Goal: Task Accomplishment & Management: Manage account settings

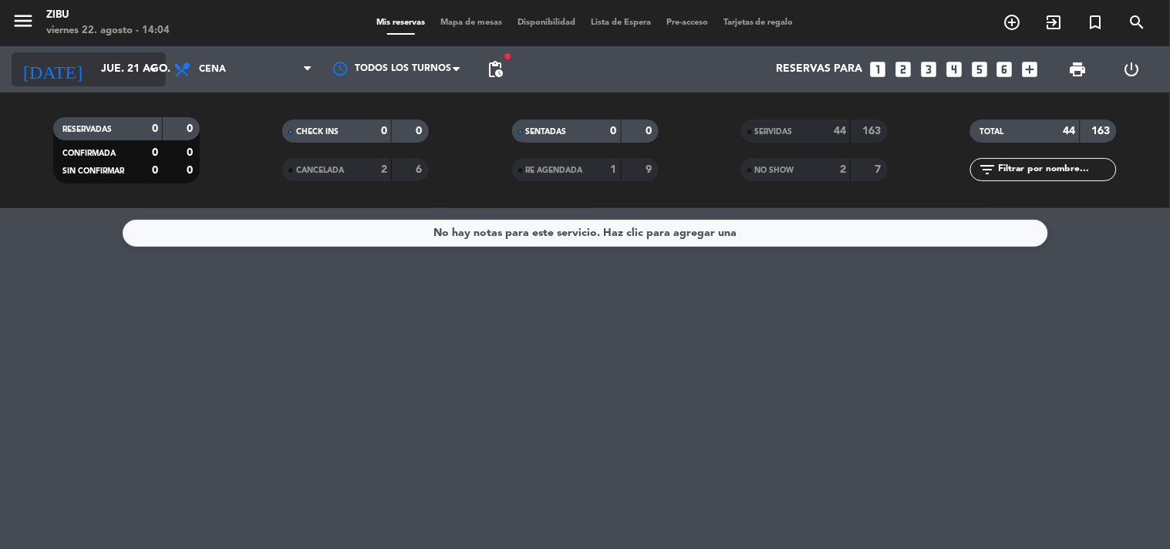
click at [109, 67] on input "jue. 21 ago." at bounding box center [166, 70] width 147 height 28
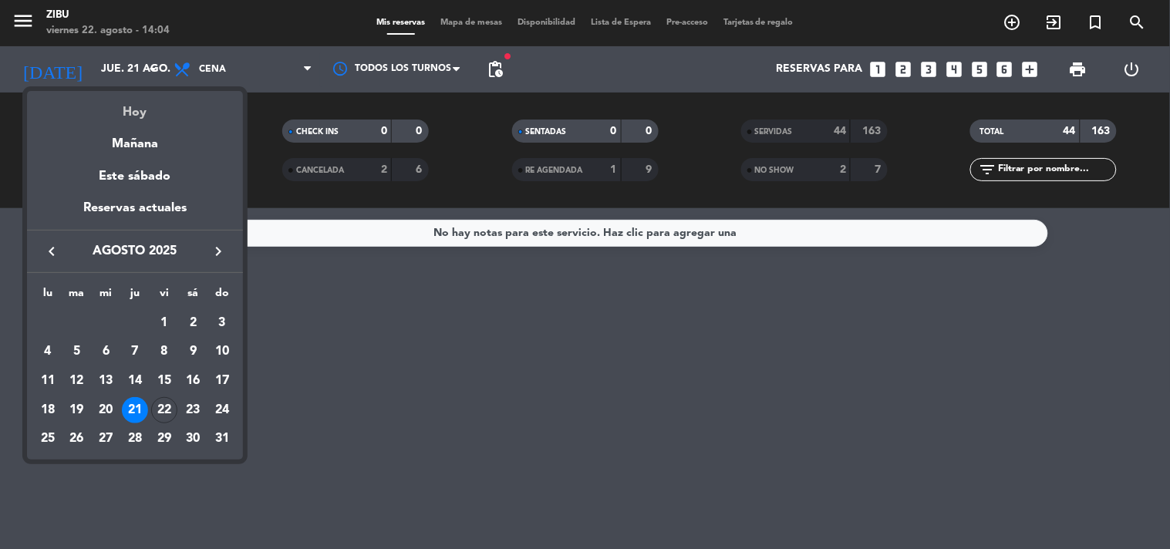
click at [137, 116] on div "Hoy" at bounding box center [135, 107] width 216 height 32
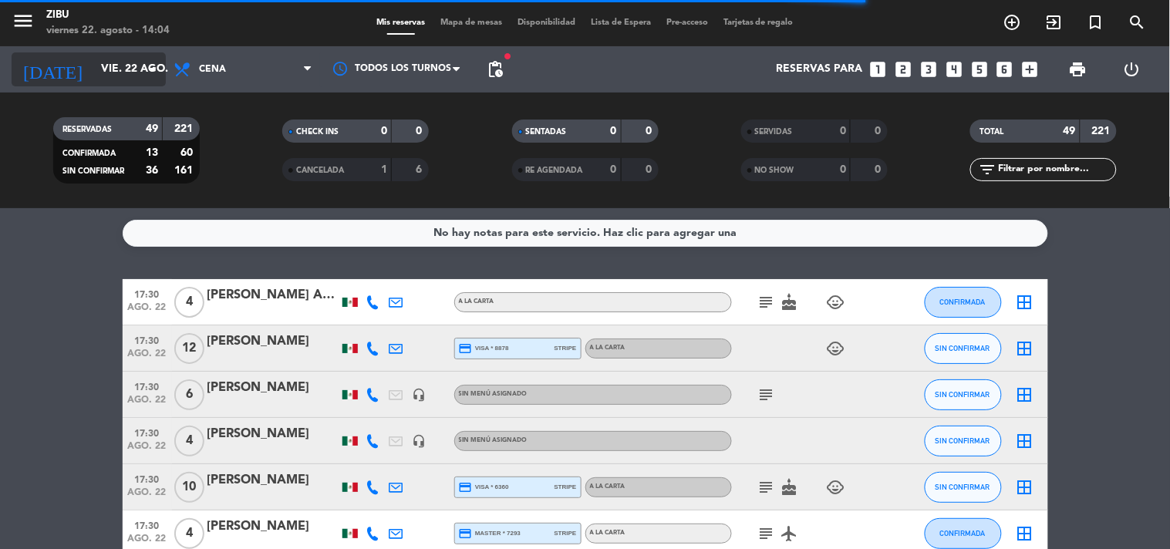
click at [96, 66] on input "vie. 22 ago." at bounding box center [166, 70] width 147 height 28
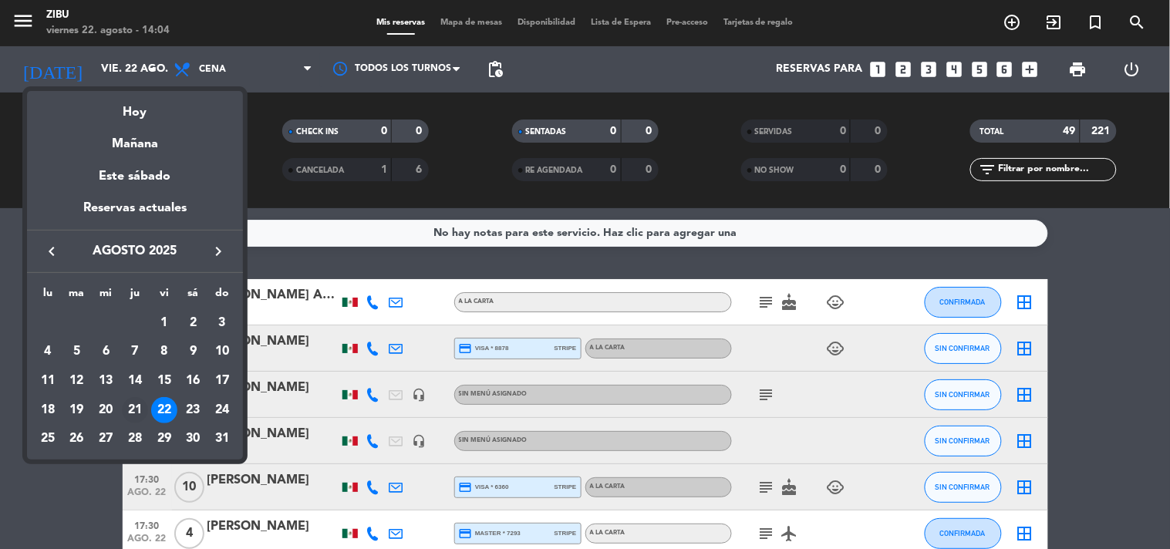
click at [130, 405] on div "21" at bounding box center [135, 410] width 26 height 26
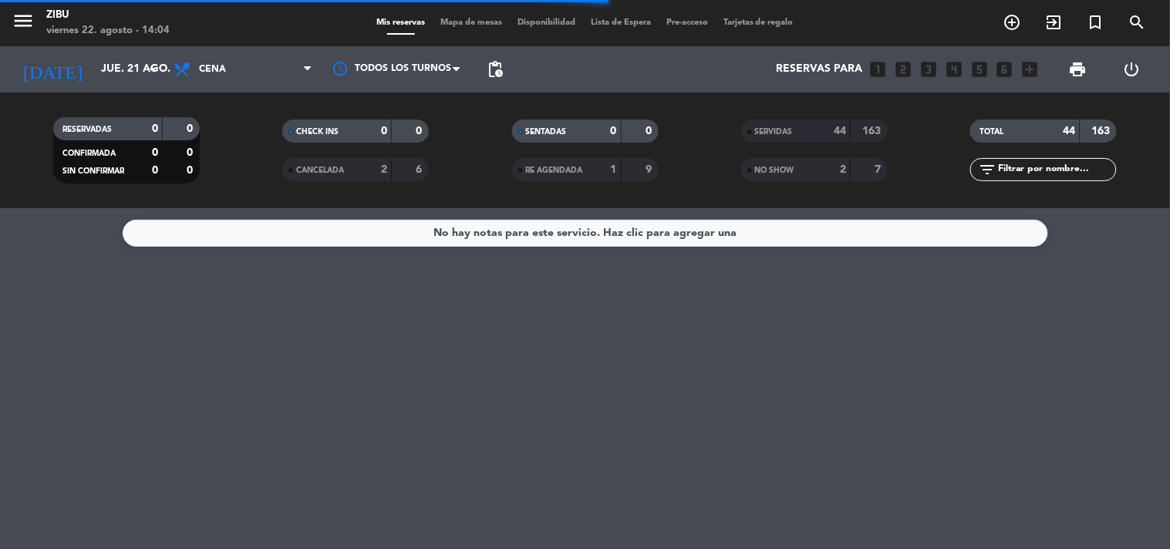
click at [758, 140] on div "SERVIDAS" at bounding box center [780, 132] width 71 height 18
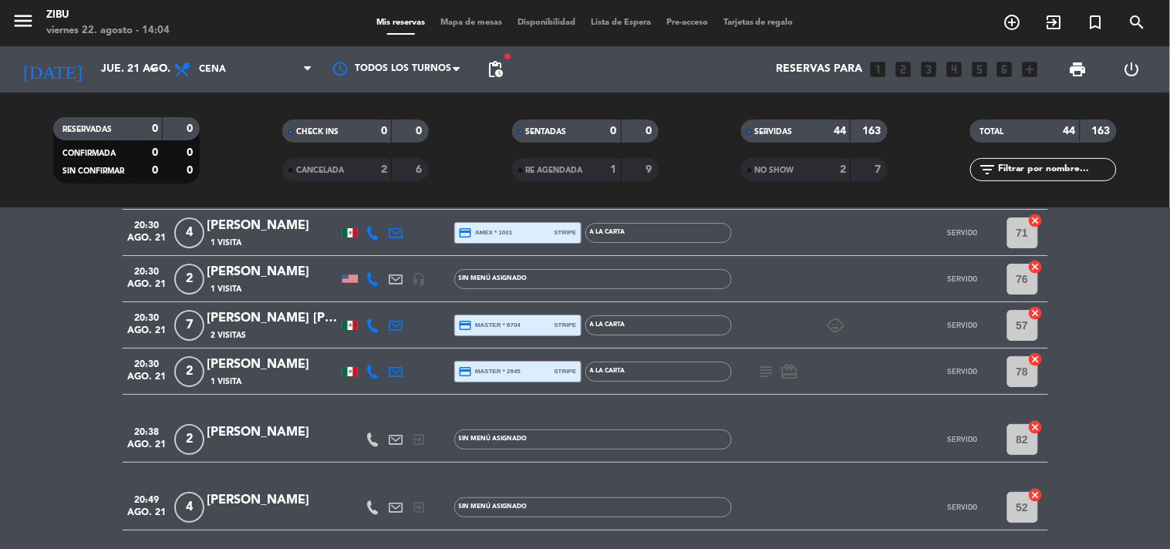
scroll to position [1474, 0]
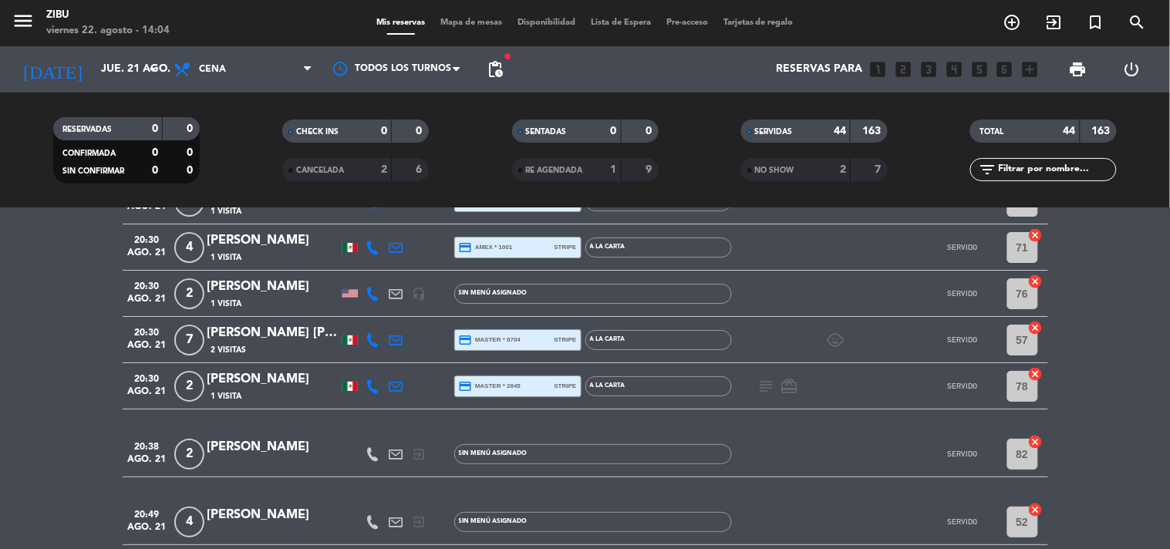
click at [74, 89] on div "[DATE] jue. 21 ago. arrow_drop_down" at bounding box center [89, 69] width 154 height 46
click at [93, 77] on input "jue. 21 ago." at bounding box center [166, 70] width 147 height 28
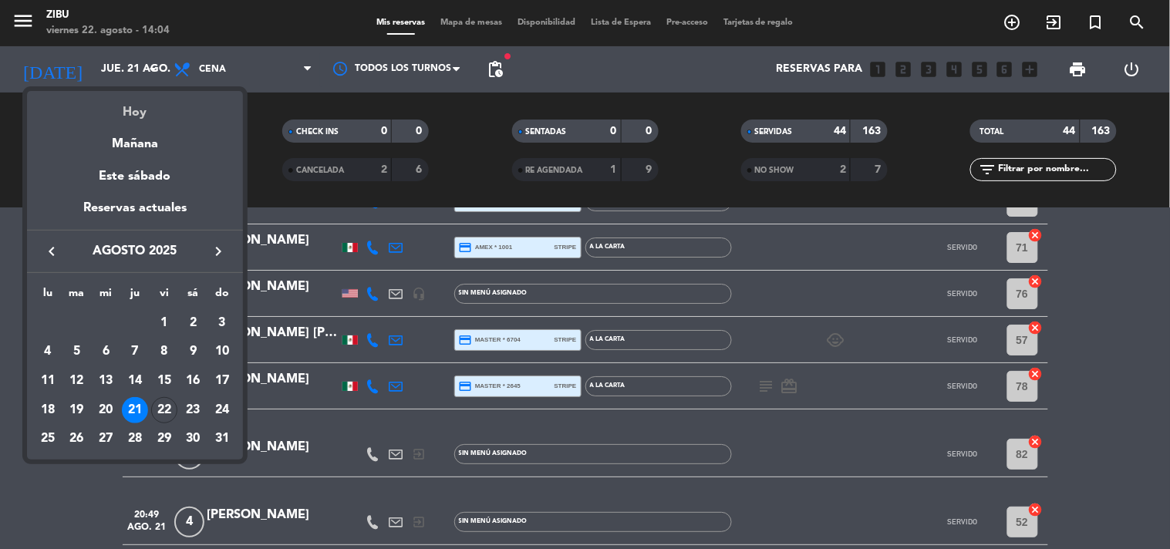
click at [143, 102] on div "Hoy" at bounding box center [135, 107] width 216 height 32
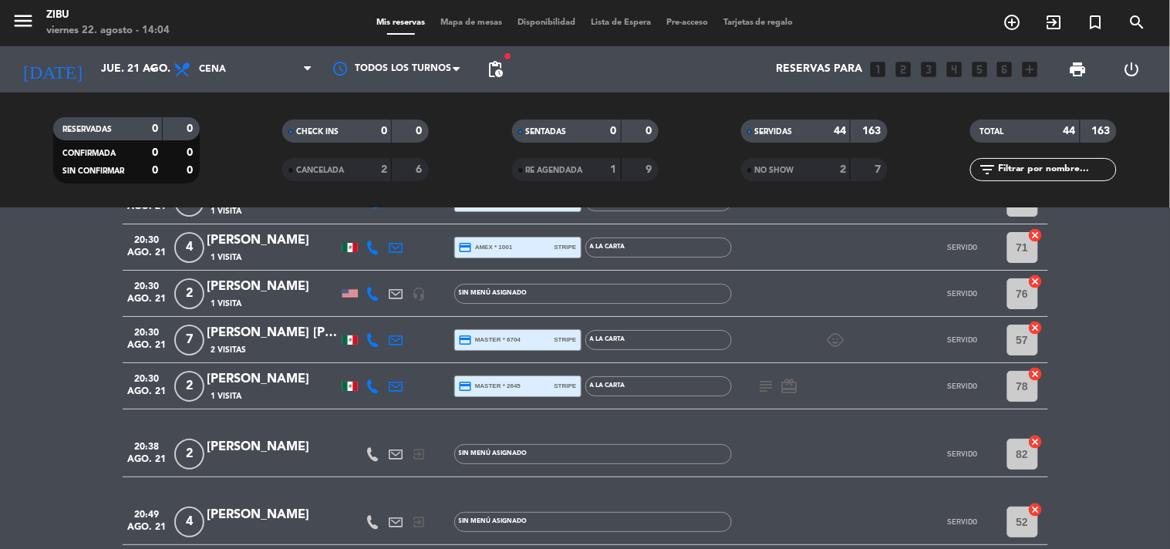
type input "vie. 22 ago."
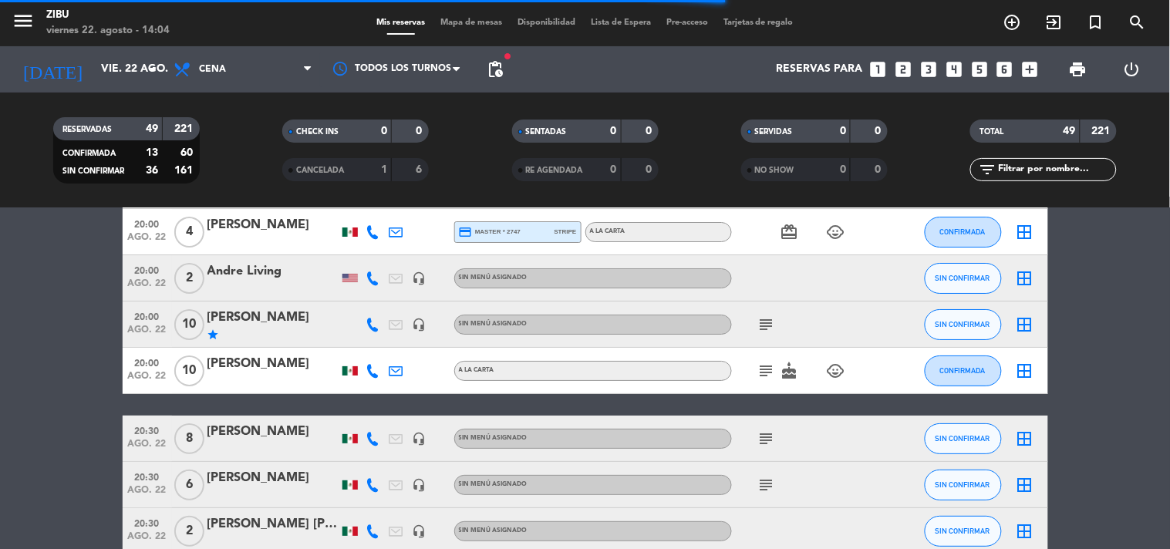
click at [958, 72] on icon "looks_4" at bounding box center [954, 69] width 20 height 20
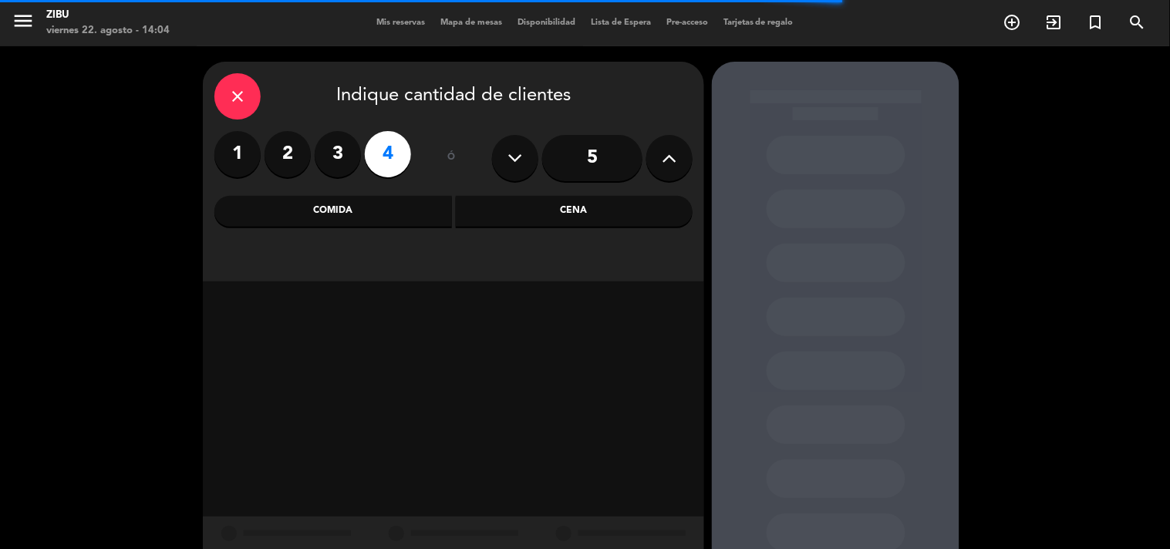
click at [526, 216] on div "Cena" at bounding box center [574, 211] width 237 height 31
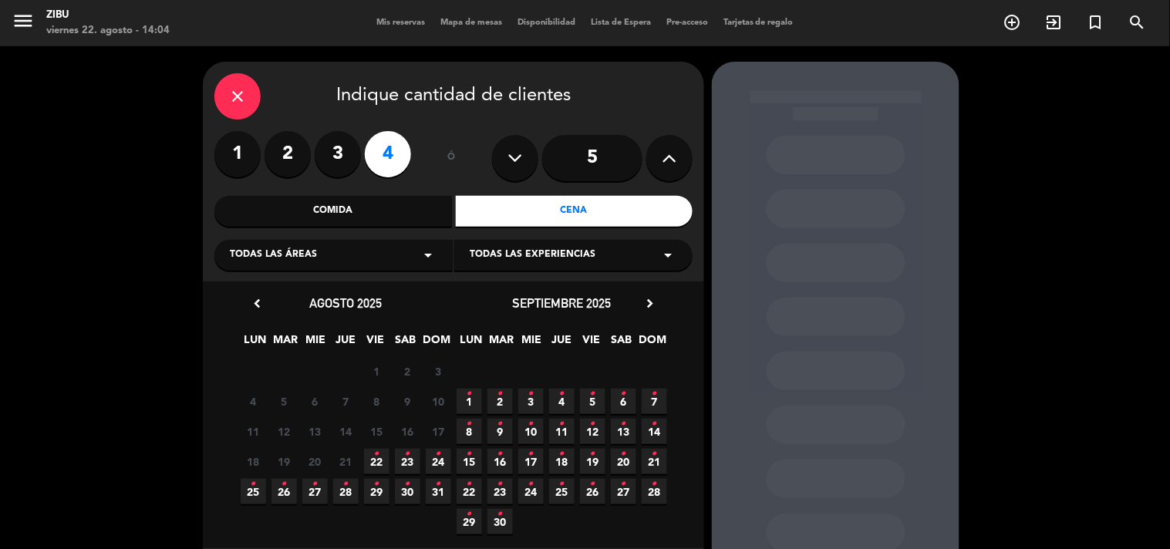
click at [376, 456] on icon "•" at bounding box center [376, 454] width 5 height 25
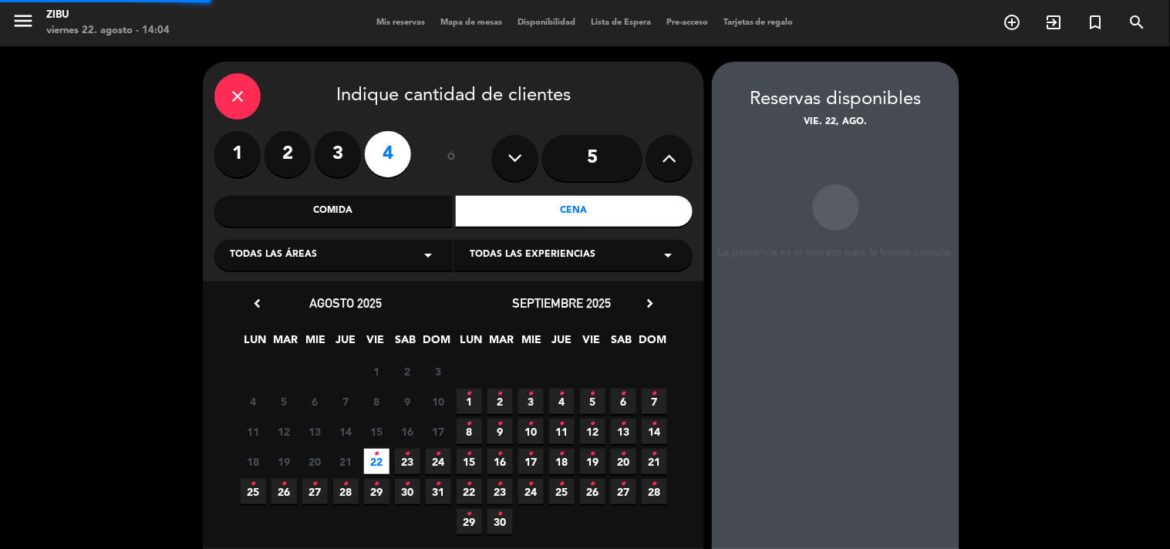
scroll to position [62, 0]
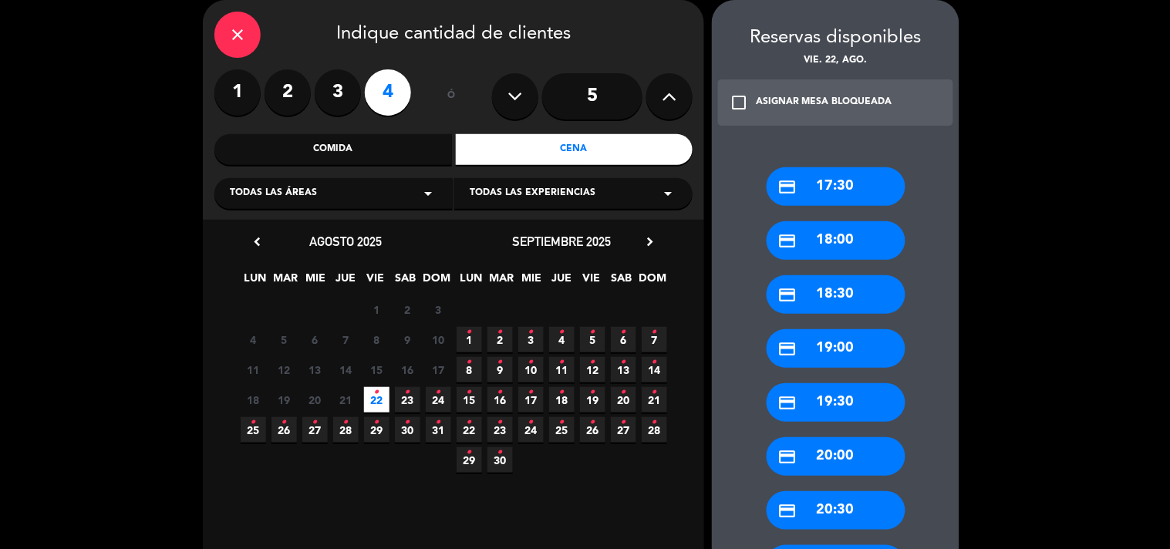
click at [872, 395] on div "credit_card 19:30" at bounding box center [835, 402] width 139 height 39
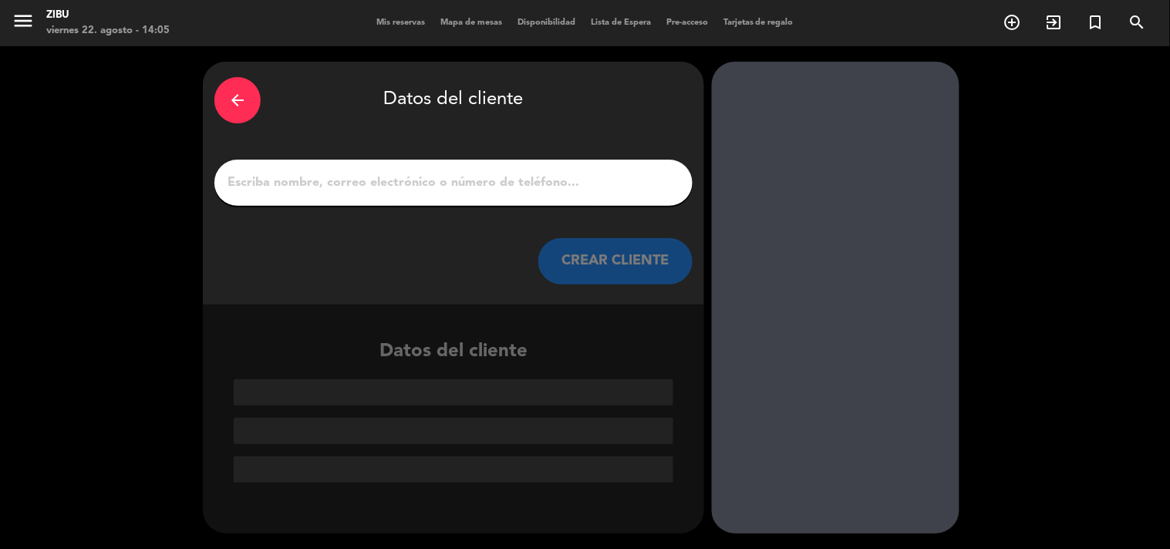
scroll to position [0, 0]
click at [643, 187] on input "1" at bounding box center [453, 183] width 455 height 22
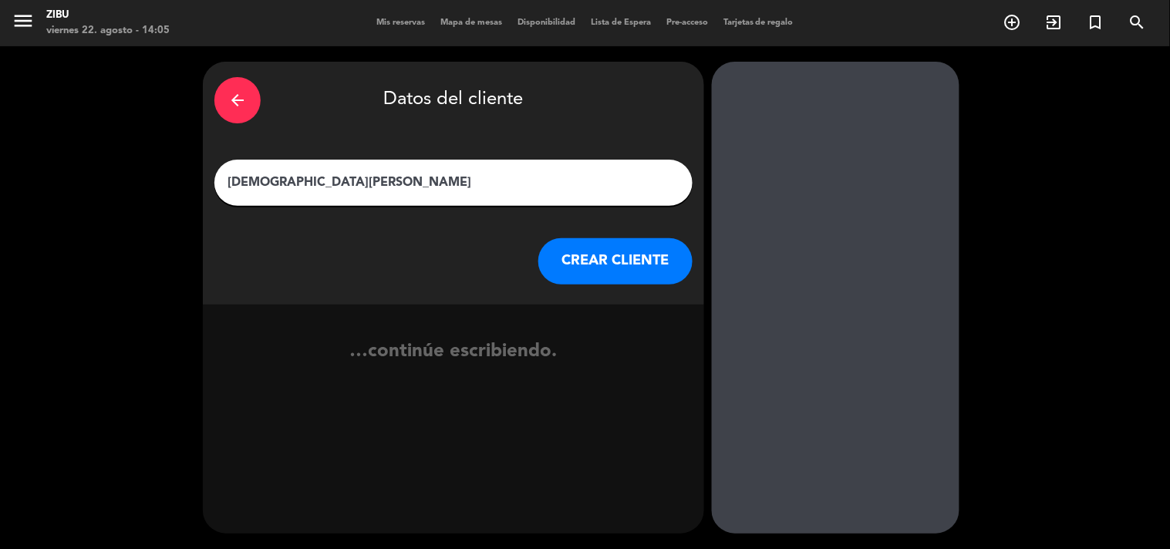
type input "[DEMOGRAPHIC_DATA][PERSON_NAME]"
click at [635, 278] on button "CREAR CLIENTE" at bounding box center [615, 261] width 154 height 46
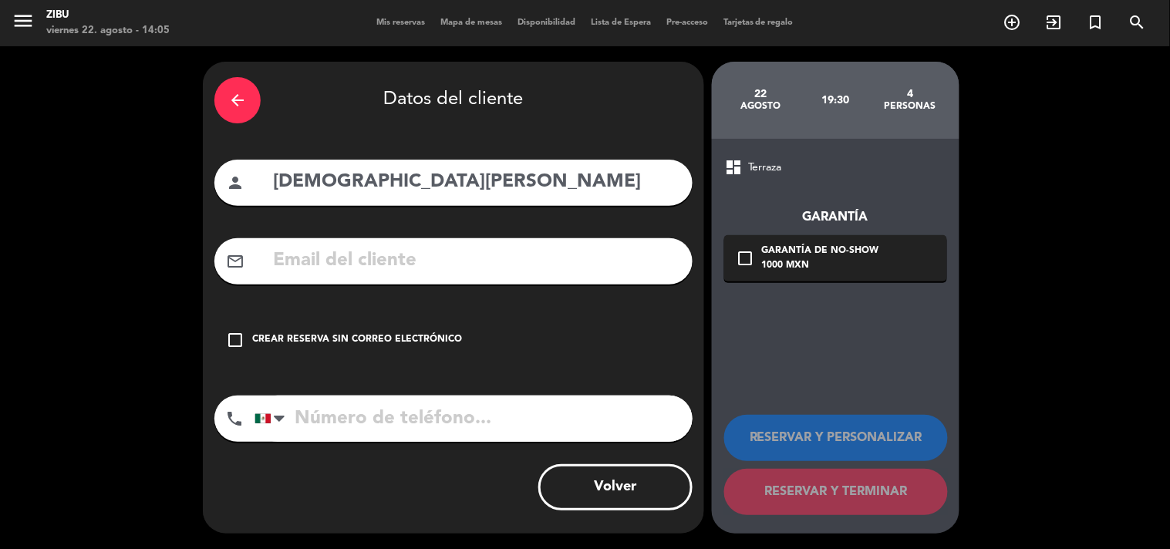
click at [365, 336] on div "Crear reserva sin correo electrónico" at bounding box center [357, 339] width 210 height 15
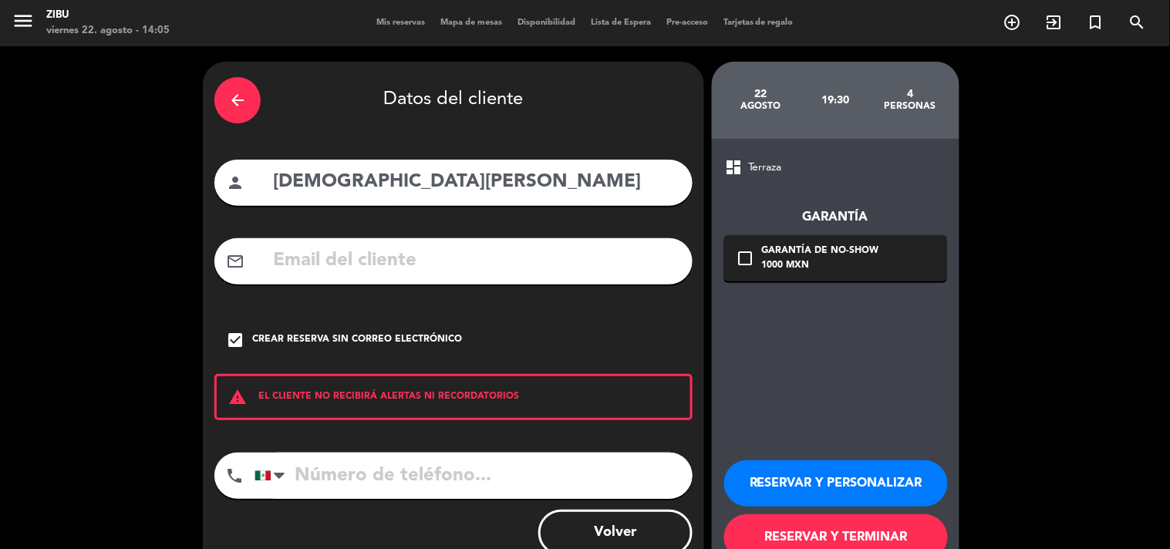
click at [333, 447] on div "arrow_back Datos del cliente person [PERSON_NAME] mail_outline check_box Crear …" at bounding box center [453, 320] width 501 height 517
click at [319, 470] on input "tel" at bounding box center [473, 476] width 438 height 46
click at [845, 497] on button "RESERVAR Y PERSONALIZAR" at bounding box center [836, 483] width 224 height 46
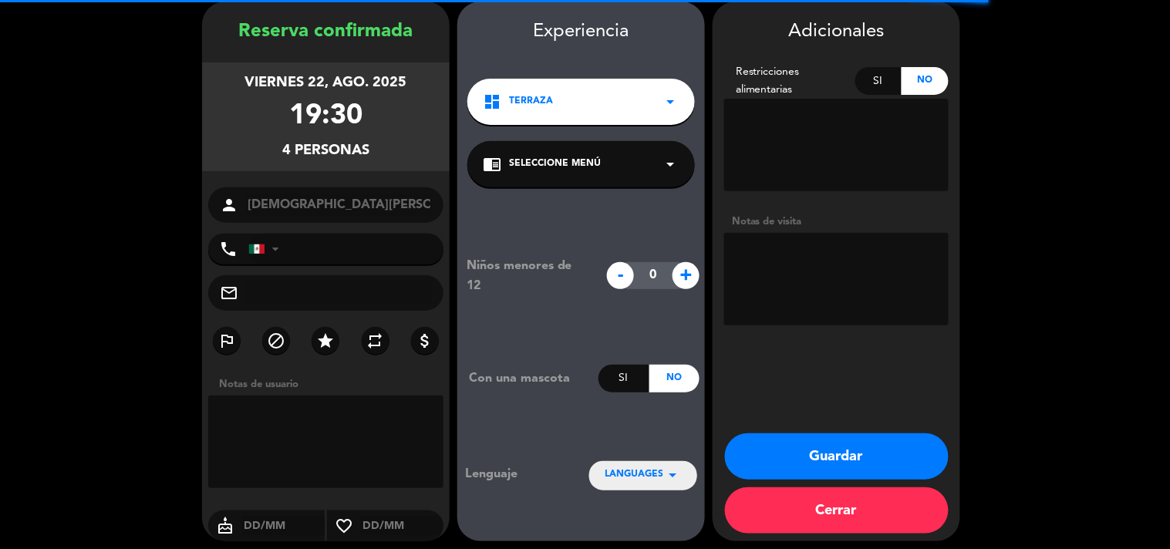
scroll to position [62, 0]
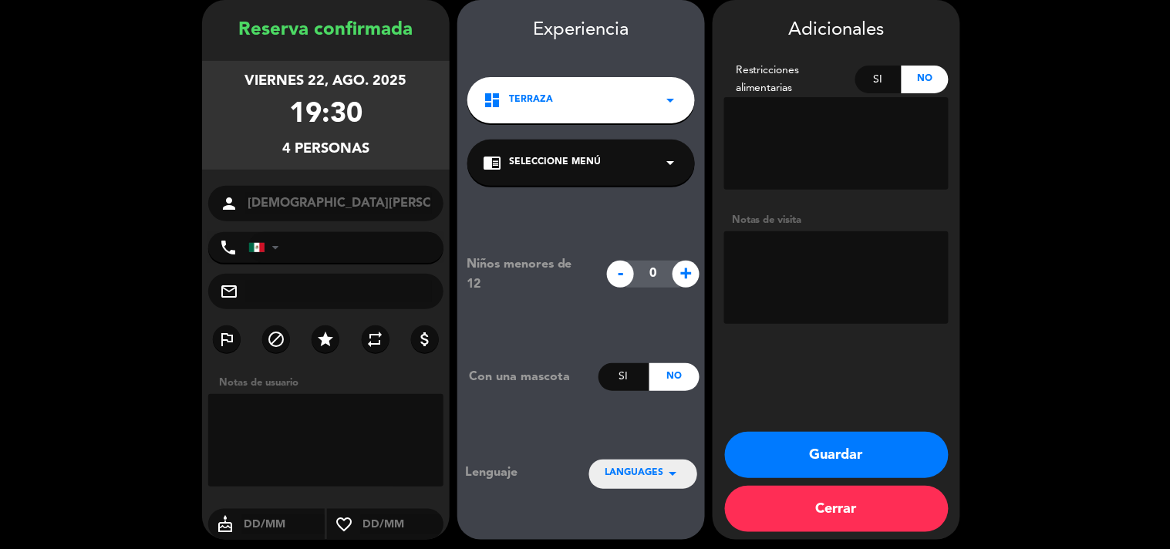
click at [852, 274] on textarea at bounding box center [836, 277] width 224 height 93
type textarea "Reserva del chef [PERSON_NAME]"
click at [882, 456] on button "Guardar" at bounding box center [837, 455] width 224 height 46
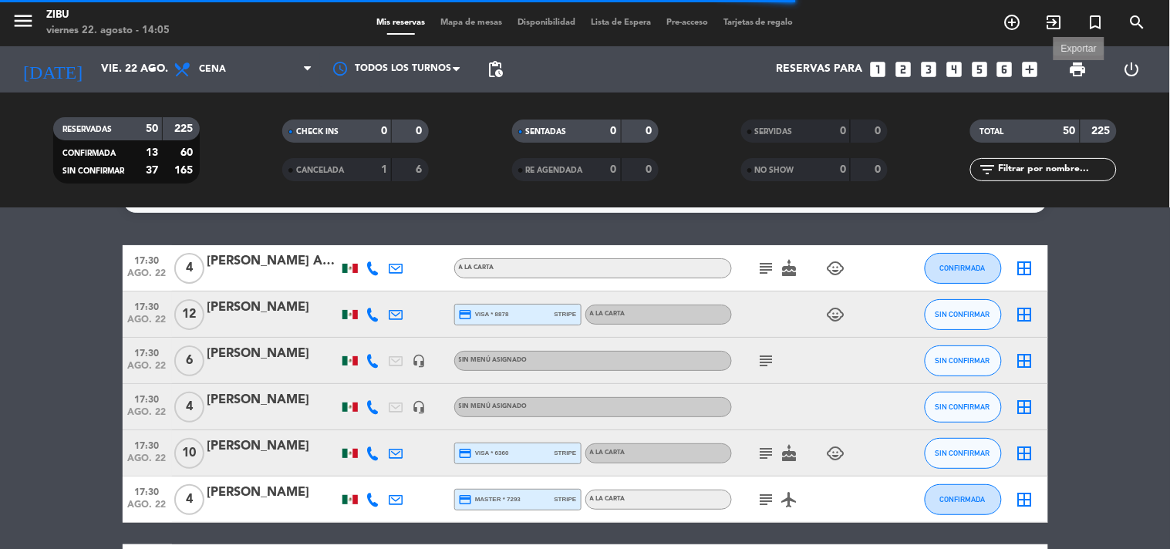
click at [1087, 72] on span "print" at bounding box center [1078, 69] width 19 height 19
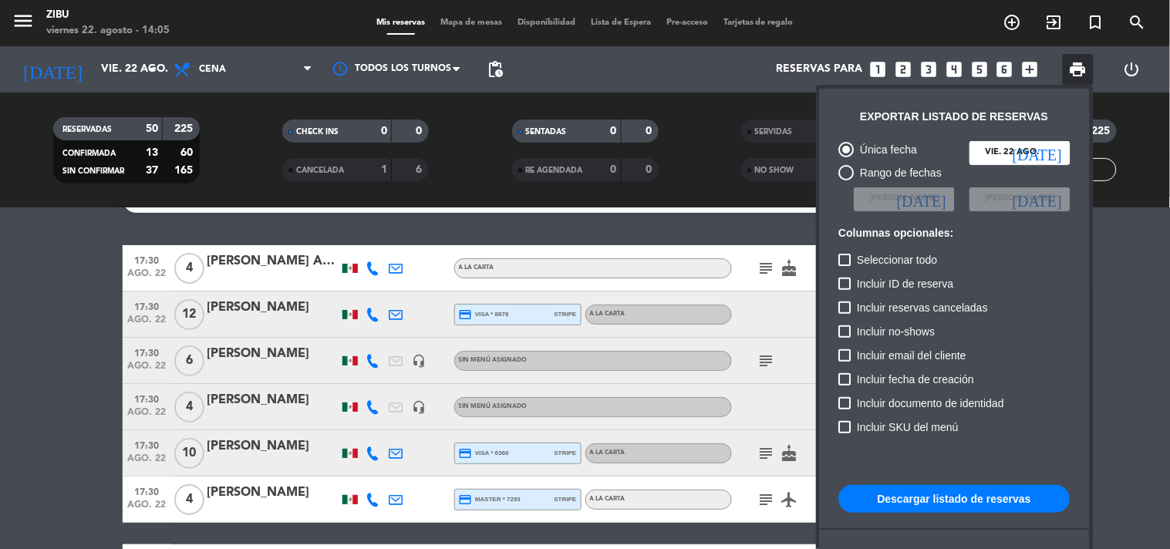
click at [1007, 273] on div "Seleccionar todo" at bounding box center [954, 263] width 231 height 24
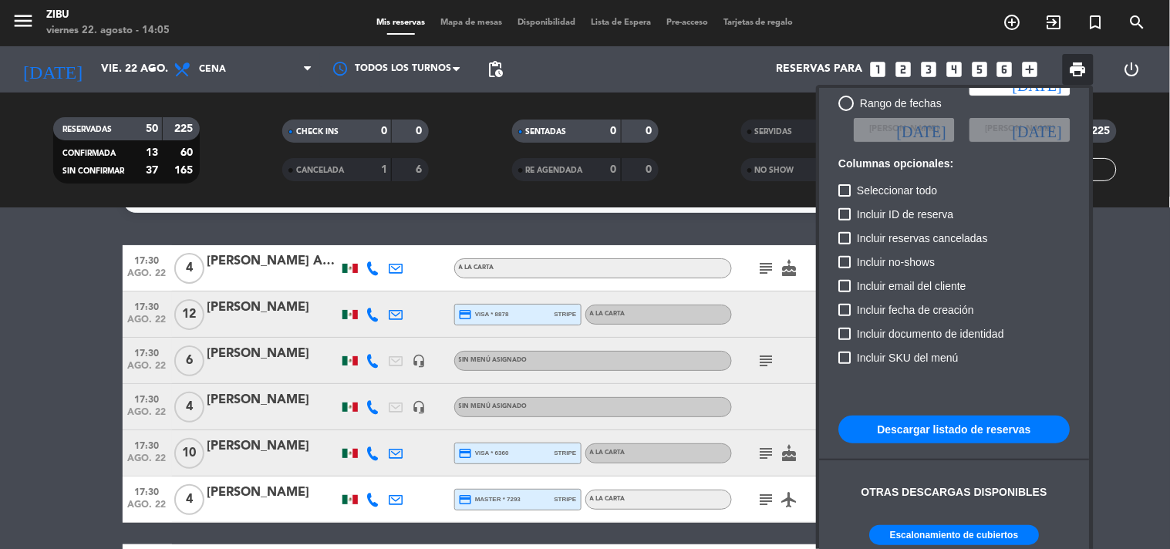
scroll to position [93, 0]
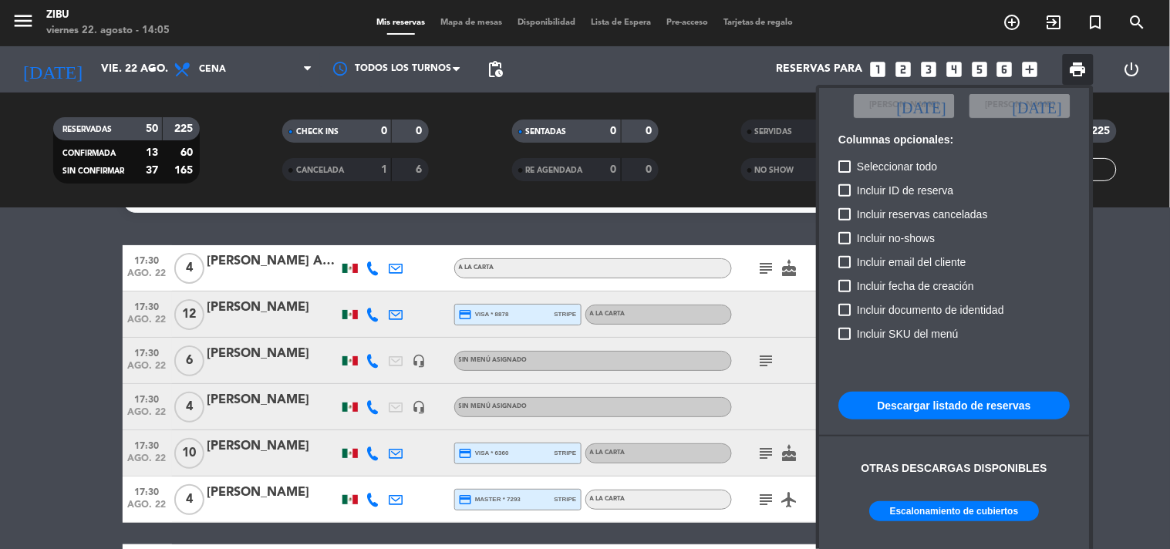
click at [902, 515] on button "Escalonamiento de cubiertos" at bounding box center [955, 511] width 170 height 20
click at [905, 75] on div at bounding box center [585, 274] width 1170 height 549
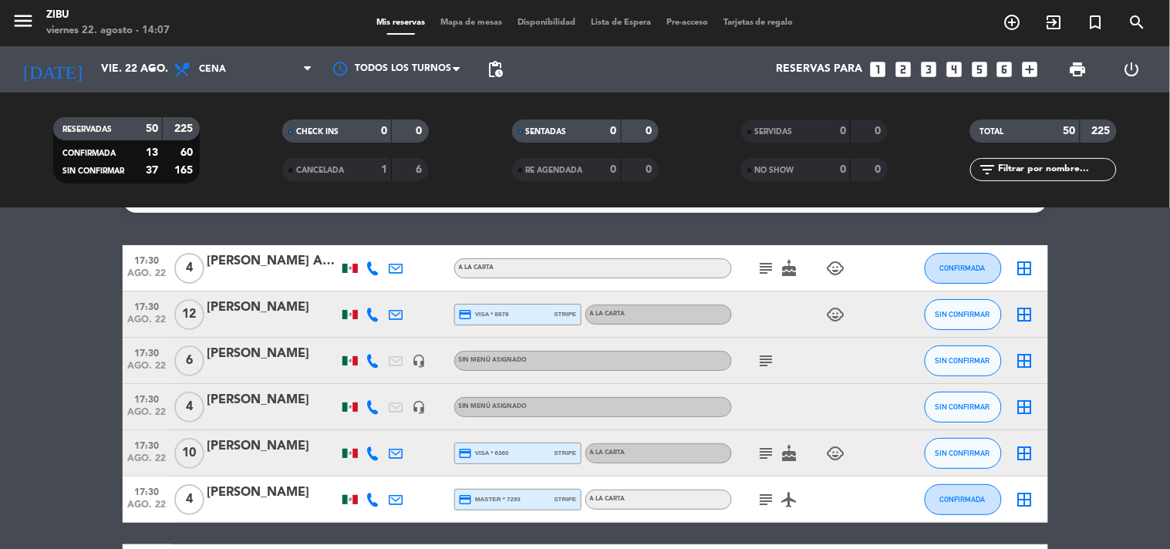
click at [908, 74] on icon "looks_two" at bounding box center [903, 69] width 20 height 20
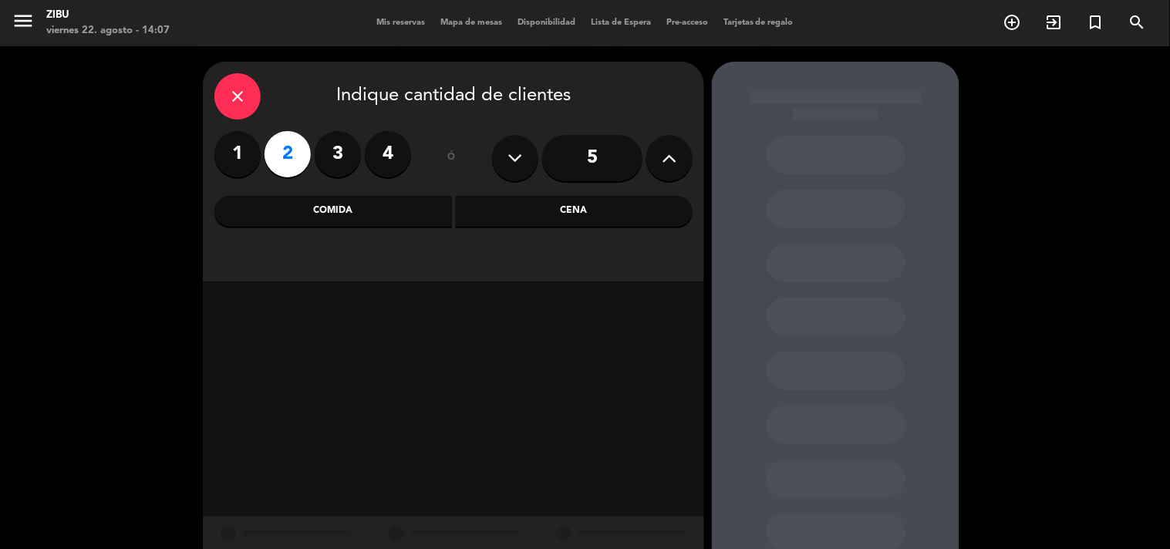
click at [595, 212] on div "Cena" at bounding box center [574, 211] width 237 height 31
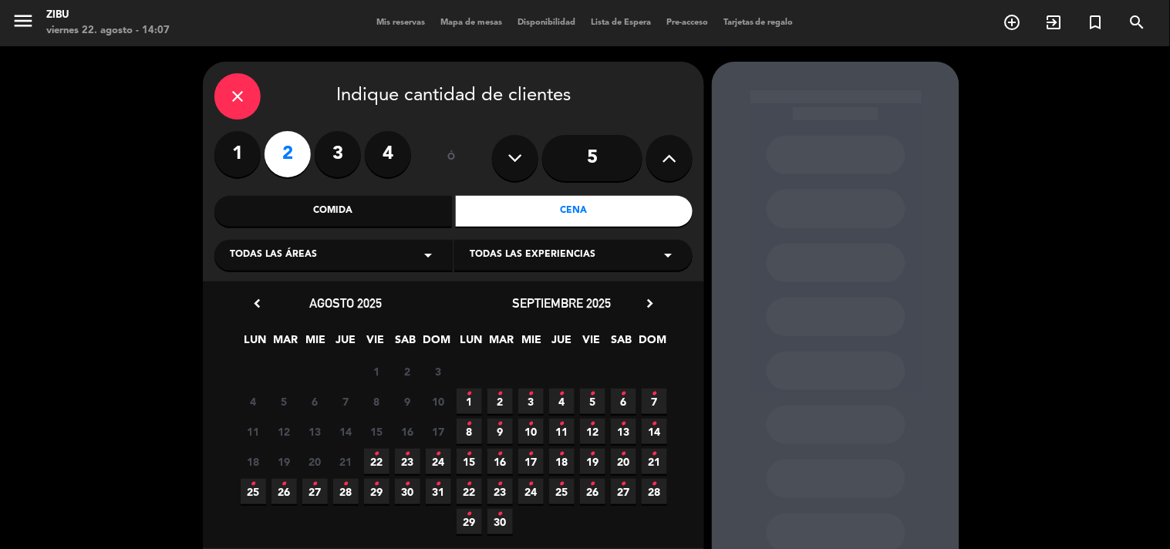
click at [404, 466] on span "23 •" at bounding box center [407, 461] width 25 height 25
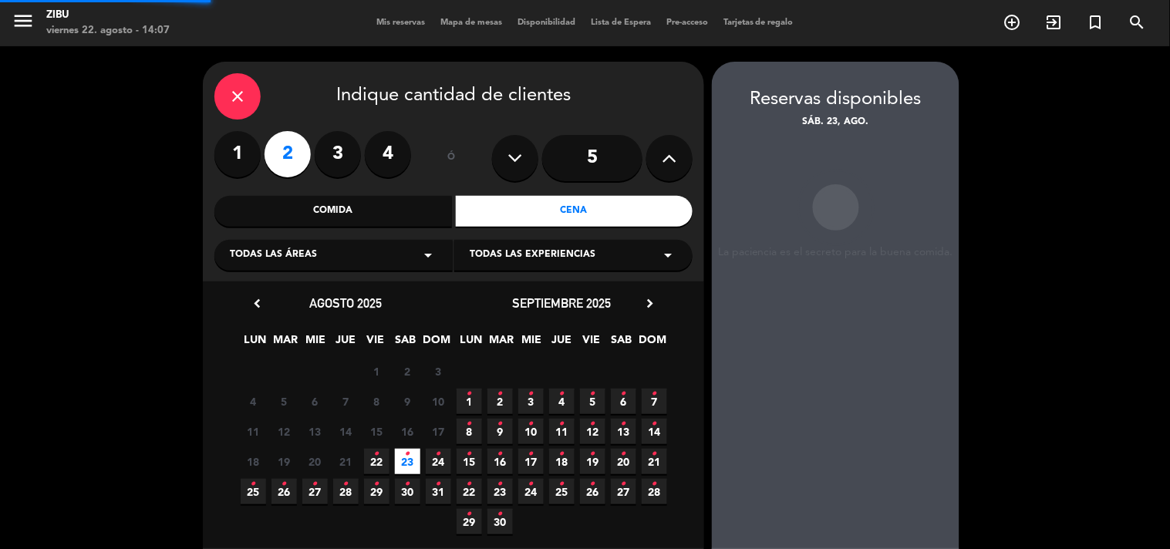
scroll to position [62, 0]
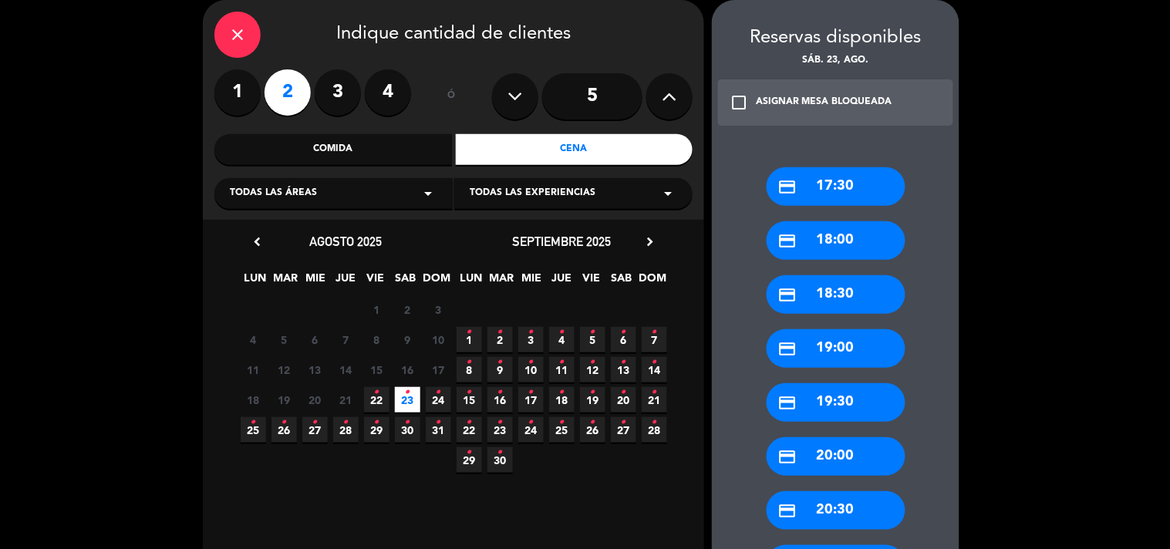
click at [854, 364] on div "credit_card 19:00" at bounding box center [835, 348] width 139 height 39
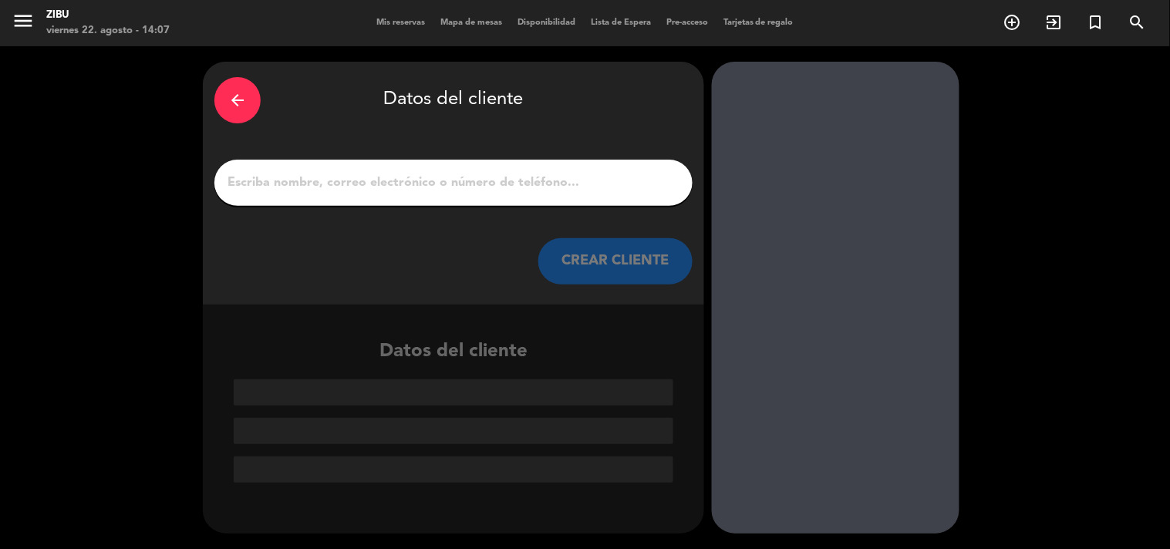
click at [575, 217] on div "arrow_back Datos del cliente CREAR CLIENTE" at bounding box center [453, 183] width 501 height 243
click at [603, 189] on input "1" at bounding box center [453, 183] width 455 height 22
paste input "[PERSON_NAME]"
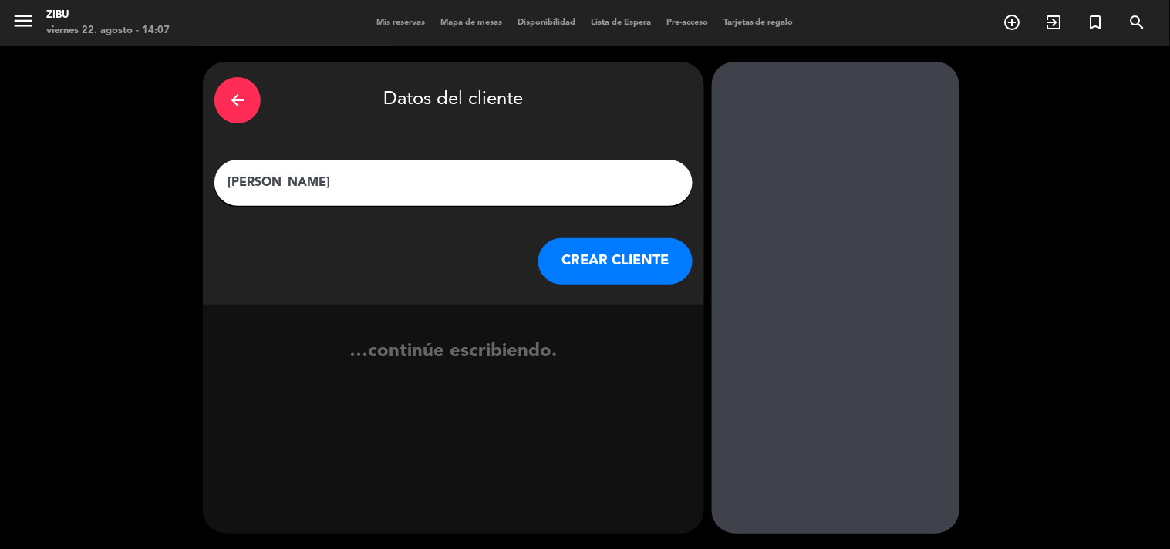
click at [595, 190] on input "[PERSON_NAME]" at bounding box center [453, 183] width 455 height 22
click at [275, 187] on input "[PERSON_NAME]" at bounding box center [453, 183] width 455 height 22
type input "[PERSON_NAME]"
click at [583, 248] on button "CREAR CLIENTE" at bounding box center [615, 261] width 154 height 46
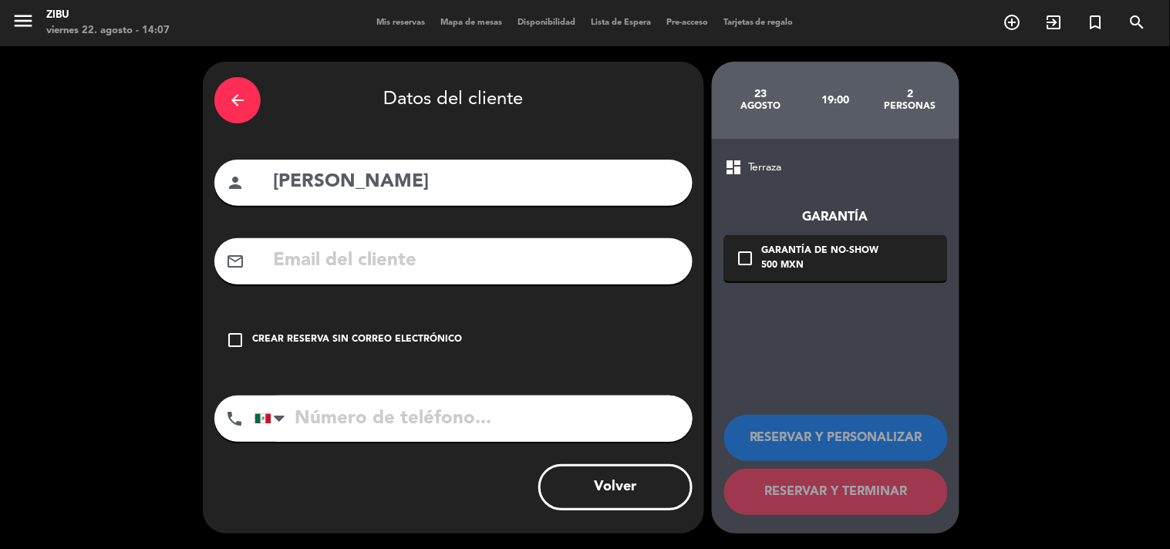
click at [350, 342] on div "Crear reserva sin correo electrónico" at bounding box center [357, 339] width 210 height 15
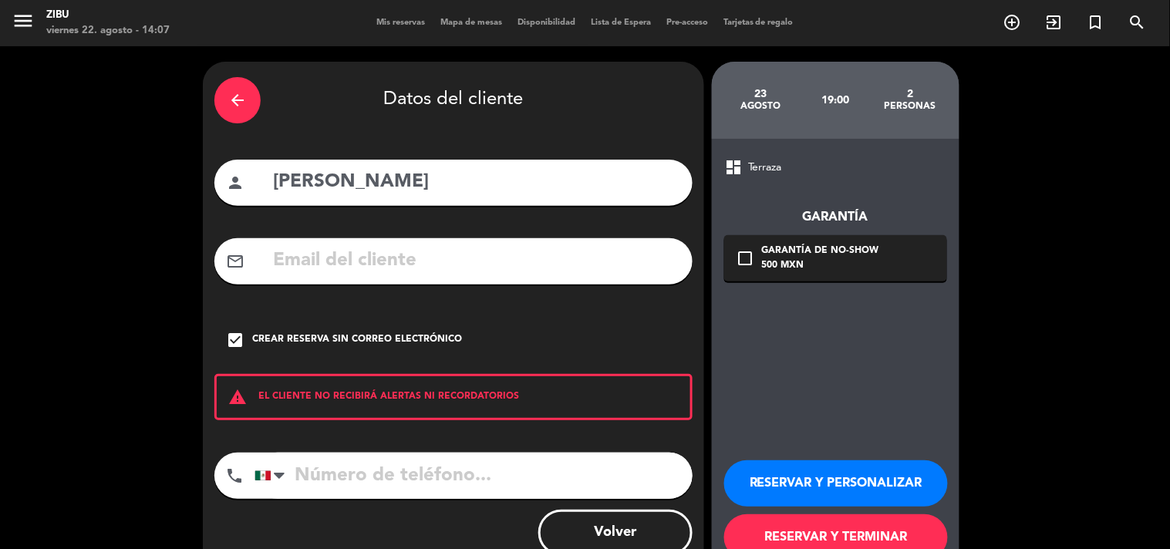
click at [359, 458] on input "tel" at bounding box center [473, 476] width 438 height 46
paste input "7441358988"
type input "7441358988"
click at [856, 479] on button "RESERVAR Y PERSONALIZAR" at bounding box center [836, 483] width 224 height 46
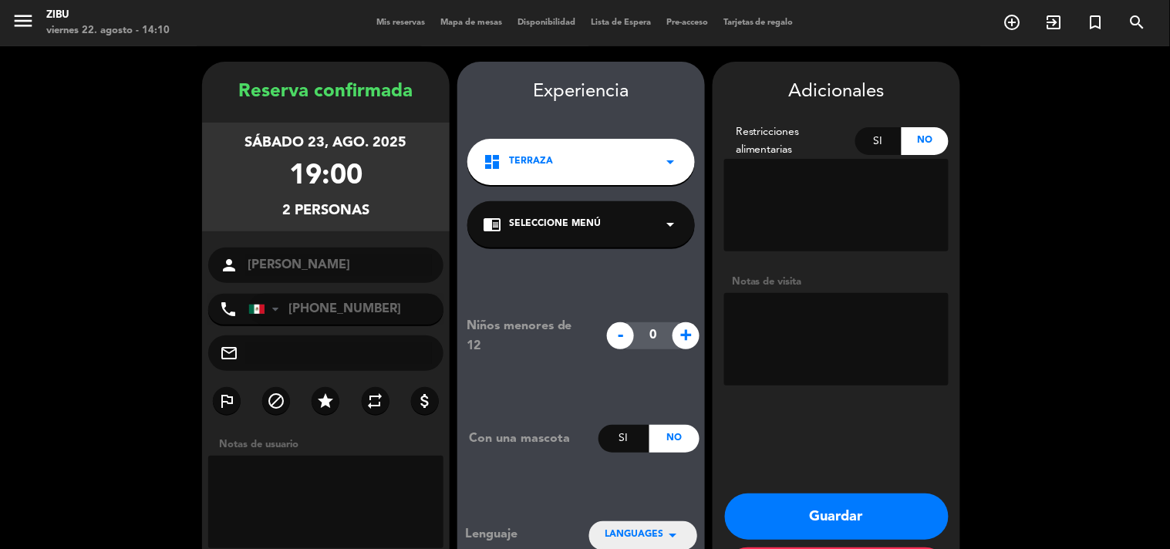
scroll to position [62, 0]
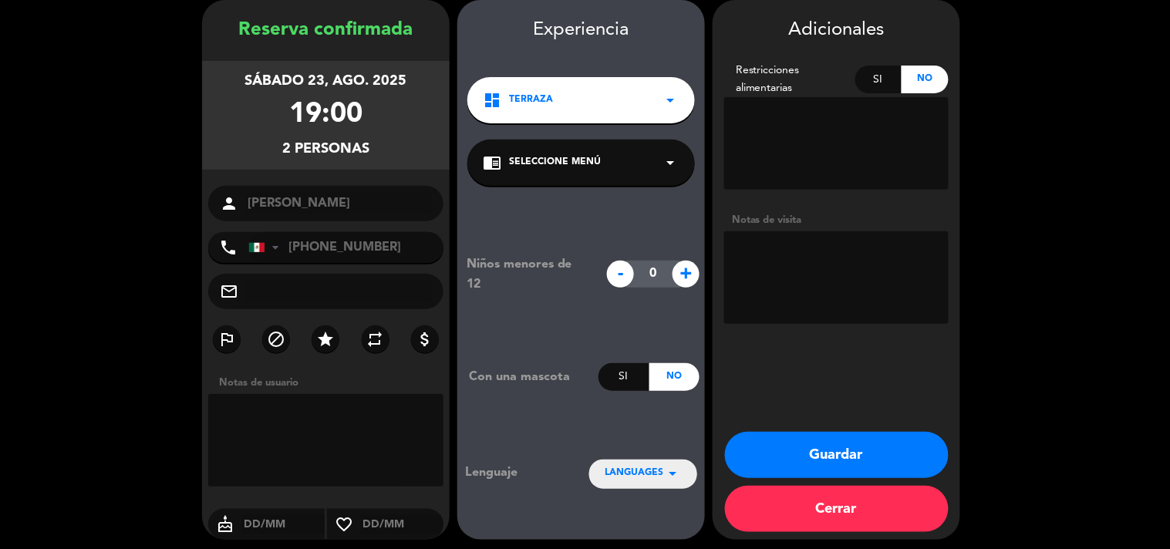
click at [793, 275] on textarea at bounding box center [836, 277] width 224 height 93
type textarea "Cumpleaños"
click at [785, 450] on button "Guardar" at bounding box center [837, 455] width 224 height 46
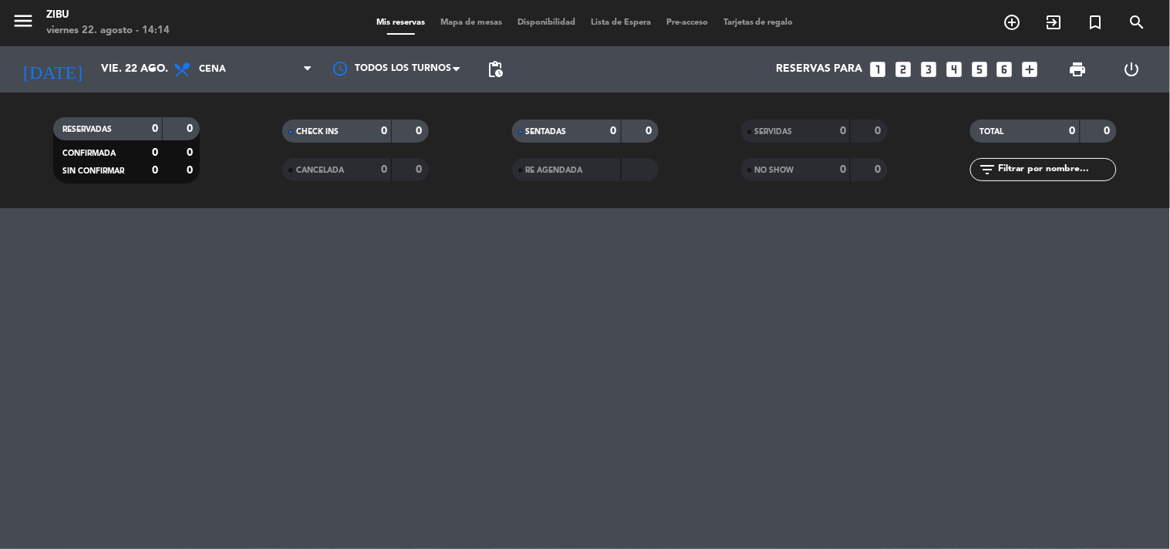
click at [1002, 66] on icon "looks_6" at bounding box center [1005, 69] width 20 height 20
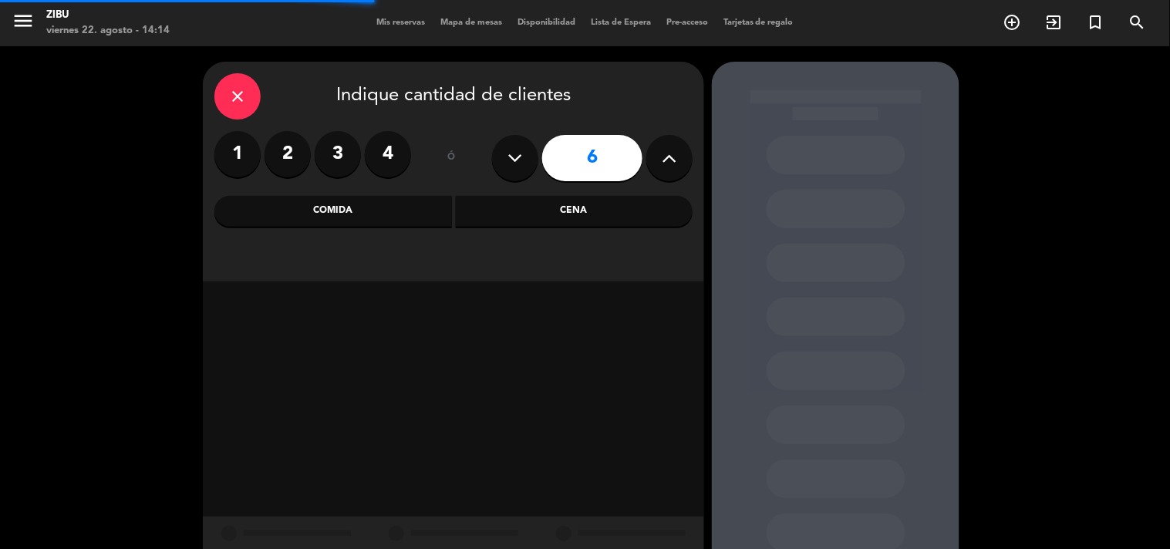
click at [685, 158] on button at bounding box center [669, 158] width 46 height 46
type input "7"
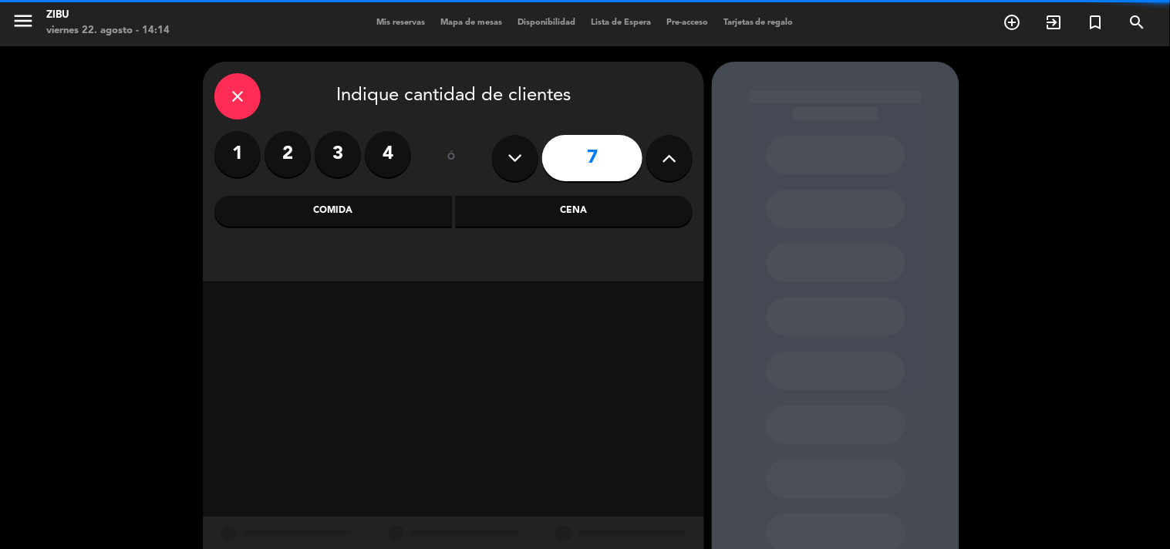
click at [637, 214] on div "Cena" at bounding box center [574, 211] width 237 height 31
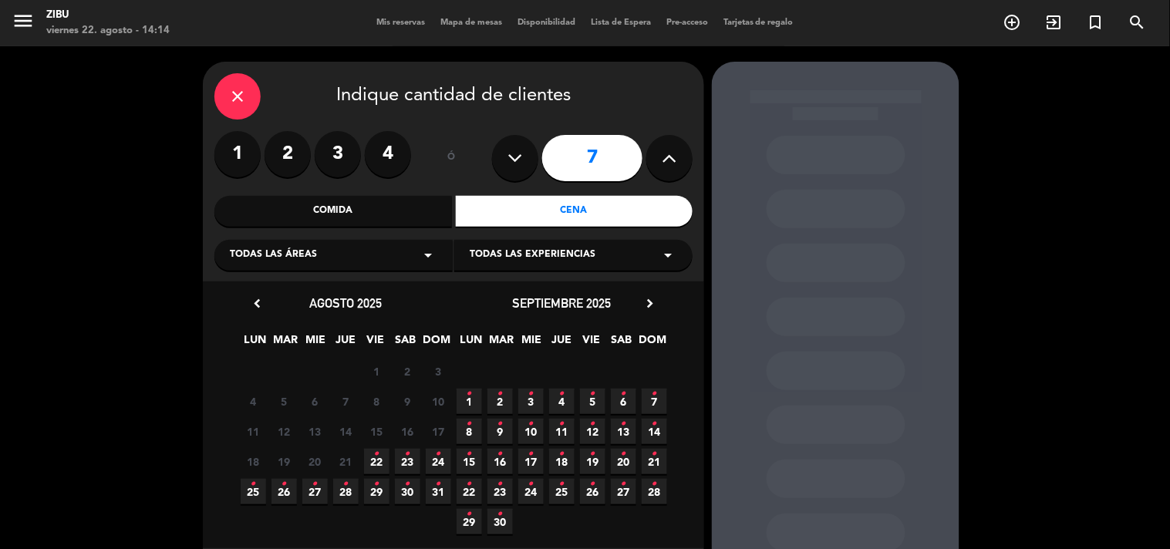
click at [378, 460] on icon "•" at bounding box center [376, 454] width 5 height 25
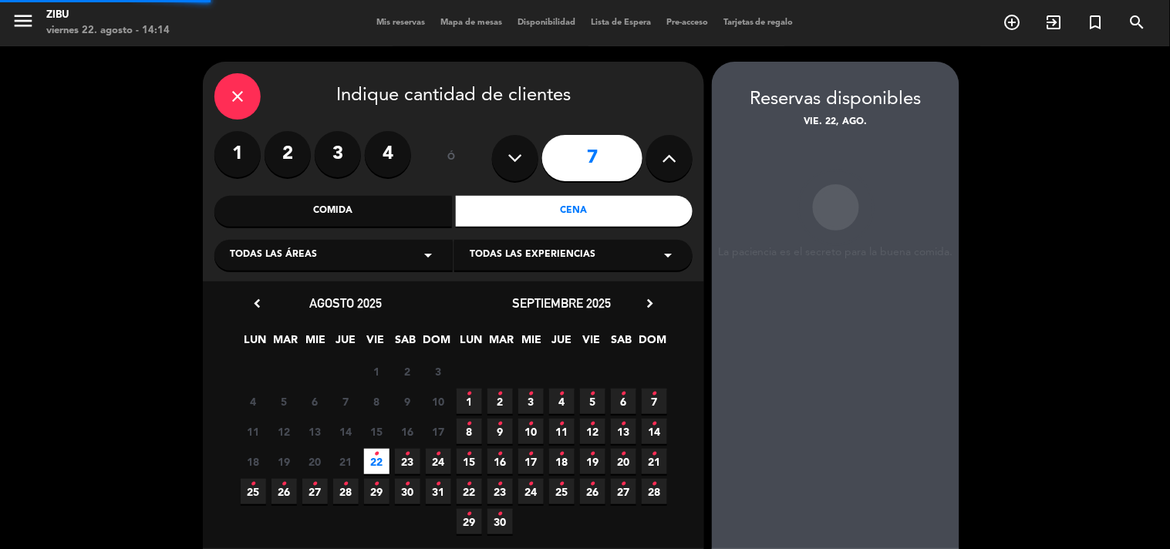
scroll to position [62, 0]
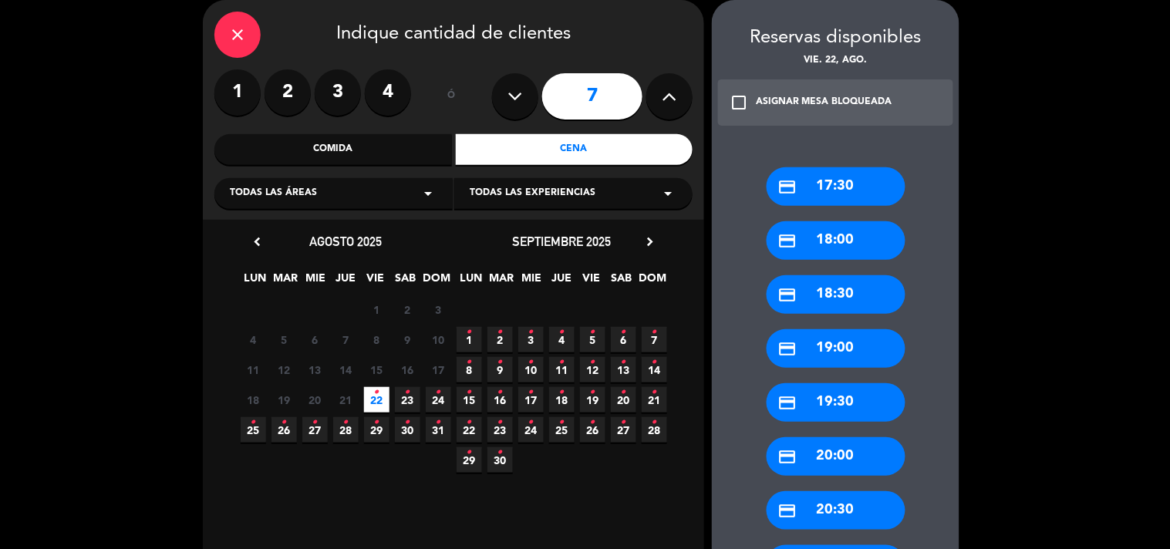
click at [848, 248] on div "credit_card 18:00" at bounding box center [835, 240] width 139 height 39
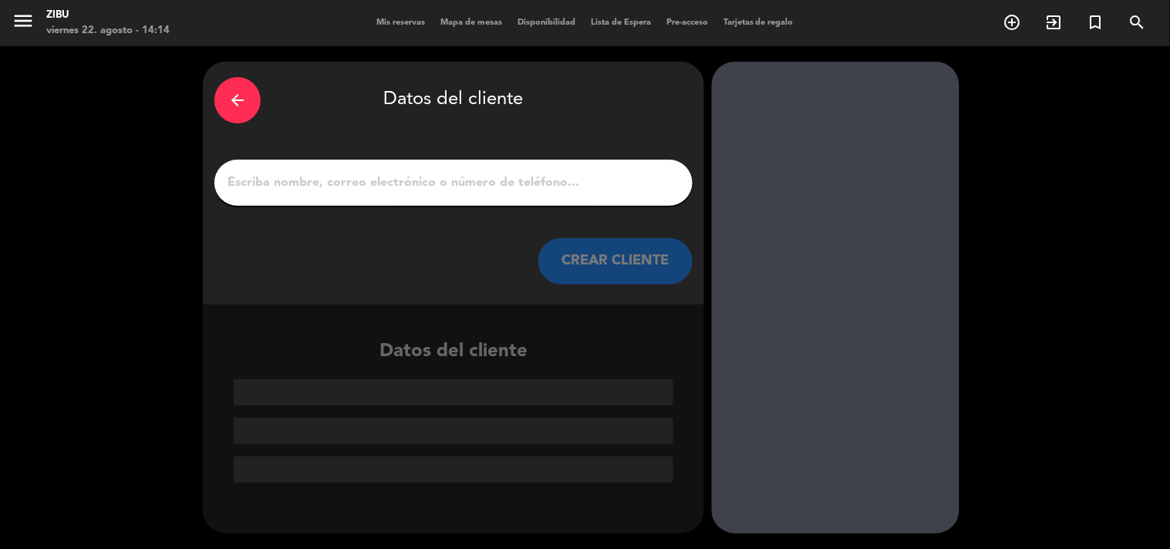
click at [651, 204] on div at bounding box center [453, 183] width 478 height 46
click at [650, 191] on input "1" at bounding box center [453, 183] width 455 height 22
paste input "[PERSON_NAME]"
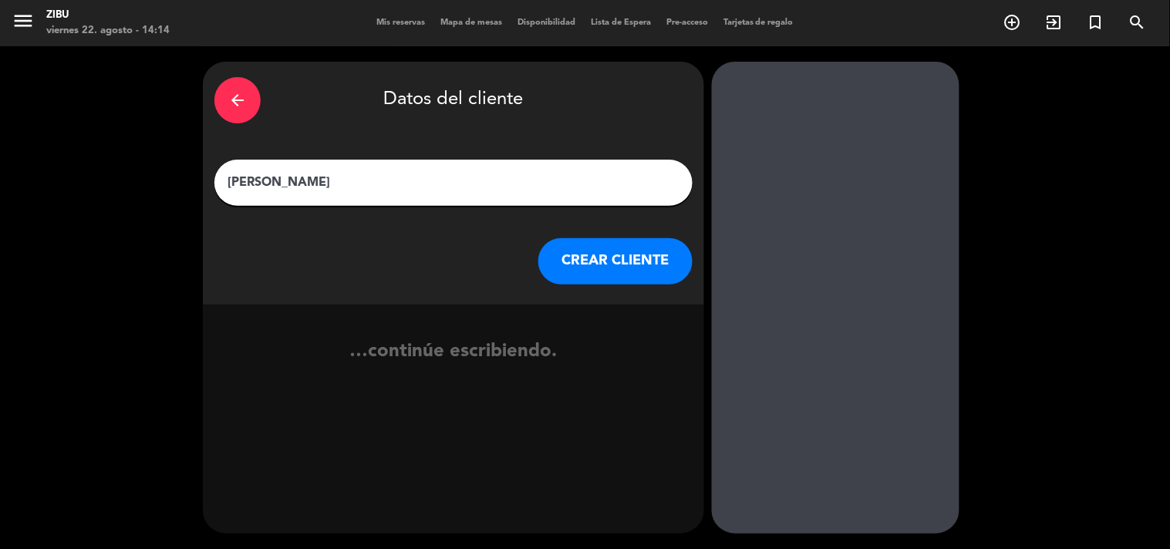
type input "[PERSON_NAME]"
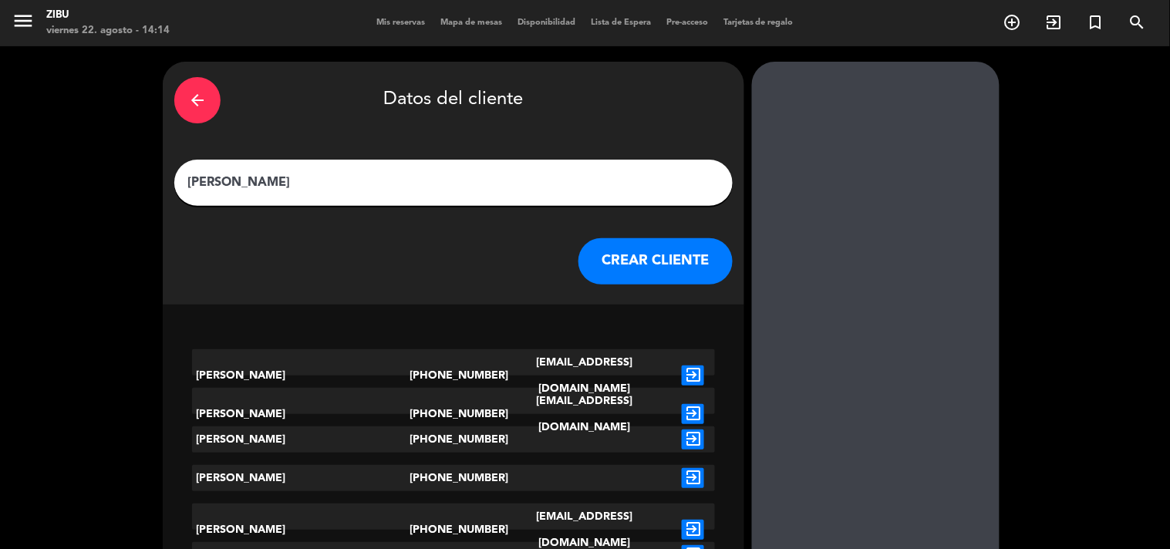
click at [625, 268] on button "CREAR CLIENTE" at bounding box center [655, 261] width 154 height 46
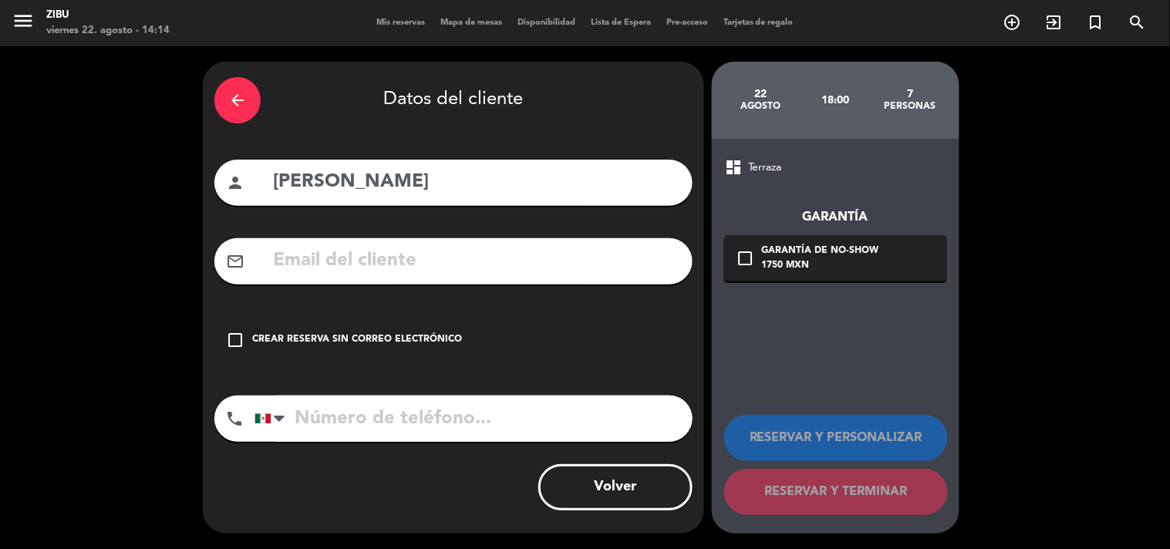
click at [453, 328] on div "check_box_outline_blank Crear reserva sin correo electrónico" at bounding box center [453, 340] width 478 height 46
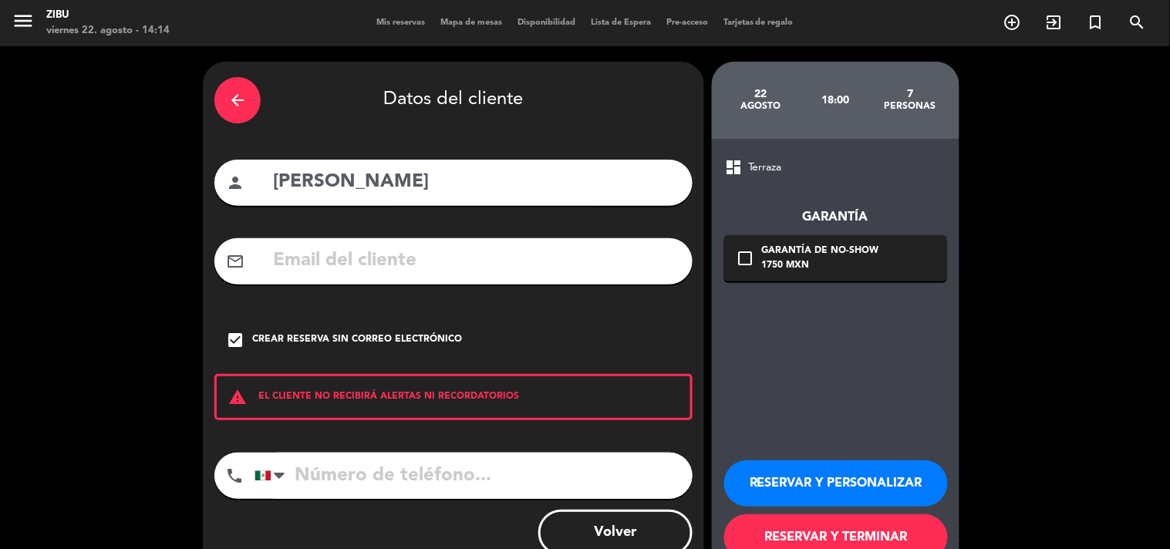
click at [406, 433] on div "arrow_back Datos del cliente person [PERSON_NAME] mail_outline check_box Crear …" at bounding box center [453, 320] width 501 height 517
click at [355, 488] on input "tel" at bounding box center [473, 476] width 438 height 46
paste input "55 1692 0953"
type input "55 1692 0953"
click at [793, 473] on button "RESERVAR Y PERSONALIZAR" at bounding box center [836, 483] width 224 height 46
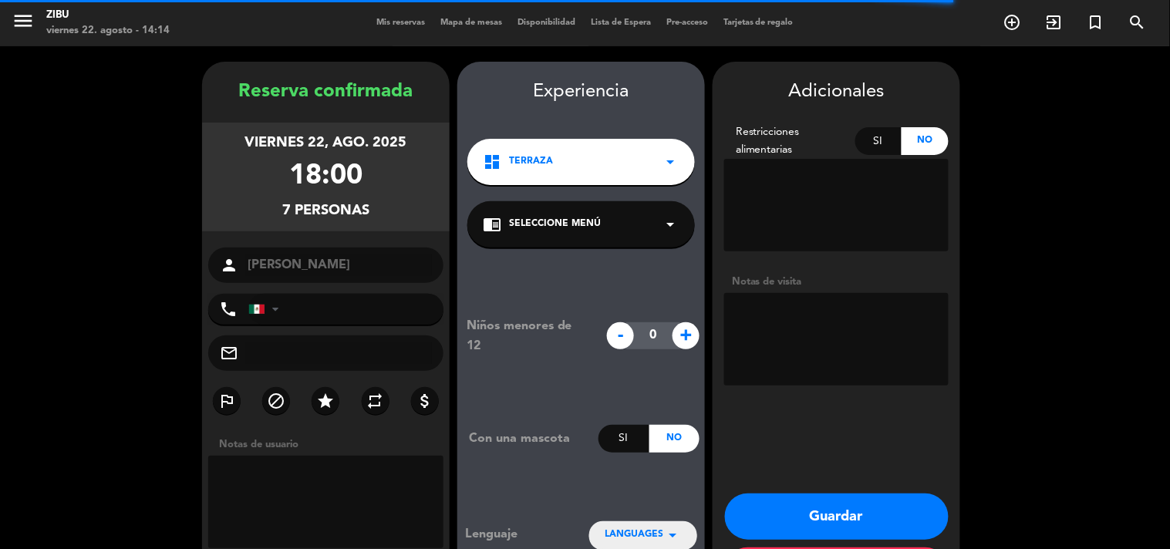
type input "[PHONE_NUMBER]"
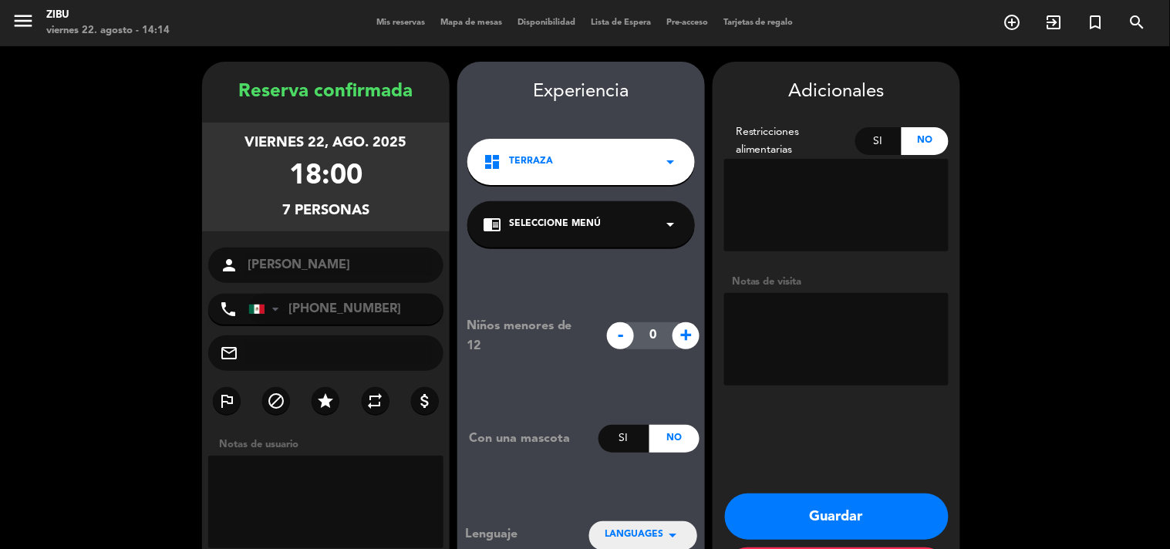
scroll to position [62, 0]
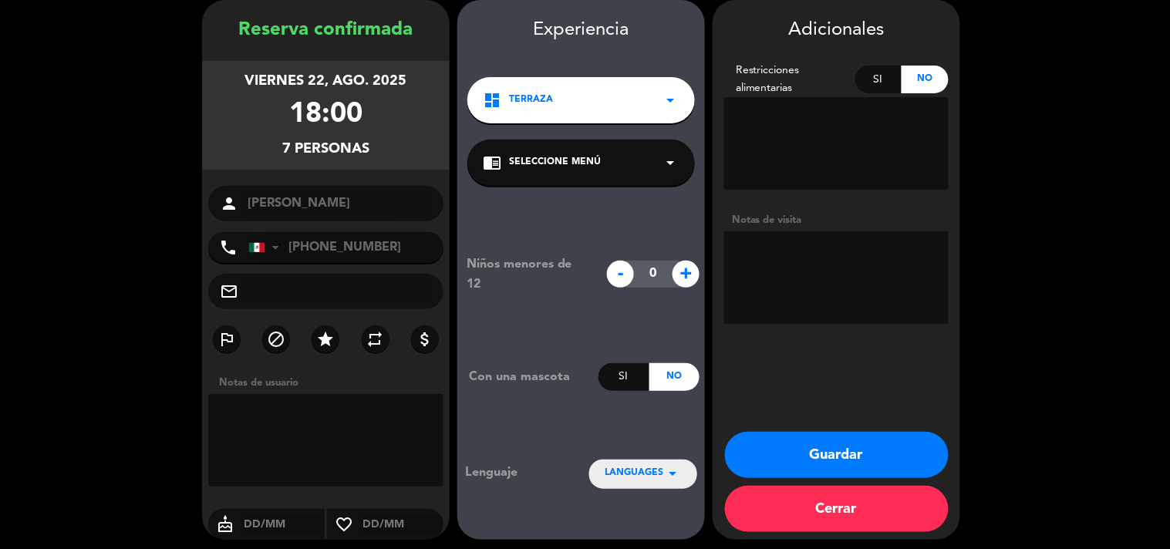
click at [856, 271] on textarea at bounding box center [836, 277] width 224 height 93
type textarea "Cumpleaños"
click at [837, 435] on button "Guardar" at bounding box center [837, 455] width 224 height 46
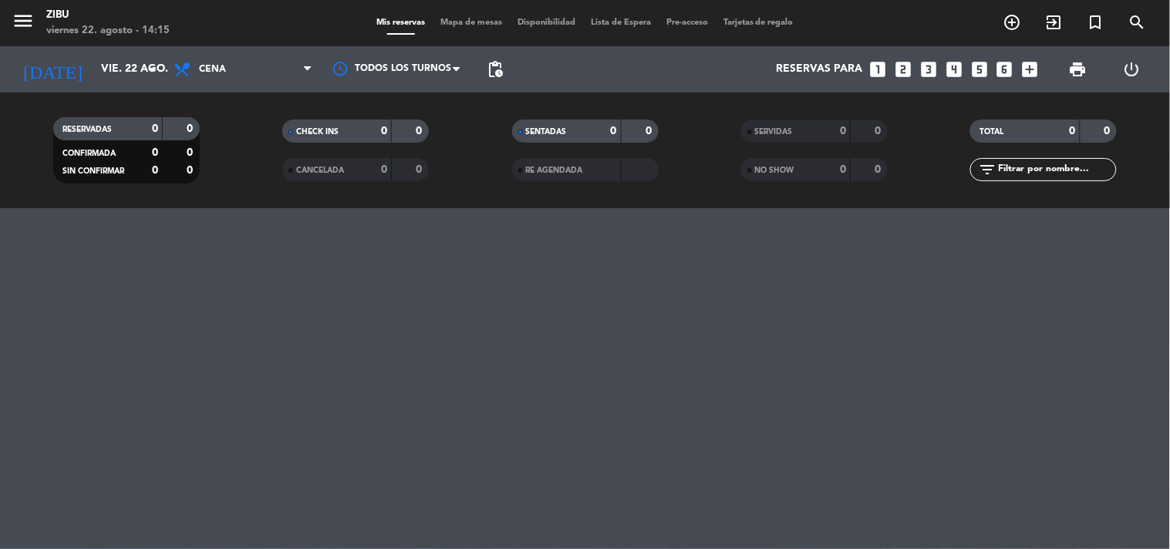
click at [960, 69] on icon "looks_4" at bounding box center [954, 69] width 20 height 20
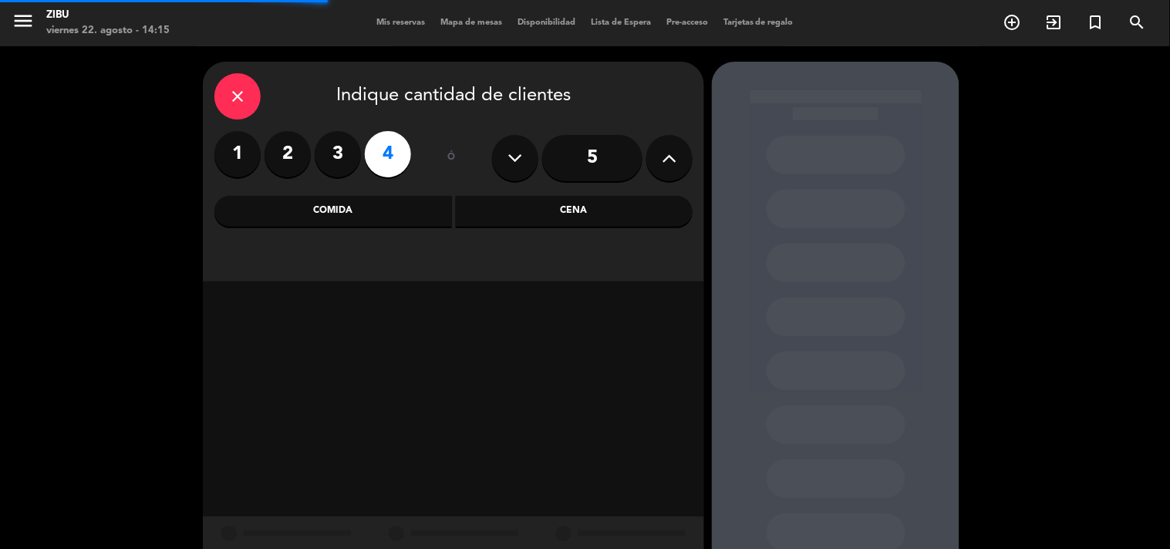
click at [545, 219] on div "Cena" at bounding box center [574, 211] width 237 height 31
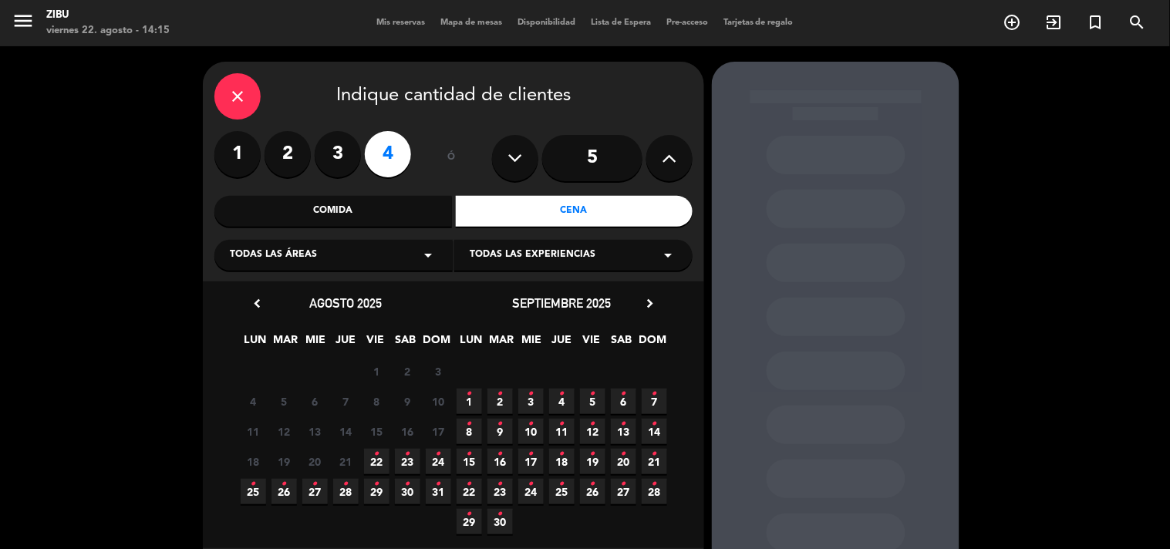
click at [375, 459] on icon "•" at bounding box center [376, 454] width 5 height 25
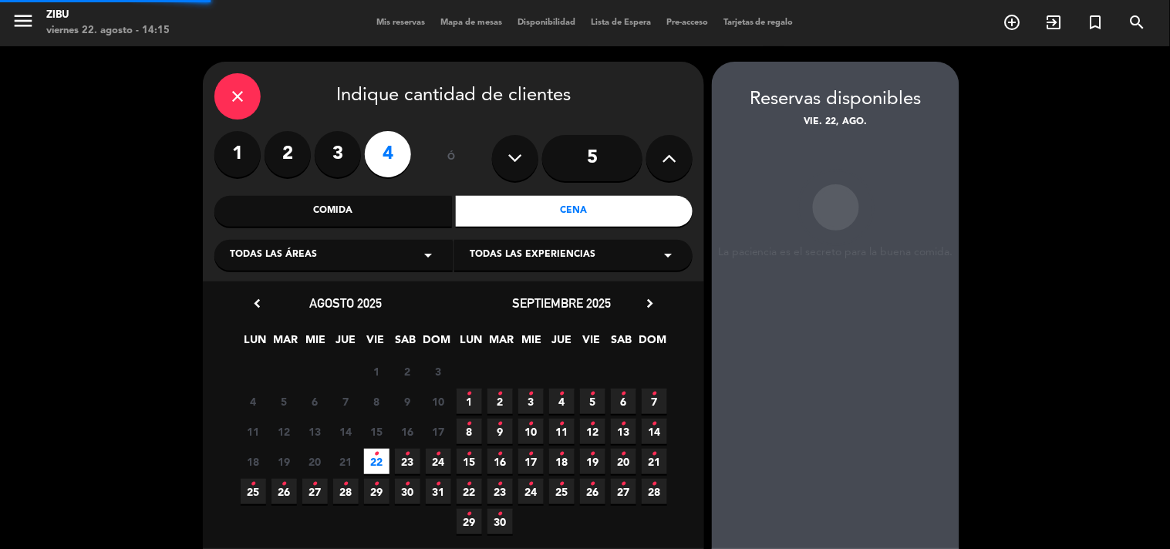
scroll to position [62, 0]
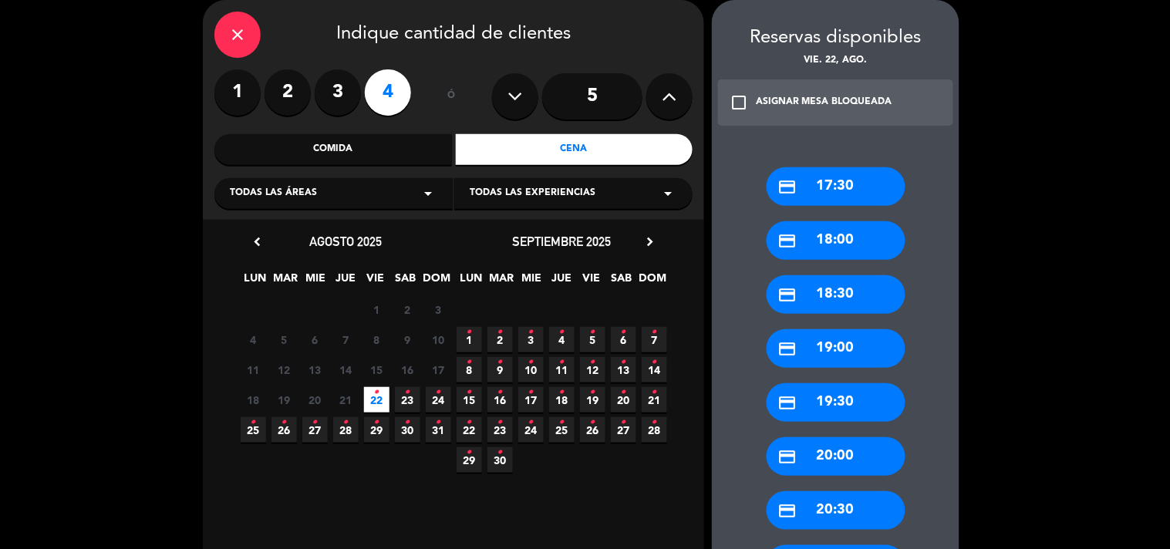
click at [830, 240] on div "credit_card 18:00" at bounding box center [835, 240] width 139 height 39
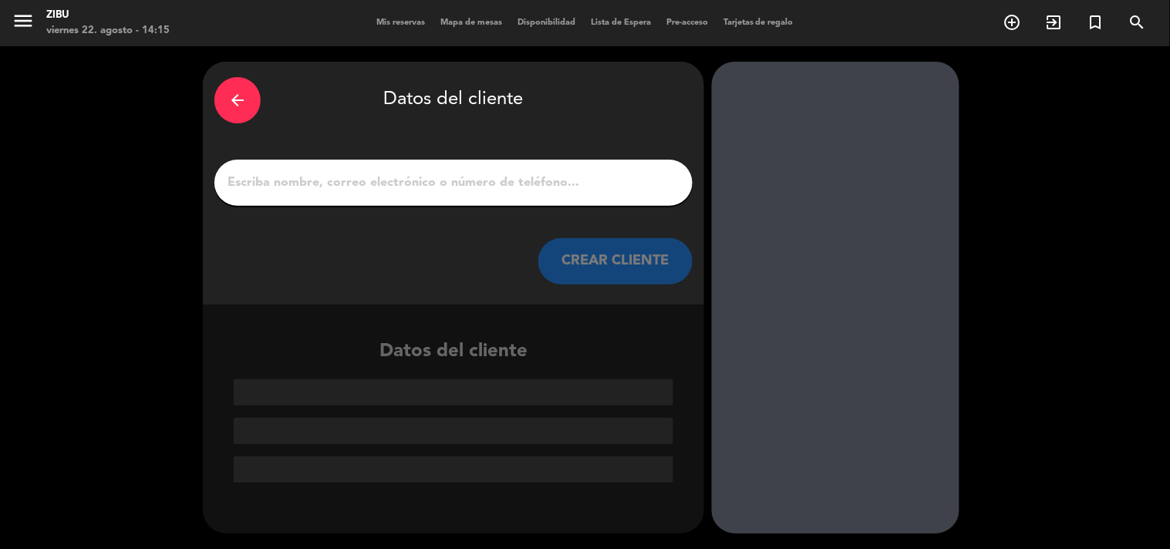
scroll to position [0, 0]
click at [615, 194] on div at bounding box center [453, 183] width 478 height 46
click at [574, 176] on input "1" at bounding box center [453, 183] width 455 height 22
click at [317, 185] on input "1" at bounding box center [453, 183] width 455 height 22
click at [380, 148] on div "arrow_back Datos del cliente CREAR CLIENTE" at bounding box center [453, 183] width 501 height 243
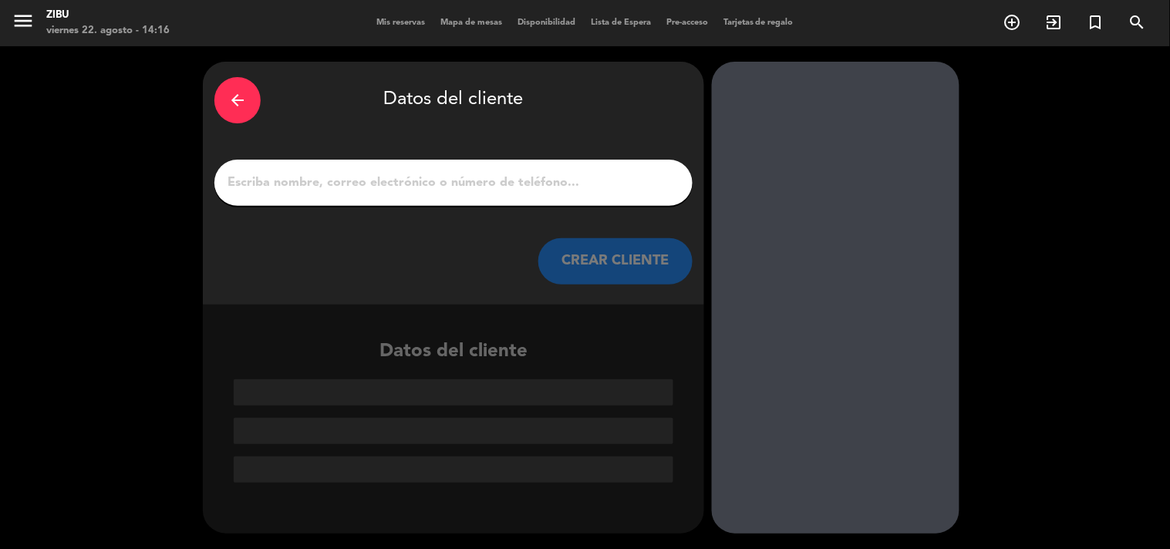
click at [351, 183] on input "1" at bounding box center [453, 183] width 455 height 22
click at [347, 180] on input "1" at bounding box center [453, 183] width 455 height 22
click at [359, 190] on input "1" at bounding box center [453, 183] width 455 height 22
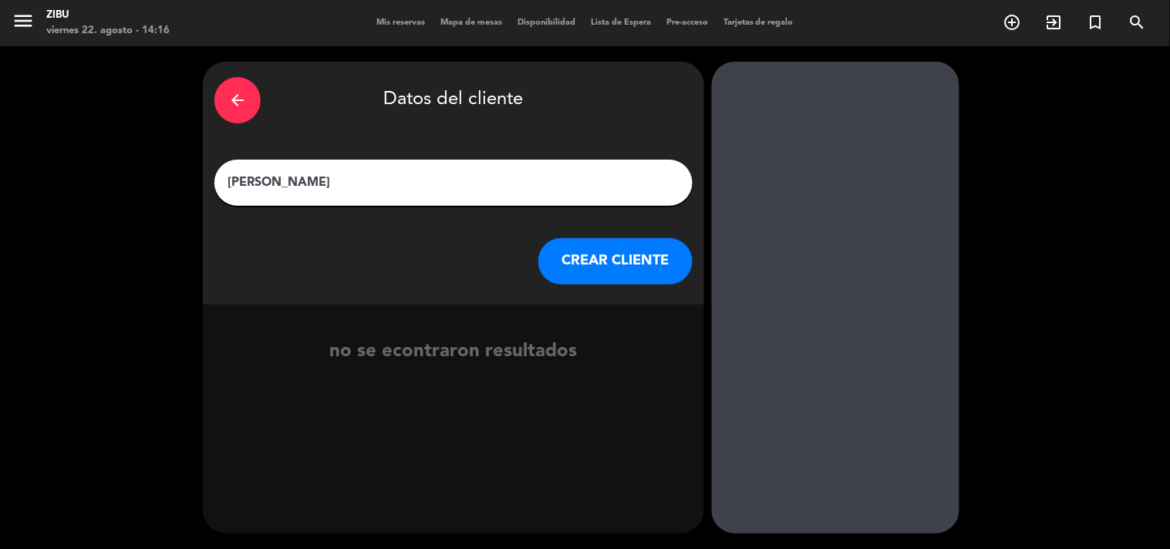
type input "[PERSON_NAME]"
click at [665, 255] on button "CREAR CLIENTE" at bounding box center [615, 261] width 154 height 46
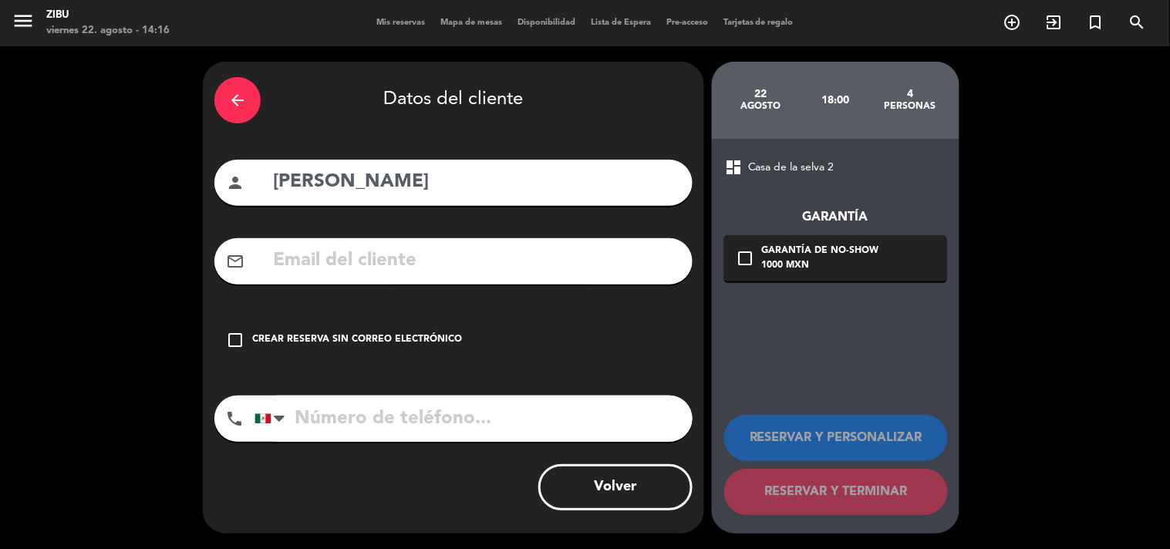
click at [322, 326] on div "check_box_outline_blank Crear reserva sin correo electrónico" at bounding box center [453, 340] width 478 height 46
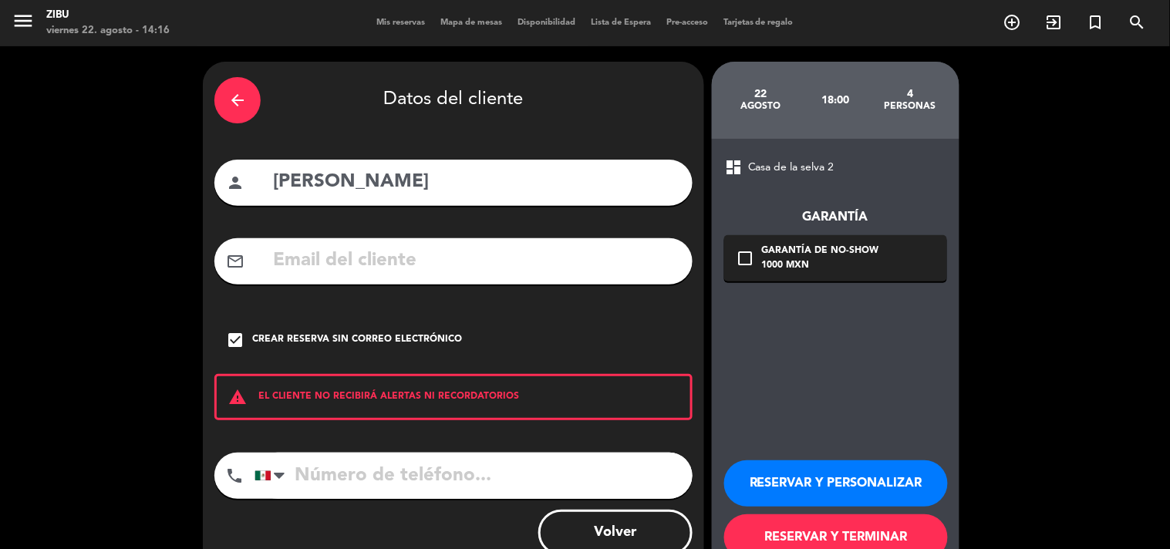
click at [326, 449] on div "arrow_back Datos del cliente person [PERSON_NAME] mail_outline check_box Crear …" at bounding box center [453, 320] width 501 height 517
click at [320, 459] on input "tel" at bounding box center [473, 476] width 438 height 46
type input "5624163301"
click at [865, 480] on button "RESERVAR Y PERSONALIZAR" at bounding box center [836, 483] width 224 height 46
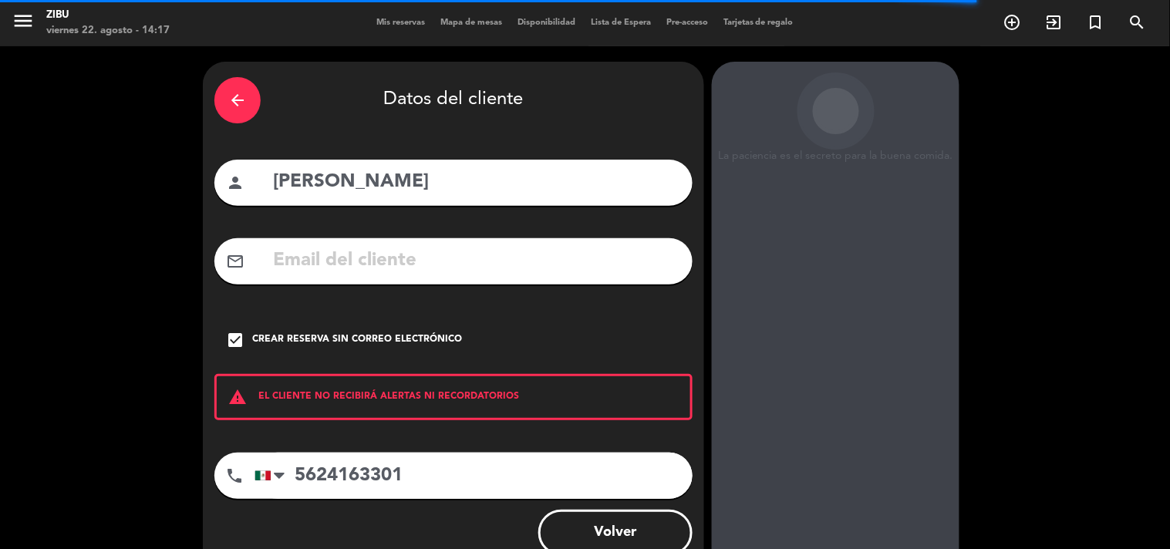
click at [240, 91] on icon "arrow_back" at bounding box center [237, 100] width 19 height 19
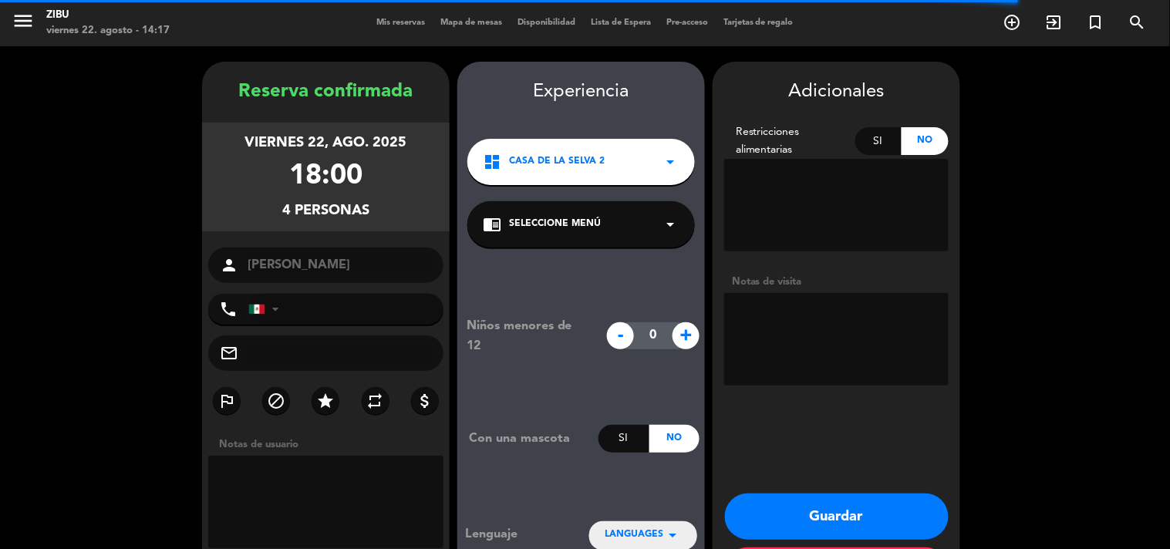
type input "[PHONE_NUMBER]"
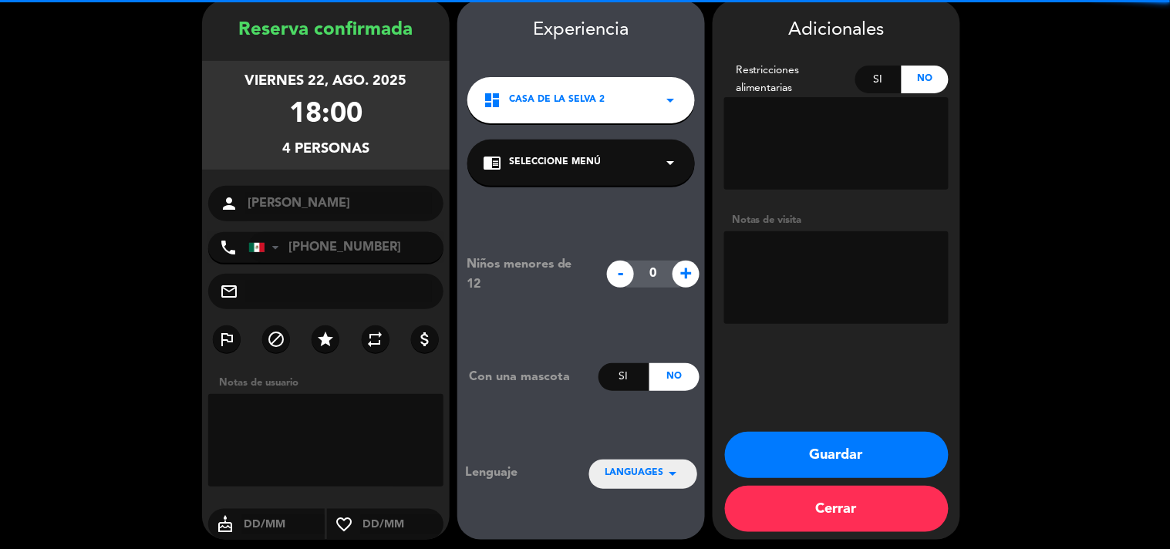
click at [406, 456] on textarea at bounding box center [325, 440] width 235 height 93
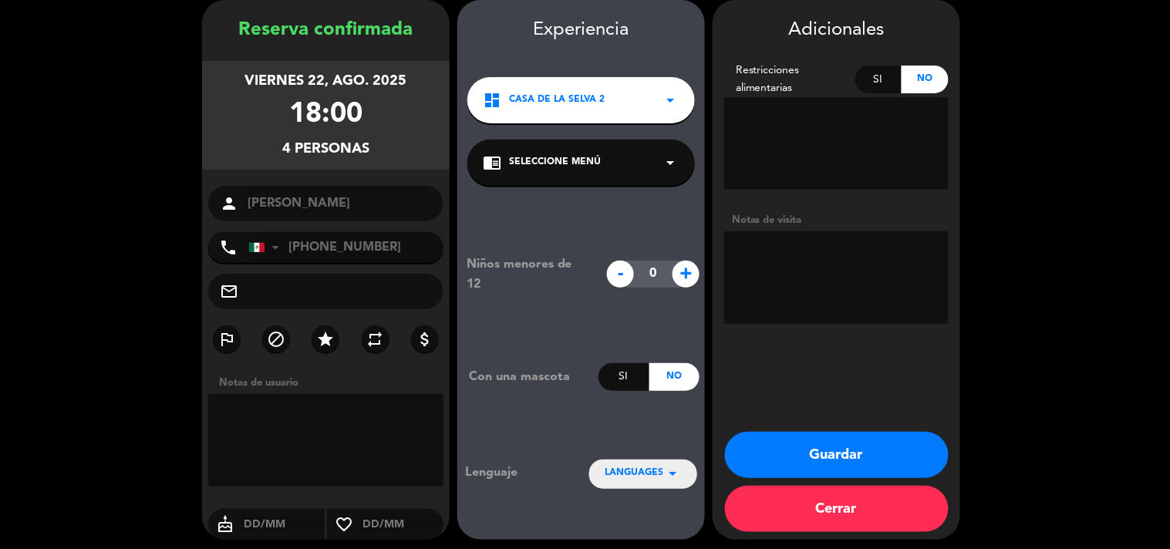
click at [825, 254] on textarea at bounding box center [836, 277] width 224 height 93
click at [899, 438] on button "Guardar" at bounding box center [837, 455] width 224 height 46
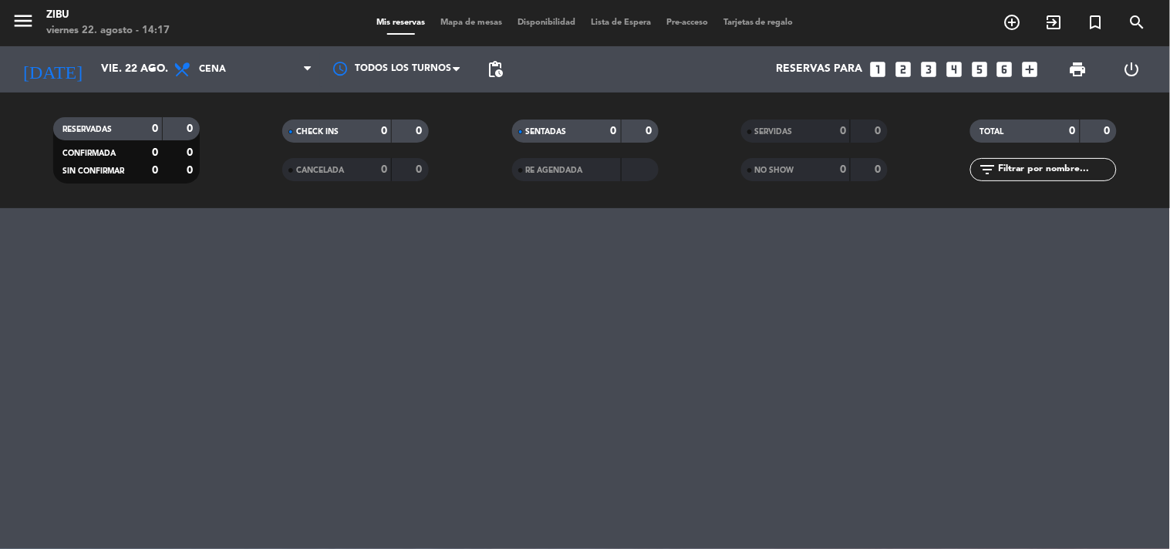
click at [1049, 179] on div "filter_list" at bounding box center [1043, 169] width 147 height 23
click at [1060, 173] on input "text" at bounding box center [1056, 169] width 120 height 17
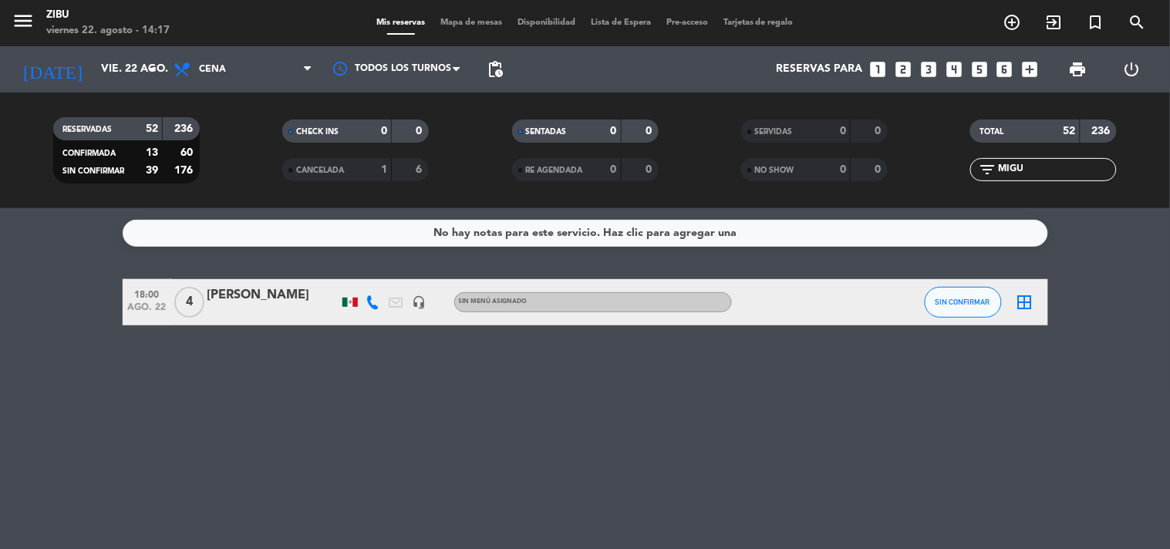
type input "MIGU"
click at [259, 291] on div "[PERSON_NAME]" at bounding box center [272, 295] width 131 height 20
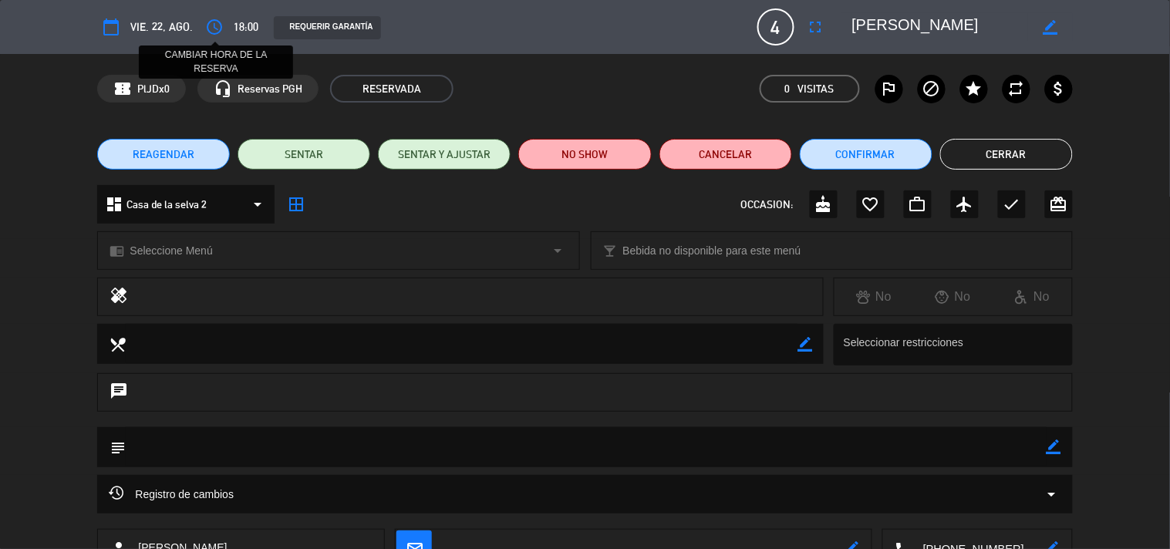
click at [205, 24] on icon "access_time" at bounding box center [214, 27] width 19 height 19
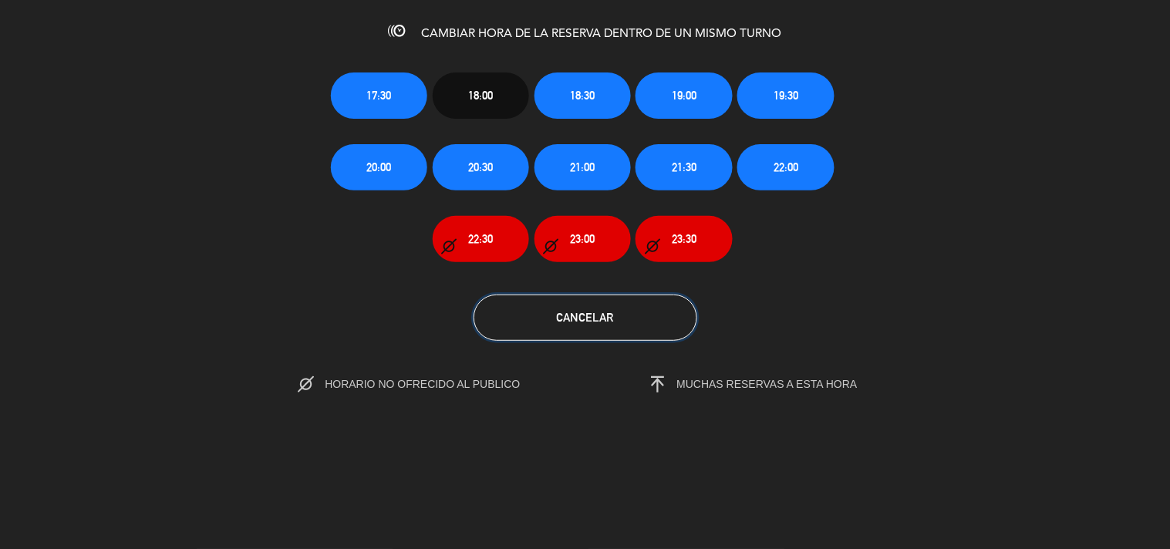
click at [563, 329] on button "Cancelar" at bounding box center [585, 318] width 224 height 46
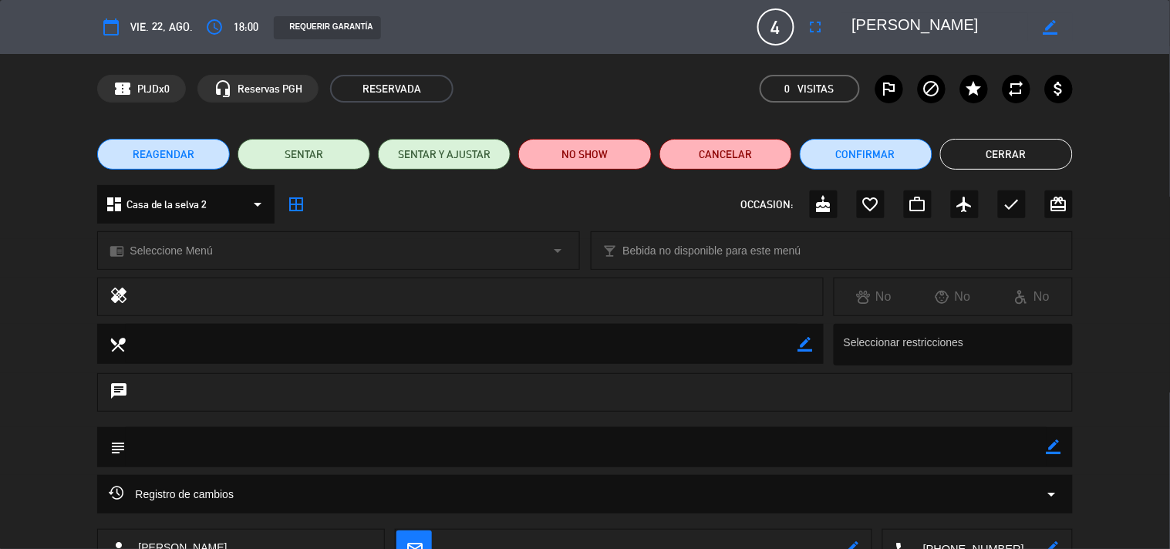
click at [184, 153] on span "REAGENDAR" at bounding box center [164, 155] width 62 height 16
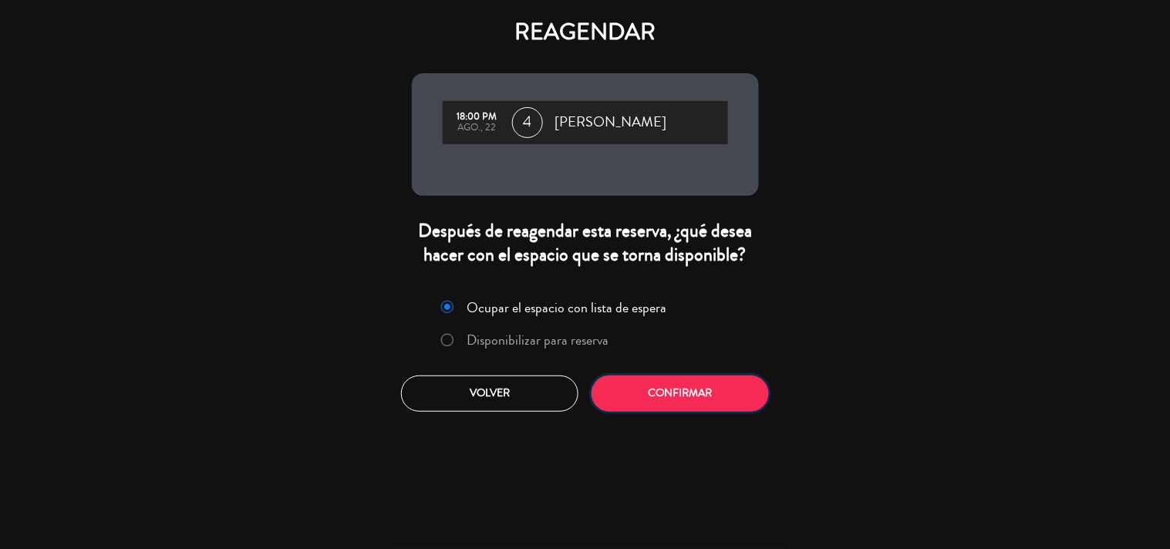
click at [673, 391] on button "Confirmar" at bounding box center [679, 394] width 177 height 36
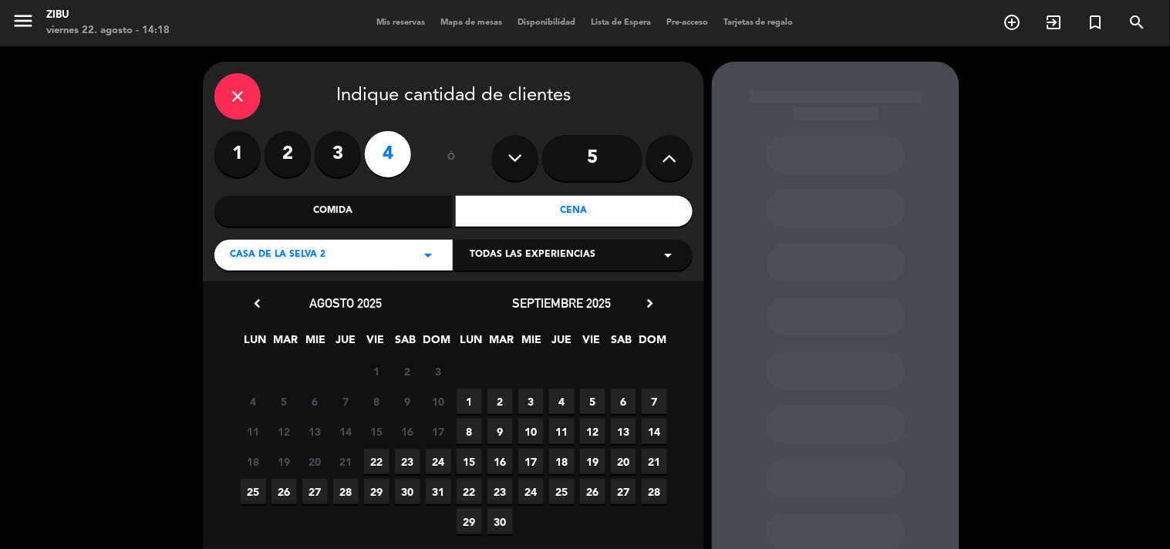
click at [396, 457] on span "23" at bounding box center [407, 461] width 25 height 25
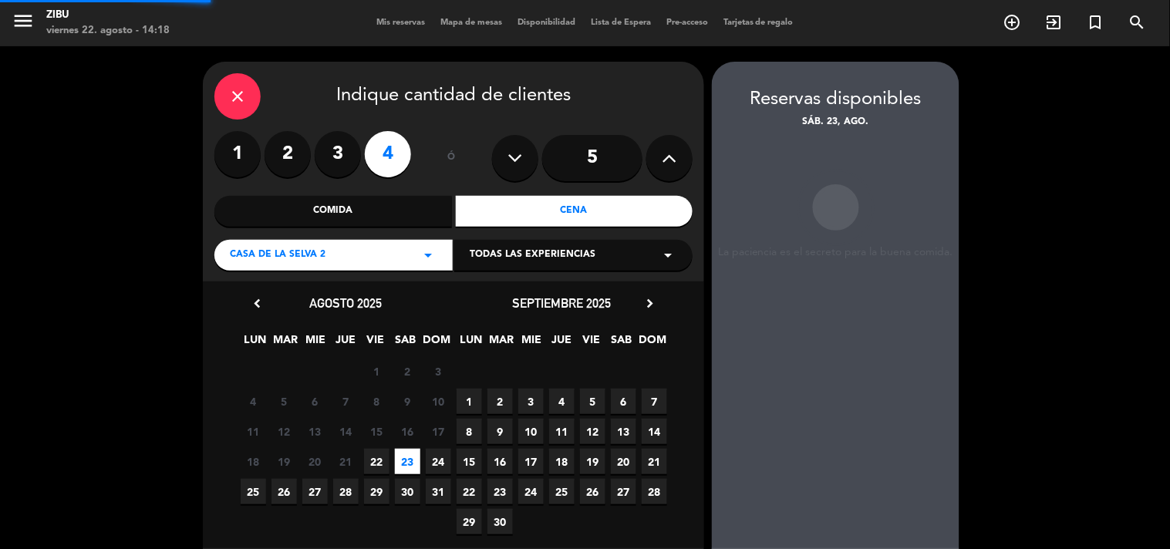
scroll to position [62, 0]
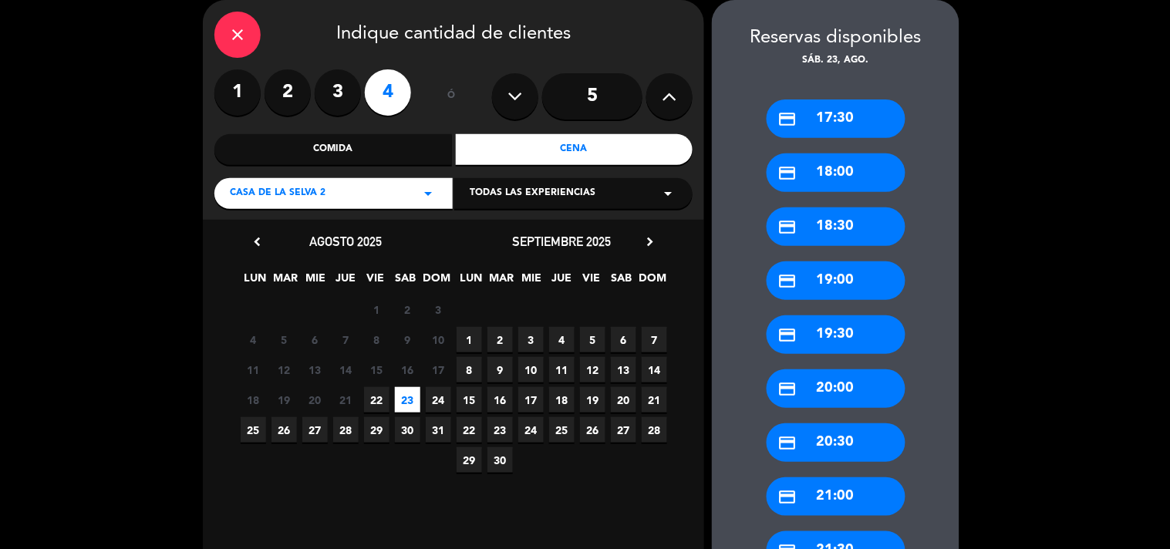
click at [815, 167] on div "credit_card 18:00" at bounding box center [835, 172] width 139 height 39
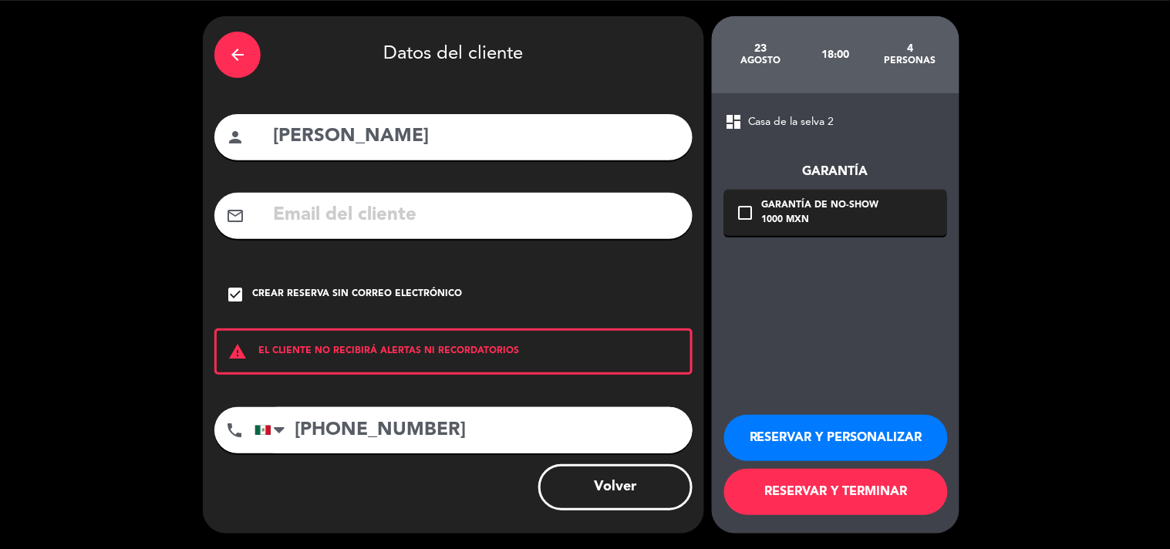
scroll to position [45, 0]
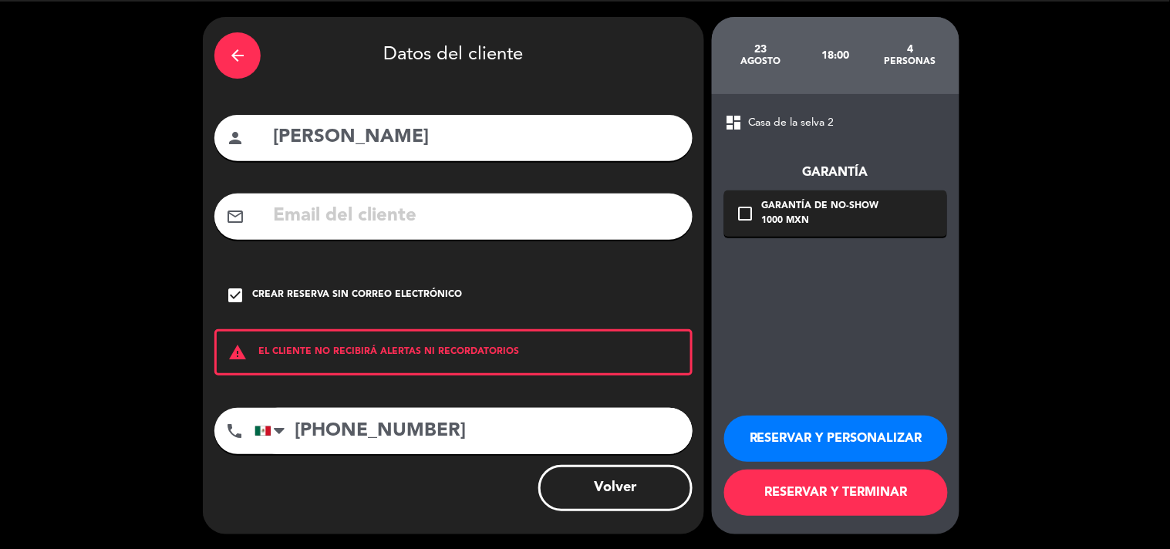
click at [805, 495] on button "RESERVAR Y TERMINAR" at bounding box center [836, 493] width 224 height 46
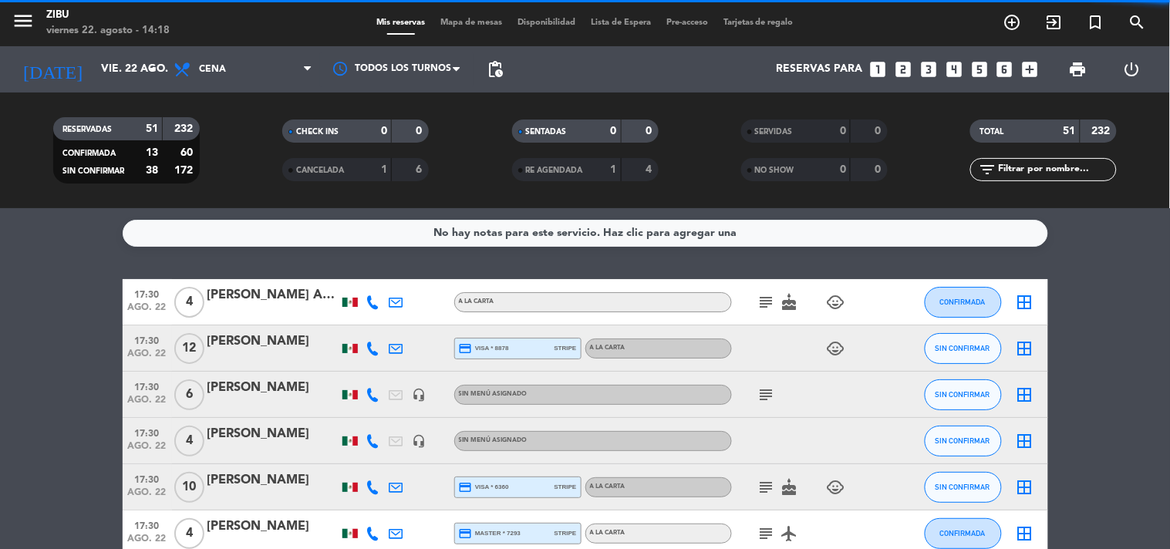
click at [1053, 171] on input "text" at bounding box center [1056, 169] width 120 height 17
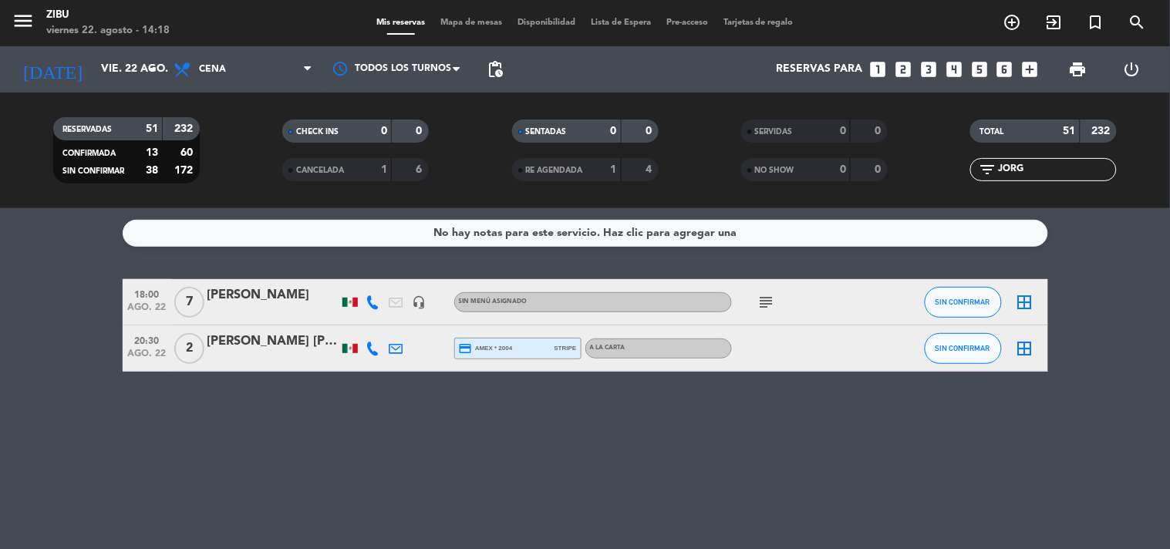
type input "JORG"
click at [243, 313] on div at bounding box center [272, 312] width 131 height 12
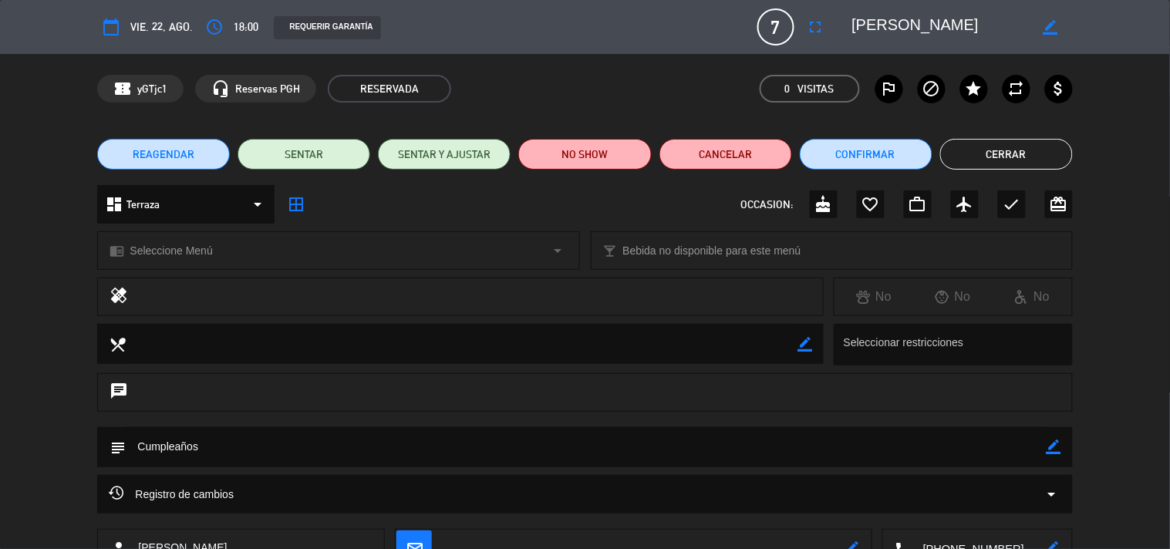
click at [1053, 443] on icon "border_color" at bounding box center [1053, 447] width 15 height 15
click at [965, 453] on textarea at bounding box center [586, 446] width 920 height 39
click at [1054, 448] on icon at bounding box center [1053, 447] width 15 height 15
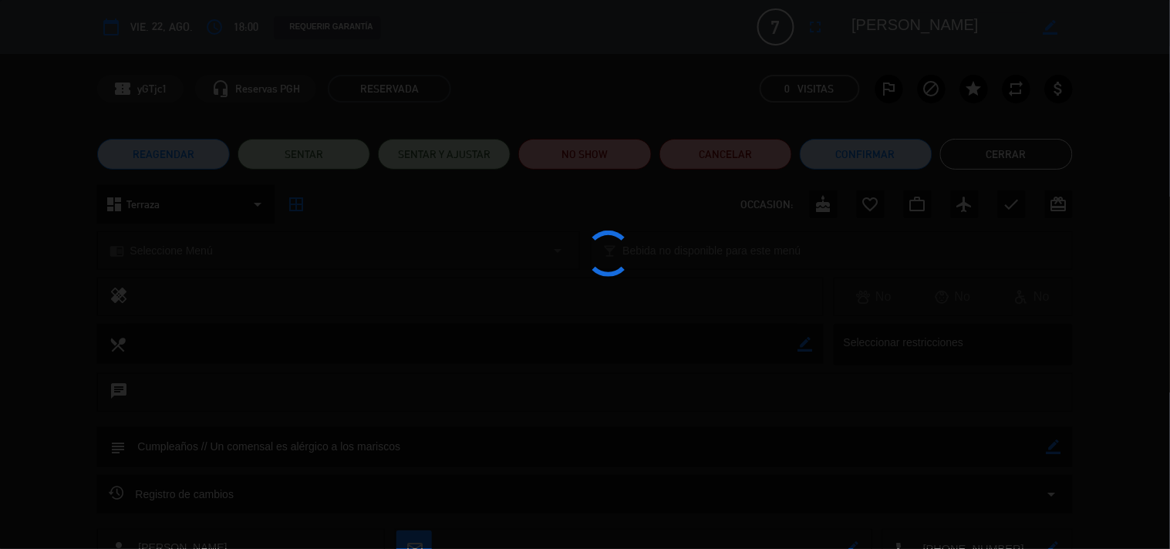
type textarea "Cumpleaños // Un comensal es alérgico a los mariscos"
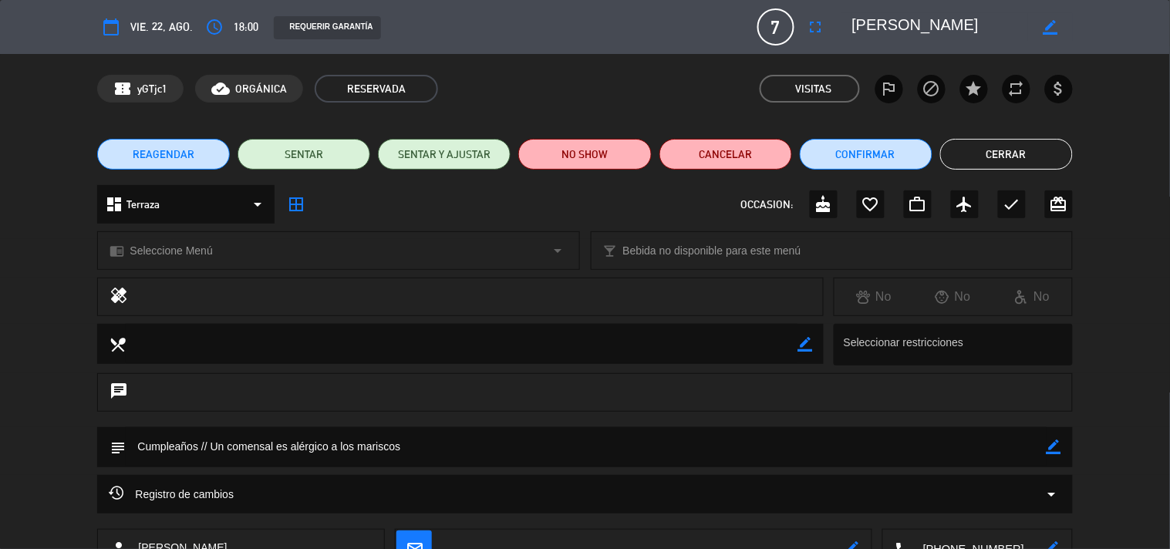
click at [991, 147] on button "Cerrar" at bounding box center [1006, 154] width 133 height 31
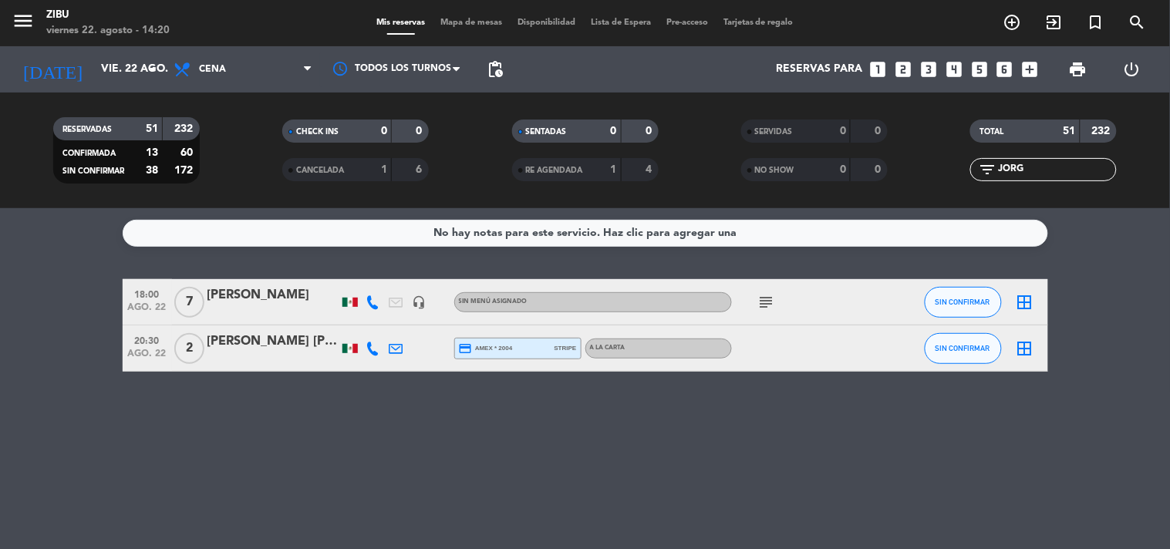
click at [1035, 174] on input "JORG" at bounding box center [1056, 169] width 120 height 17
drag, startPoint x: 1059, startPoint y: 174, endPoint x: 837, endPoint y: 258, distance: 236.7
click at [844, 257] on ng-component "menu Zibu viernes 22. agosto - 14:20 Mis reservas Mapa de mesas Disponibilidad …" at bounding box center [585, 274] width 1170 height 549
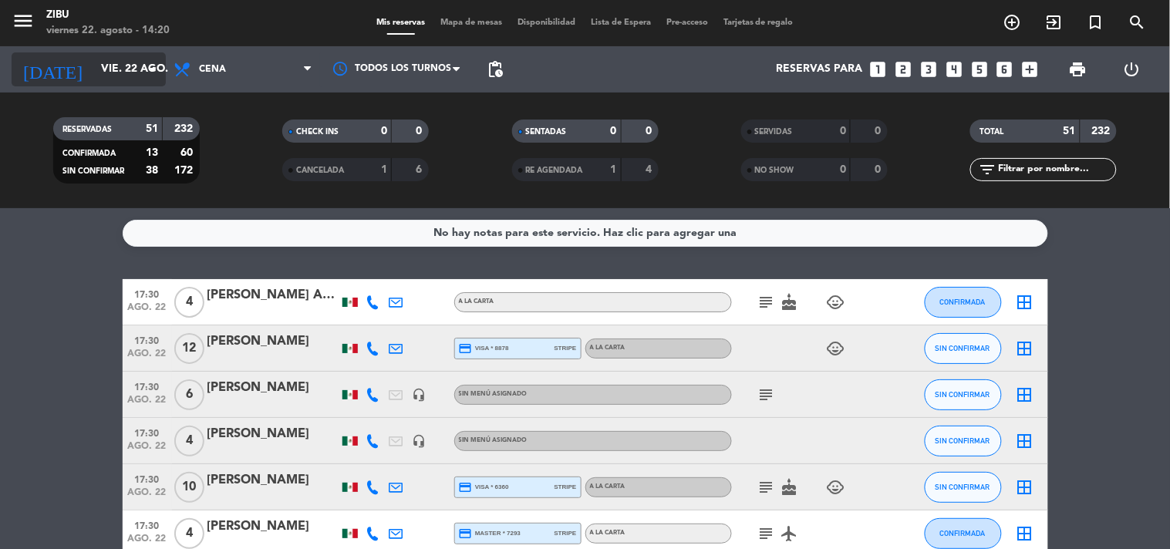
click at [111, 77] on input "vie. 22 ago." at bounding box center [166, 70] width 147 height 28
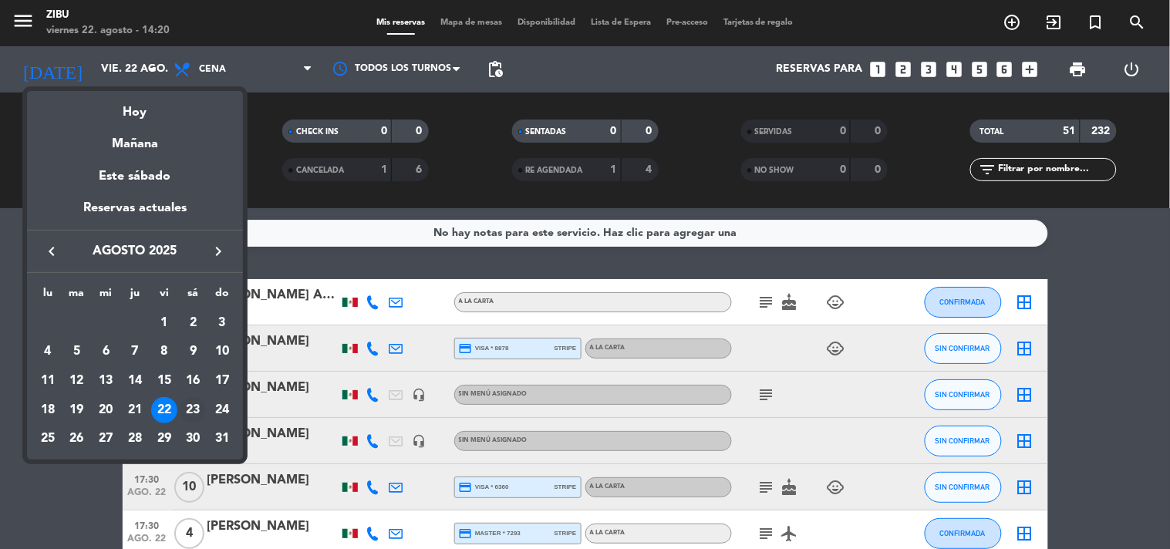
click at [187, 409] on div "23" at bounding box center [193, 410] width 26 height 26
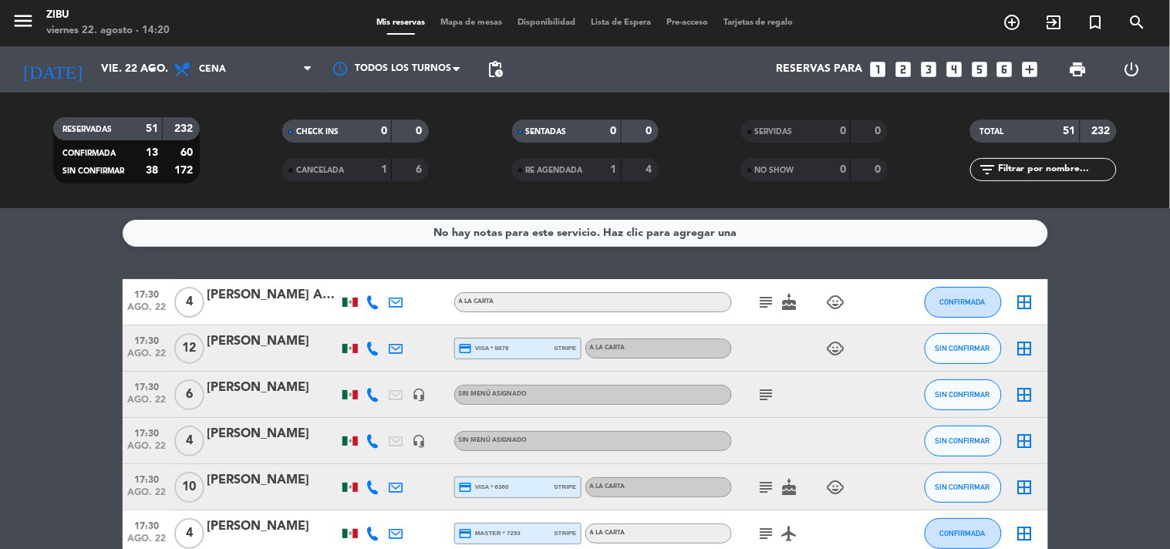
type input "sáb. 23 ago."
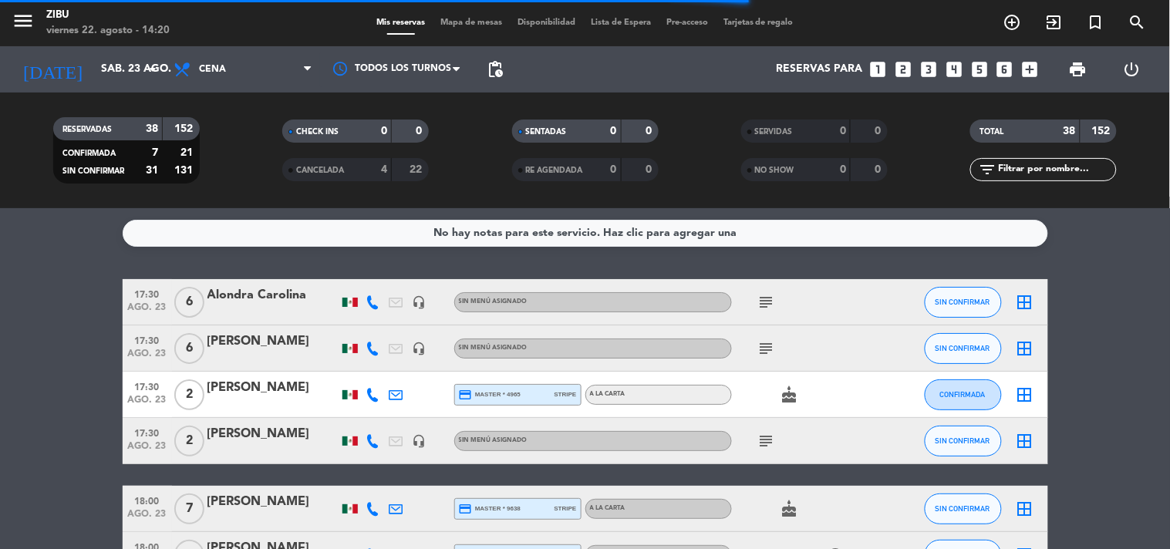
drag, startPoint x: 1010, startPoint y: 177, endPoint x: 1006, endPoint y: 159, distance: 18.9
click at [1010, 177] on input "text" at bounding box center [1056, 169] width 120 height 17
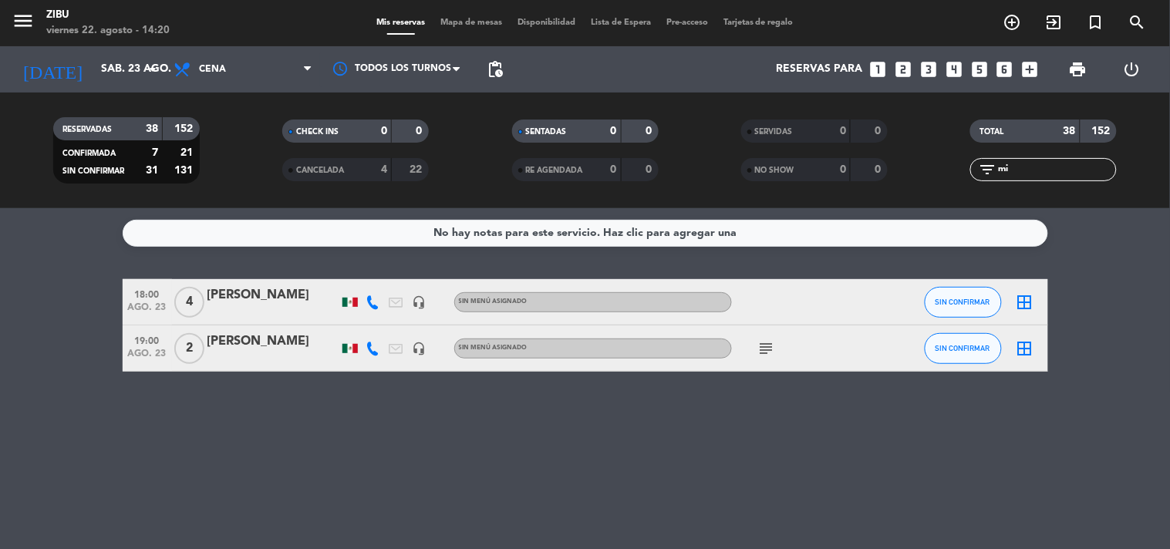
type input "mi"
click at [122, 68] on input "sáb. 23 ago." at bounding box center [166, 70] width 147 height 28
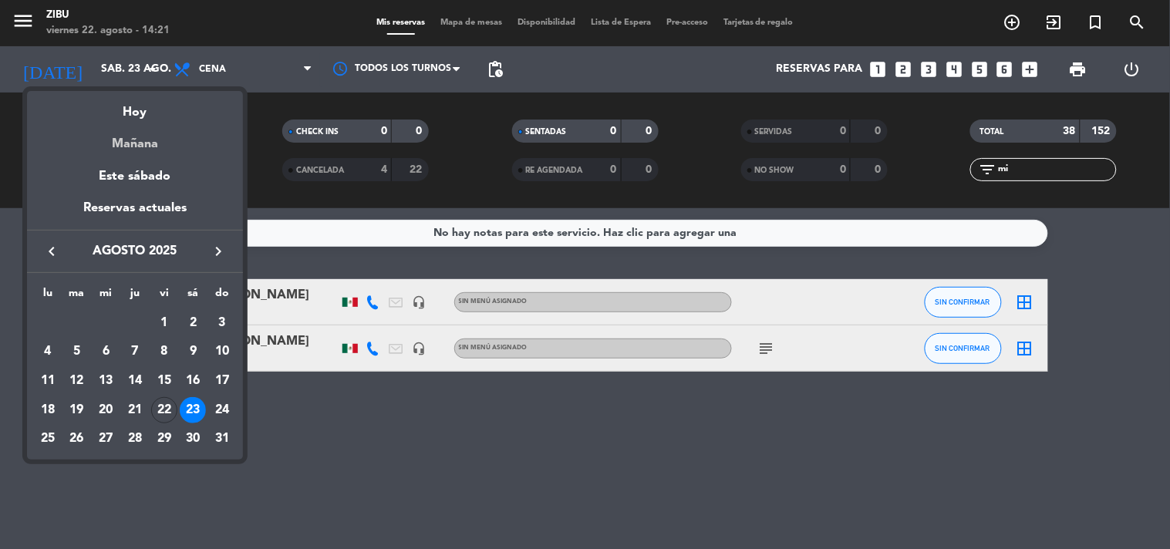
click at [160, 126] on div "Mañana" at bounding box center [135, 139] width 216 height 32
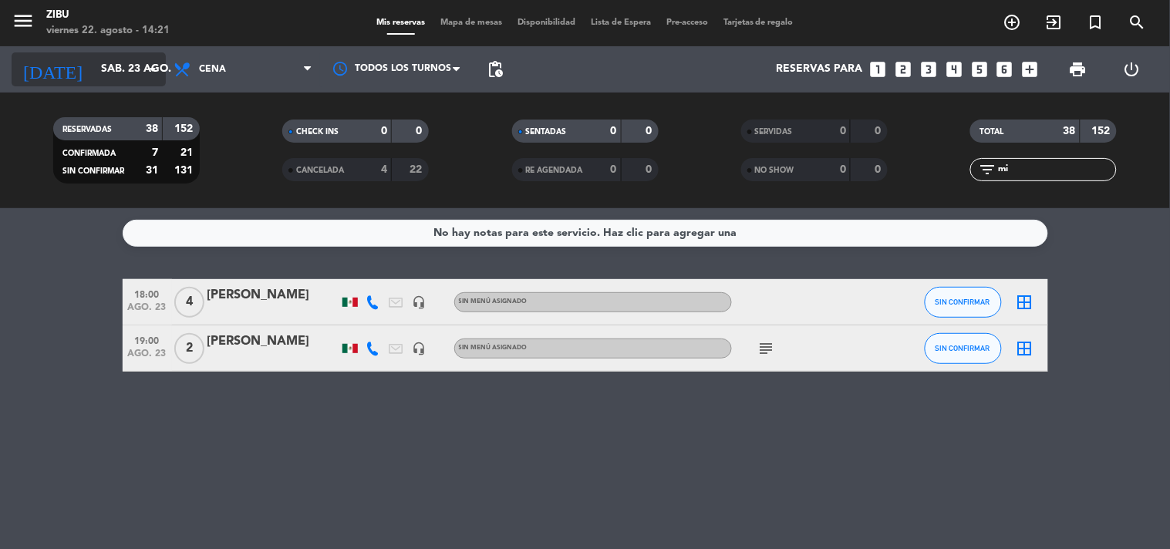
click at [113, 72] on input "sáb. 23 ago." at bounding box center [166, 70] width 147 height 28
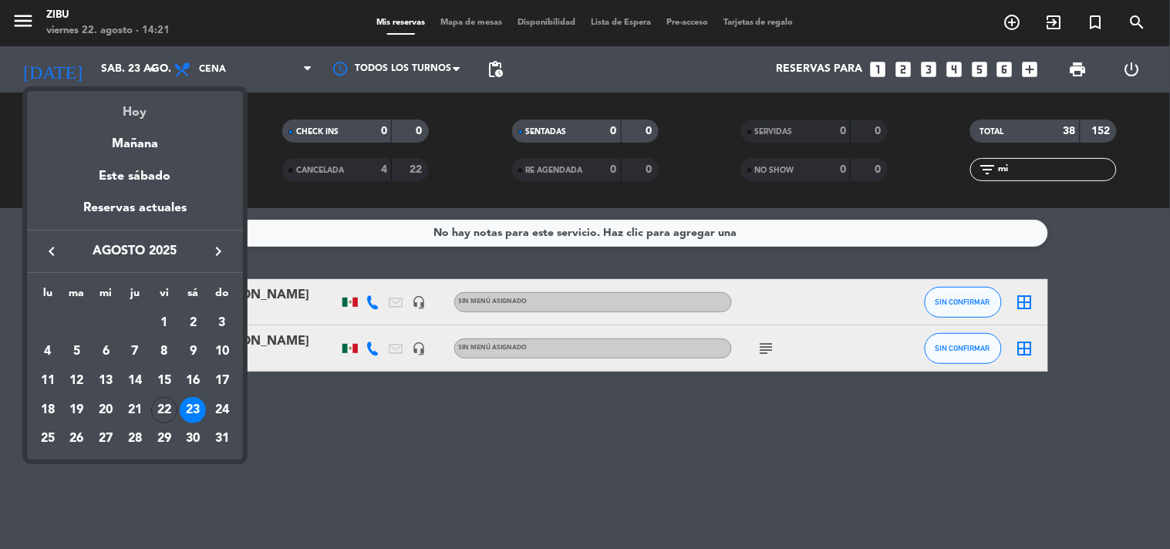
click at [132, 106] on div "Hoy" at bounding box center [135, 107] width 216 height 32
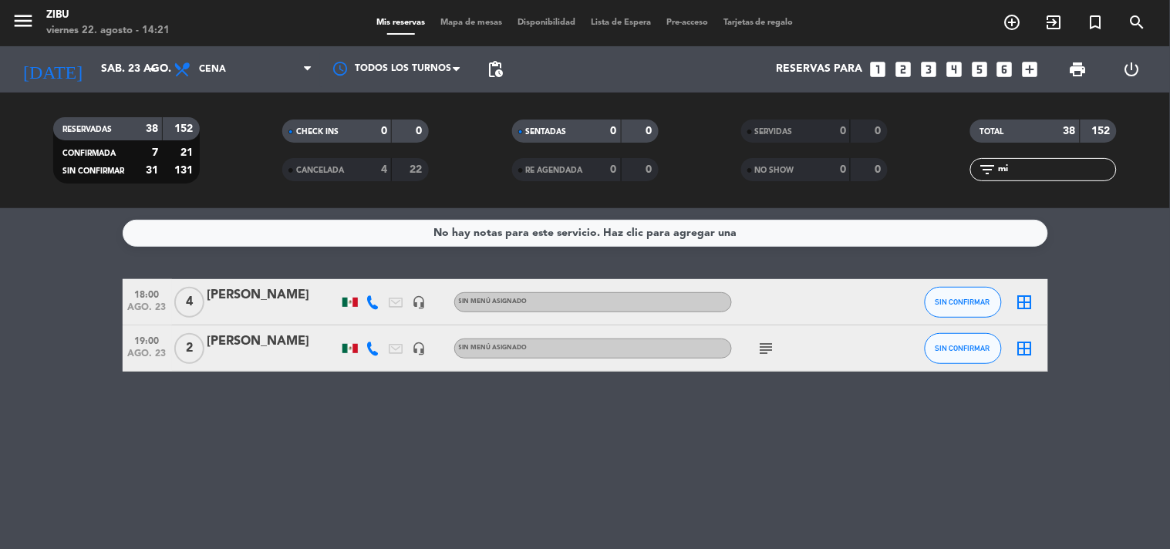
type input "vie. 22 ago."
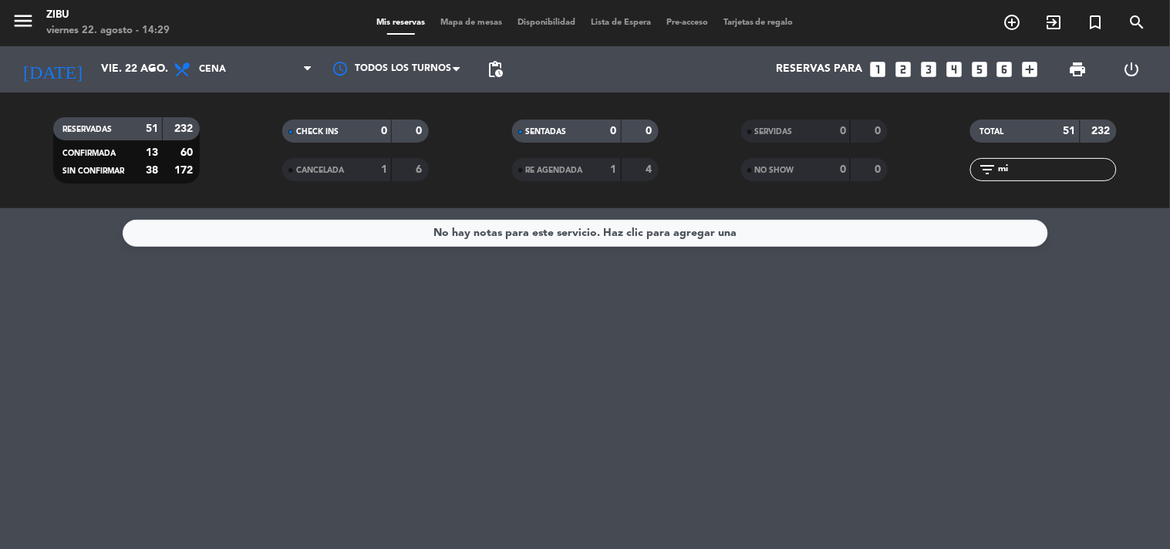
click at [517, 293] on div "No hay notas para este servicio. Haz clic para agregar una" at bounding box center [585, 378] width 1170 height 341
click at [527, 273] on div "No hay notas para este servicio. Haz clic para agregar una" at bounding box center [585, 378] width 1170 height 341
click at [94, 296] on div "No hay notas para este servicio. Haz clic para agregar una" at bounding box center [585, 378] width 1170 height 341
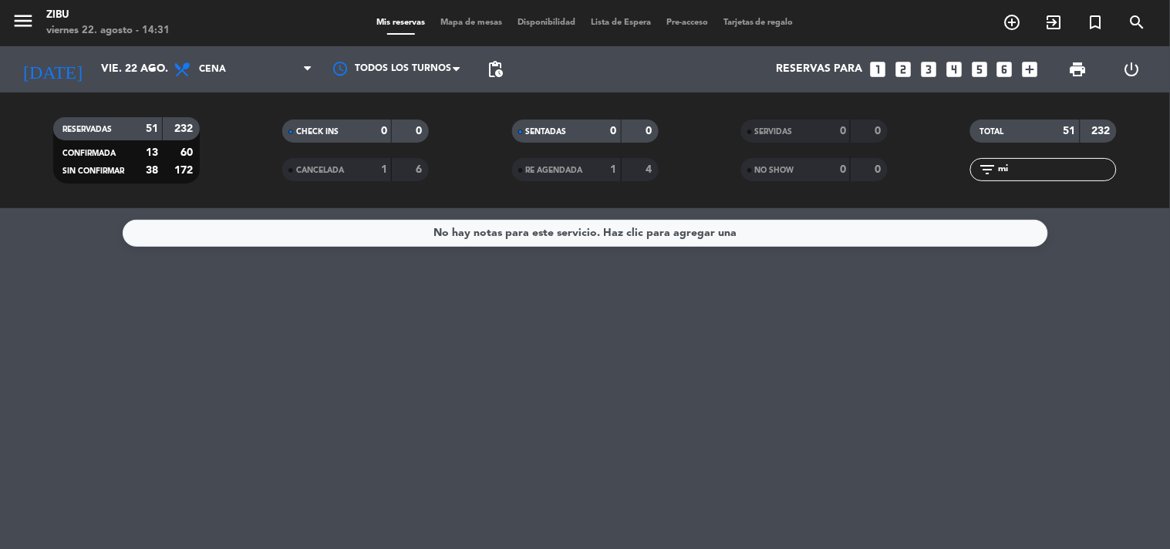
drag, startPoint x: 1008, startPoint y: 165, endPoint x: 999, endPoint y: 165, distance: 9.3
click at [999, 167] on input "mi" at bounding box center [1056, 169] width 120 height 17
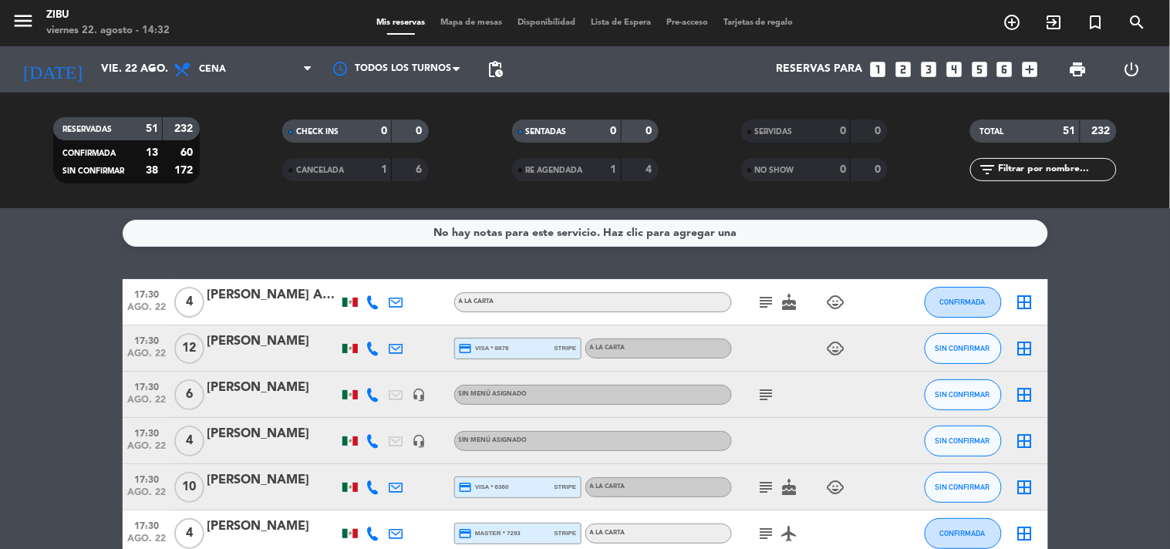
click at [163, 351] on span "ago. 22" at bounding box center [147, 358] width 39 height 18
click at [147, 381] on span "17:30" at bounding box center [147, 386] width 39 height 18
click at [420, 397] on icon "headset_mic" at bounding box center [420, 395] width 14 height 14
click at [776, 382] on div "subject" at bounding box center [801, 394] width 139 height 45
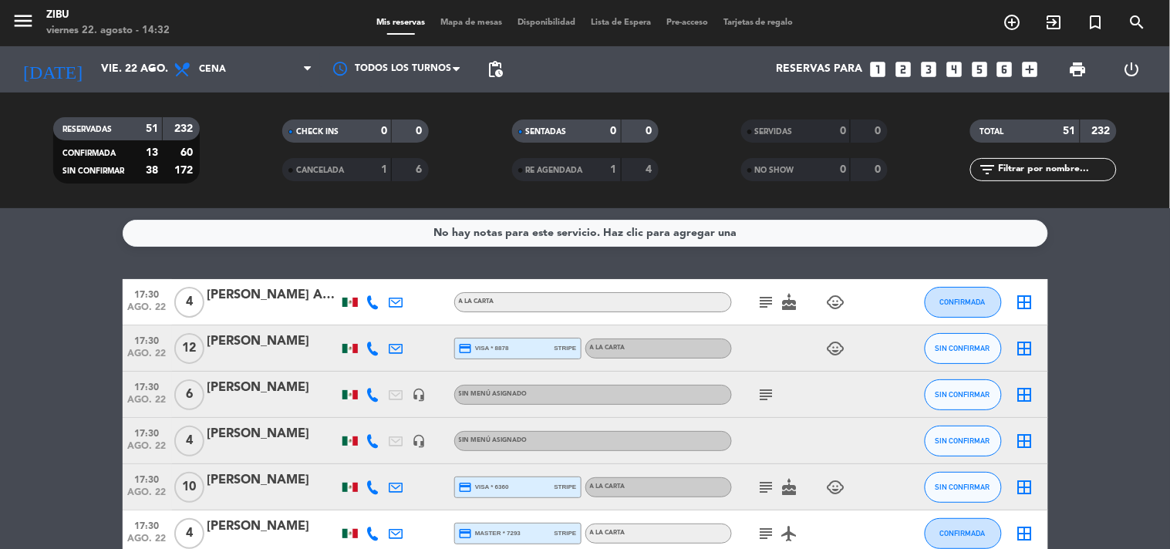
click at [765, 396] on icon "subject" at bounding box center [766, 395] width 19 height 19
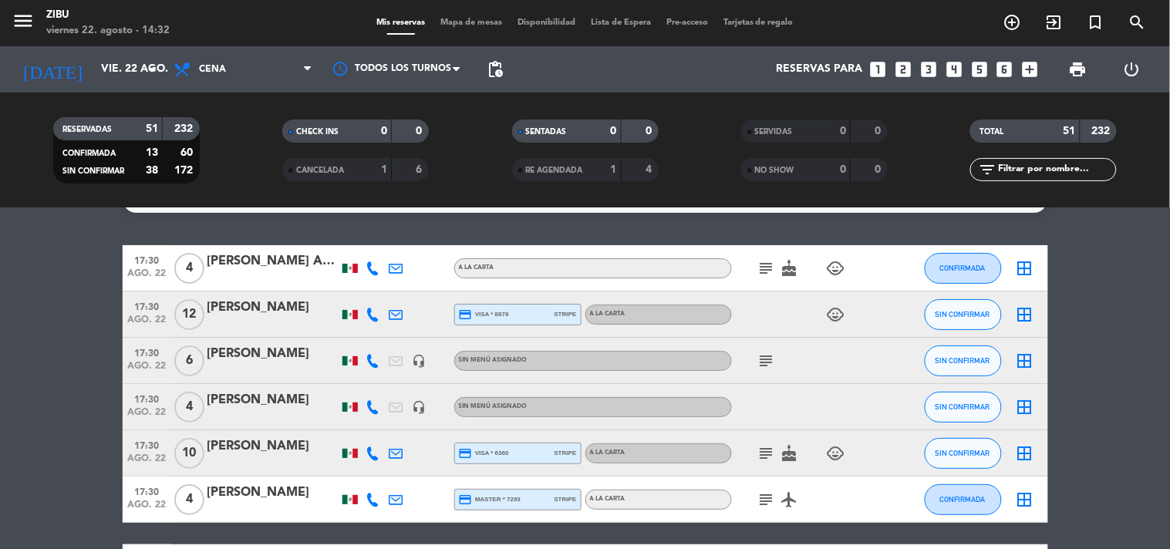
scroll to position [68, 0]
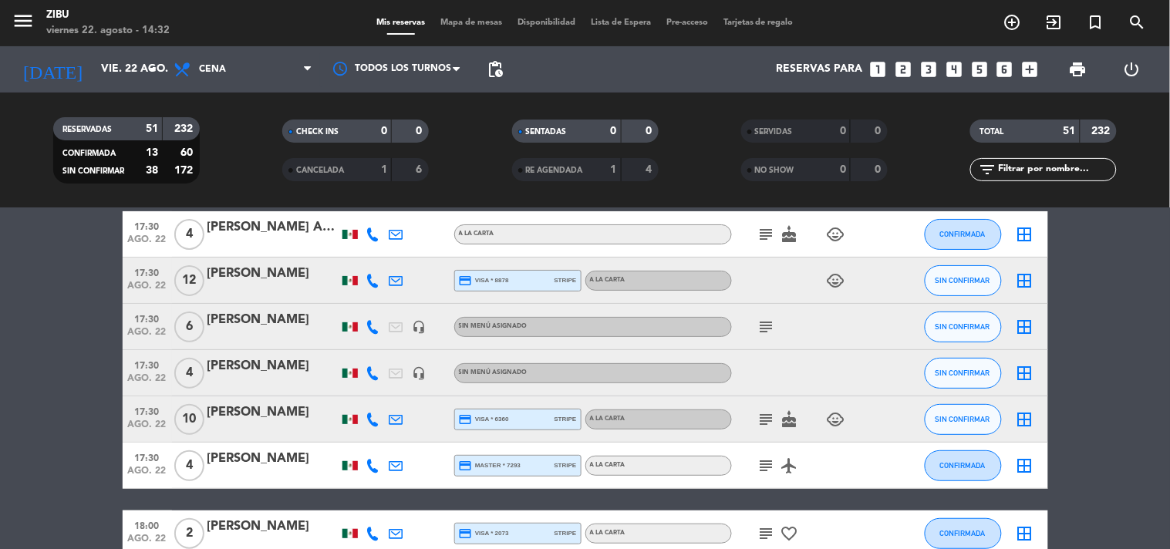
click at [130, 374] on span "ago. 22" at bounding box center [147, 382] width 39 height 18
click at [408, 372] on div "headset_mic" at bounding box center [419, 372] width 23 height 45
click at [417, 372] on icon "headset_mic" at bounding box center [420, 373] width 14 height 14
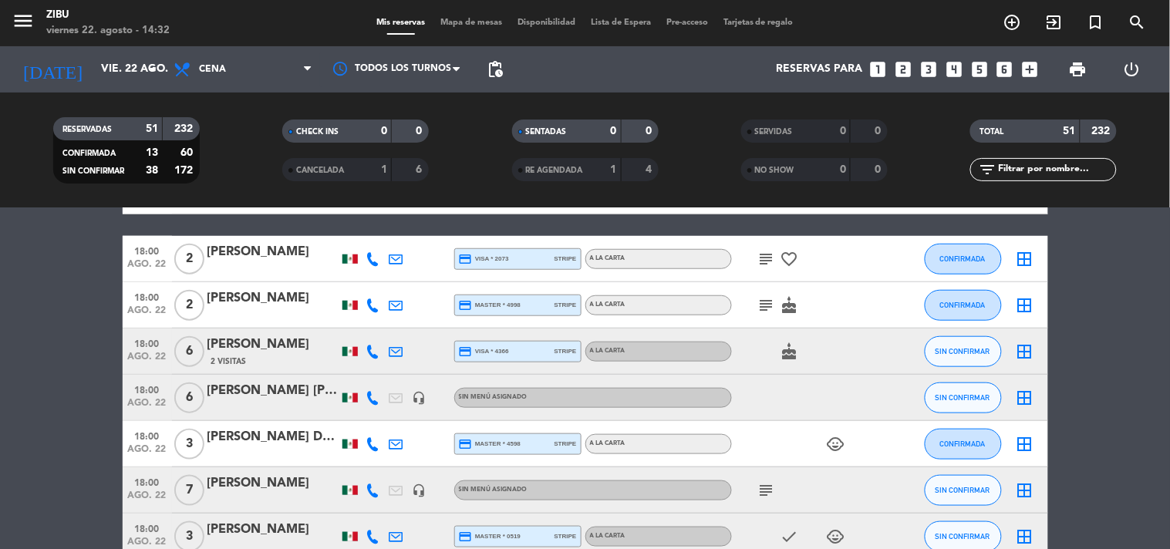
scroll to position [376, 0]
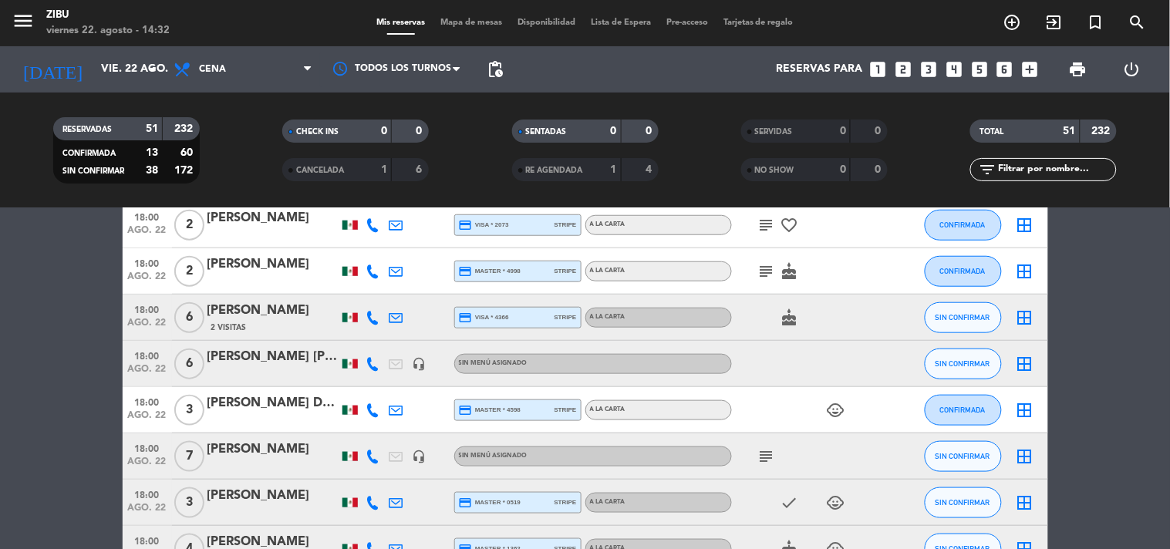
click at [766, 437] on div "subject" at bounding box center [801, 455] width 139 height 45
click at [763, 452] on icon "subject" at bounding box center [766, 456] width 19 height 19
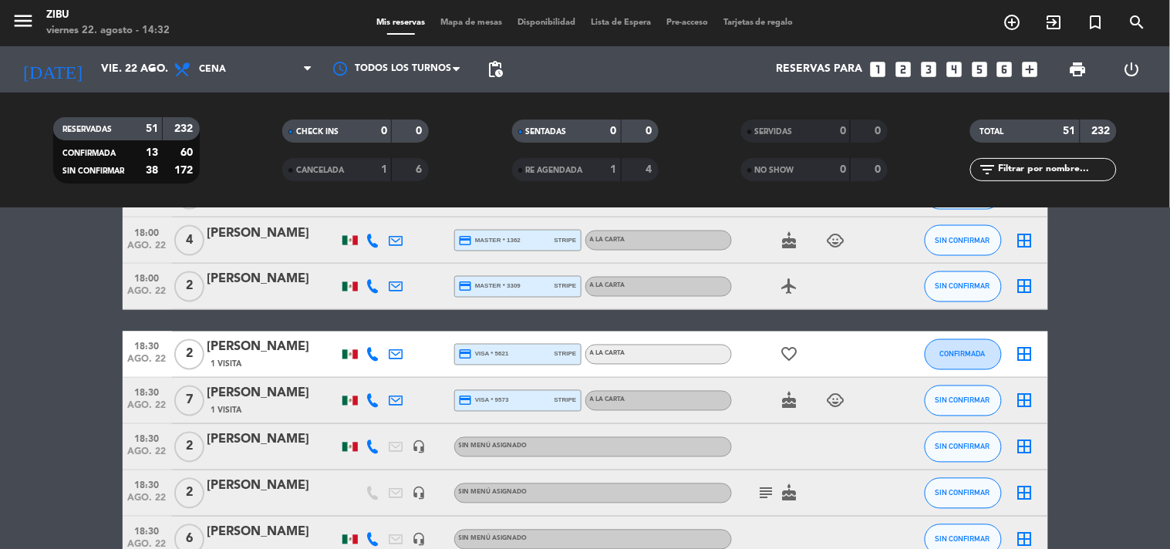
scroll to position [719, 0]
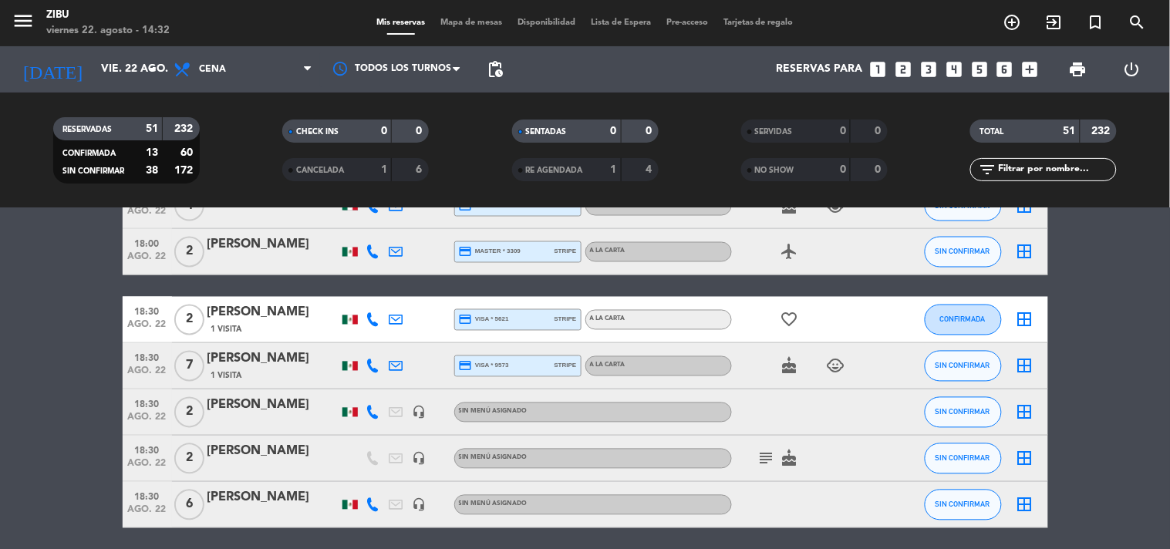
click at [771, 457] on icon "subject" at bounding box center [766, 459] width 19 height 19
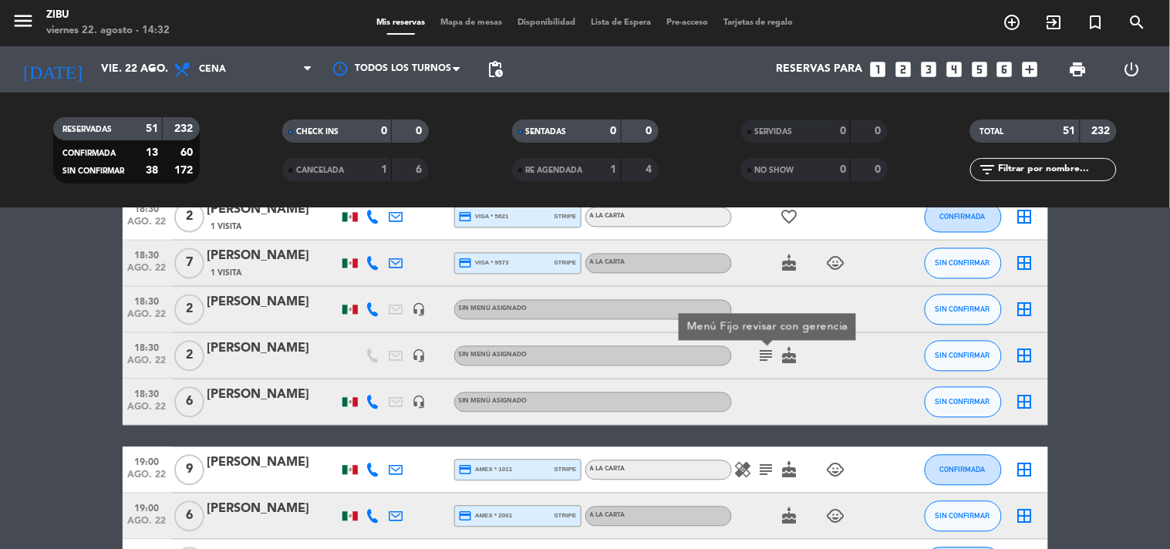
scroll to position [857, 0]
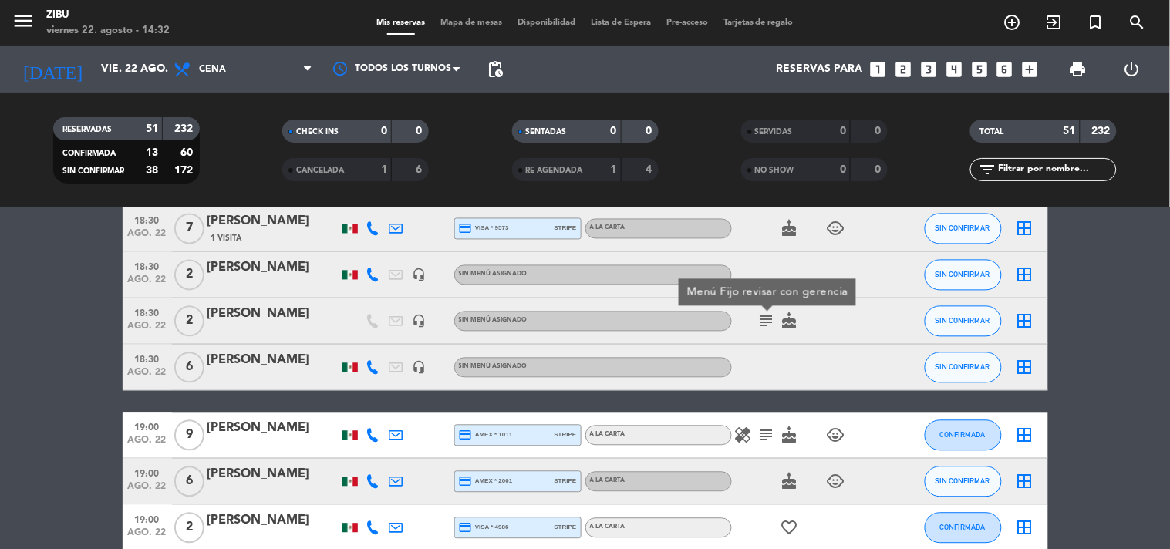
click at [766, 433] on icon "subject" at bounding box center [766, 435] width 19 height 19
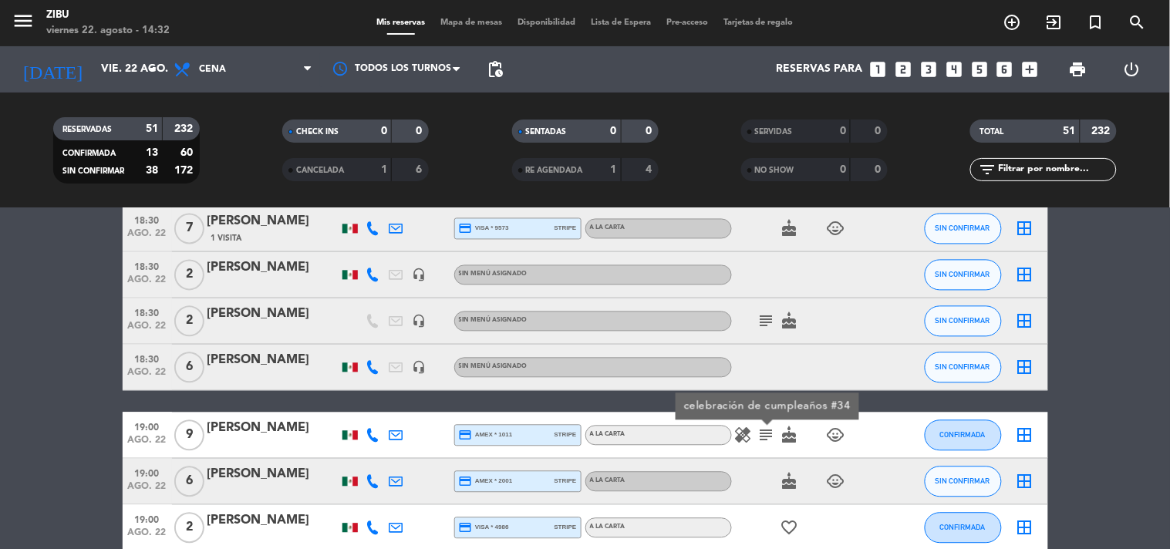
scroll to position [891, 0]
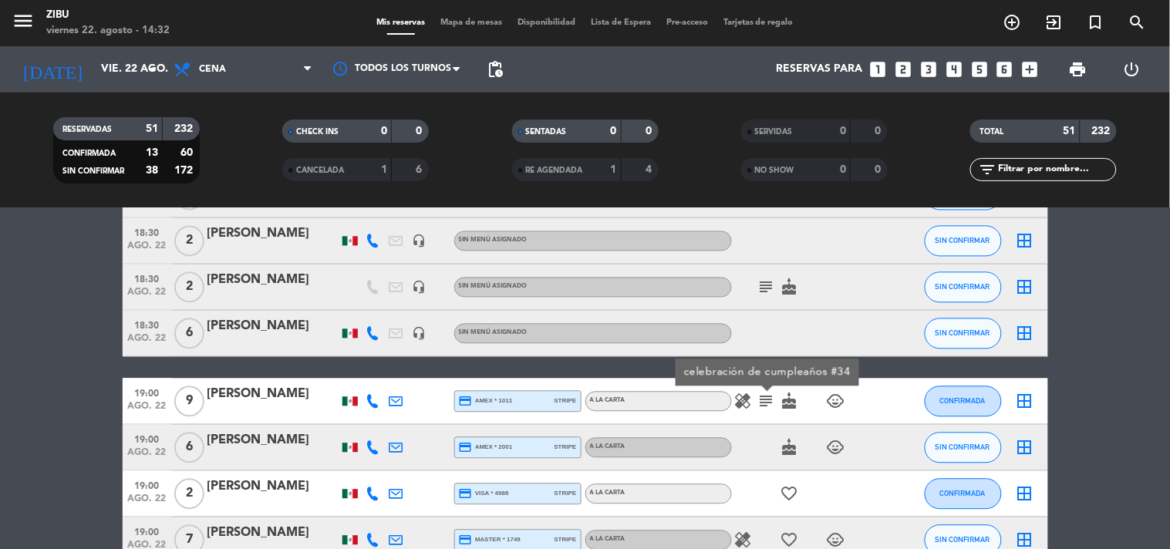
click at [789, 287] on icon "cake" at bounding box center [789, 287] width 19 height 19
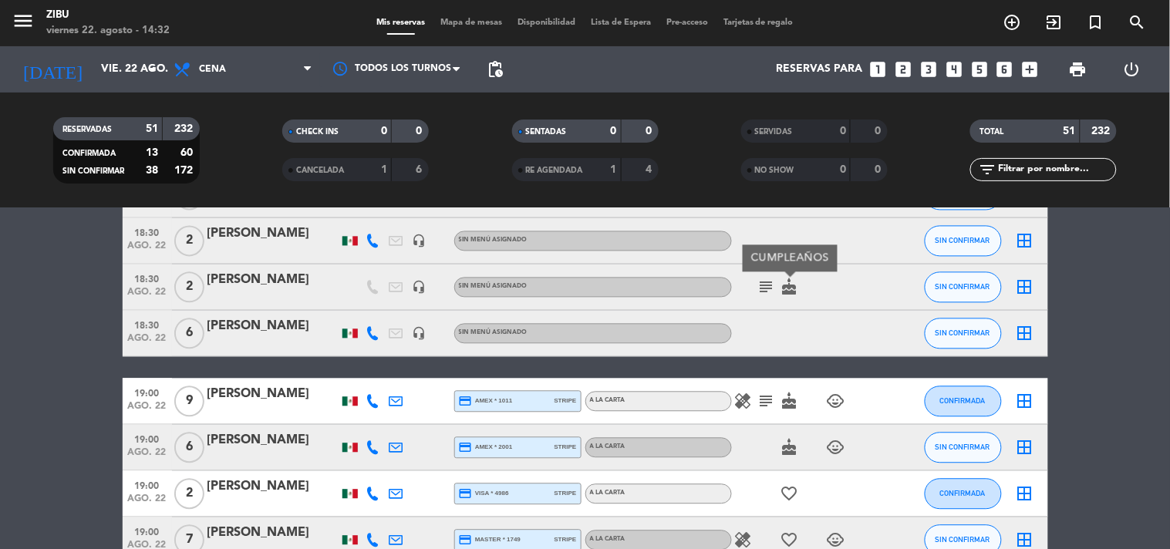
click at [757, 287] on icon "subject" at bounding box center [766, 287] width 19 height 19
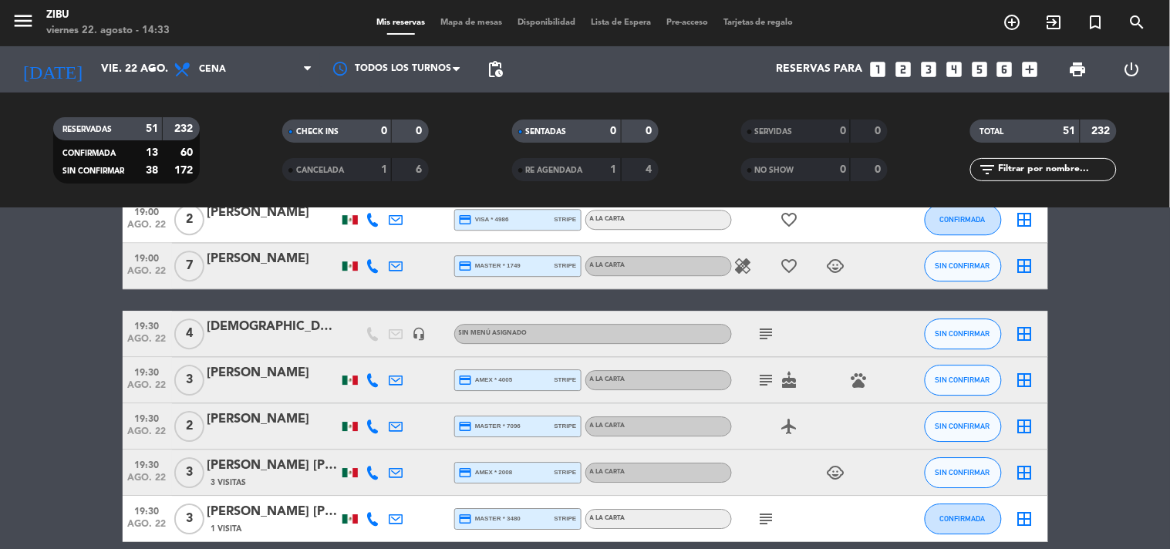
scroll to position [1199, 0]
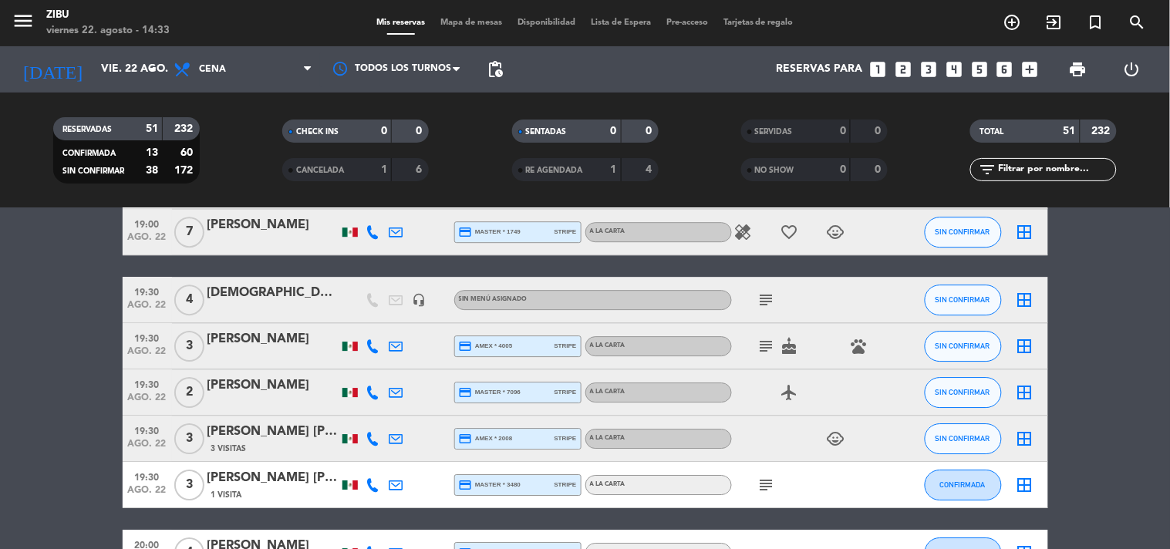
click at [760, 295] on icon "subject" at bounding box center [766, 300] width 19 height 19
click at [759, 345] on icon "subject" at bounding box center [766, 346] width 19 height 19
click at [766, 490] on icon "subject" at bounding box center [766, 485] width 19 height 19
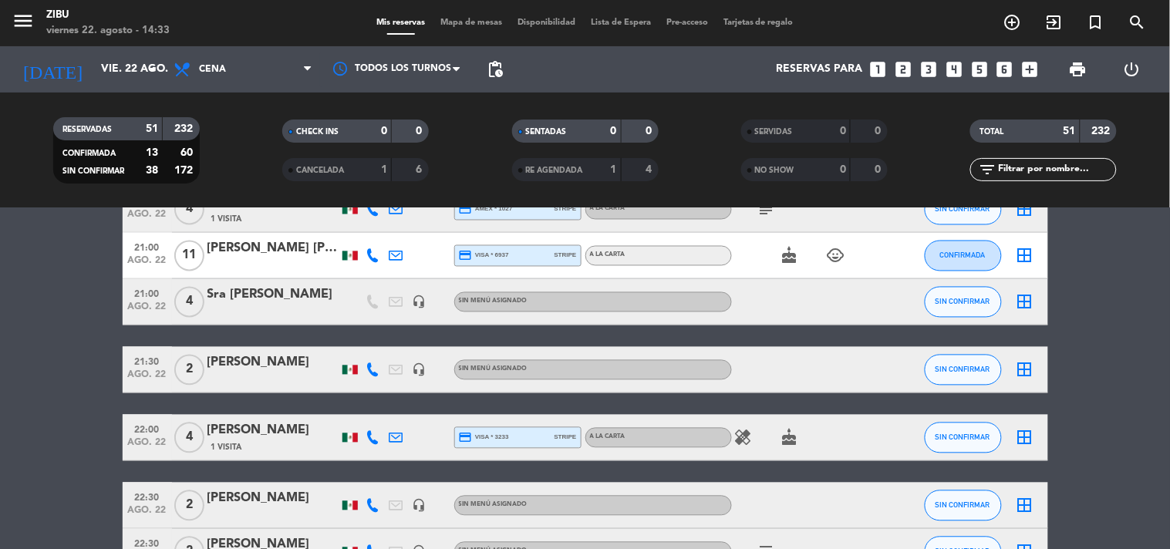
scroll to position [2314, 0]
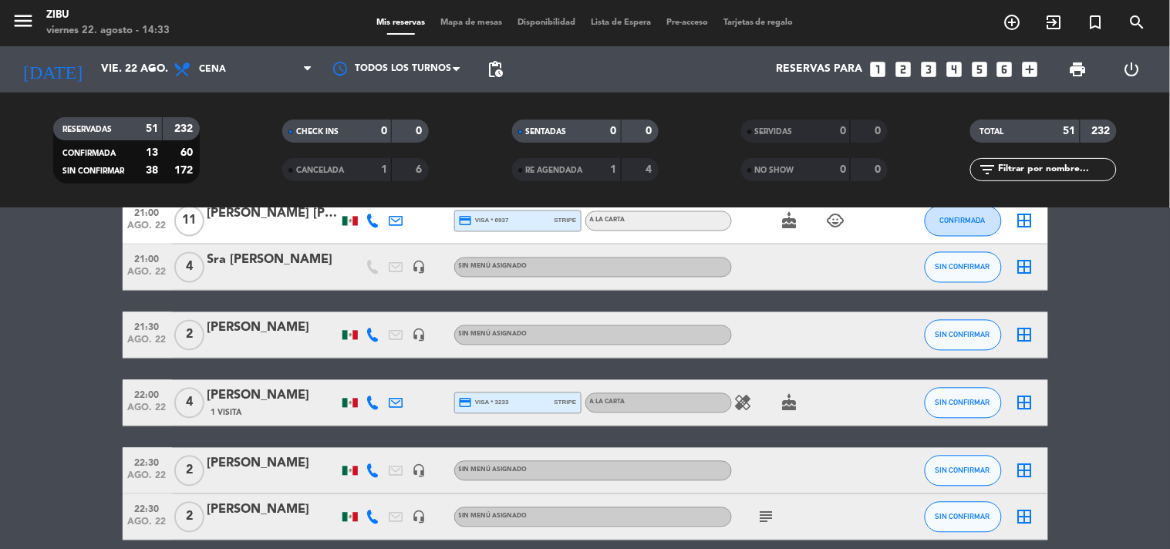
click at [137, 463] on span "22:30" at bounding box center [147, 462] width 39 height 18
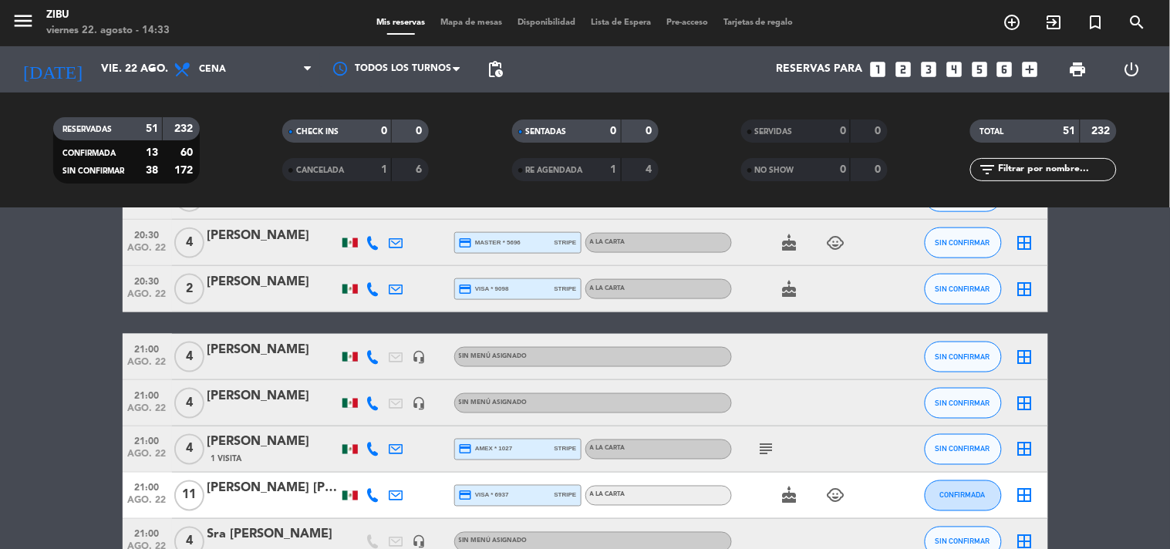
scroll to position [2074, 0]
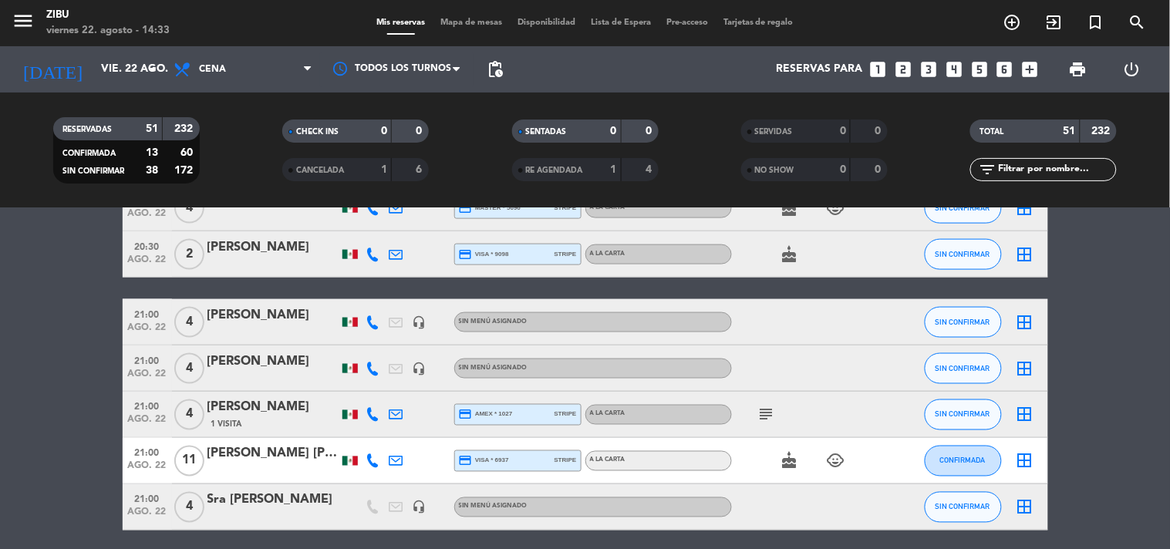
click at [422, 512] on icon "headset_mic" at bounding box center [420, 507] width 14 height 14
click at [131, 510] on span "ago. 22" at bounding box center [147, 516] width 39 height 18
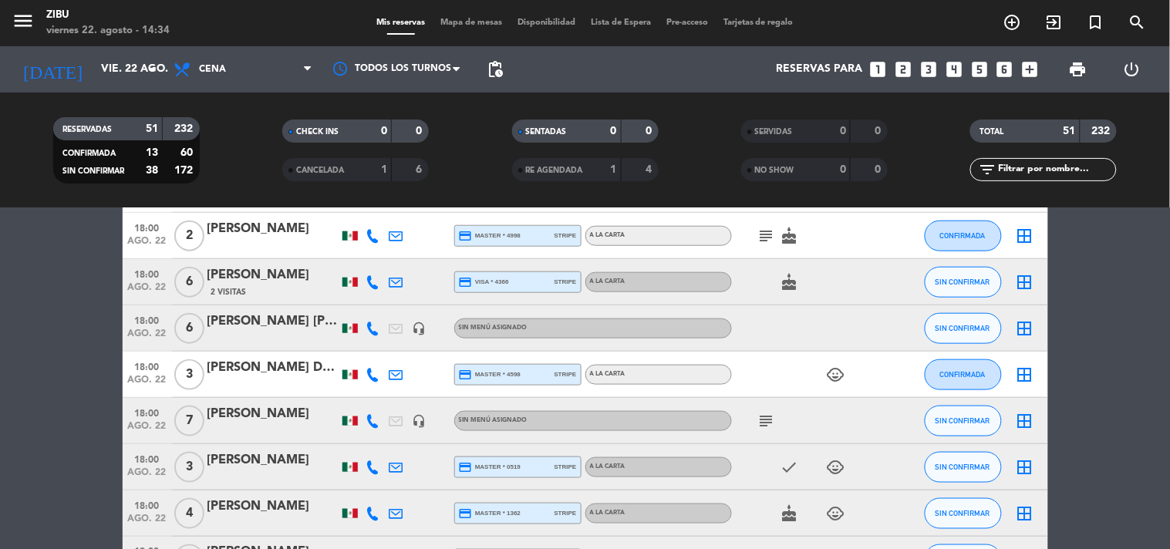
scroll to position [411, 0]
click at [1066, 74] on span "print" at bounding box center [1078, 69] width 31 height 31
click at [1075, 70] on span "print" at bounding box center [1078, 69] width 19 height 19
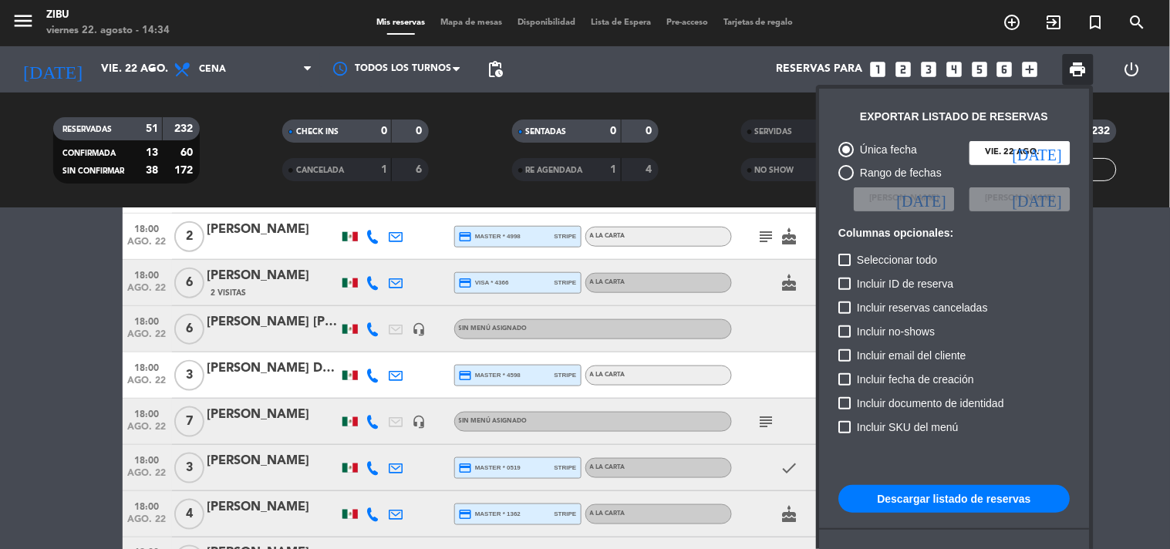
click at [1019, 353] on div "Incluir email del cliente" at bounding box center [954, 358] width 231 height 24
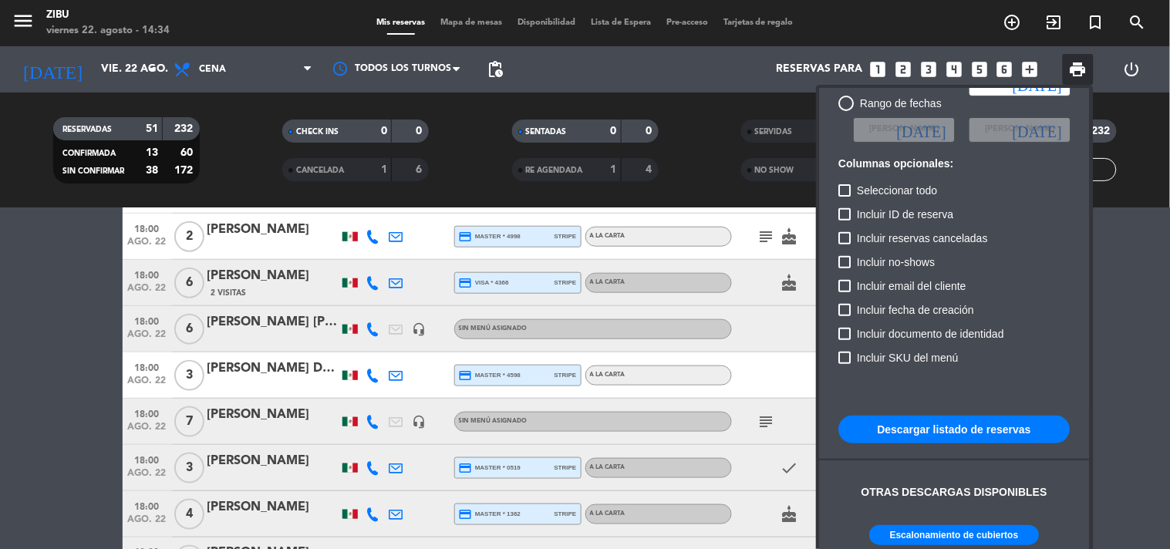
scroll to position [93, 0]
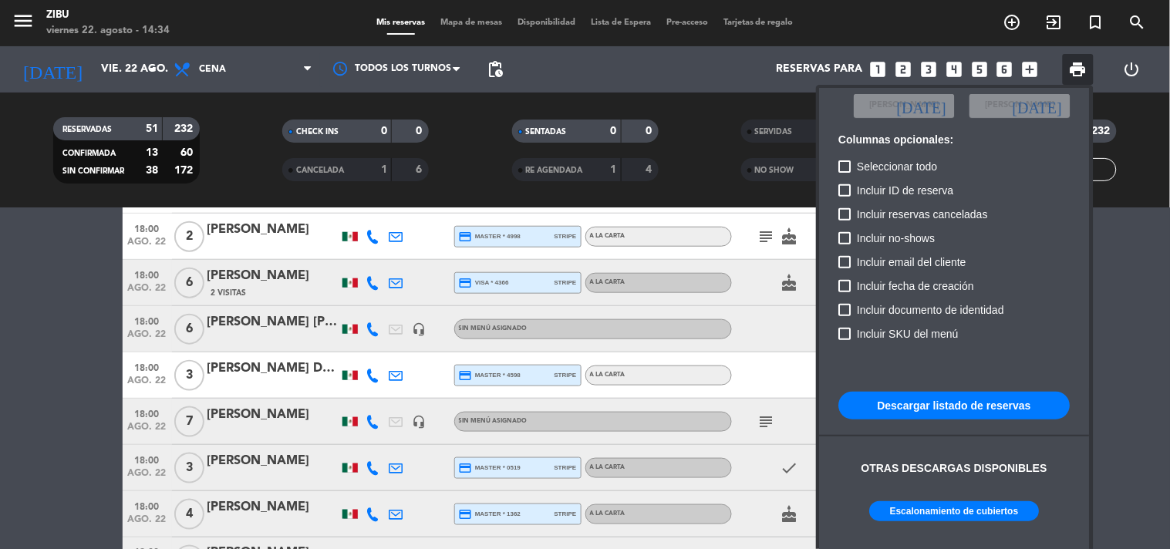
click at [951, 507] on button "Escalonamiento de cubiertos" at bounding box center [955, 511] width 170 height 20
click at [86, 382] on div at bounding box center [585, 274] width 1170 height 549
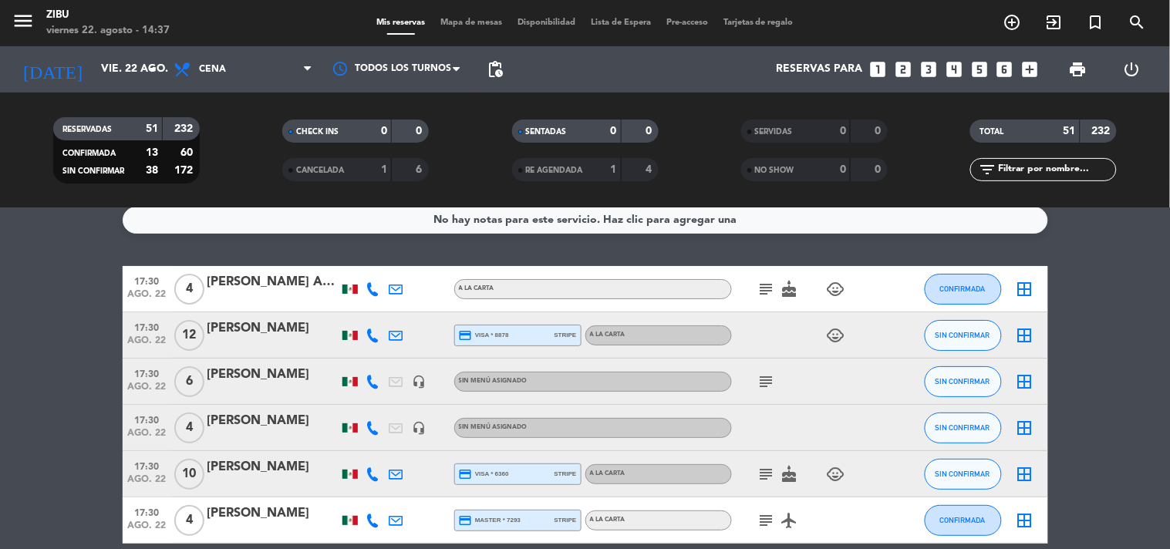
scroll to position [0, 0]
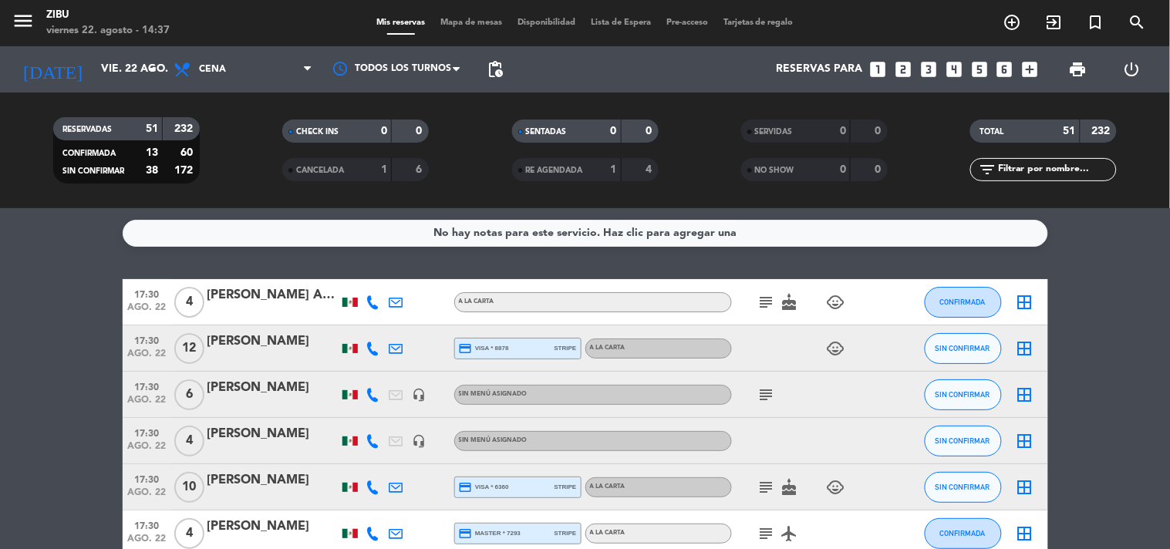
click at [904, 70] on icon "looks_two" at bounding box center [903, 69] width 20 height 20
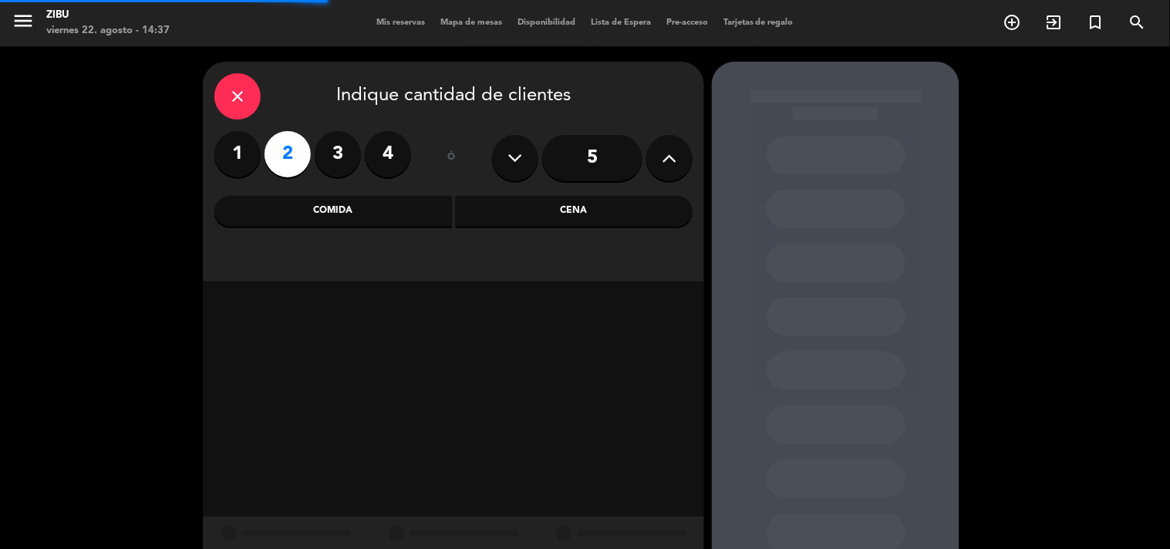
click at [595, 218] on div "Cena" at bounding box center [574, 211] width 237 height 31
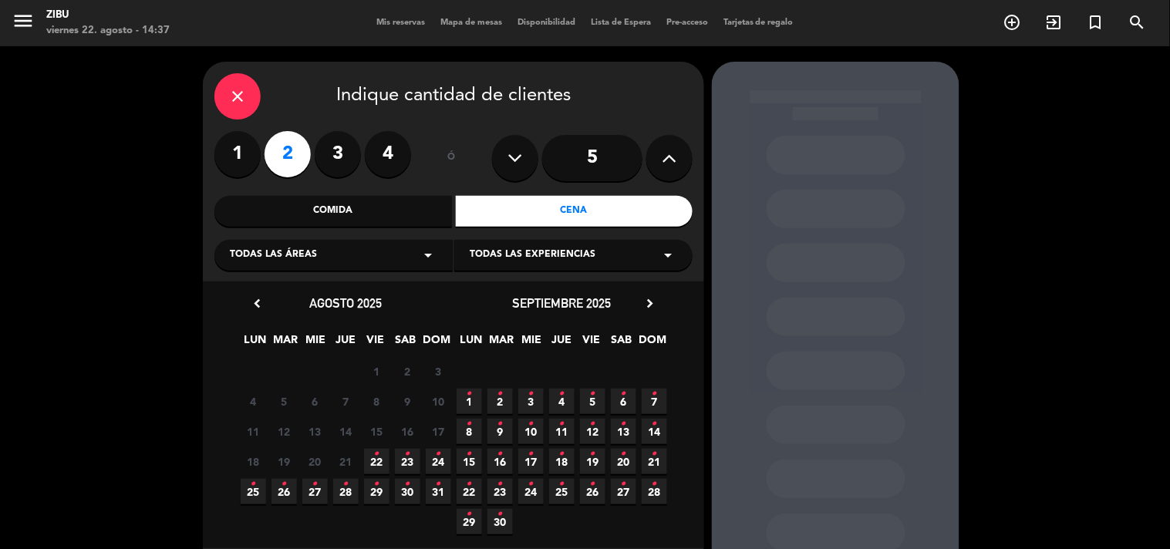
click at [434, 453] on span "24 •" at bounding box center [438, 461] width 25 height 25
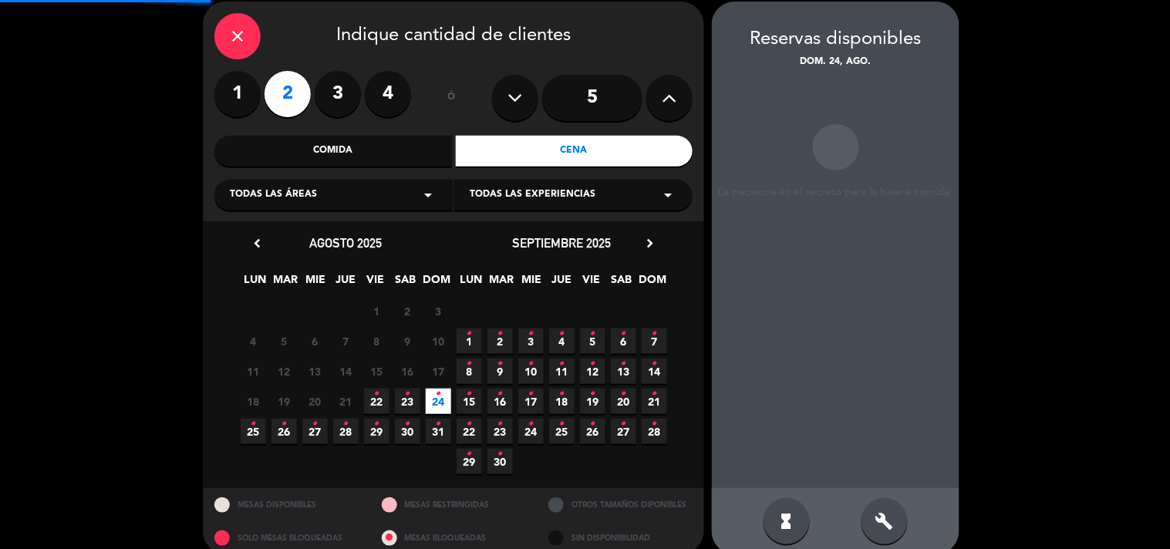
scroll to position [62, 0]
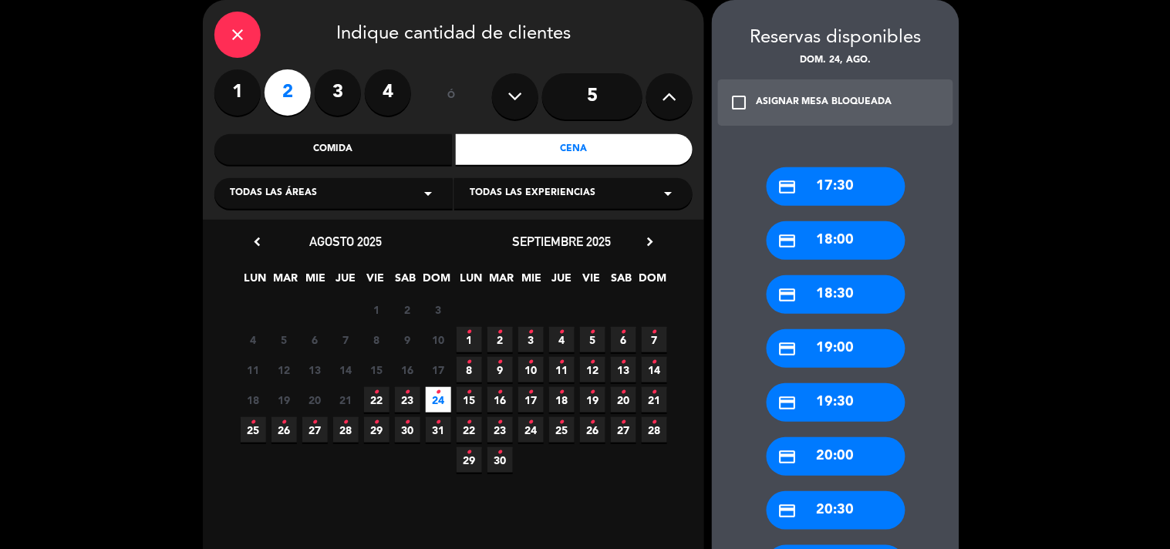
click at [870, 244] on div "credit_card 18:00" at bounding box center [835, 240] width 139 height 39
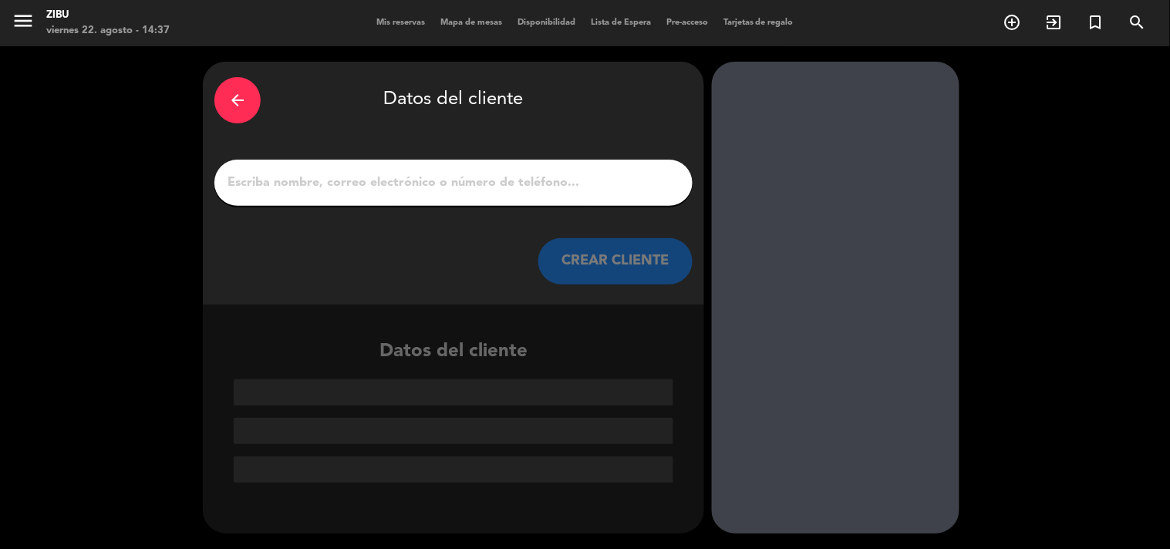
click at [645, 194] on div at bounding box center [453, 183] width 478 height 46
click at [602, 187] on input "1" at bounding box center [453, 183] width 455 height 22
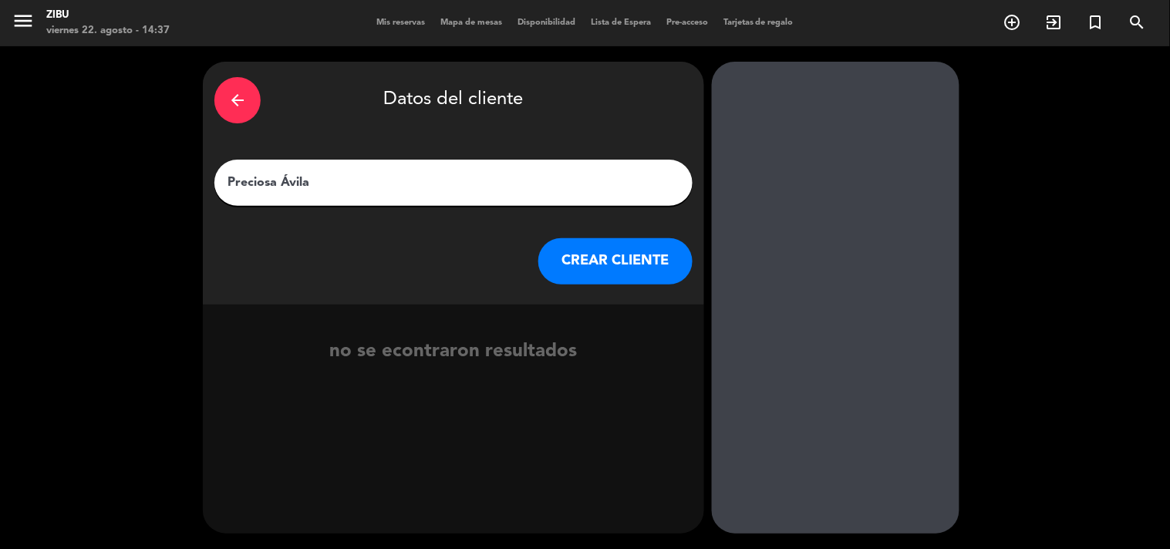
type input "Preciosa Ávila"
click at [632, 267] on button "CREAR CLIENTE" at bounding box center [615, 261] width 154 height 46
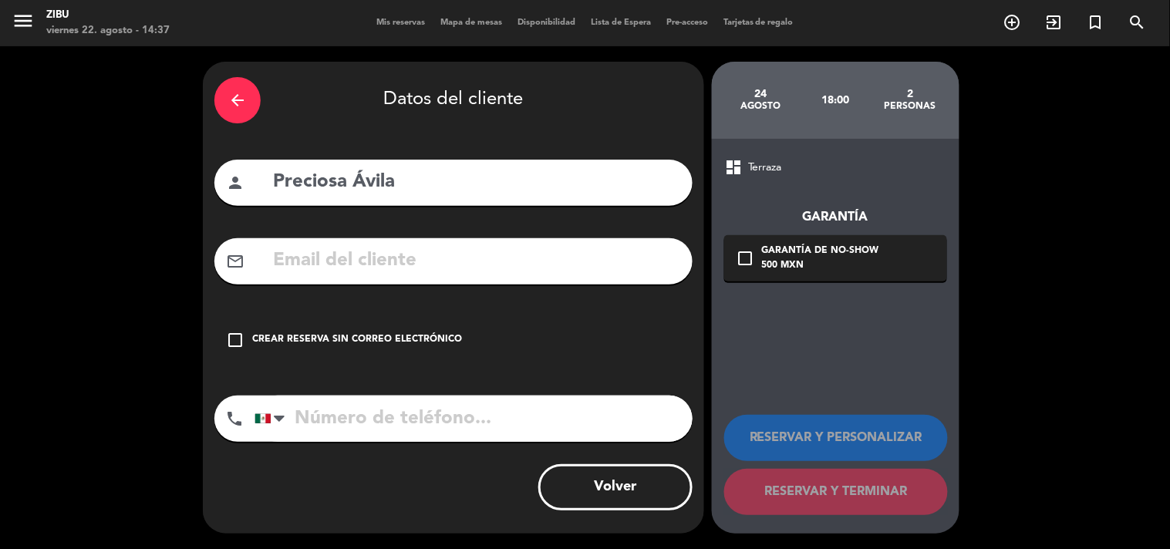
click at [416, 349] on div "check_box_outline_blank Crear reserva sin correo electrónico" at bounding box center [453, 340] width 478 height 46
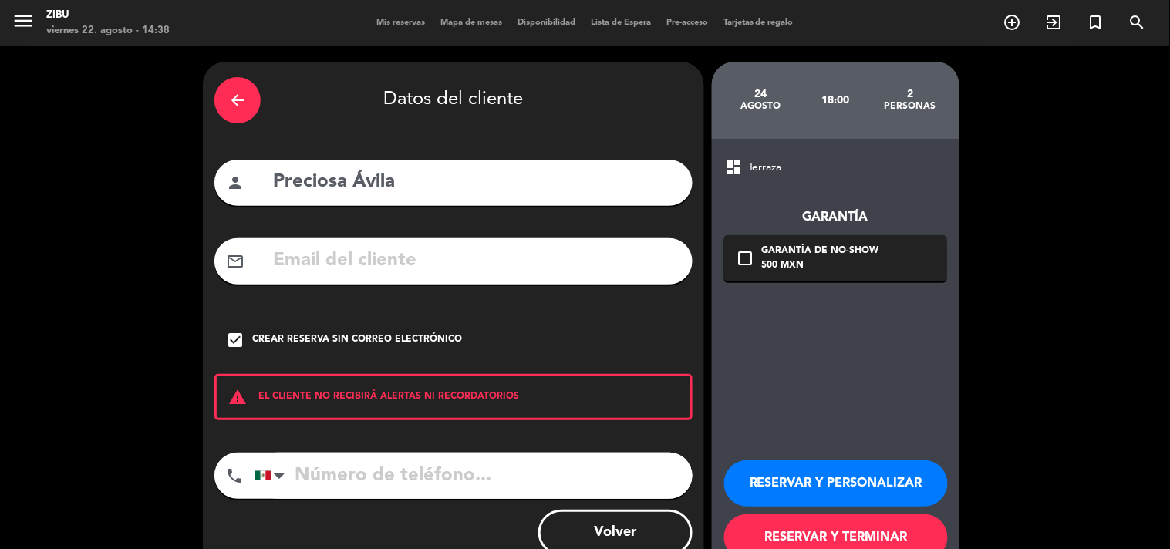
click at [449, 455] on input "tel" at bounding box center [473, 476] width 438 height 46
type input "6472711472"
click at [819, 533] on button "RESERVAR Y TERMINAR" at bounding box center [836, 537] width 224 height 46
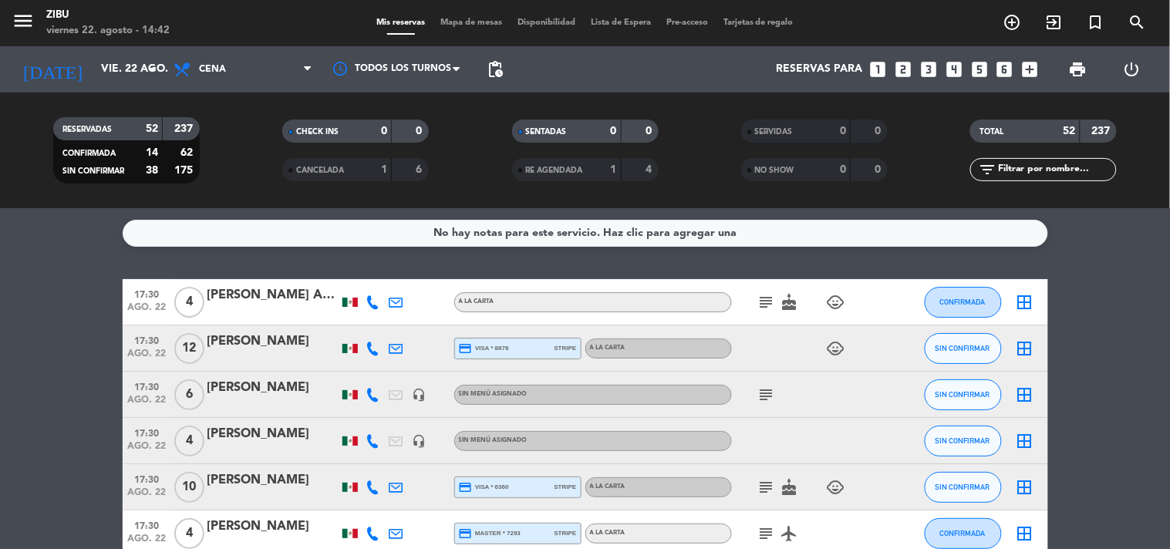
click at [953, 66] on icon "looks_4" at bounding box center [954, 69] width 20 height 20
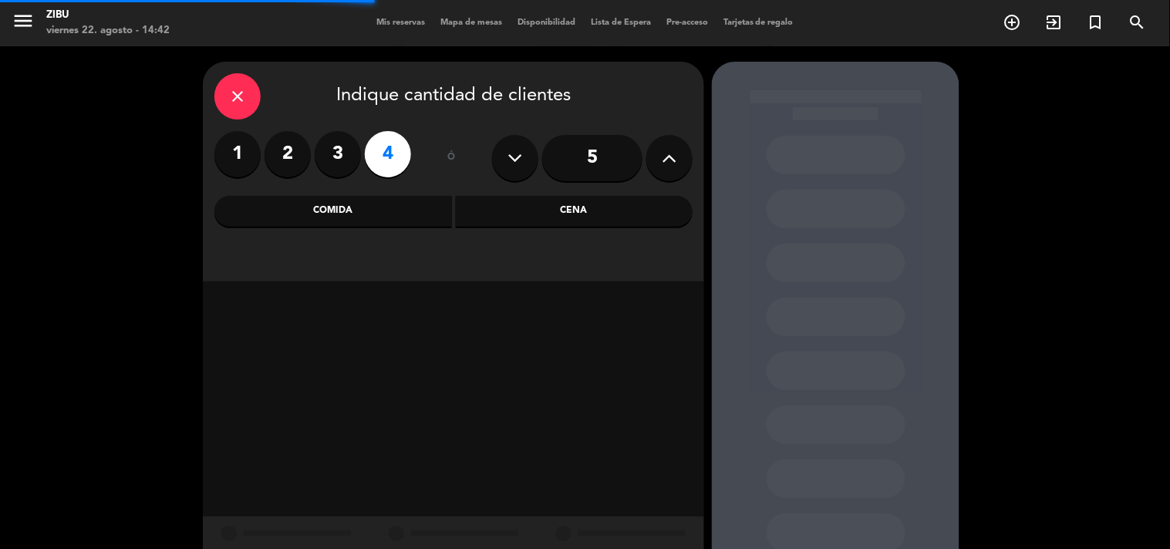
click at [550, 205] on div "Cena" at bounding box center [574, 211] width 237 height 31
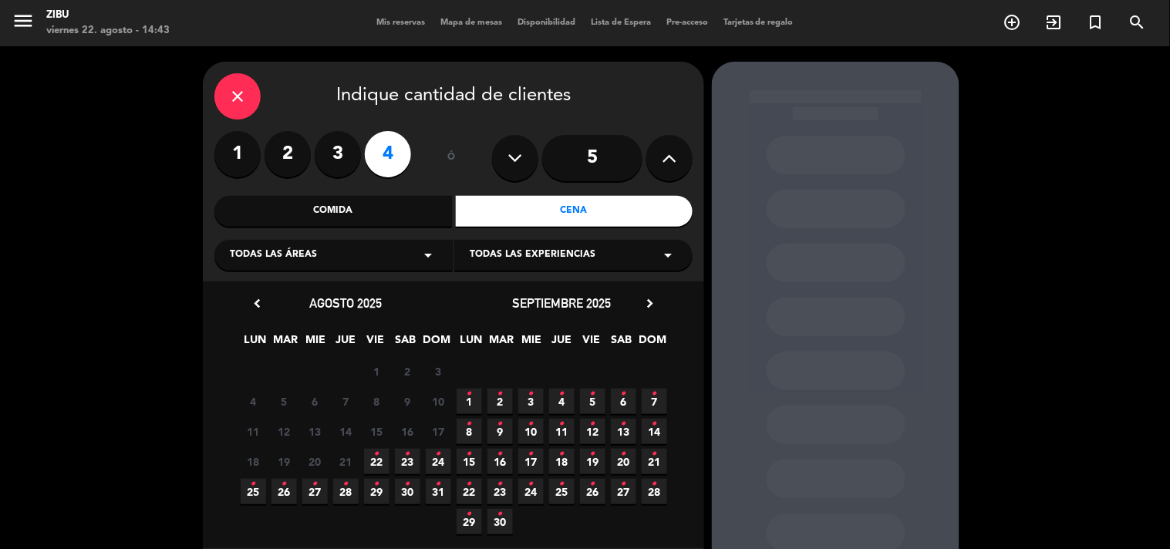
click at [379, 466] on span "22 •" at bounding box center [376, 461] width 25 height 25
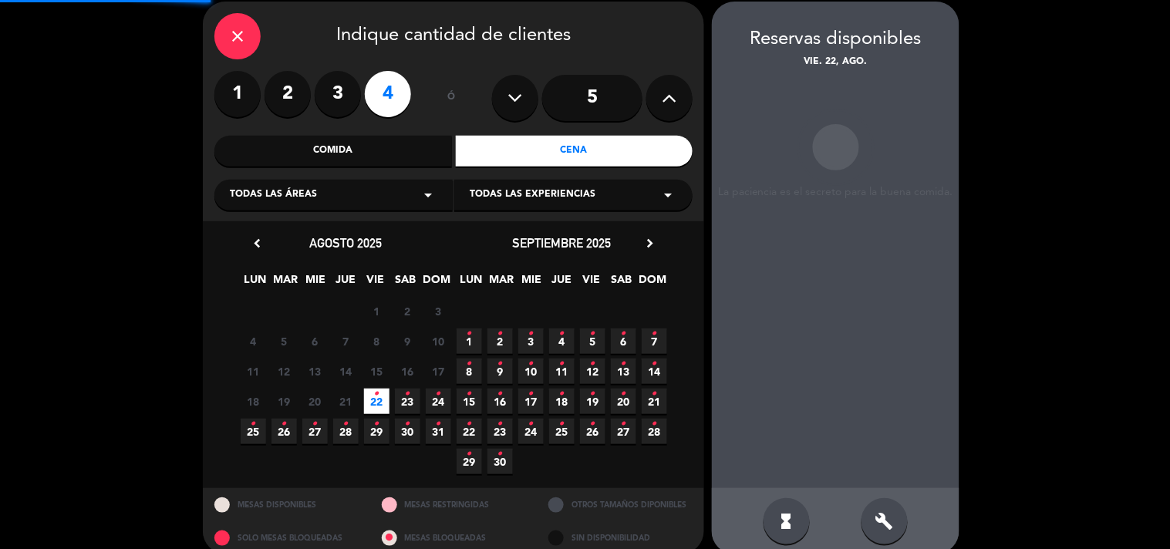
scroll to position [62, 0]
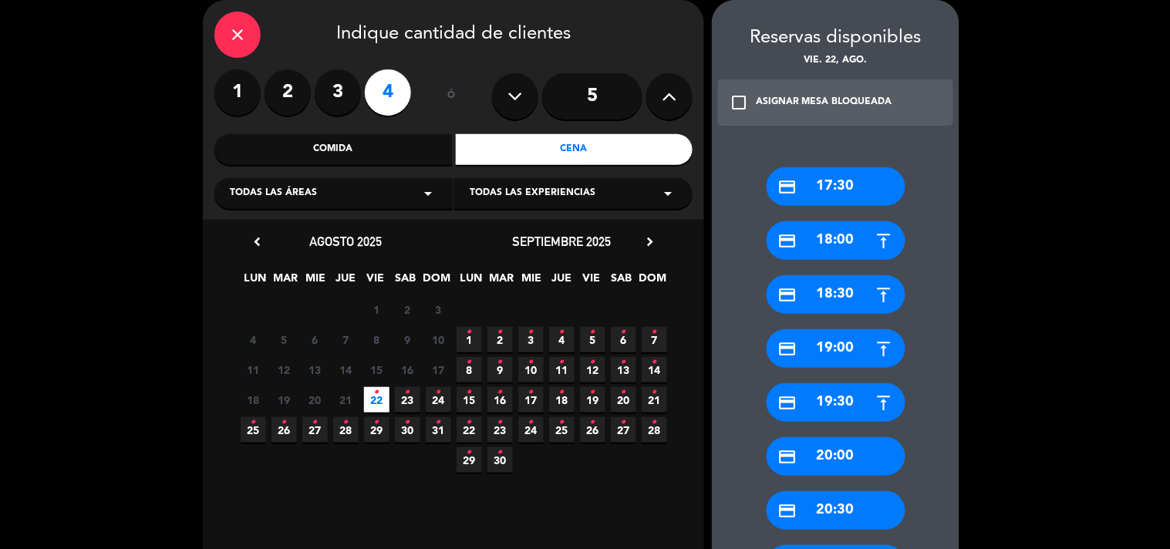
click at [1003, 317] on div "close Indique cantidad de clientes 1 2 3 4 ó 5 Comida Cena Todas las áreas arro…" at bounding box center [585, 468] width 1170 height 966
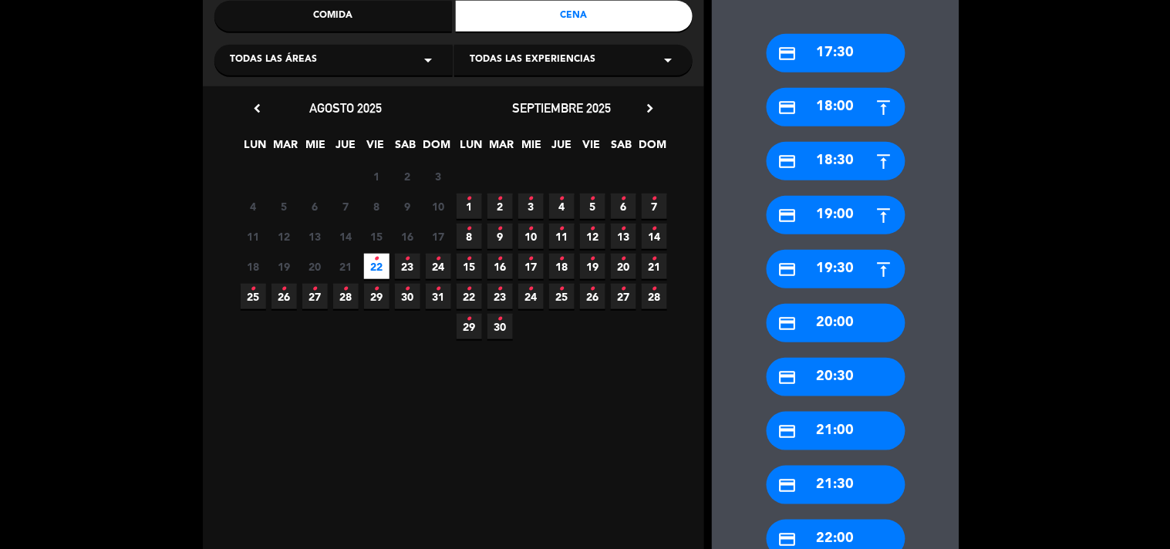
scroll to position [198, 0]
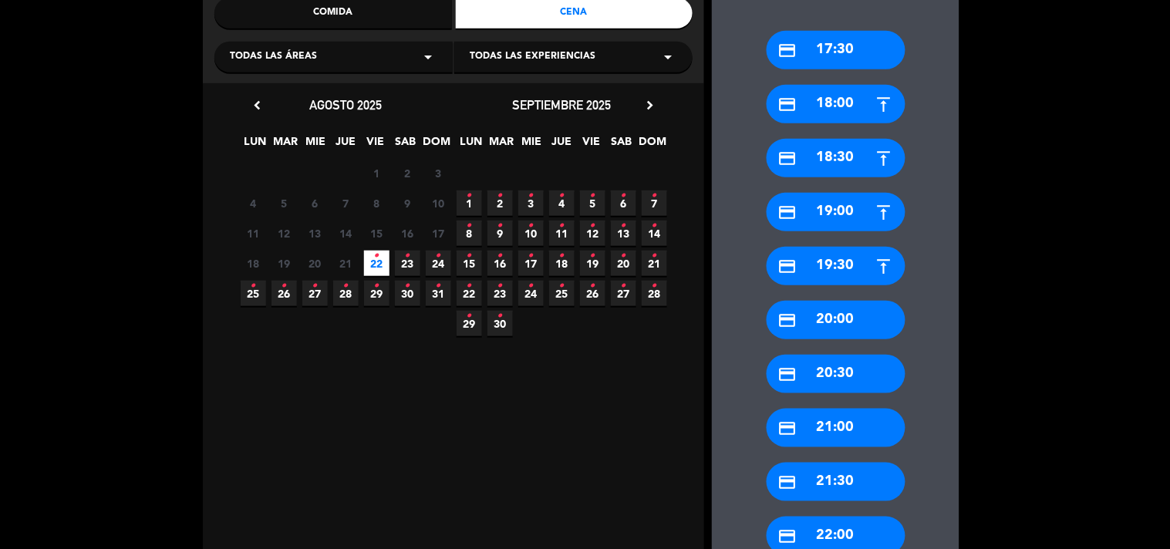
click at [857, 276] on div "credit_card 19:30" at bounding box center [835, 266] width 139 height 39
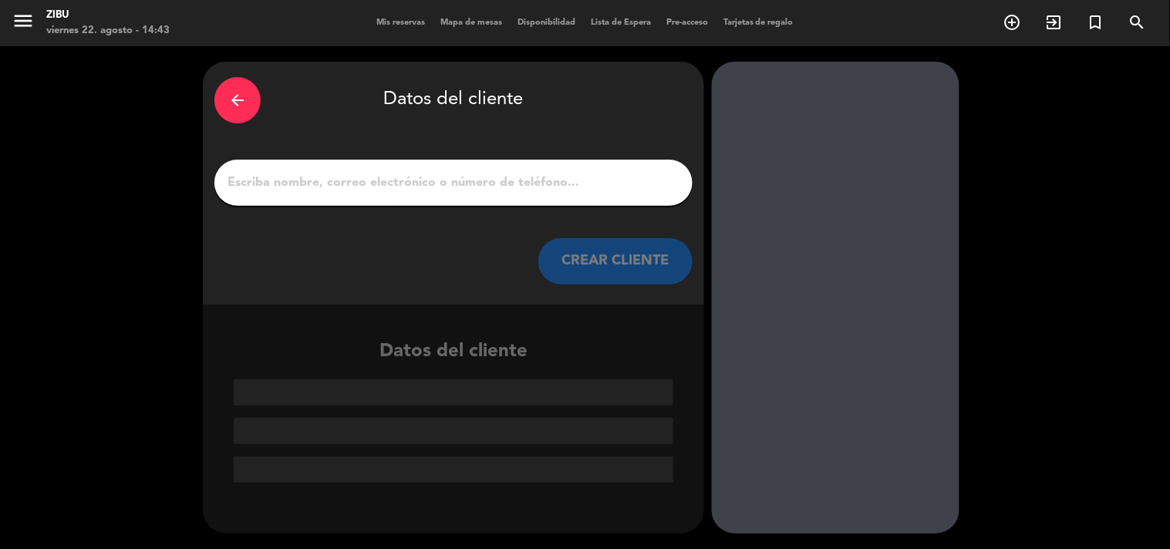
click at [614, 180] on input "1" at bounding box center [453, 183] width 455 height 22
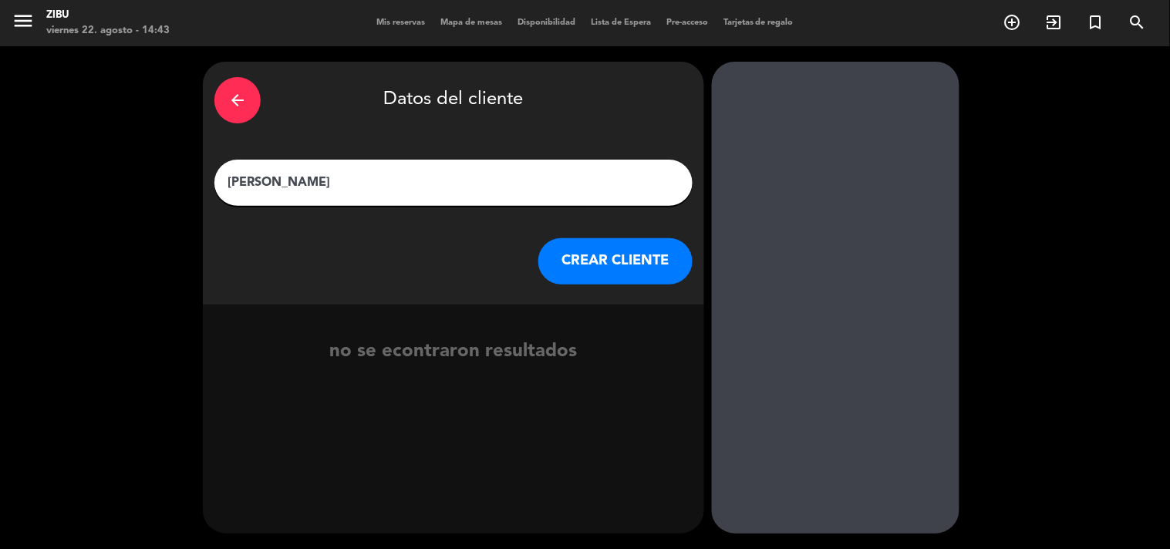
type input "[PERSON_NAME]"
click at [630, 256] on button "CREAR CLIENTE" at bounding box center [615, 261] width 154 height 46
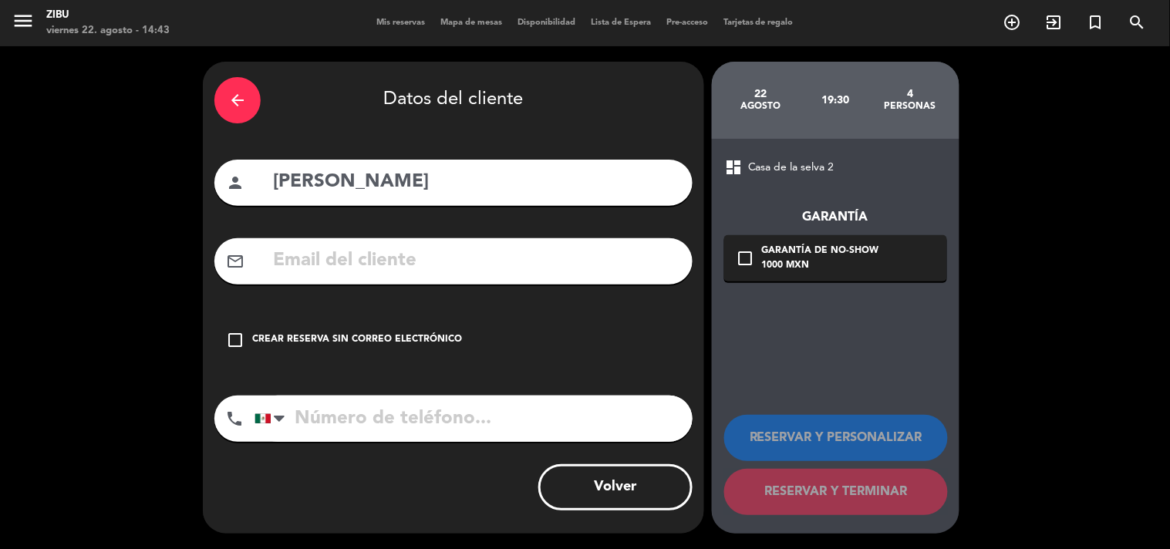
click at [376, 327] on div "check_box_outline_blank Crear reserva sin correo electrónico" at bounding box center [453, 340] width 478 height 46
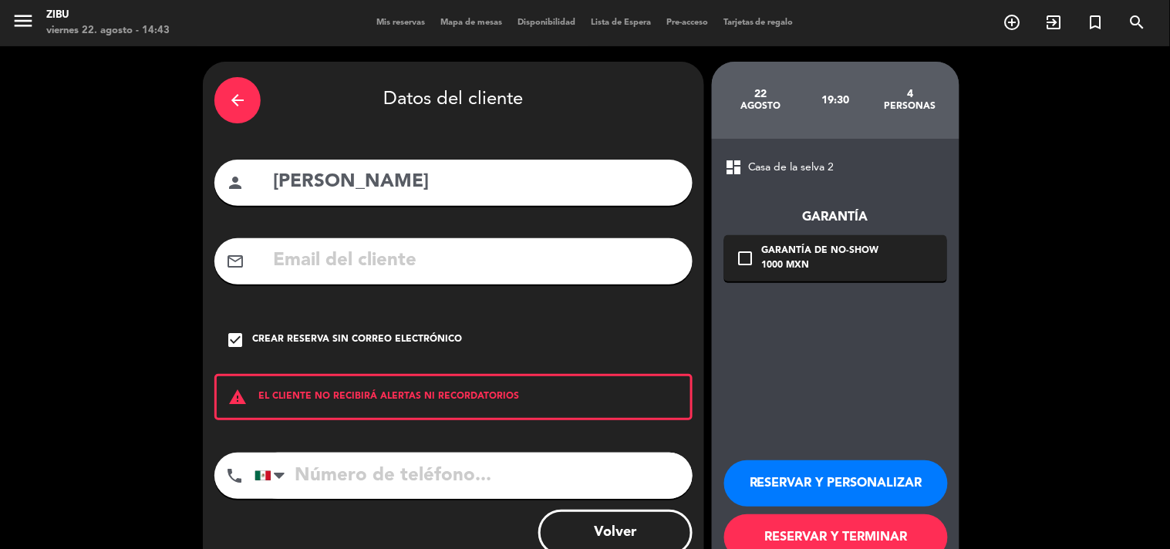
click at [337, 477] on input "tel" at bounding box center [473, 476] width 438 height 46
type input "2223106360"
click at [887, 469] on button "RESERVAR Y PERSONALIZAR" at bounding box center [836, 483] width 224 height 46
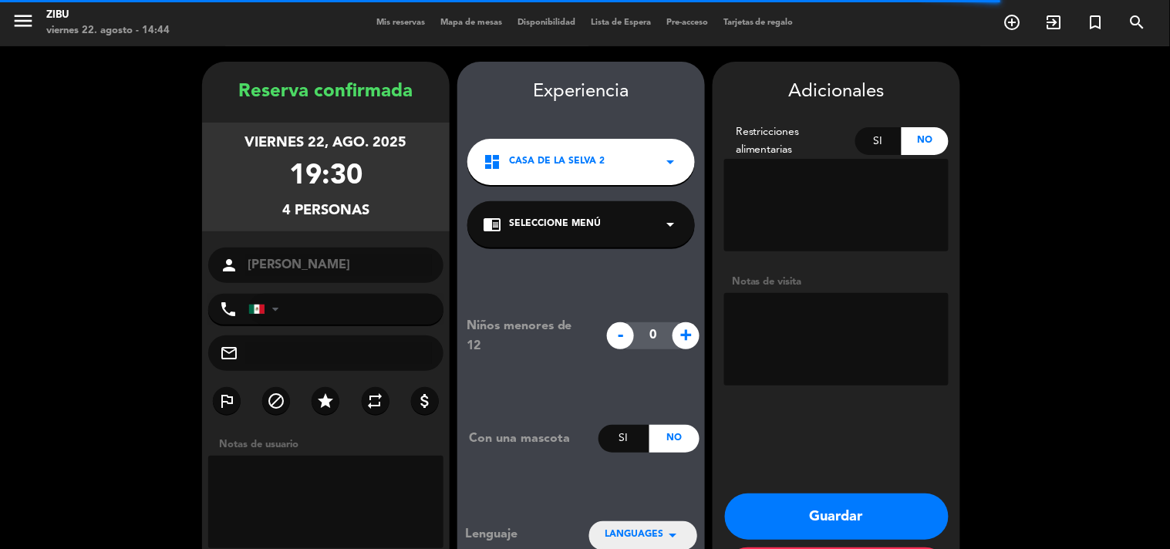
type input "[PHONE_NUMBER]"
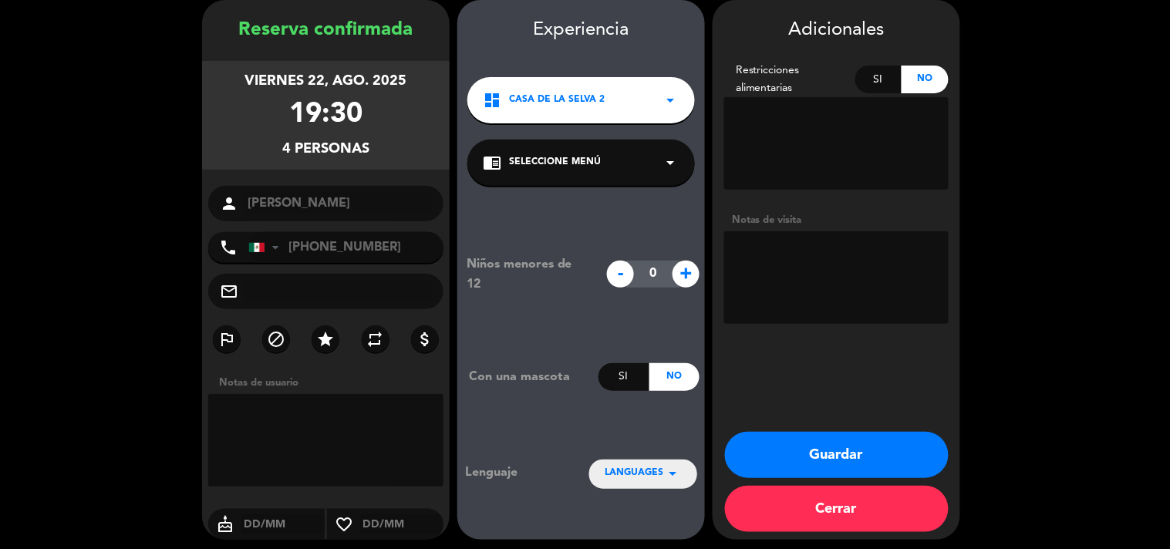
click at [877, 80] on div "Si" at bounding box center [878, 80] width 47 height 28
click at [844, 140] on textarea at bounding box center [836, 143] width 224 height 93
type textarea "Manzana"
click at [823, 448] on button "Guardar" at bounding box center [837, 455] width 224 height 46
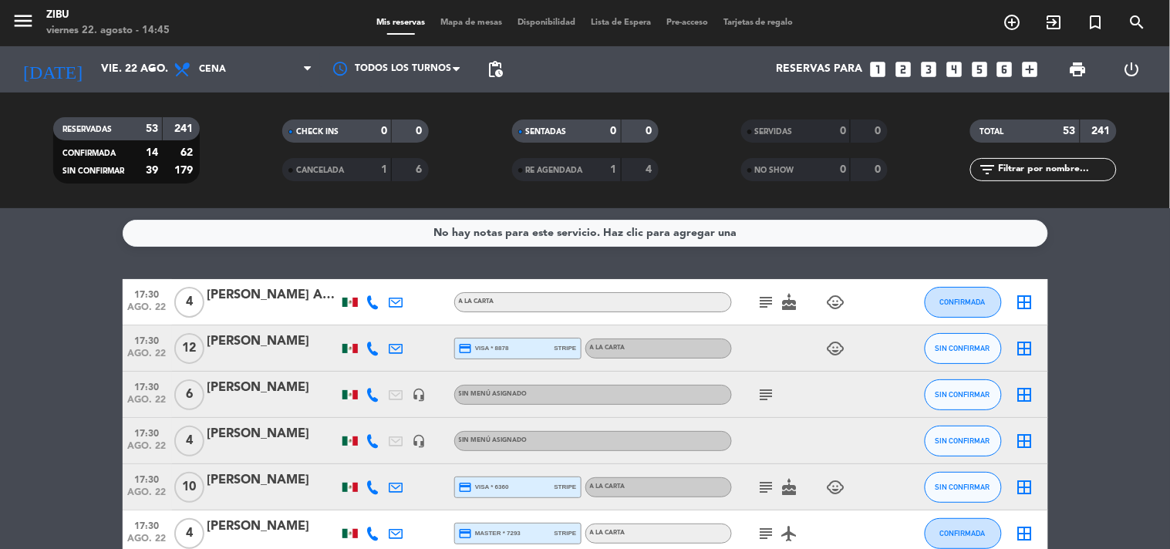
click at [483, 52] on div "pending_actions" at bounding box center [495, 69] width 31 height 46
click at [489, 70] on span "pending_actions" at bounding box center [495, 69] width 19 height 19
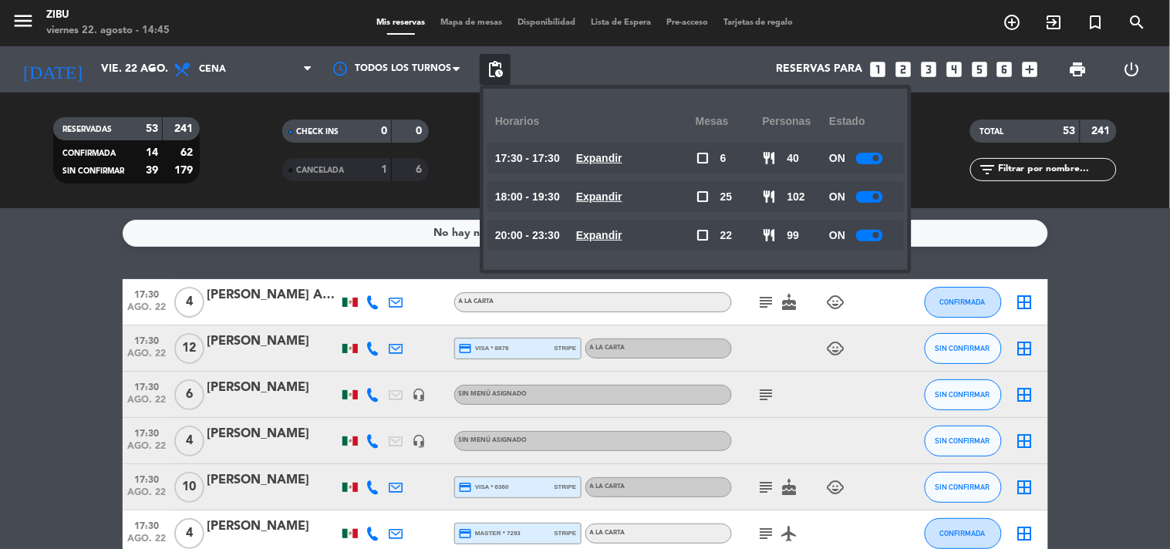
click at [618, 190] on u "Expandir" at bounding box center [599, 196] width 46 height 12
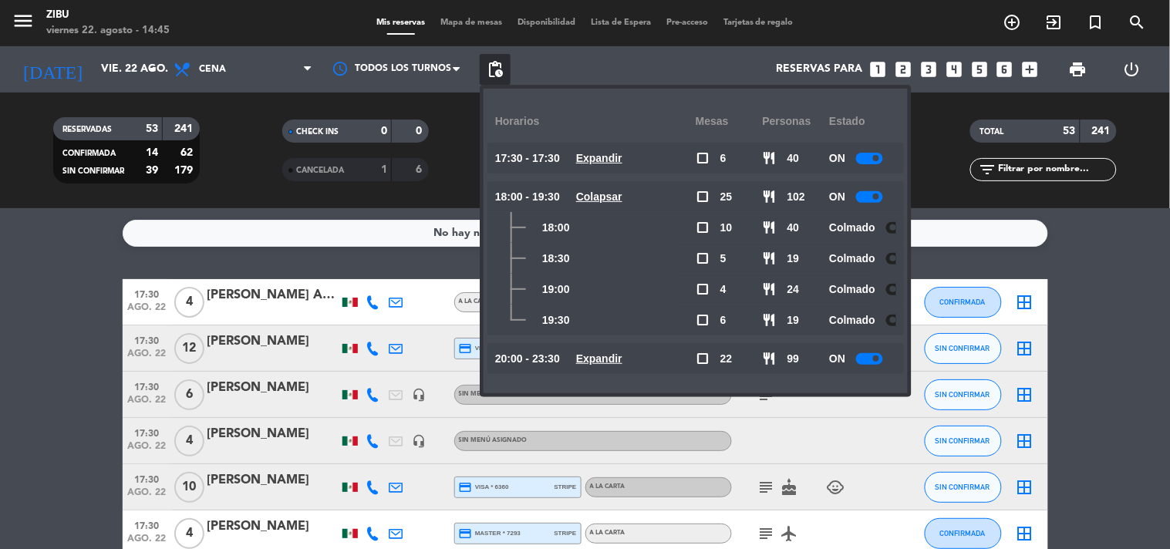
click at [894, 289] on div at bounding box center [899, 290] width 27 height 12
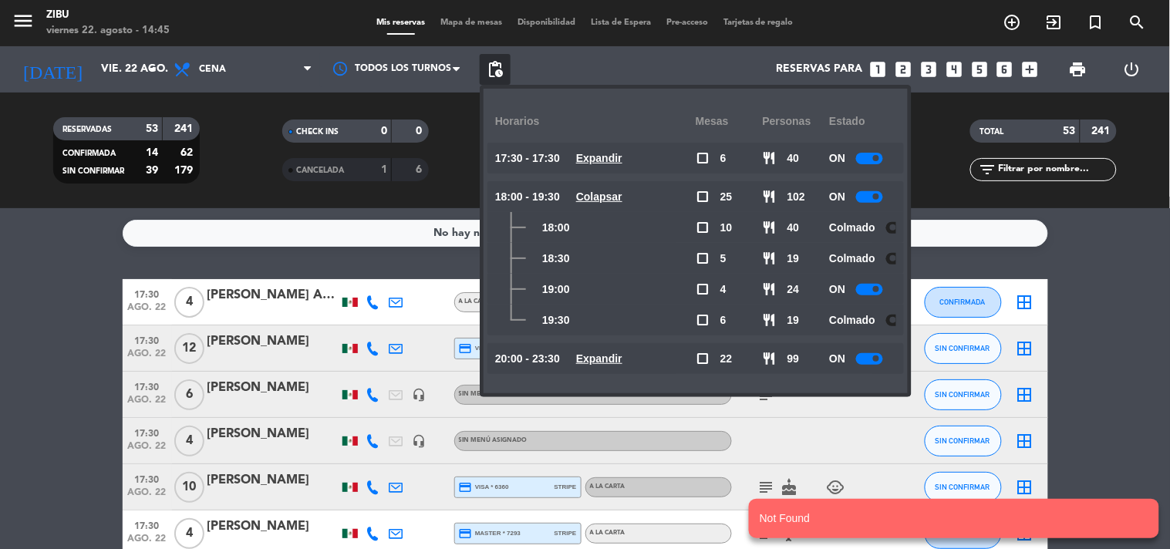
click at [878, 288] on span at bounding box center [876, 289] width 6 height 6
click at [889, 318] on div "Colmado" at bounding box center [862, 320] width 67 height 31
click at [896, 322] on div "19:30 check_box_outline_blank 6 restaurant 19 Colmado" at bounding box center [695, 320] width 416 height 31
click at [894, 321] on div at bounding box center [899, 321] width 27 height 12
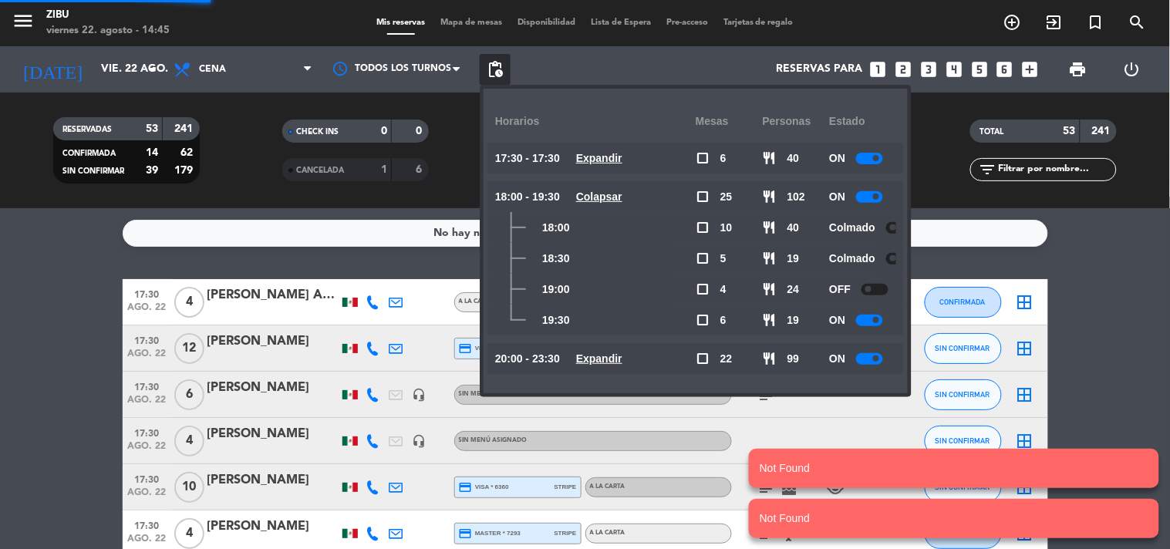
click at [877, 320] on span at bounding box center [876, 320] width 6 height 6
click at [605, 200] on u "Colapsar" at bounding box center [599, 196] width 46 height 12
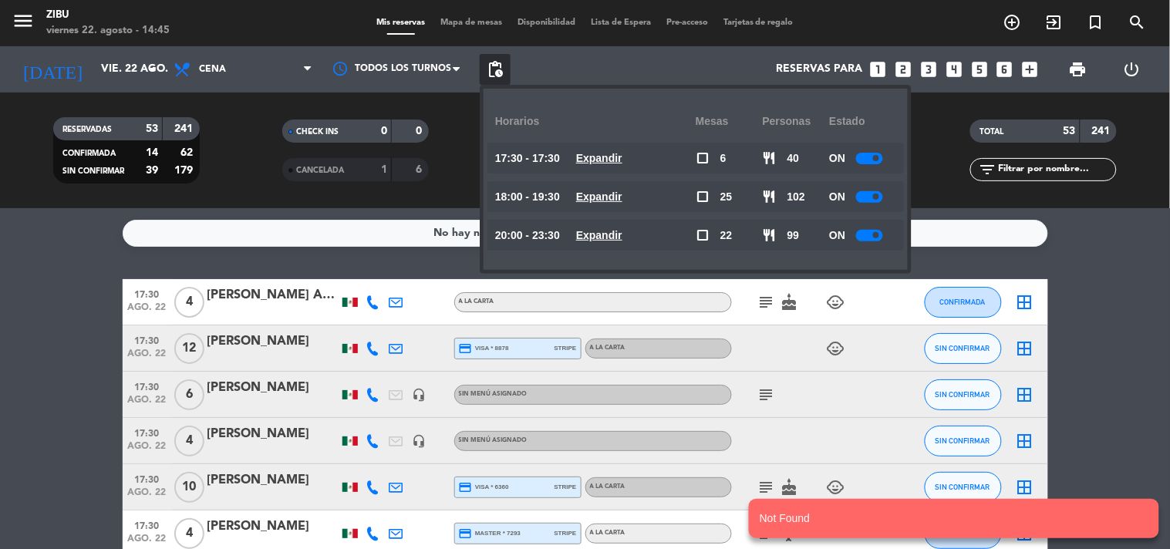
click at [601, 234] on u "Expandir" at bounding box center [599, 235] width 46 height 12
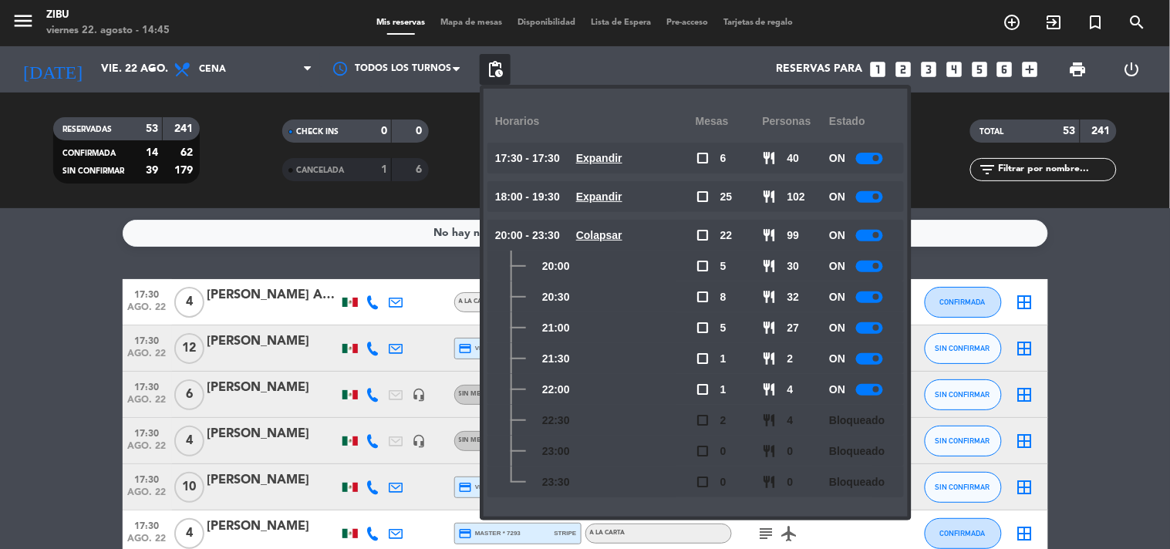
click at [875, 268] on span at bounding box center [876, 266] width 6 height 6
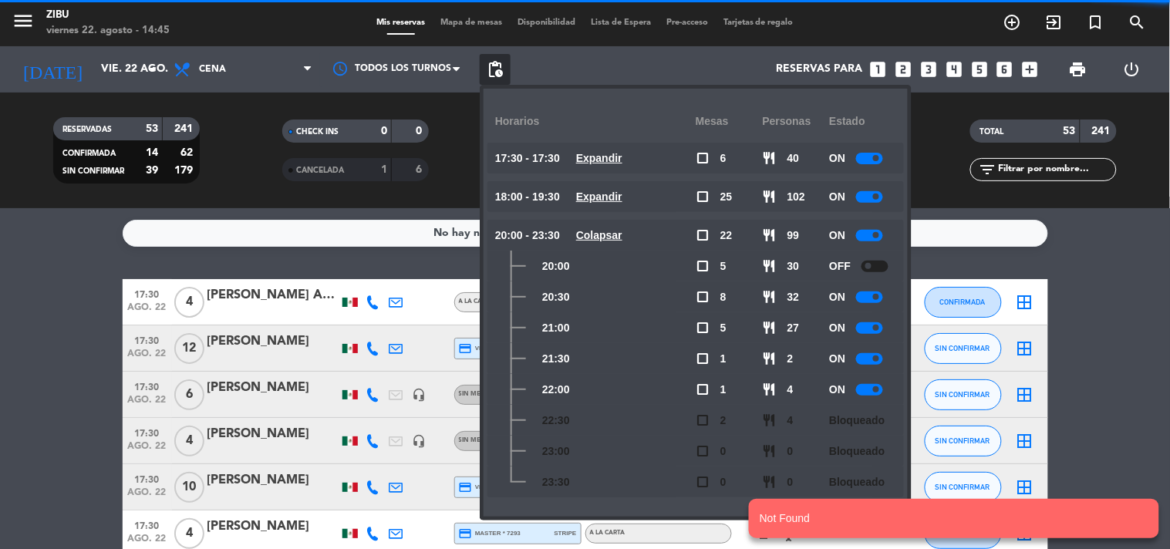
click at [874, 302] on div at bounding box center [869, 297] width 27 height 12
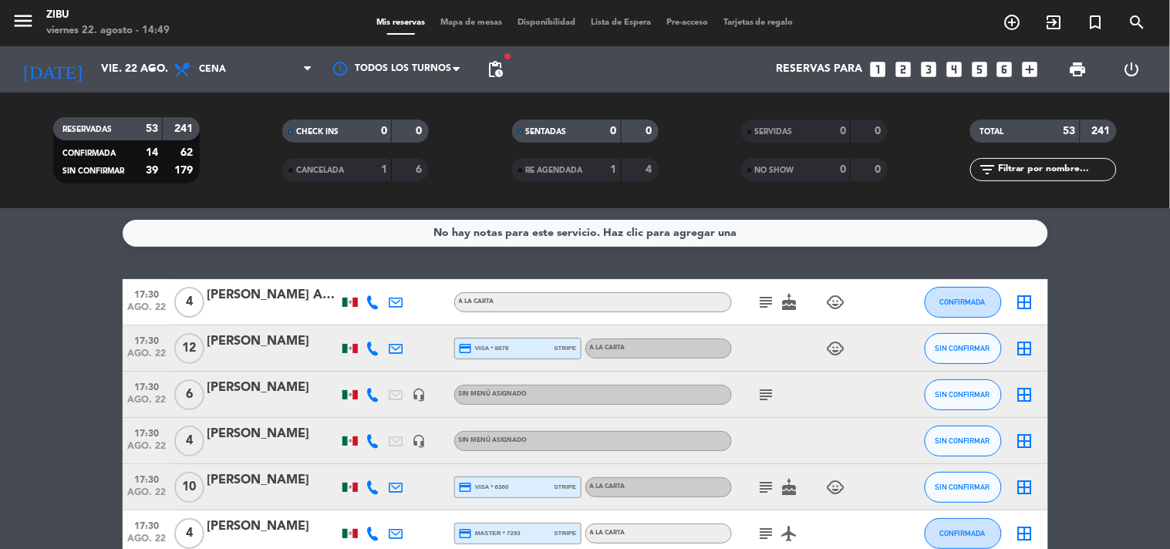
click at [962, 67] on icon "looks_4" at bounding box center [954, 69] width 20 height 20
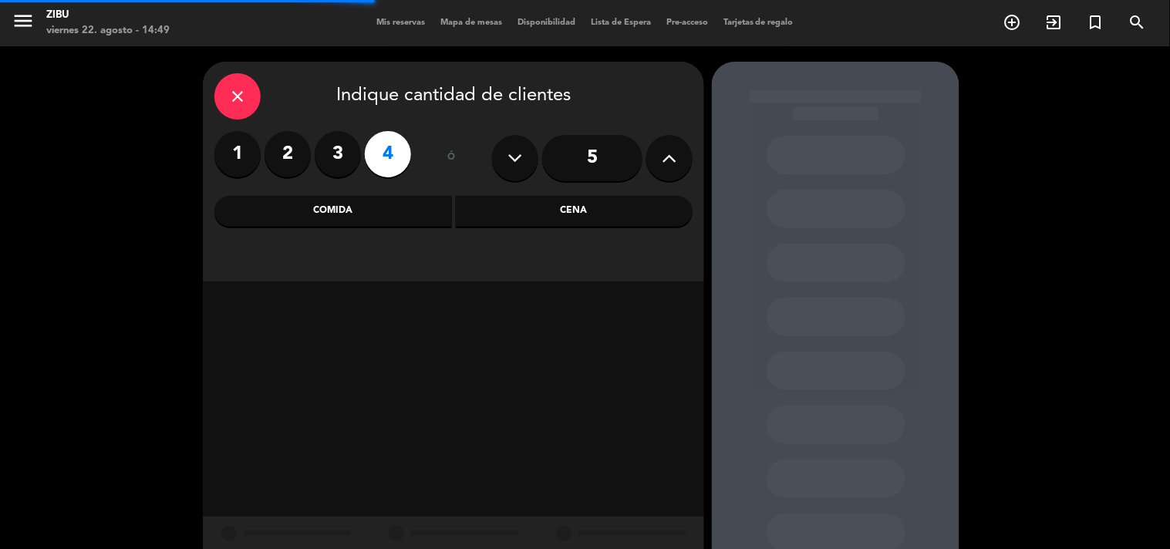
click at [648, 225] on div "Cena" at bounding box center [574, 211] width 237 height 31
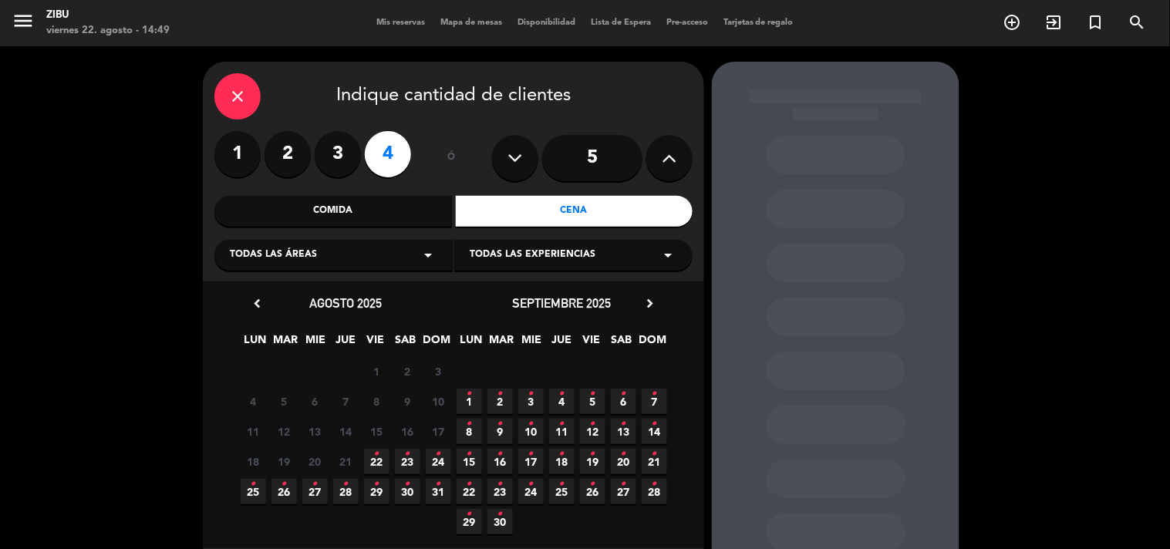
click at [375, 460] on icon "•" at bounding box center [376, 454] width 5 height 25
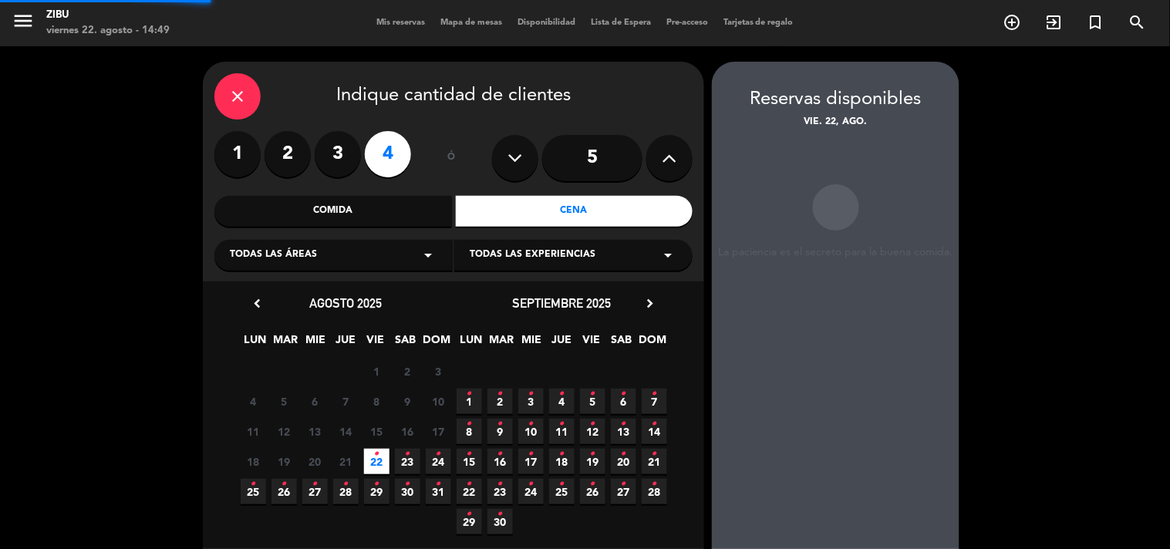
scroll to position [62, 0]
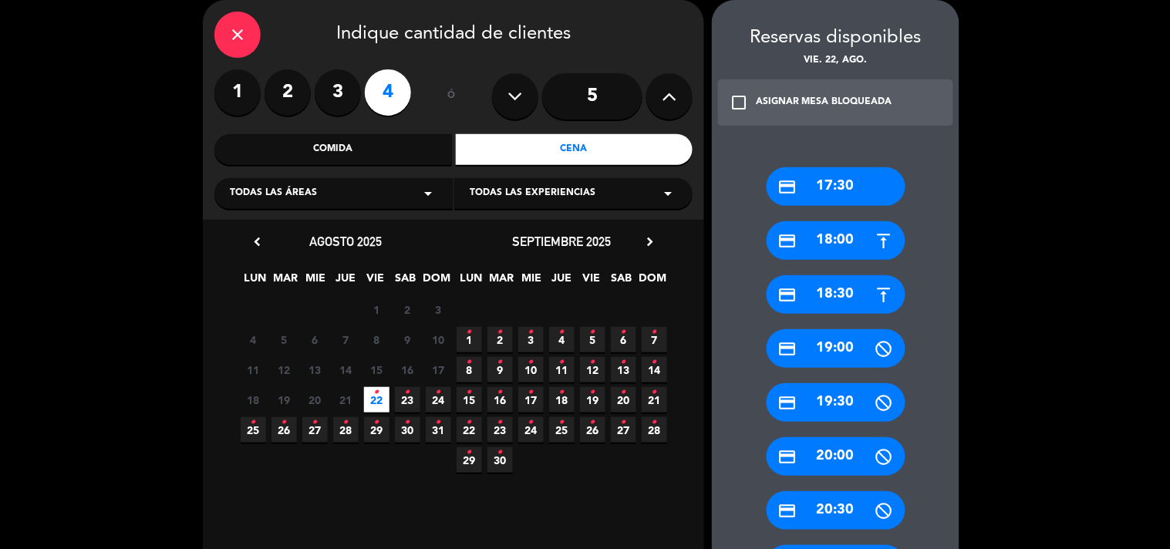
click at [1038, 388] on div "close Indique cantidad de clientes 1 2 3 4 ó 5 Comida Cena Todas las áreas arro…" at bounding box center [585, 468] width 1170 height 966
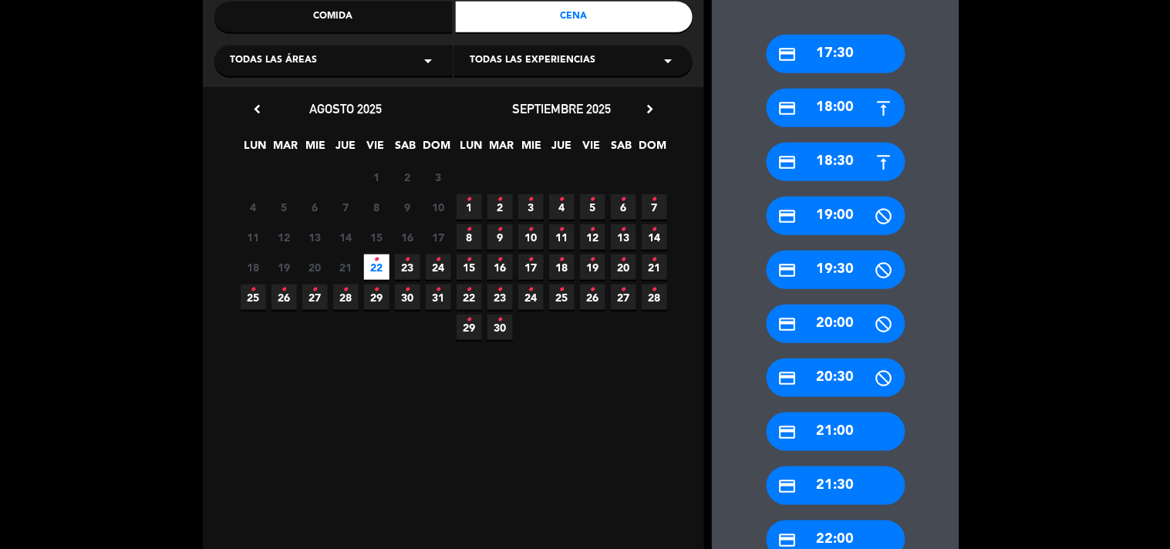
scroll to position [198, 0]
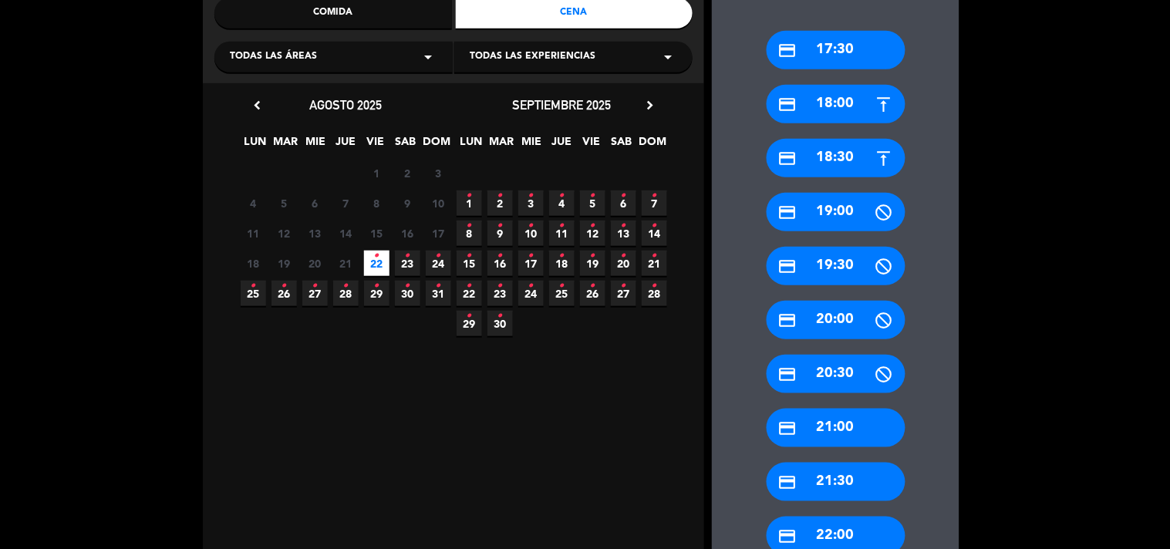
click at [814, 403] on div "credit_card 17:30 credit_card 18:00 credit_card 18:30 credit_card 19:00 credit_…" at bounding box center [836, 366] width 248 height 733
click at [810, 413] on div "credit_card 21:00" at bounding box center [835, 428] width 139 height 39
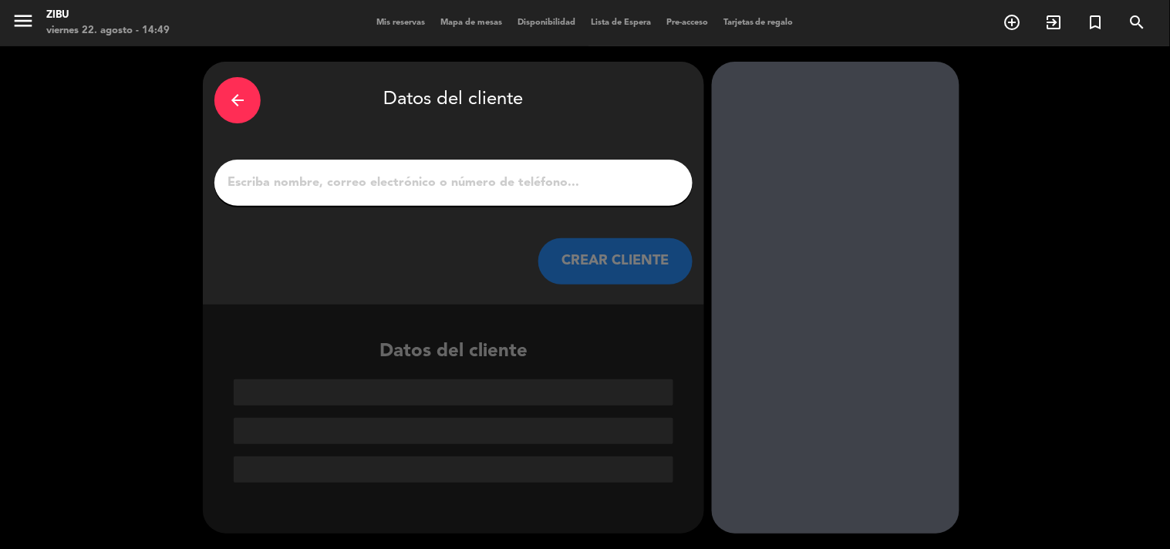
scroll to position [0, 0]
click at [534, 177] on input "1" at bounding box center [453, 183] width 455 height 22
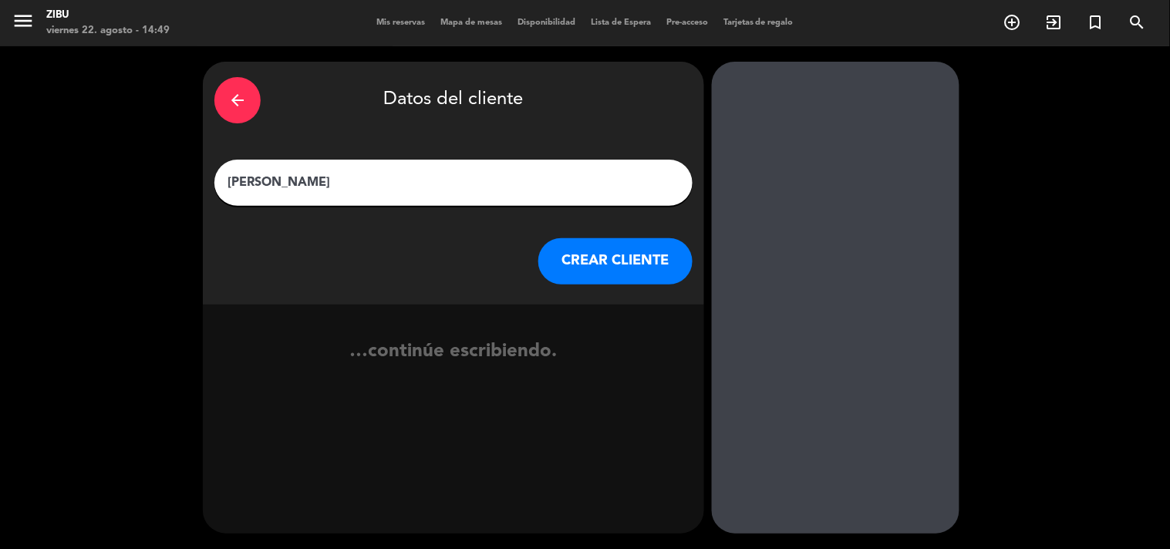
type input "[PERSON_NAME]"
drag, startPoint x: 659, startPoint y: 272, endPoint x: 661, endPoint y: 348, distance: 75.6
click at [661, 348] on div "arrow_back Datos del cliente [PERSON_NAME] CLIENTE …continúe escribiendo." at bounding box center [453, 298] width 501 height 472
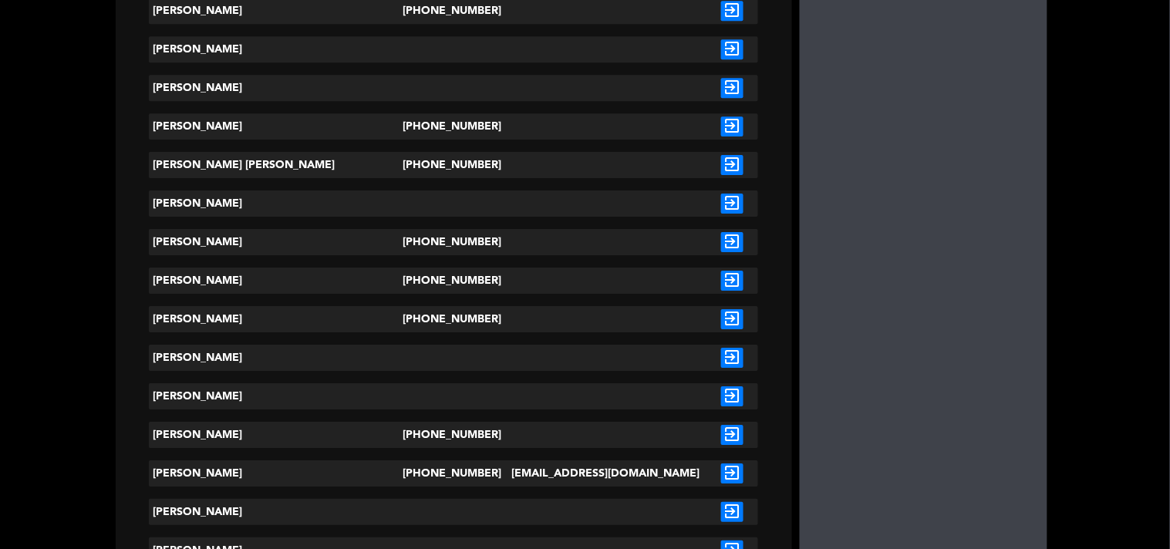
scroll to position [2707, 0]
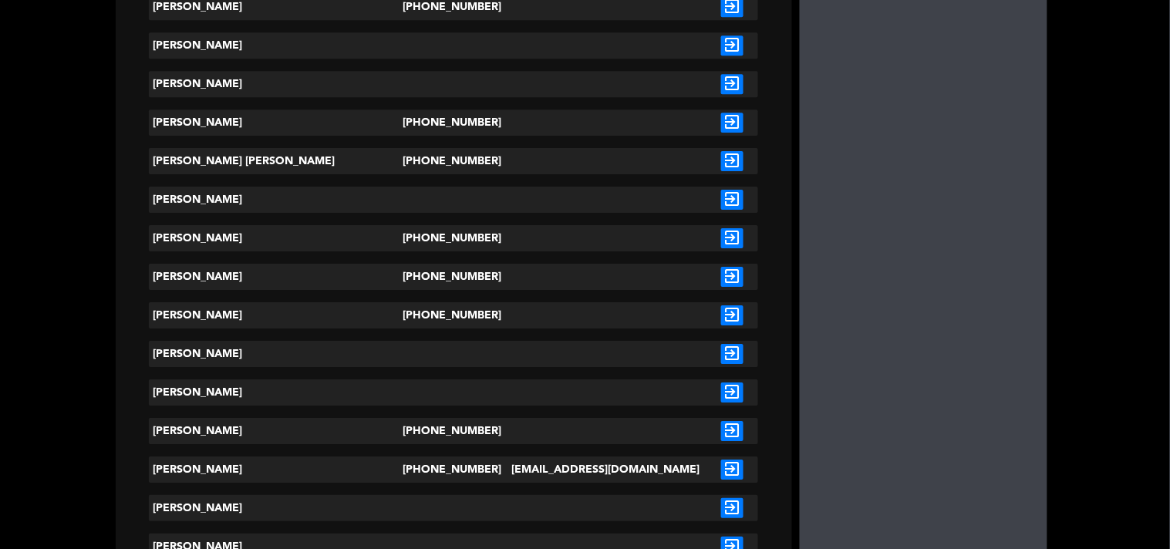
click at [721, 235] on icon "exit_to_app" at bounding box center [732, 238] width 22 height 20
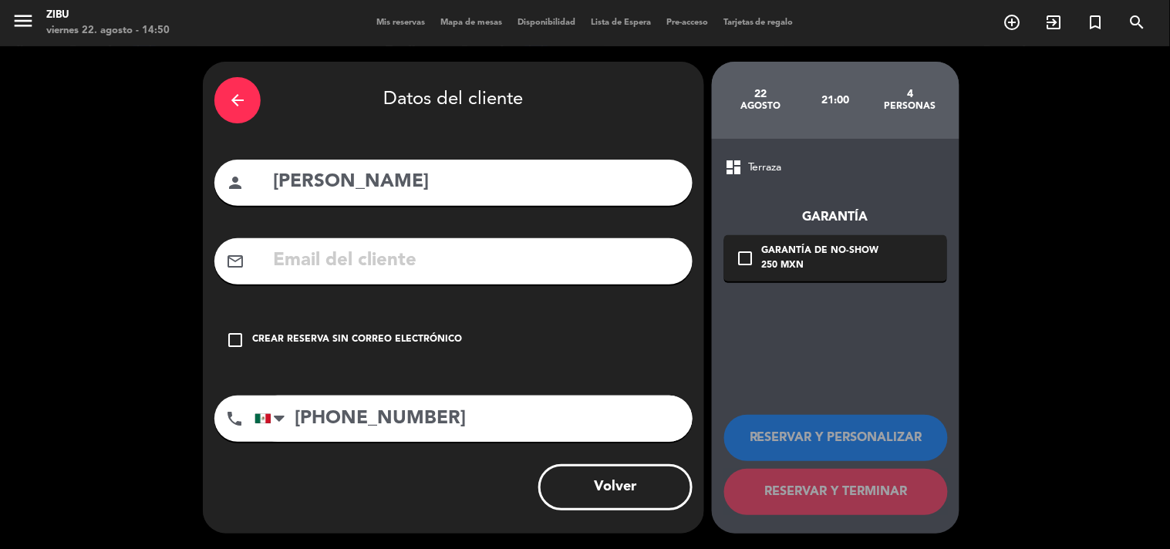
scroll to position [0, 0]
click at [392, 343] on div "Crear reserva sin correo electrónico" at bounding box center [357, 339] width 210 height 15
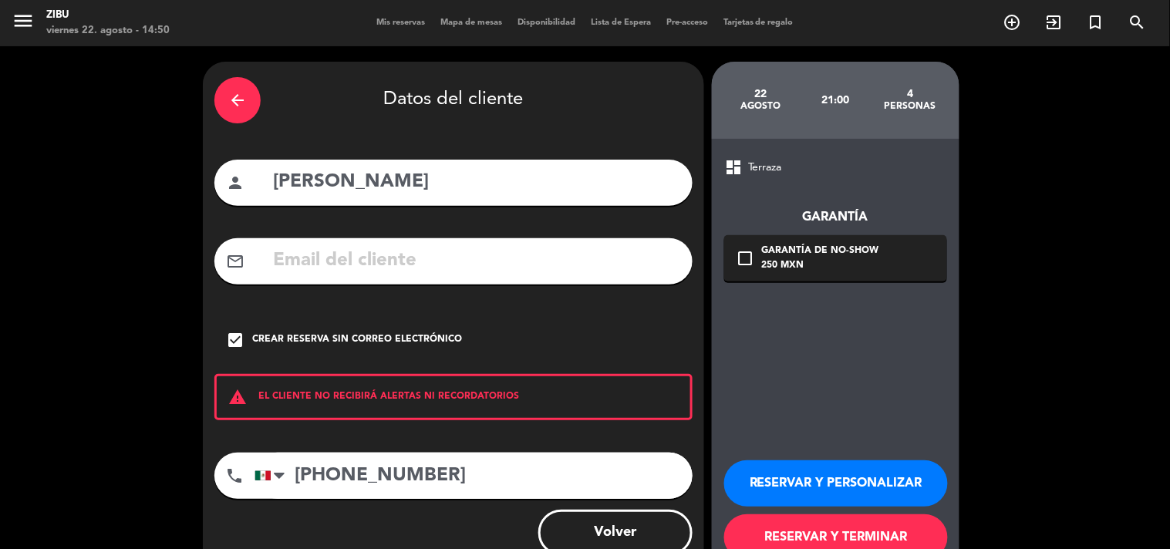
click at [819, 488] on button "RESERVAR Y PERSONALIZAR" at bounding box center [836, 483] width 224 height 46
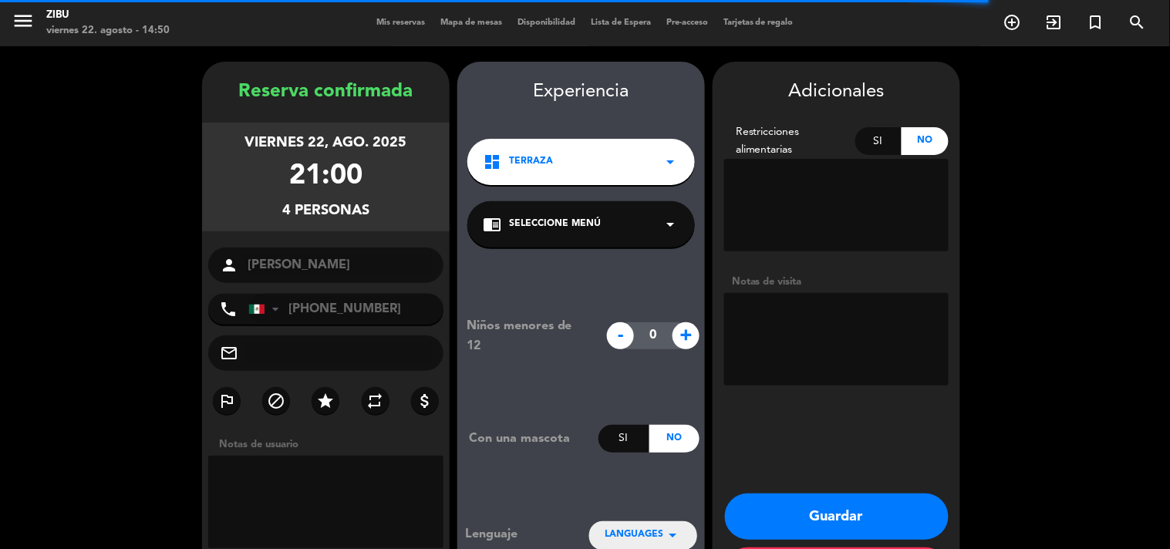
scroll to position [62, 0]
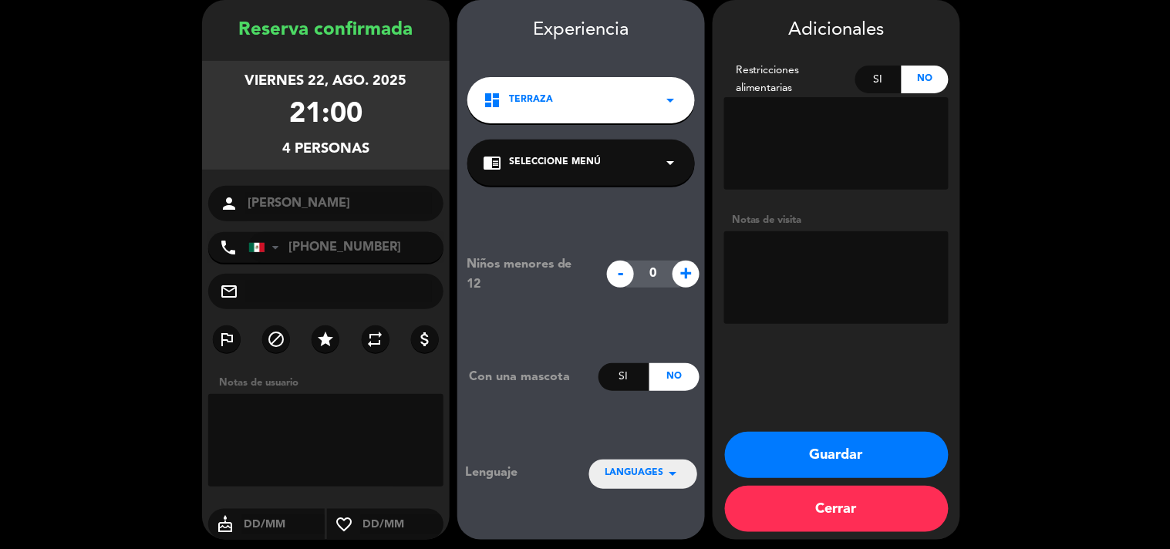
click at [771, 241] on textarea at bounding box center [836, 277] width 224 height 93
type textarea "Aniversario"
click at [843, 453] on button "Guardar" at bounding box center [837, 455] width 224 height 46
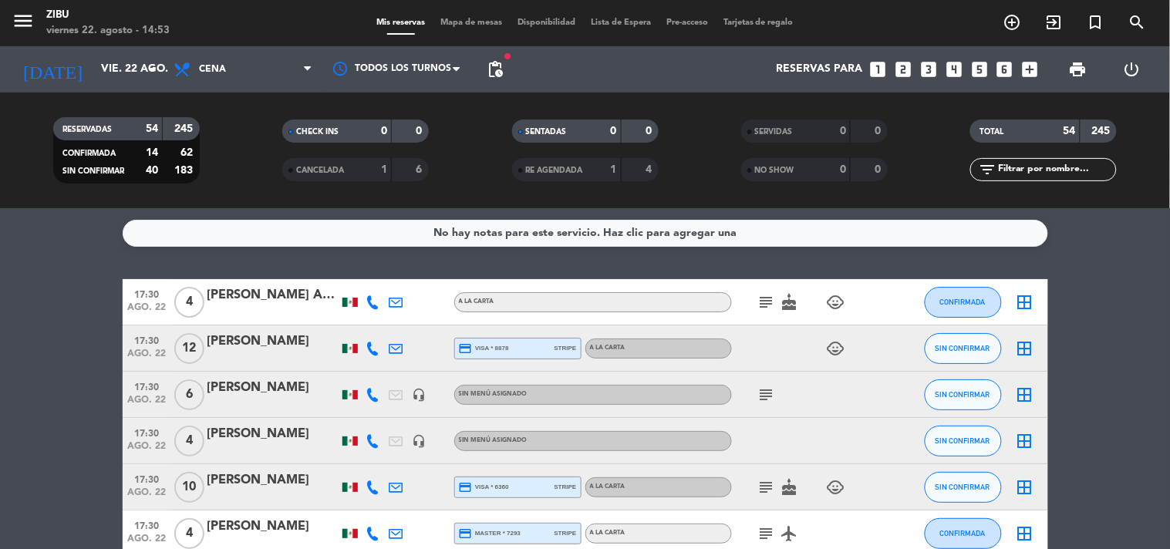
click at [898, 72] on icon "looks_two" at bounding box center [903, 69] width 20 height 20
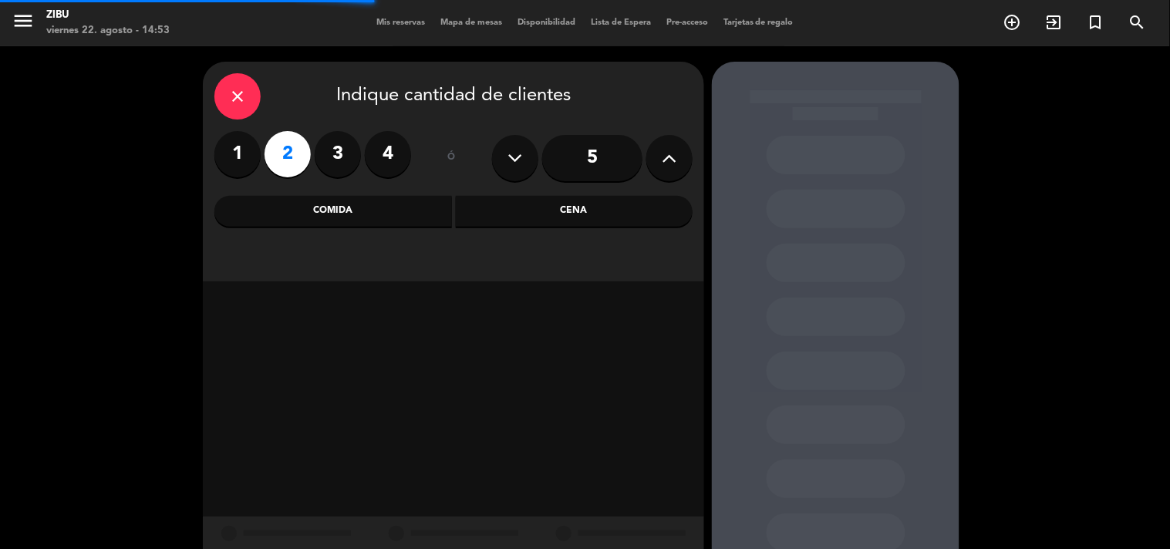
click at [576, 221] on div "Cena" at bounding box center [574, 211] width 237 height 31
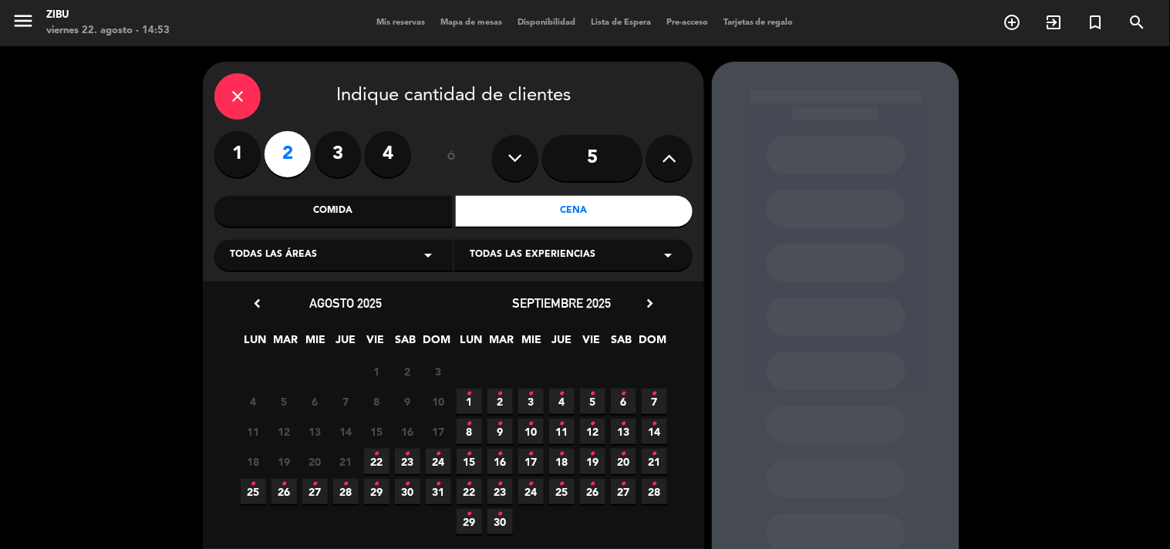
click at [376, 453] on icon "•" at bounding box center [376, 454] width 5 height 25
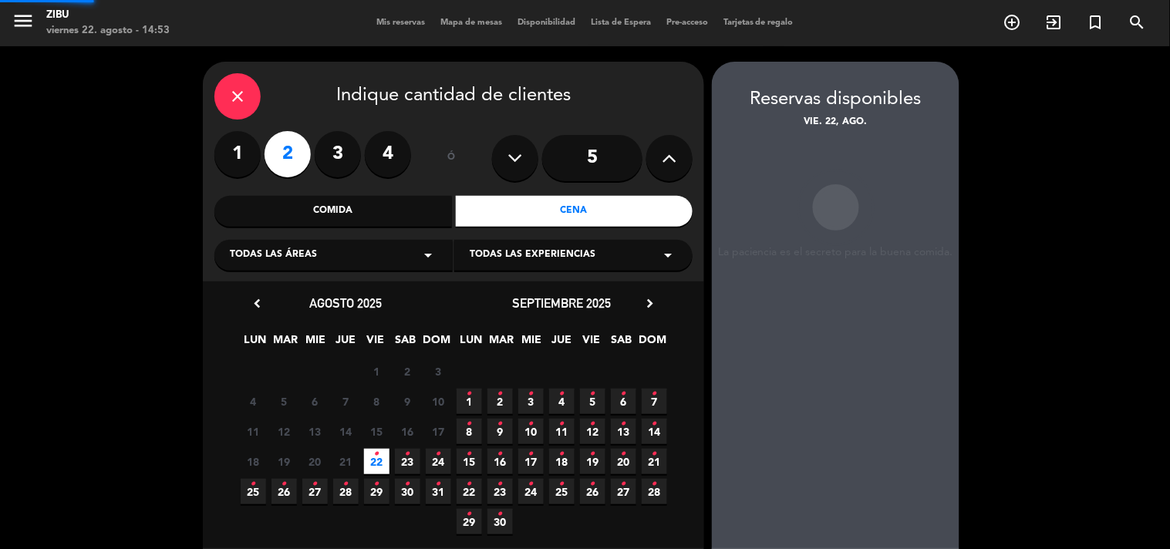
scroll to position [62, 0]
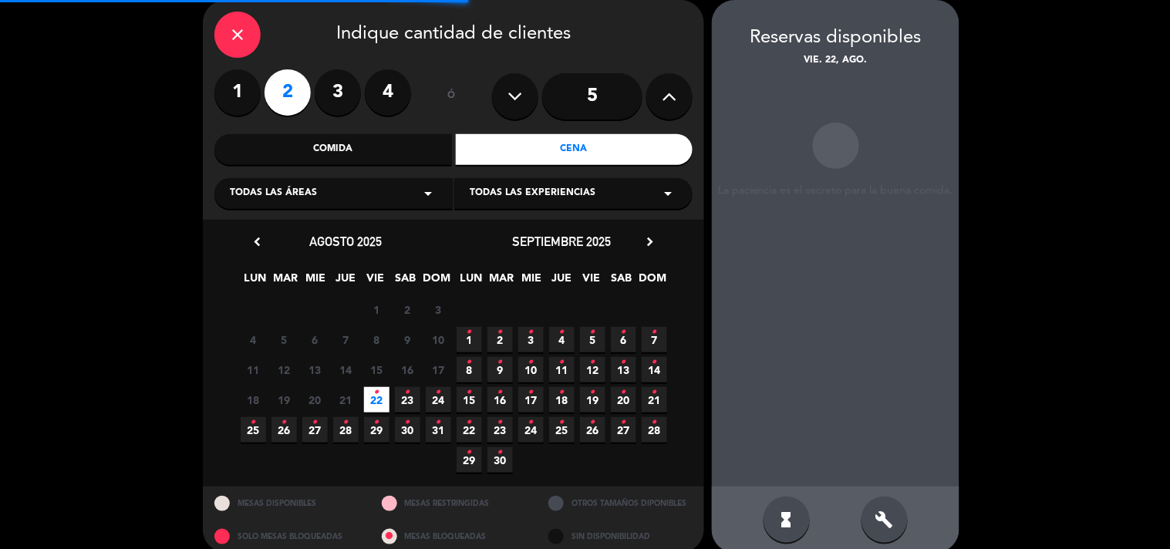
click at [969, 325] on div "close Indique cantidad de clientes 1 2 3 4 ó 5 Comida Cena Todas las áreas arro…" at bounding box center [585, 277] width 1170 height 584
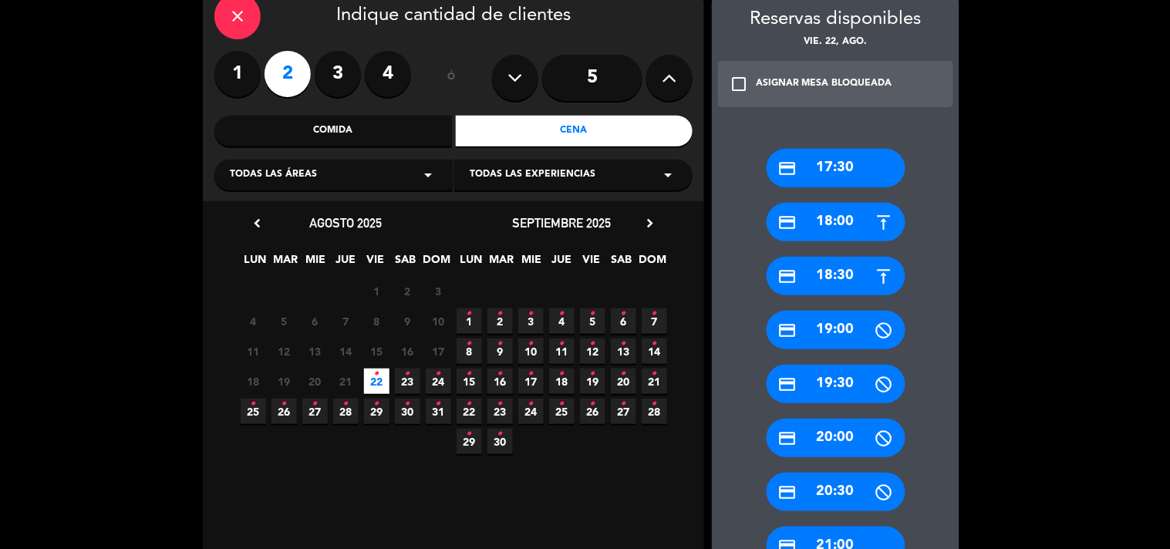
scroll to position [114, 0]
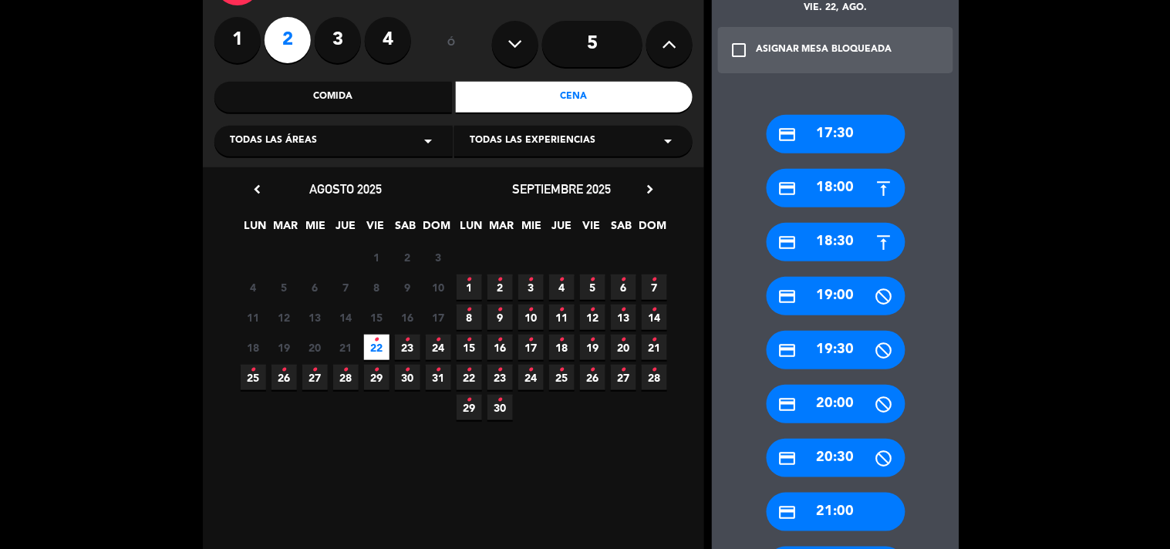
click at [813, 510] on div "credit_card 21:00" at bounding box center [835, 512] width 139 height 39
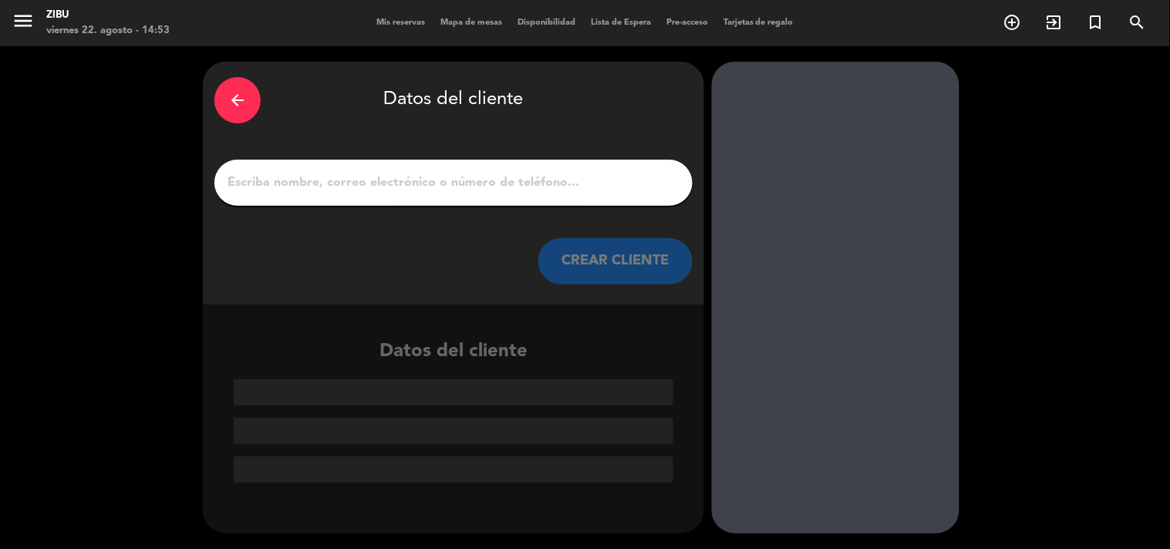
scroll to position [0, 0]
click at [646, 184] on input "1" at bounding box center [453, 183] width 455 height 22
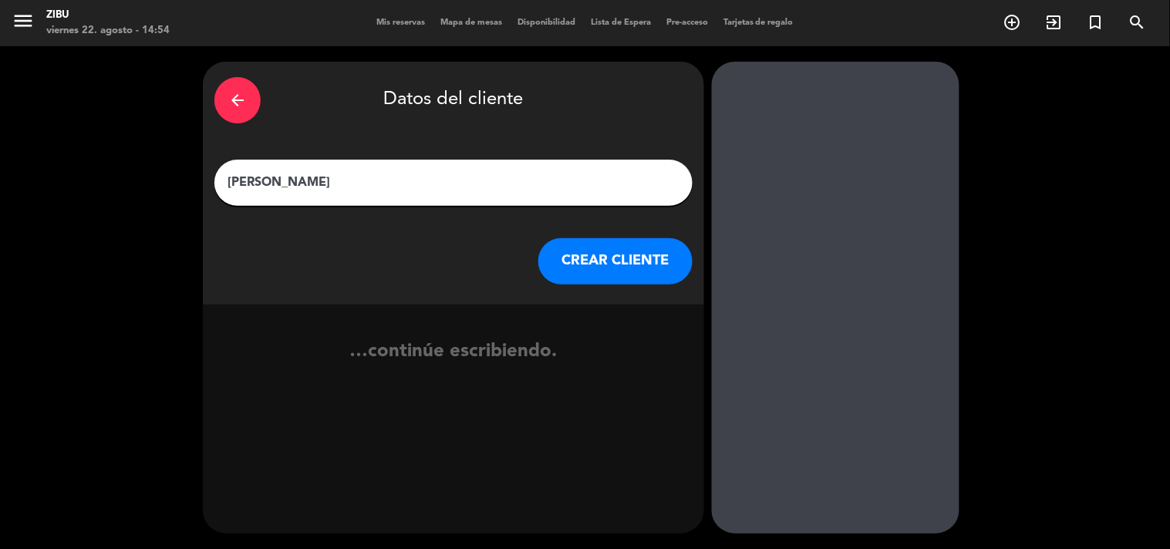
type input "[PERSON_NAME]"
click at [652, 264] on button "CREAR CLIENTE" at bounding box center [615, 261] width 154 height 46
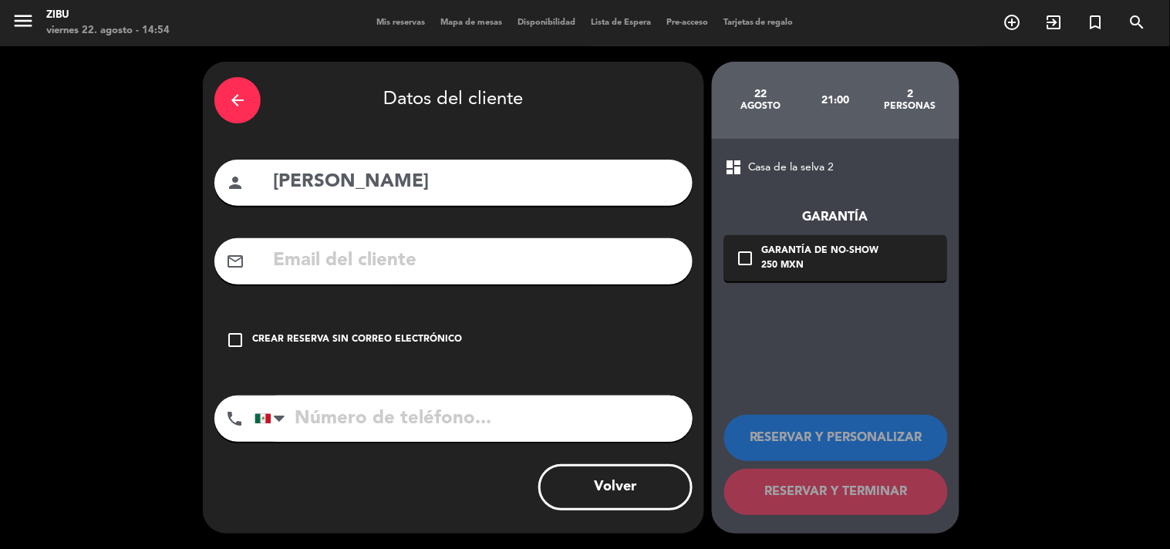
click at [390, 340] on div "Crear reserva sin correo electrónico" at bounding box center [357, 339] width 210 height 15
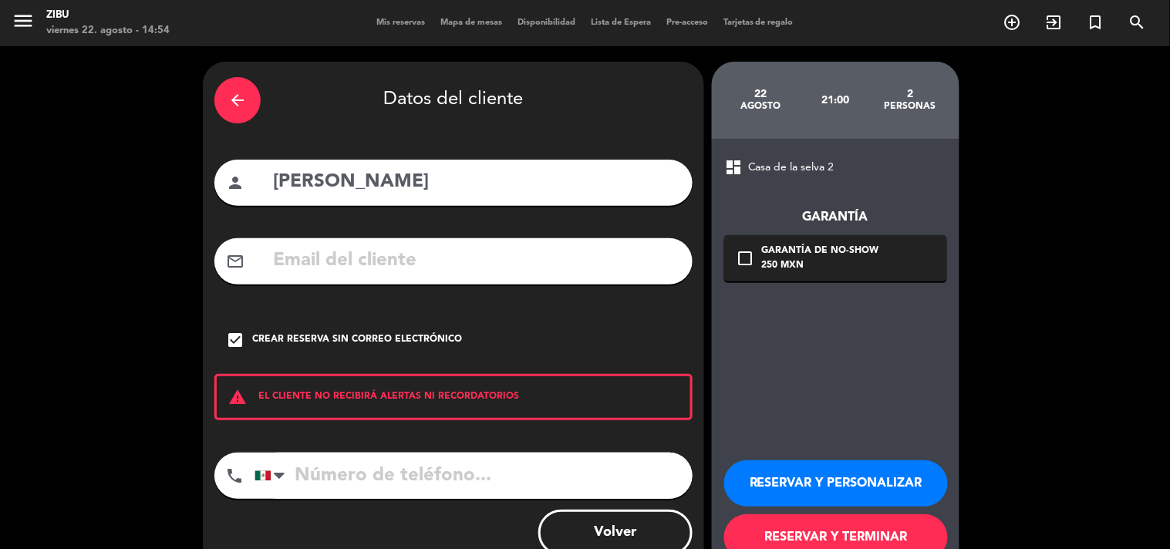
click at [359, 497] on input "tel" at bounding box center [473, 476] width 438 height 46
type input "5525617566"
click at [881, 510] on div "RESERVAR Y PERSONALIZAR RESERVAR Y TERMINAR" at bounding box center [835, 503] width 223 height 151
click at [874, 522] on button "RESERVAR Y TERMINAR" at bounding box center [836, 537] width 224 height 46
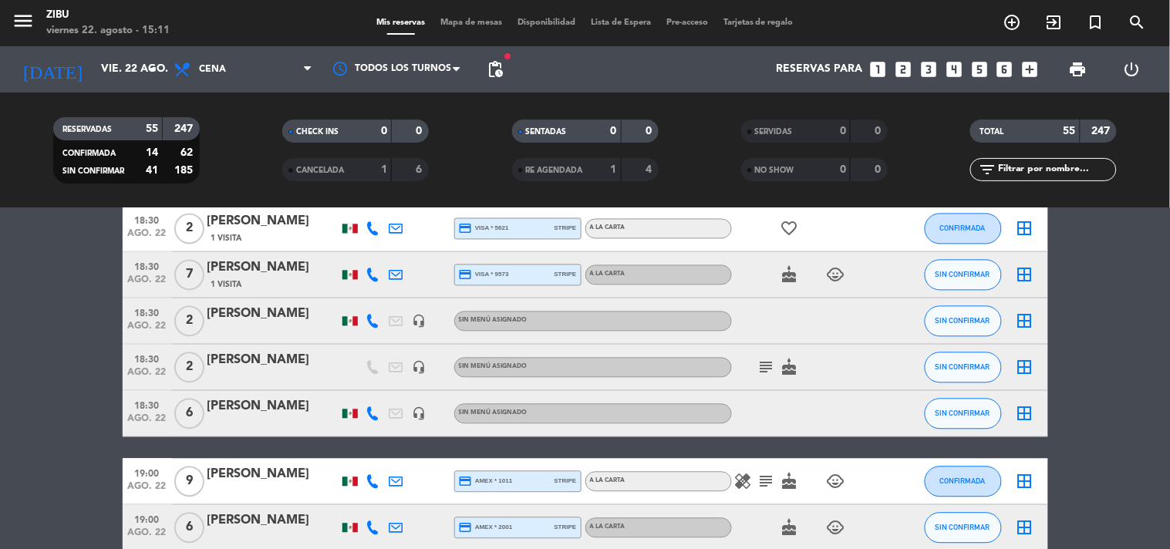
scroll to position [822, 0]
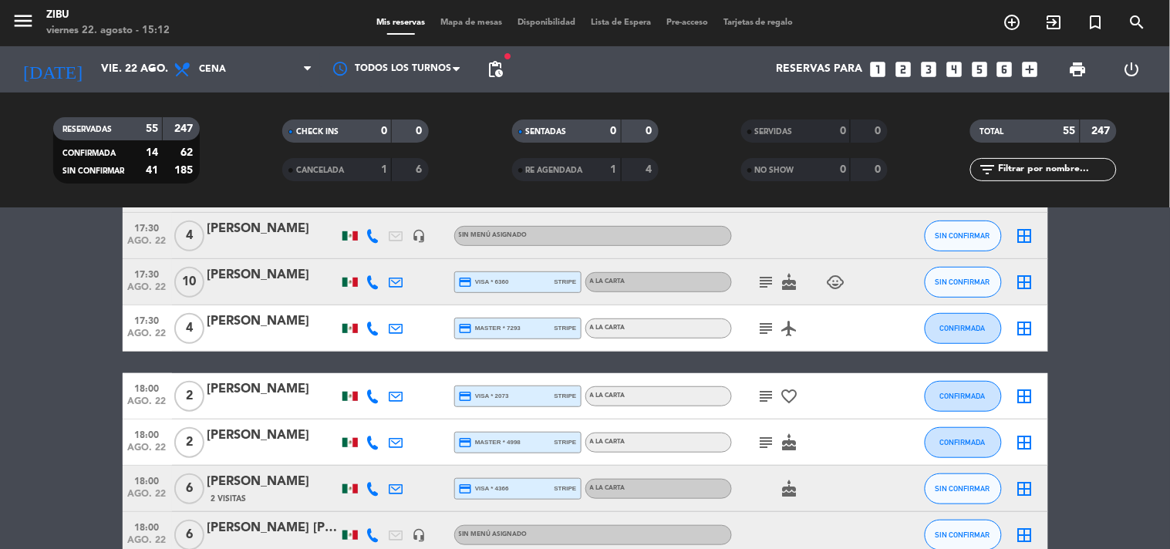
scroll to position [240, 0]
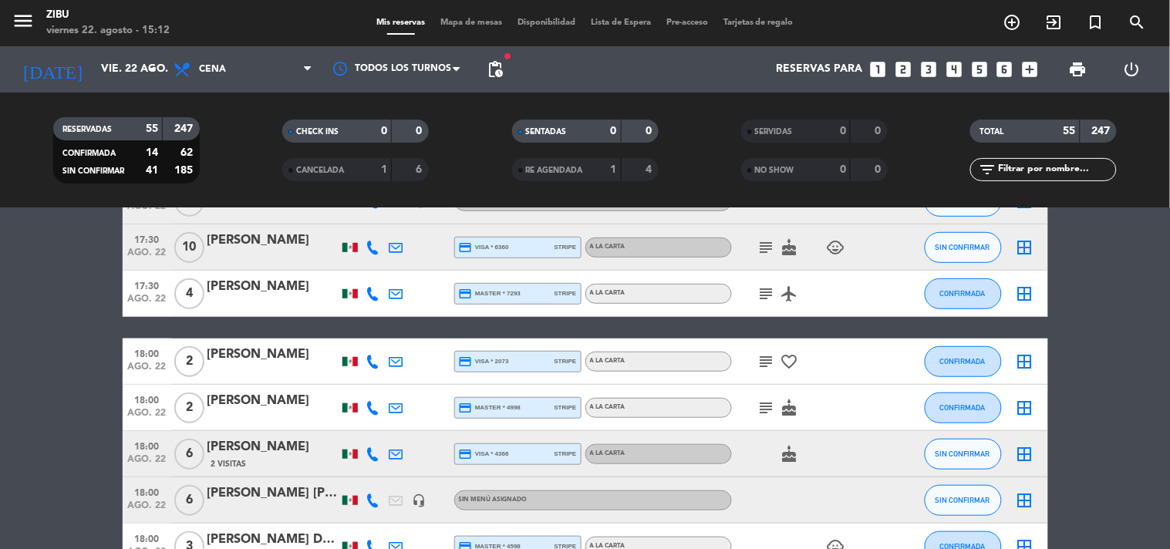
click at [756, 361] on span "subject" at bounding box center [766, 361] width 23 height 19
click at [767, 361] on icon "subject" at bounding box center [766, 361] width 19 height 19
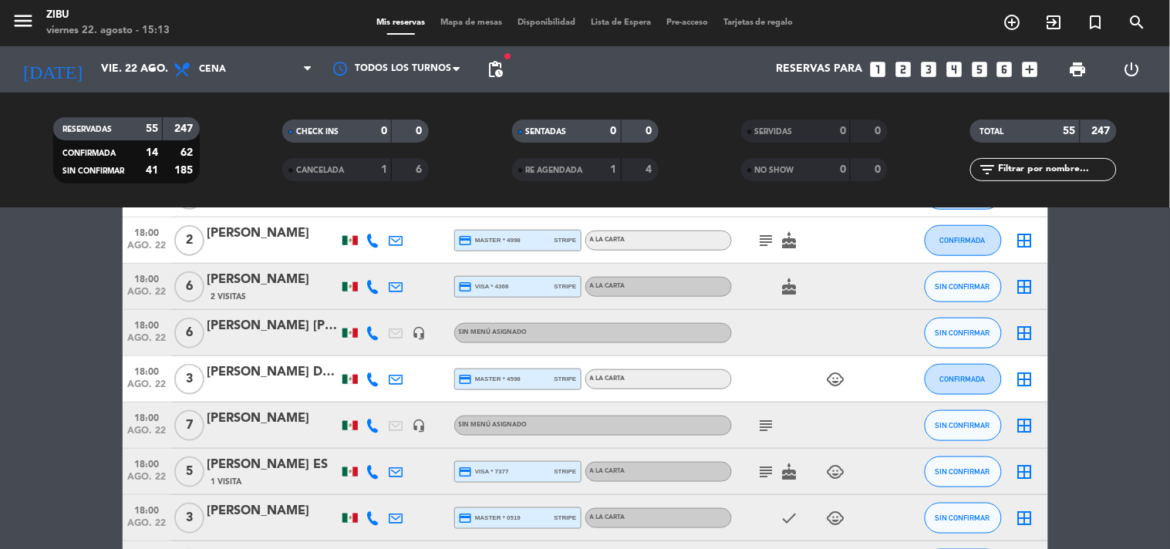
scroll to position [411, 0]
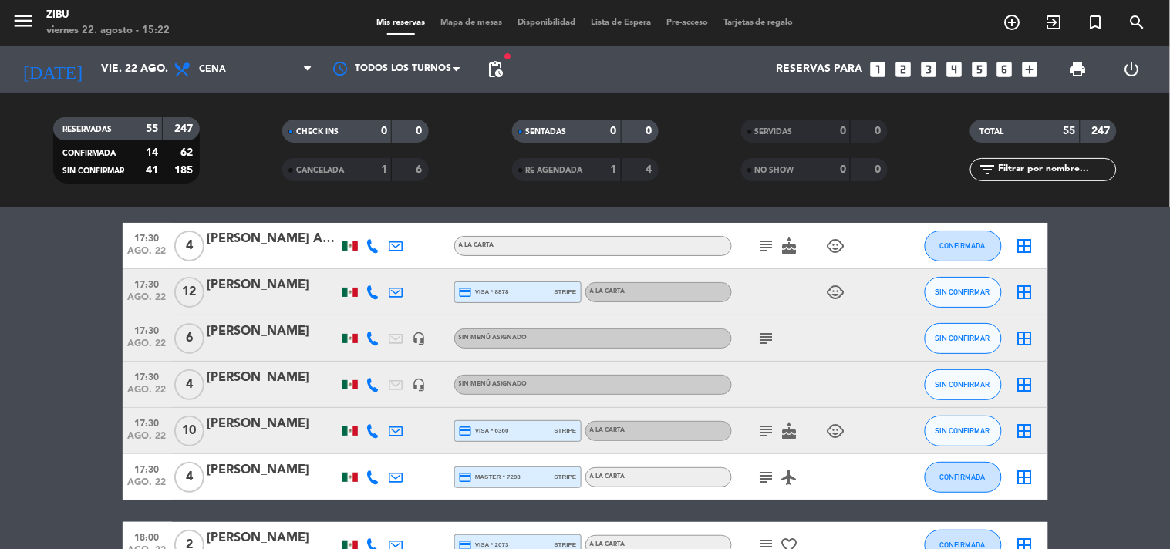
scroll to position [0, 0]
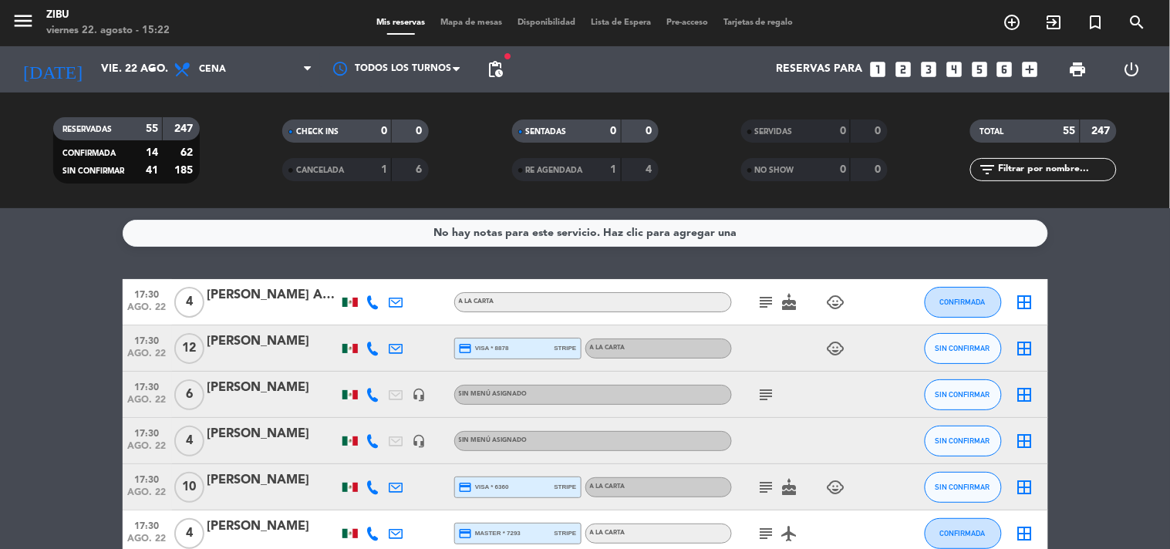
click at [768, 306] on icon "subject" at bounding box center [766, 302] width 19 height 19
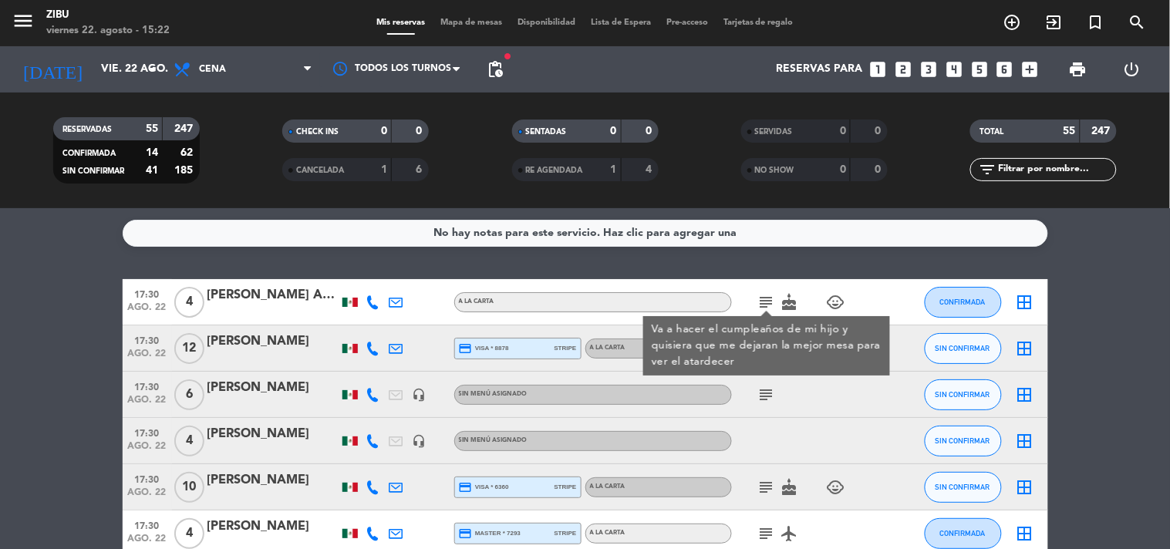
click at [772, 388] on icon "subject" at bounding box center [766, 395] width 19 height 19
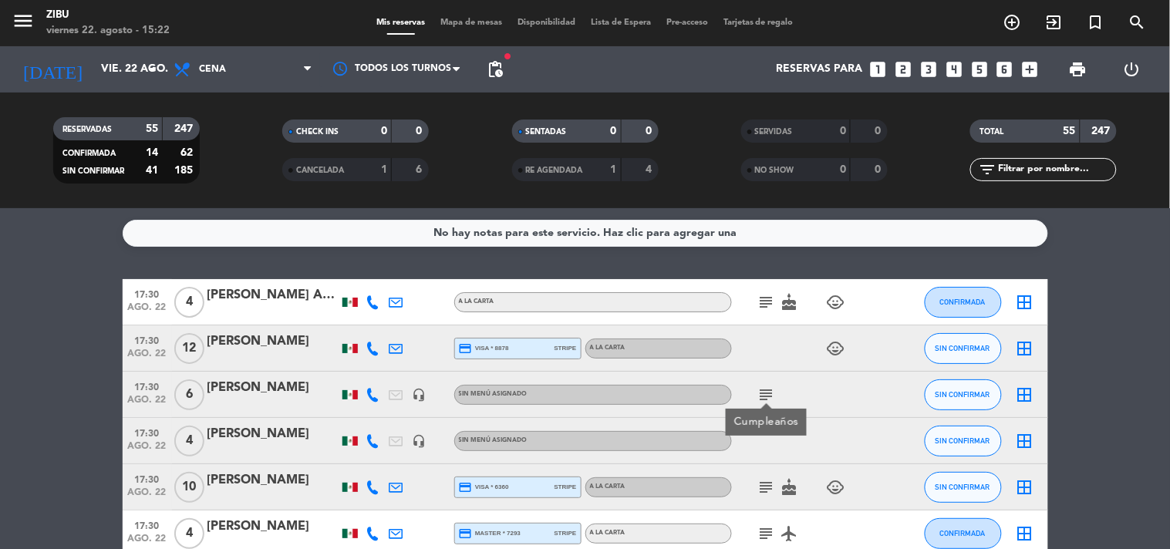
scroll to position [34, 0]
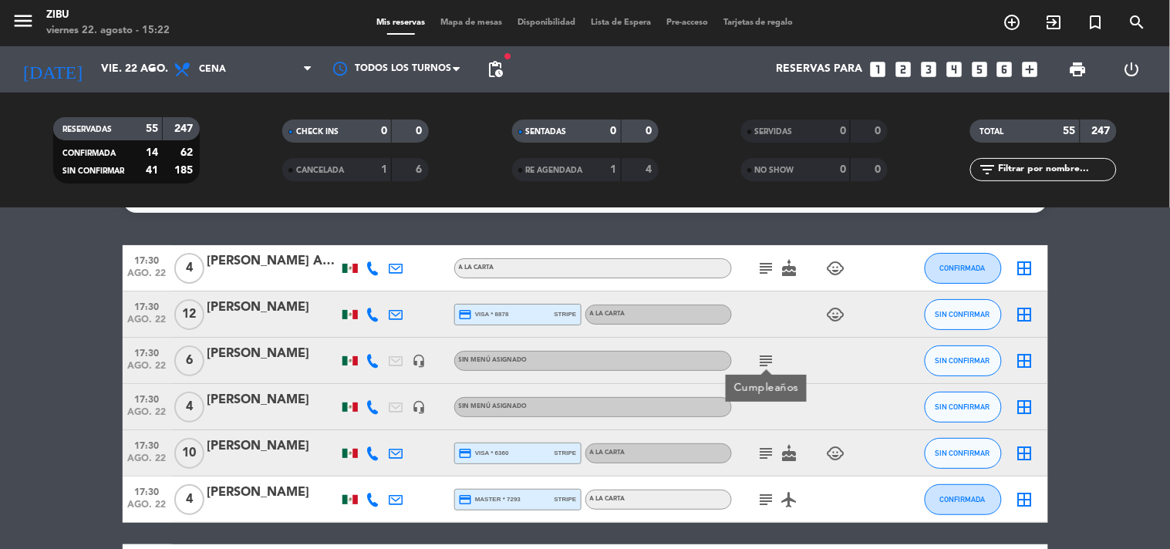
click at [834, 312] on icon "child_care" at bounding box center [836, 314] width 19 height 19
click at [768, 453] on icon "subject" at bounding box center [766, 453] width 19 height 19
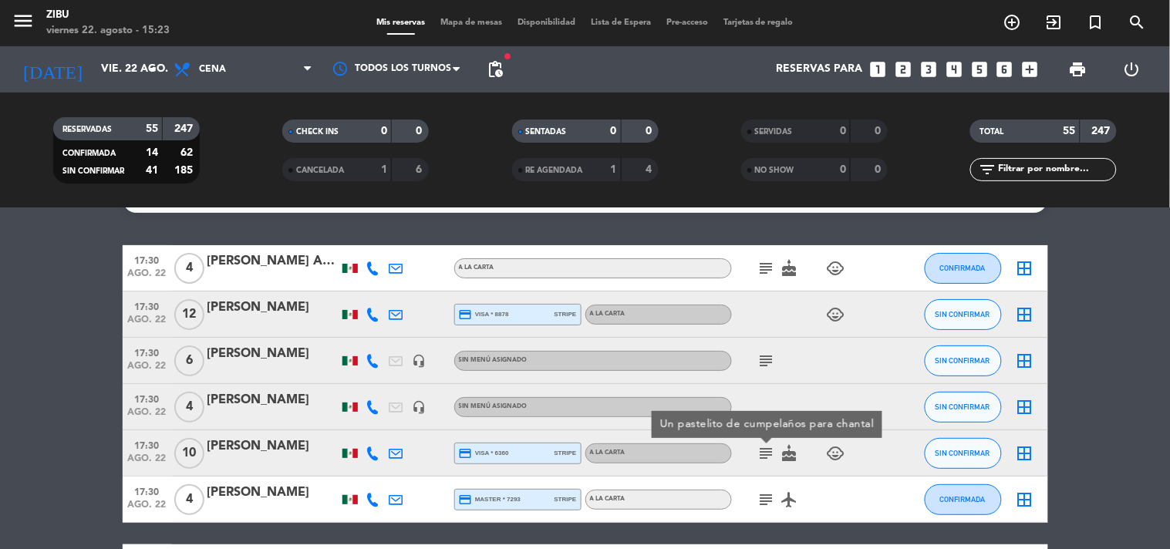
click at [766, 494] on icon "subject" at bounding box center [766, 499] width 19 height 19
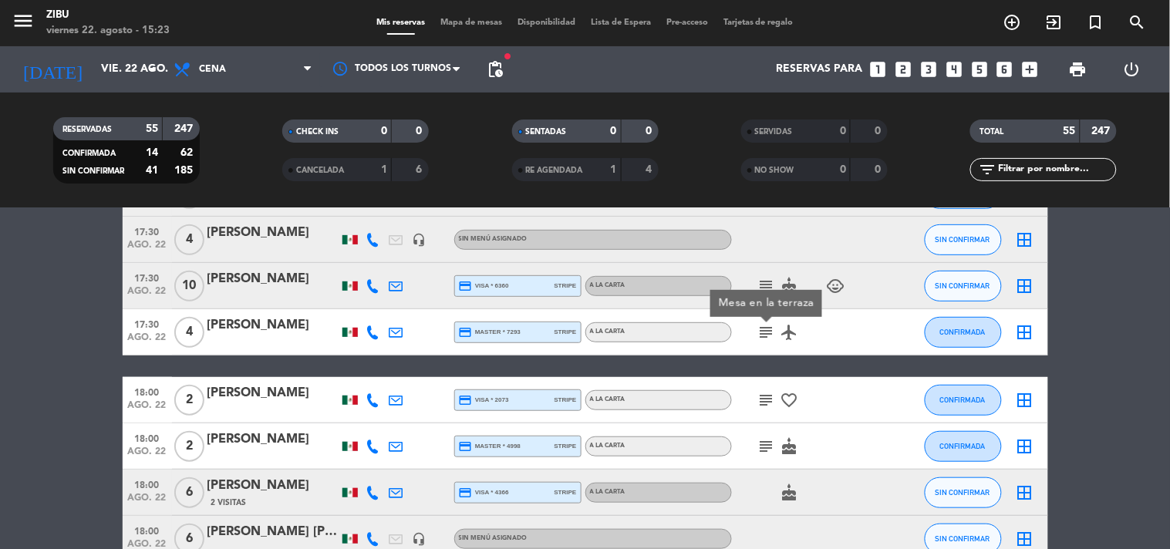
scroll to position [240, 0]
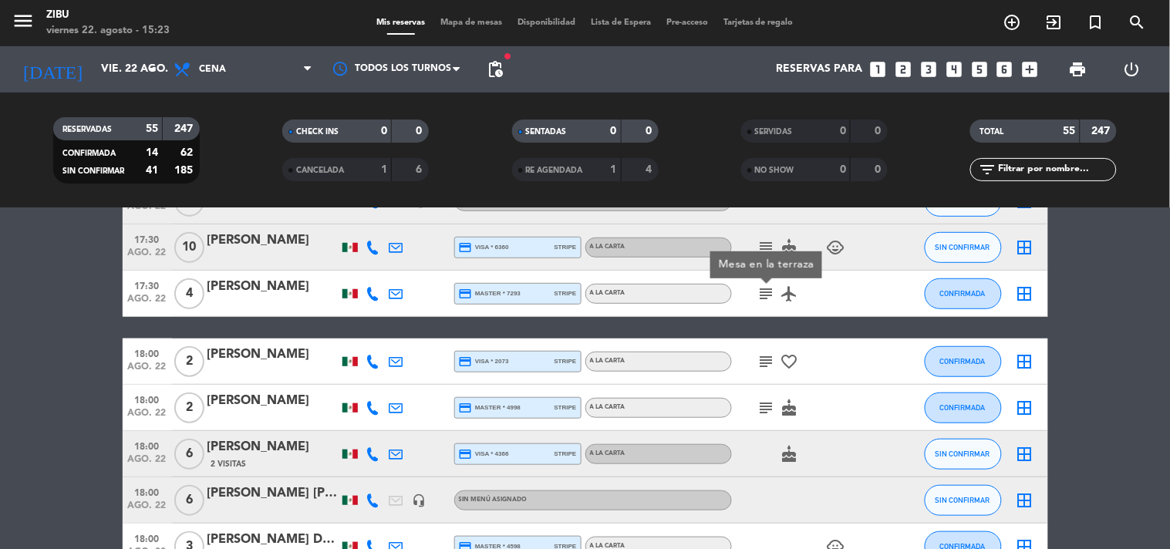
click at [768, 365] on icon "subject" at bounding box center [766, 361] width 19 height 19
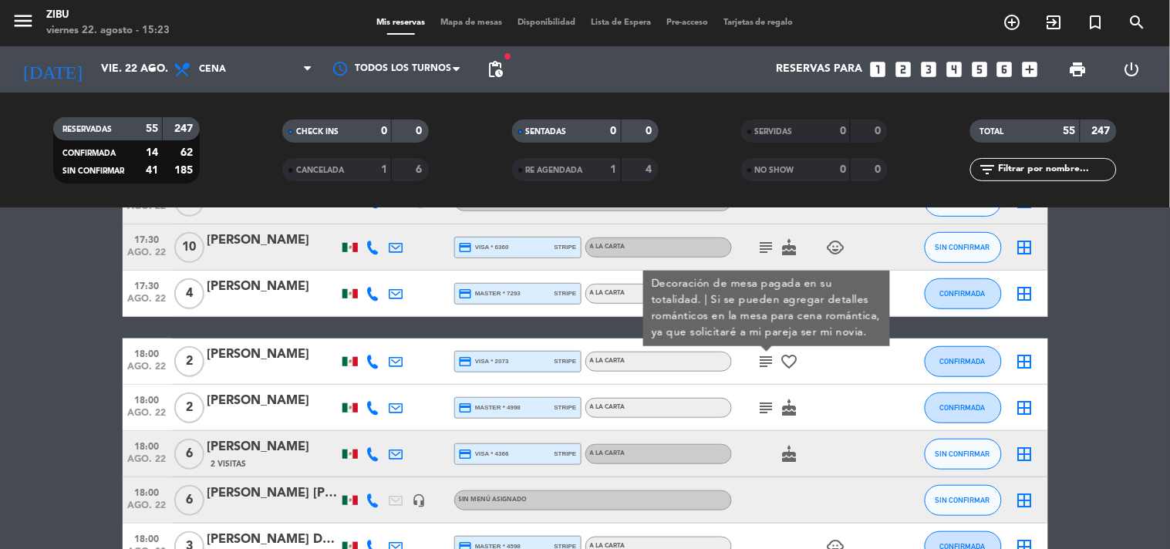
click at [765, 357] on icon "subject" at bounding box center [766, 361] width 19 height 19
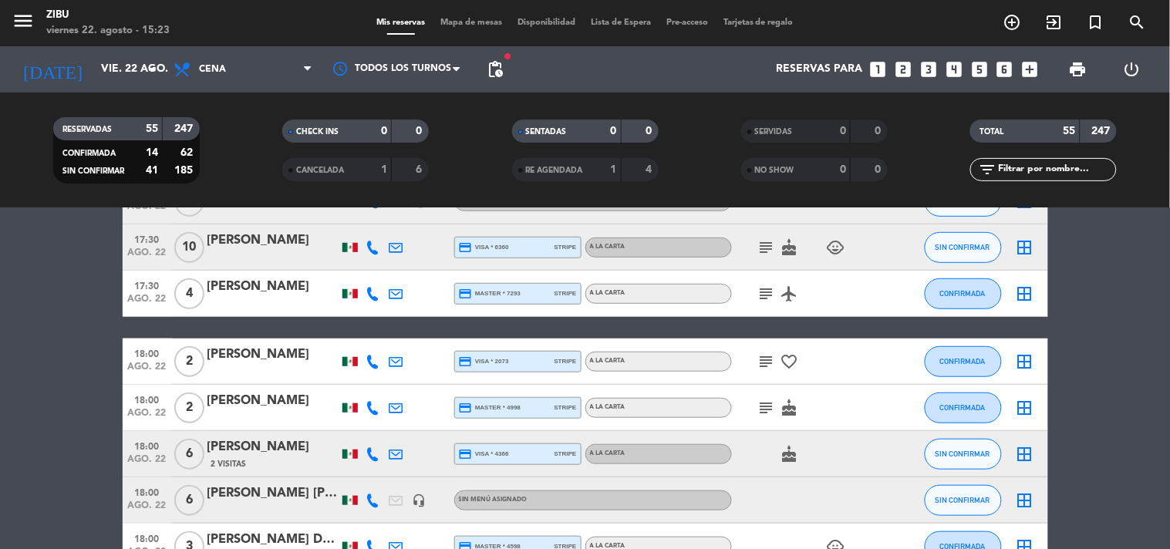
click at [771, 403] on icon "subject" at bounding box center [766, 408] width 19 height 19
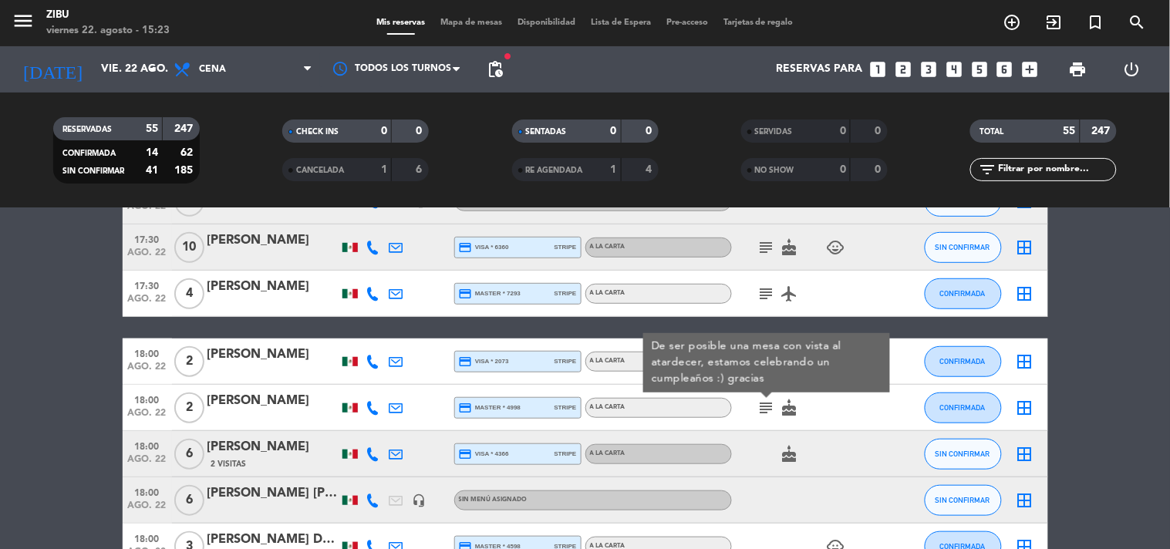
click at [759, 399] on icon "subject" at bounding box center [766, 408] width 19 height 19
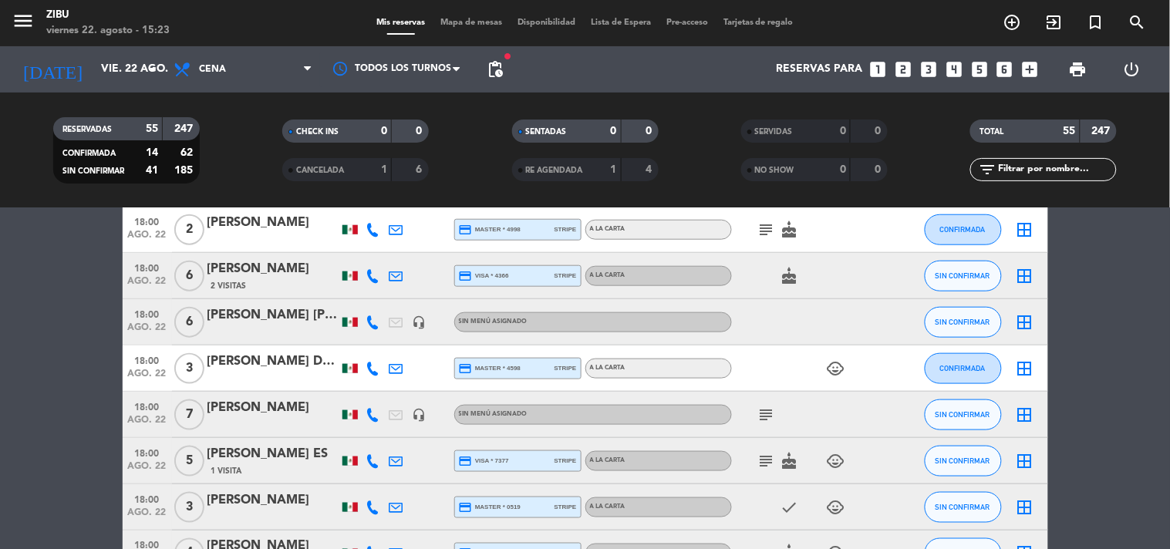
scroll to position [445, 0]
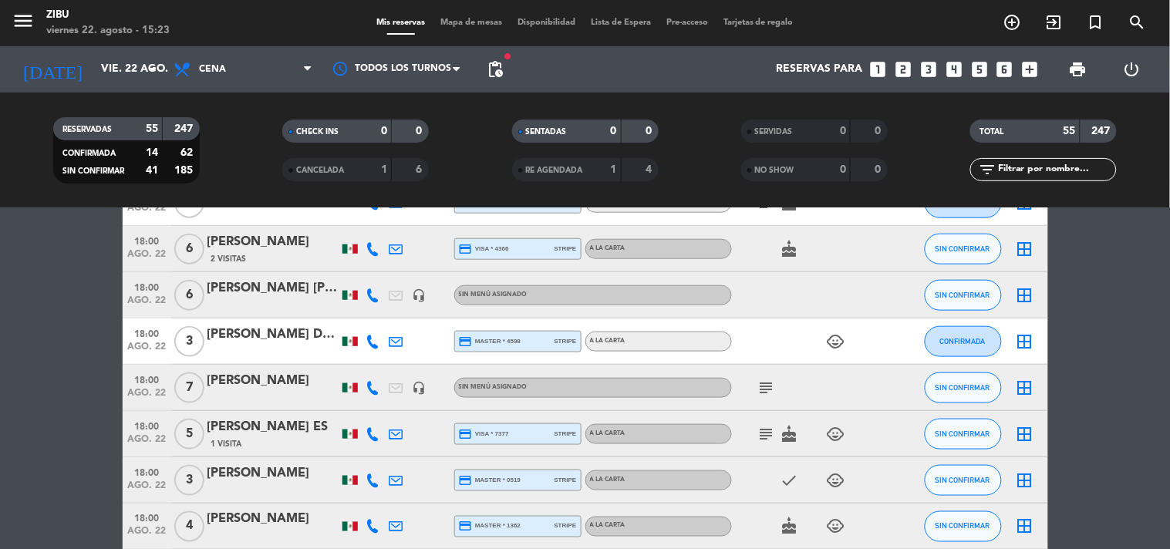
click at [765, 388] on icon "subject" at bounding box center [766, 388] width 19 height 19
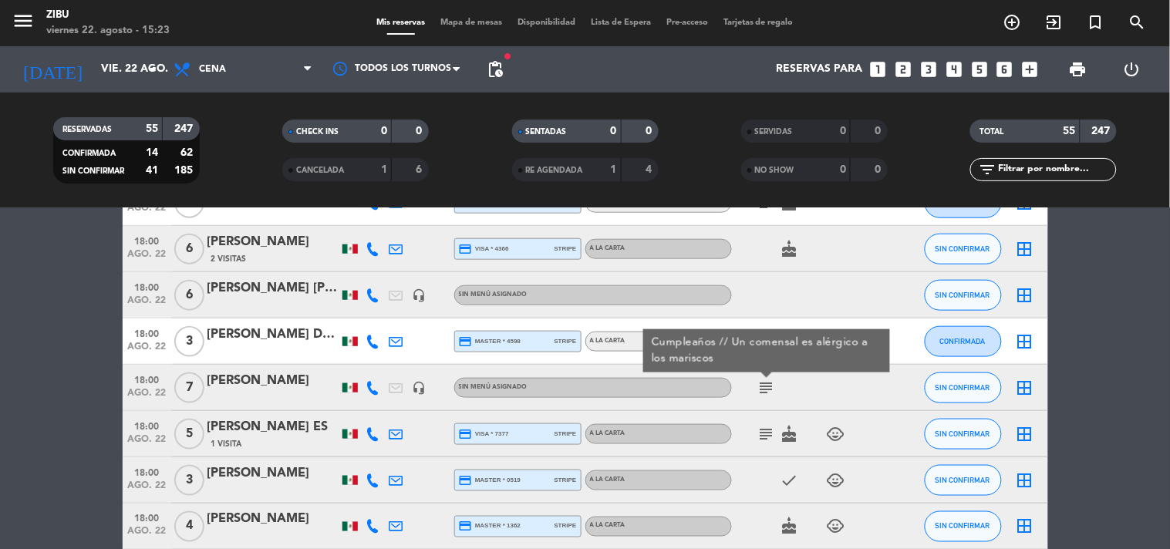
click at [766, 435] on icon "subject" at bounding box center [766, 434] width 19 height 19
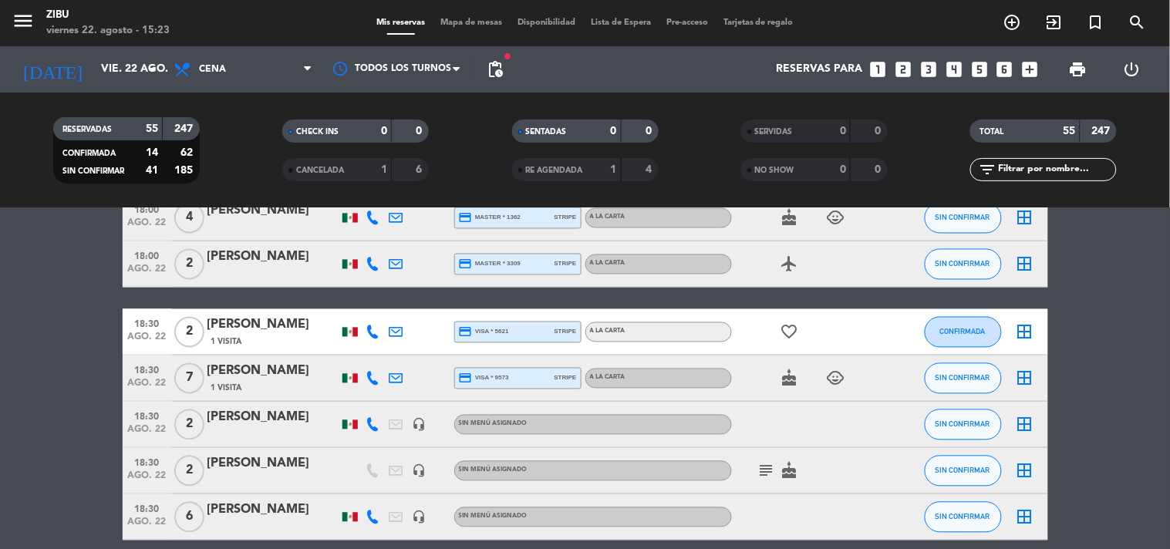
scroll to position [788, 0]
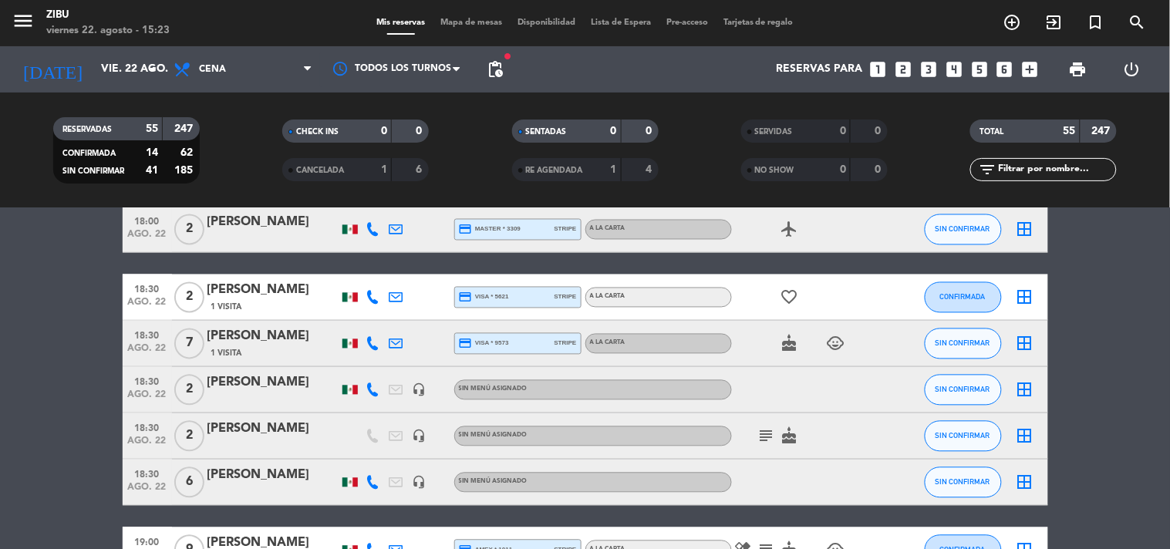
click at [766, 435] on icon "subject" at bounding box center [766, 436] width 19 height 19
click at [150, 436] on span "ago. 22" at bounding box center [147, 445] width 39 height 18
click at [228, 423] on div "[PERSON_NAME]" at bounding box center [272, 429] width 131 height 20
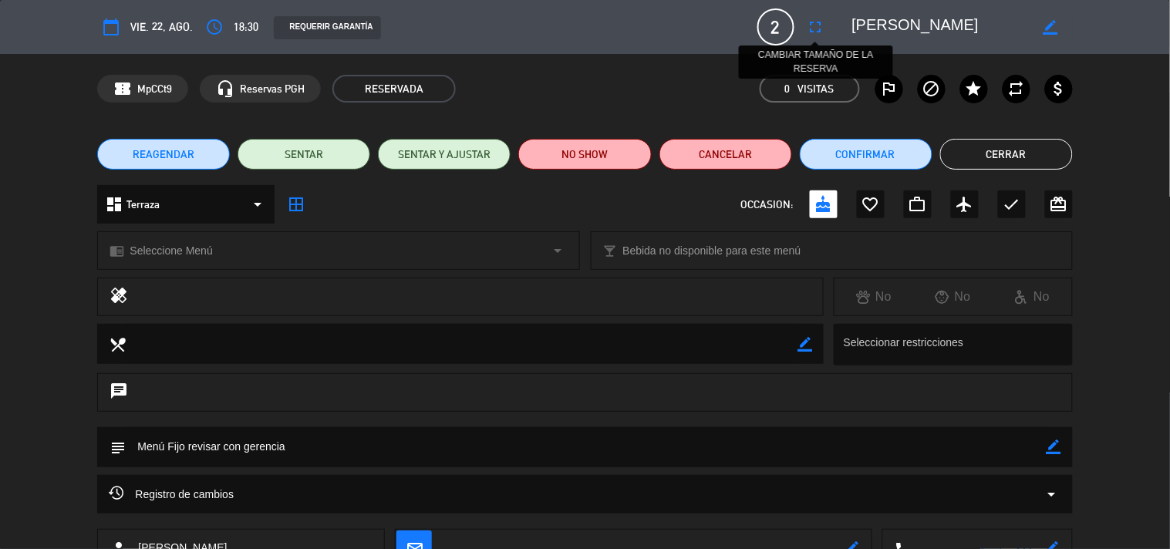
click at [810, 28] on icon "fullscreen" at bounding box center [816, 27] width 19 height 19
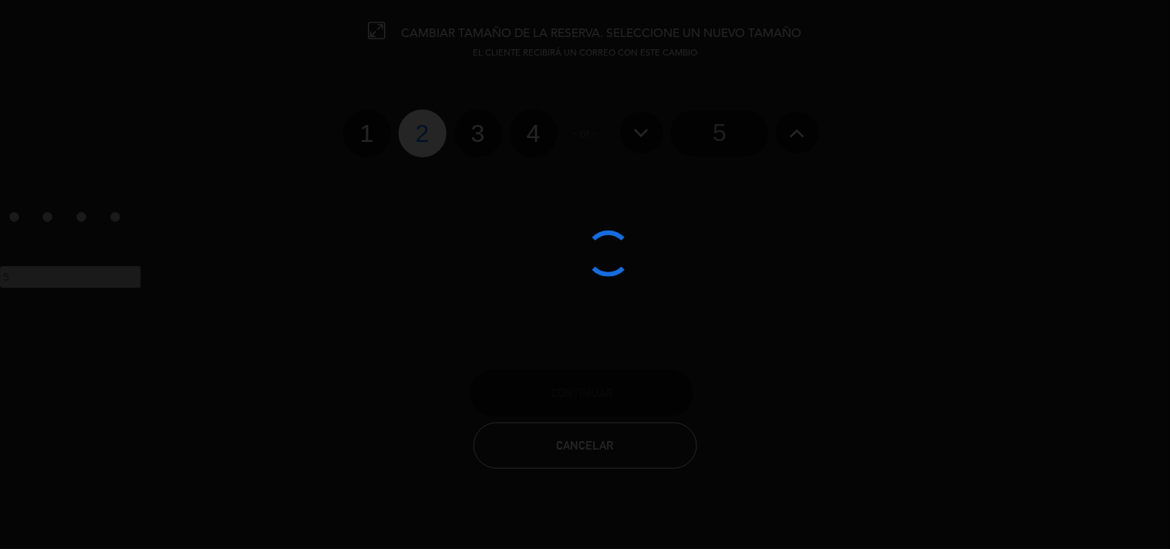
click at [723, 131] on div at bounding box center [585, 274] width 1170 height 549
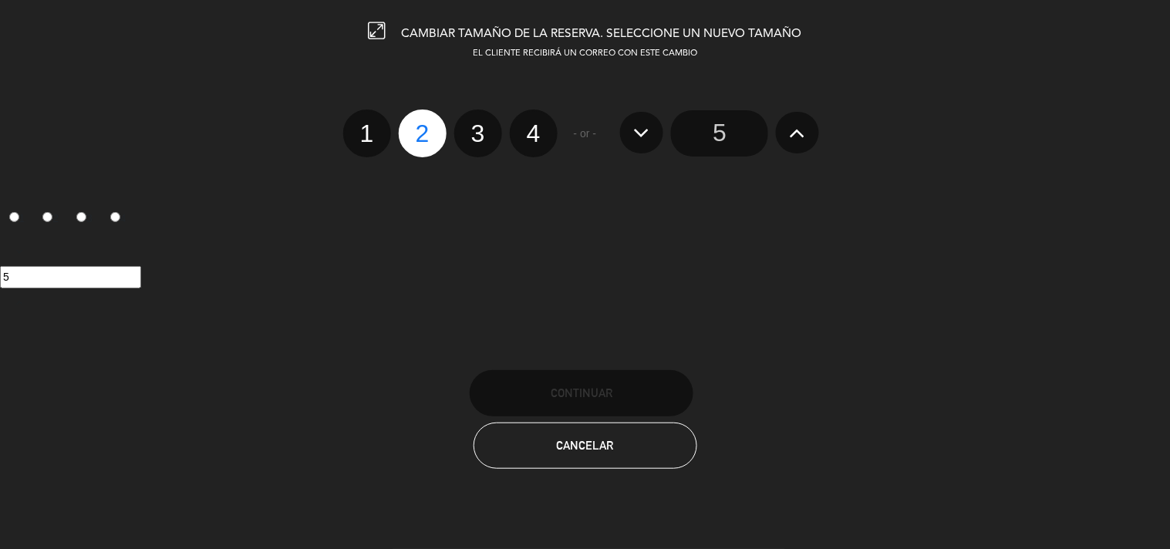
click at [723, 131] on input "5" at bounding box center [719, 133] width 97 height 46
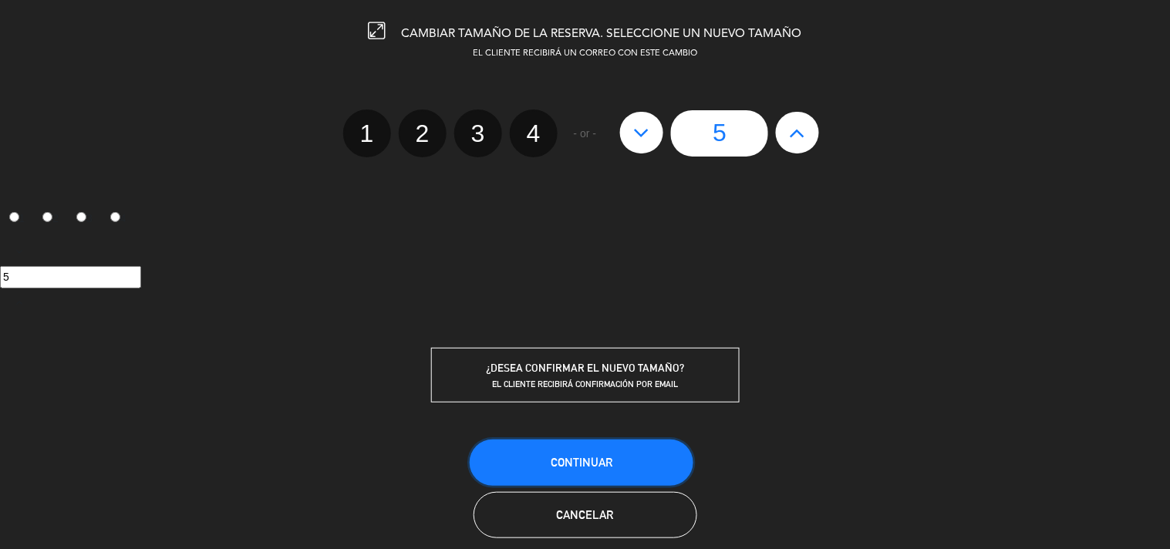
click at [594, 456] on span "Continuar" at bounding box center [582, 462] width 62 height 13
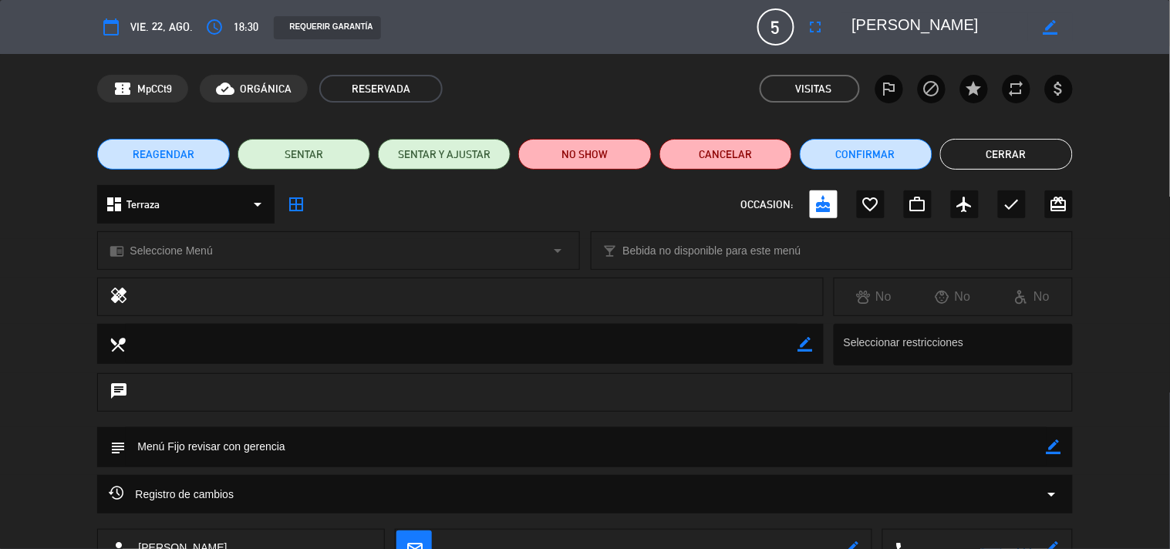
click at [992, 156] on button "Cerrar" at bounding box center [1006, 154] width 133 height 31
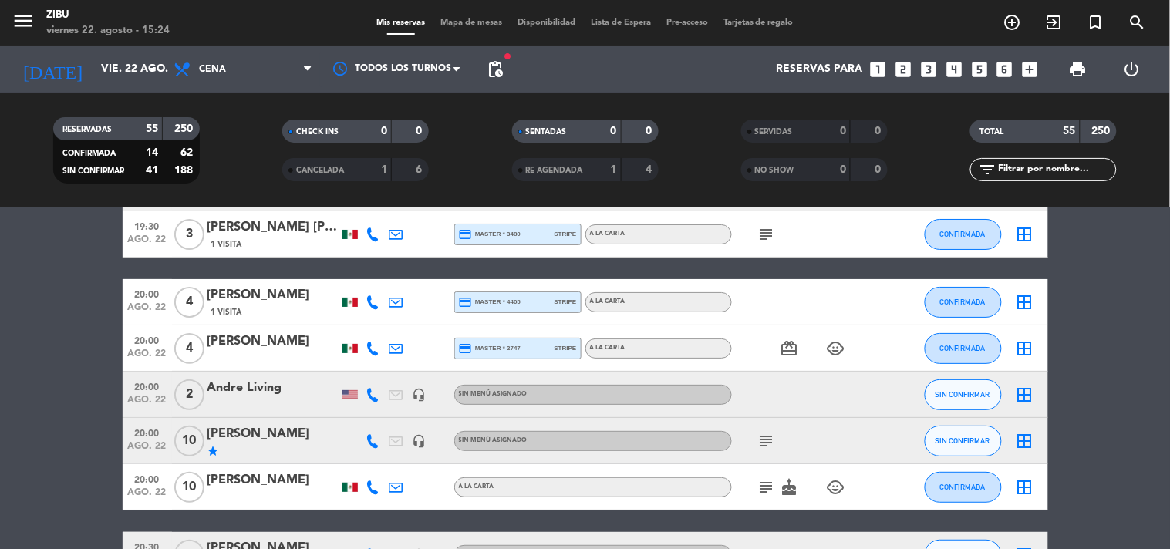
scroll to position [1576, 0]
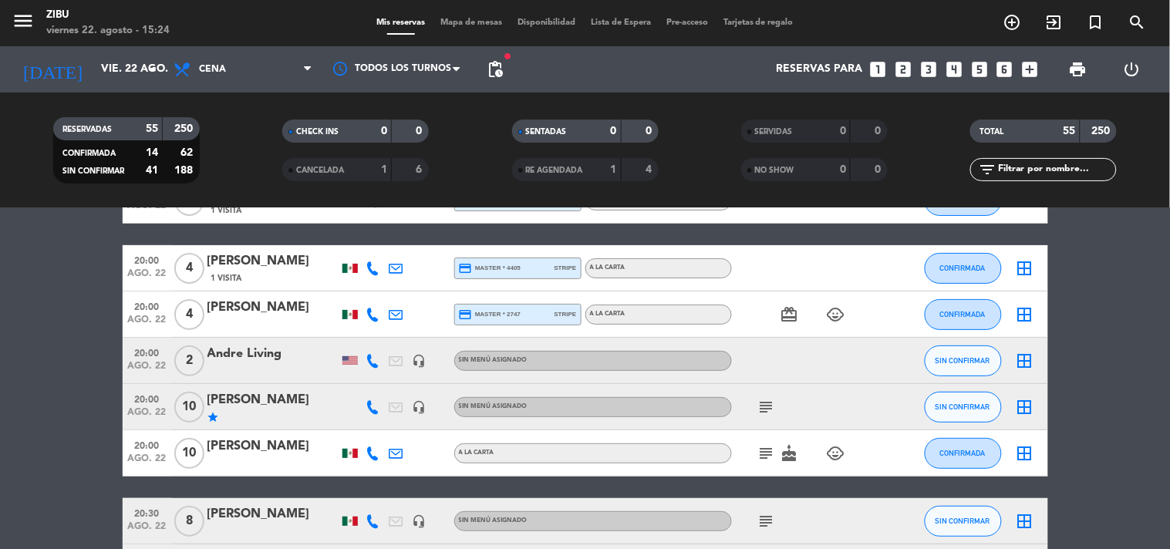
click at [773, 403] on icon "subject" at bounding box center [766, 407] width 19 height 19
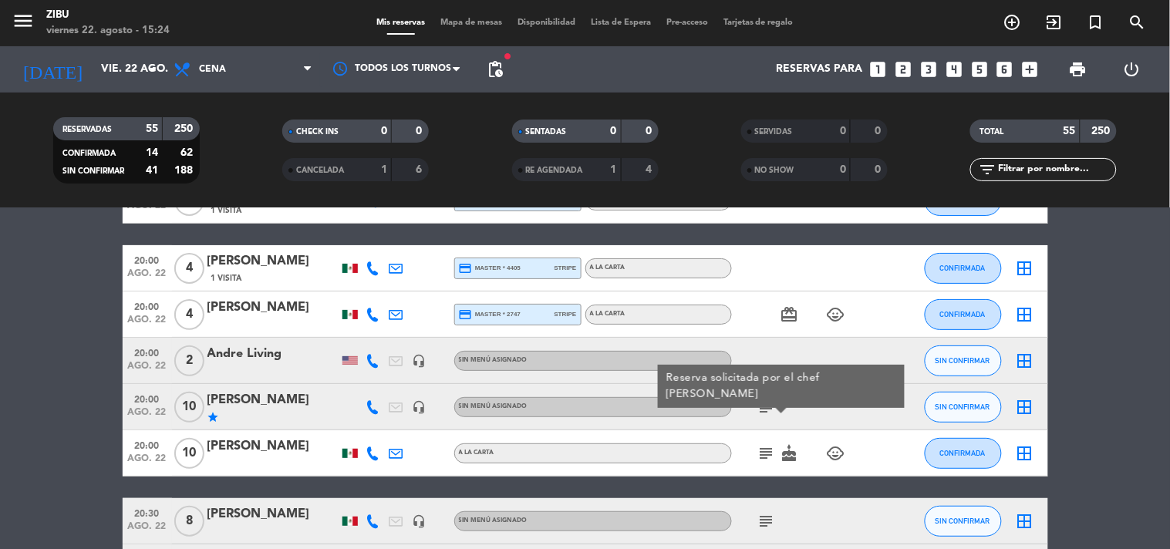
click at [767, 457] on icon "subject" at bounding box center [766, 453] width 19 height 19
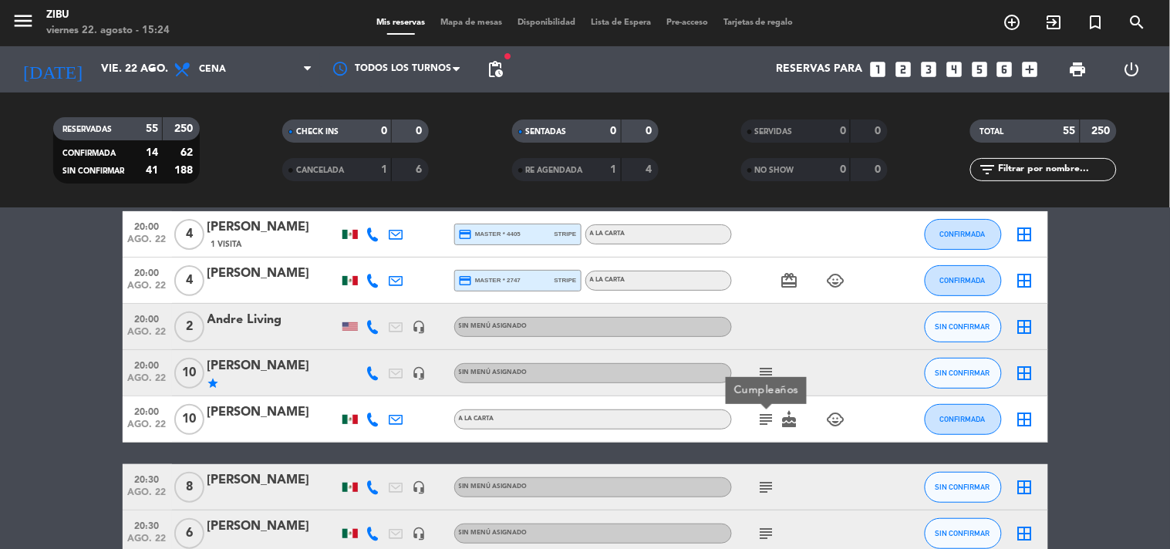
scroll to position [1679, 0]
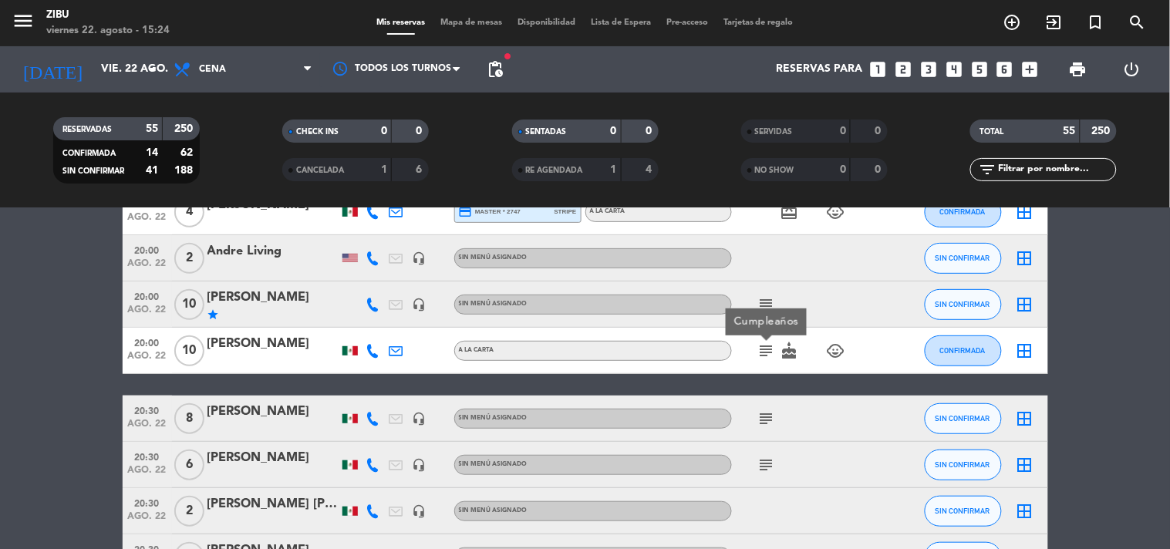
click at [763, 417] on icon "subject" at bounding box center [766, 418] width 19 height 19
click at [773, 472] on icon "subject" at bounding box center [766, 465] width 19 height 19
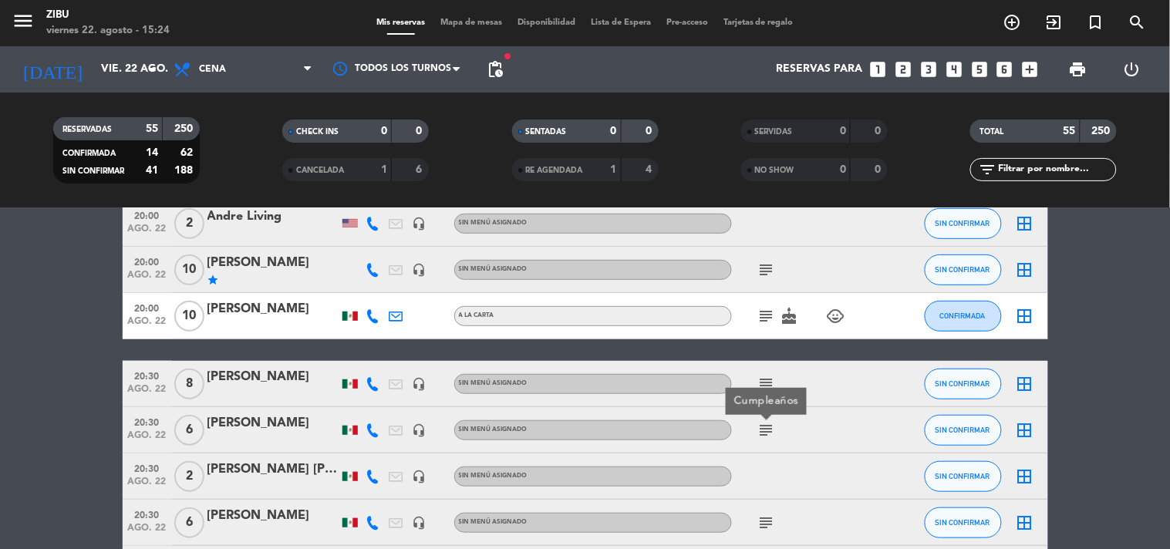
scroll to position [1918, 0]
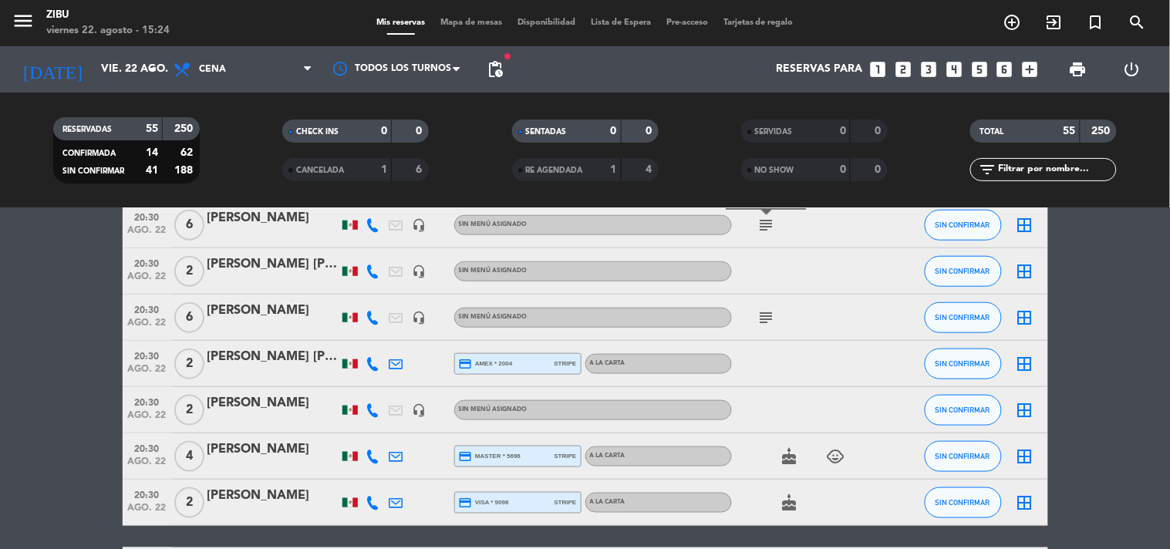
click at [771, 325] on icon "subject" at bounding box center [766, 317] width 19 height 19
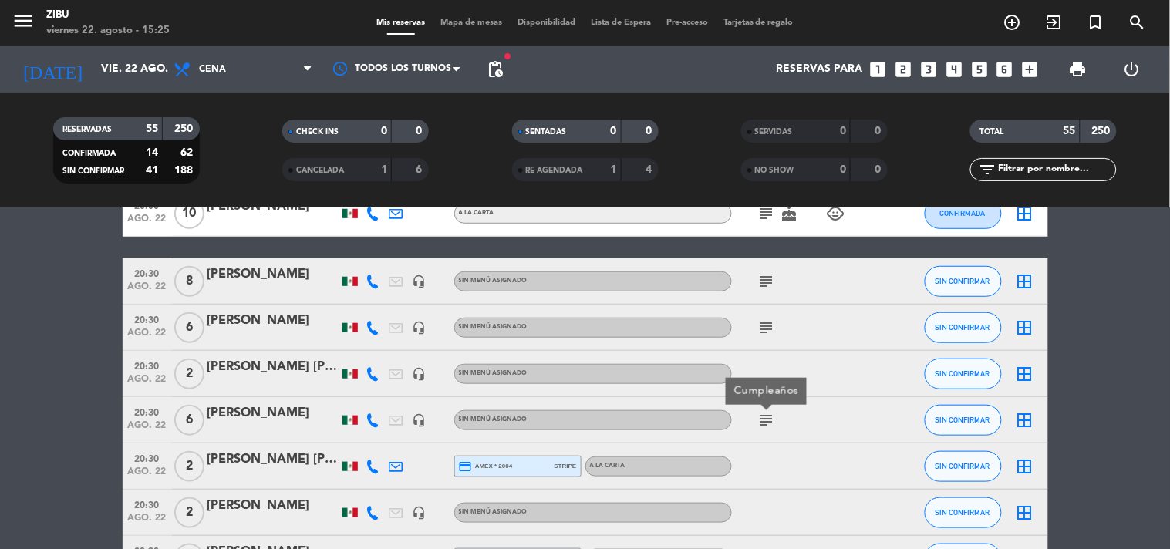
scroll to position [1851, 0]
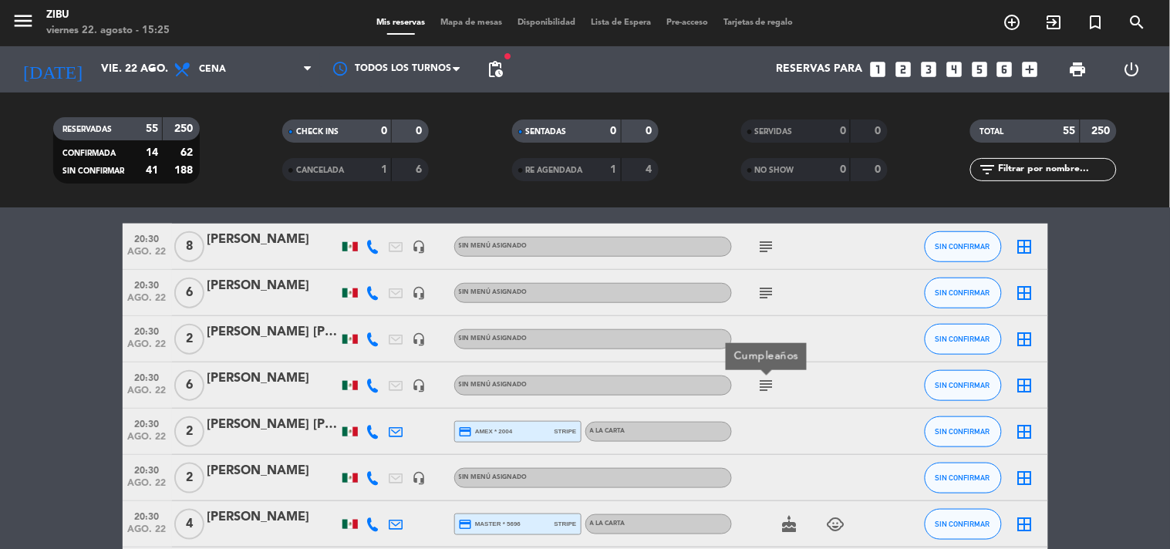
click at [766, 245] on icon "subject" at bounding box center [766, 246] width 19 height 19
click at [770, 289] on icon "subject" at bounding box center [766, 293] width 19 height 19
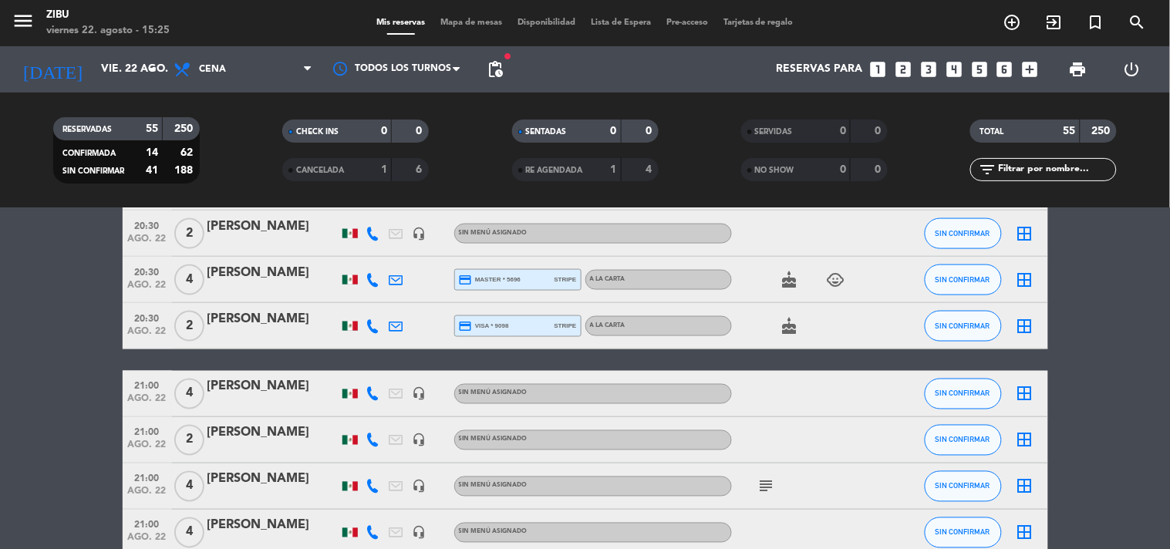
scroll to position [2227, 0]
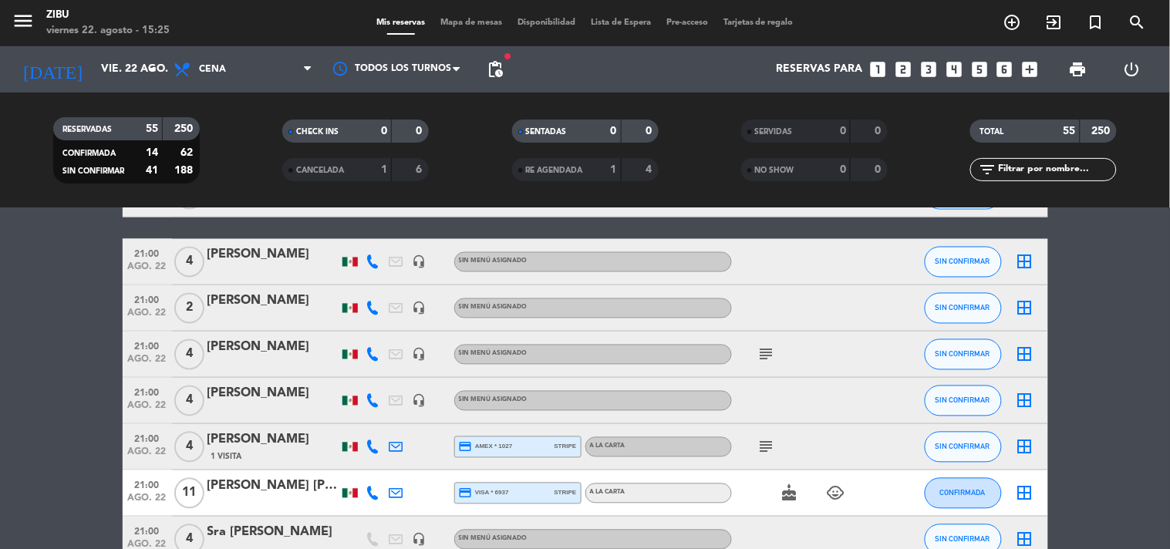
click at [772, 347] on icon "subject" at bounding box center [766, 354] width 19 height 19
click at [763, 440] on icon "subject" at bounding box center [766, 447] width 19 height 19
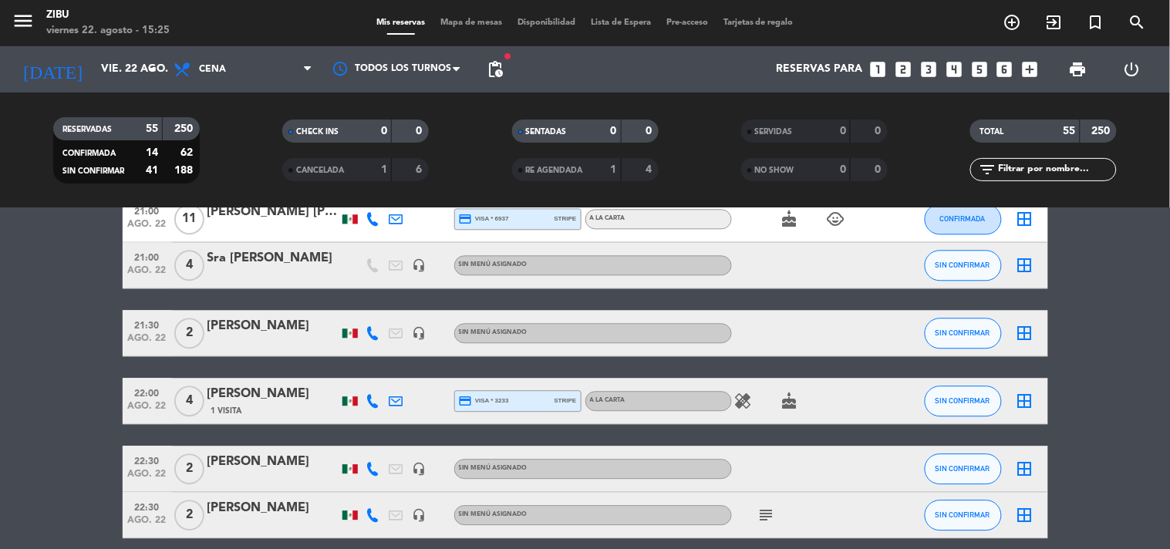
scroll to position [2535, 0]
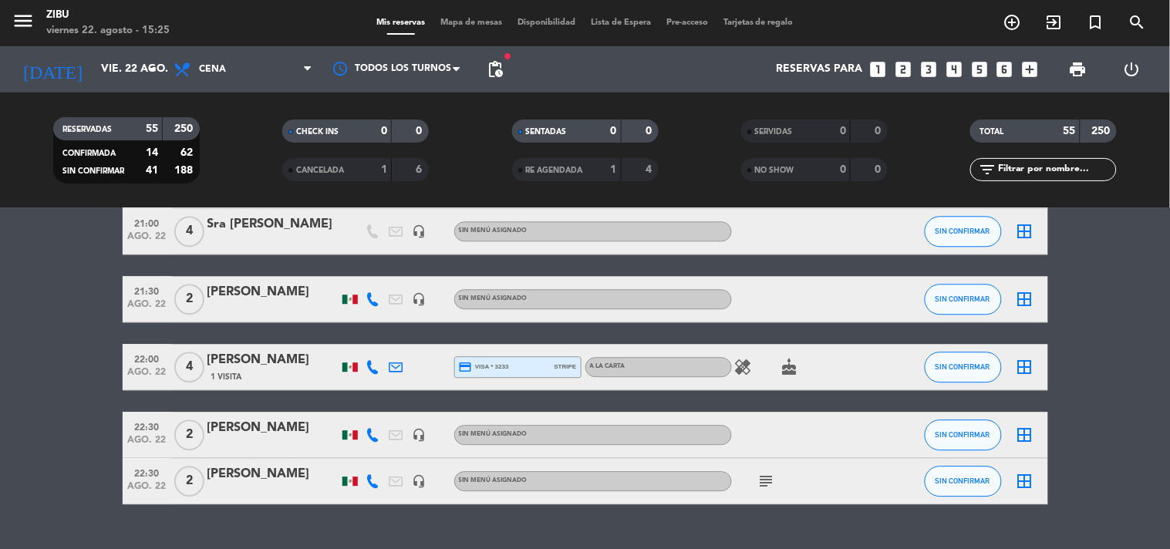
click at [758, 488] on icon "subject" at bounding box center [766, 481] width 19 height 19
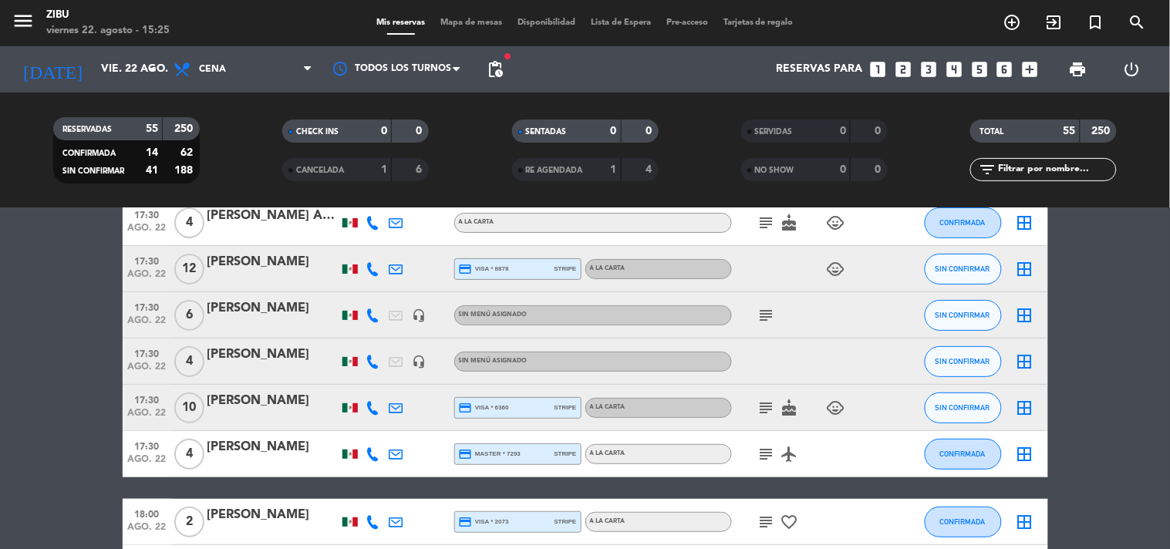
scroll to position [0, 0]
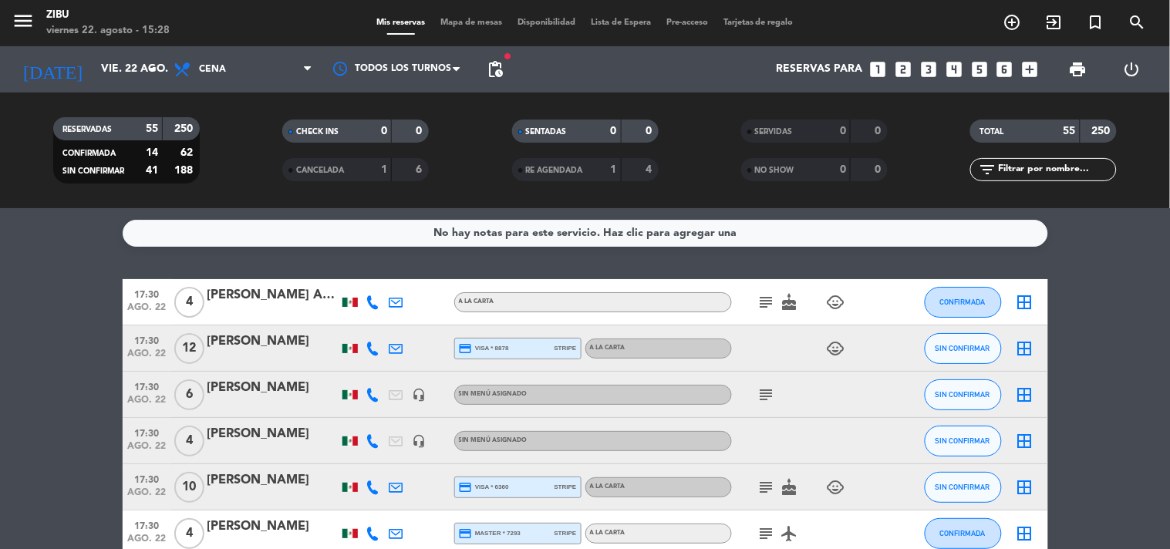
drag, startPoint x: 29, startPoint y: 296, endPoint x: 0, endPoint y: 275, distance: 35.3
click at [0, 275] on div "No hay notas para este servicio. Haz clic para agregar una 17:30 ago. 22 4 [PER…" at bounding box center [585, 378] width 1170 height 341
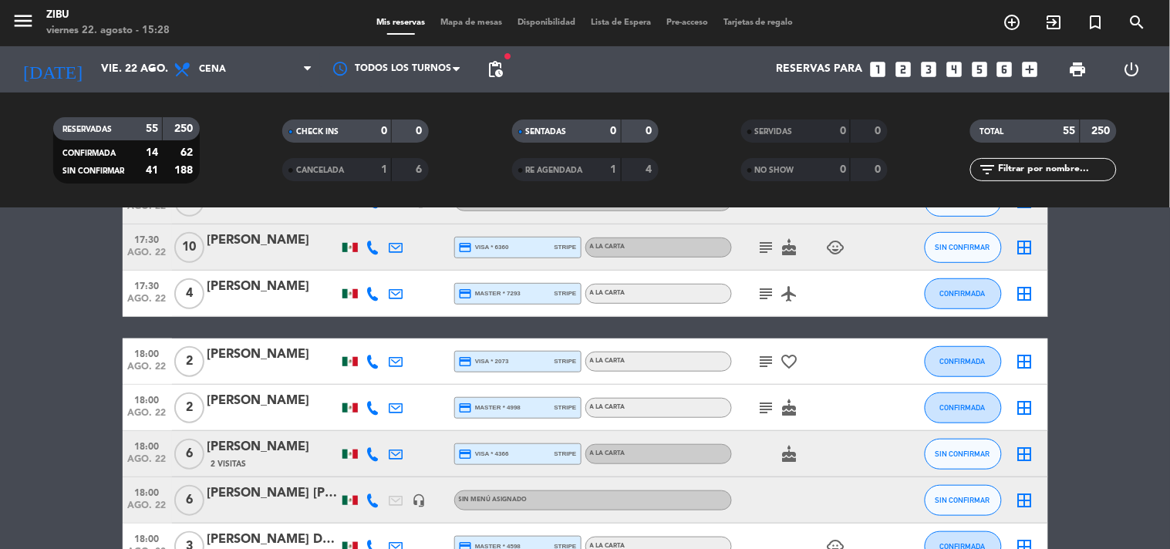
scroll to position [274, 0]
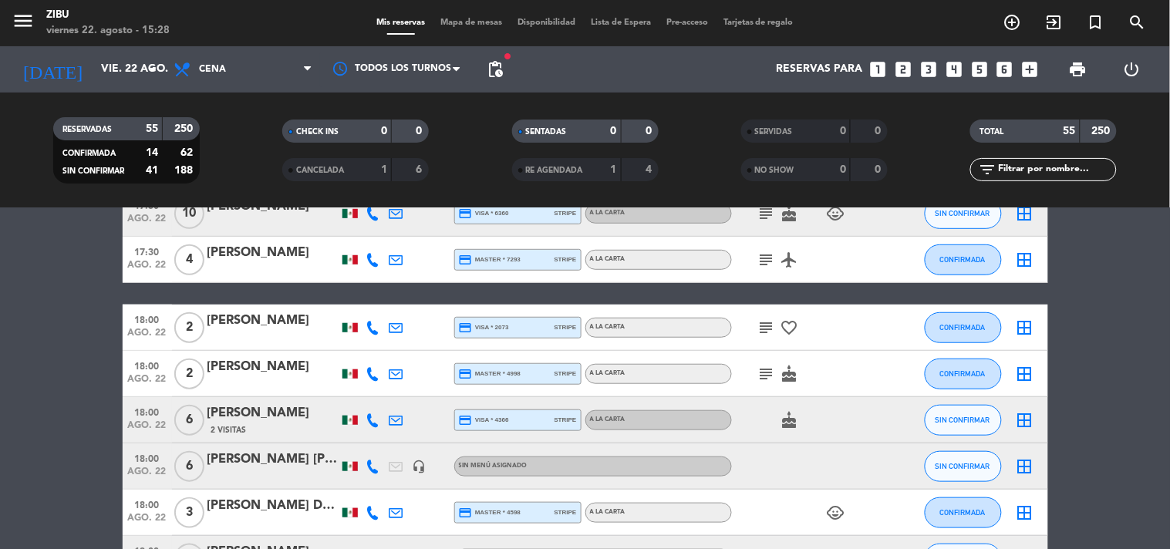
click at [100, 39] on div "menu Zibu viernes 22. agosto - 15:28" at bounding box center [146, 23] width 292 height 36
click at [93, 79] on input "vie. 22 ago." at bounding box center [166, 70] width 147 height 28
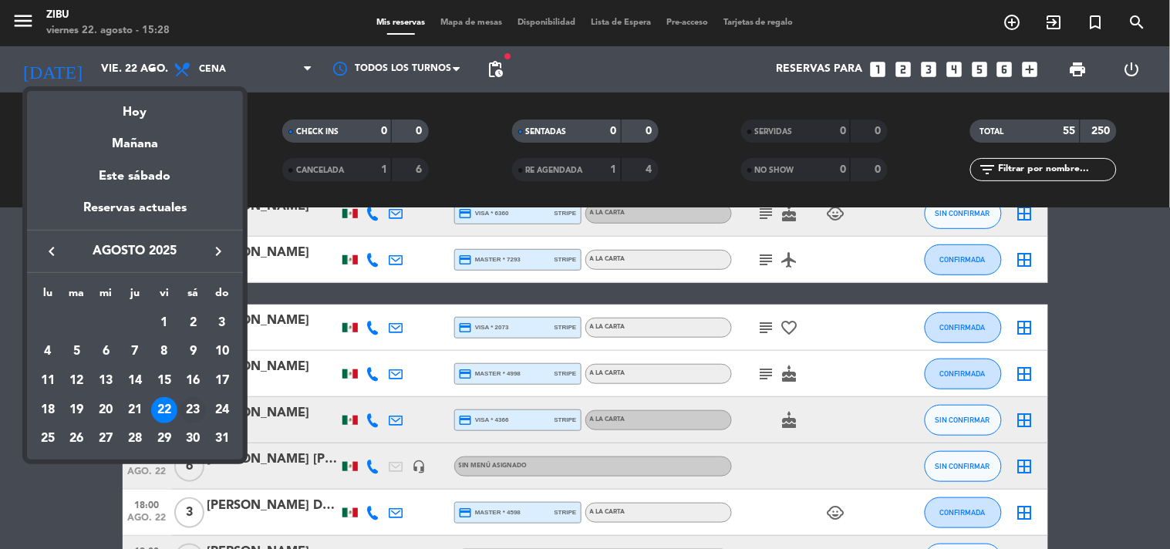
click at [197, 417] on div "23" at bounding box center [193, 410] width 26 height 26
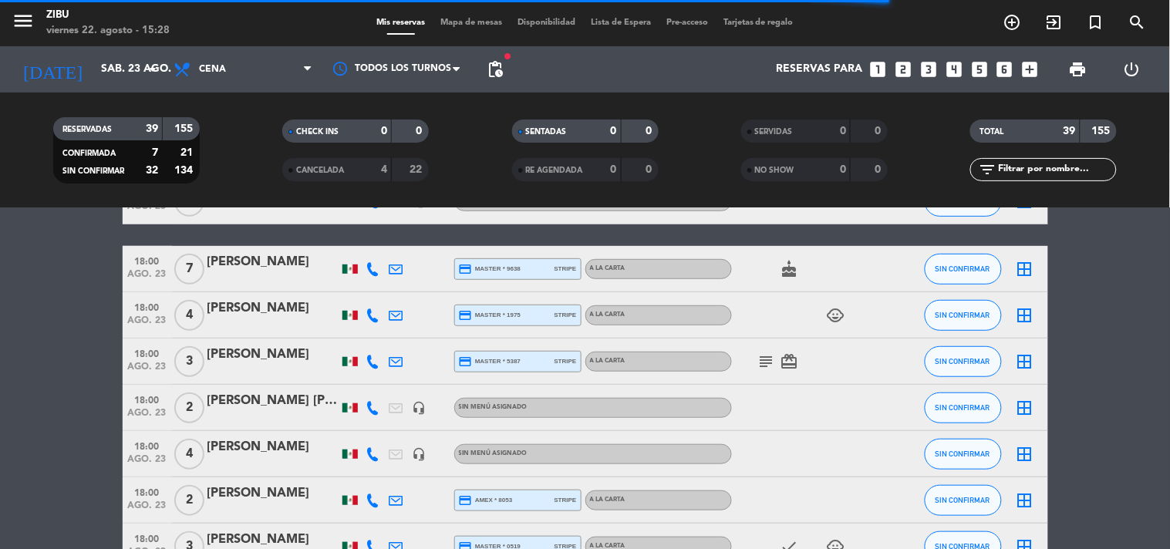
scroll to position [0, 0]
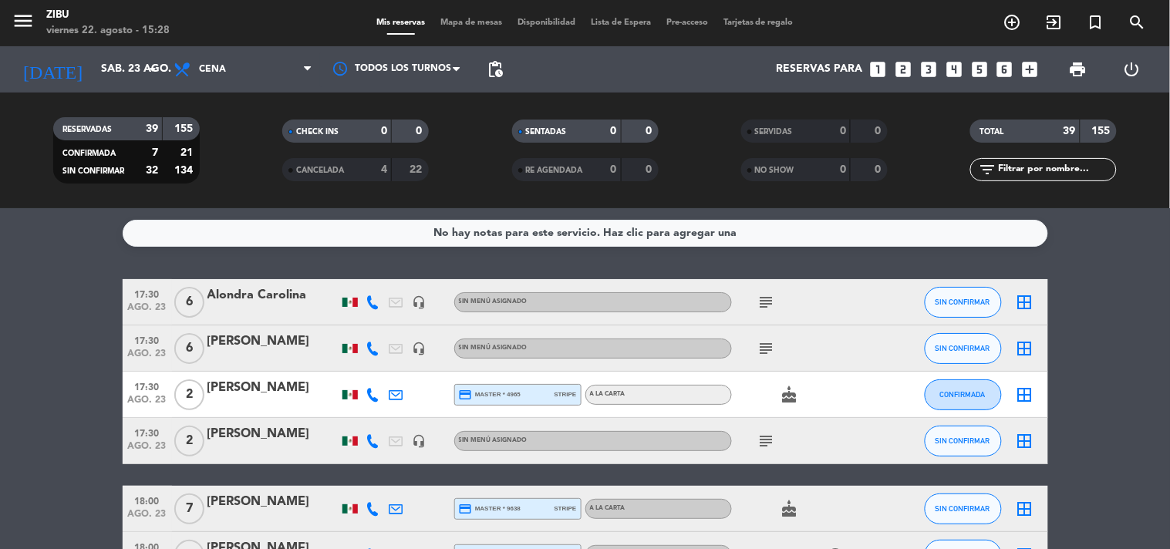
click at [765, 301] on icon "subject" at bounding box center [766, 302] width 19 height 19
click at [767, 355] on icon "subject" at bounding box center [766, 348] width 19 height 19
click at [771, 443] on icon "subject" at bounding box center [766, 441] width 19 height 19
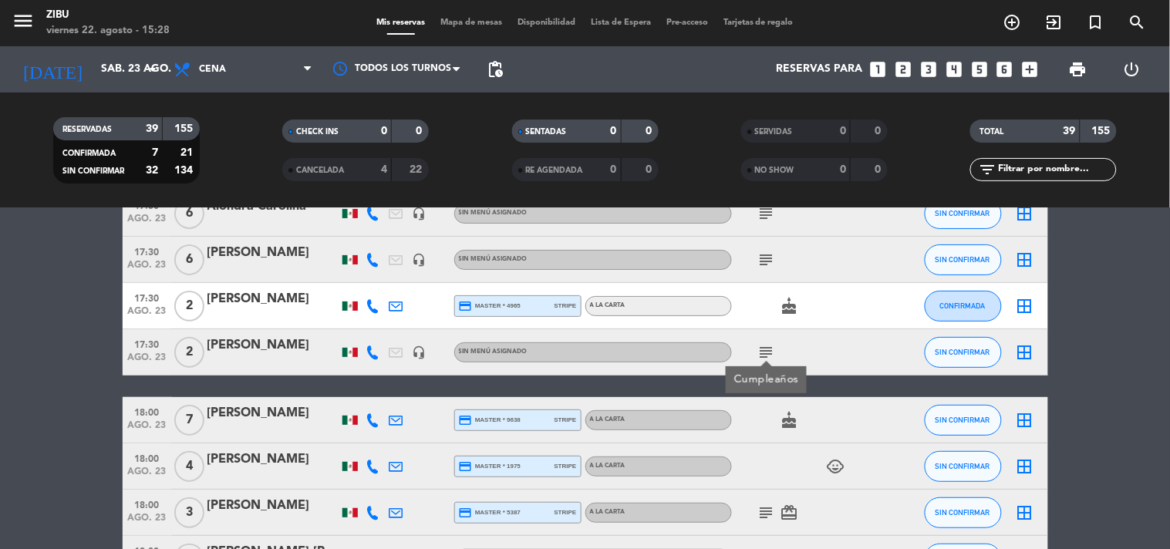
scroll to position [103, 0]
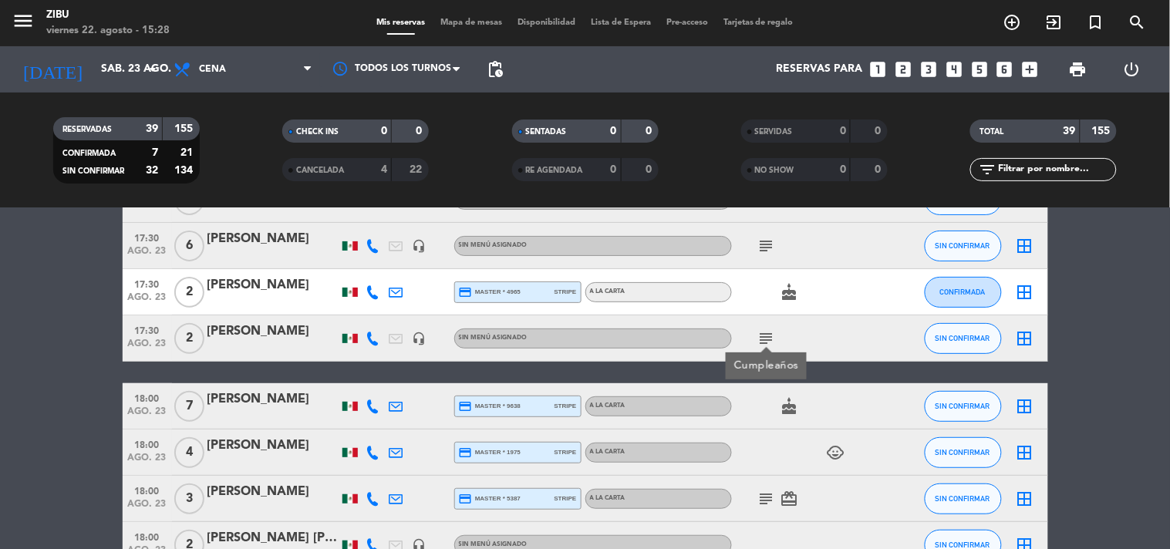
click at [764, 505] on icon "subject" at bounding box center [766, 499] width 19 height 19
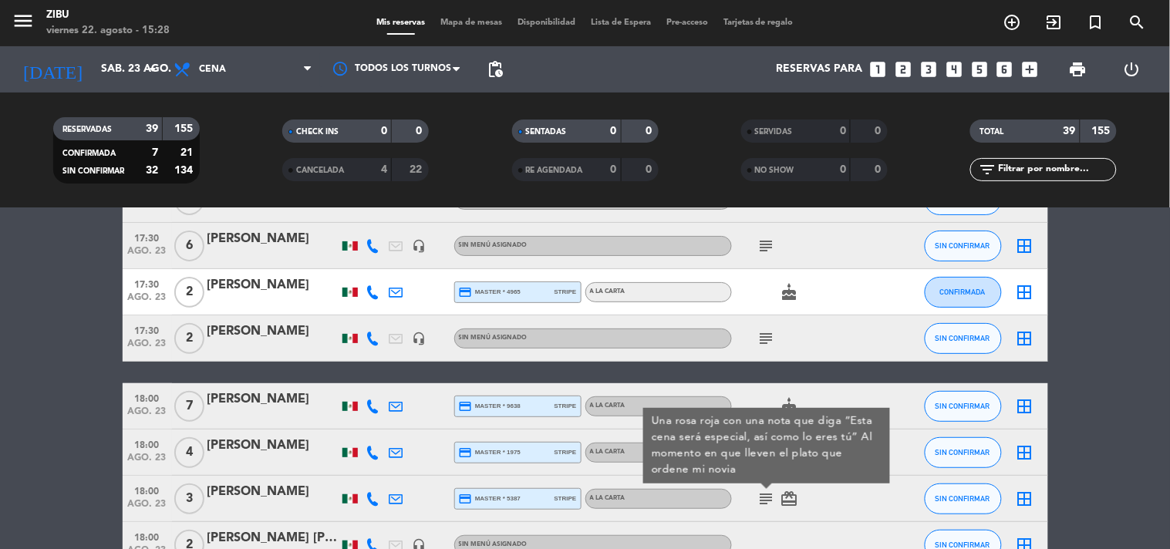
scroll to position [136, 0]
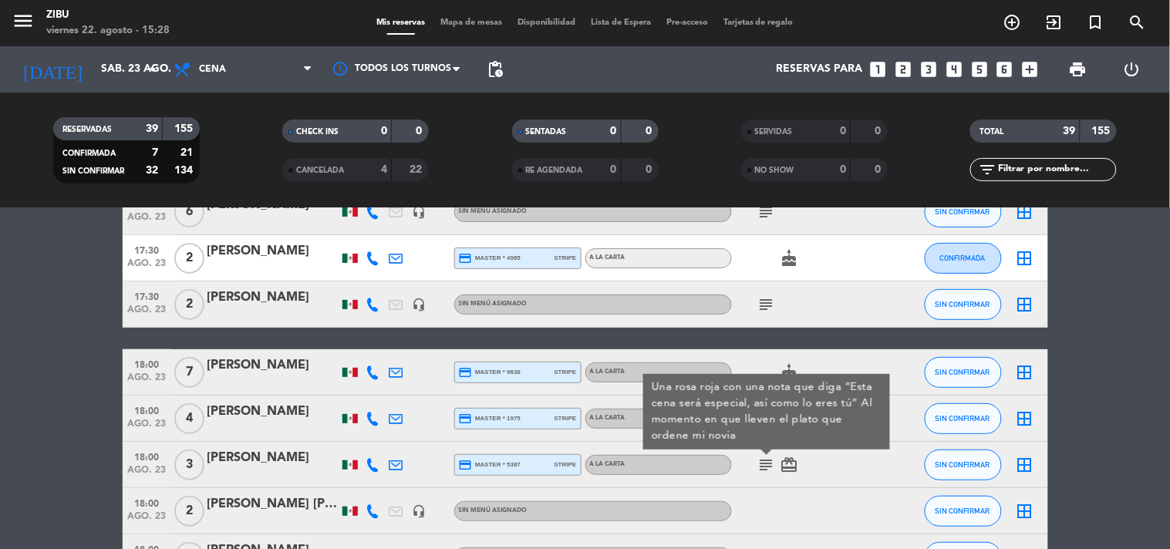
click at [792, 473] on div "subject Una rosa roja con una nota que diga “Esta cena será especial, así como …" at bounding box center [801, 464] width 139 height 45
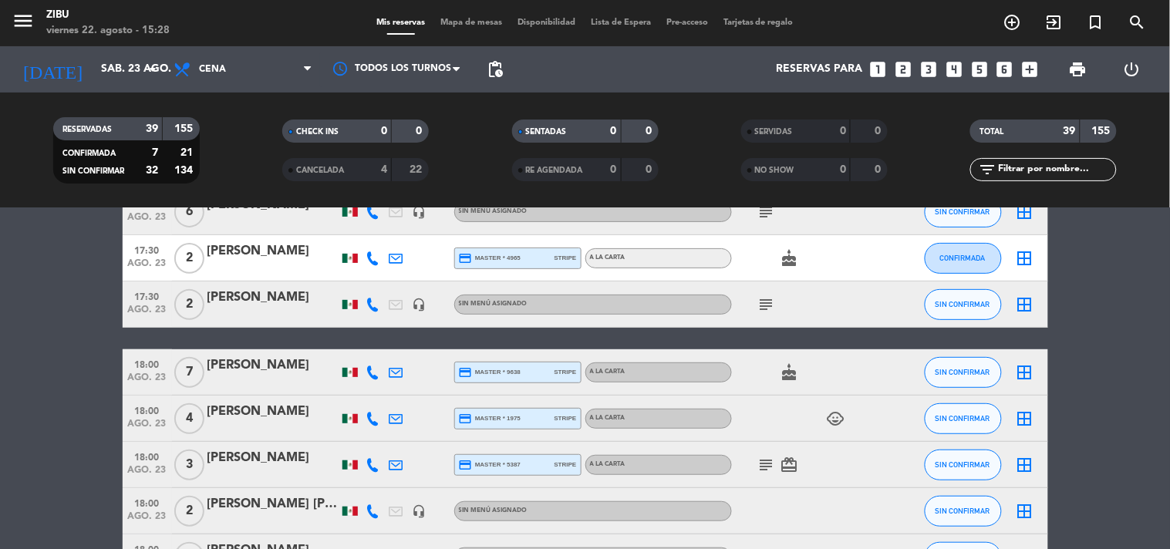
click at [789, 460] on icon "card_giftcard" at bounding box center [789, 465] width 19 height 19
click at [761, 470] on icon "subject" at bounding box center [766, 465] width 19 height 19
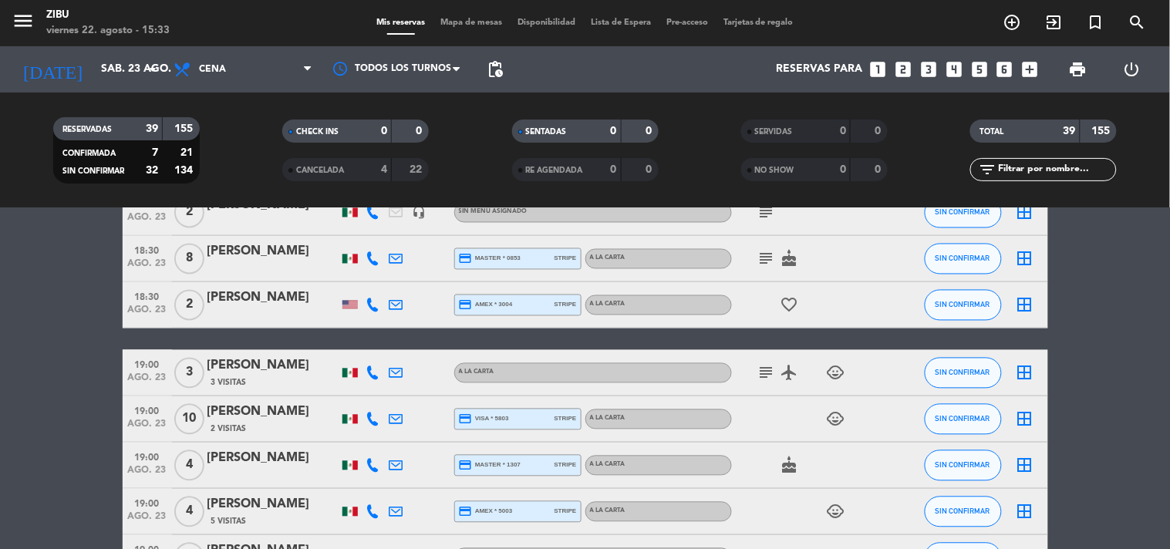
scroll to position [788, 0]
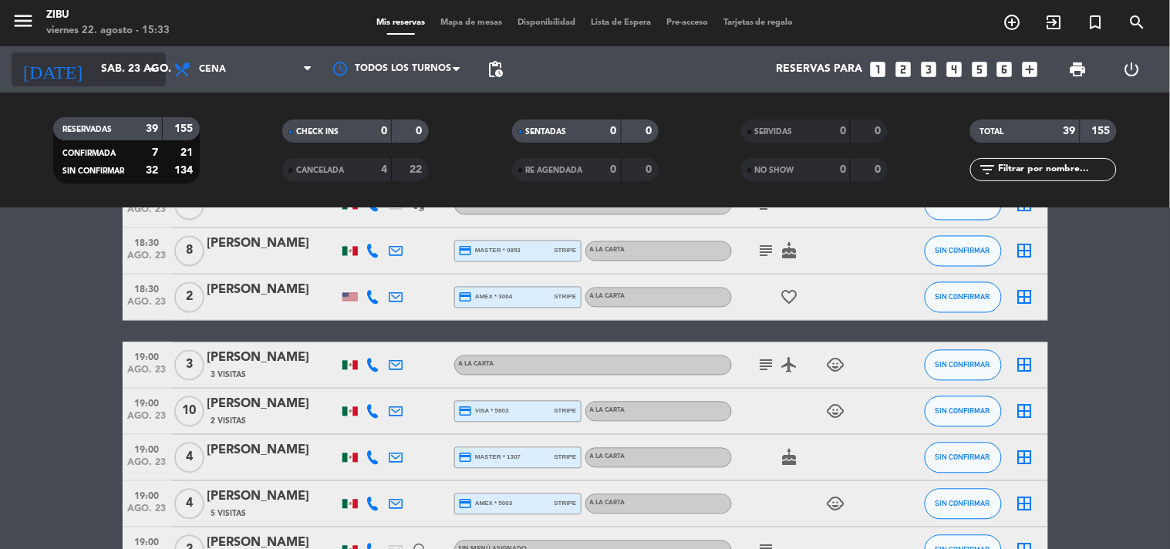
click at [105, 66] on input "sáb. 23 ago." at bounding box center [166, 70] width 147 height 28
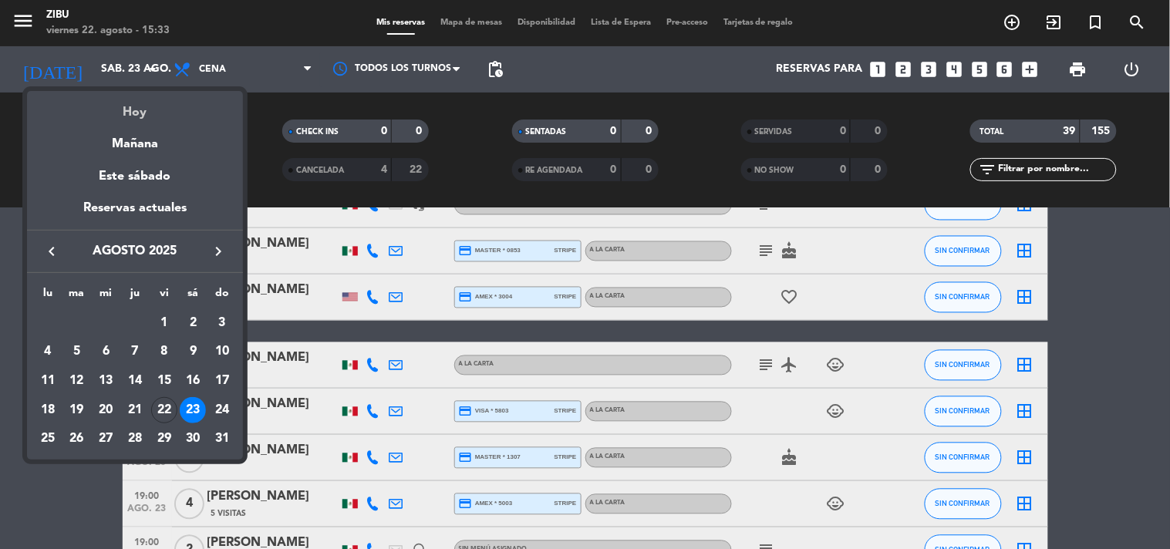
click at [131, 109] on div "Hoy" at bounding box center [135, 107] width 216 height 32
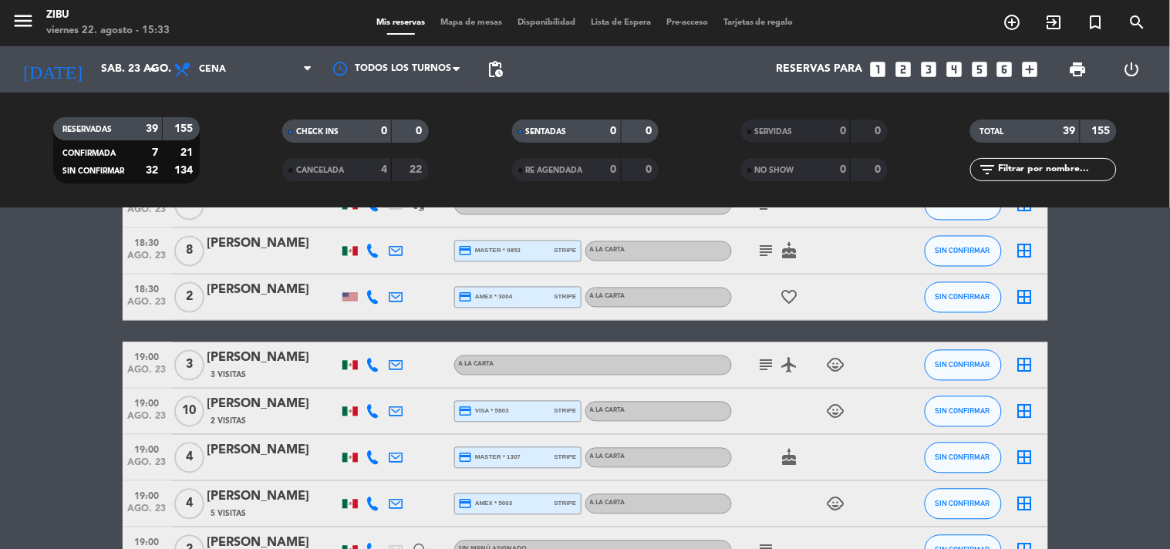
type input "vie. 22 ago."
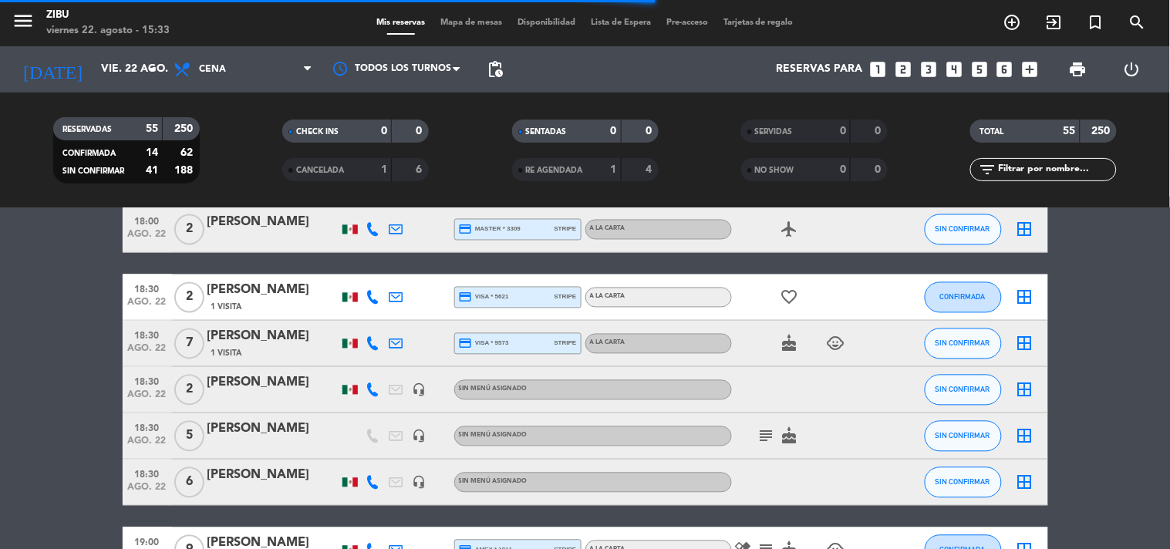
click at [1028, 171] on input "text" at bounding box center [1056, 169] width 120 height 17
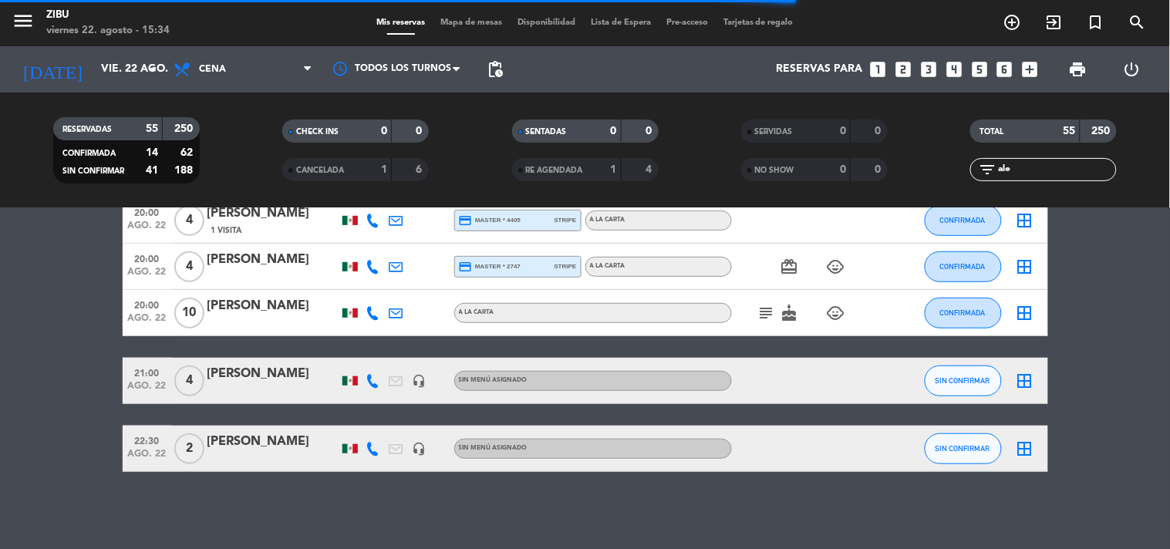
scroll to position [241, 0]
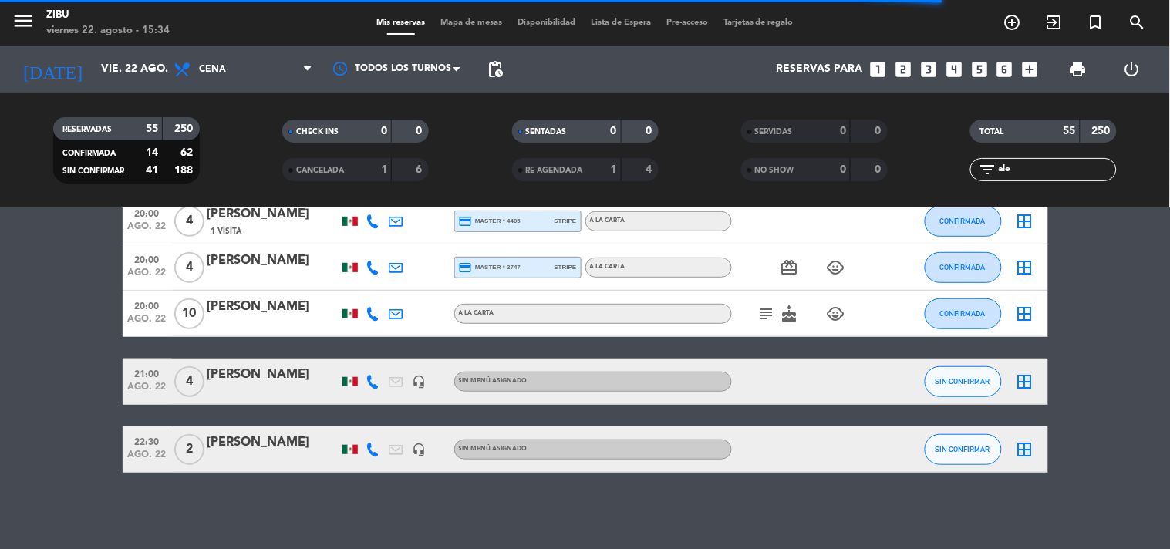
type input "ale"
click at [263, 388] on div at bounding box center [272, 392] width 131 height 12
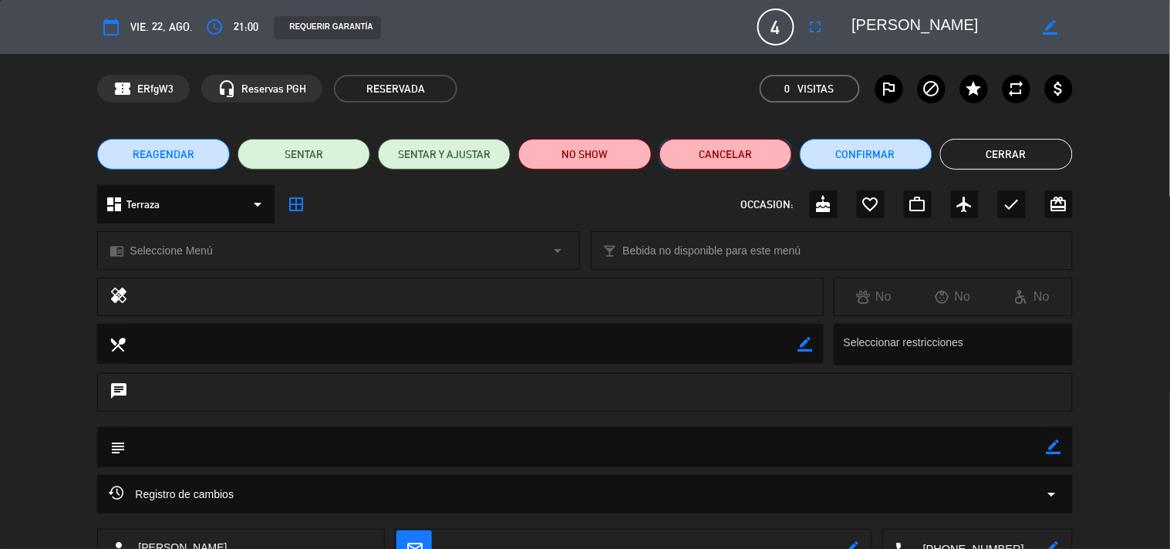
click at [722, 147] on button "Cancelar" at bounding box center [725, 154] width 133 height 31
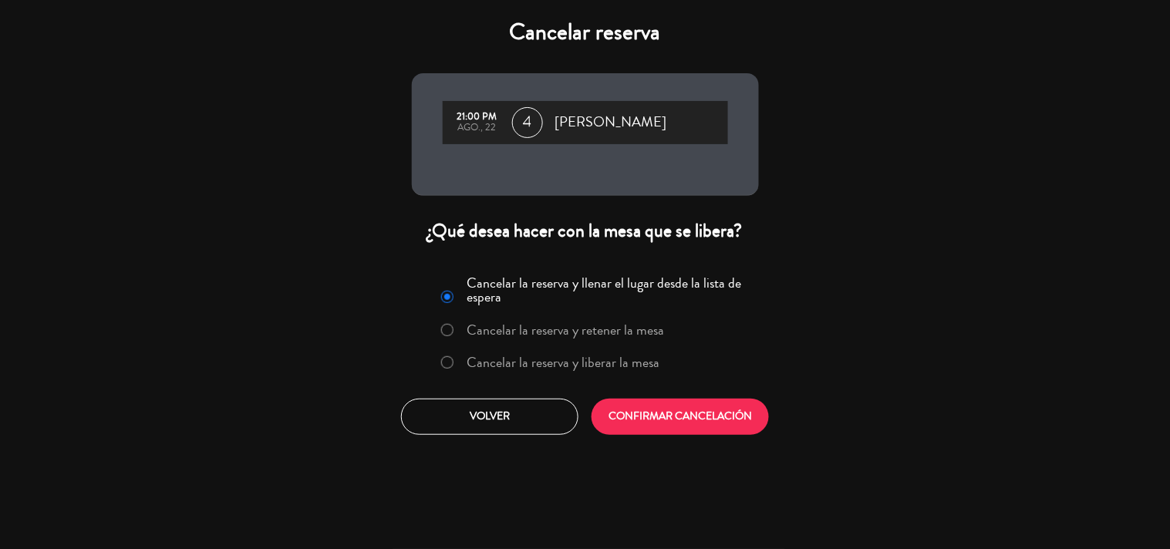
click at [515, 355] on label "Cancelar la reserva y liberar la mesa" at bounding box center [563, 362] width 193 height 14
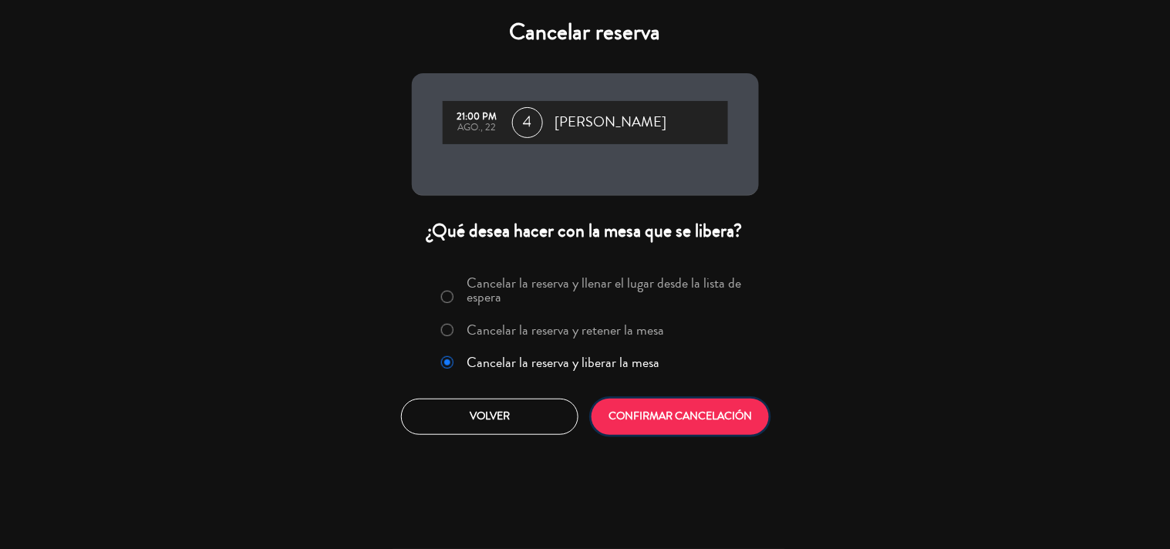
click at [689, 411] on button "CONFIRMAR CANCELACIÓN" at bounding box center [679, 417] width 177 height 36
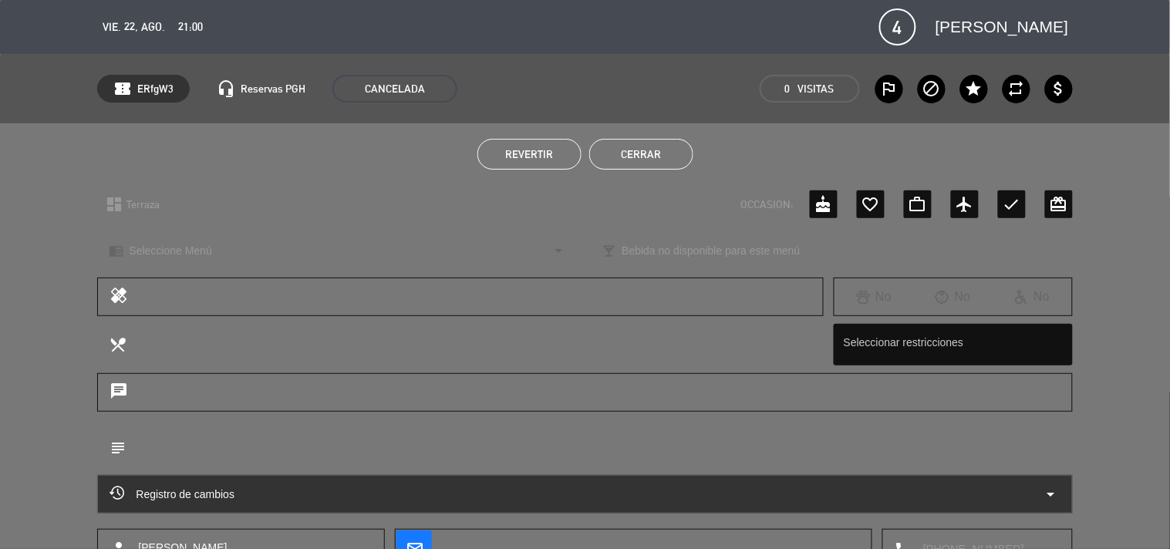
click at [673, 145] on button "Cerrar" at bounding box center [641, 154] width 104 height 31
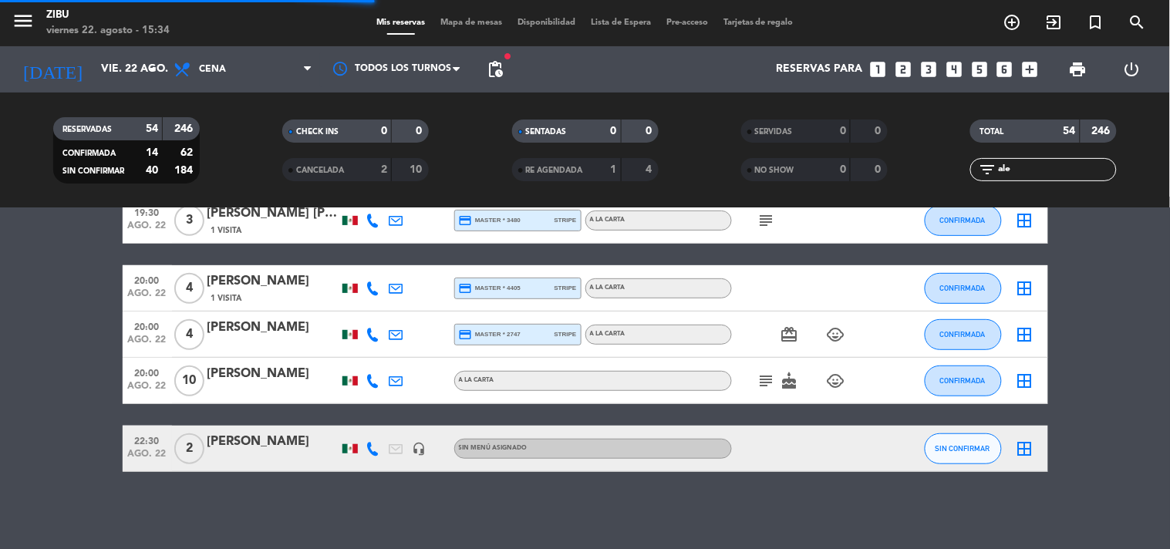
scroll to position [173, 0]
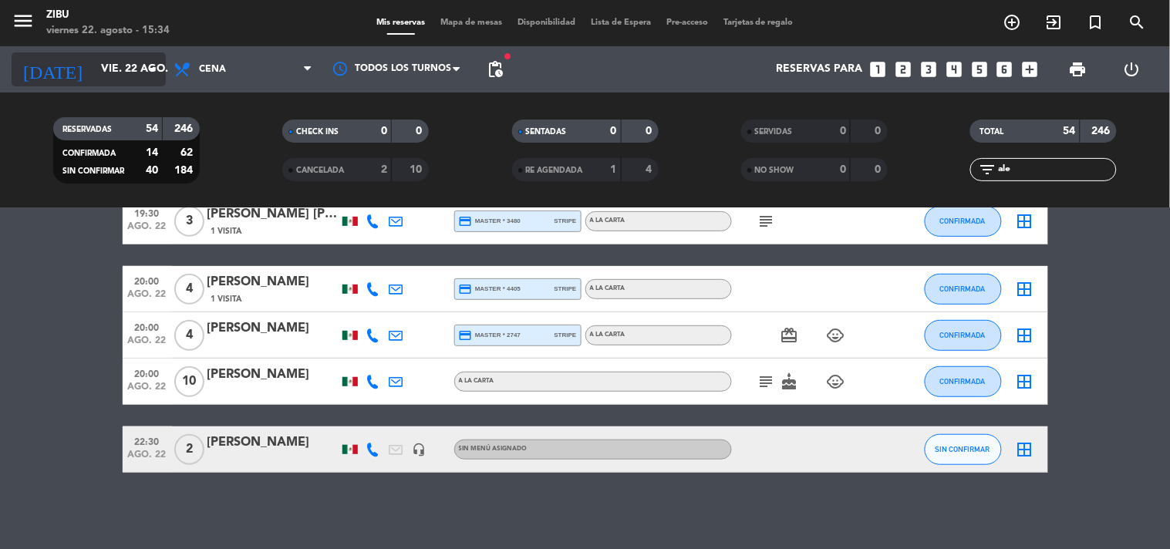
click at [109, 69] on input "vie. 22 ago." at bounding box center [166, 70] width 147 height 28
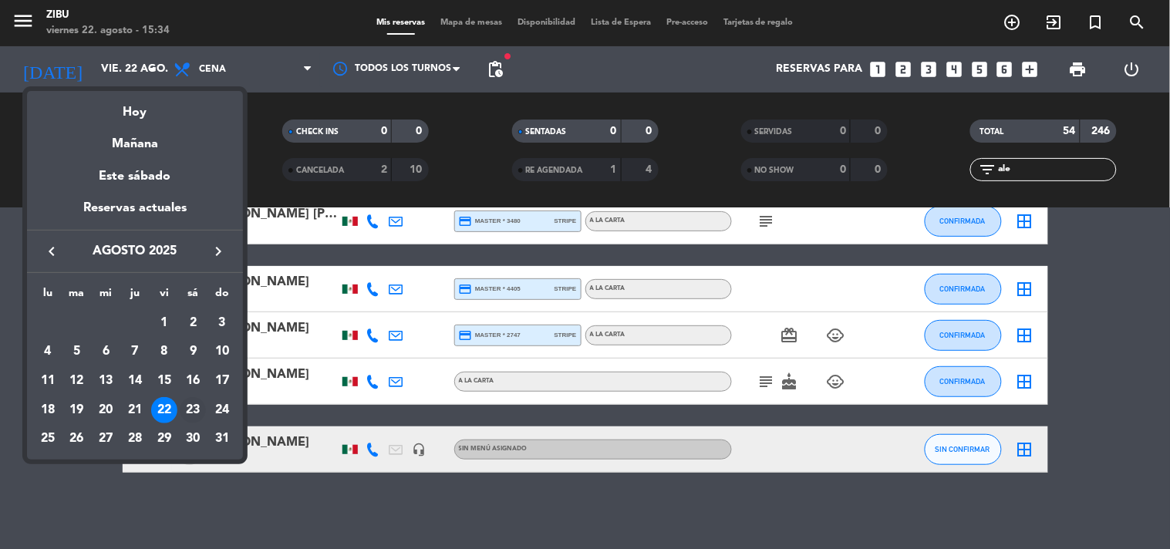
click at [198, 409] on div "23" at bounding box center [193, 410] width 26 height 26
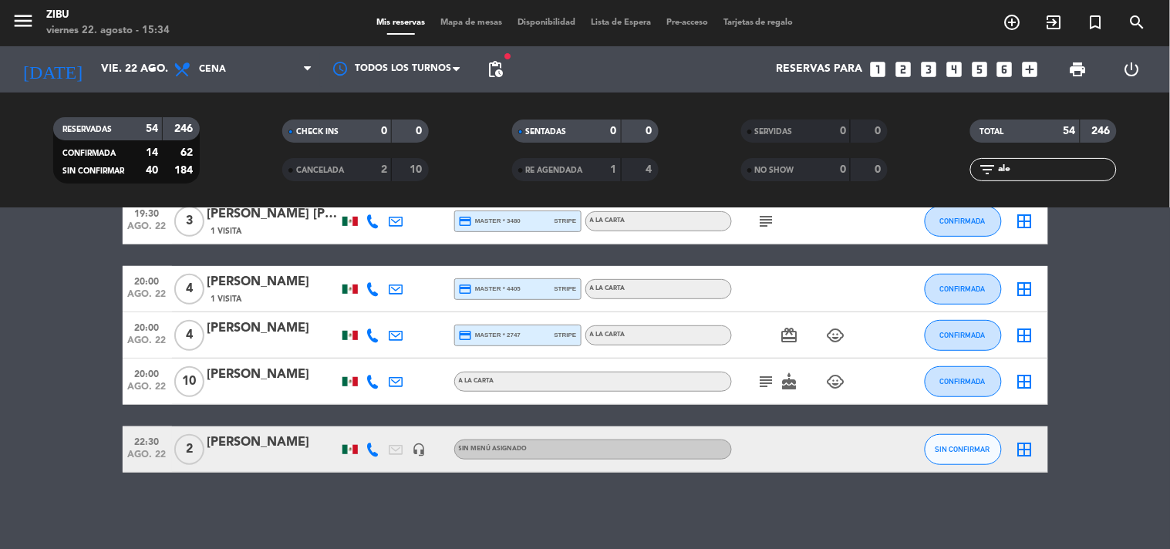
type input "sáb. 23 ago."
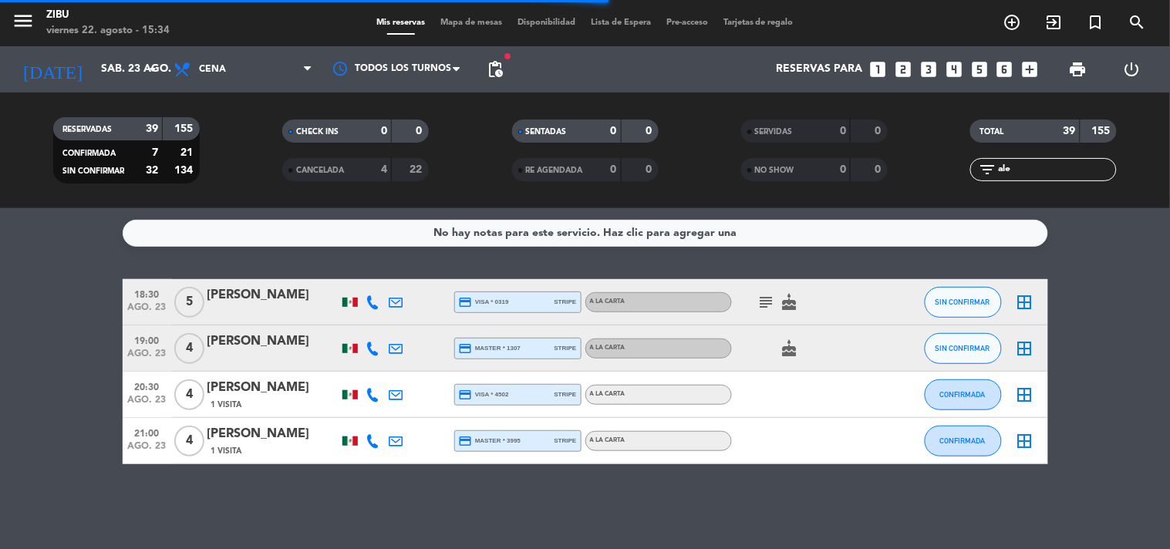
scroll to position [0, 0]
drag, startPoint x: 1024, startPoint y: 174, endPoint x: 965, endPoint y: 199, distance: 64.3
click at [965, 199] on div "RESERVADAS 39 155 CONFIRMADA 7 21 SIN CONFIRMAR 32 134 CHECK INS 0 0 CANCELADA …" at bounding box center [585, 151] width 1170 height 116
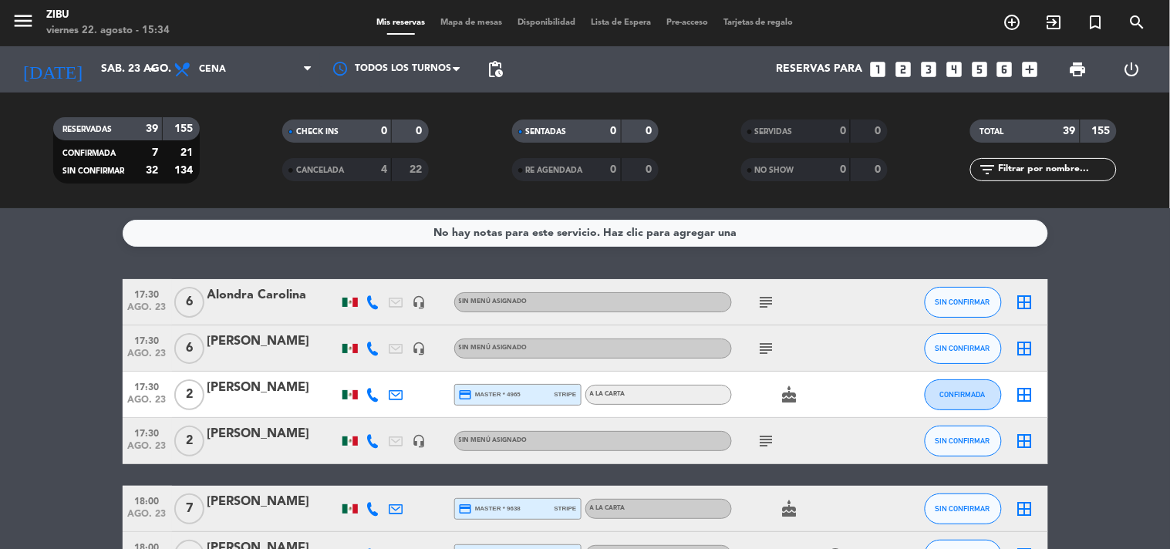
click at [767, 305] on icon "subject" at bounding box center [766, 302] width 19 height 19
click at [766, 353] on icon "subject" at bounding box center [766, 348] width 19 height 19
click at [761, 442] on icon "subject" at bounding box center [766, 441] width 19 height 19
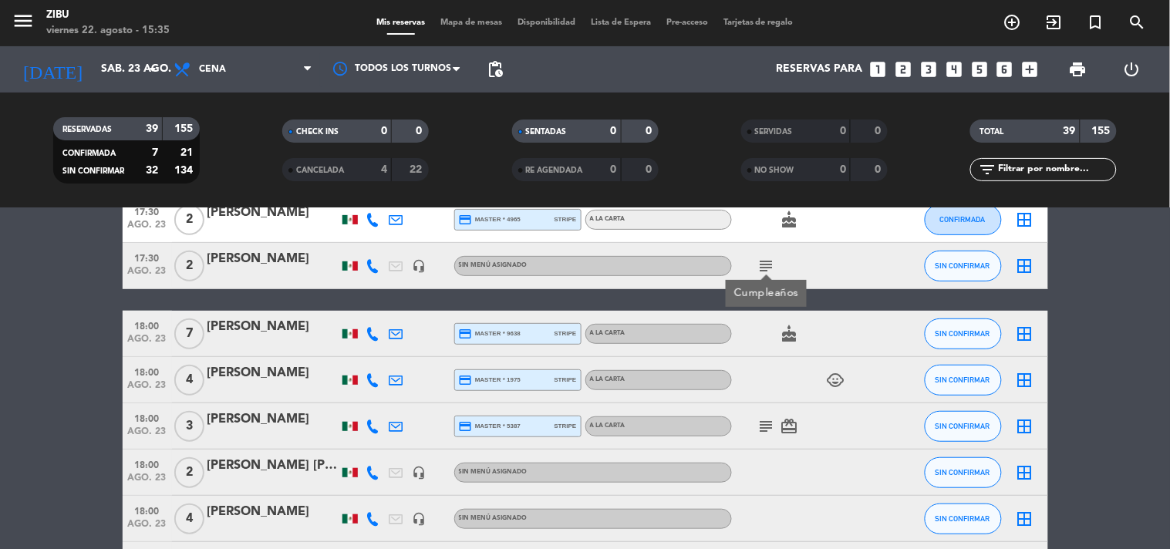
scroll to position [205, 0]
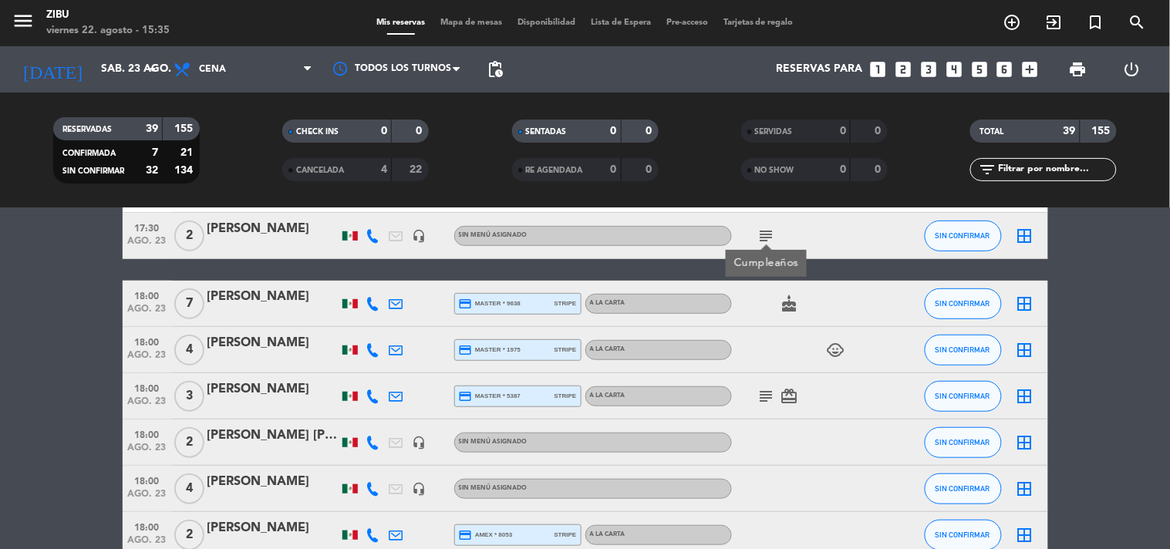
click at [760, 396] on icon "subject" at bounding box center [766, 396] width 19 height 19
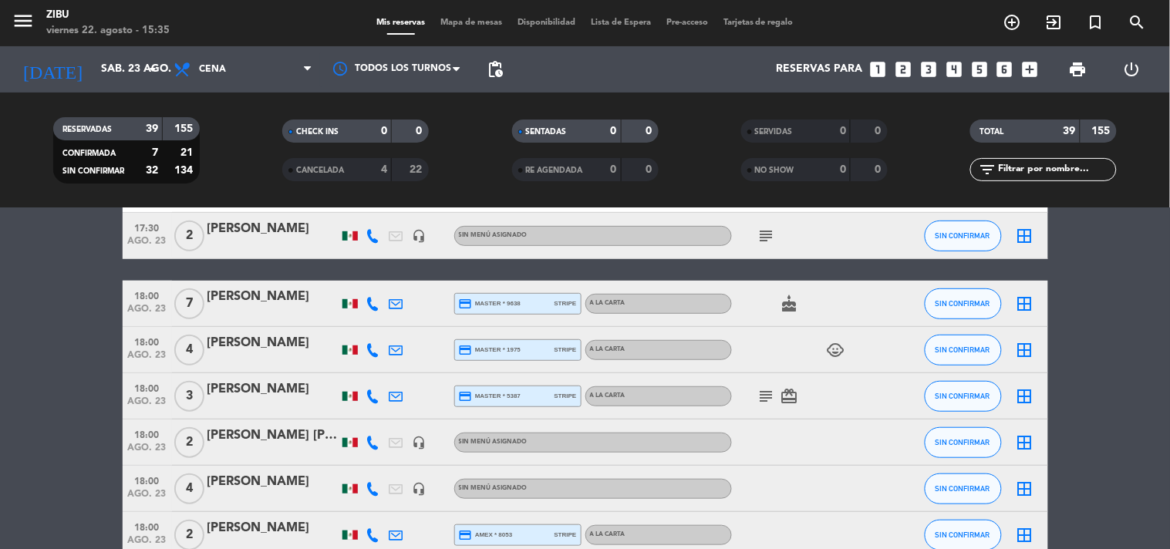
click at [772, 397] on icon "subject" at bounding box center [766, 396] width 19 height 19
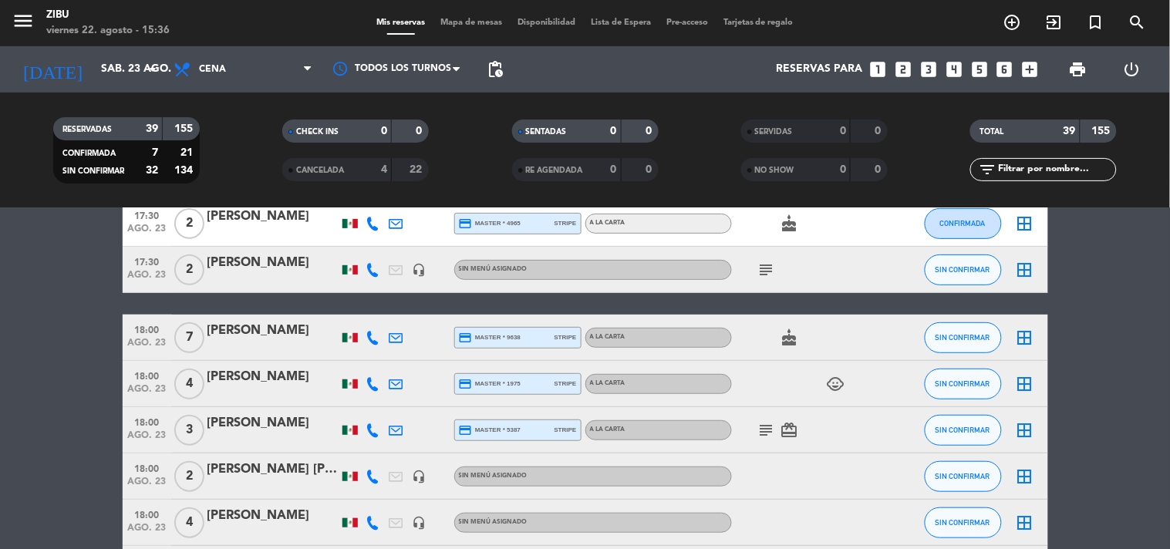
scroll to position [0, 0]
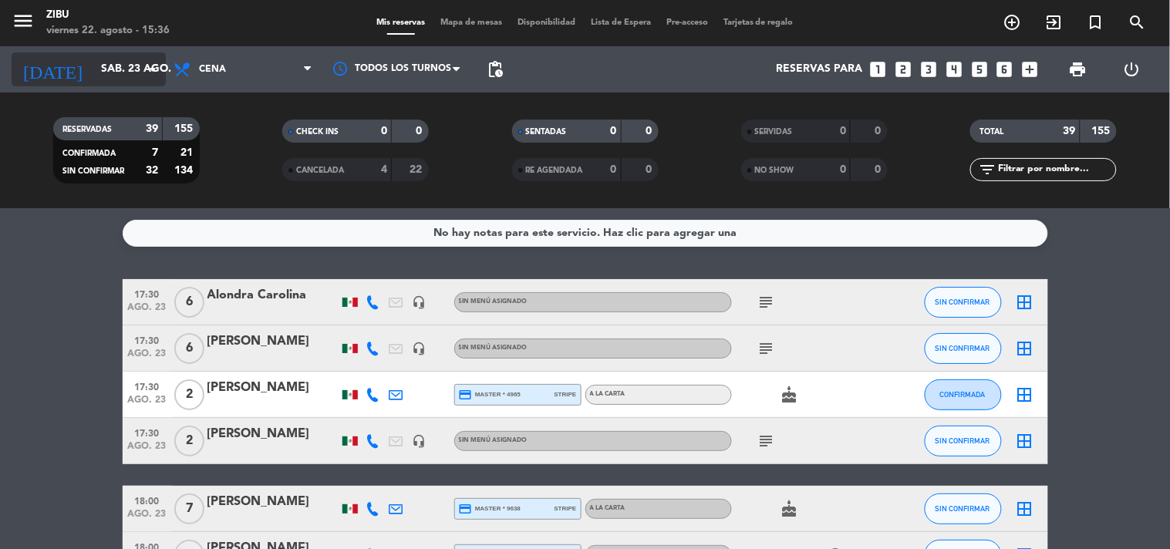
click at [116, 62] on input "sáb. 23 ago." at bounding box center [166, 70] width 147 height 28
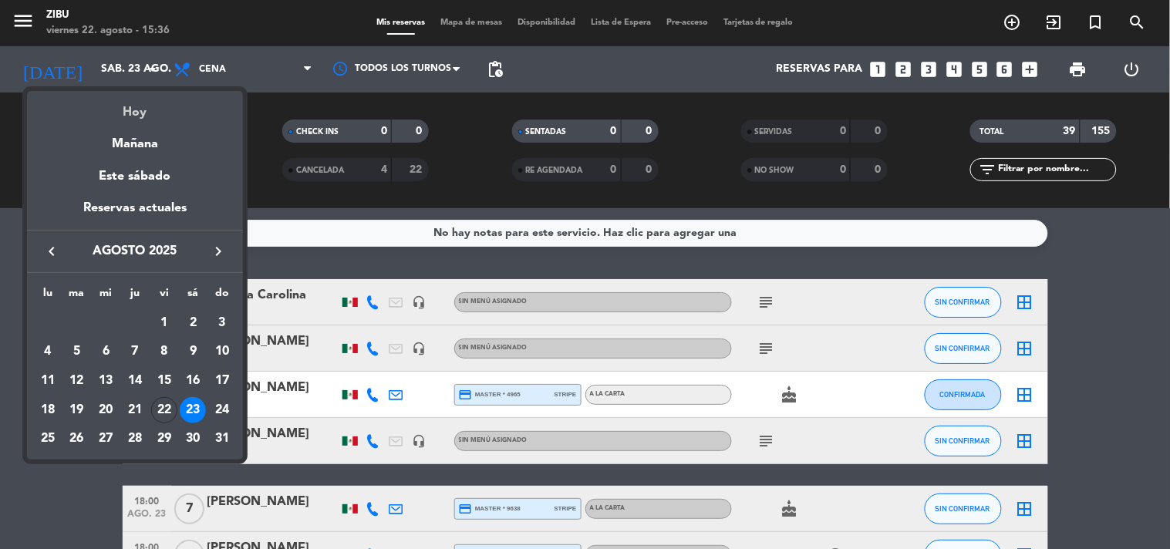
click at [147, 109] on div "Hoy" at bounding box center [135, 107] width 216 height 32
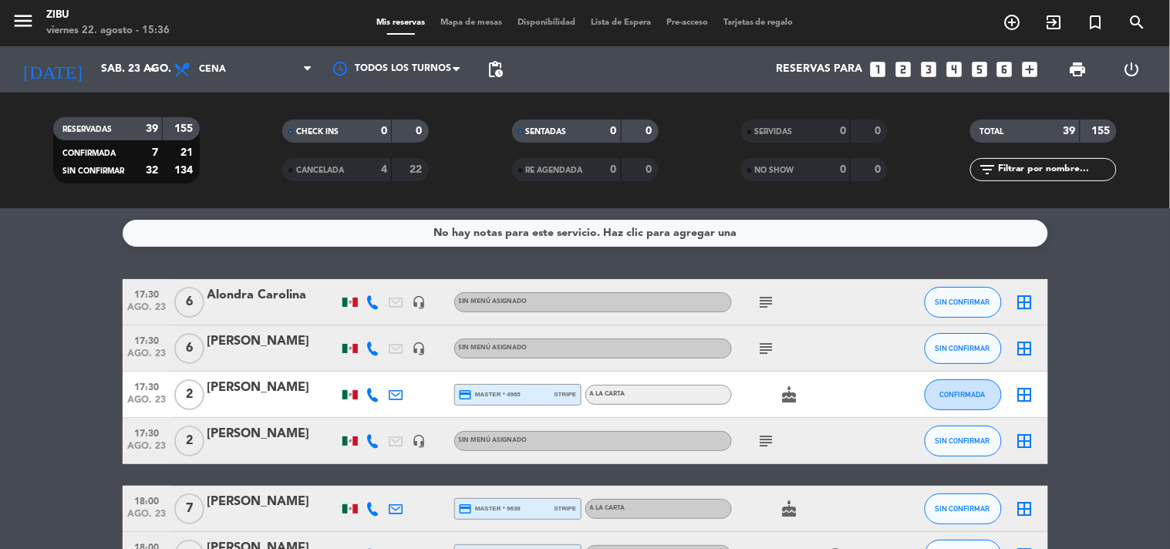
type input "vie. 22 ago."
click at [1045, 166] on input "text" at bounding box center [1056, 169] width 120 height 17
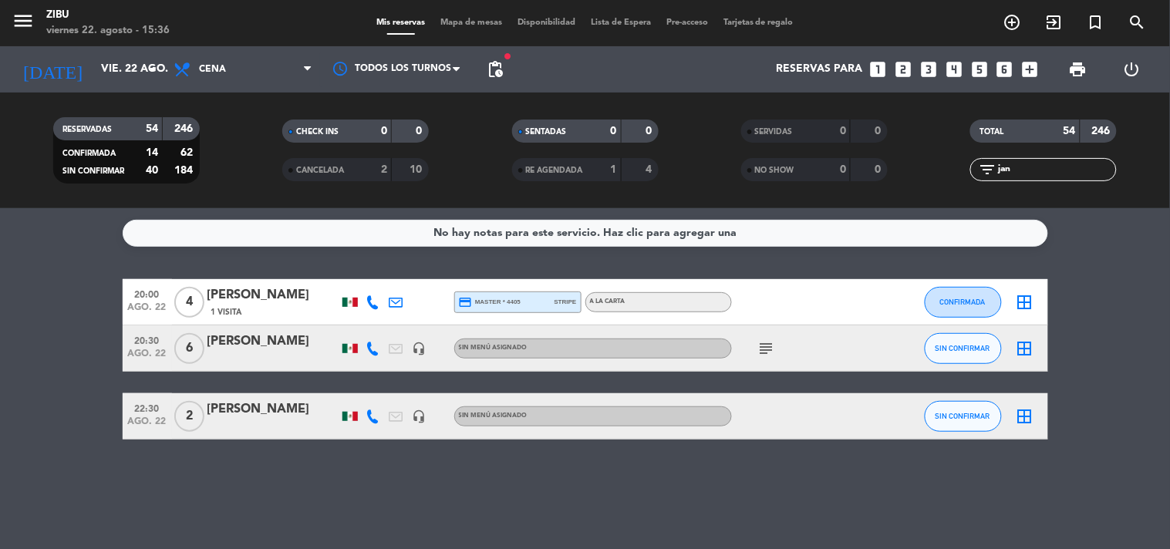
type input "jan"
click at [761, 342] on icon "subject" at bounding box center [766, 348] width 19 height 19
click at [50, 365] on bookings-row "20:00 ago. 22 4 [PERSON_NAME] 1 Visita credit_card master * 4405 stripe A LA CA…" at bounding box center [585, 359] width 1170 height 160
click at [54, 241] on service-notes "No hay notas para este servicio. Haz clic para agregar una" at bounding box center [585, 233] width 1170 height 27
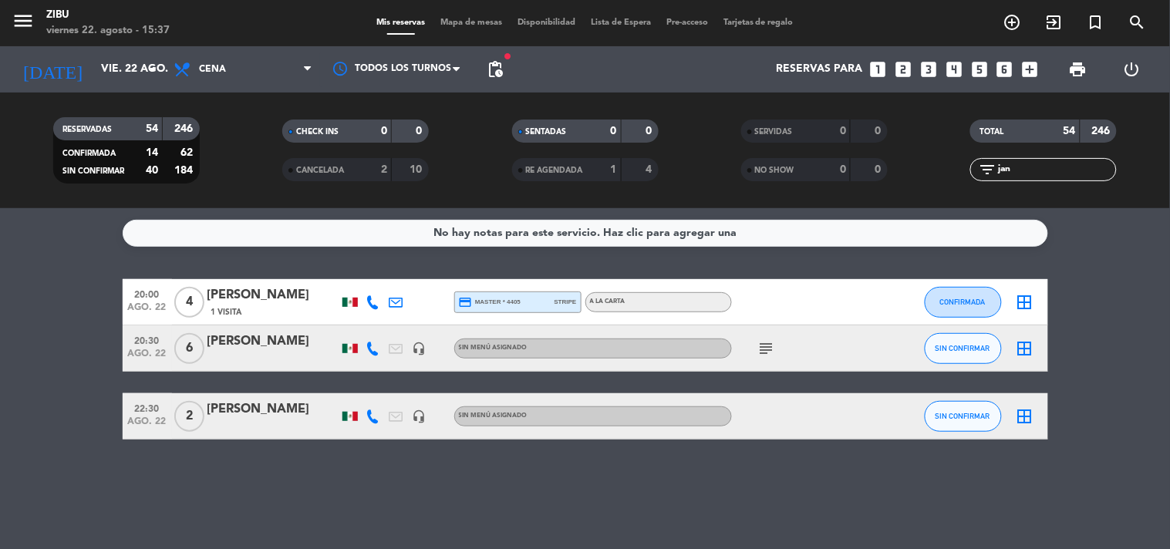
click at [1, 302] on bookings-row "20:00 ago. 22 4 [PERSON_NAME] 1 Visita credit_card master * 4405 stripe A LA CA…" at bounding box center [585, 359] width 1170 height 160
click at [29, 284] on bookings-row "20:00 ago. 22 4 [PERSON_NAME] 1 Visita credit_card master * 4405 stripe A LA CA…" at bounding box center [585, 359] width 1170 height 160
click at [232, 340] on div "[PERSON_NAME]" at bounding box center [272, 342] width 131 height 20
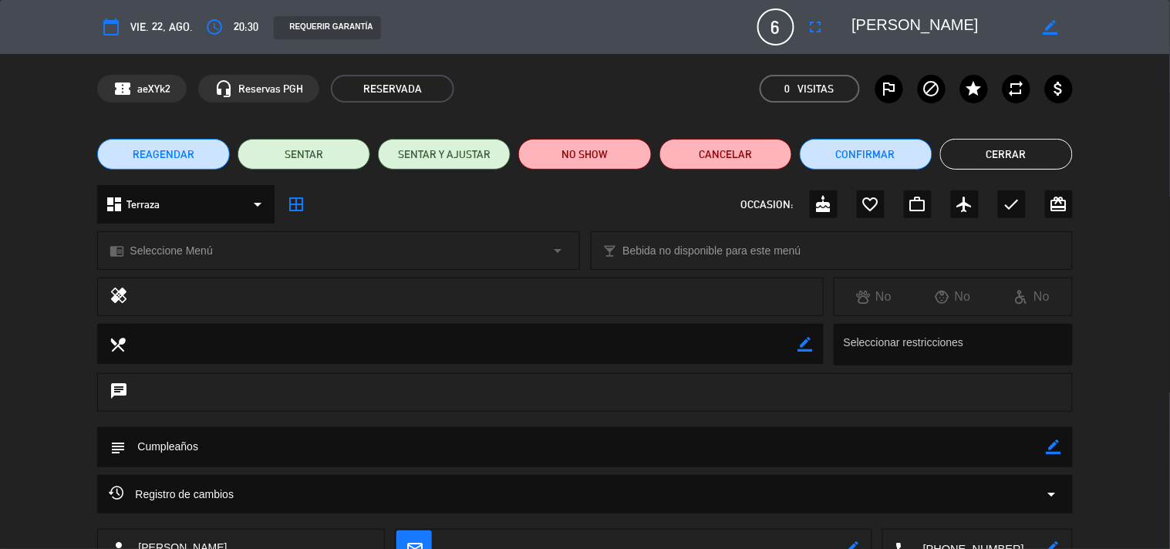
click at [1046, 31] on icon "border_color" at bounding box center [1050, 27] width 15 height 15
click at [868, 32] on textarea at bounding box center [940, 27] width 177 height 28
click at [861, 27] on textarea at bounding box center [940, 27] width 177 height 28
type textarea "[PERSON_NAME]"
click at [1053, 20] on icon at bounding box center [1050, 27] width 15 height 15
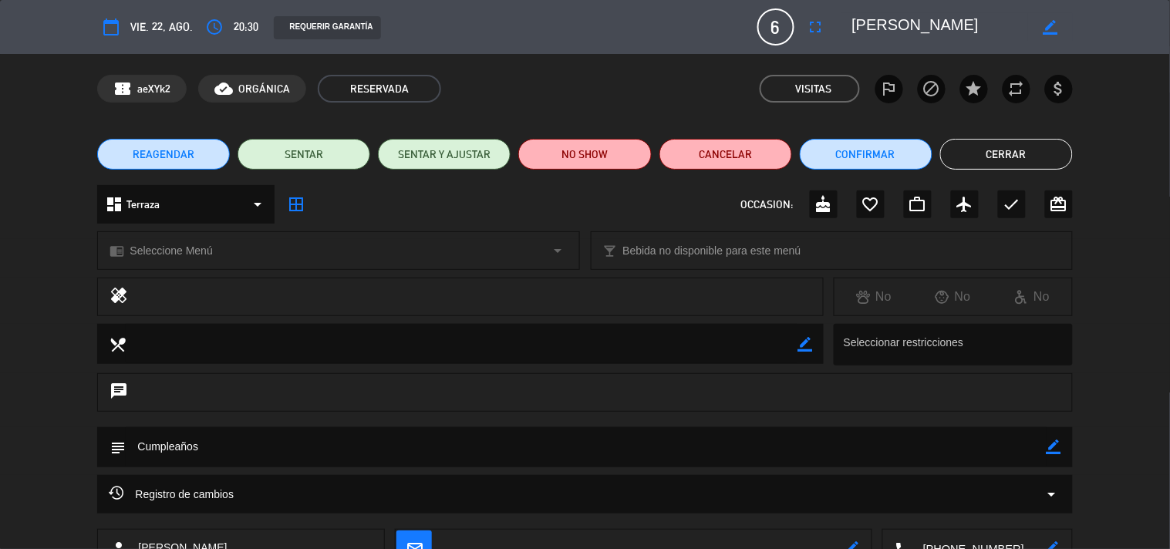
click at [1021, 155] on button "Cerrar" at bounding box center [1006, 154] width 133 height 31
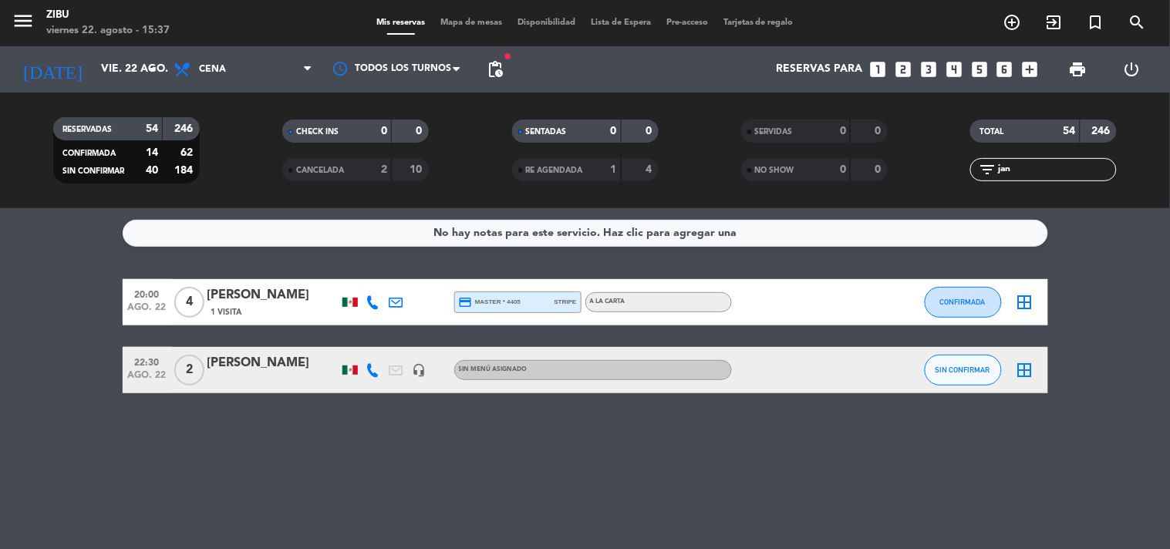
click at [999, 173] on input "jan" at bounding box center [1056, 169] width 120 height 17
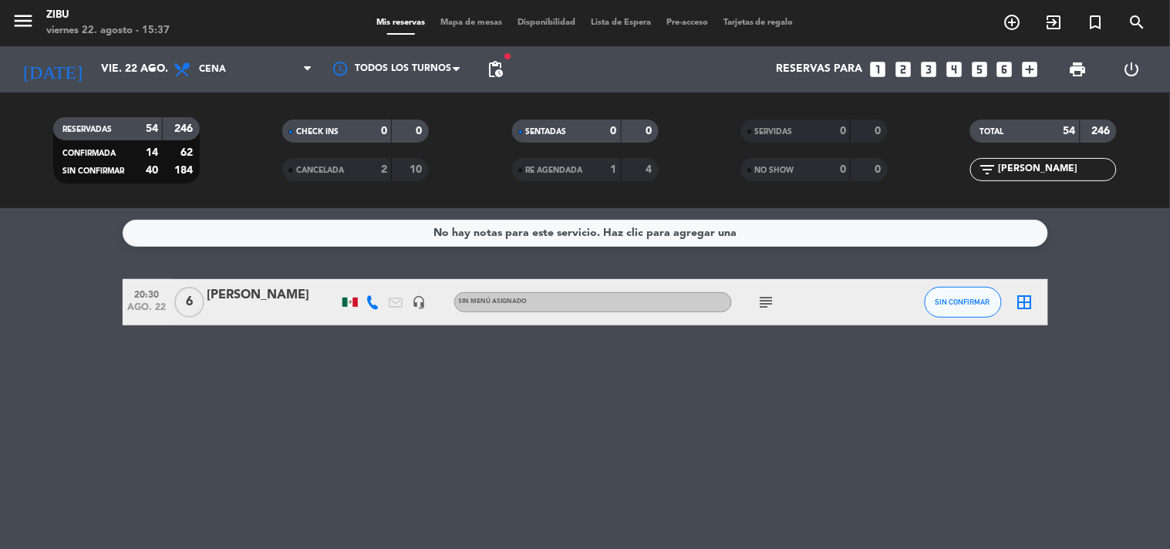
type input "[PERSON_NAME]"
click at [764, 302] on icon "subject" at bounding box center [766, 302] width 19 height 19
click at [748, 409] on div "No hay notas para este servicio. Haz clic para agregar una 20:30 ago. 22 6 [PER…" at bounding box center [585, 378] width 1170 height 341
click at [106, 75] on input "vie. 22 ago." at bounding box center [166, 70] width 147 height 28
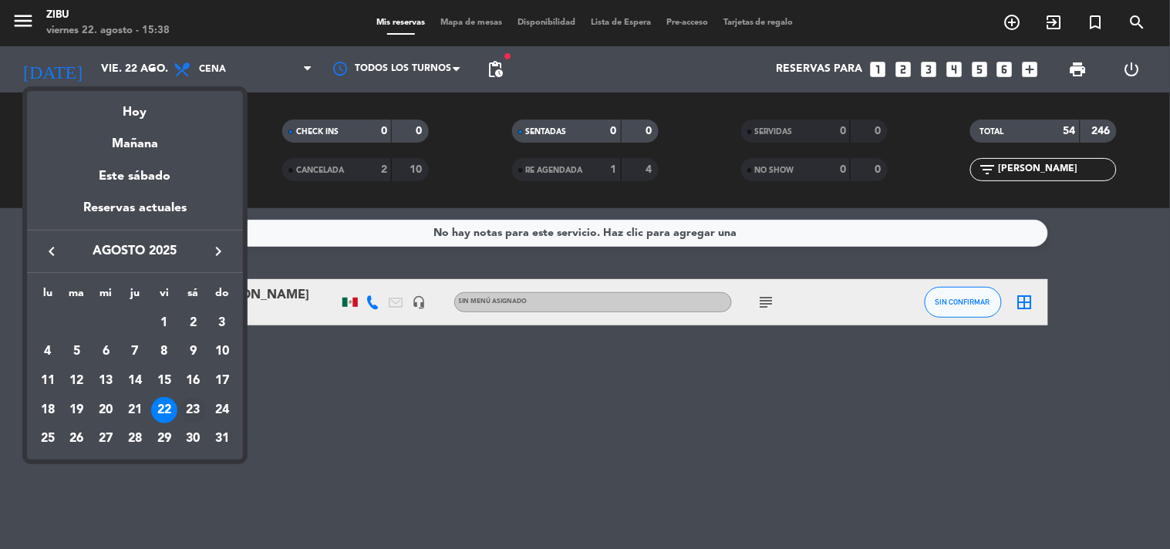
click at [196, 409] on div "23" at bounding box center [193, 410] width 26 height 26
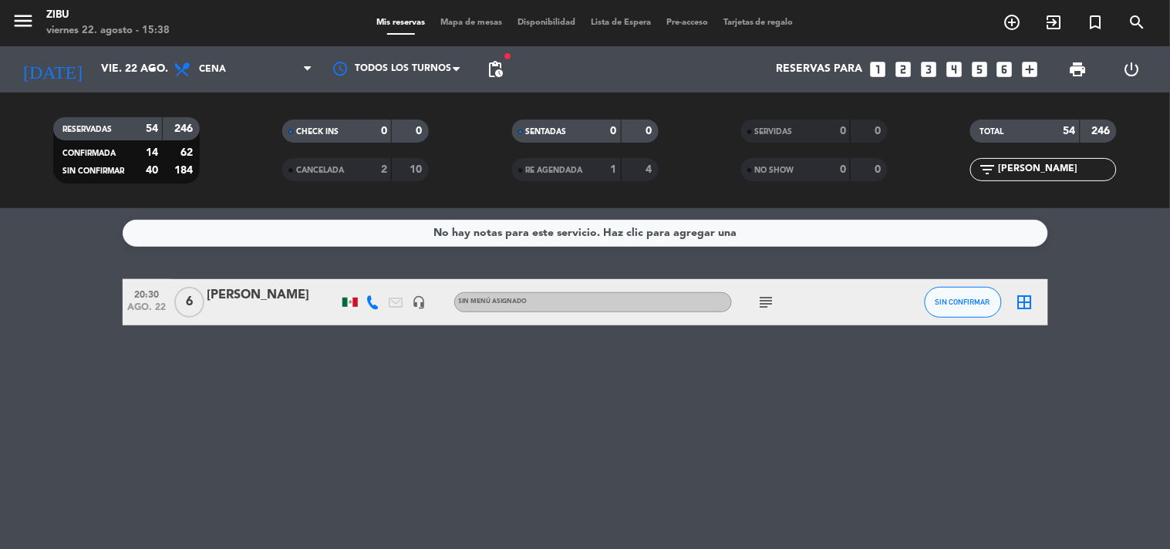
type input "sáb. 23 ago."
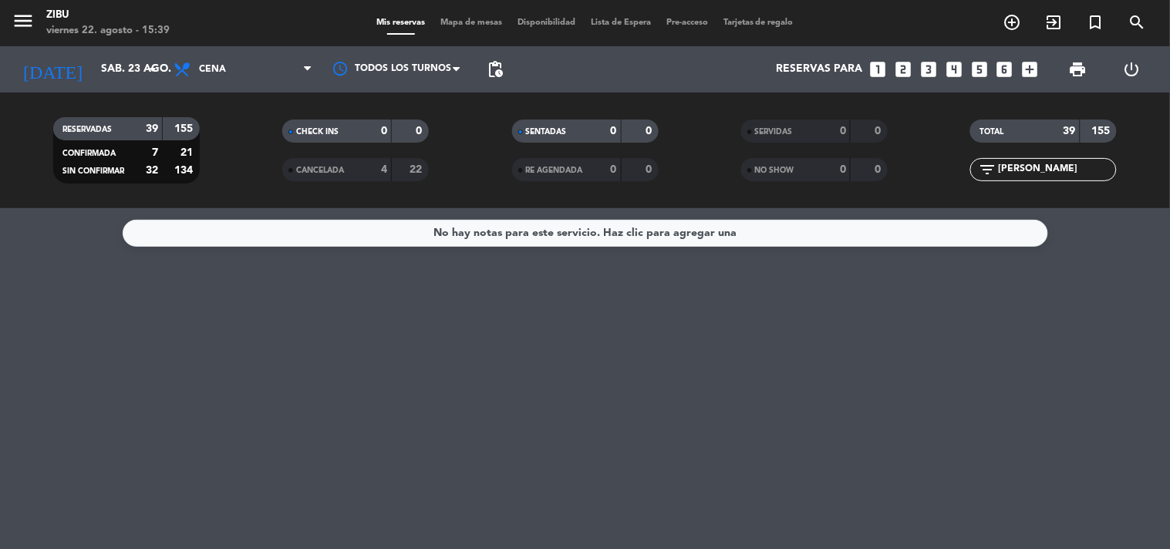
drag, startPoint x: 1024, startPoint y: 173, endPoint x: 972, endPoint y: 188, distance: 54.7
click at [972, 188] on div "TOTAL 39 155 filter_list [PERSON_NAME]" at bounding box center [1043, 150] width 229 height 85
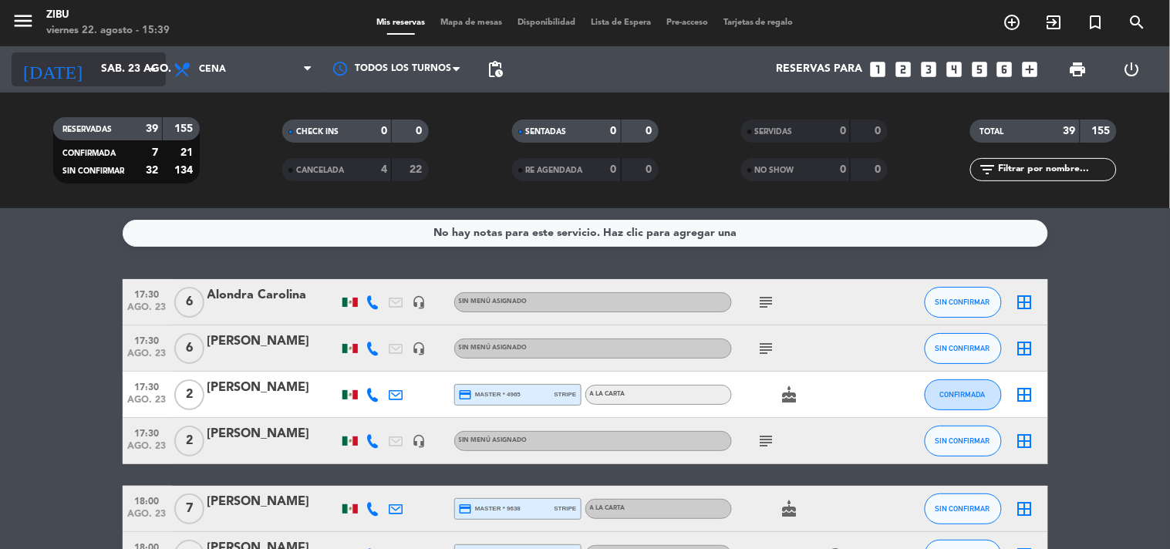
click at [93, 77] on input "sáb. 23 ago." at bounding box center [166, 70] width 147 height 28
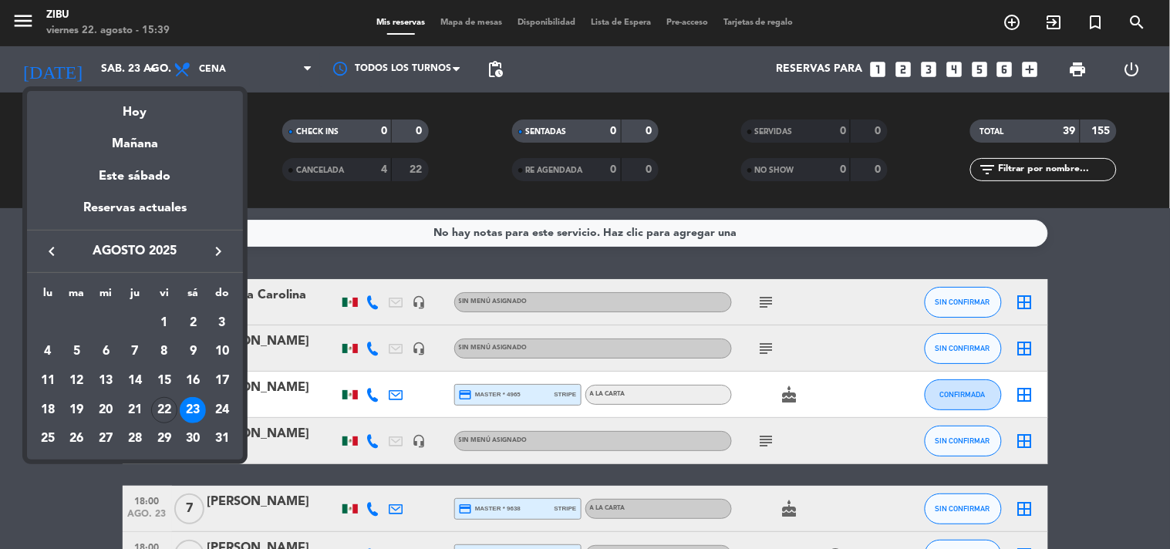
click at [59, 258] on icon "keyboard_arrow_left" at bounding box center [51, 251] width 19 height 19
click at [220, 248] on icon "keyboard_arrow_right" at bounding box center [218, 251] width 19 height 19
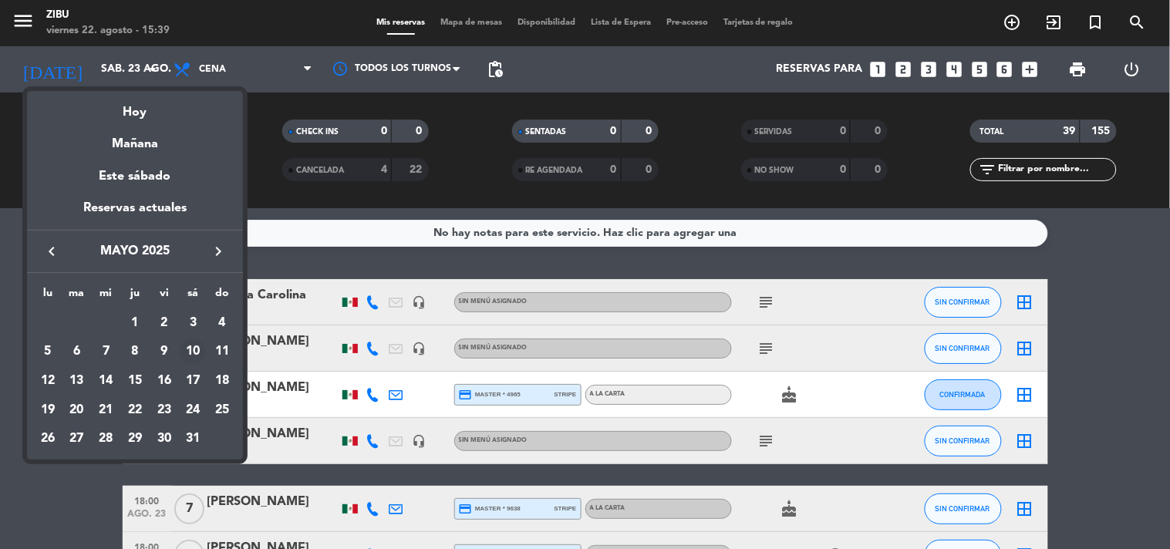
click at [188, 352] on div "10" at bounding box center [193, 352] width 26 height 26
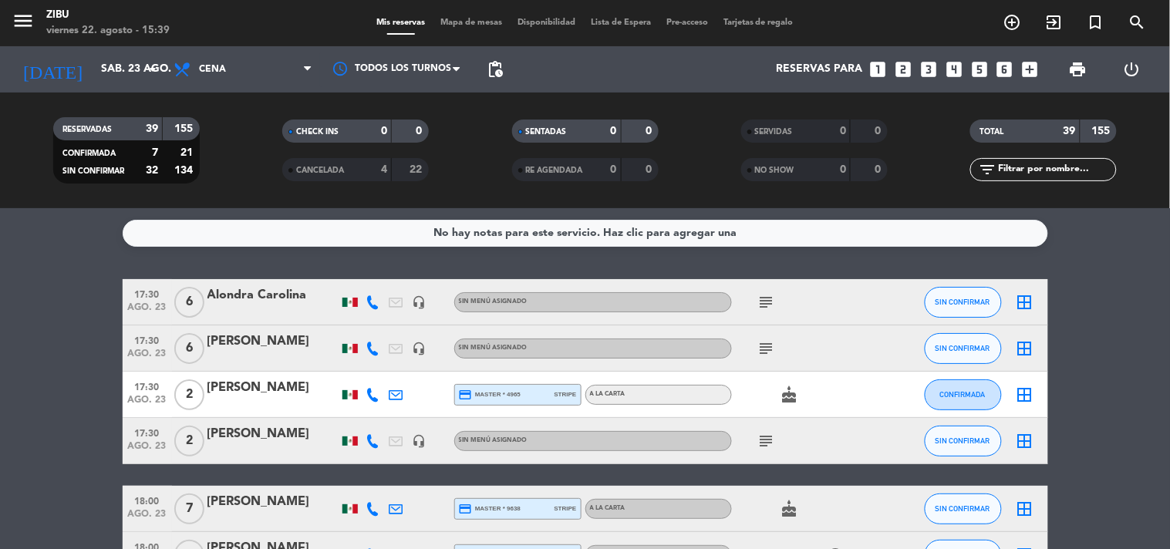
type input "sáb. [DATE]"
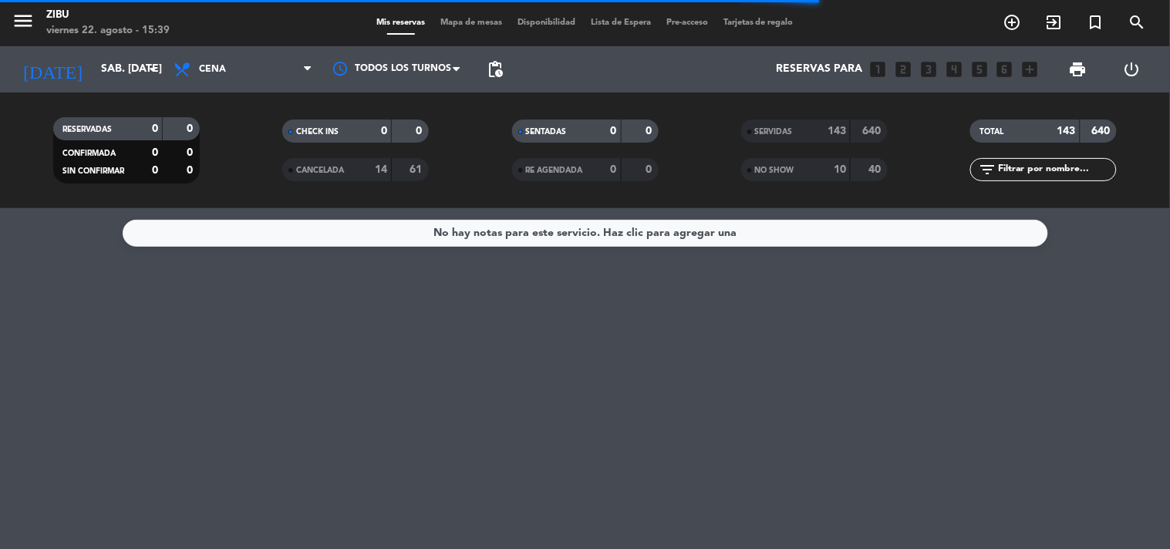
click at [772, 131] on span "SERVIDAS" at bounding box center [774, 132] width 38 height 8
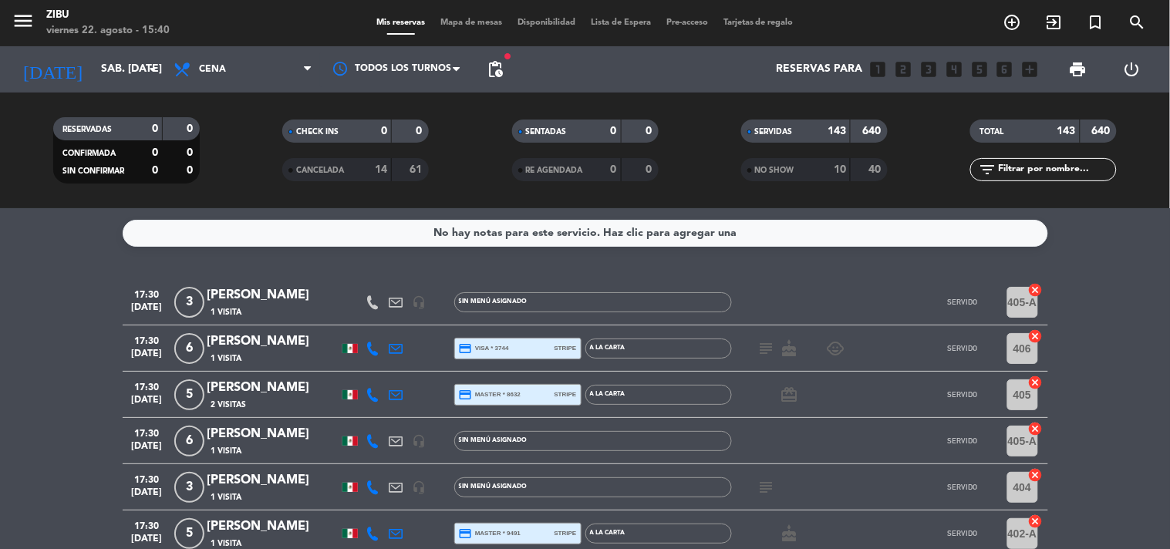
click at [756, 23] on span "Tarjetas de regalo" at bounding box center [759, 23] width 86 height 8
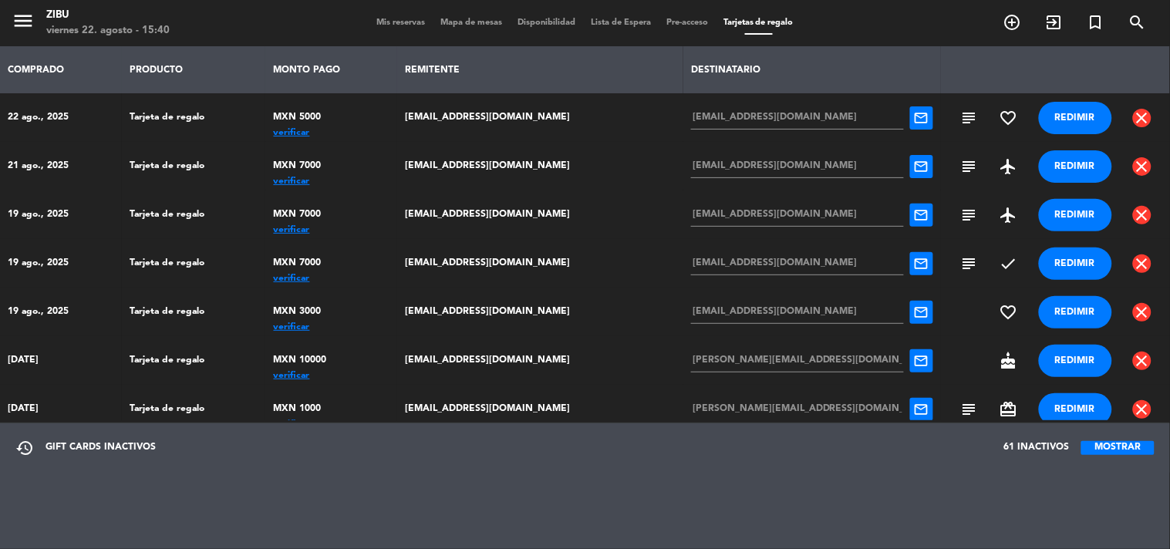
click at [312, 487] on div "restore GIFT CARDS INACTIVOS 61 INACTIVOS MOSTRAR" at bounding box center [585, 486] width 1170 height 126
click at [328, 504] on div "restore GIFT CARDS INACTIVOS 61 INACTIVOS MOSTRAR" at bounding box center [585, 486] width 1170 height 126
click at [590, 314] on td "[EMAIL_ADDRESS][DOMAIN_NAME]" at bounding box center [540, 312] width 286 height 49
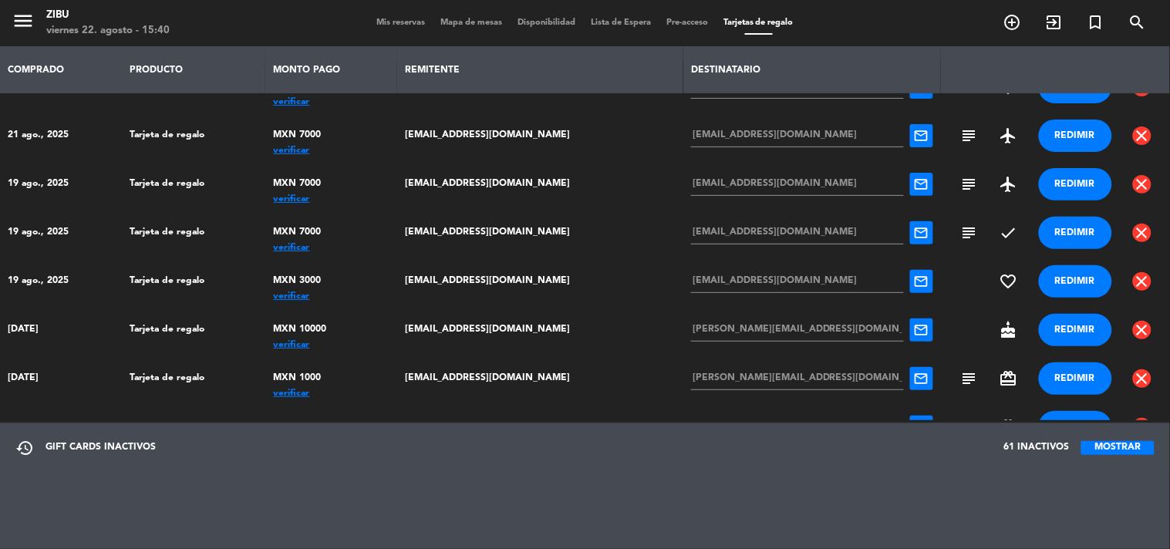
scroll to position [34, 0]
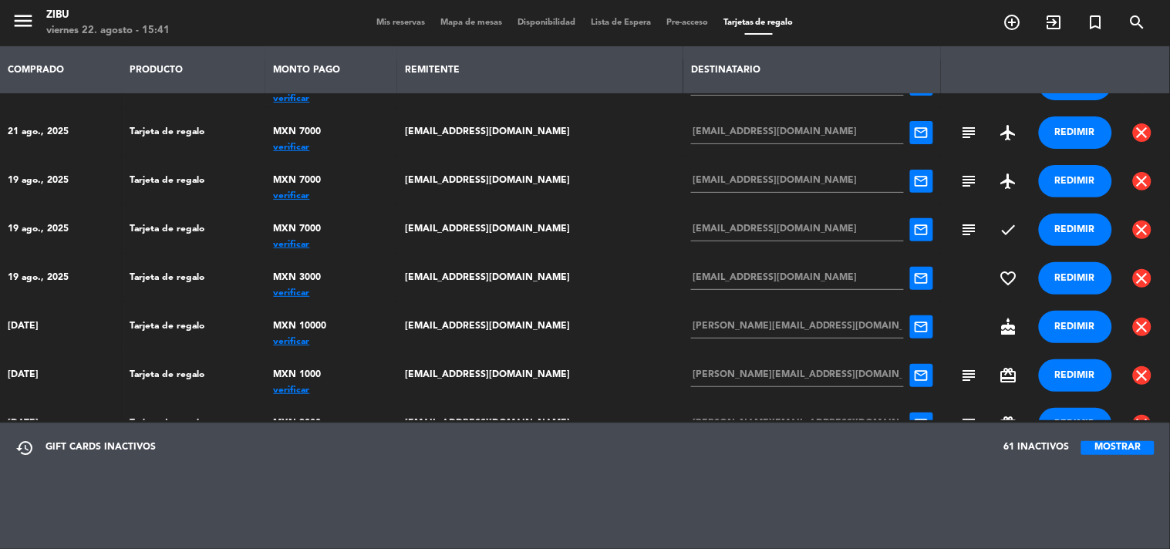
click at [309, 342] on div "verificar" at bounding box center [331, 342] width 115 height 0
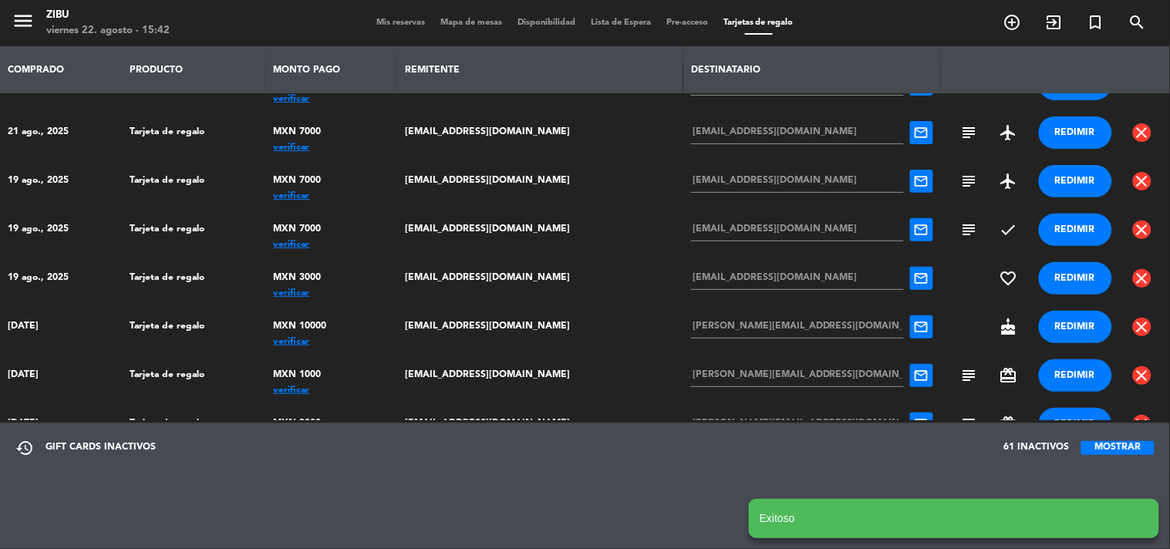
click at [1087, 504] on notyf-toast "Exitoso" at bounding box center [954, 518] width 410 height 39
click at [898, 464] on div "restore GIFT CARDS INACTIVOS 61 INACTIVOS MOSTRAR" at bounding box center [585, 447] width 1170 height 49
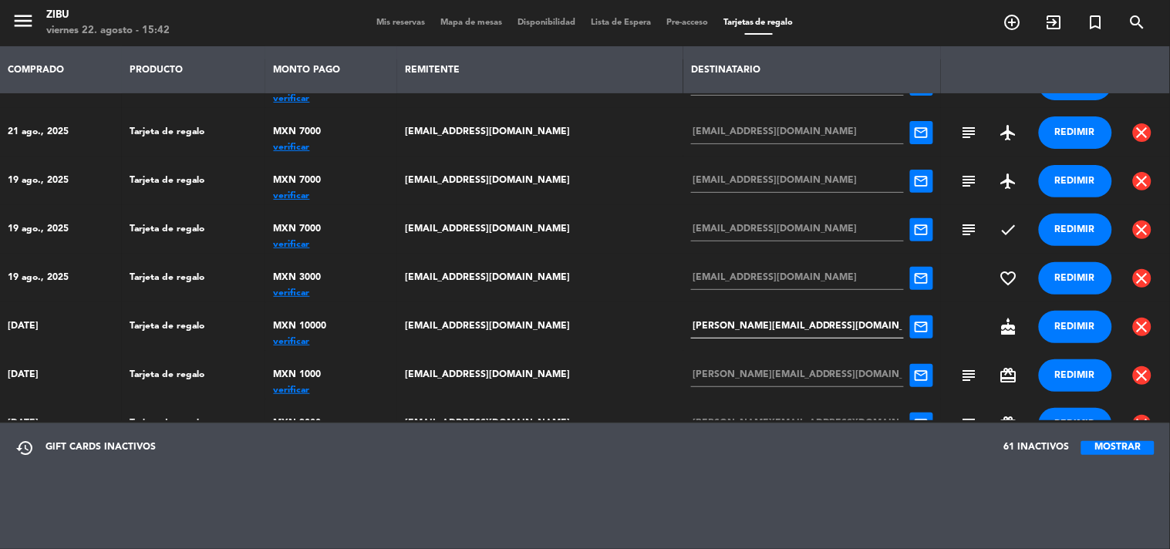
click at [719, 320] on input "[PERSON_NAME][EMAIL_ADDRESS][DOMAIN_NAME]" at bounding box center [797, 326] width 213 height 23
click at [44, 63] on th "COMPRADO" at bounding box center [61, 69] width 122 height 47
click at [172, 46] on th "PRODUCTO" at bounding box center [193, 69] width 143 height 47
click at [167, 57] on th "PRODUCTO" at bounding box center [193, 69] width 143 height 47
click at [379, 19] on span "Mis reservas" at bounding box center [401, 23] width 64 height 8
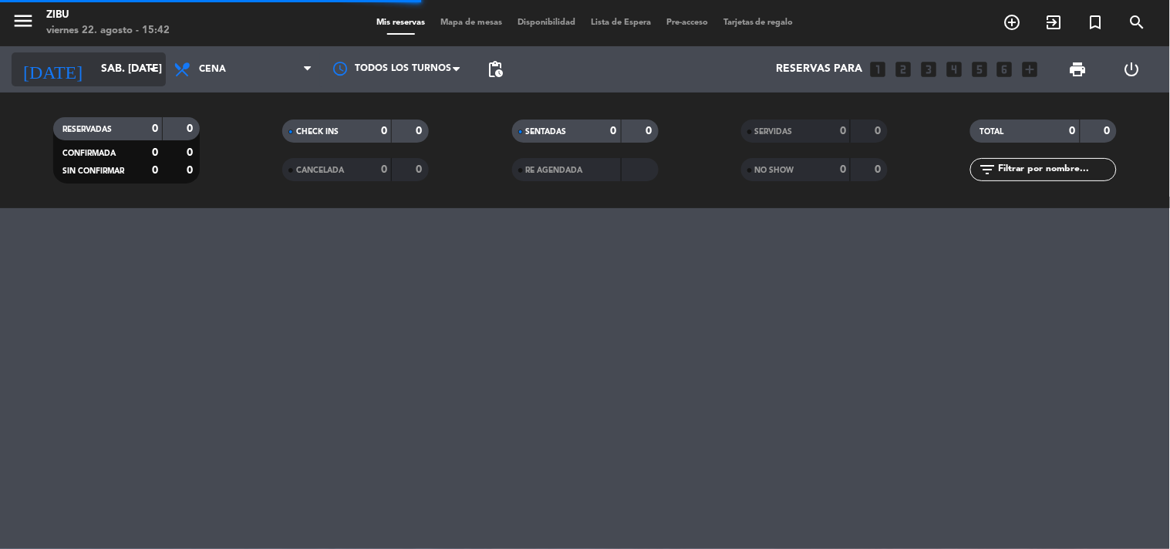
click at [105, 67] on input "sáb. [DATE]" at bounding box center [166, 70] width 147 height 28
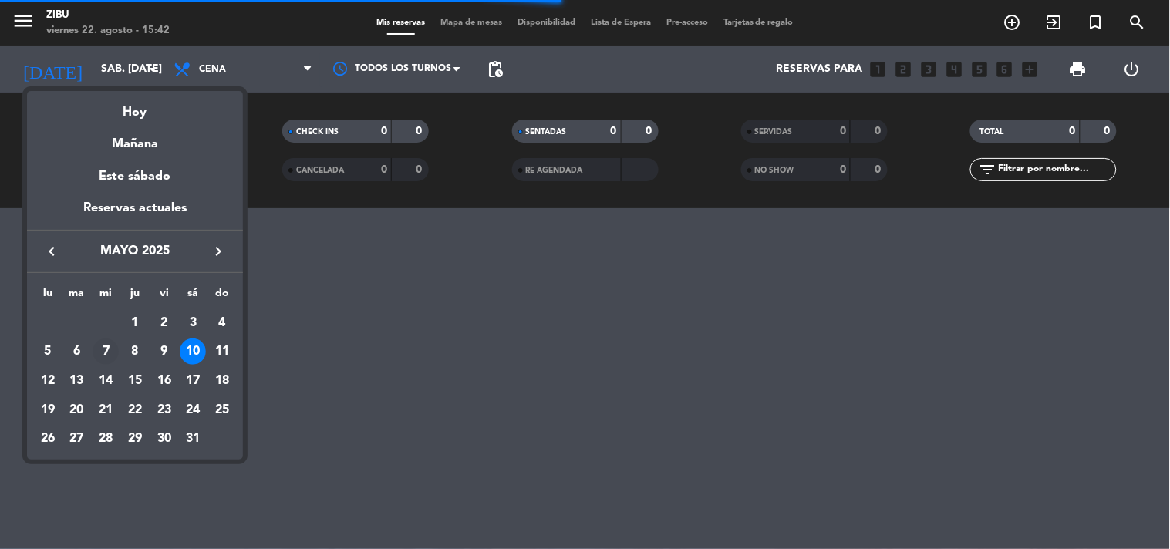
click at [106, 350] on div "7" at bounding box center [106, 352] width 26 height 26
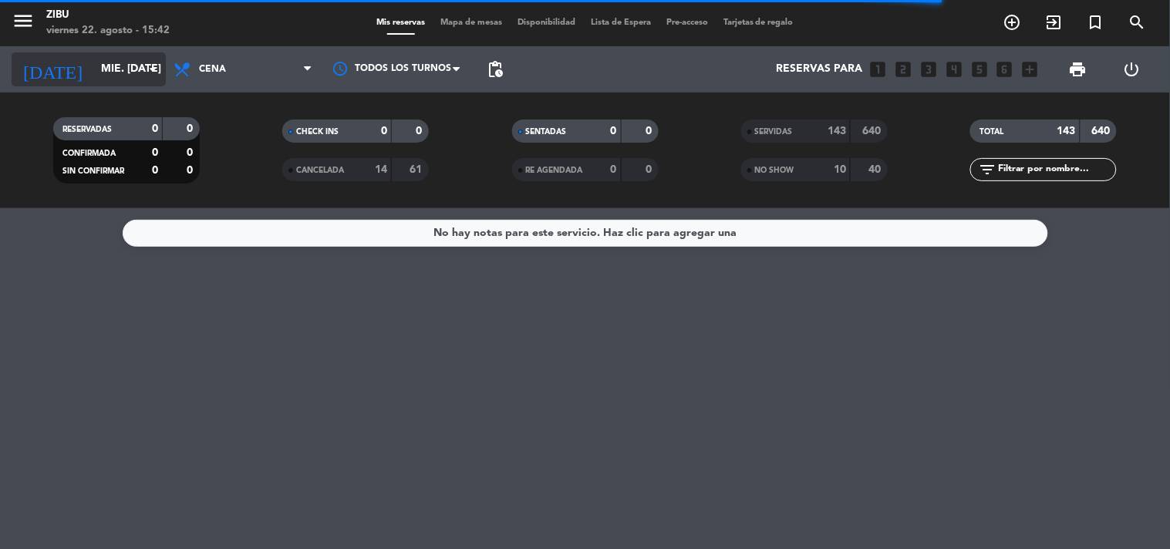
click at [93, 64] on input "mié. [DATE]" at bounding box center [166, 70] width 147 height 28
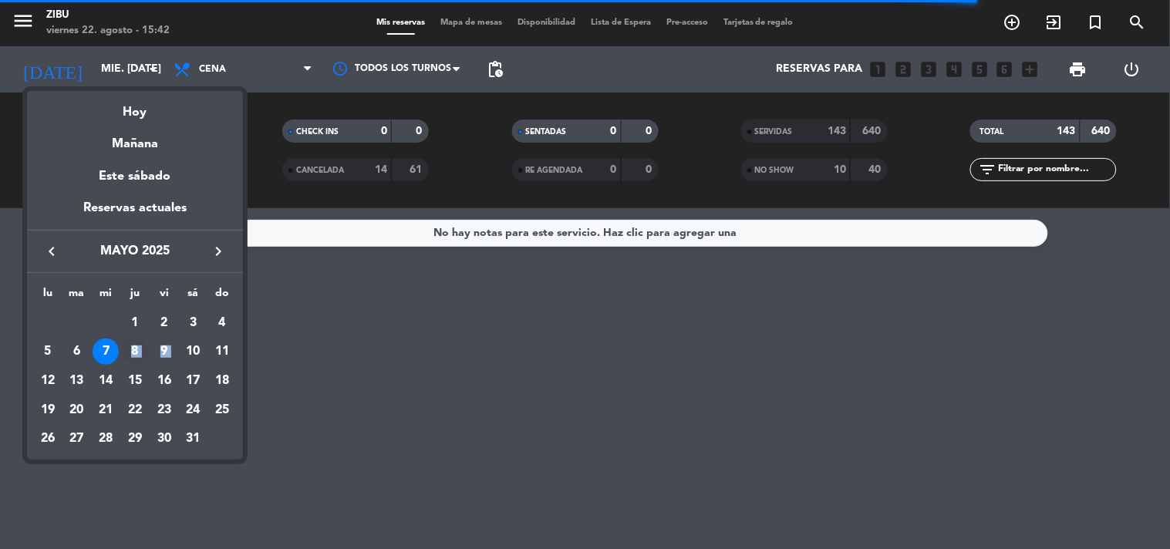
drag, startPoint x: 187, startPoint y: 347, endPoint x: 145, endPoint y: 351, distance: 42.6
click at [116, 352] on tr "5 6 7 8 9 10 11" at bounding box center [135, 351] width 204 height 29
click at [187, 349] on div "10" at bounding box center [193, 352] width 26 height 26
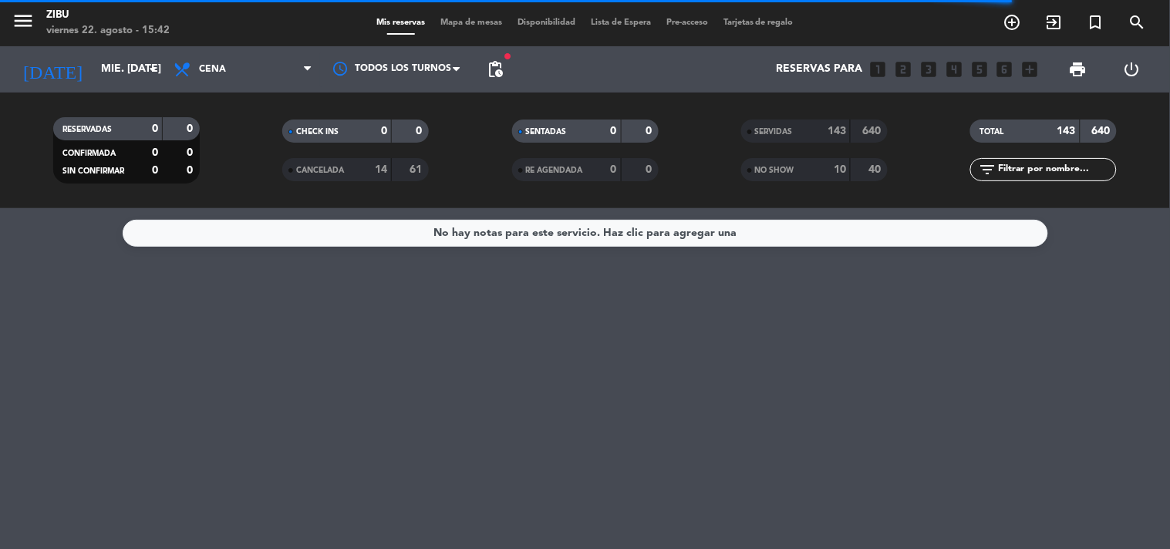
type input "sáb. [DATE]"
click at [771, 133] on span "SERVIDAS" at bounding box center [774, 132] width 38 height 8
click at [1083, 170] on input "text" at bounding box center [1056, 169] width 120 height 17
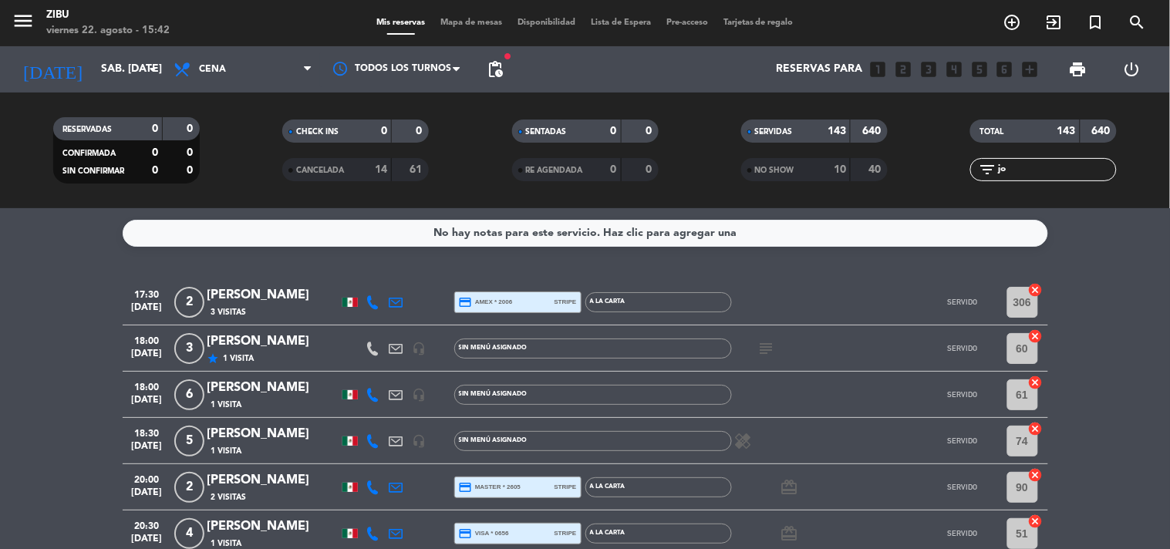
type input "j"
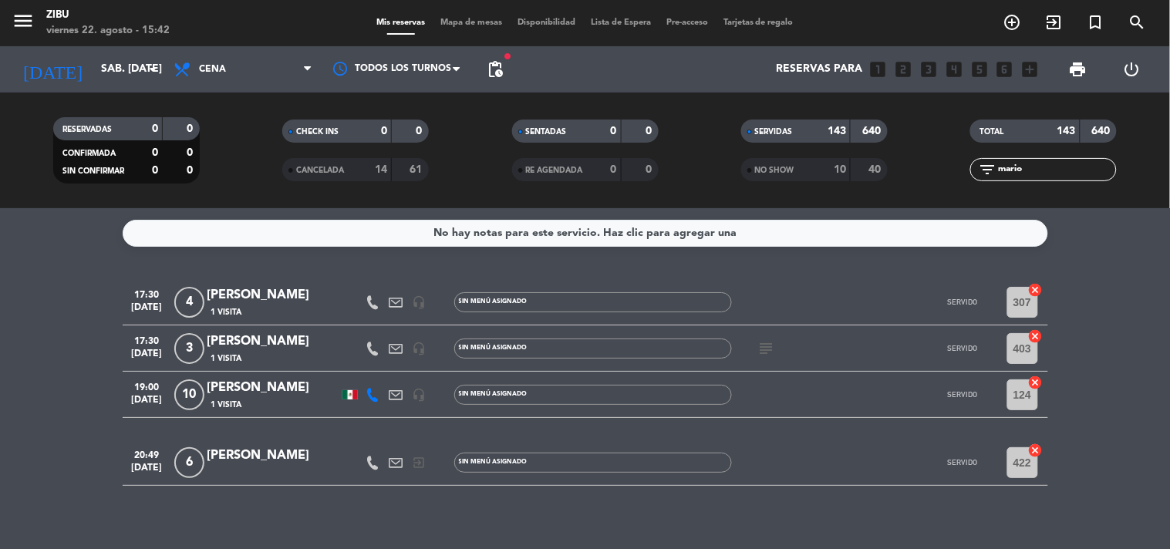
type input "mario"
click at [394, 299] on icon at bounding box center [396, 302] width 14 height 14
click at [396, 303] on icon at bounding box center [396, 302] width 14 height 14
click at [373, 301] on icon at bounding box center [373, 302] width 14 height 14
click at [371, 306] on icon at bounding box center [373, 302] width 14 height 14
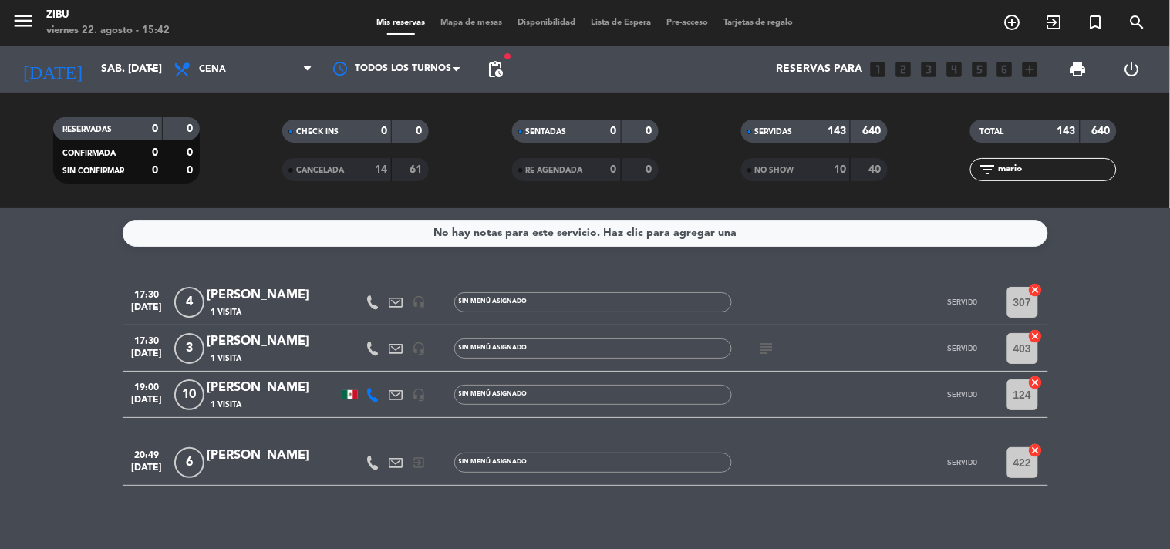
click at [374, 351] on icon at bounding box center [373, 349] width 14 height 14
click at [517, 365] on div "17:30 [DATE] 3 [PERSON_NAME] Esiguio 1 Visita headset_mic Sin menú asignado sub…" at bounding box center [585, 348] width 925 height 46
click at [382, 419] on div "17:30 [DATE] 4 [PERSON_NAME] 1 Visita headset_mic Sin menú asignado SERVIDO 307…" at bounding box center [585, 382] width 925 height 207
click at [372, 391] on icon at bounding box center [373, 395] width 14 height 14
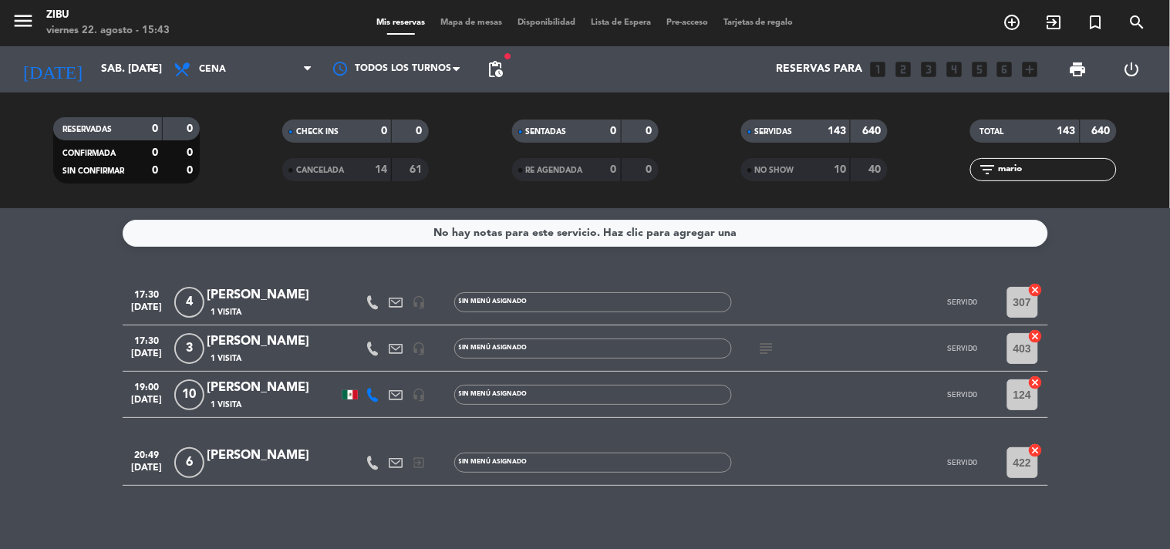
click at [372, 391] on icon at bounding box center [373, 395] width 14 height 14
click at [372, 345] on icon at bounding box center [373, 349] width 14 height 14
click at [373, 304] on icon at bounding box center [373, 302] width 14 height 14
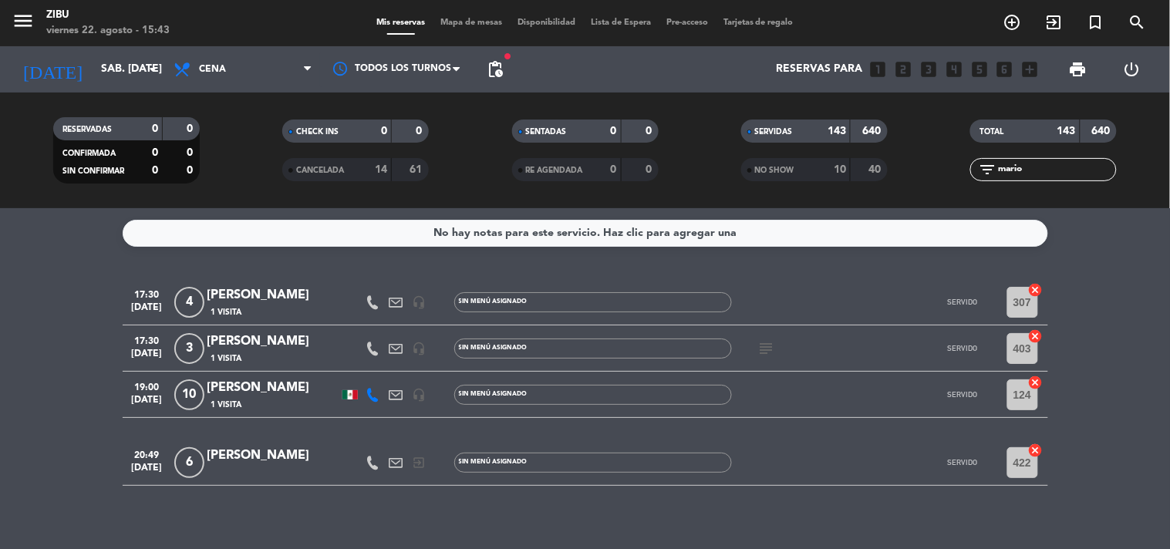
click at [376, 458] on icon at bounding box center [373, 463] width 14 height 14
click at [382, 396] on div at bounding box center [373, 394] width 23 height 45
drag, startPoint x: 1063, startPoint y: 168, endPoint x: 891, endPoint y: 177, distance: 172.2
click at [891, 177] on div "RESERVADAS 0 0 CONFIRMADA 0 0 SIN CONFIRMAR 0 0 CHECK INS 0 0 CANCELADA 14 61 S…" at bounding box center [585, 150] width 1170 height 85
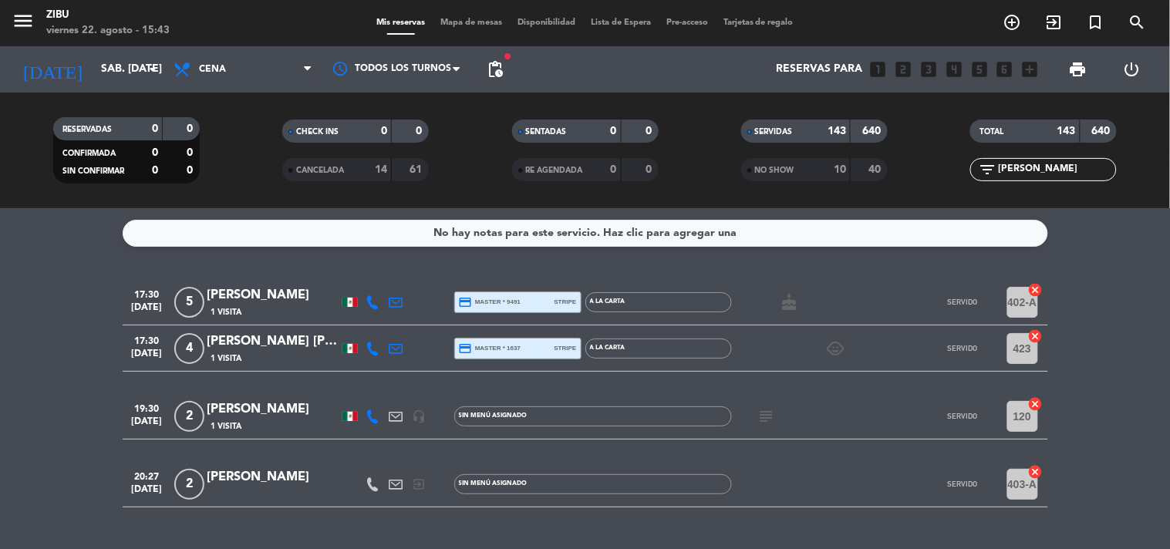
type input "[PERSON_NAME]"
click at [376, 417] on icon at bounding box center [373, 416] width 14 height 14
click at [372, 343] on icon at bounding box center [373, 349] width 14 height 14
click at [392, 265] on div "No hay notas para este servicio. Haz clic para agregar una 17:30 [DATE] 5 [PERS…" at bounding box center [585, 378] width 1170 height 341
click at [393, 348] on icon at bounding box center [396, 349] width 14 height 14
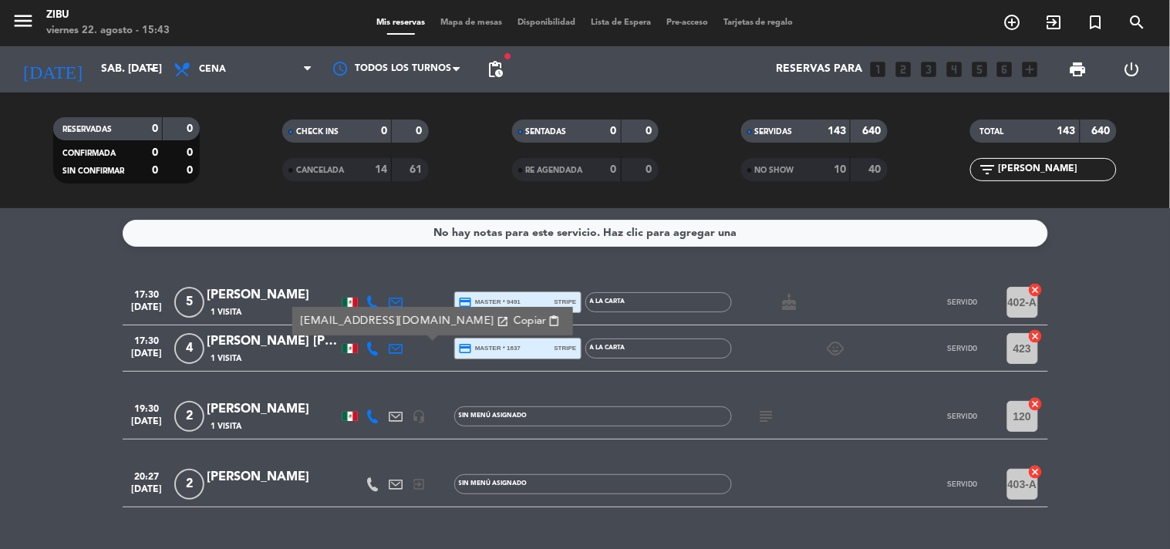
click at [399, 297] on icon at bounding box center [396, 302] width 14 height 14
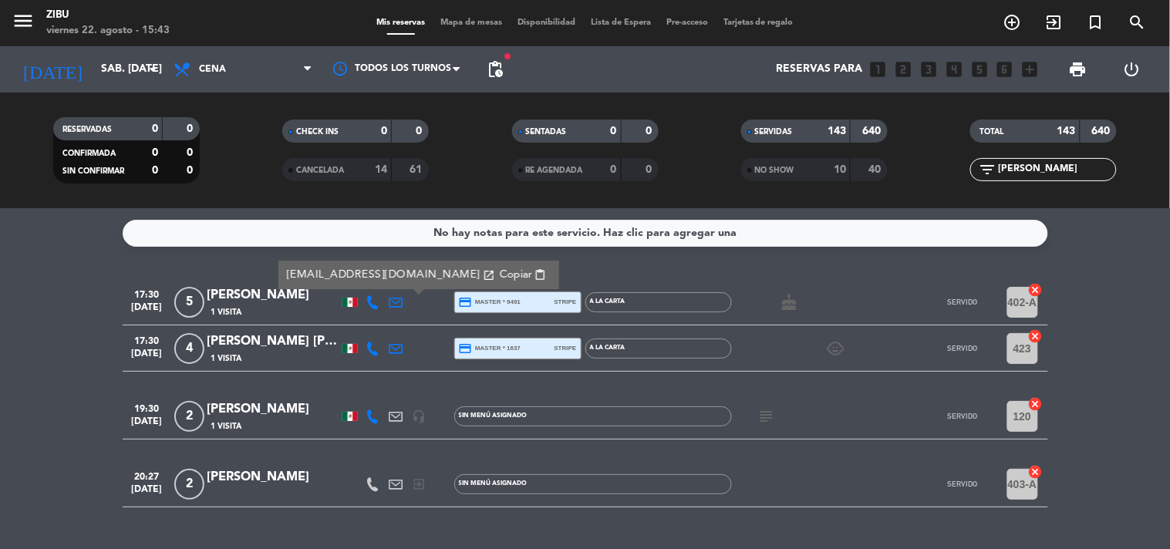
click at [392, 318] on div "[EMAIL_ADDRESS][DOMAIN_NAME] open_in_new Copiar content_paste" at bounding box center [396, 301] width 23 height 45
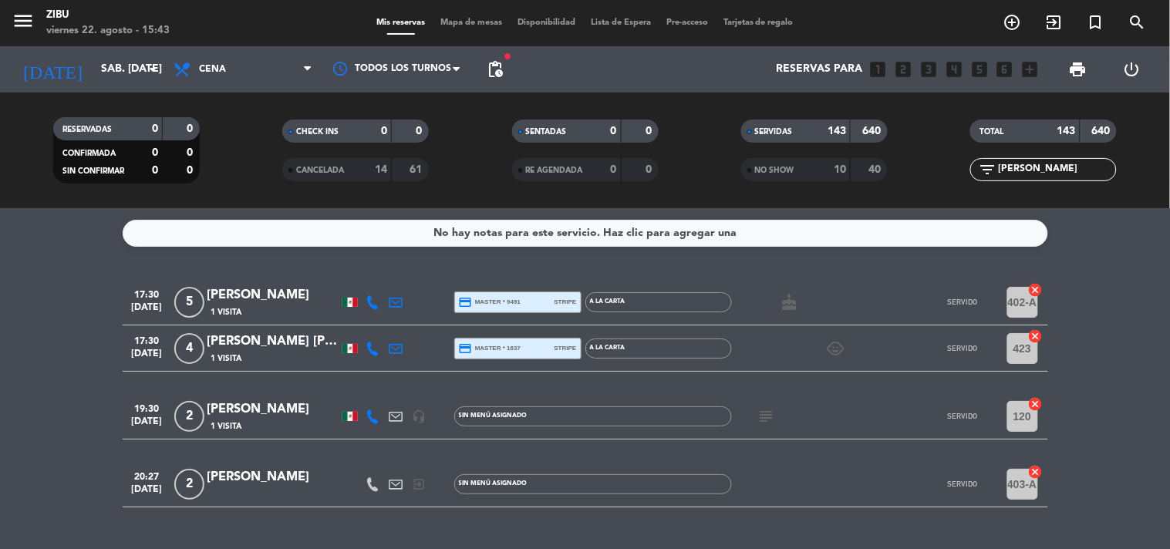
click at [395, 342] on icon at bounding box center [396, 349] width 14 height 14
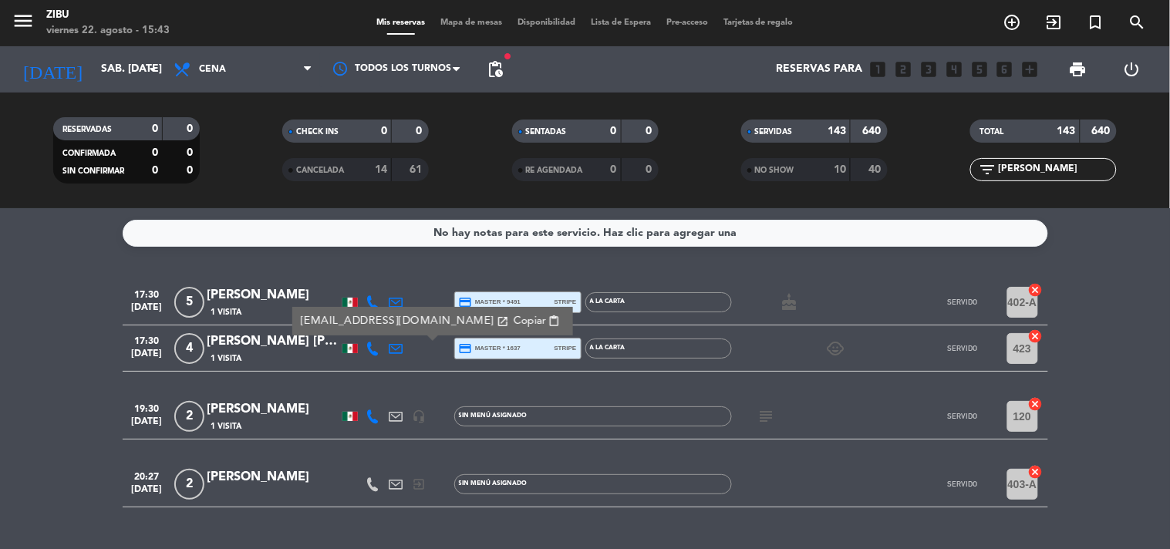
click at [398, 421] on icon at bounding box center [396, 416] width 14 height 14
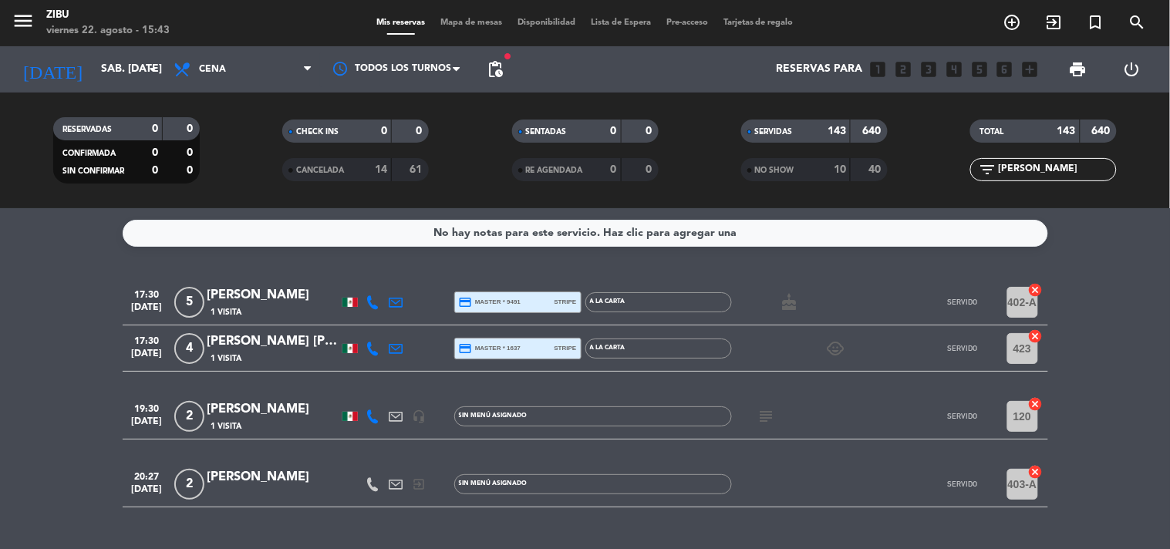
click at [396, 412] on icon at bounding box center [396, 416] width 14 height 14
click at [398, 482] on icon at bounding box center [396, 484] width 14 height 14
click at [768, 19] on span "Tarjetas de regalo" at bounding box center [759, 23] width 86 height 8
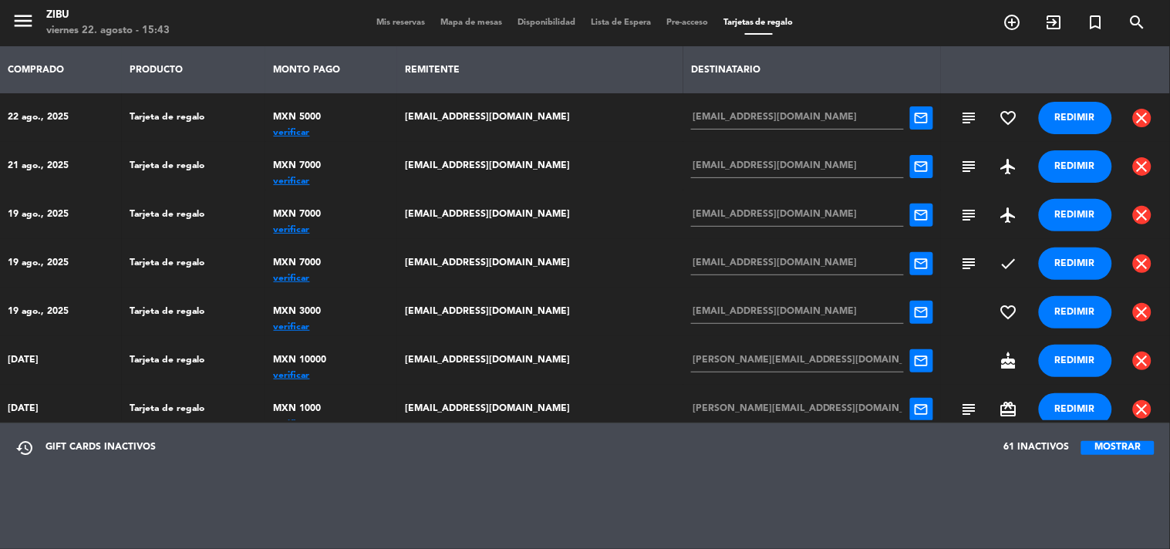
click at [276, 463] on div "restore GIFT CARDS INACTIVOS 61 INACTIVOS MOSTRAR" at bounding box center [585, 447] width 1170 height 49
drag, startPoint x: 423, startPoint y: 355, endPoint x: 540, endPoint y: 363, distance: 117.5
click at [540, 363] on td "[EMAIL_ADDRESS][DOMAIN_NAME]" at bounding box center [540, 360] width 286 height 49
copy td "[EMAIL_ADDRESS][DOMAIN_NAME]"
drag, startPoint x: 669, startPoint y: 357, endPoint x: 784, endPoint y: 356, distance: 114.9
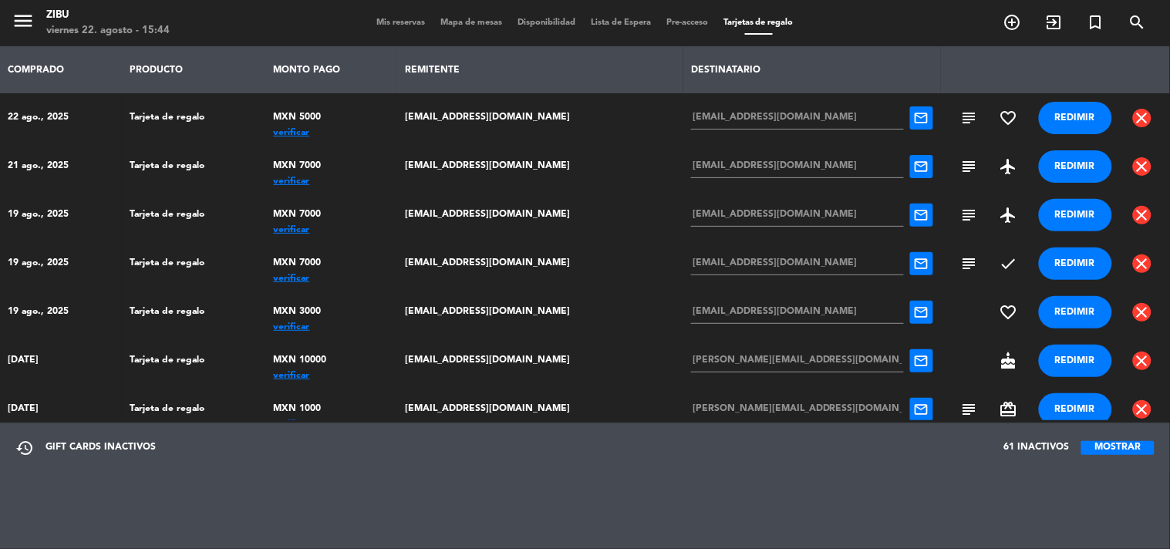
click at [784, 356] on td "[PERSON_NAME][EMAIL_ADDRESS][DOMAIN_NAME] mail_outline" at bounding box center [812, 360] width 258 height 49
drag, startPoint x: 804, startPoint y: 355, endPoint x: 669, endPoint y: 365, distance: 135.3
click at [683, 365] on td "[PERSON_NAME][EMAIL_ADDRESS][DOMAIN_NAME] mail_outline" at bounding box center [812, 360] width 258 height 49
click at [746, 483] on div "restore GIFT CARDS INACTIVOS 61 INACTIVOS MOSTRAR" at bounding box center [585, 486] width 1170 height 126
click at [336, 488] on div "restore GIFT CARDS INACTIVOS 61 INACTIVOS MOSTRAR" at bounding box center [585, 486] width 1170 height 126
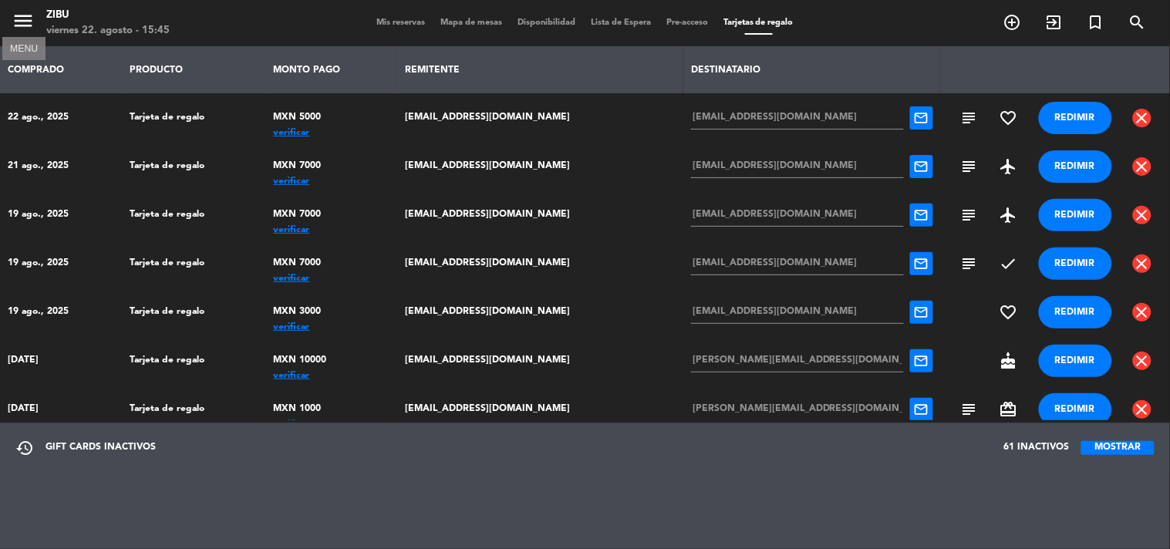
click at [20, 19] on icon "menu" at bounding box center [23, 20] width 23 height 23
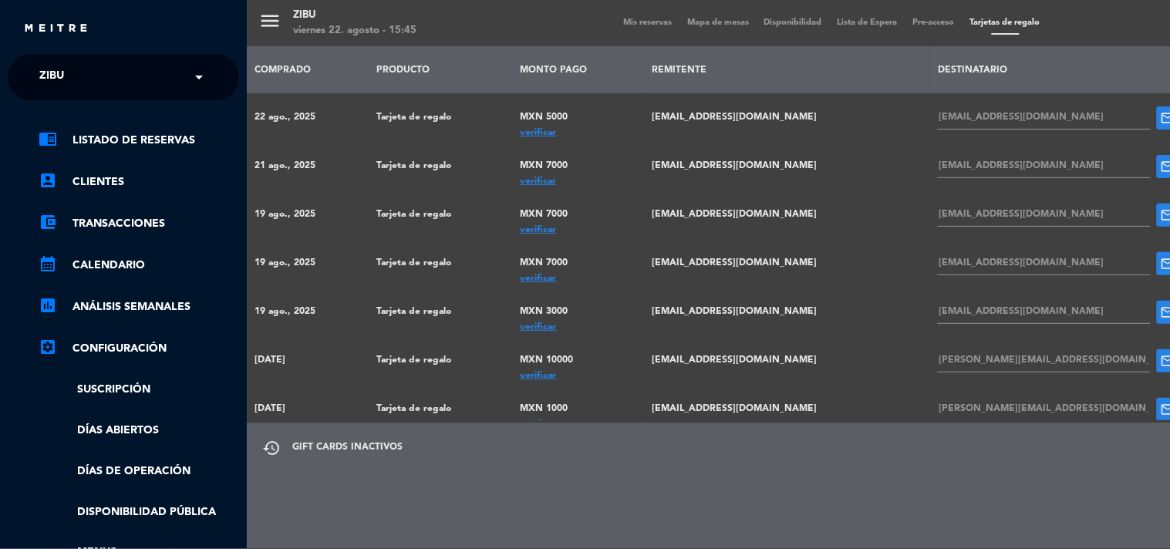
click at [273, 21] on div "menu Zibu viernes 22. agosto - 15:45 Mis reservas Mapa de mesas Disponibilidad …" at bounding box center [832, 274] width 1170 height 549
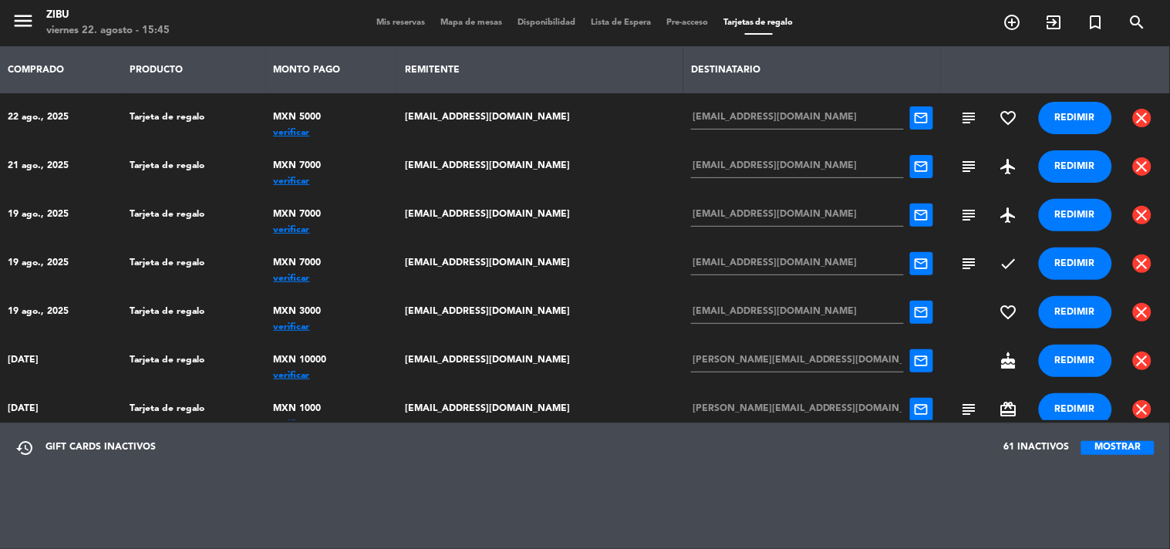
click at [401, 11] on div "menu Zibu viernes 22. agosto - 15:45 Mis reservas Mapa de mesas Disponibilidad …" at bounding box center [585, 23] width 1170 height 46
click at [389, 25] on span "Mis reservas" at bounding box center [401, 23] width 64 height 8
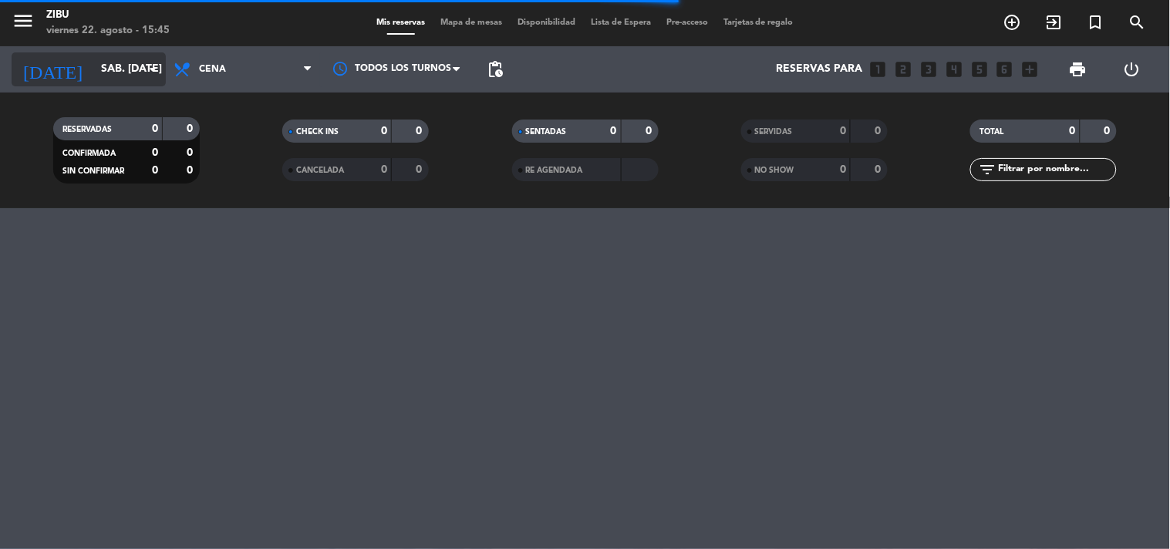
click at [118, 72] on input "sáb. [DATE]" at bounding box center [166, 70] width 147 height 28
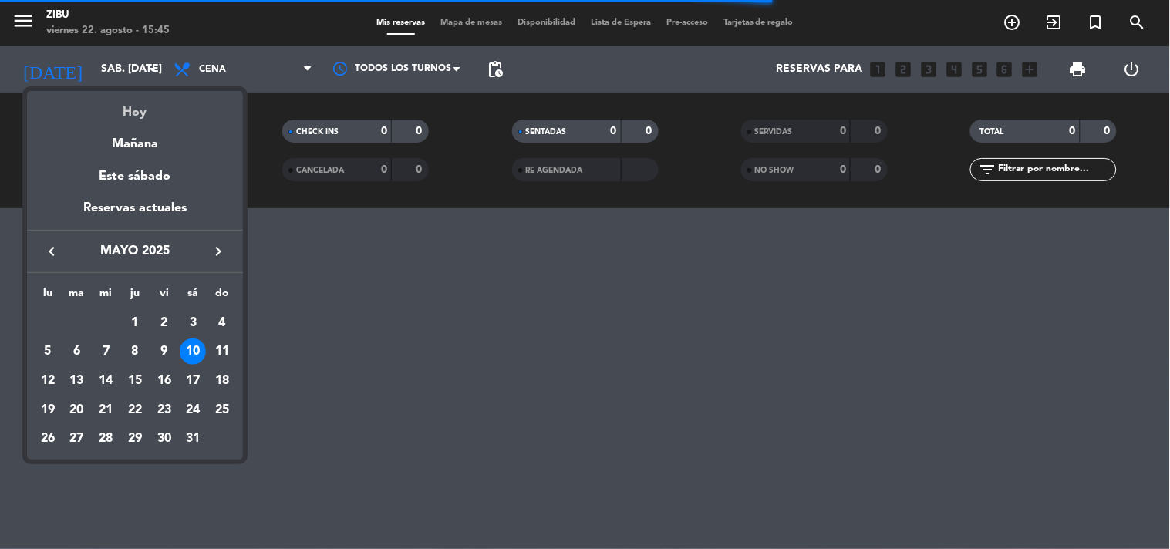
click at [139, 116] on div "Hoy" at bounding box center [135, 107] width 216 height 32
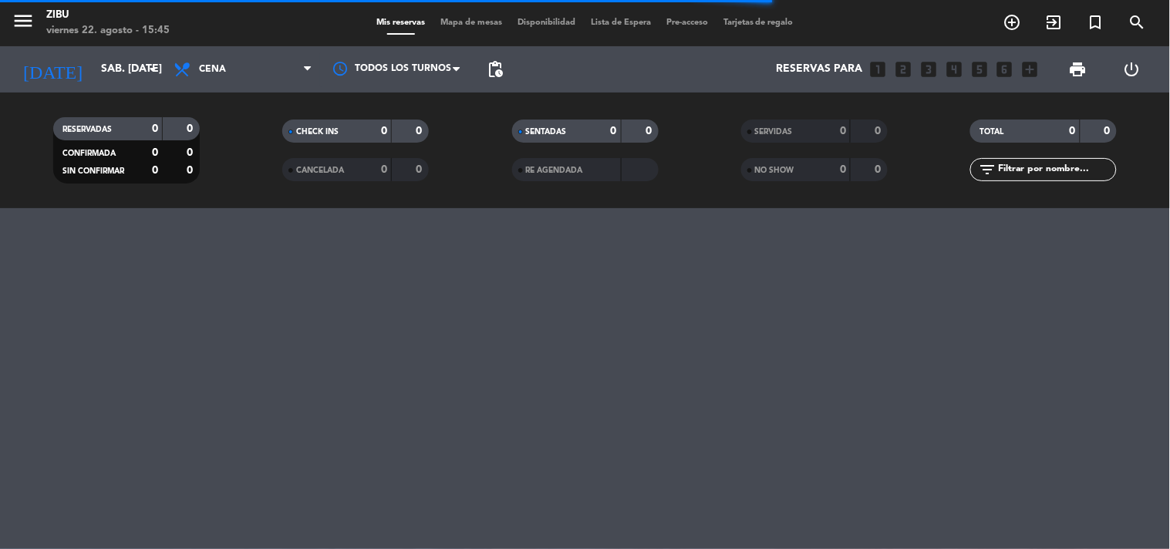
type input "vie. 22 ago."
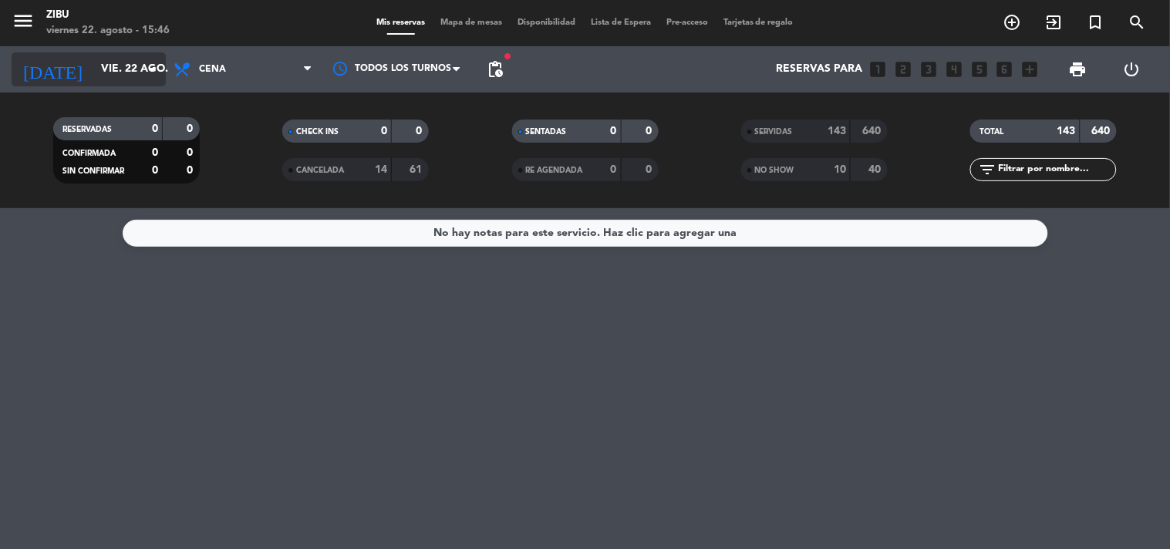
click at [97, 79] on input "vie. 22 ago." at bounding box center [166, 70] width 147 height 28
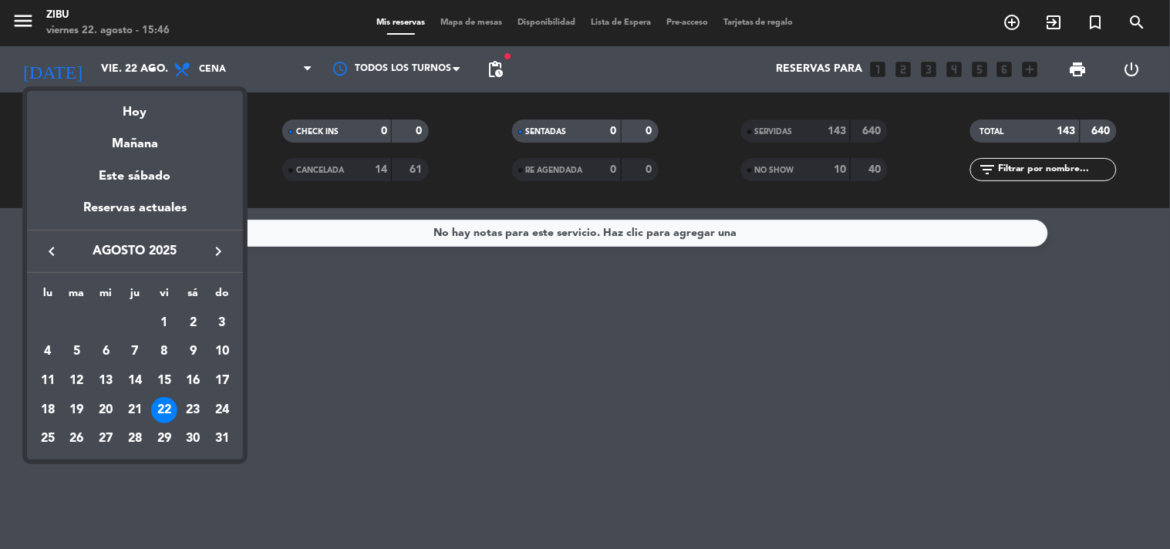
click at [1009, 159] on div at bounding box center [585, 274] width 1170 height 549
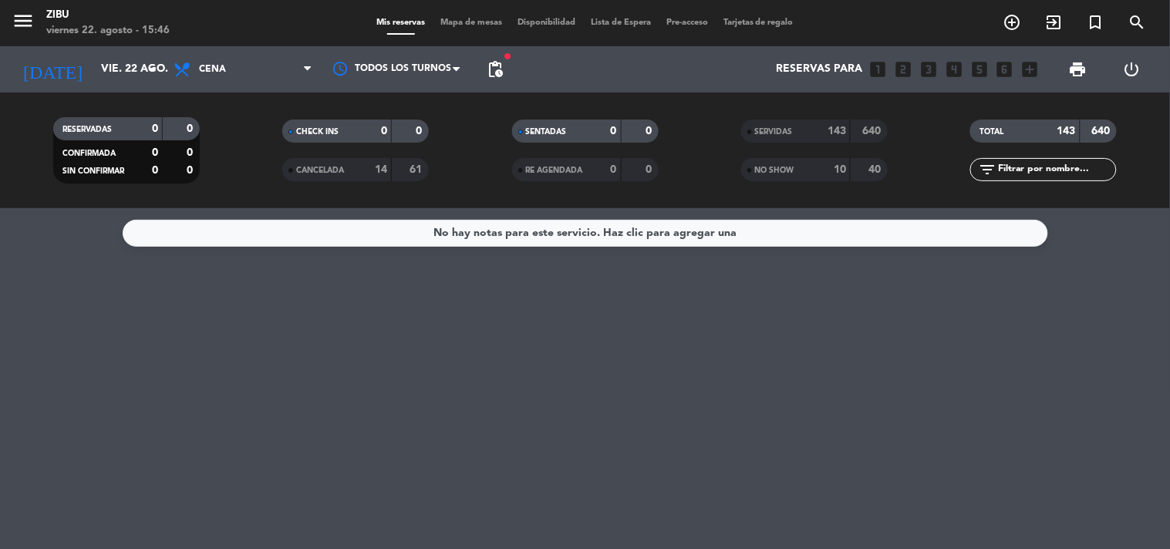
click at [1009, 165] on input "text" at bounding box center [1056, 169] width 120 height 17
type input "[PERSON_NAME]"
click at [126, 68] on input "vie. 22 ago." at bounding box center [166, 70] width 147 height 28
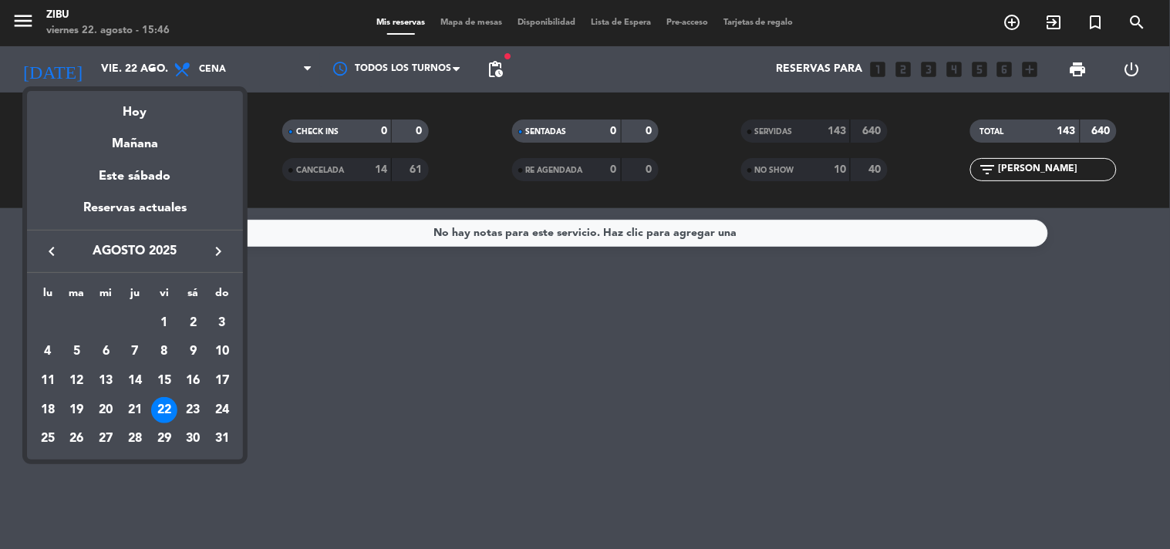
click at [171, 413] on div "22" at bounding box center [164, 410] width 26 height 26
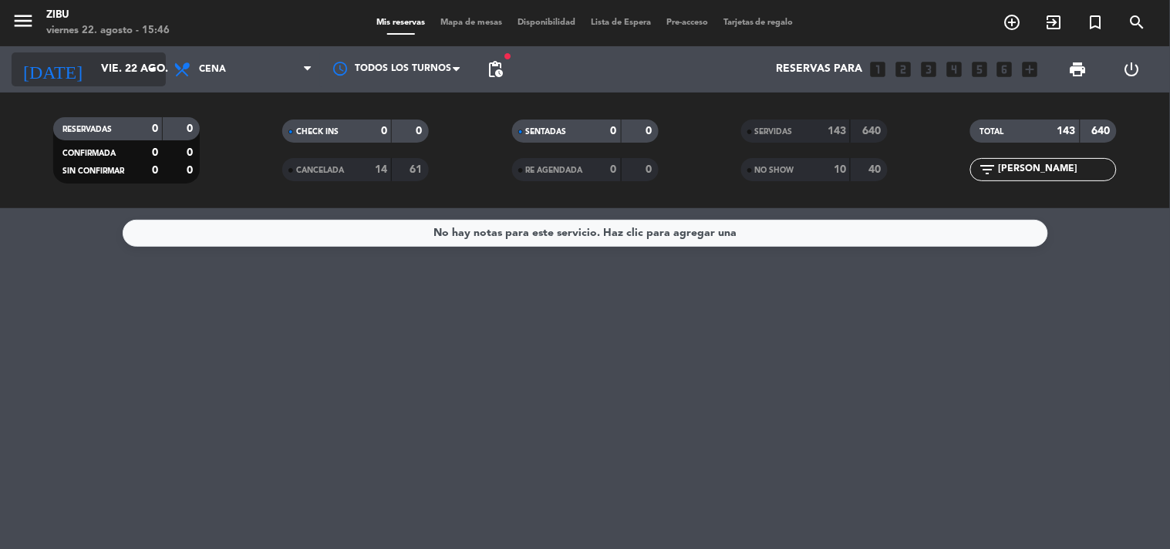
click at [112, 52] on div "[DATE] vie. 22 ago. arrow_drop_down" at bounding box center [89, 69] width 154 height 34
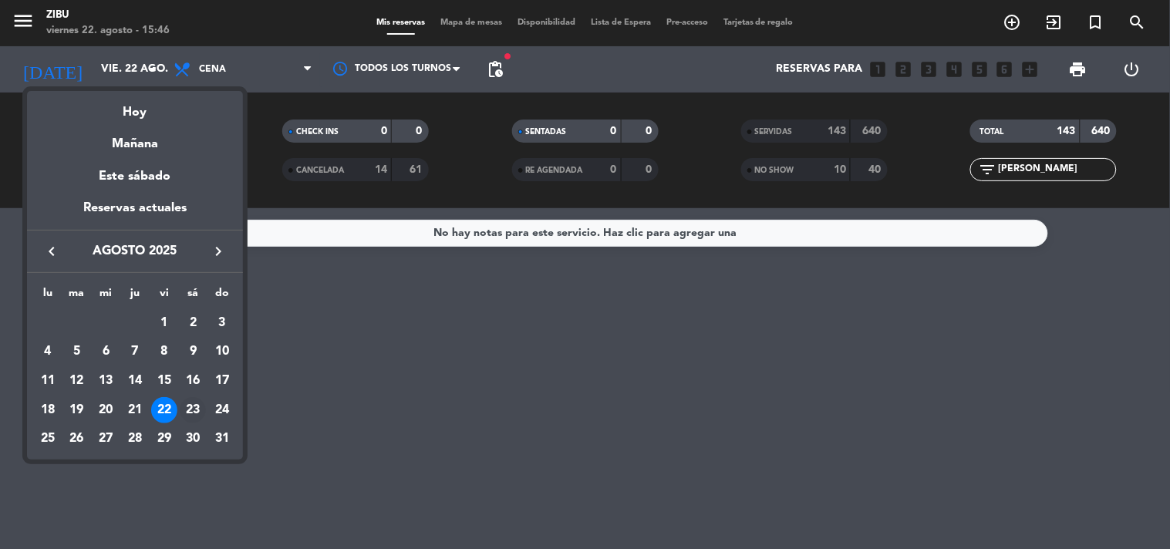
click at [190, 406] on div "23" at bounding box center [193, 410] width 26 height 26
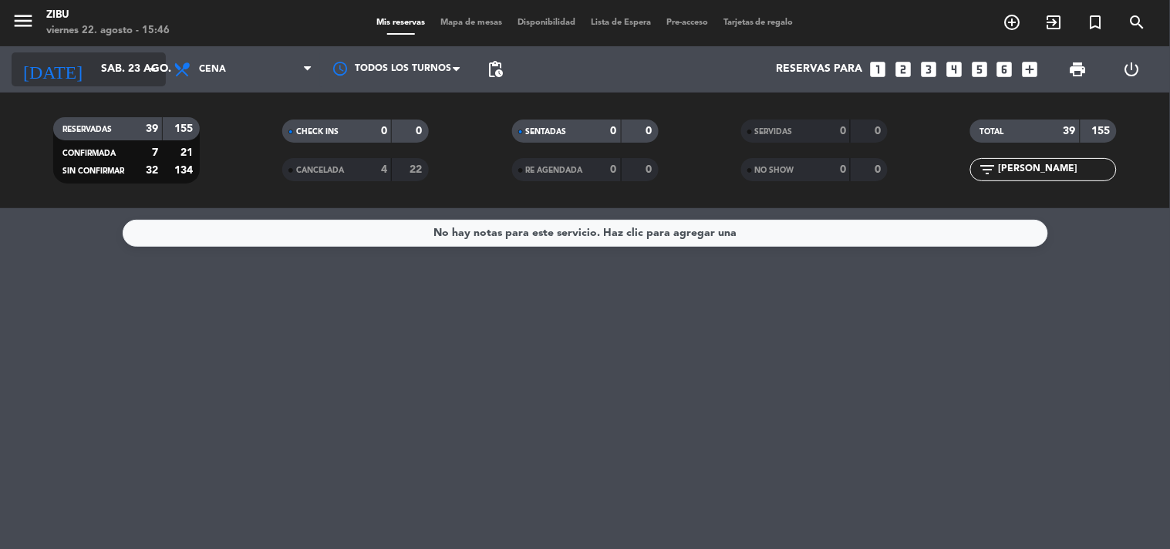
click at [93, 66] on input "sáb. 23 ago." at bounding box center [166, 70] width 147 height 28
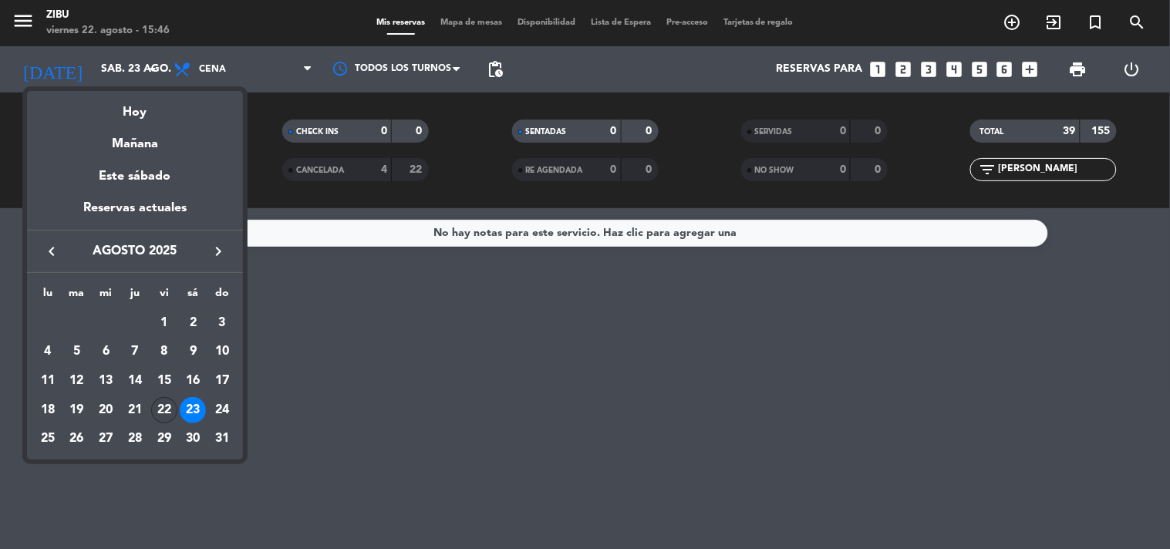
click at [163, 413] on div "22" at bounding box center [164, 410] width 26 height 26
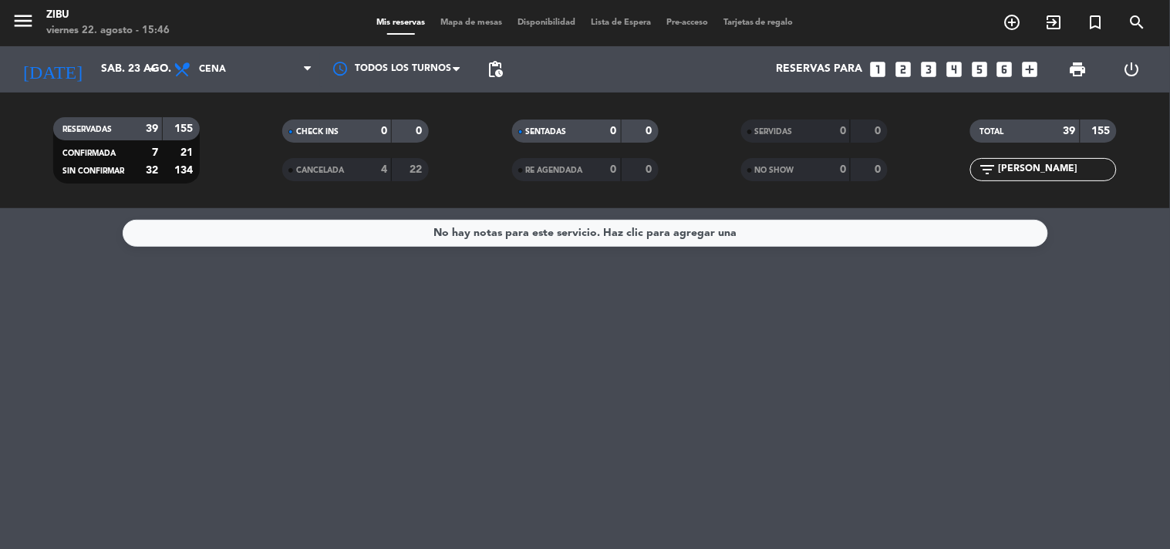
type input "vie. 22 ago."
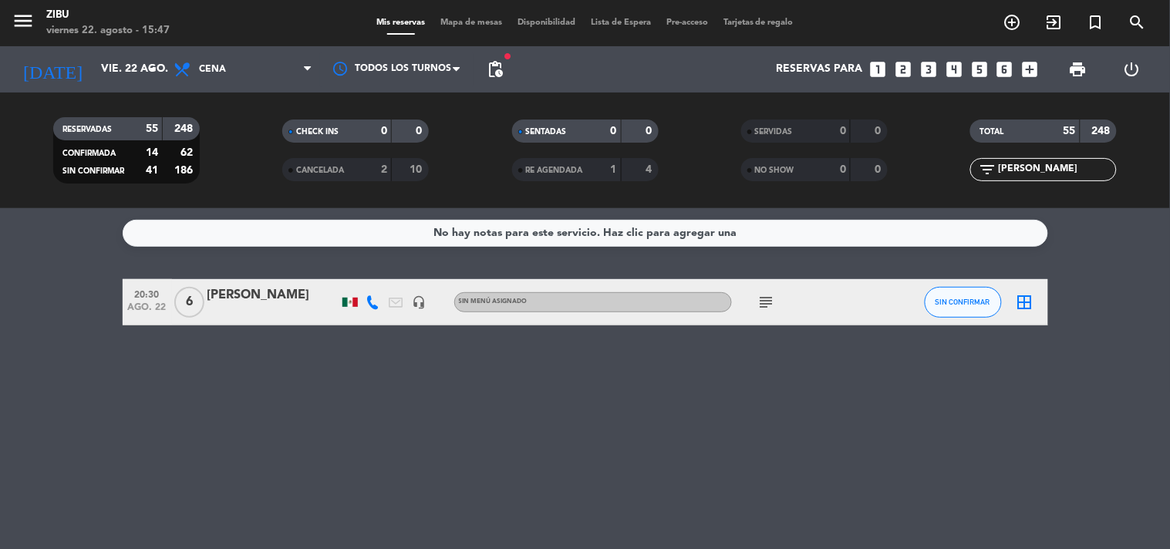
drag, startPoint x: 1020, startPoint y: 164, endPoint x: 912, endPoint y: 188, distance: 110.6
click at [912, 188] on div "RESERVADAS 55 248 CONFIRMADA 14 62 SIN CONFIRMAR 41 186 CHECK INS 0 0 CANCELADA…" at bounding box center [585, 150] width 1170 height 85
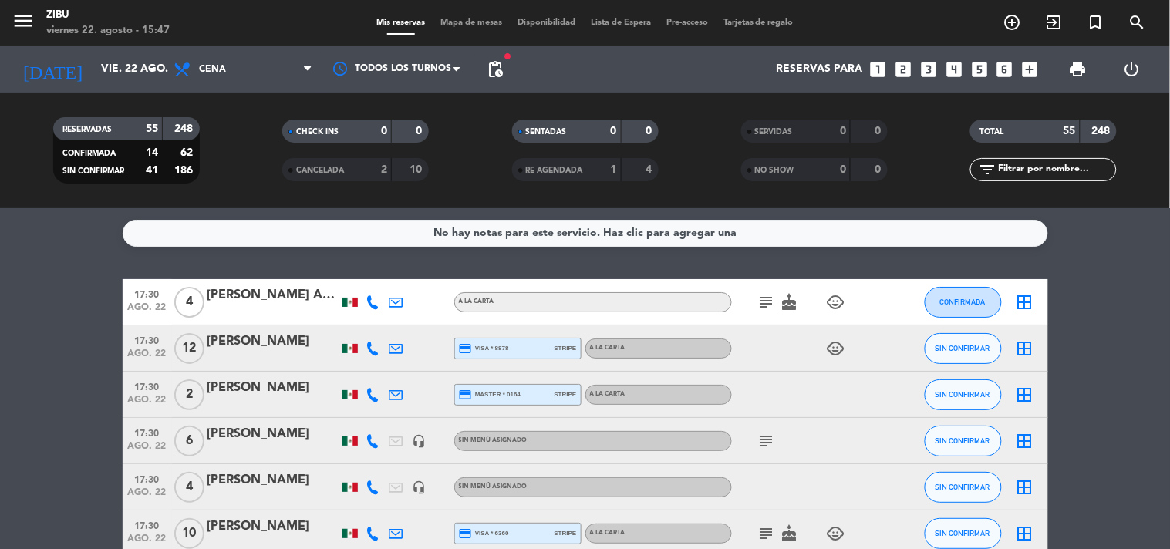
click at [903, 63] on icon "looks_two" at bounding box center [903, 69] width 20 height 20
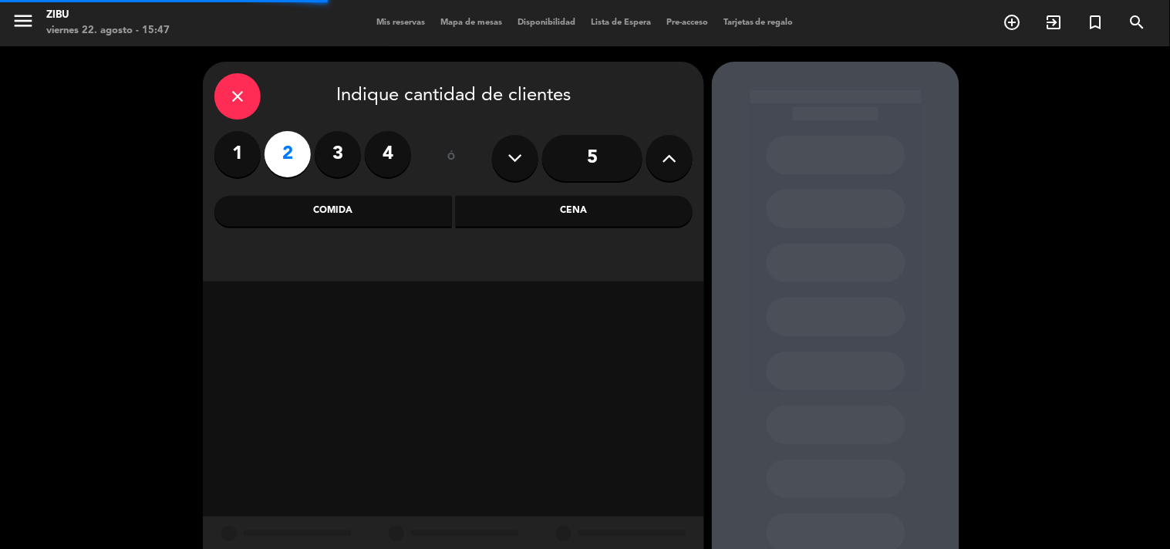
click at [625, 216] on div "Cena" at bounding box center [574, 211] width 237 height 31
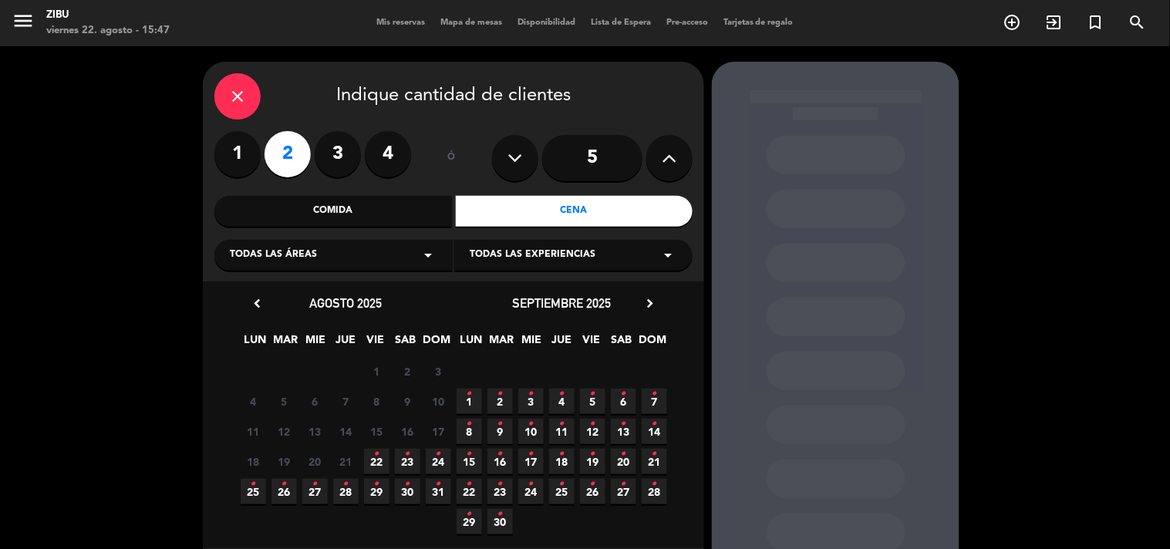
click at [381, 459] on span "22 •" at bounding box center [376, 461] width 25 height 25
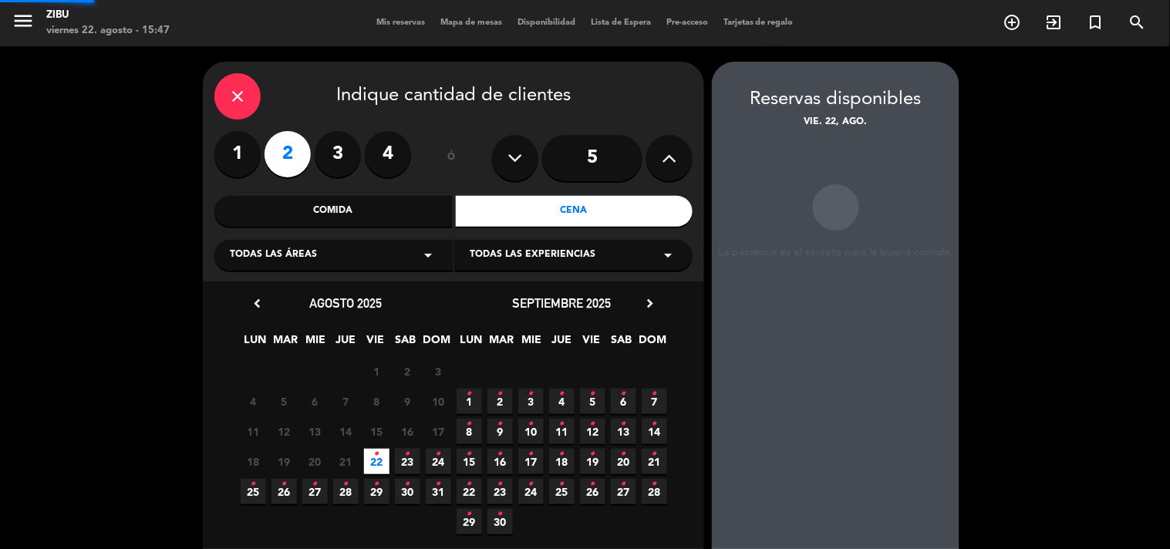
scroll to position [62, 0]
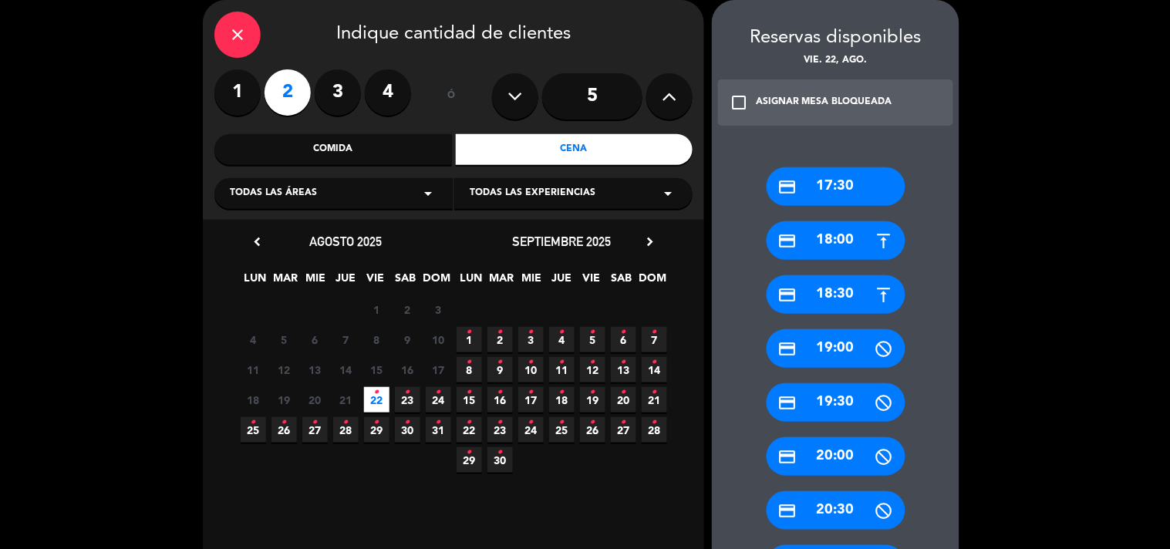
click at [854, 460] on div "credit_card 20:00" at bounding box center [835, 456] width 139 height 39
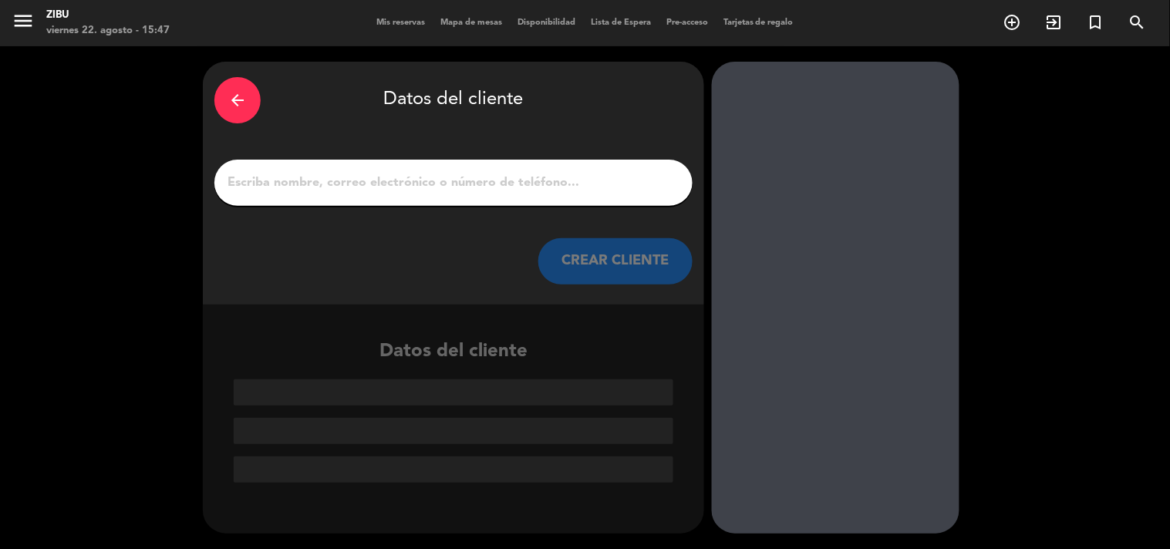
scroll to position [0, 0]
click at [640, 194] on div at bounding box center [453, 183] width 478 height 46
click at [645, 170] on div at bounding box center [453, 183] width 478 height 46
click at [644, 181] on input "1" at bounding box center [453, 183] width 455 height 22
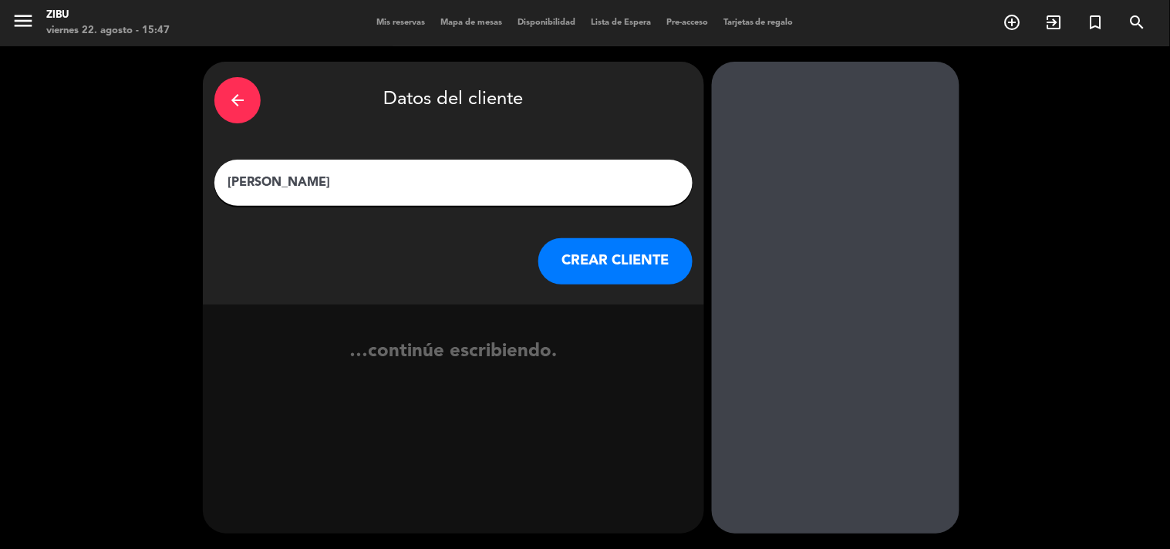
type input "[PERSON_NAME]"
click at [628, 263] on button "CREAR CLIENTE" at bounding box center [615, 261] width 154 height 46
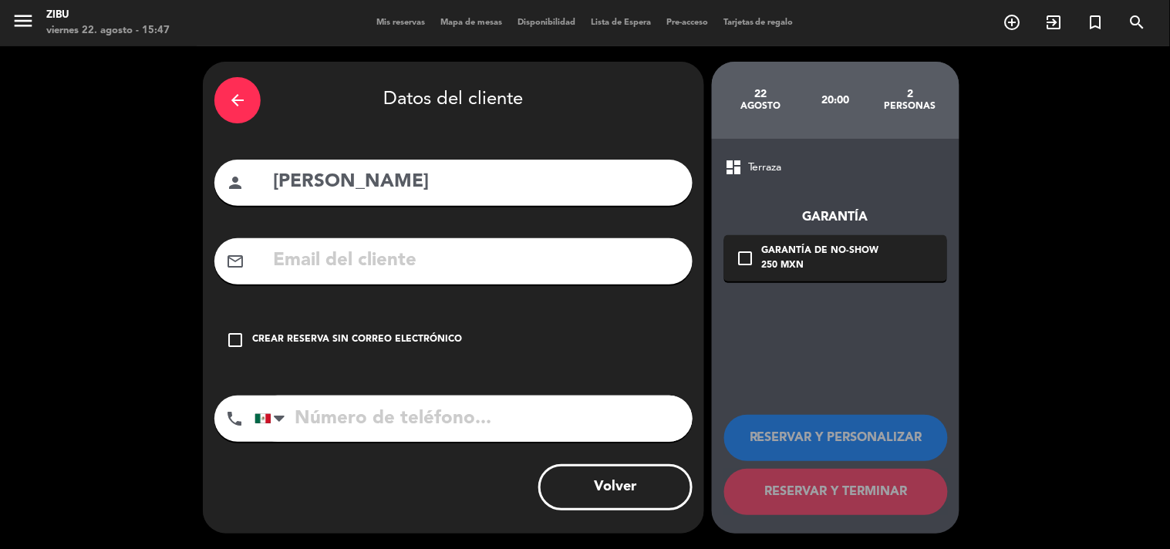
click at [396, 356] on div "check_box_outline_blank Crear reserva sin correo electrónico" at bounding box center [453, 340] width 478 height 46
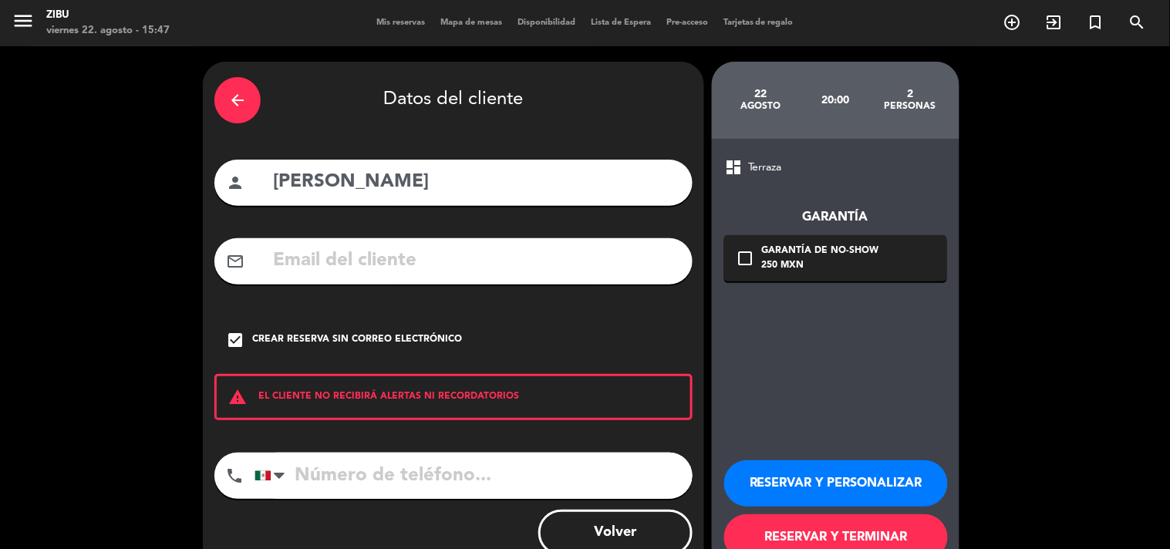
click at [805, 533] on button "RESERVAR Y TERMINAR" at bounding box center [836, 537] width 224 height 46
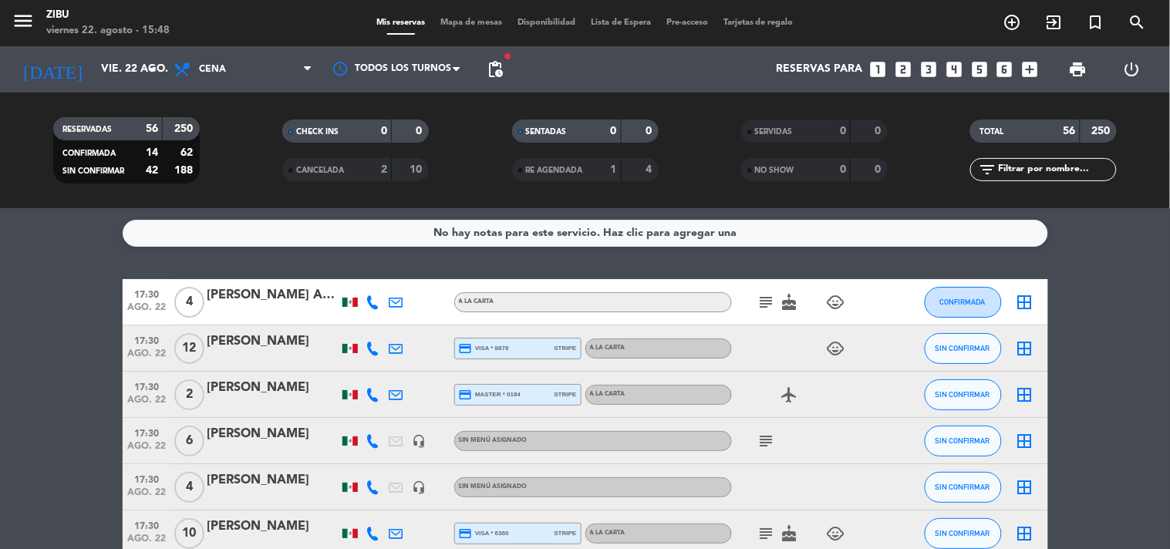
click at [899, 67] on icon "looks_two" at bounding box center [903, 69] width 20 height 20
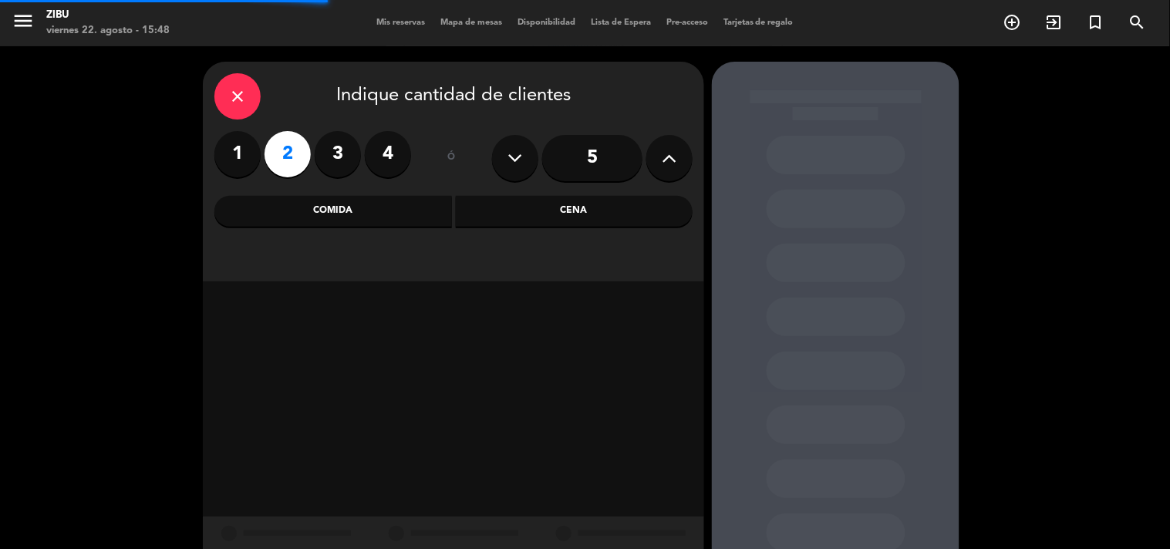
click at [619, 198] on div "Cena" at bounding box center [574, 211] width 237 height 31
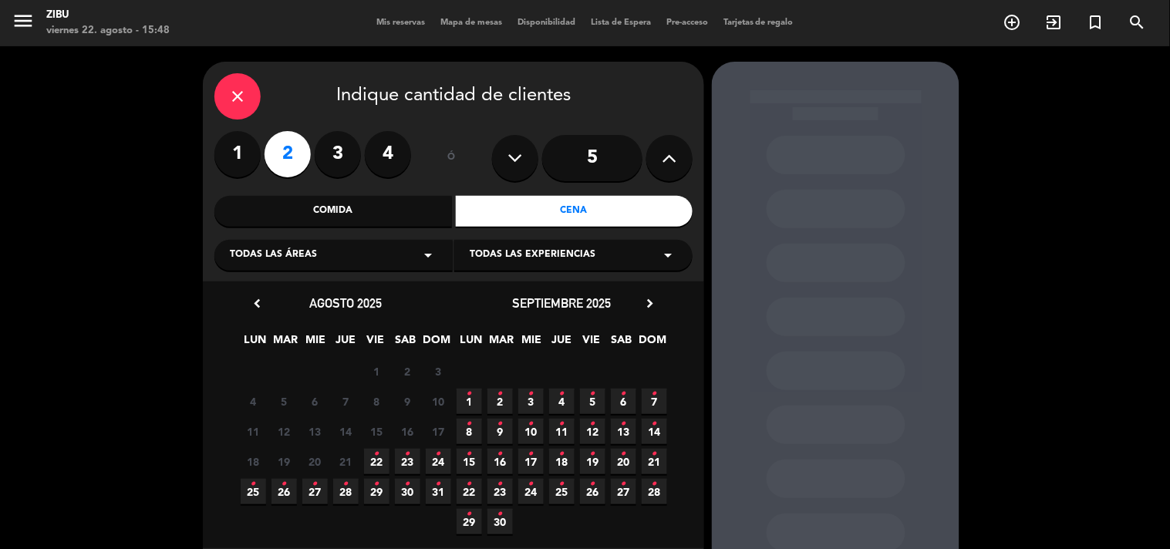
click at [413, 453] on span "23 •" at bounding box center [407, 461] width 25 height 25
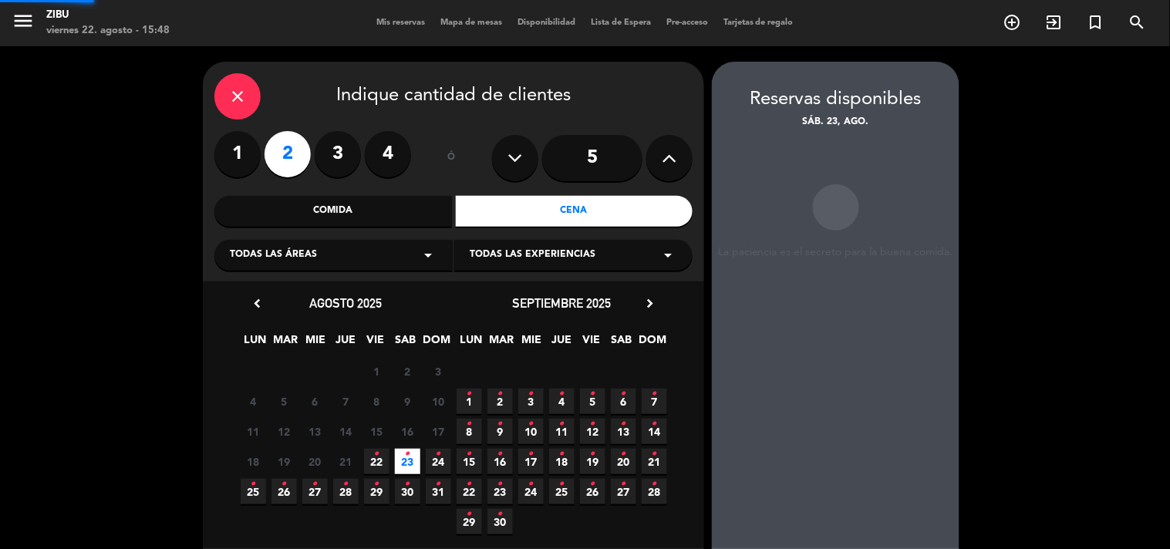
scroll to position [62, 0]
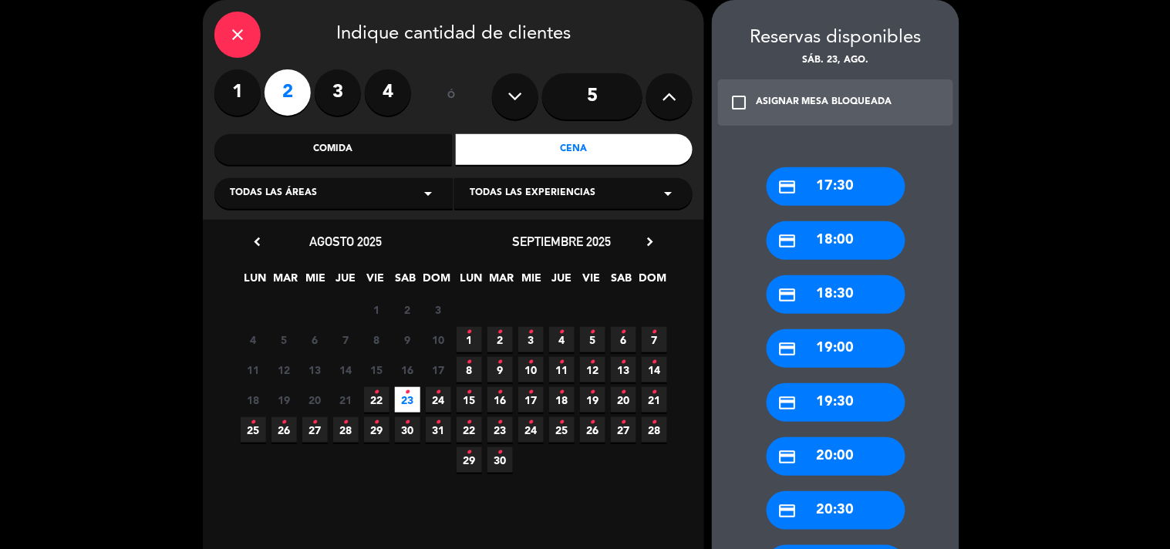
click at [881, 453] on div "credit_card 20:00" at bounding box center [835, 456] width 139 height 39
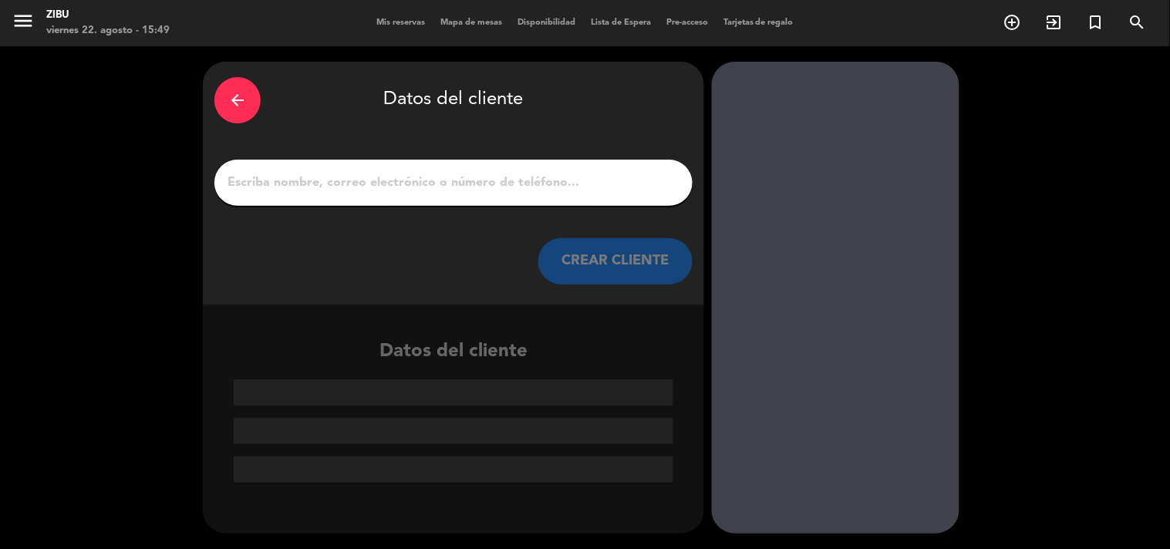
click at [506, 174] on input "1" at bounding box center [453, 183] width 455 height 22
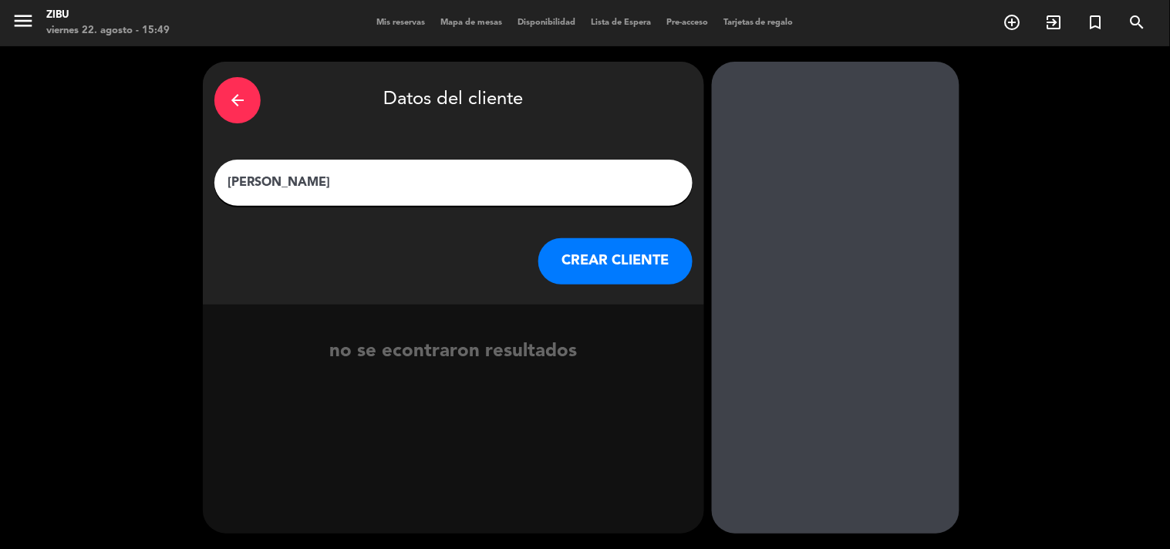
type input "[PERSON_NAME]"
click at [600, 248] on button "CREAR CLIENTE" at bounding box center [615, 261] width 154 height 46
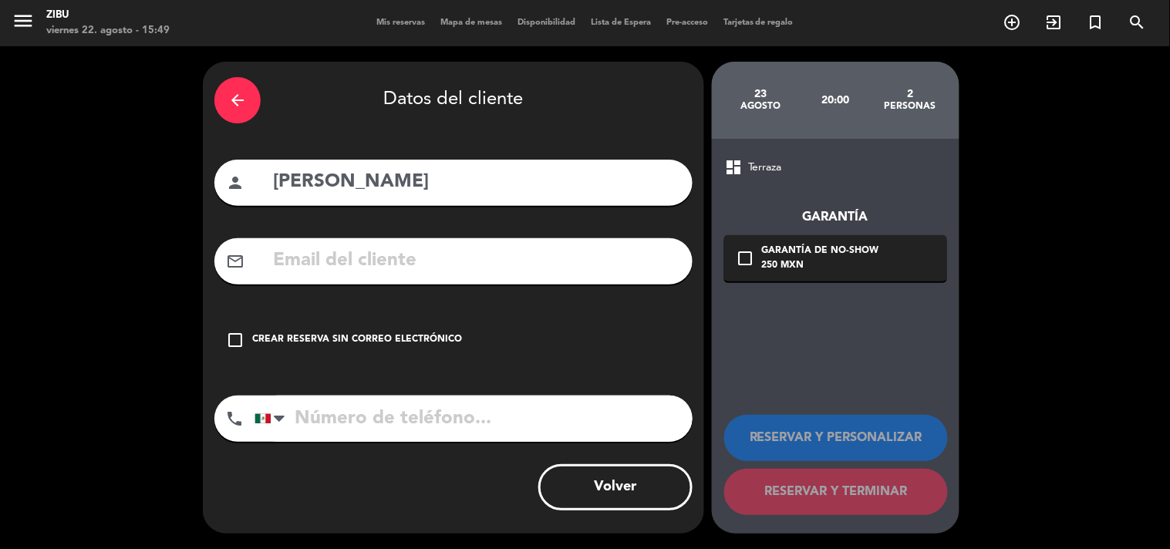
click at [398, 409] on input "tel" at bounding box center [473, 419] width 438 height 46
type input "5513199897"
click at [436, 343] on div "Crear reserva sin correo electrónico" at bounding box center [357, 339] width 210 height 15
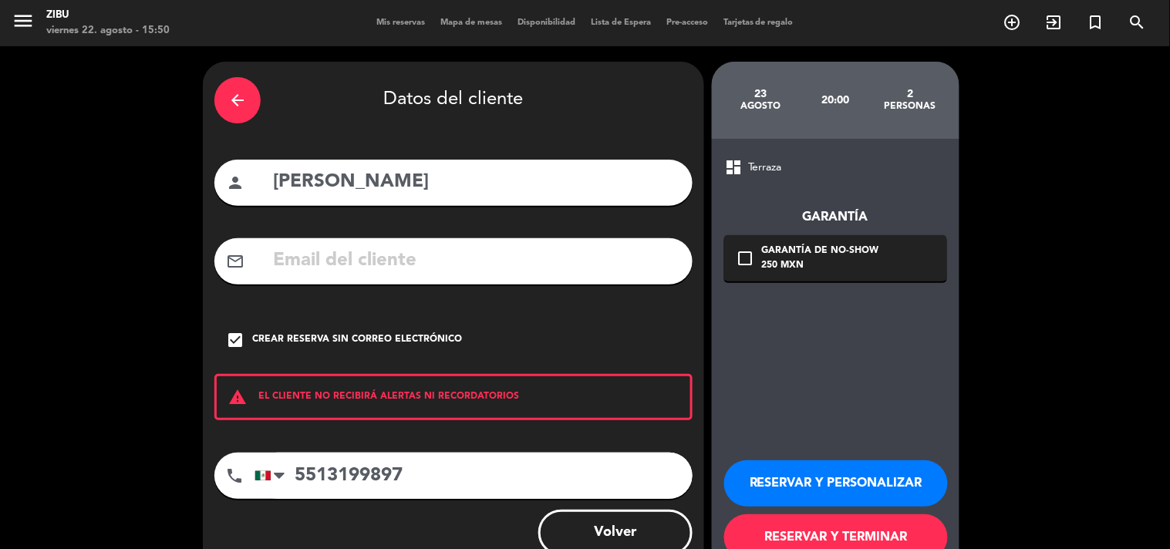
click at [789, 475] on button "RESERVAR Y PERSONALIZAR" at bounding box center [836, 483] width 224 height 46
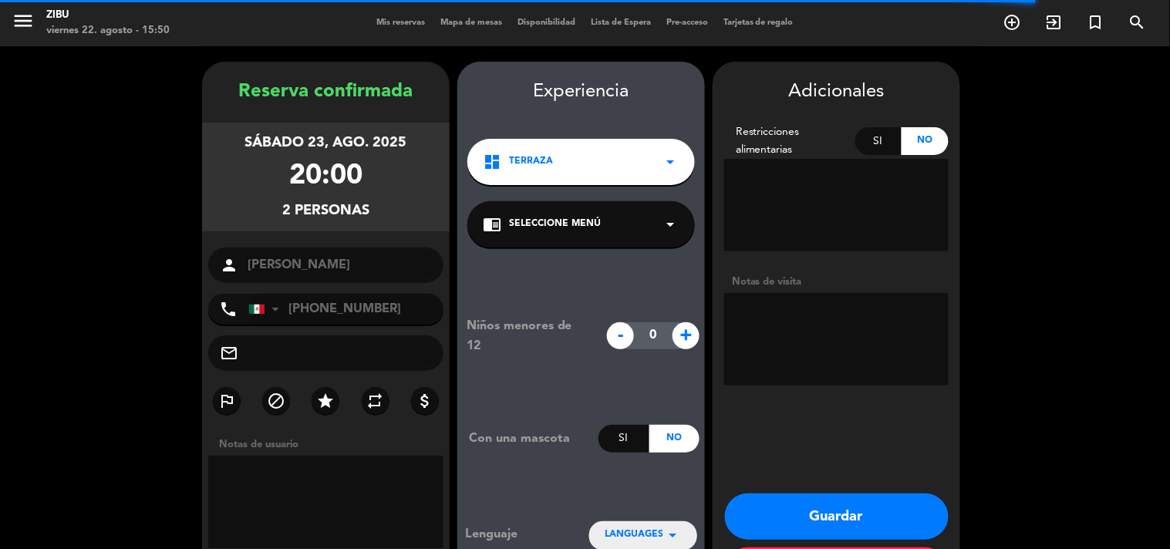
scroll to position [62, 0]
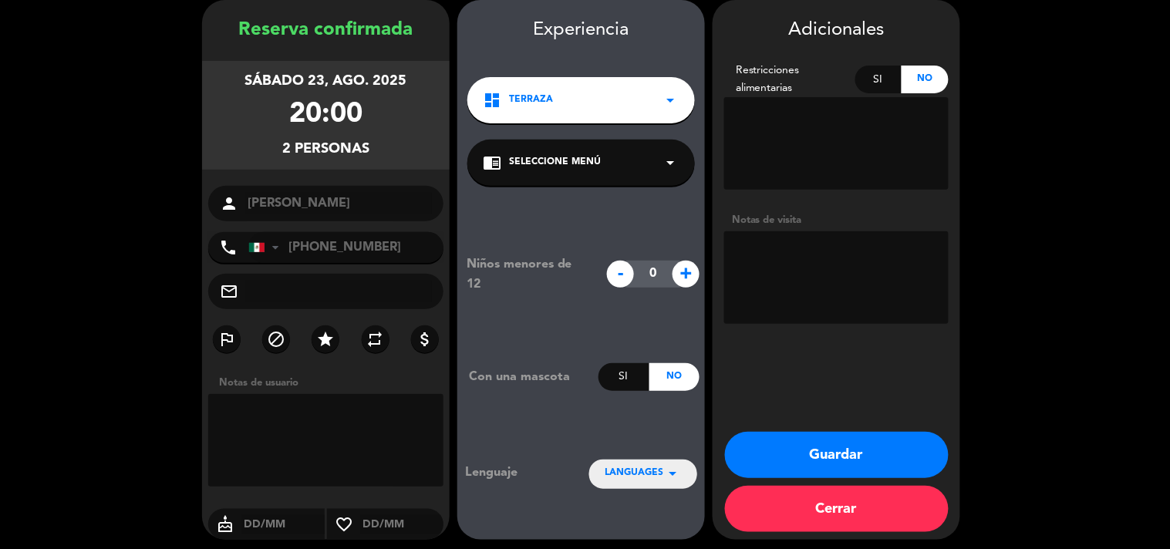
click at [783, 278] on textarea at bounding box center [836, 277] width 224 height 93
type textarea "c"
type textarea "Cumpleaños de su esposa"
click at [839, 451] on button "Guardar" at bounding box center [837, 455] width 224 height 46
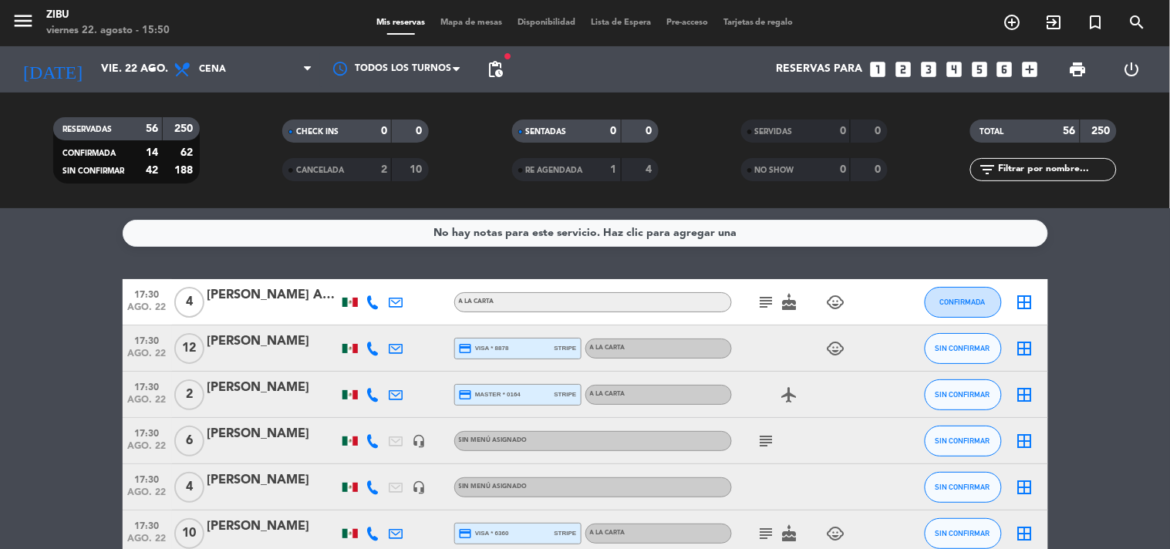
click at [93, 63] on input "vie. 22 ago." at bounding box center [166, 70] width 147 height 28
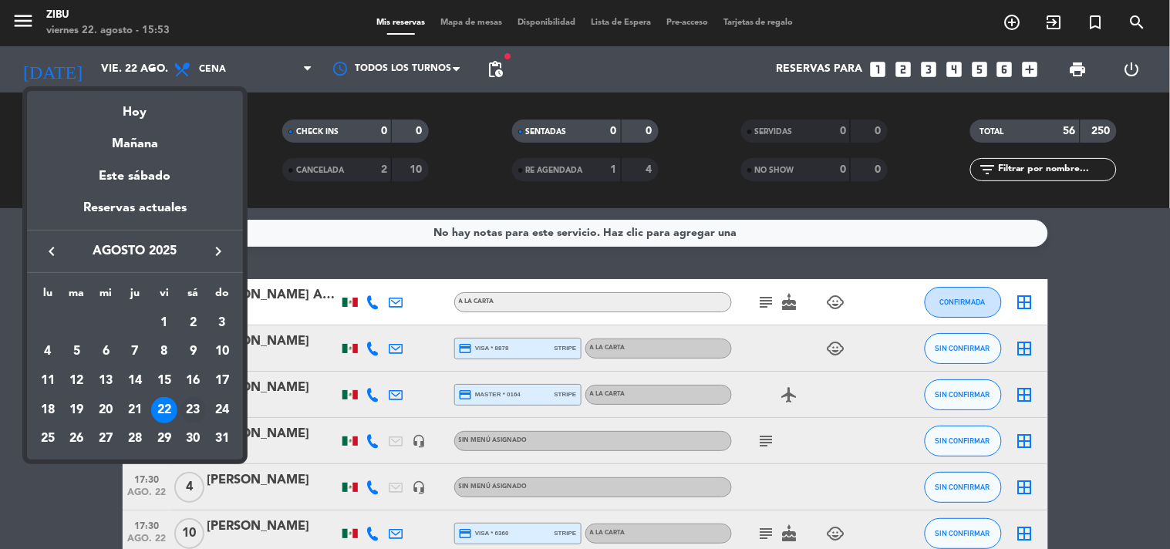
click at [197, 412] on div "23" at bounding box center [193, 410] width 26 height 26
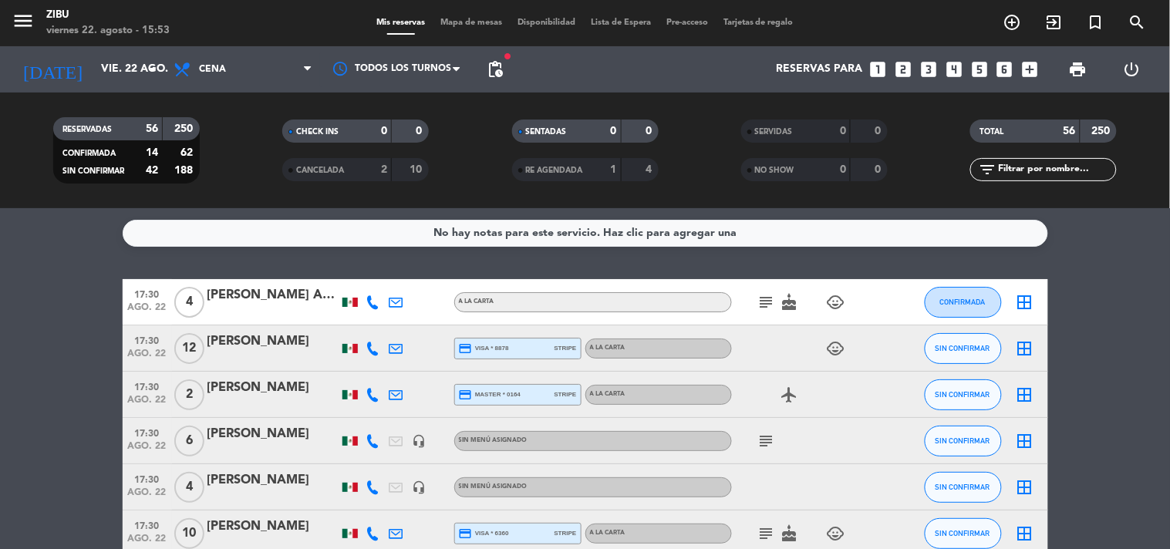
type input "sáb. 23 ago."
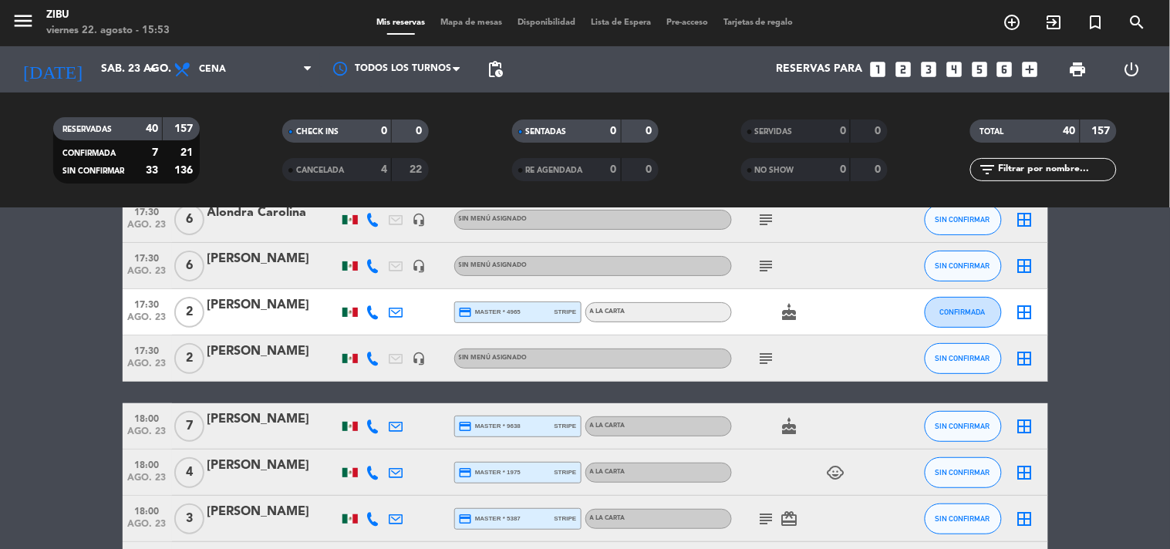
scroll to position [136, 0]
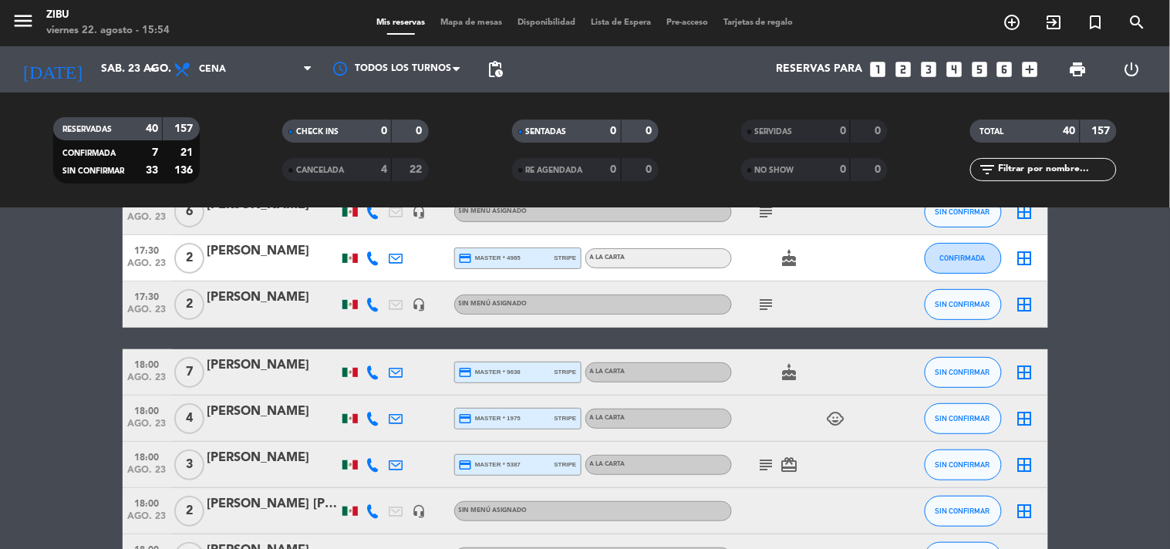
click at [906, 66] on icon "looks_two" at bounding box center [903, 69] width 20 height 20
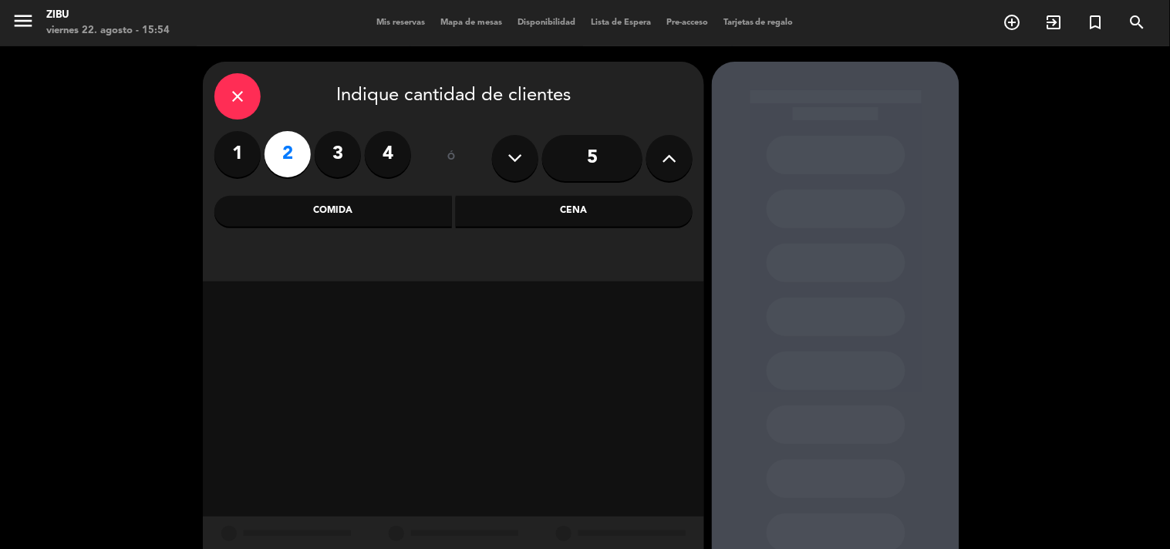
click at [575, 209] on div "Cena" at bounding box center [574, 211] width 237 height 31
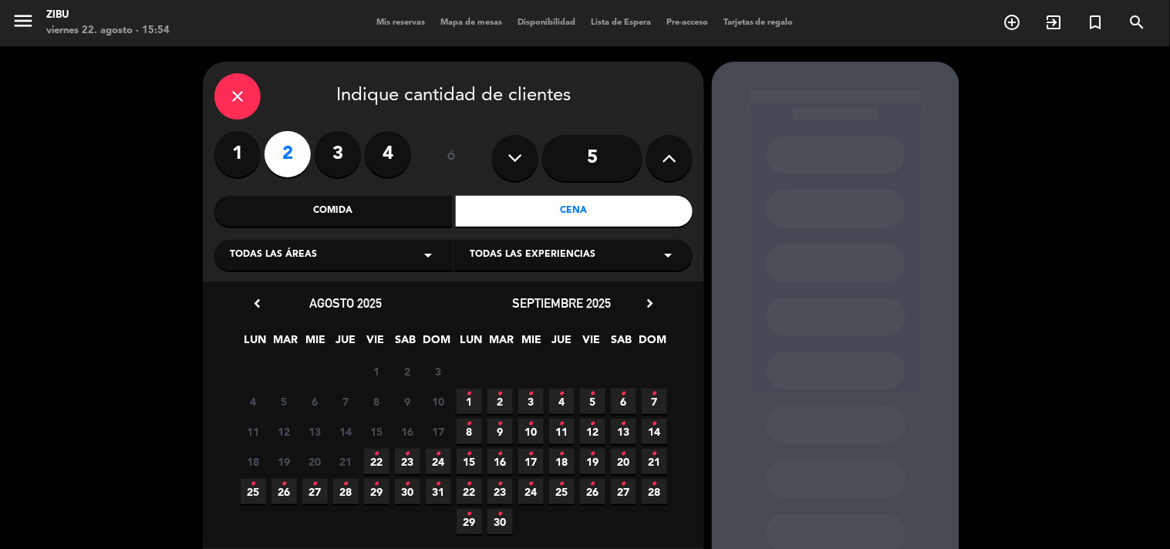
click at [369, 453] on span "22 •" at bounding box center [376, 461] width 25 height 25
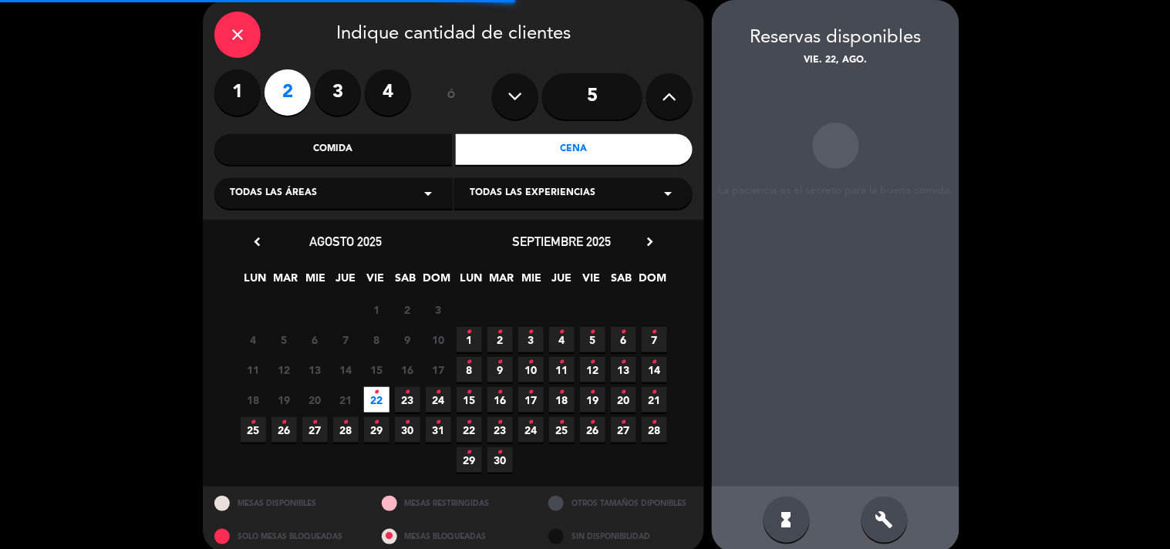
click at [615, 97] on input "5" at bounding box center [592, 96] width 100 height 46
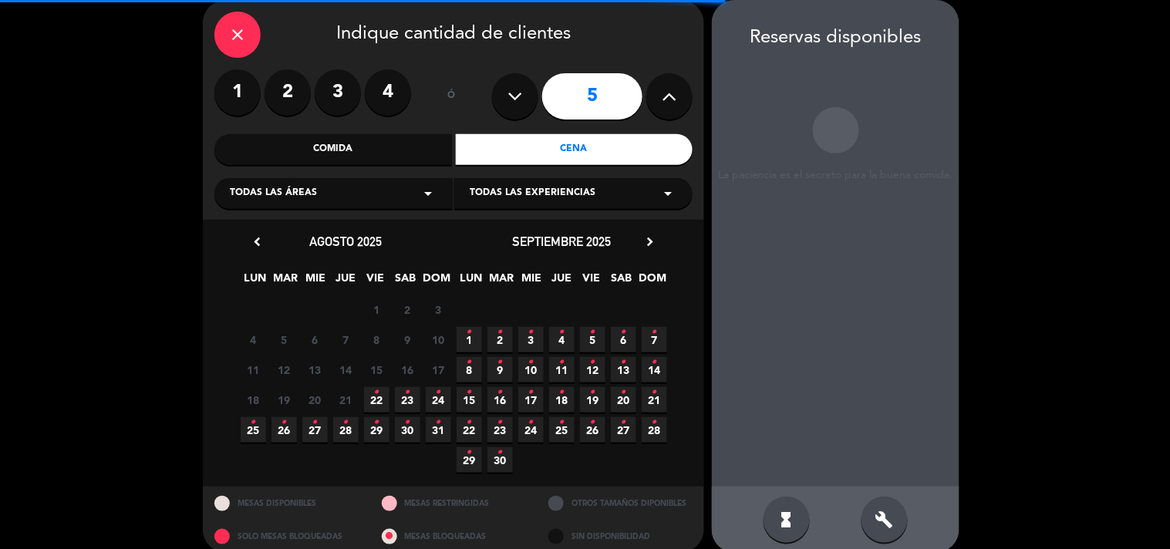
click at [378, 396] on icon "•" at bounding box center [376, 392] width 5 height 25
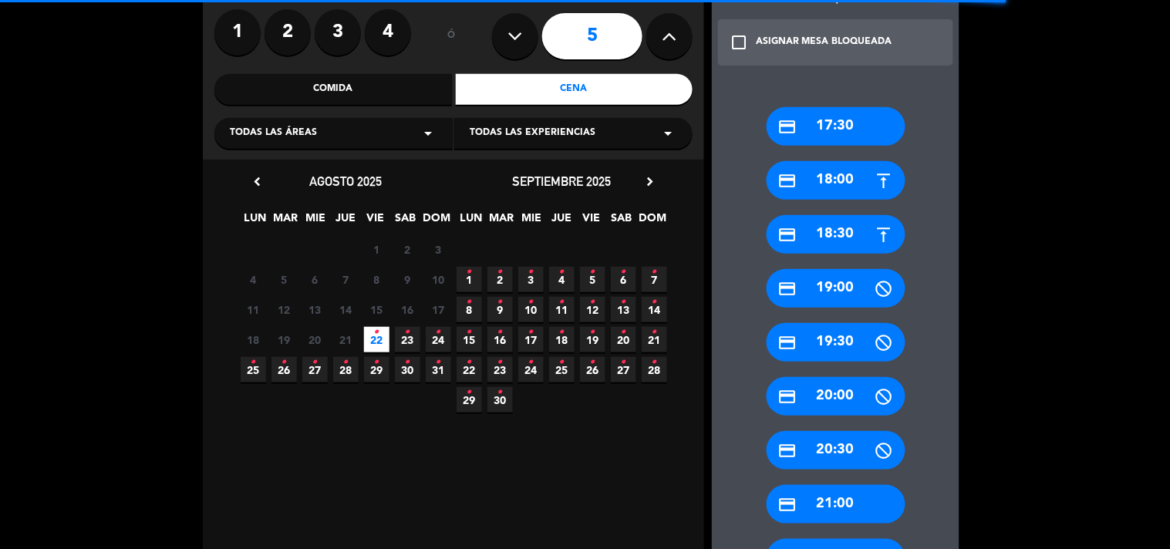
scroll to position [164, 0]
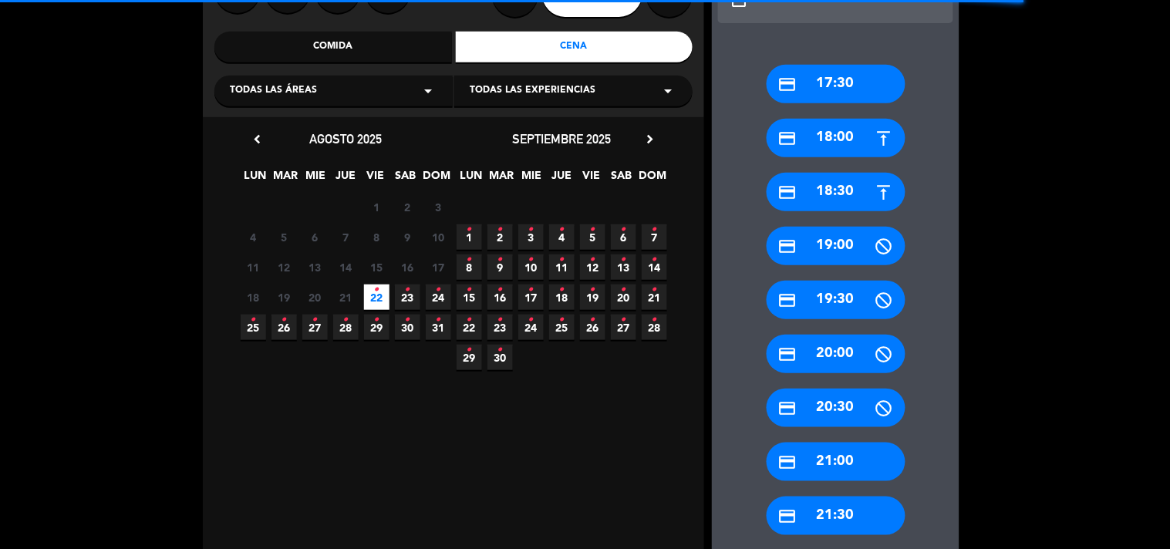
click at [829, 465] on div "credit_card 21:00" at bounding box center [835, 462] width 139 height 39
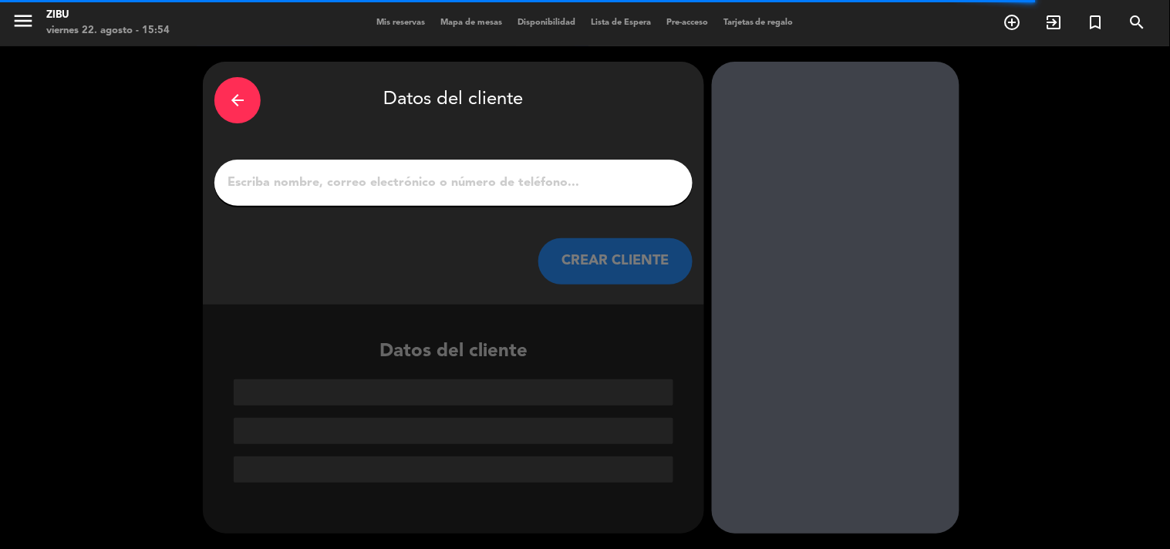
click at [632, 203] on div at bounding box center [453, 183] width 478 height 46
click at [638, 179] on input "1" at bounding box center [453, 183] width 455 height 22
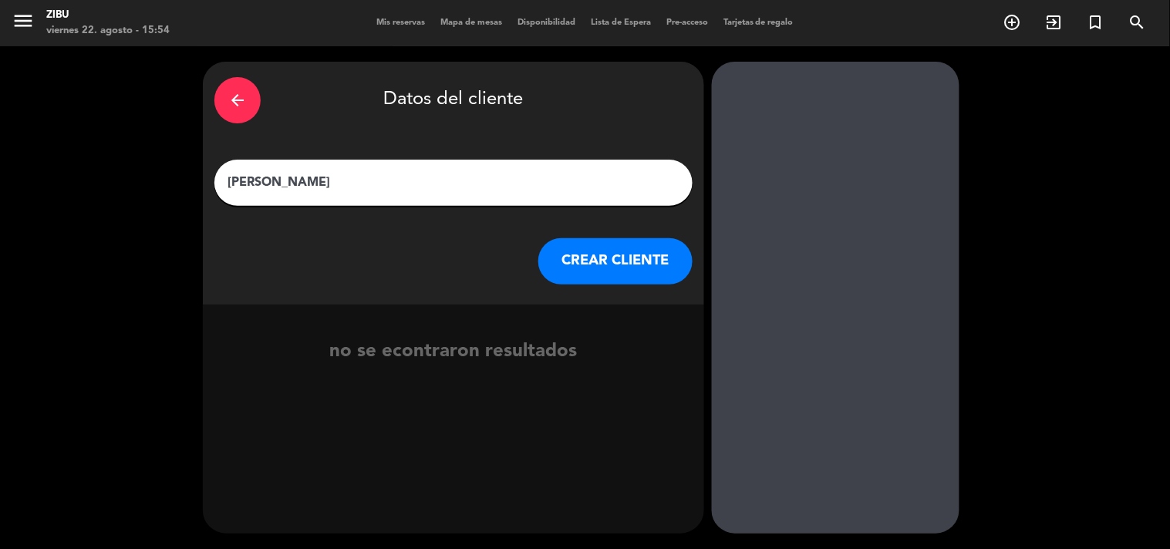
type input "[PERSON_NAME]"
click at [605, 262] on button "CREAR CLIENTE" at bounding box center [615, 261] width 154 height 46
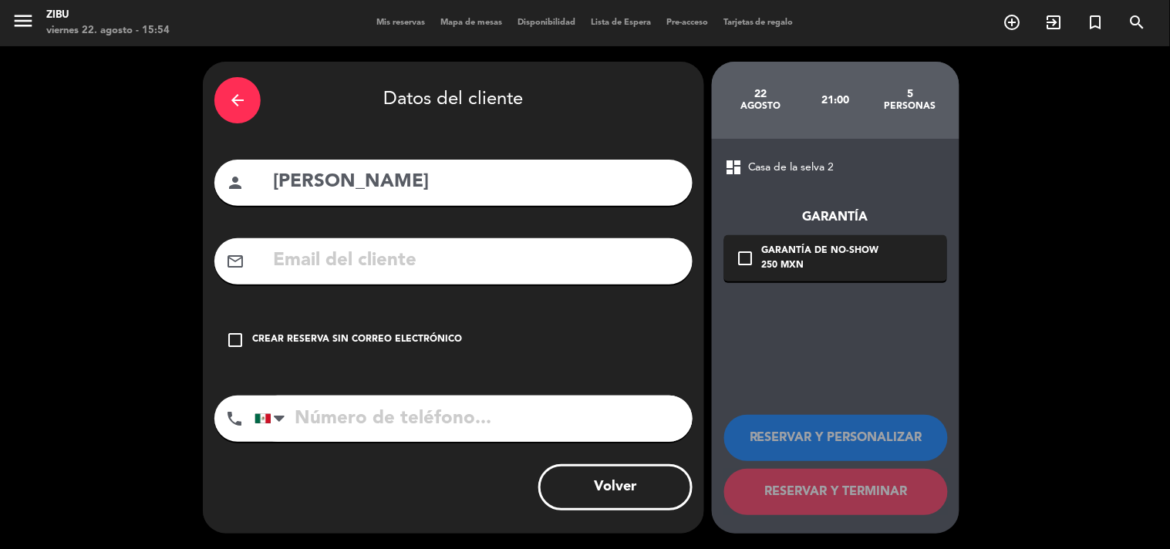
click at [396, 330] on div "check_box_outline_blank Crear reserva sin correo electrónico" at bounding box center [453, 340] width 478 height 46
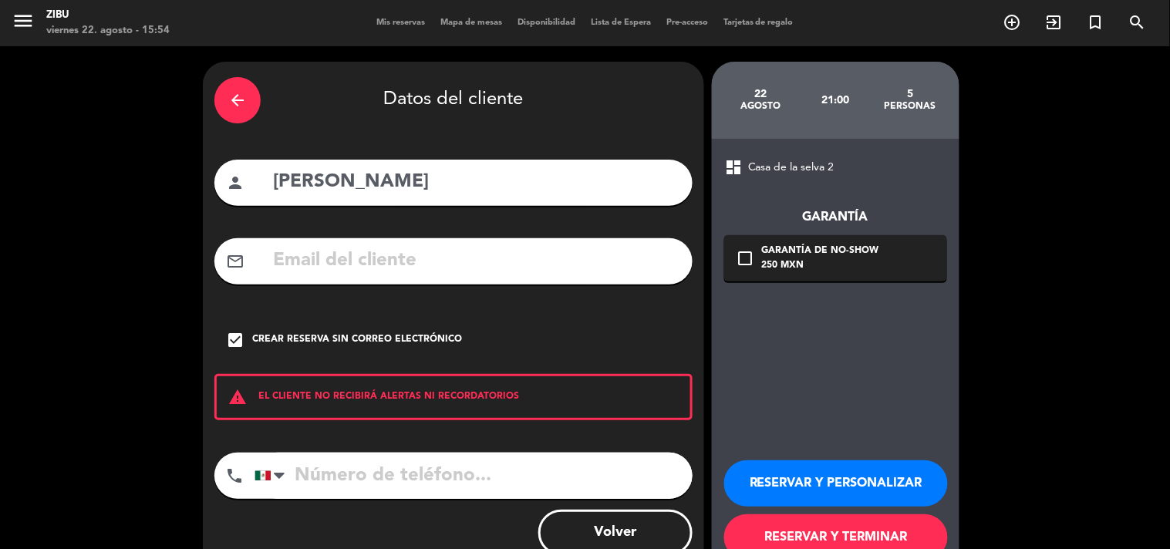
click at [353, 468] on input "tel" at bounding box center [473, 476] width 438 height 46
type input "5539022122"
click at [836, 490] on button "RESERVAR Y PERSONALIZAR" at bounding box center [836, 483] width 224 height 46
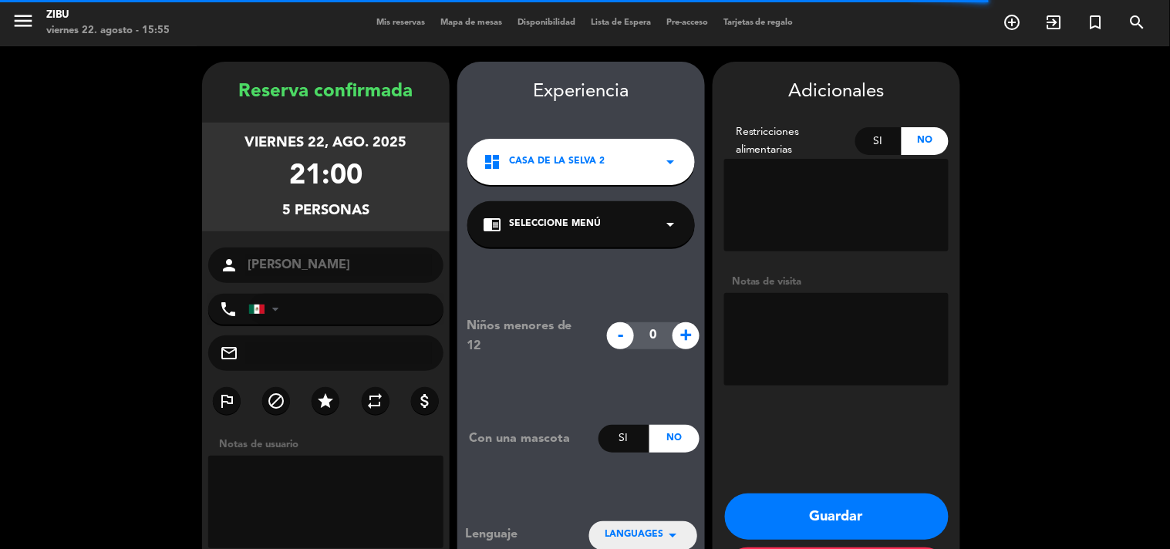
type input "[PHONE_NUMBER]"
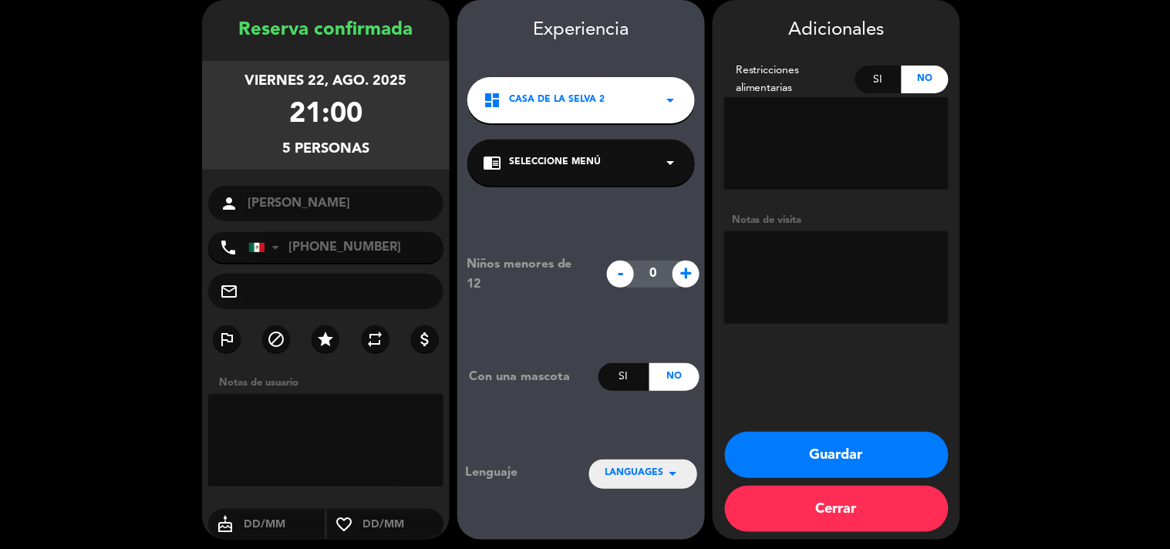
click at [790, 332] on div "Adicionales Restricciones alimentarias Si No Notas de visita Guardar Cerrar" at bounding box center [836, 270] width 248 height 540
click at [793, 283] on textarea at bounding box center [836, 277] width 224 height 93
type textarea "Cumpleaños"
click at [858, 463] on button "Guardar" at bounding box center [837, 455] width 224 height 46
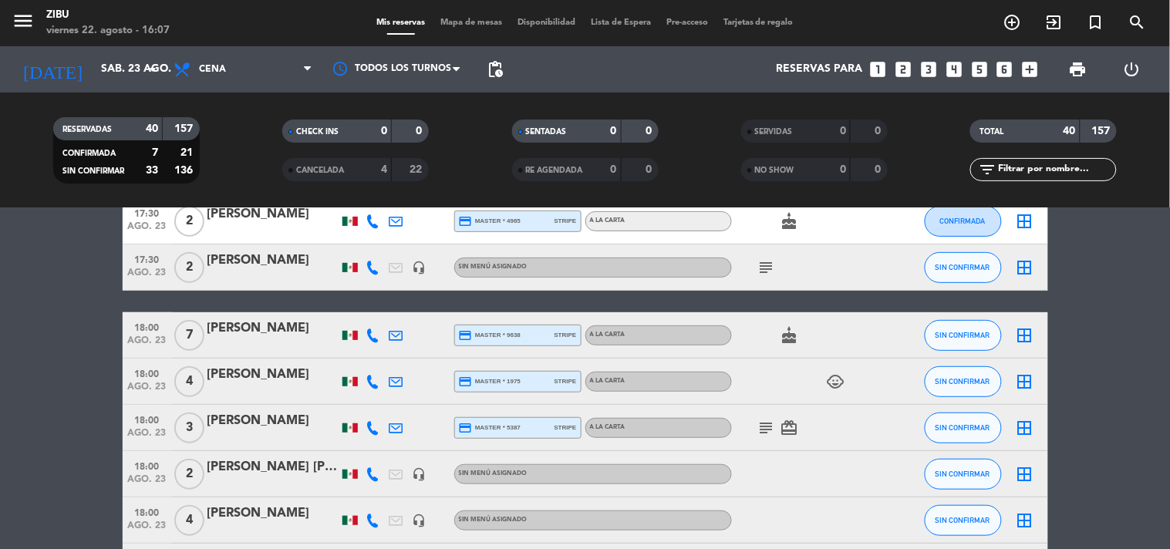
scroll to position [205, 0]
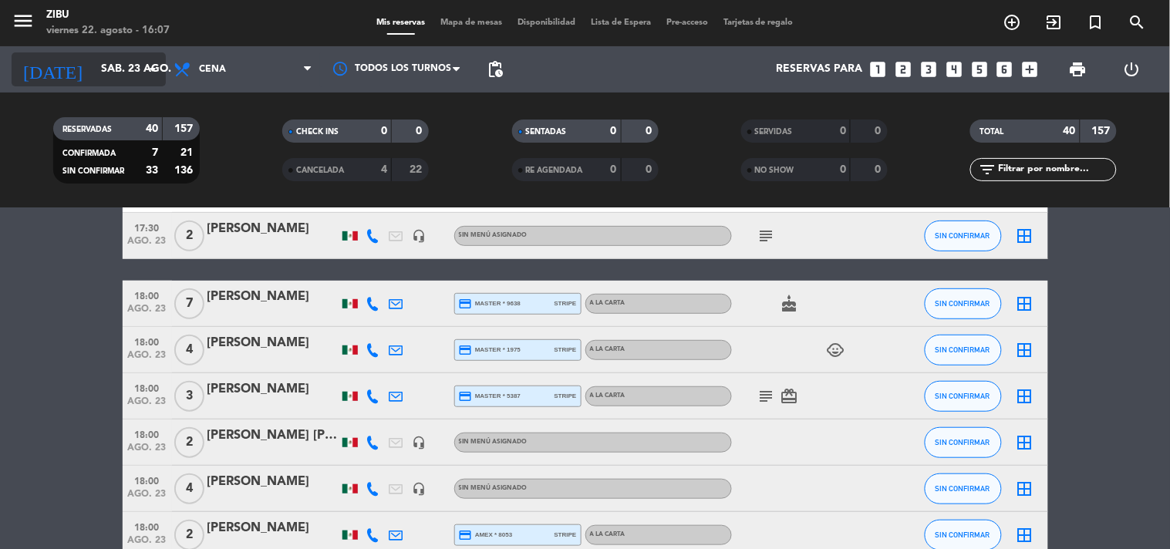
click at [113, 67] on input "sáb. 23 ago." at bounding box center [166, 70] width 147 height 28
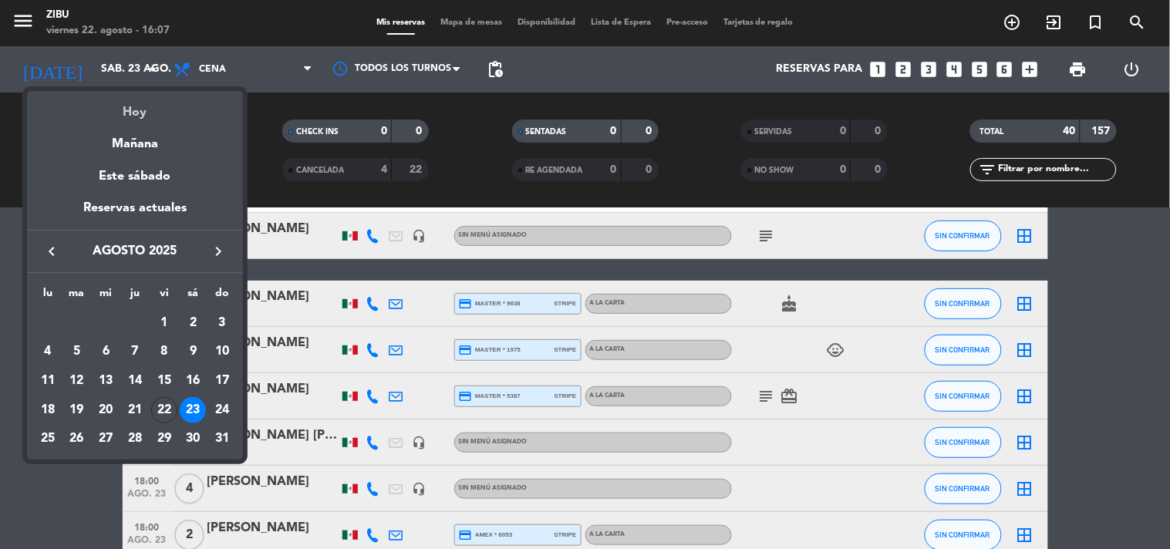
click at [143, 96] on div "Hoy" at bounding box center [135, 107] width 216 height 32
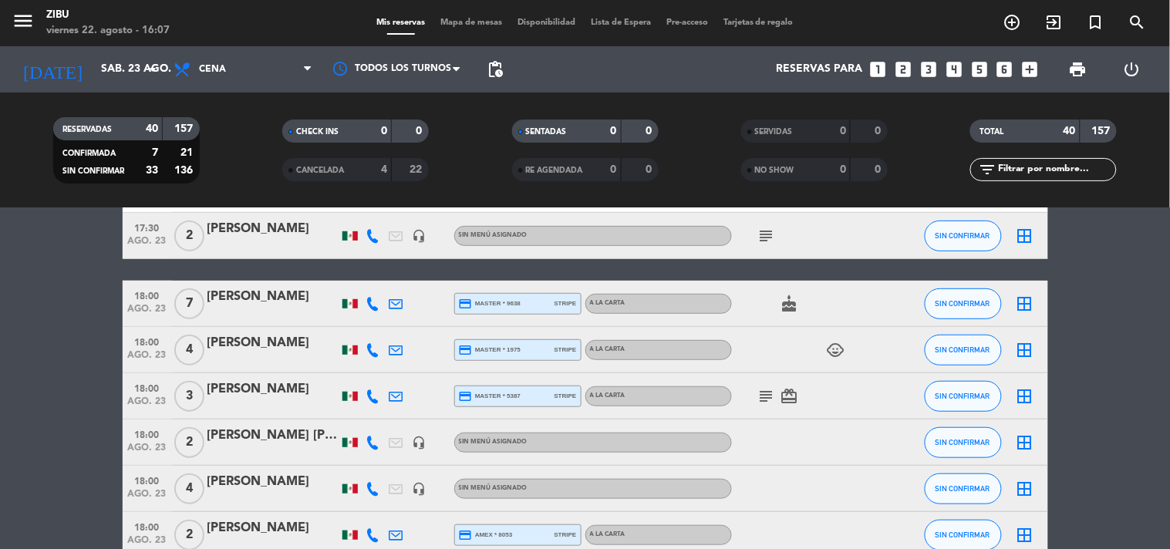
type input "vie. 22 ago."
click at [1069, 171] on input "text" at bounding box center [1056, 169] width 120 height 17
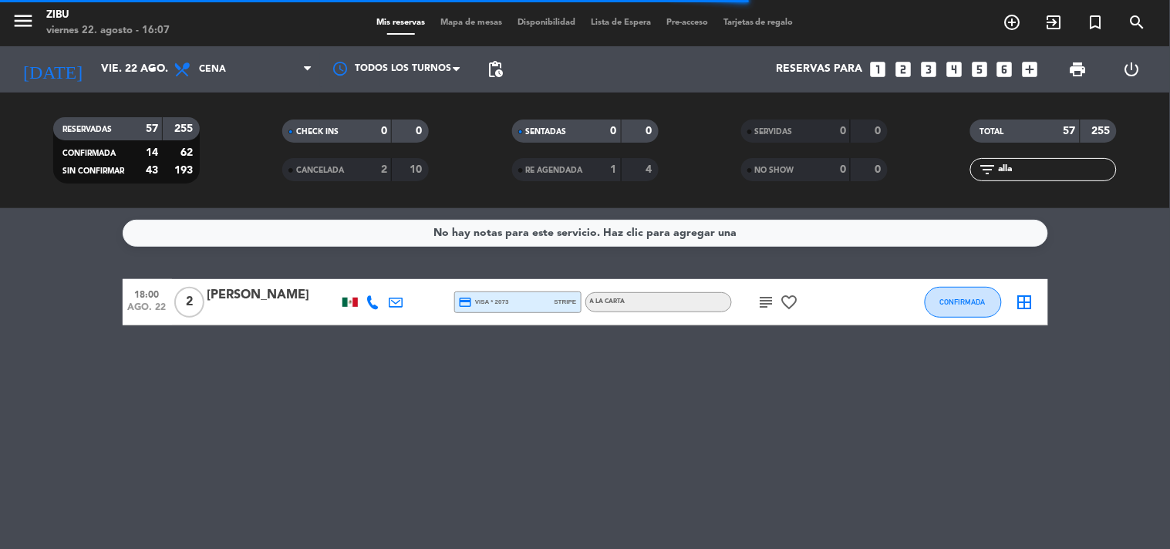
scroll to position [0, 0]
click at [255, 306] on div at bounding box center [272, 312] width 131 height 12
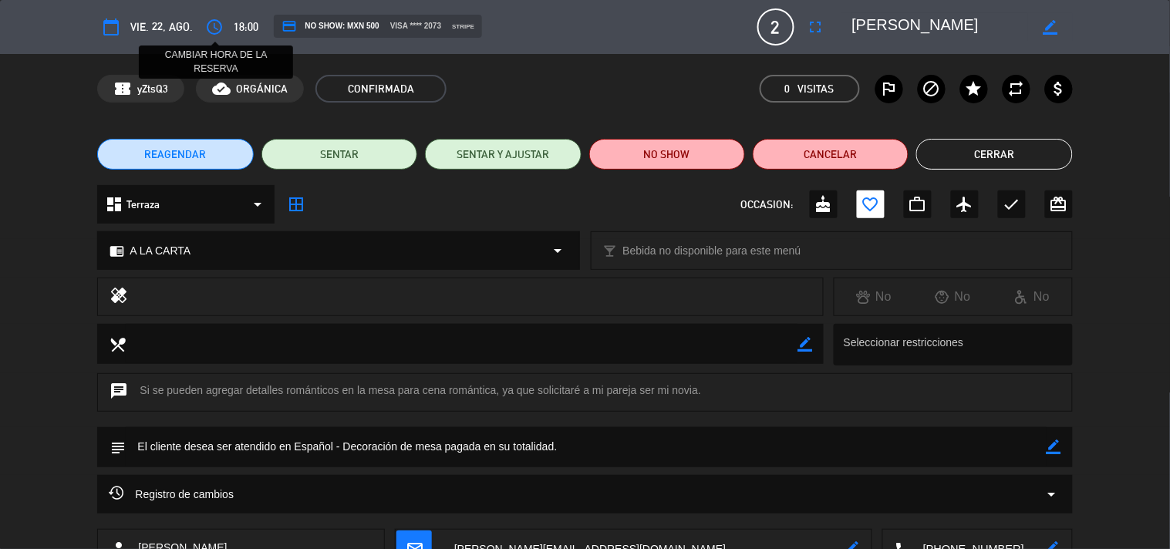
click at [217, 29] on icon "access_time" at bounding box center [214, 27] width 19 height 19
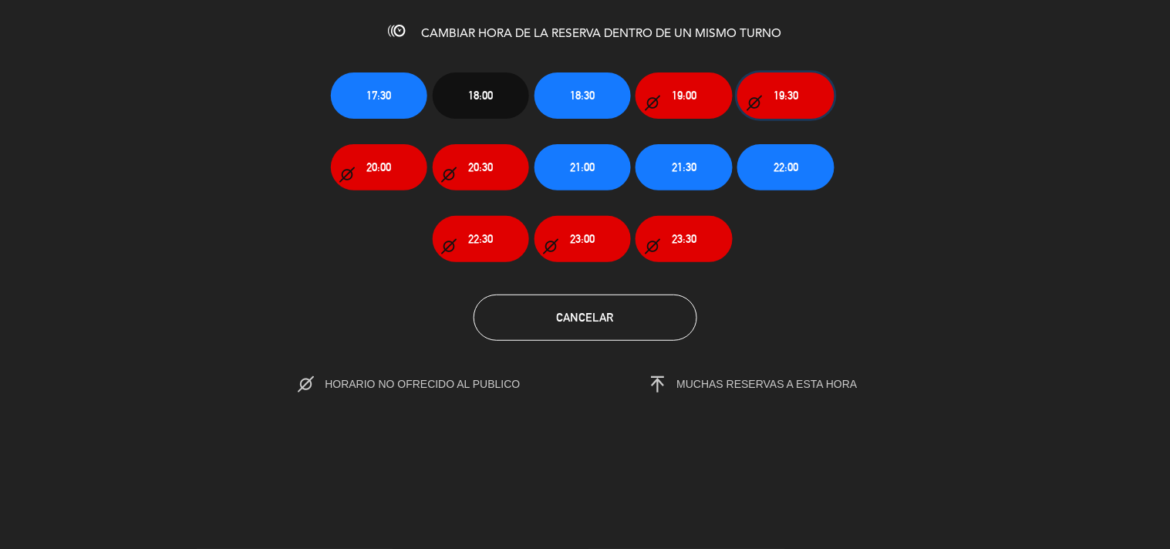
click at [777, 105] on button "19:30" at bounding box center [785, 95] width 96 height 46
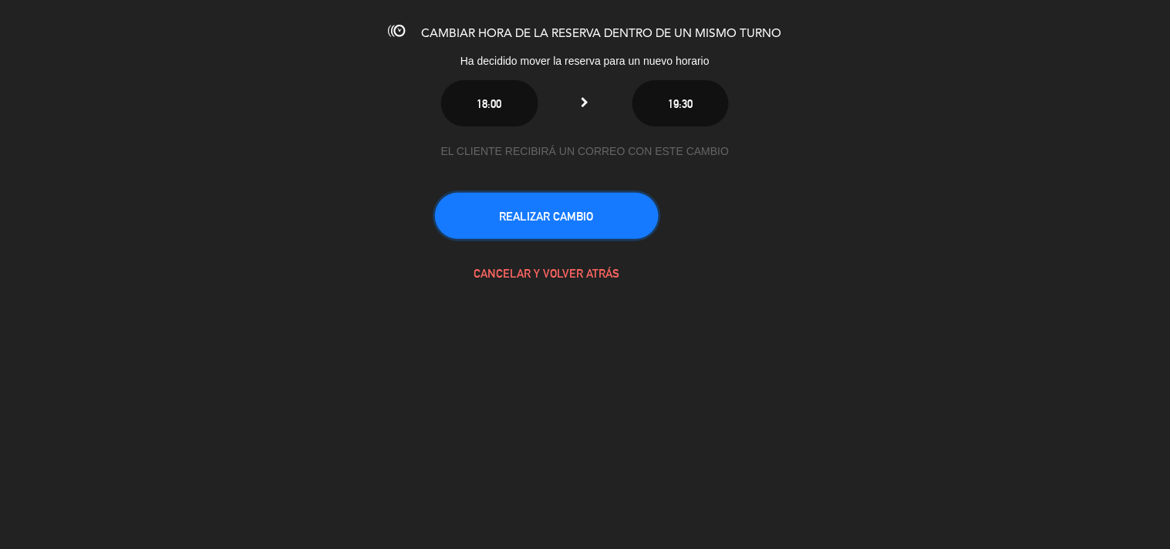
click at [576, 196] on button "REALIZAR CAMBIO" at bounding box center [547, 216] width 224 height 46
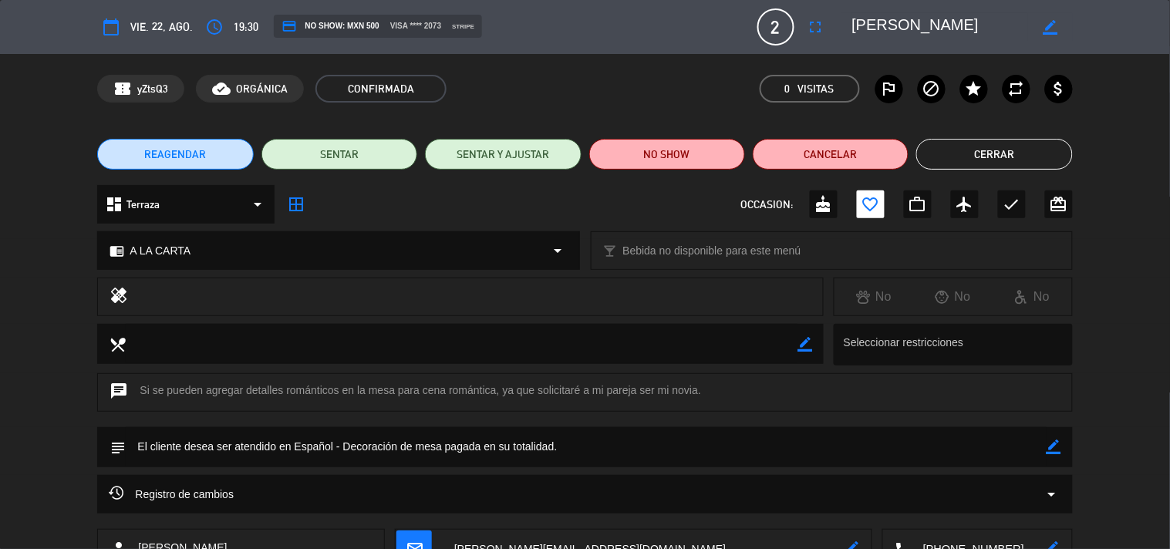
click at [953, 160] on button "Cerrar" at bounding box center [994, 154] width 156 height 31
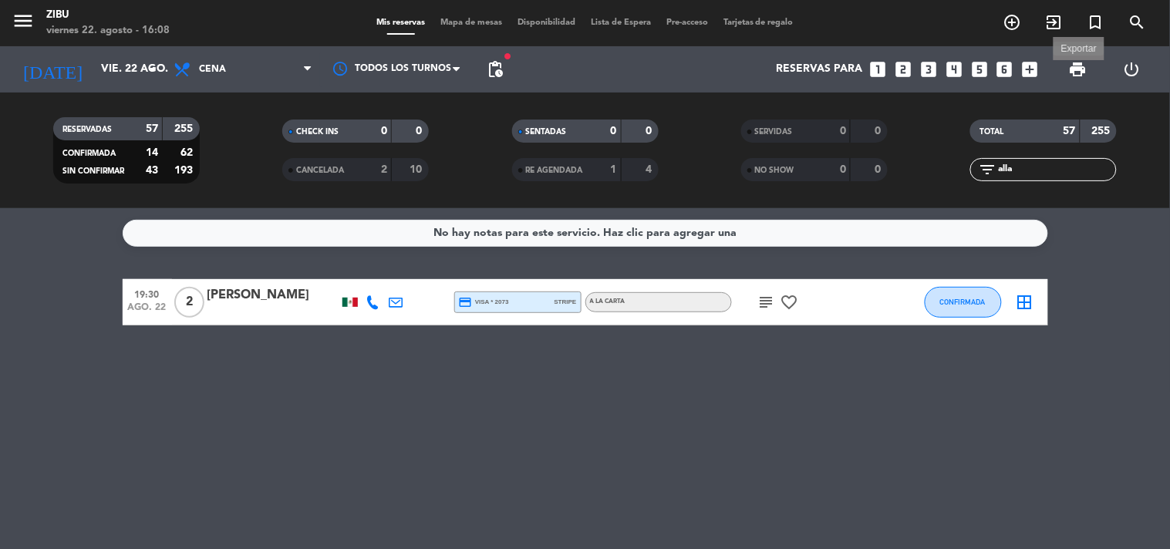
click at [1081, 72] on span "print" at bounding box center [1078, 69] width 19 height 19
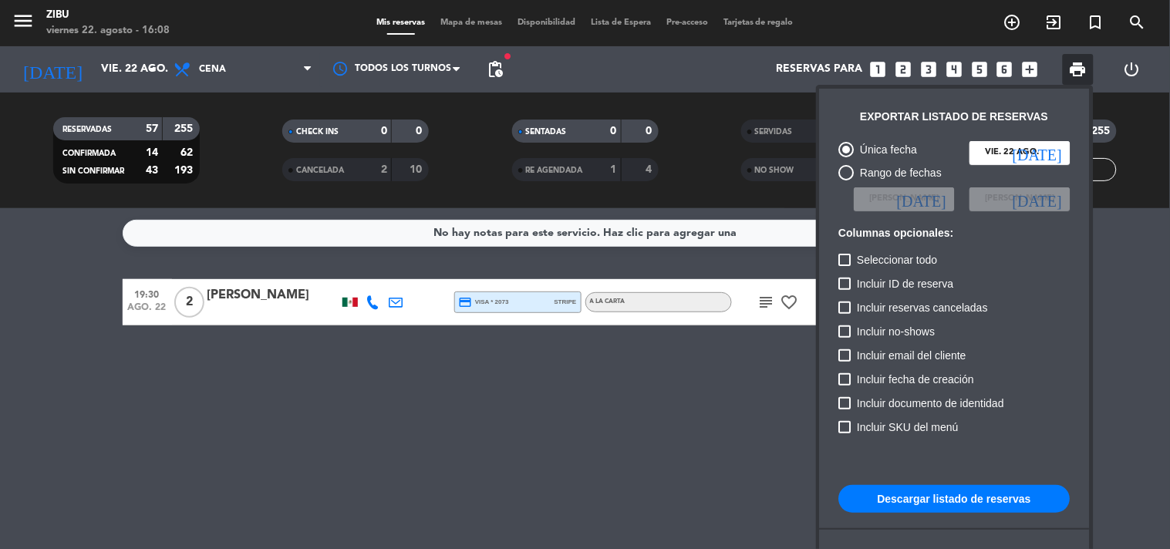
click at [1038, 328] on div "Incluir no-shows" at bounding box center [954, 334] width 231 height 24
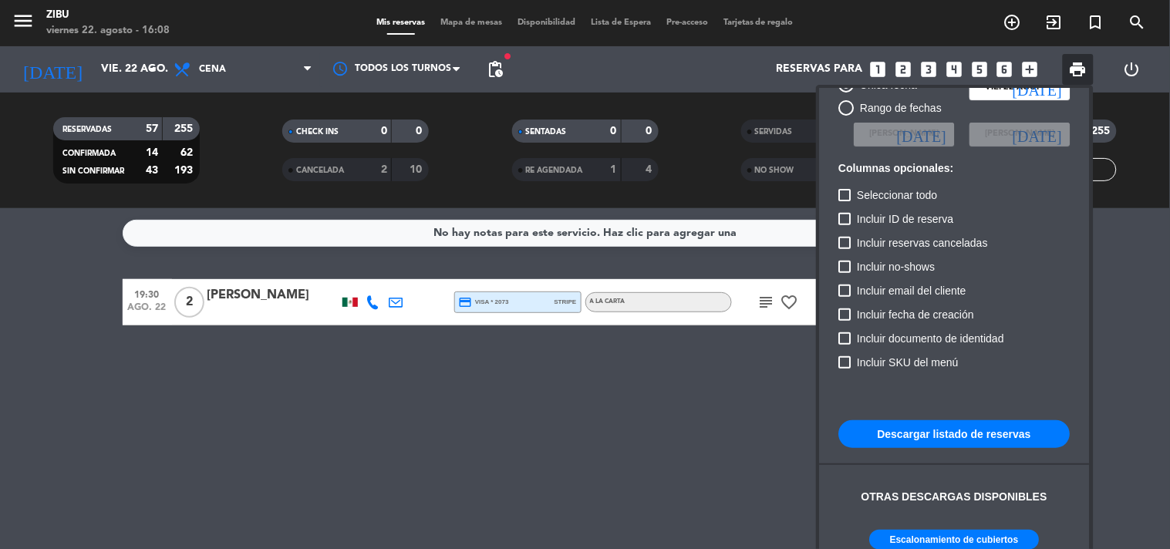
scroll to position [68, 0]
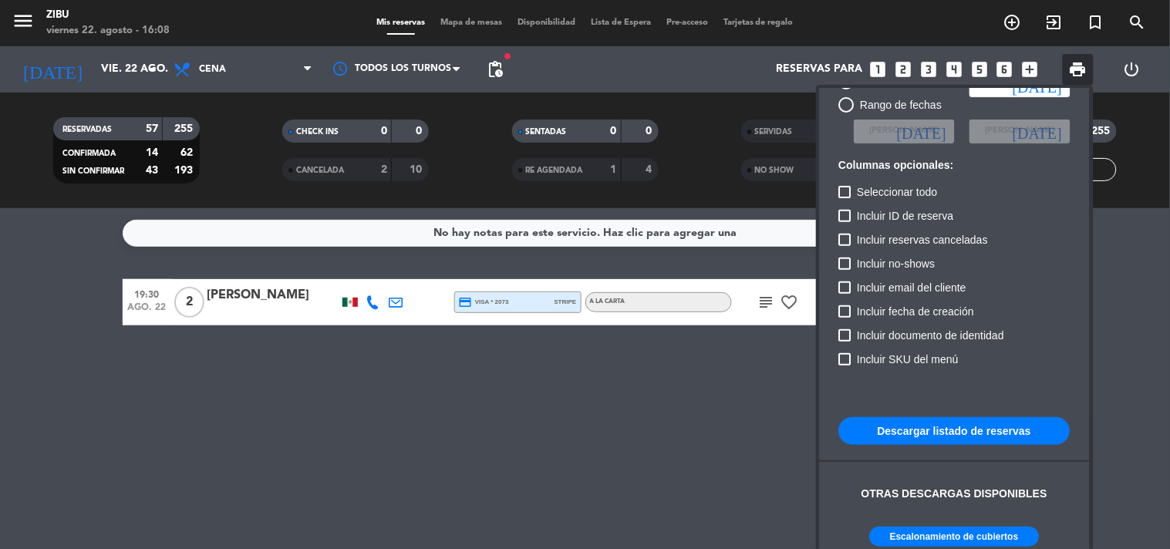
click at [915, 537] on button "Escalonamiento de cubiertos" at bounding box center [955, 537] width 170 height 20
click at [109, 64] on div at bounding box center [585, 274] width 1170 height 549
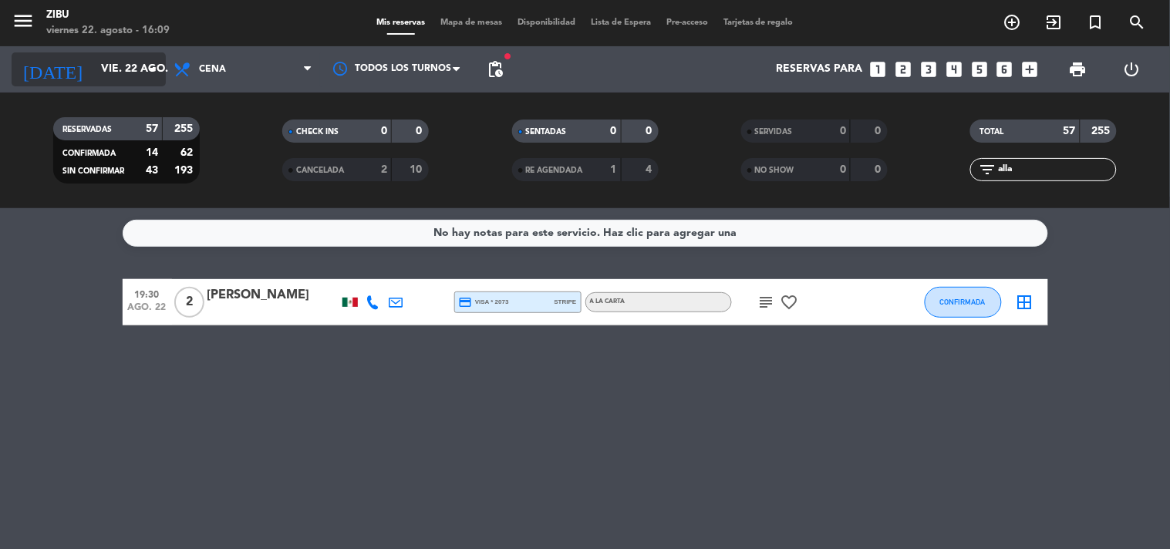
click at [112, 68] on input "vie. 22 ago." at bounding box center [166, 70] width 147 height 28
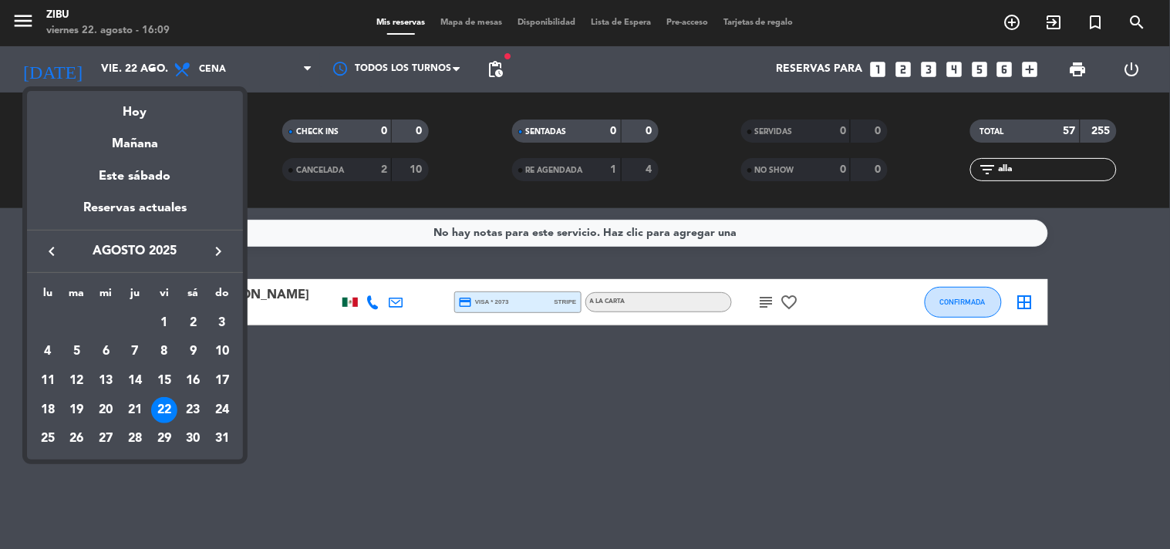
drag, startPoint x: 999, startPoint y: 160, endPoint x: 972, endPoint y: 164, distance: 27.3
click at [972, 164] on div at bounding box center [585, 274] width 1170 height 549
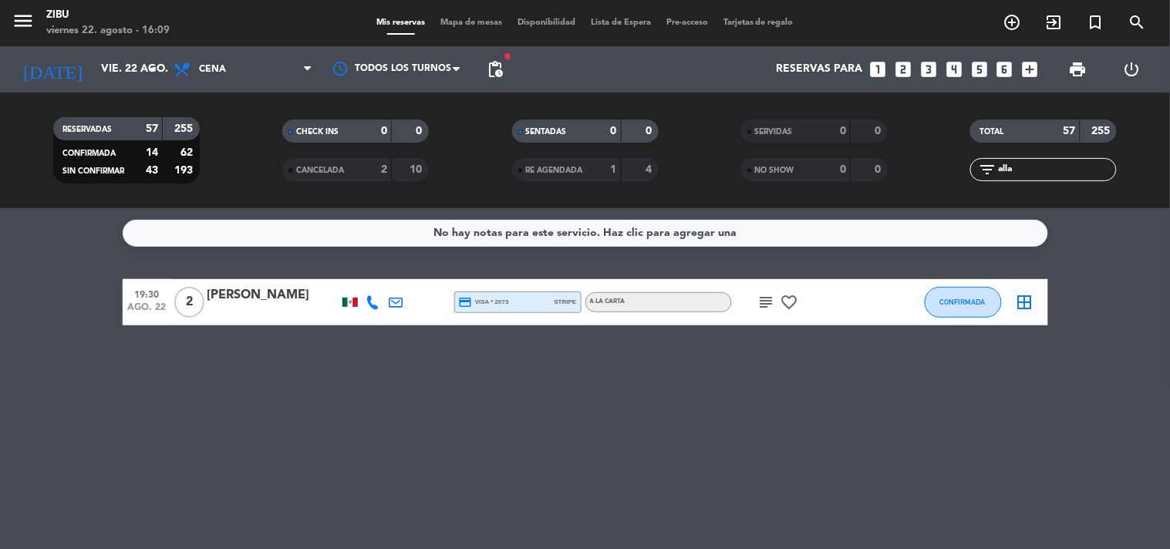
drag, startPoint x: 1034, startPoint y: 167, endPoint x: 972, endPoint y: 167, distance: 62.5
click at [973, 170] on div "filter_list alla" at bounding box center [1043, 169] width 147 height 23
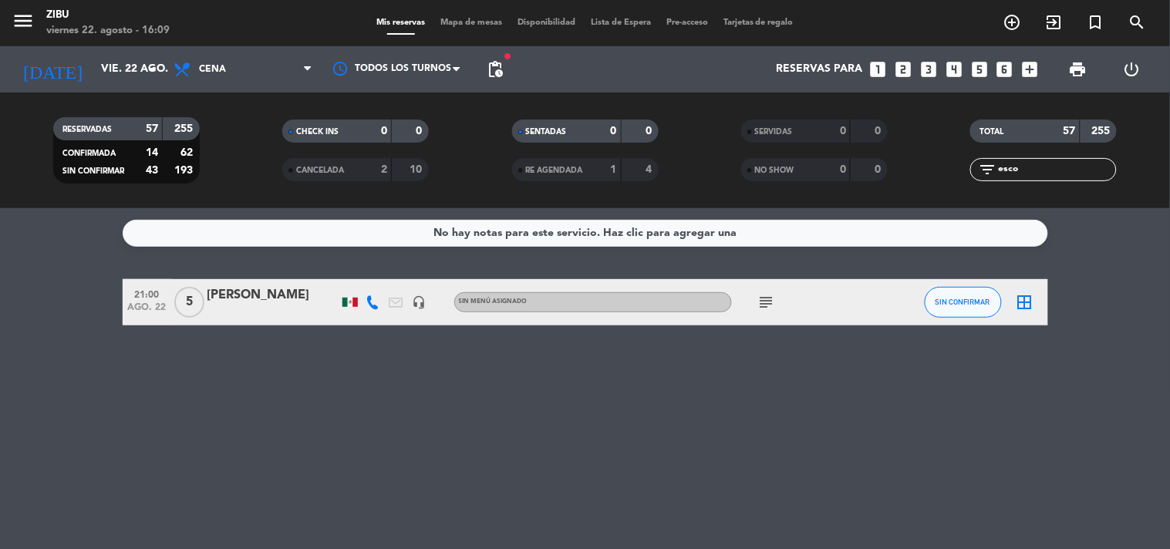
type input "esco"
click at [312, 306] on div at bounding box center [272, 312] width 131 height 12
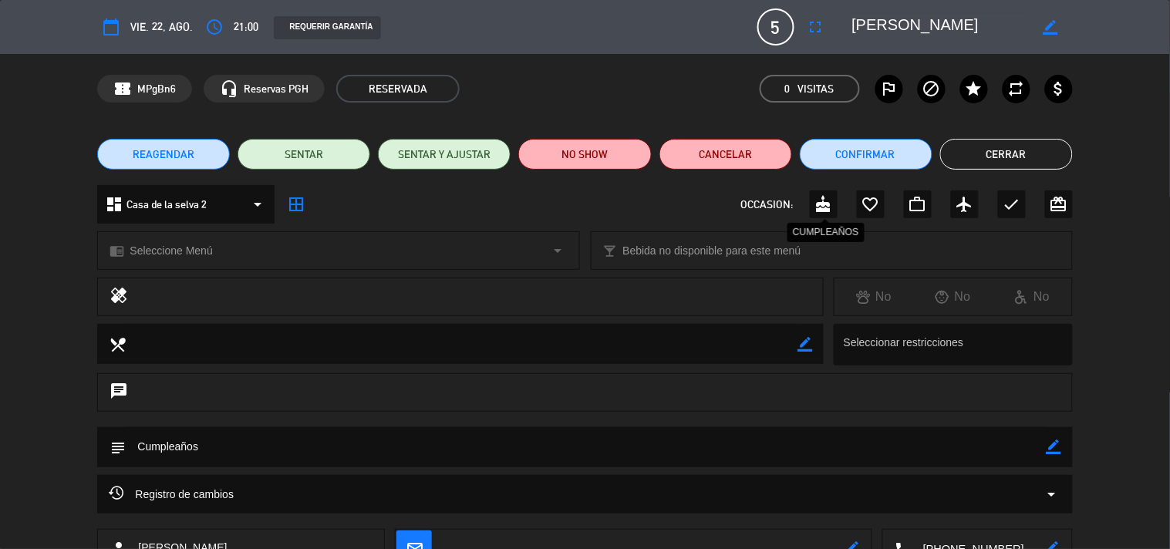
click at [826, 206] on icon "cake" at bounding box center [823, 204] width 19 height 19
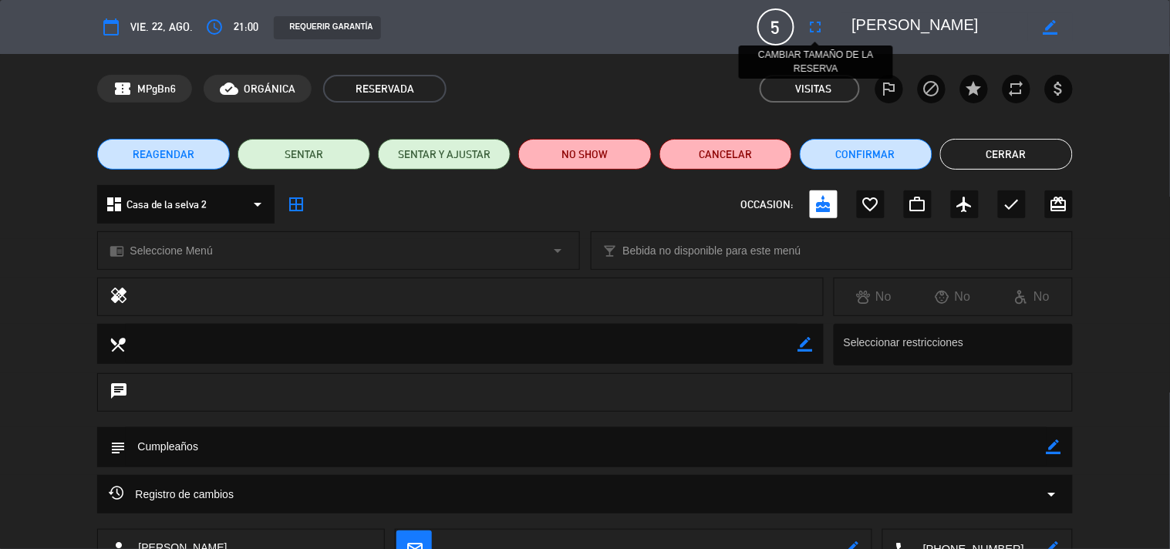
click at [820, 29] on icon "fullscreen" at bounding box center [816, 27] width 19 height 19
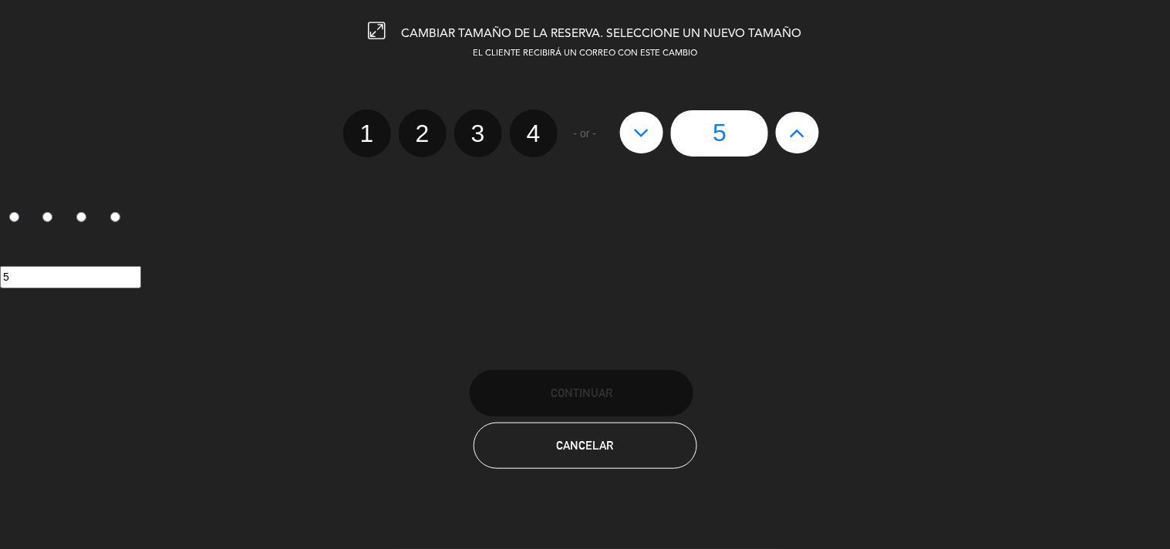
click at [802, 144] on button at bounding box center [797, 133] width 43 height 42
type input "6"
click at [802, 144] on button at bounding box center [797, 133] width 43 height 42
type input "7"
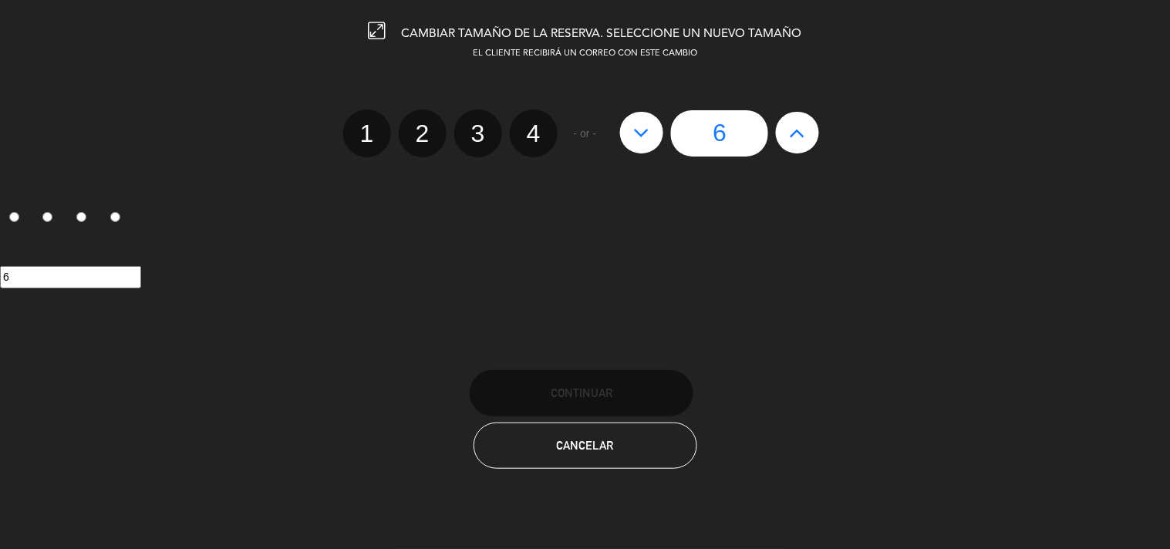
type input "7"
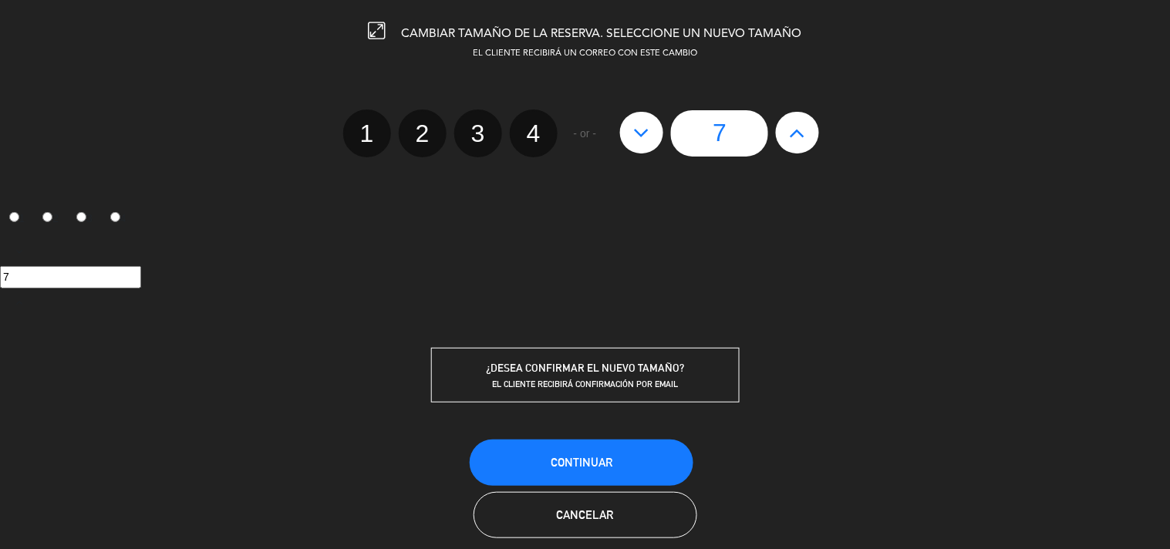
click at [802, 144] on button at bounding box center [797, 133] width 43 height 42
type input "8"
click at [548, 467] on button "Continuar" at bounding box center [582, 463] width 224 height 46
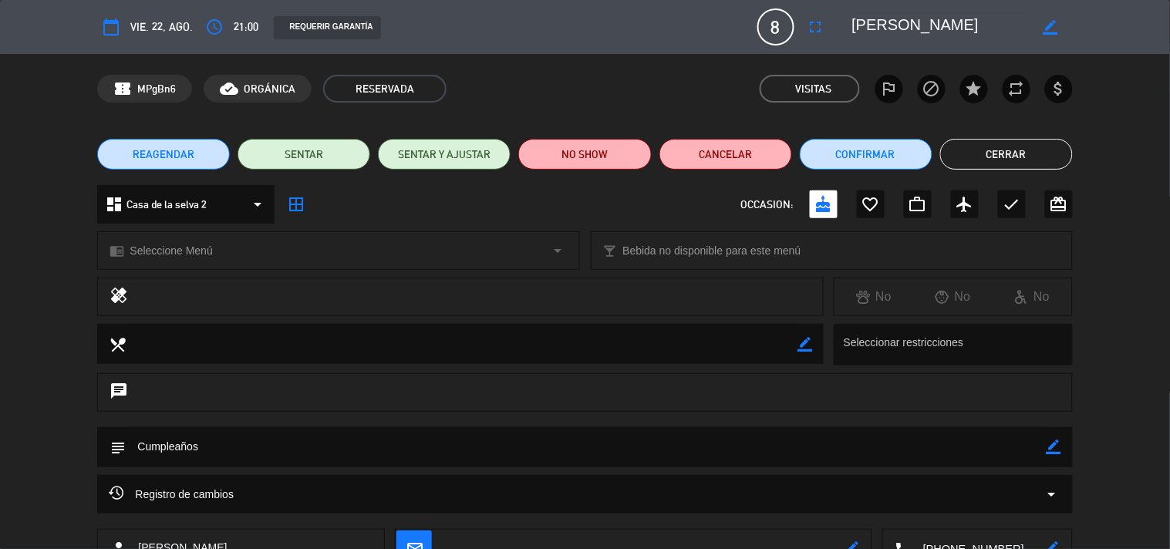
click at [1052, 455] on div "border_color" at bounding box center [1053, 447] width 15 height 40
click at [1052, 450] on icon "border_color" at bounding box center [1053, 447] width 15 height 15
drag, startPoint x: 266, startPoint y: 438, endPoint x: 65, endPoint y: 460, distance: 202.5
click at [65, 460] on div "subject" at bounding box center [585, 451] width 1170 height 48
click at [1046, 444] on icon at bounding box center [1053, 447] width 15 height 15
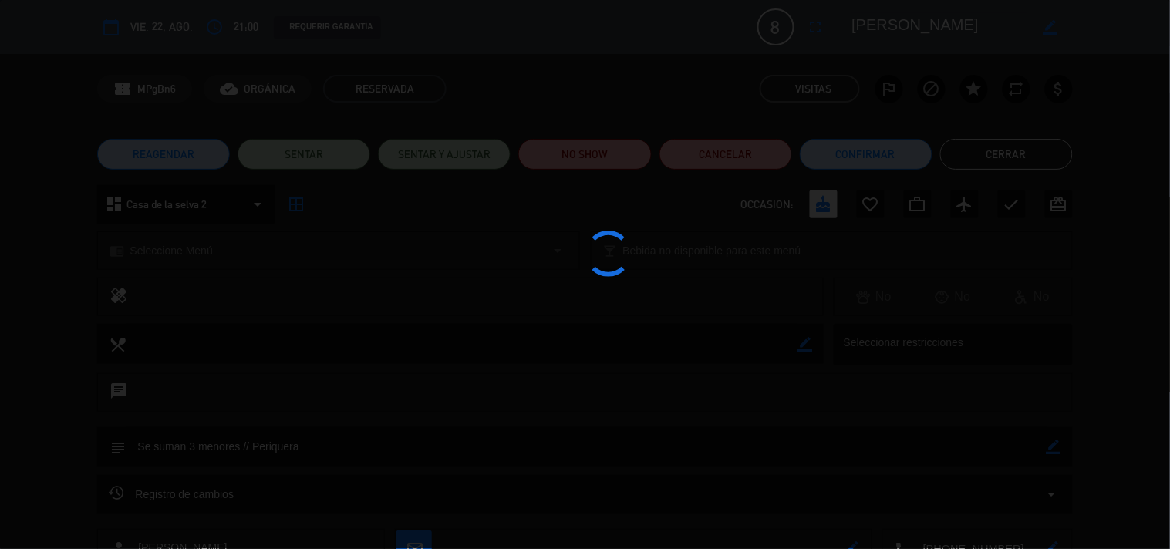
type textarea "Se suman 3 menores // Periquera"
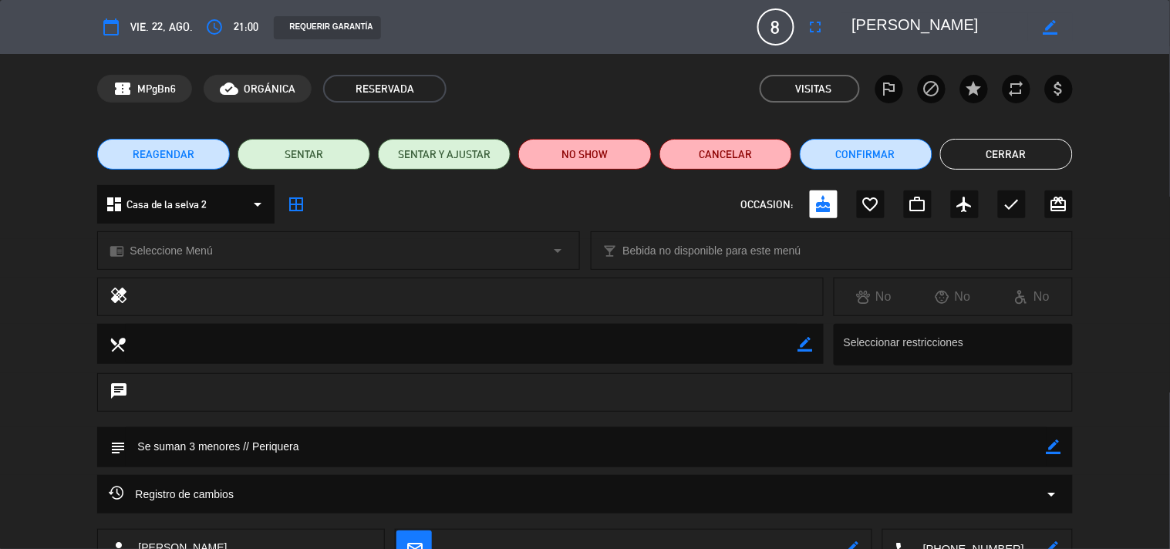
click at [1019, 152] on button "Cerrar" at bounding box center [1006, 154] width 133 height 31
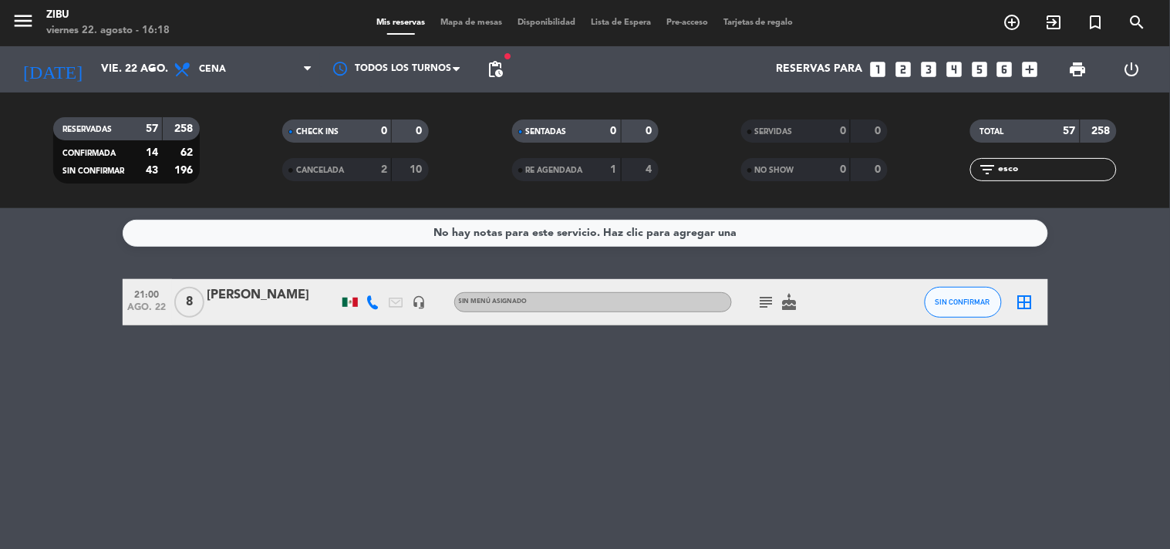
drag, startPoint x: 1038, startPoint y: 168, endPoint x: 942, endPoint y: 173, distance: 95.8
click at [942, 173] on div "filter_list esco" at bounding box center [1043, 169] width 229 height 23
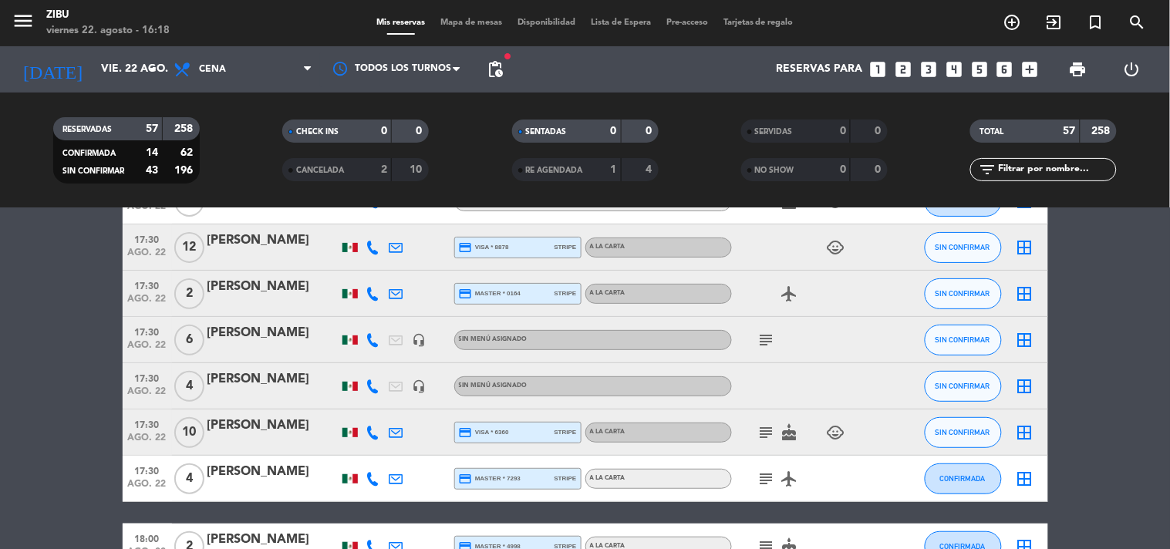
scroll to position [103, 0]
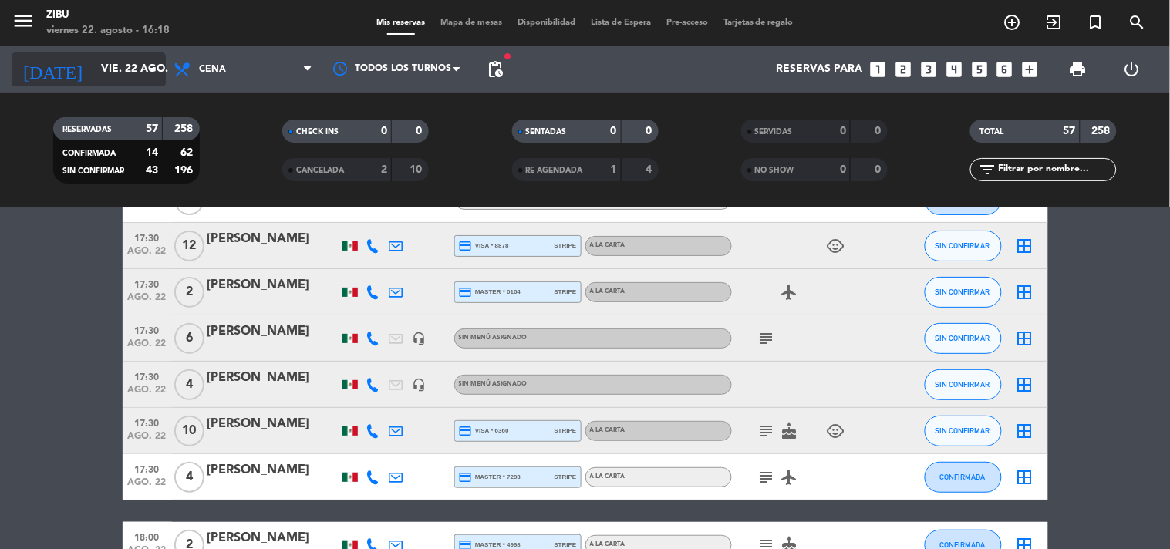
click at [93, 75] on input "vie. 22 ago." at bounding box center [166, 70] width 147 height 28
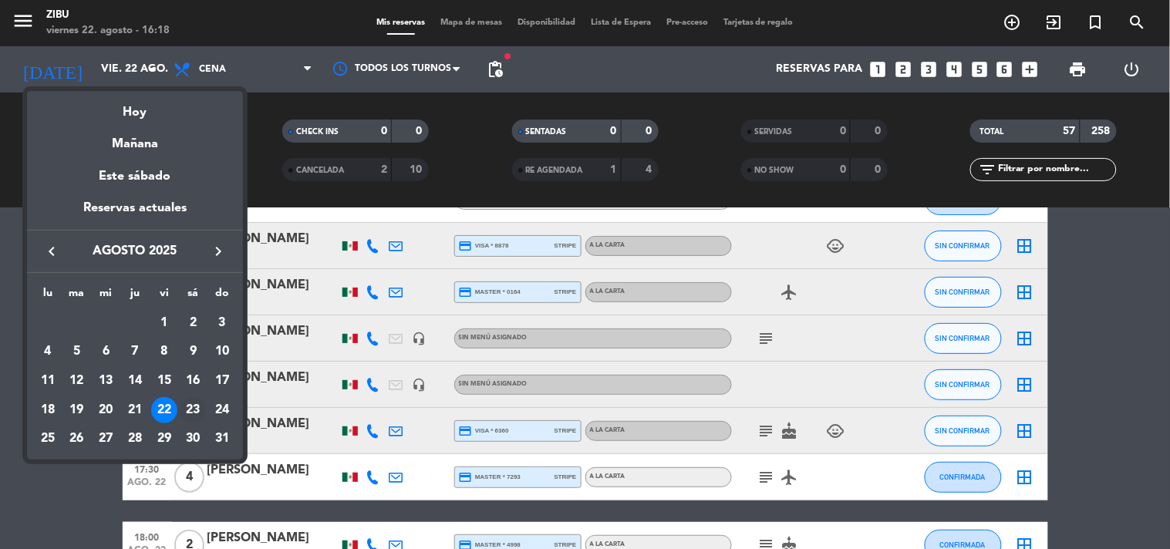
click at [187, 399] on div "23" at bounding box center [193, 410] width 26 height 26
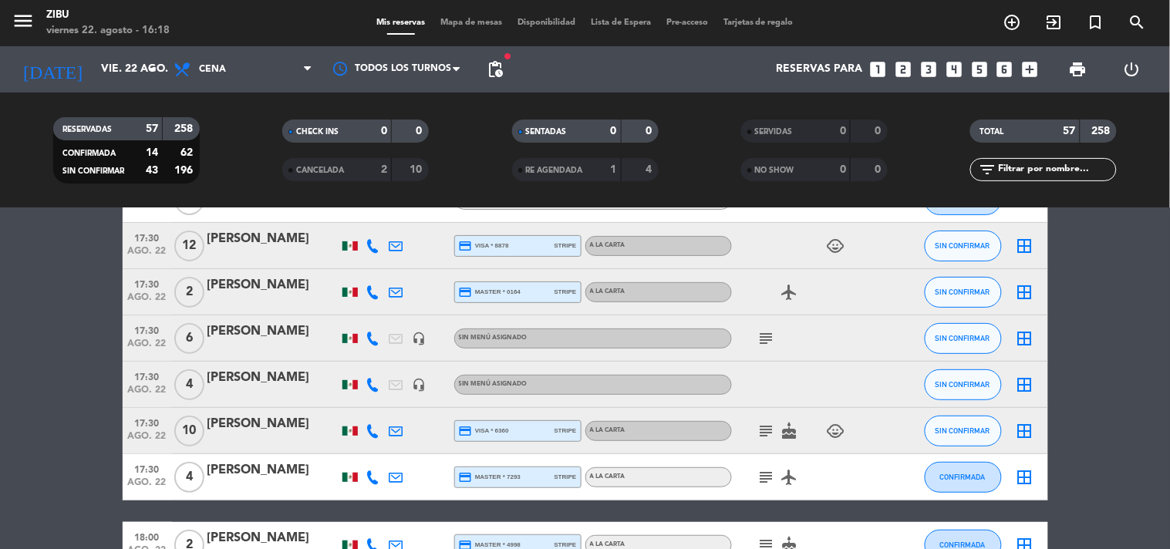
type input "sáb. 23 ago."
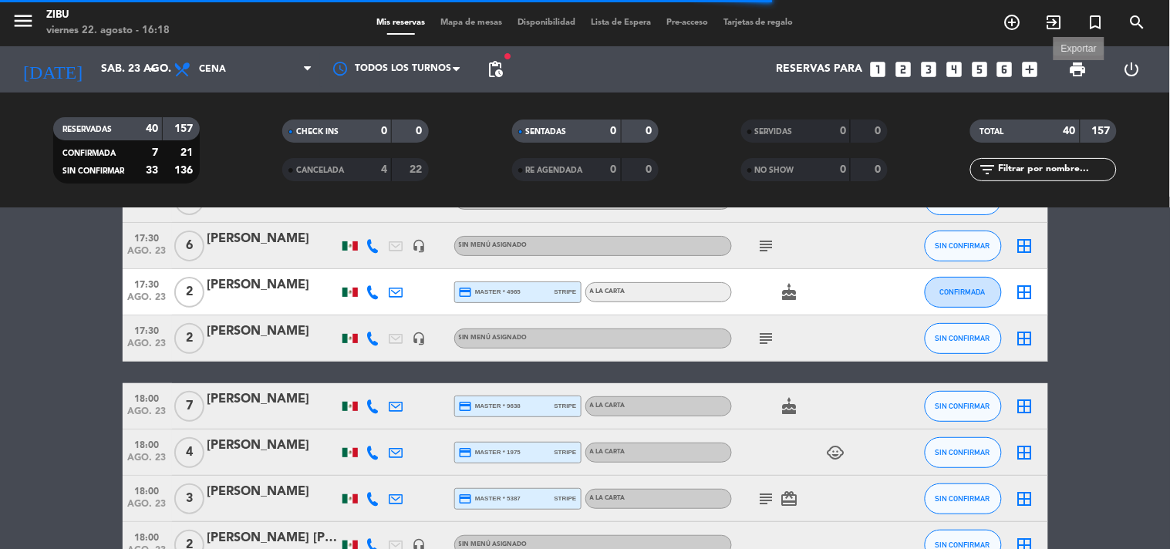
click at [1070, 67] on span "print" at bounding box center [1078, 69] width 19 height 19
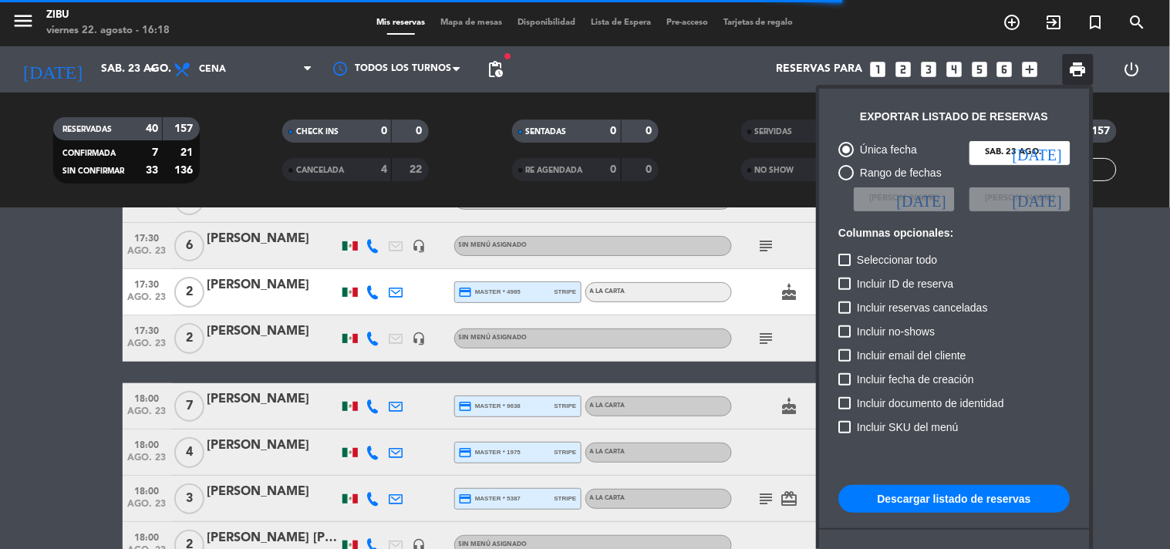
click at [1045, 393] on div "Incluir fecha de creación" at bounding box center [954, 382] width 231 height 24
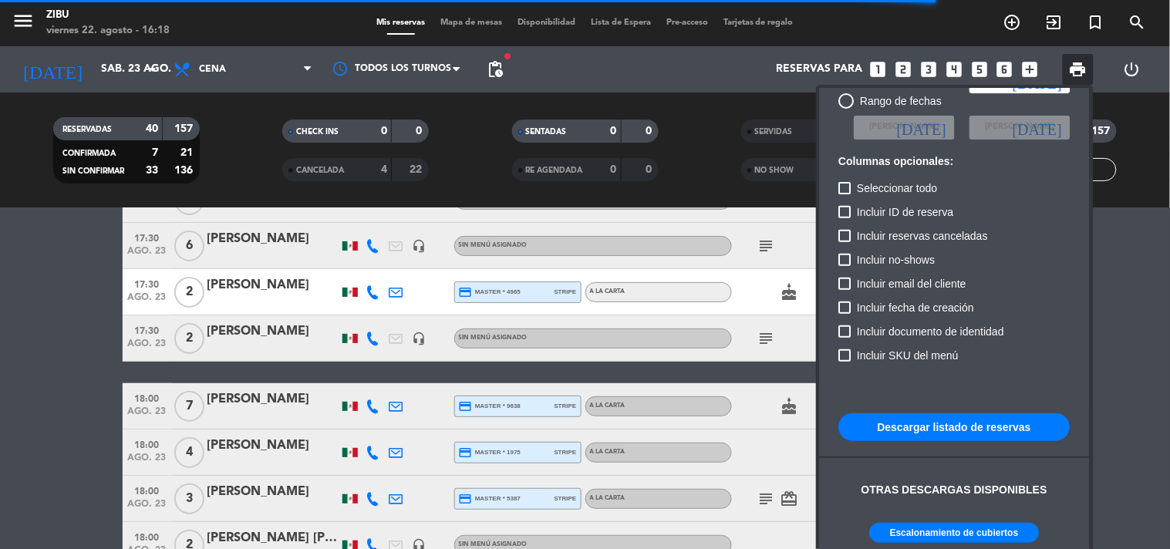
scroll to position [93, 0]
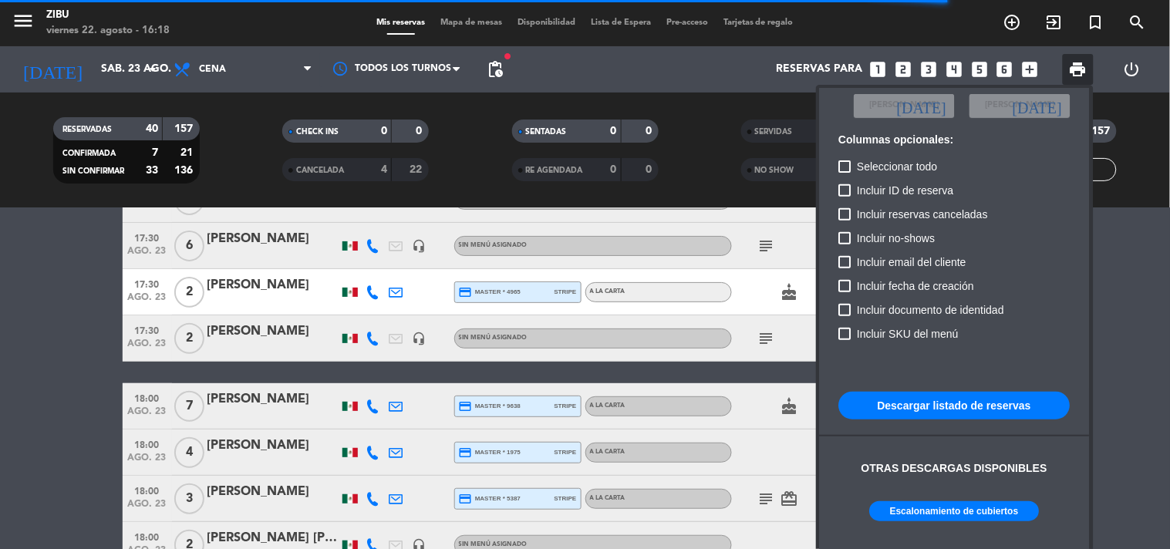
click at [945, 514] on button "Escalonamiento de cubiertos" at bounding box center [955, 511] width 170 height 20
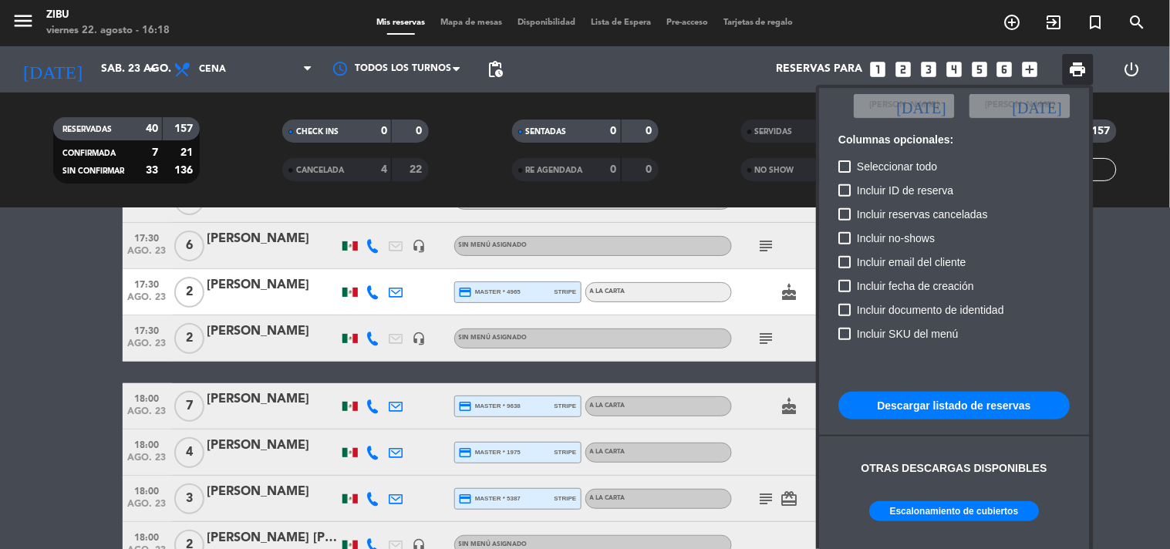
drag, startPoint x: 109, startPoint y: 460, endPoint x: 71, endPoint y: 453, distance: 39.0
click at [71, 453] on div at bounding box center [585, 274] width 1170 height 549
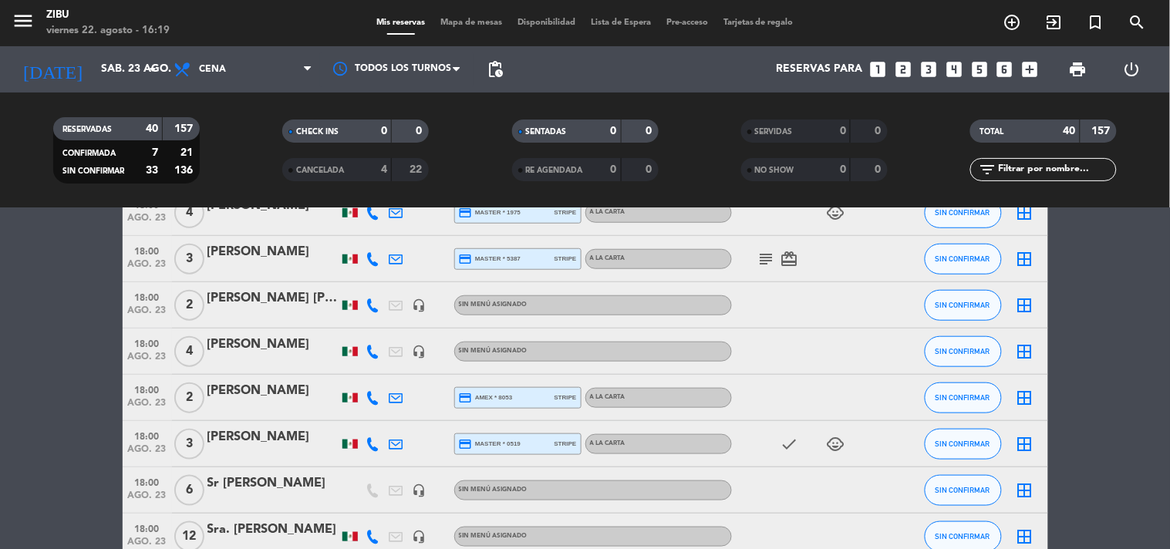
scroll to position [376, 0]
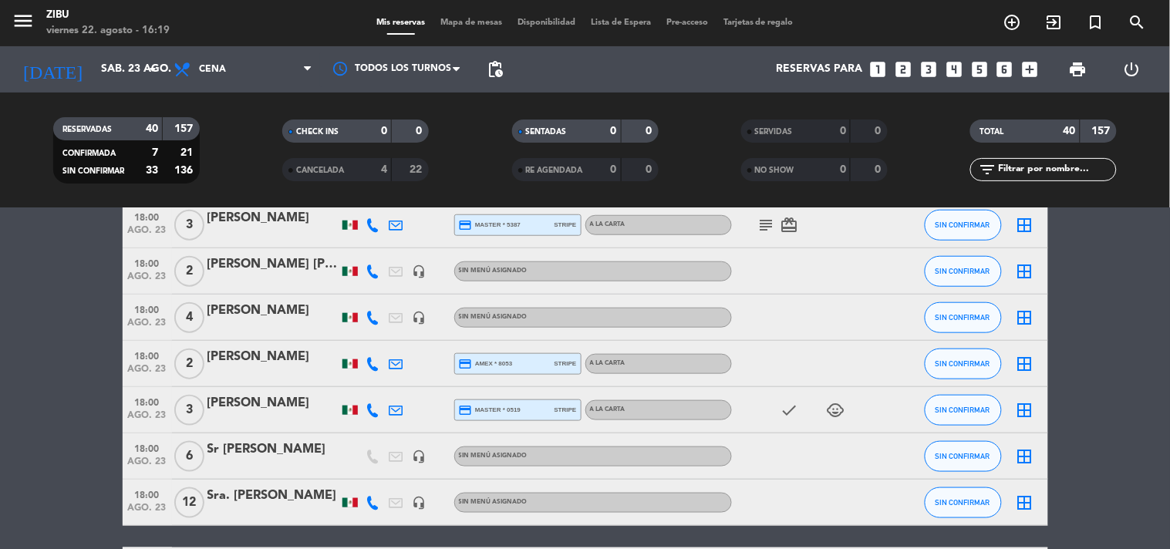
click at [156, 505] on span "ago. 23" at bounding box center [147, 512] width 39 height 18
click at [145, 456] on span "ago. 23" at bounding box center [147, 465] width 39 height 18
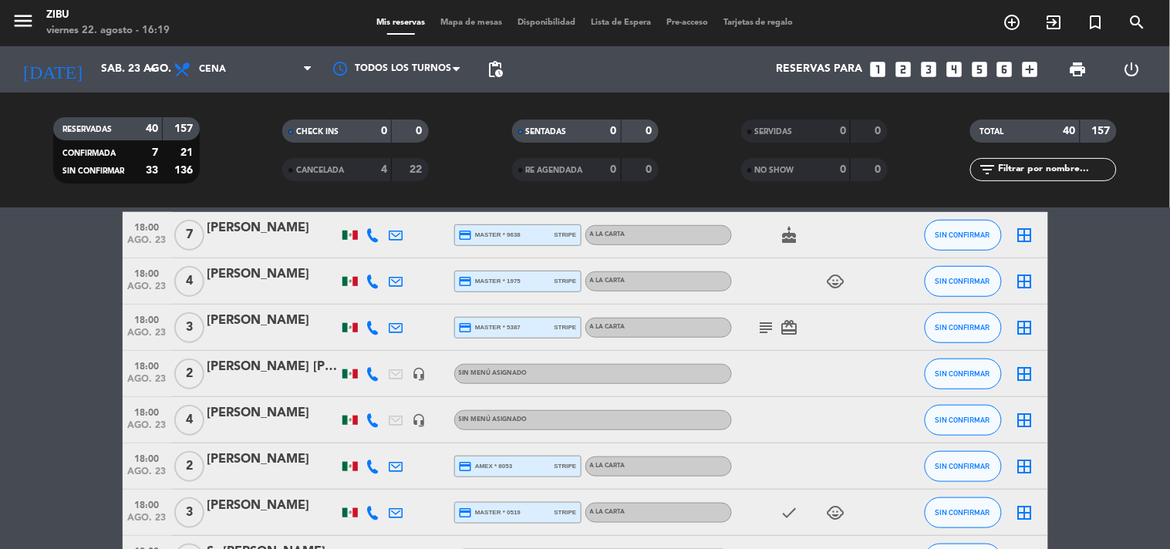
scroll to position [240, 0]
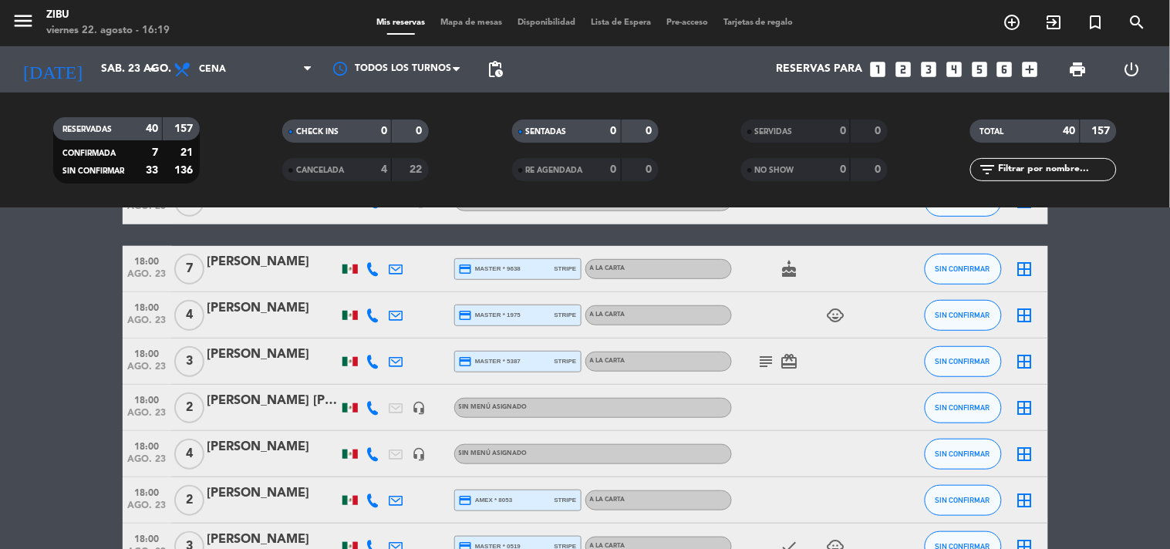
click at [128, 410] on span "ago. 23" at bounding box center [147, 417] width 39 height 18
click at [158, 448] on span "18:00" at bounding box center [147, 445] width 39 height 18
click at [487, 77] on span "pending_actions" at bounding box center [495, 69] width 19 height 19
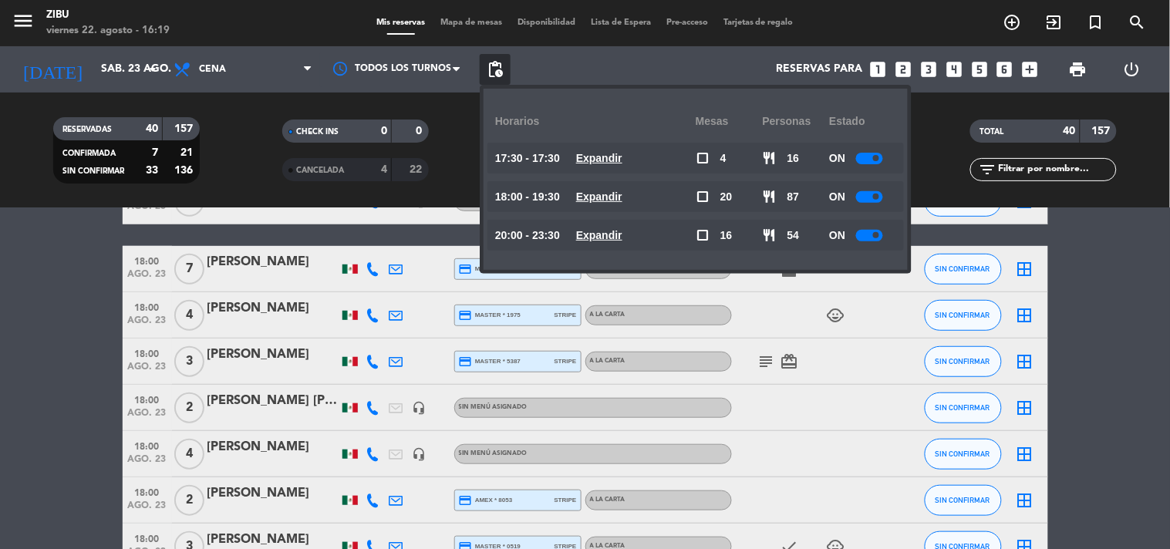
click at [874, 196] on span at bounding box center [876, 197] width 6 height 6
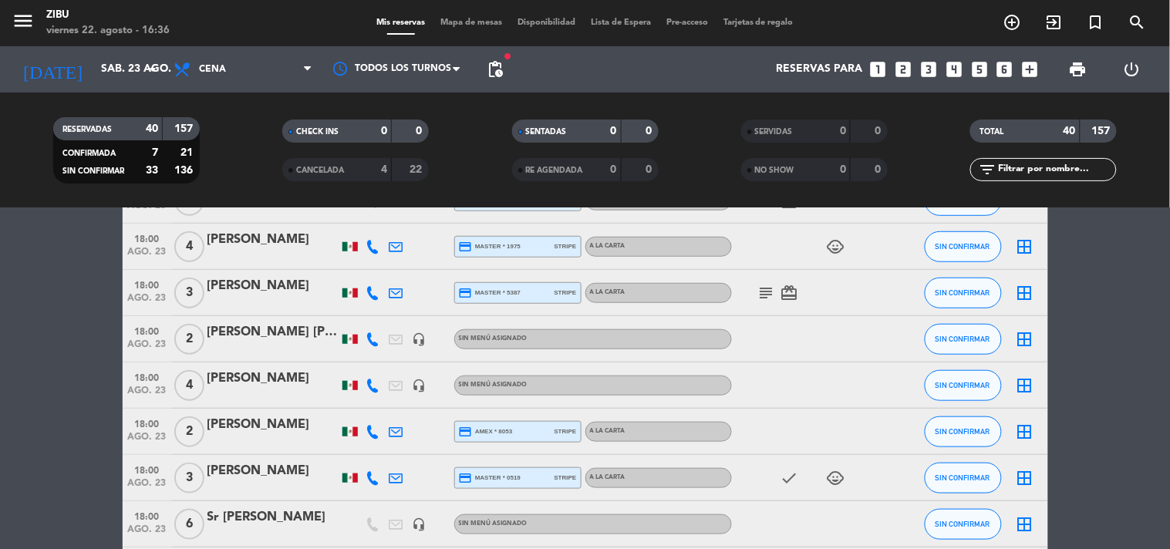
scroll to position [480, 0]
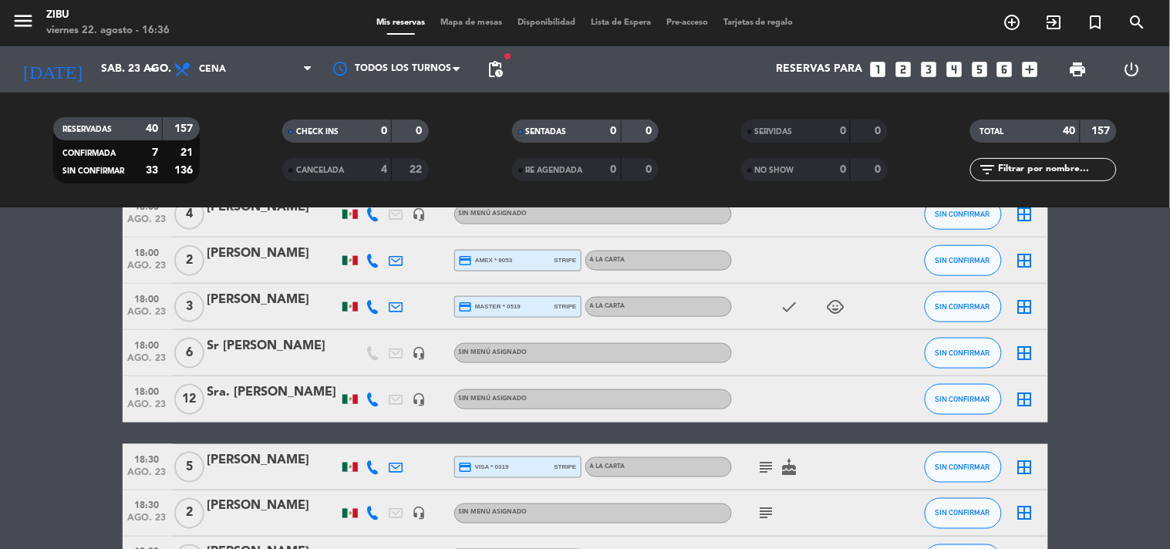
click at [1012, 166] on input "text" at bounding box center [1056, 169] width 120 height 17
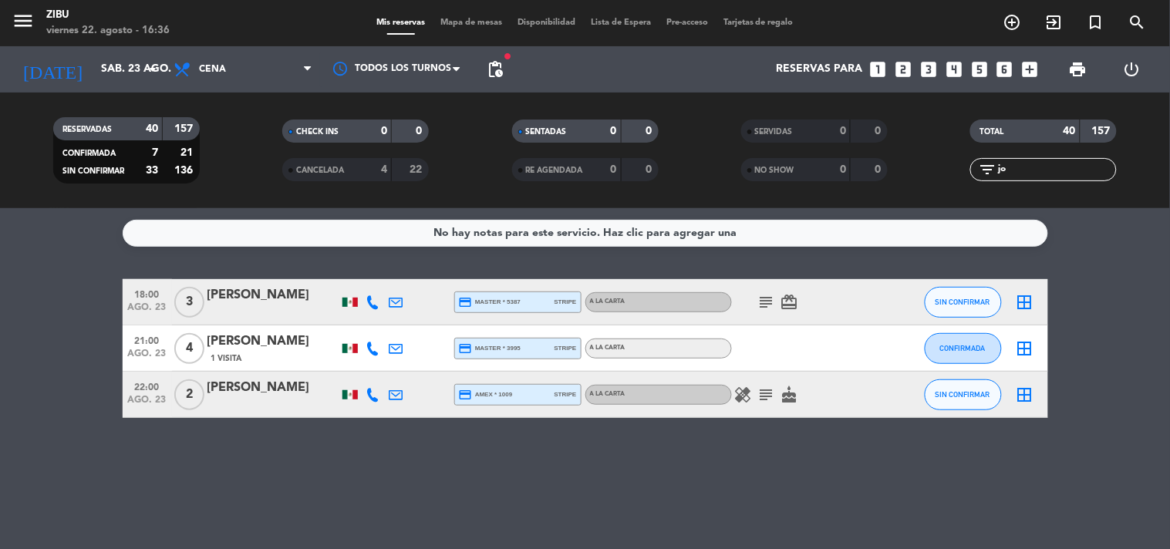
scroll to position [0, 0]
type input "j"
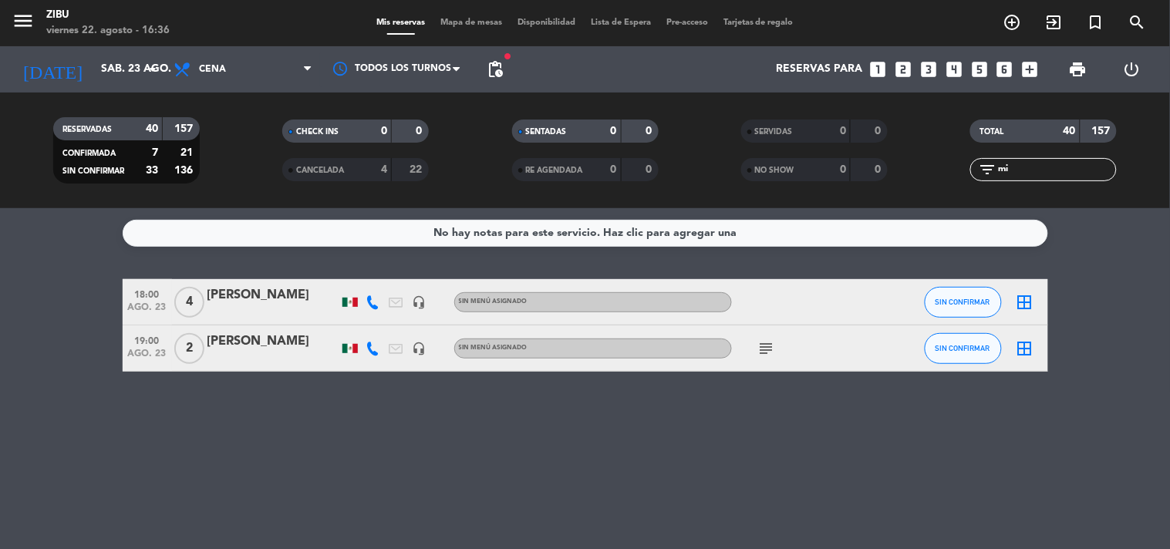
type input "m"
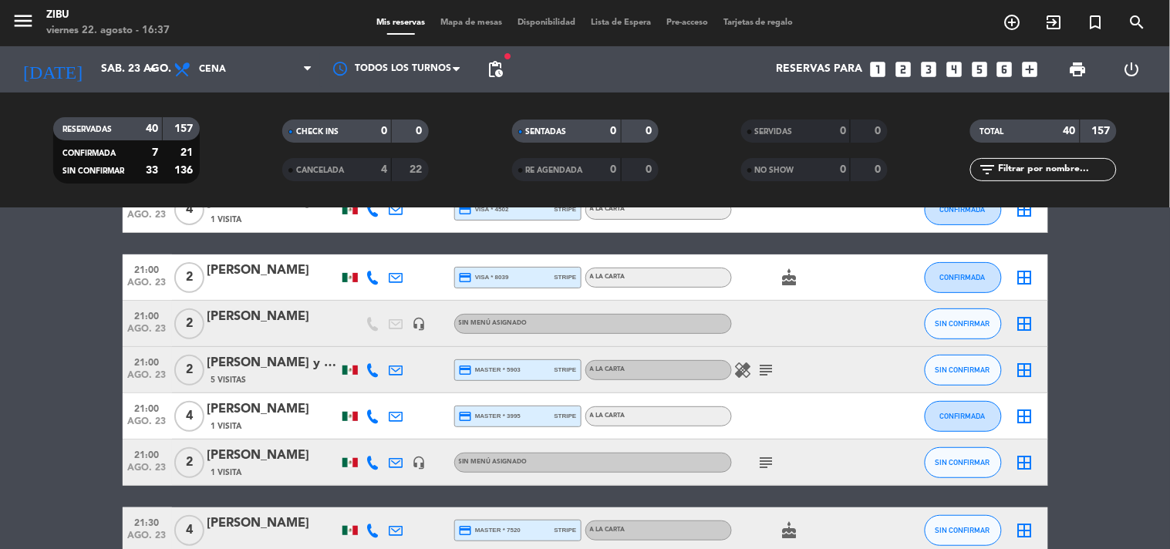
scroll to position [1576, 0]
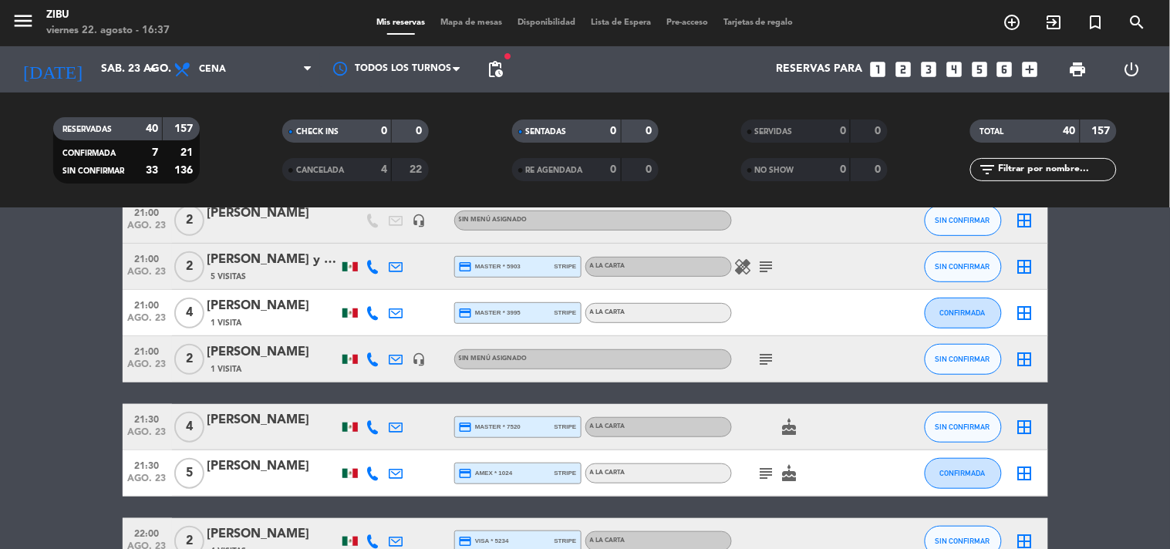
scroll to position [1679, 0]
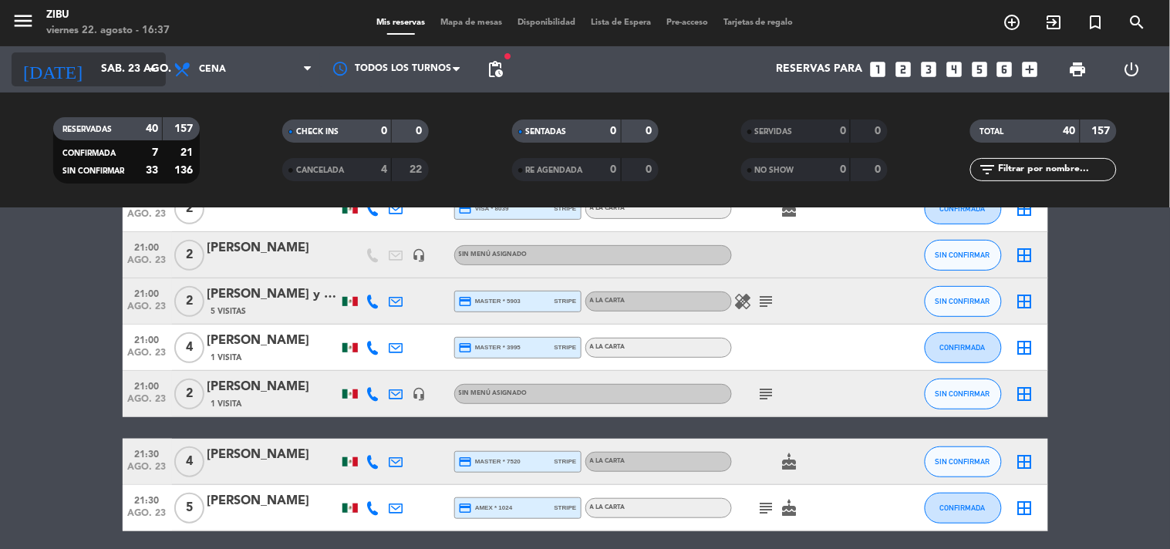
click at [114, 66] on input "sáb. 23 ago." at bounding box center [166, 70] width 147 height 28
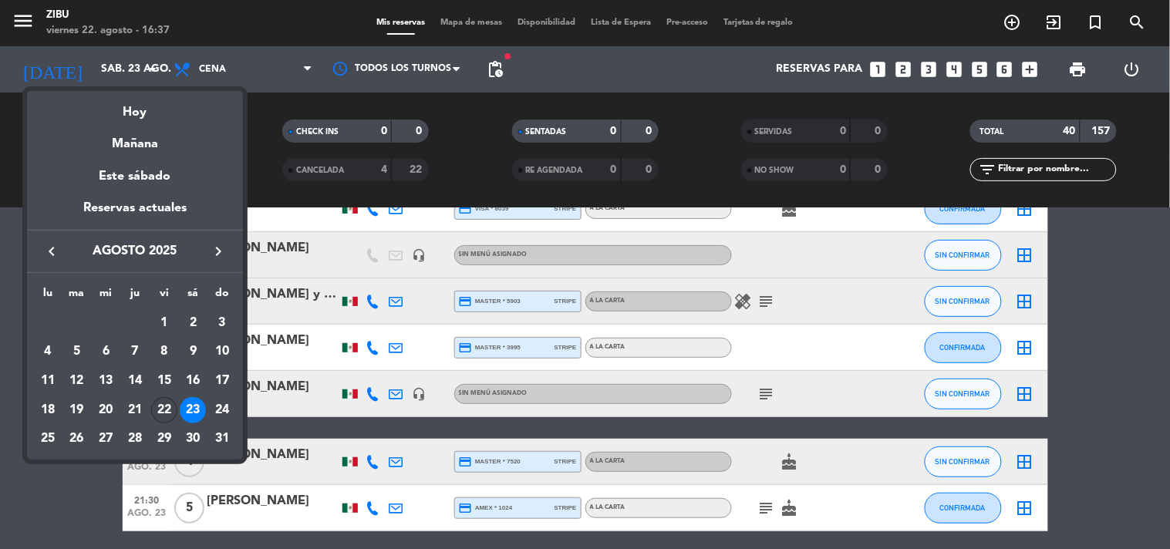
click at [162, 410] on div "22" at bounding box center [164, 410] width 26 height 26
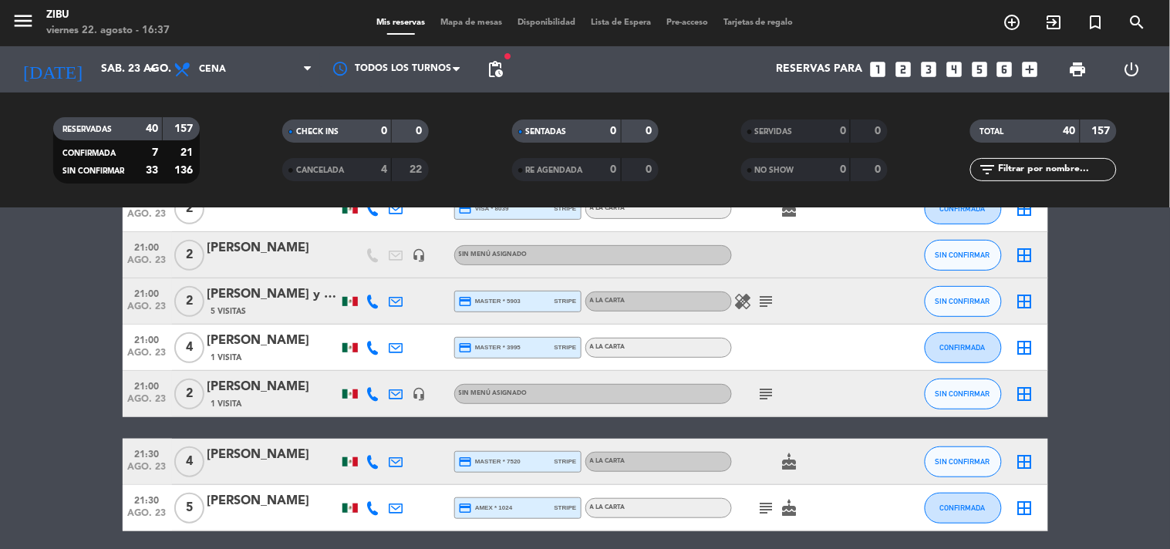
type input "vie. 22 ago."
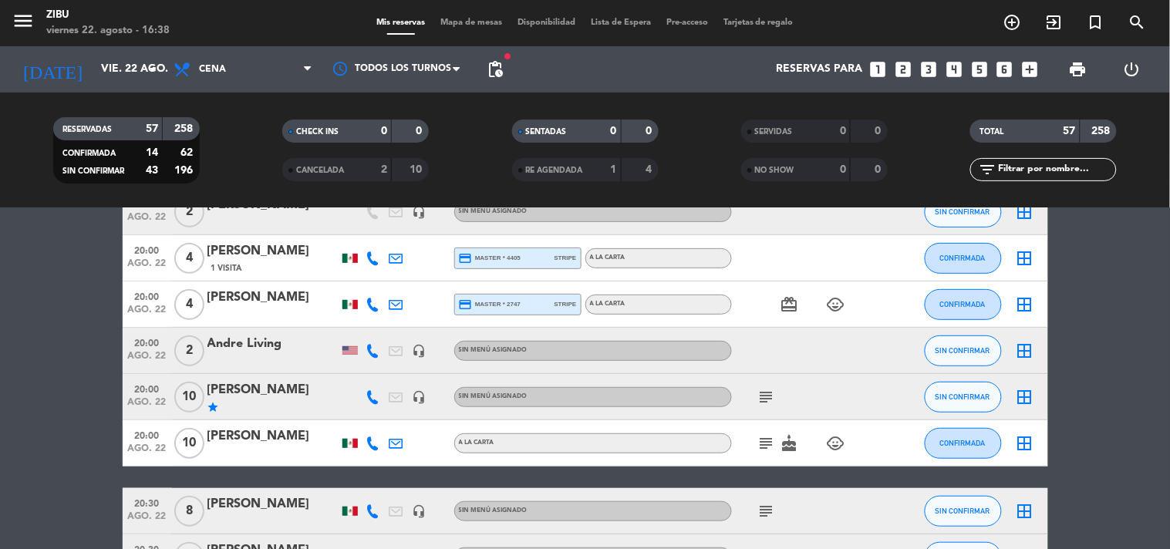
click at [906, 66] on icon "looks_two" at bounding box center [903, 69] width 20 height 20
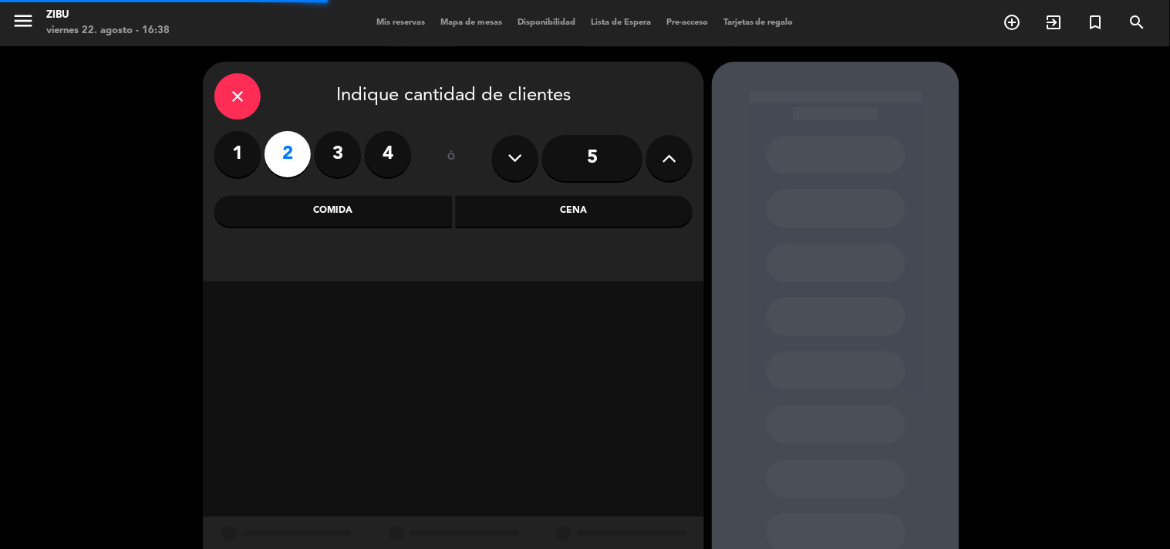
click at [621, 214] on div "Cena" at bounding box center [574, 211] width 237 height 31
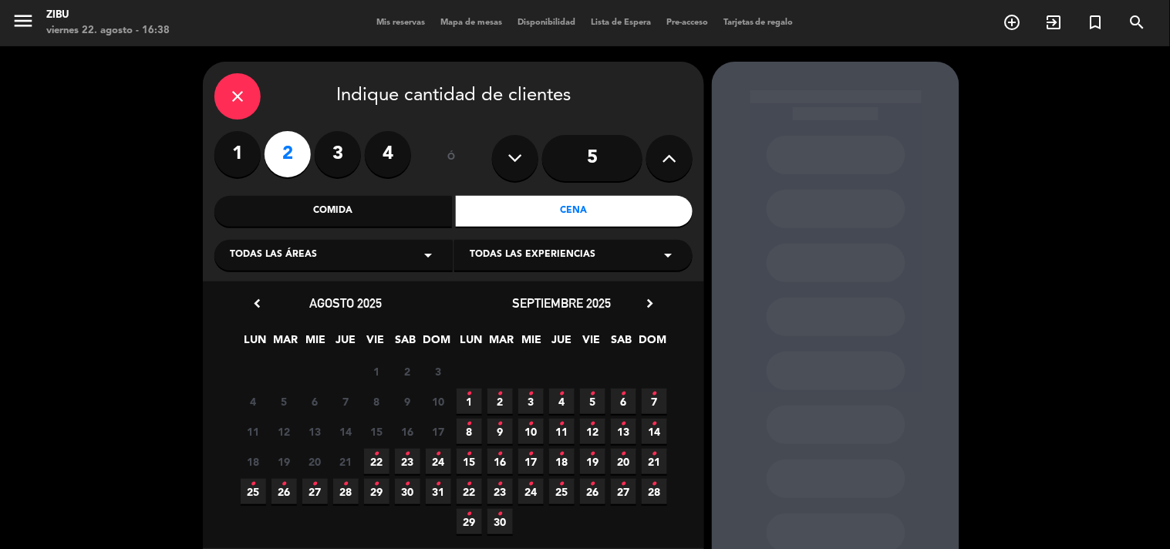
click at [407, 458] on icon "•" at bounding box center [407, 454] width 5 height 25
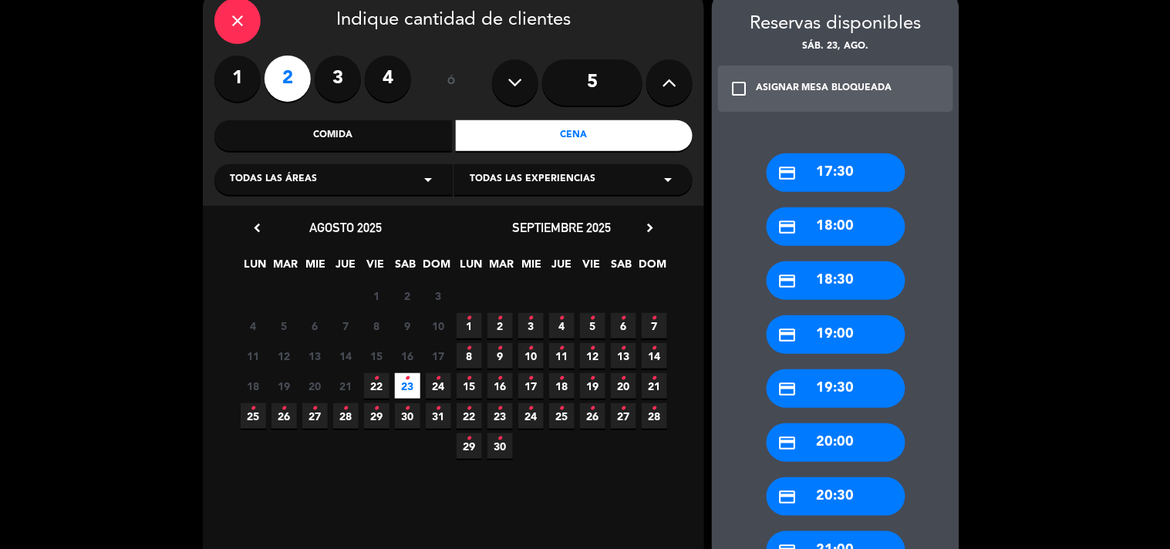
scroll to position [80, 0]
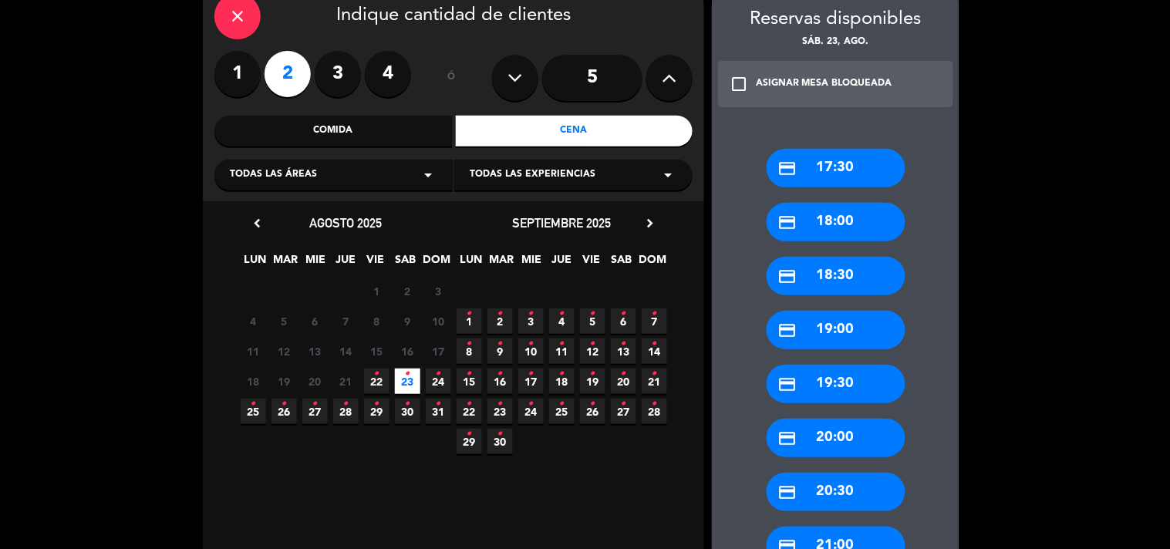
click at [837, 335] on div "credit_card 19:00" at bounding box center [835, 330] width 139 height 39
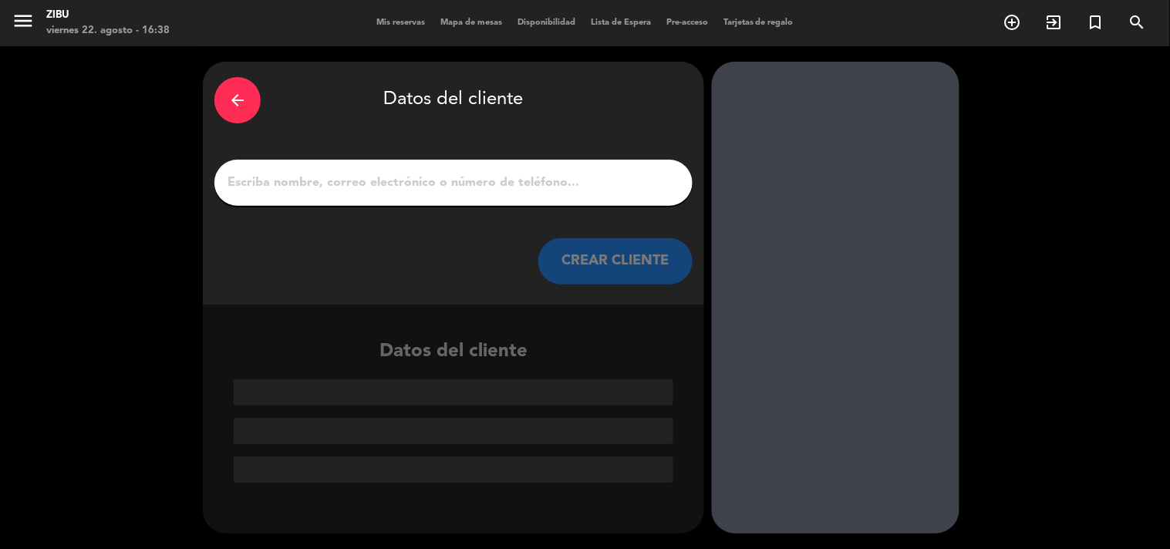
click at [627, 172] on input "1" at bounding box center [453, 183] width 455 height 22
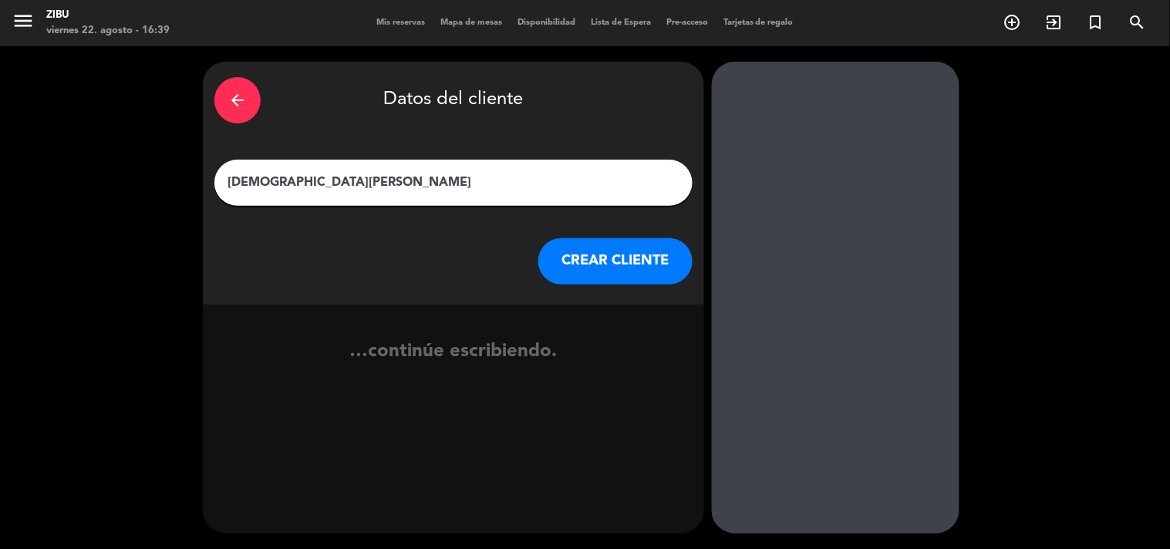
type input "[DEMOGRAPHIC_DATA][PERSON_NAME]"
click at [626, 248] on button "CREAR CLIENTE" at bounding box center [615, 261] width 154 height 46
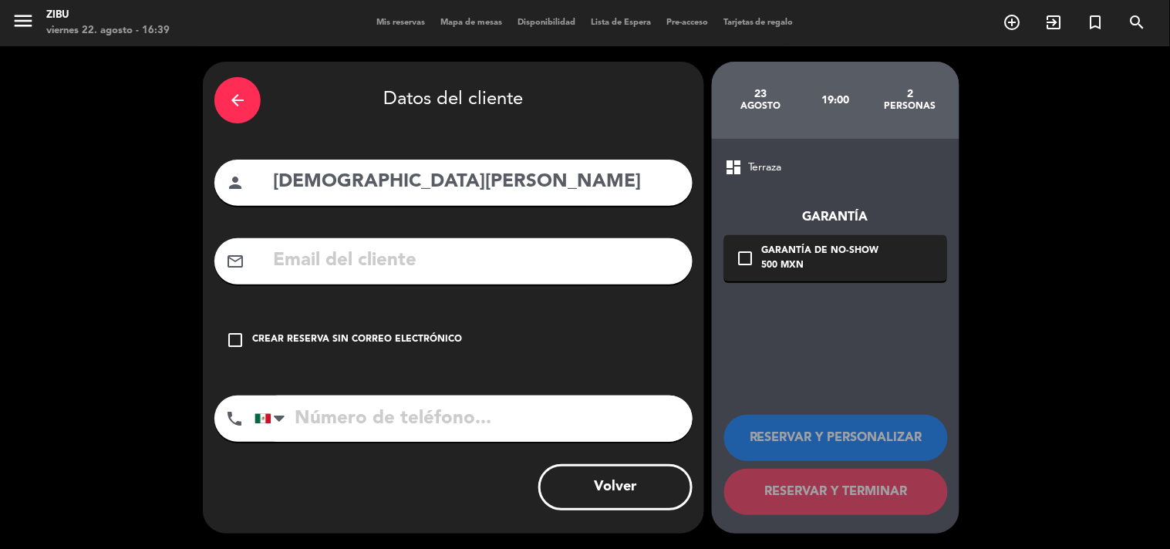
click at [387, 334] on div "Crear reserva sin correo electrónico" at bounding box center [357, 339] width 210 height 15
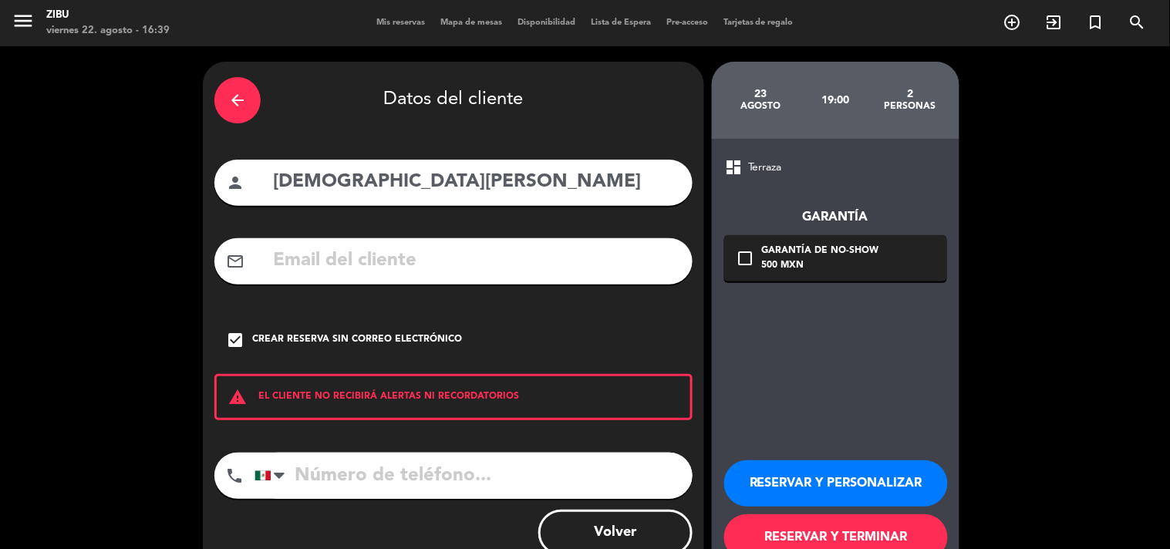
click at [353, 480] on input "tel" at bounding box center [473, 476] width 438 height 46
click at [517, 467] on input "tel" at bounding box center [473, 476] width 438 height 46
type input "7441776169"
click at [814, 492] on button "RESERVAR Y PERSONALIZAR" at bounding box center [836, 483] width 224 height 46
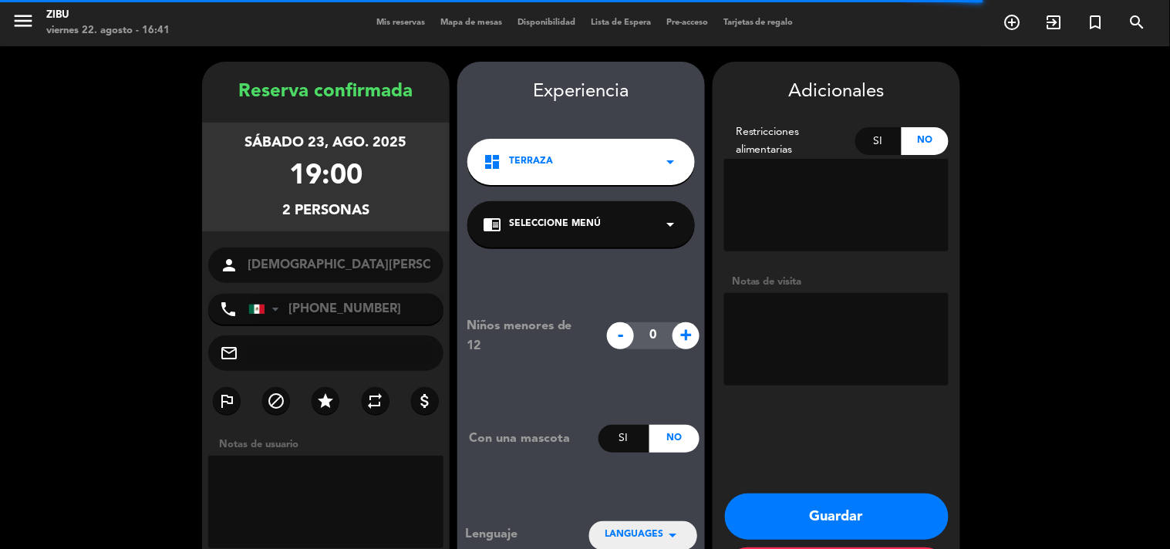
scroll to position [62, 0]
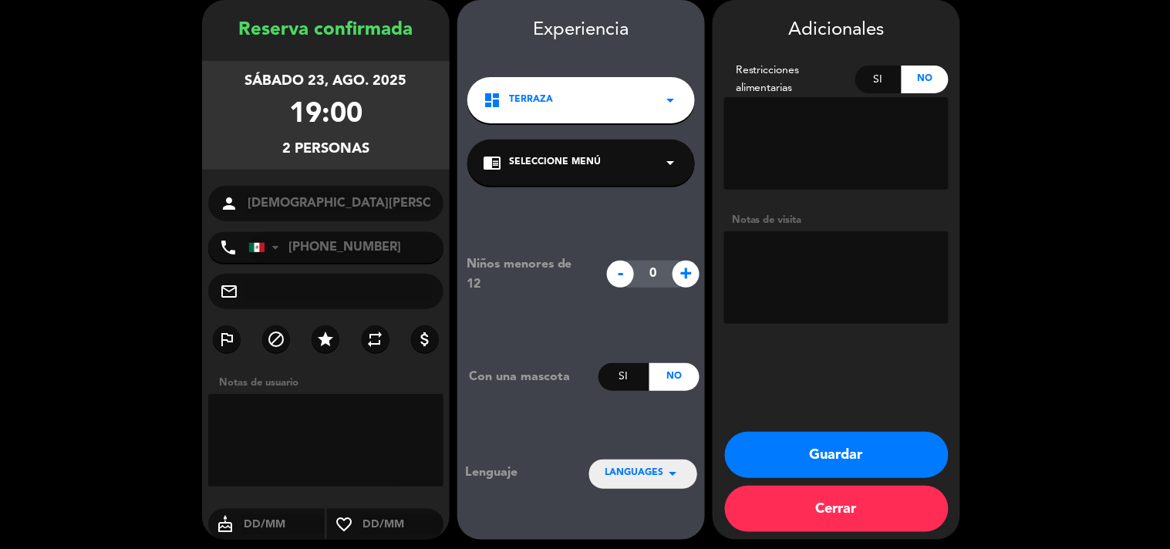
click at [833, 298] on textarea at bounding box center [836, 277] width 224 height 93
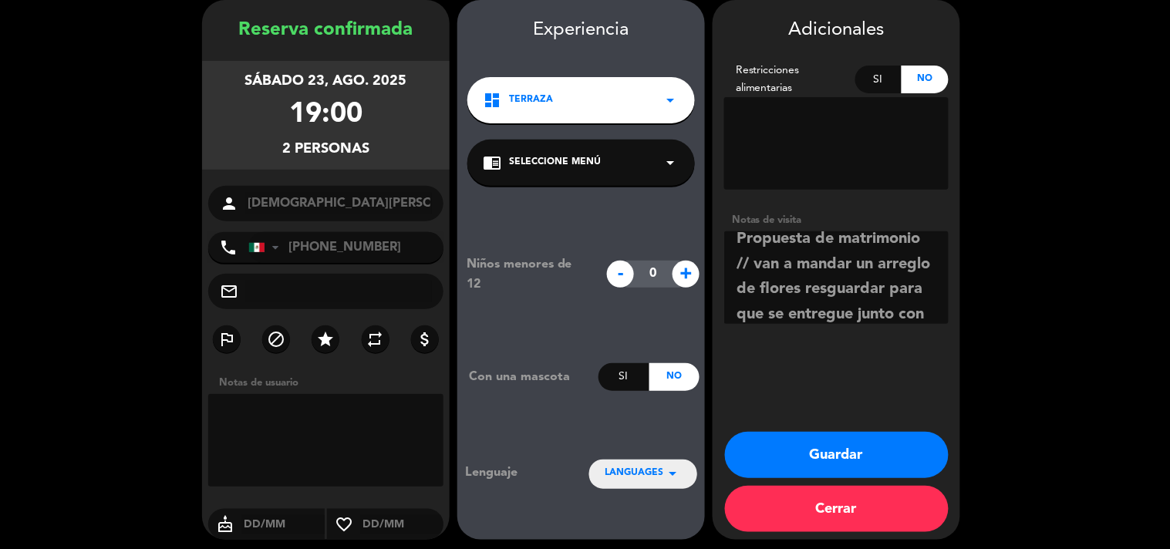
scroll to position [36, 0]
type textarea "Propuesta de matrimonio // van a mandar un arreglo de flores resguardar para qu…"
click at [822, 461] on button "Guardar" at bounding box center [837, 455] width 224 height 46
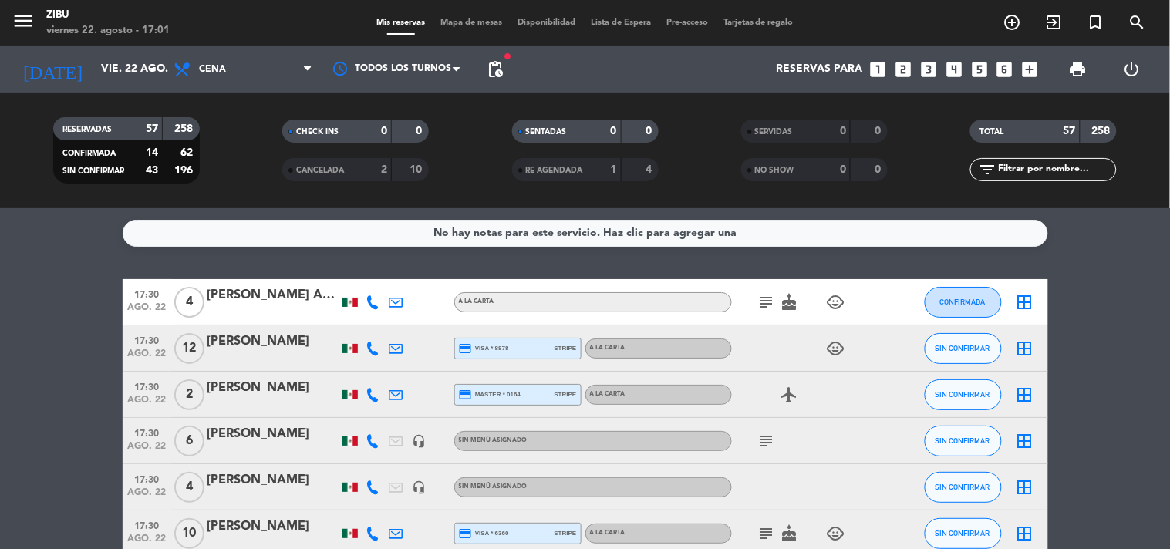
click at [924, 68] on icon "looks_3" at bounding box center [928, 69] width 20 height 20
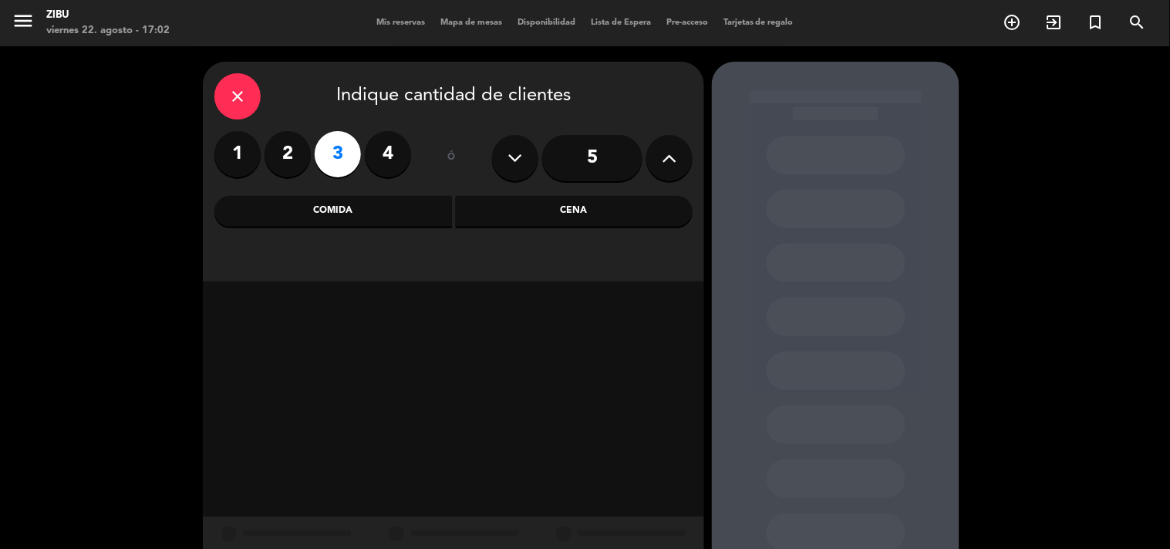
click at [597, 217] on div "Cena" at bounding box center [574, 211] width 237 height 31
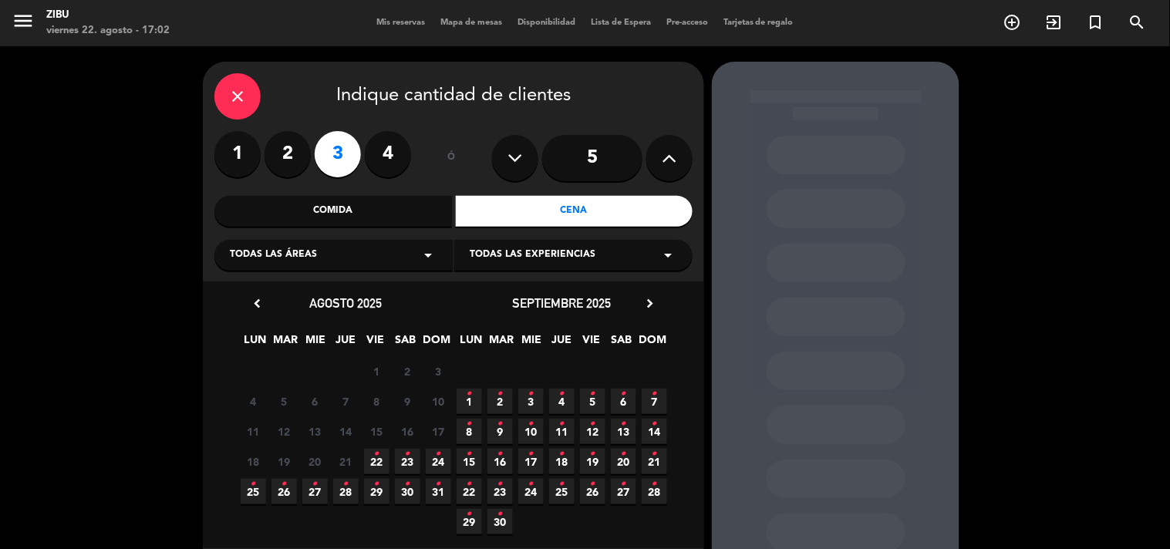
click at [382, 459] on span "22 •" at bounding box center [376, 461] width 25 height 25
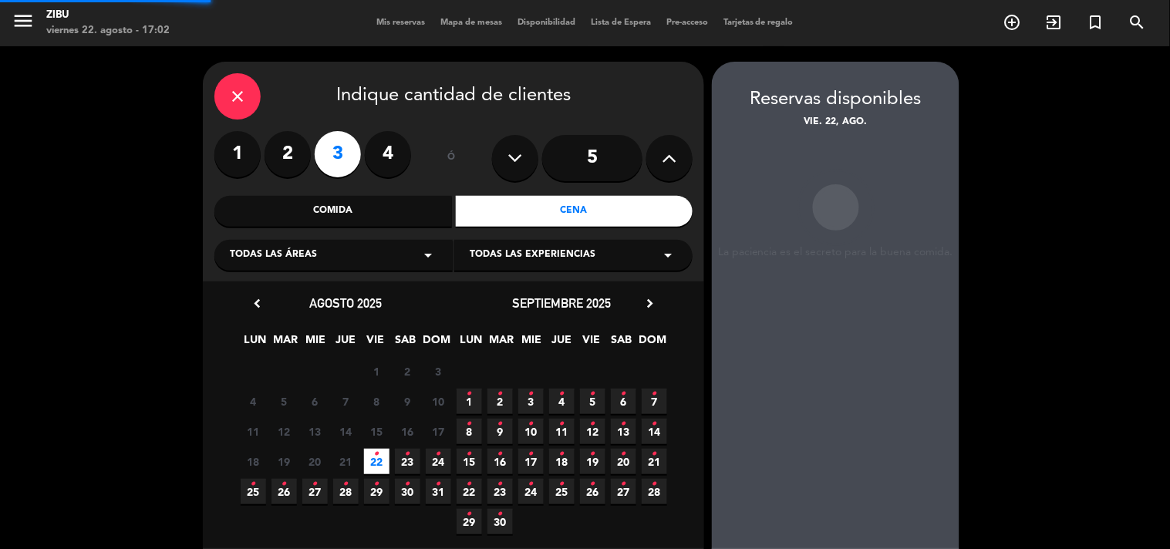
scroll to position [62, 0]
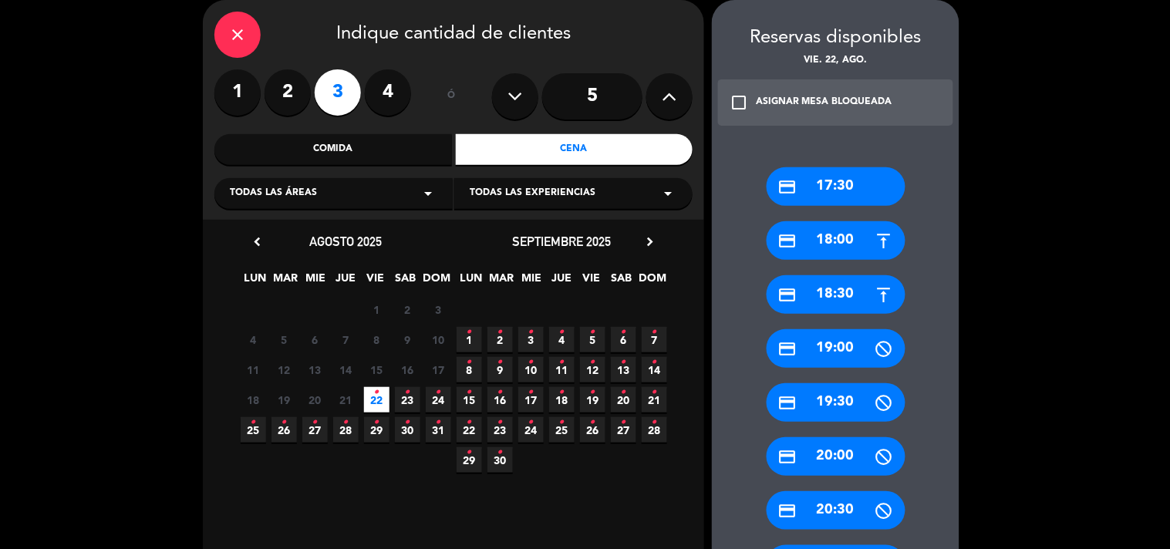
click at [920, 488] on div "credit_card 17:30 credit_card 18:00 credit_card 18:30 credit_card 19:00 credit_…" at bounding box center [836, 502] width 248 height 733
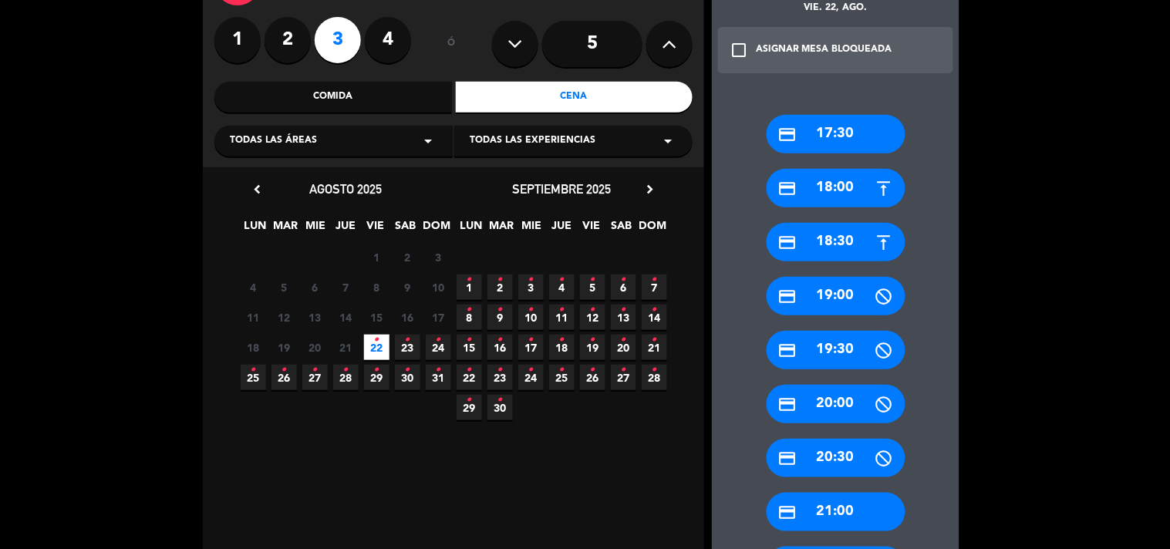
scroll to position [130, 0]
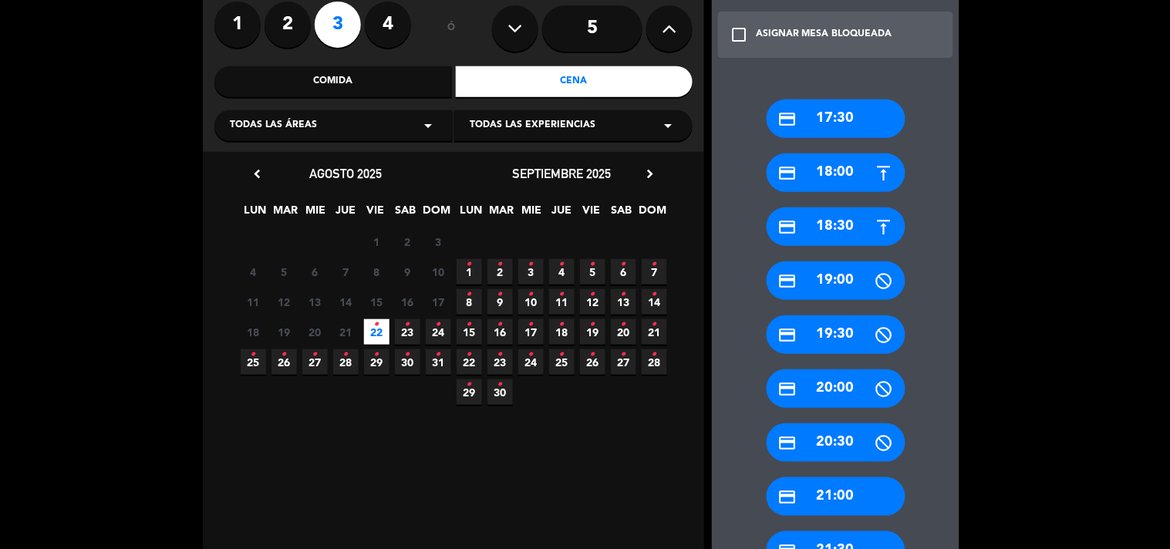
click at [851, 482] on div "credit_card 21:00" at bounding box center [835, 496] width 139 height 39
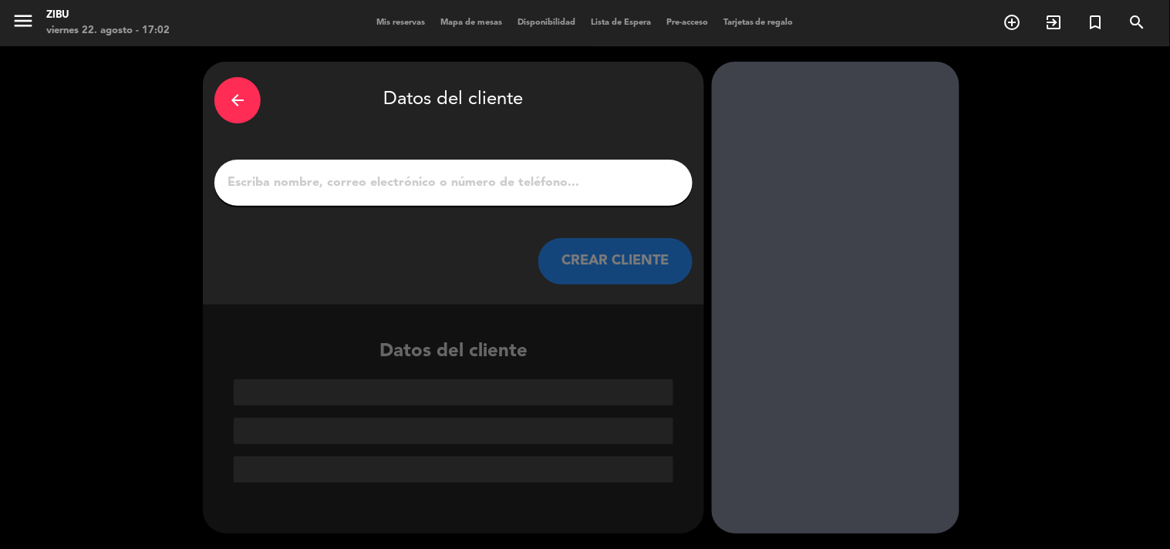
click at [634, 172] on input "1" at bounding box center [453, 183] width 455 height 22
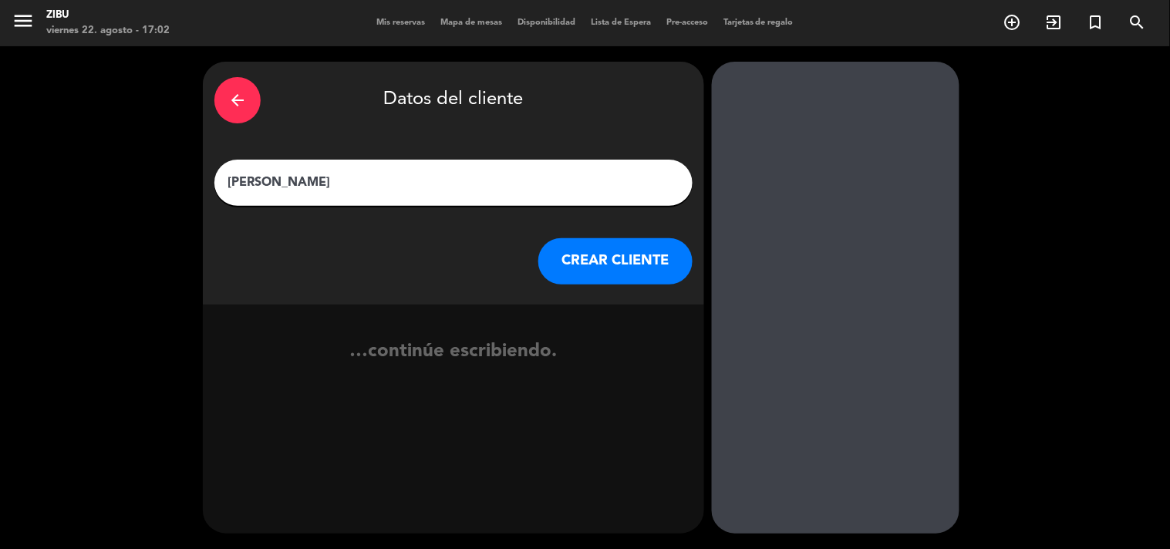
type input "[PERSON_NAME]"
click at [653, 258] on button "CREAR CLIENTE" at bounding box center [615, 261] width 154 height 46
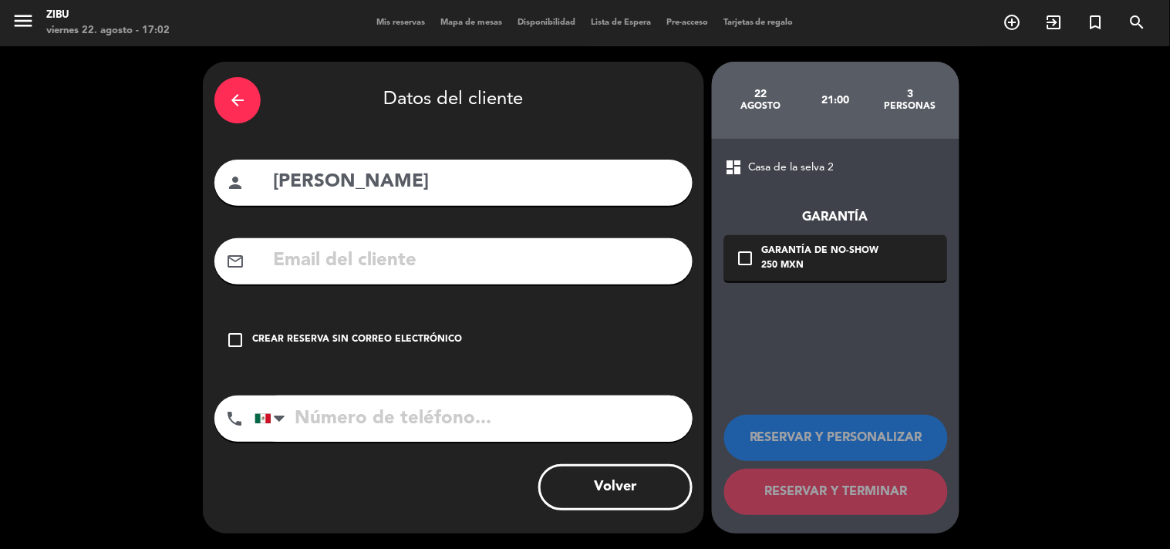
click at [388, 335] on div "Crear reserva sin correo electrónico" at bounding box center [357, 339] width 210 height 15
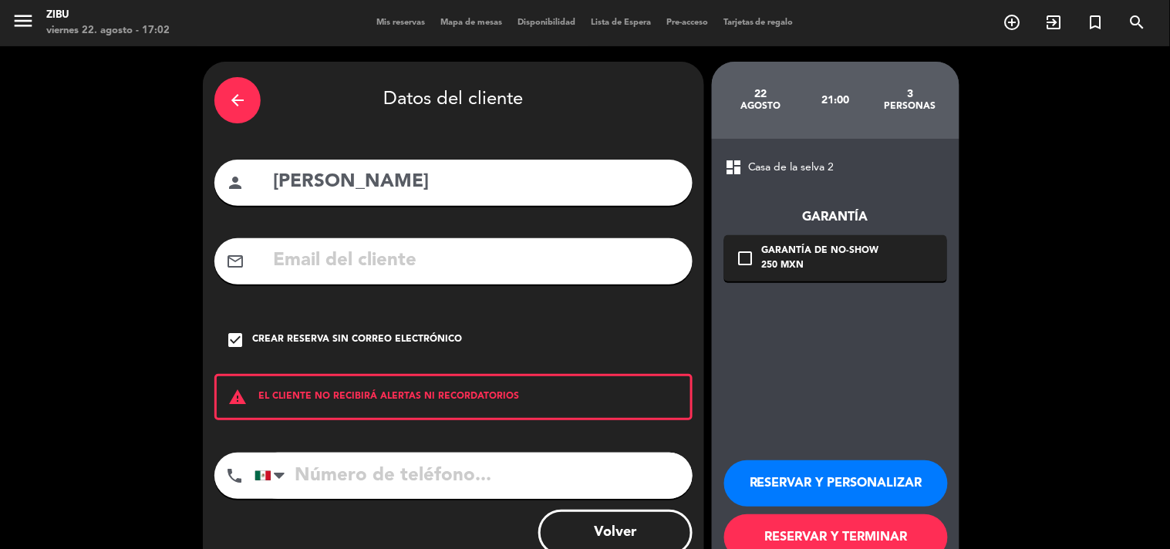
click at [919, 468] on button "RESERVAR Y PERSONALIZAR" at bounding box center [836, 483] width 224 height 46
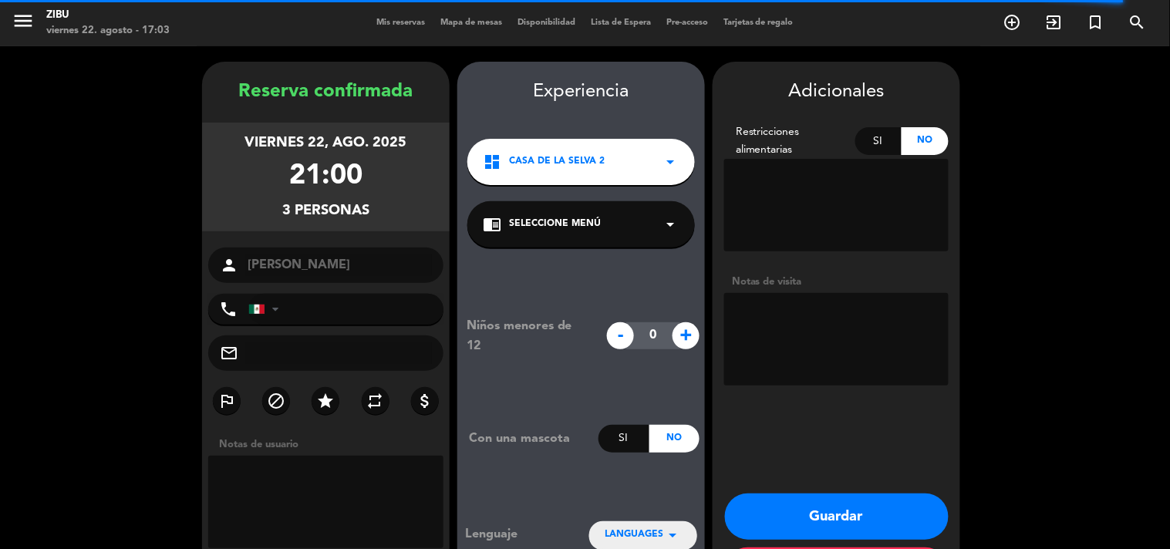
scroll to position [62, 0]
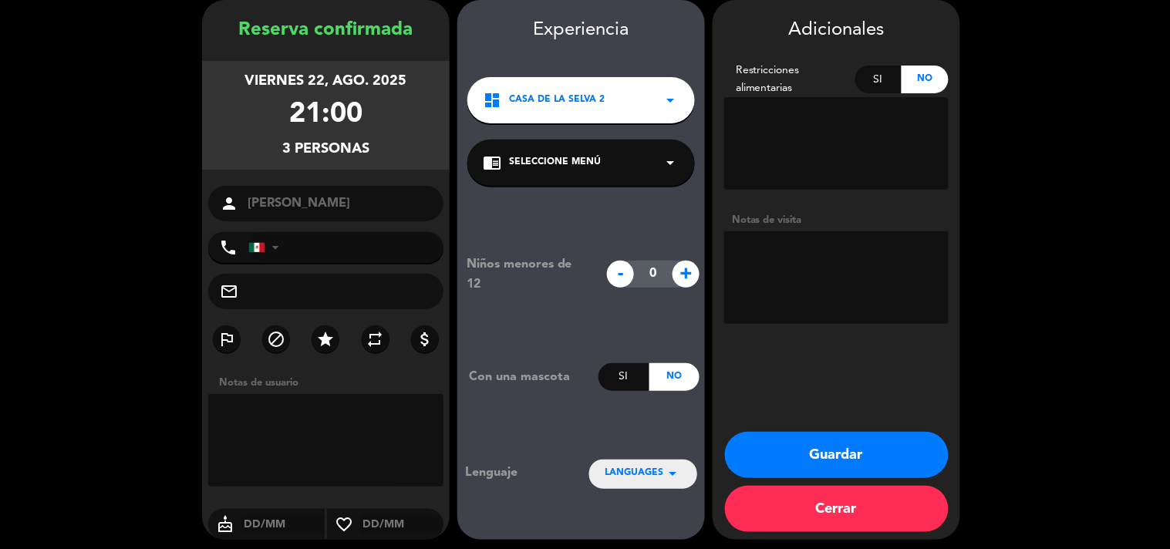
click at [699, 268] on div "- 0 +" at bounding box center [653, 274] width 108 height 27
click at [696, 280] on span "+" at bounding box center [685, 274] width 27 height 27
type input "1"
click at [825, 459] on button "Guardar" at bounding box center [837, 455] width 224 height 46
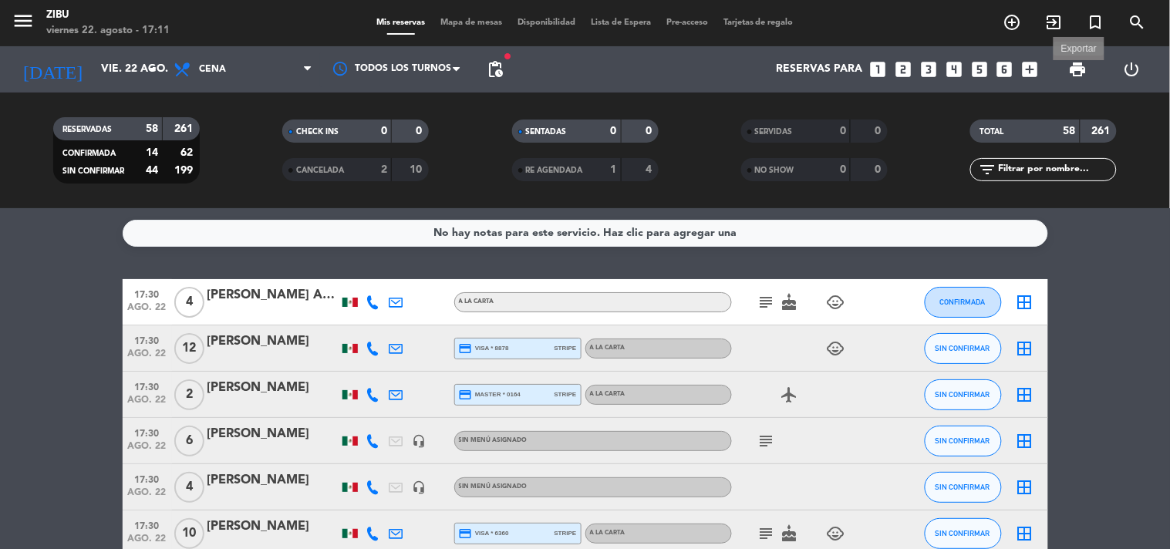
click at [1076, 68] on span "print" at bounding box center [1078, 69] width 19 height 19
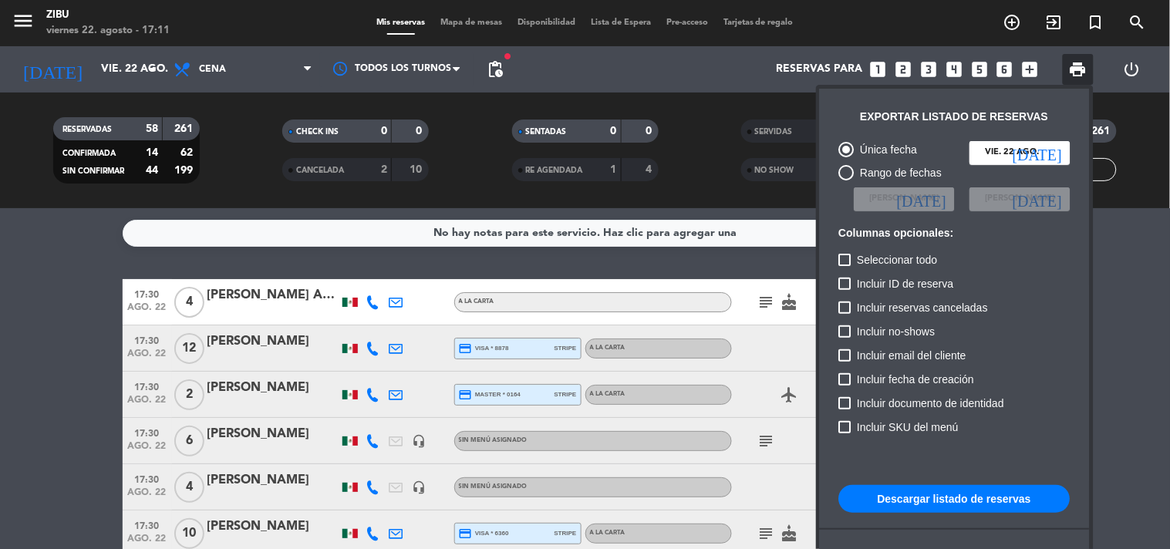
click at [1059, 346] on div "Incluir email del cliente" at bounding box center [954, 358] width 231 height 24
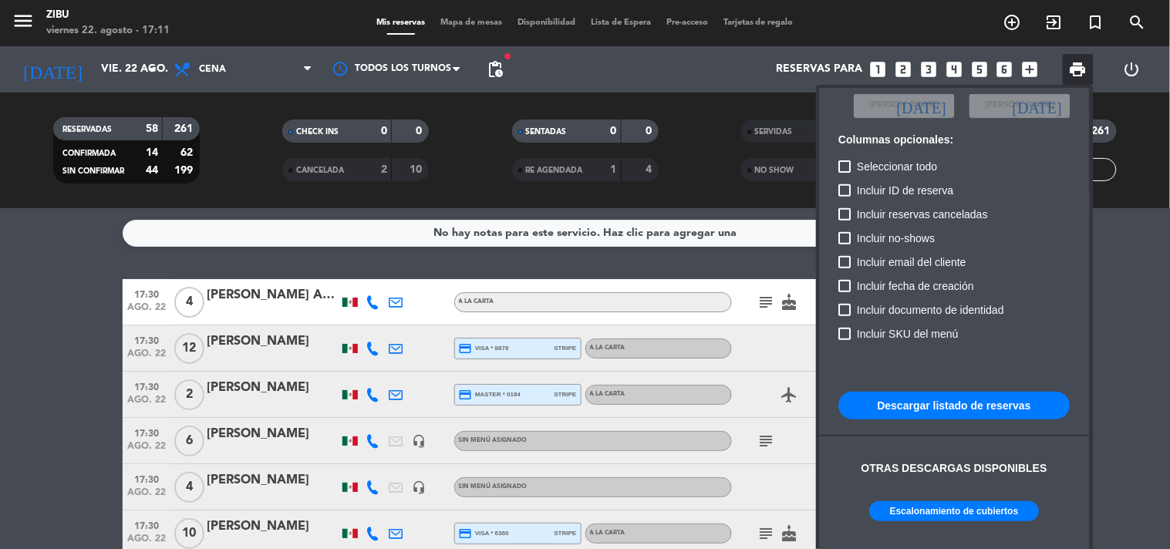
click at [1001, 507] on button "Escalonamiento de cubiertos" at bounding box center [955, 511] width 170 height 20
click at [58, 342] on div at bounding box center [585, 274] width 1170 height 549
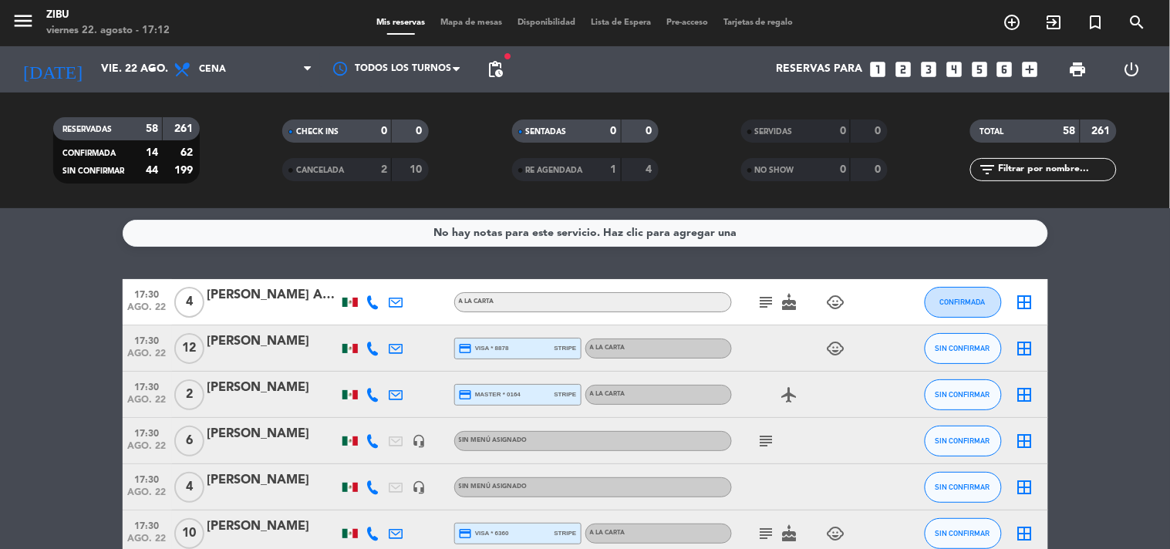
click at [1031, 168] on input "text" at bounding box center [1056, 169] width 120 height 17
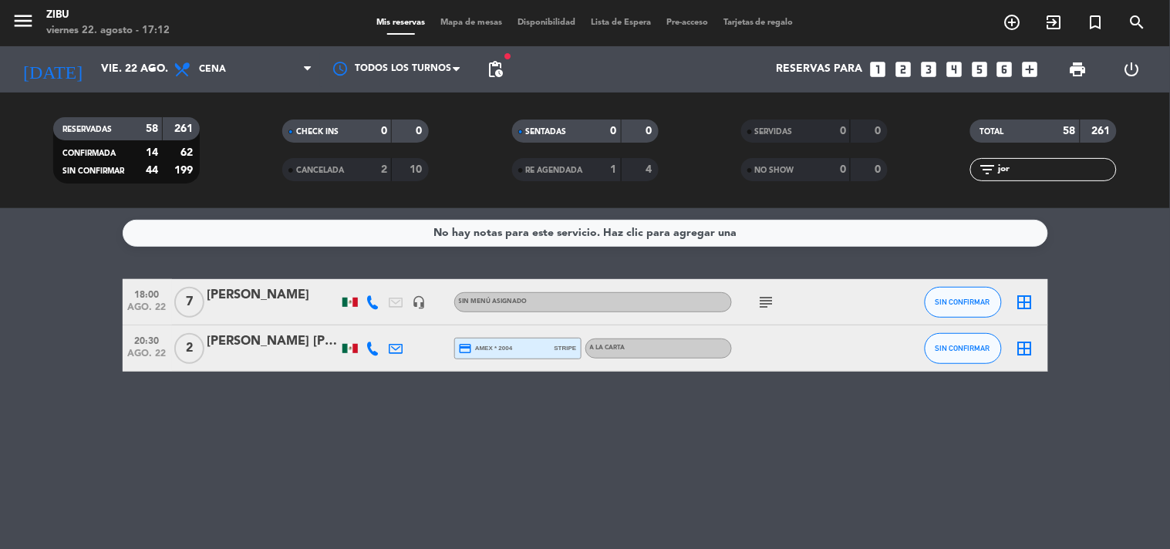
type input "jor"
click at [245, 298] on div "[PERSON_NAME]" at bounding box center [272, 295] width 131 height 20
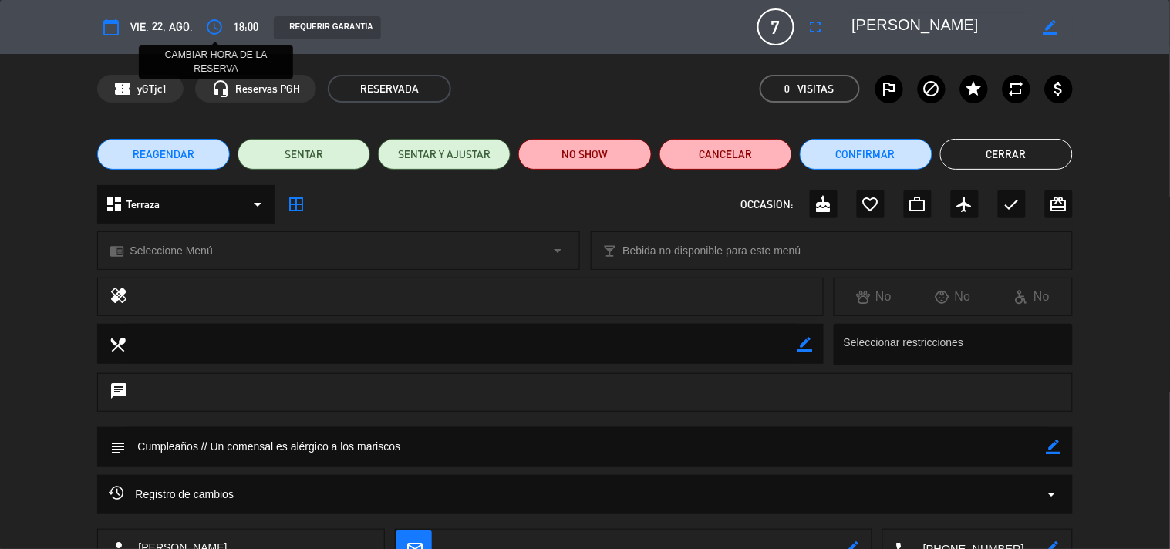
click at [220, 28] on icon "access_time" at bounding box center [214, 27] width 19 height 19
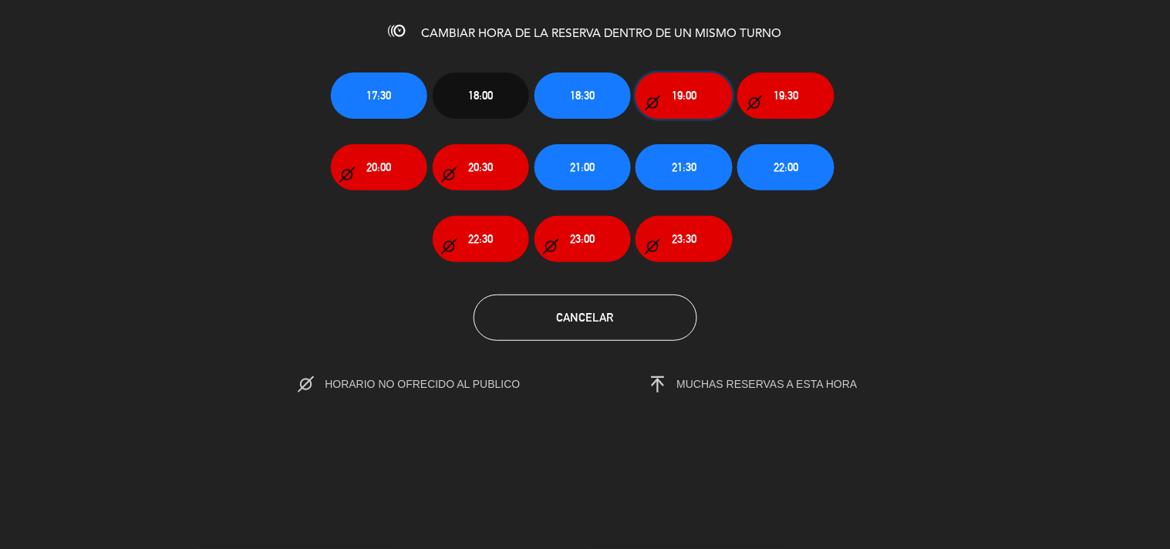
click at [706, 108] on button "19:00" at bounding box center [683, 95] width 96 height 46
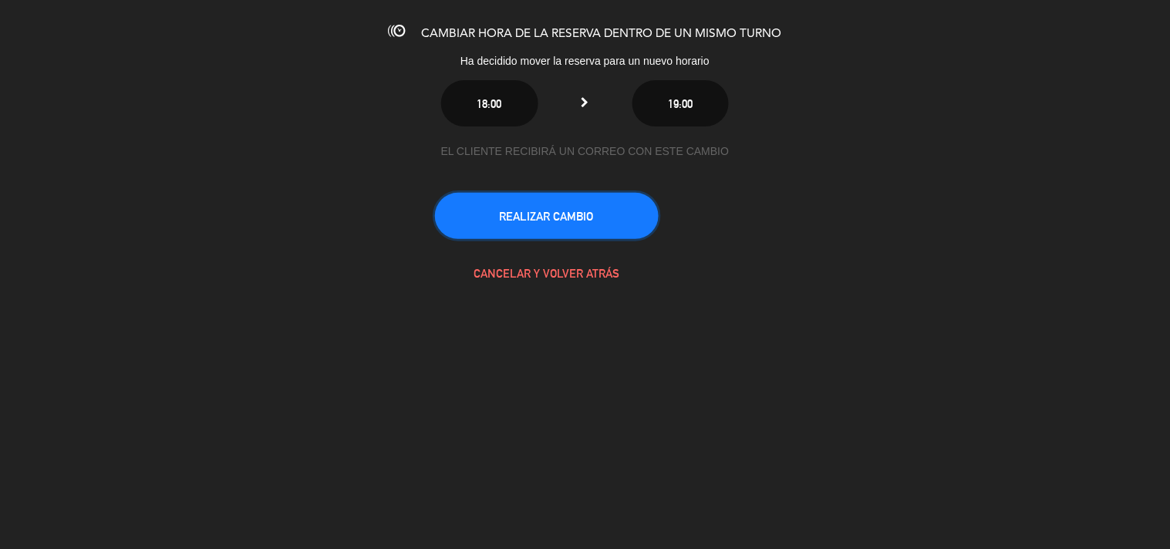
click at [642, 214] on button "REALIZAR CAMBIO" at bounding box center [547, 216] width 224 height 46
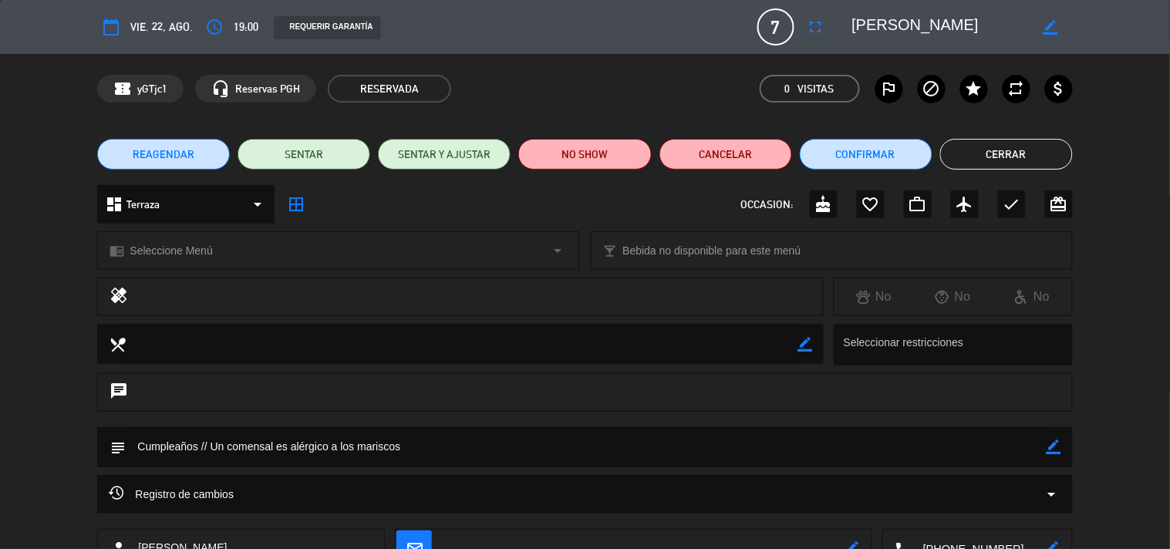
click at [989, 150] on button "Cerrar" at bounding box center [1006, 154] width 133 height 31
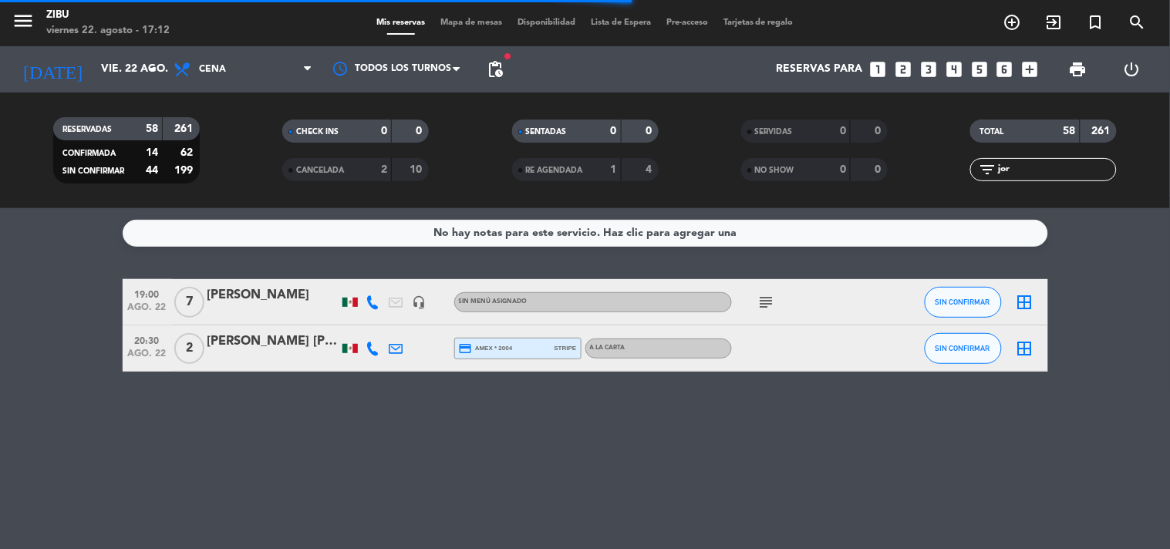
drag, startPoint x: 1027, startPoint y: 170, endPoint x: 949, endPoint y: 184, distance: 79.1
click at [949, 184] on div "TOTAL 58 261 filter_list jor" at bounding box center [1043, 150] width 229 height 85
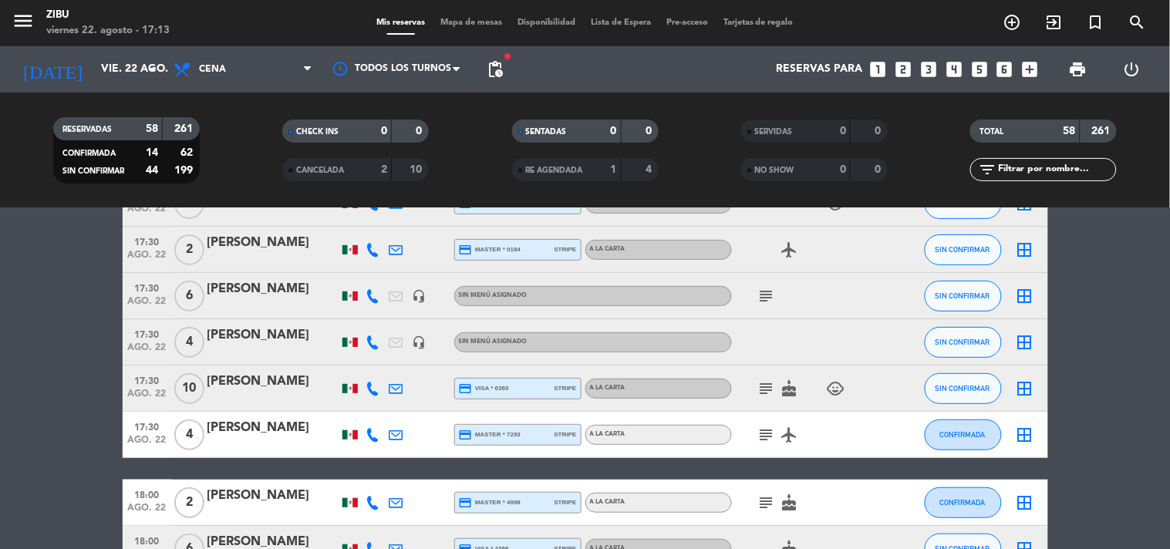
scroll to position [0, 0]
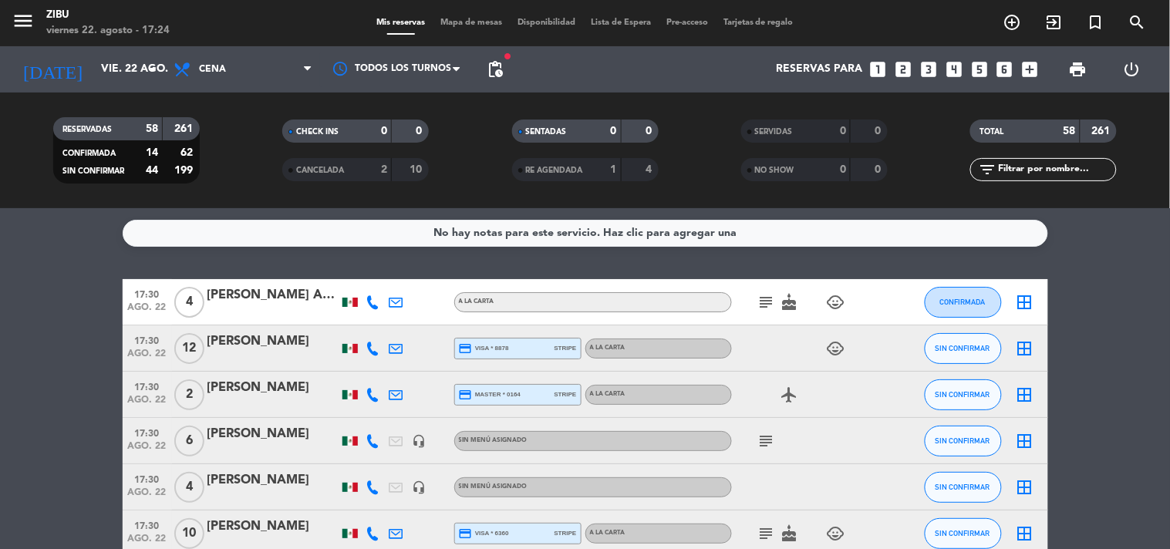
click at [976, 72] on icon "looks_5" at bounding box center [979, 69] width 20 height 20
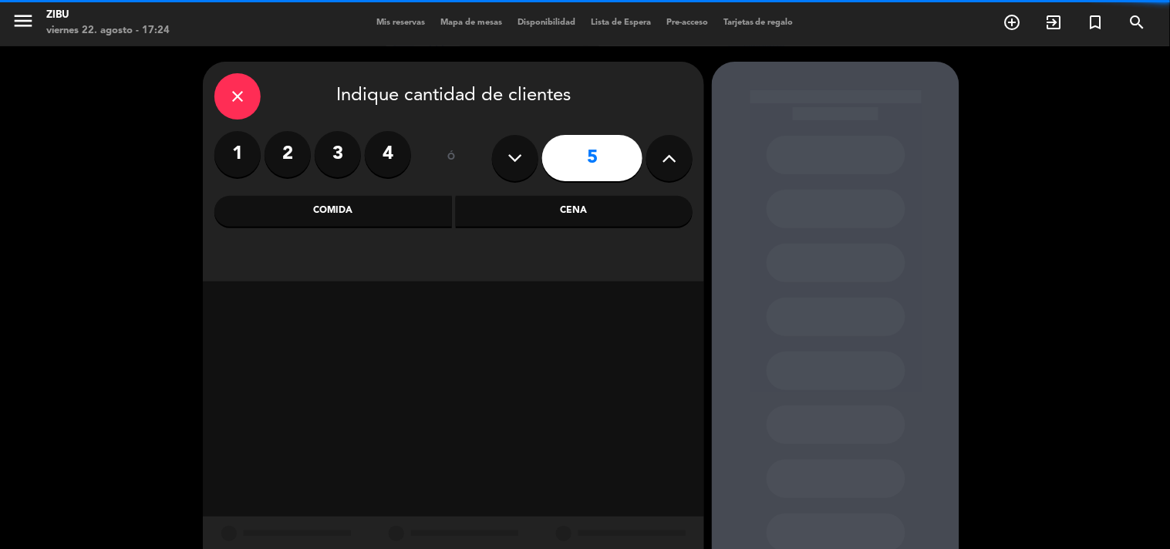
click at [577, 222] on div "Cena" at bounding box center [574, 211] width 237 height 31
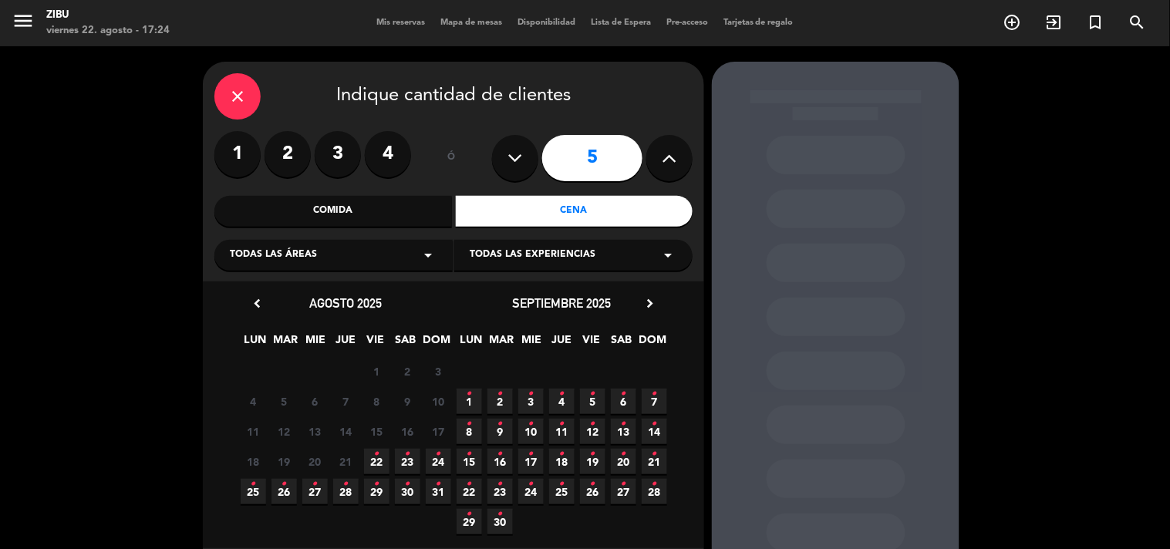
click at [374, 459] on icon "•" at bounding box center [376, 454] width 5 height 25
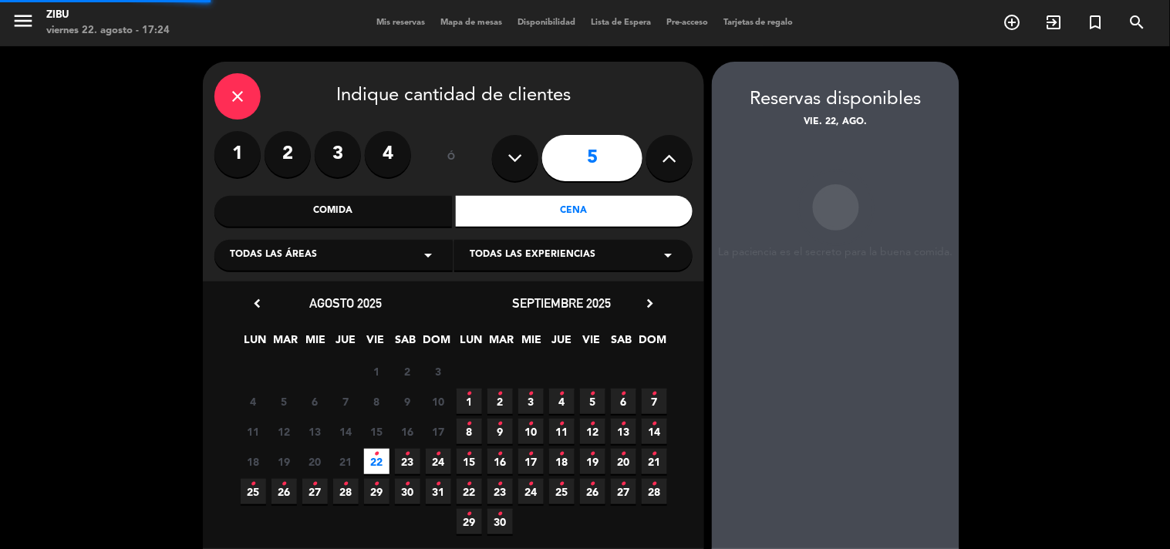
scroll to position [62, 0]
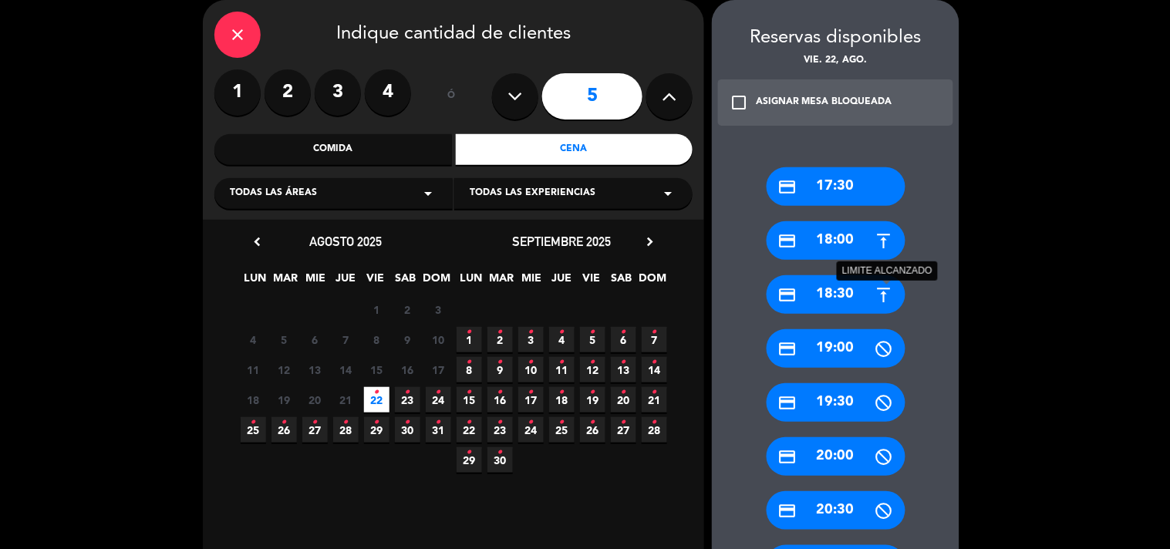
click at [878, 288] on icon at bounding box center [883, 294] width 19 height 19
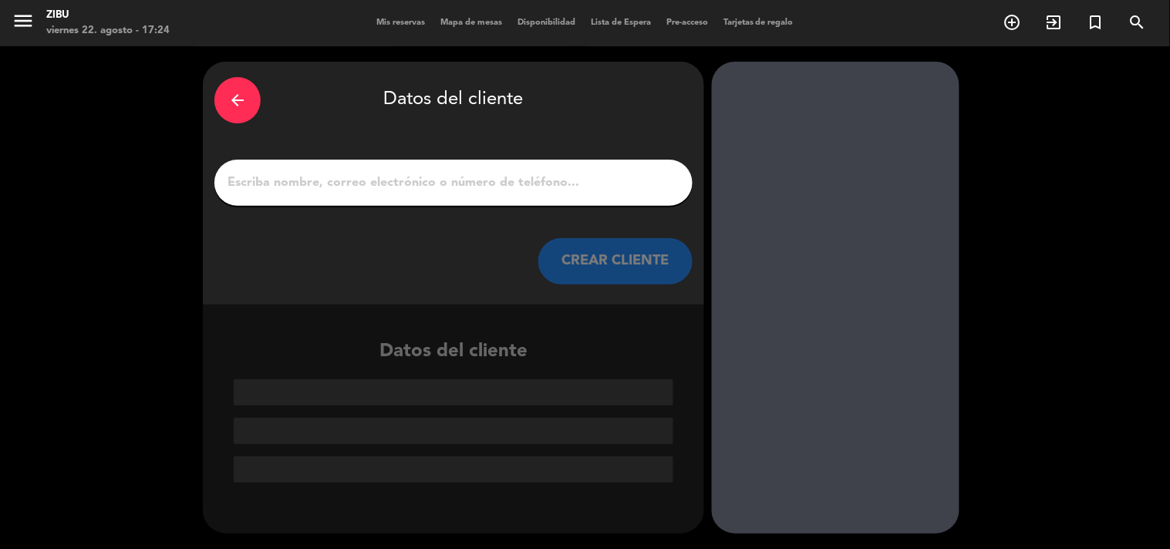
click at [614, 207] on div "arrow_back Datos del cliente CREAR CLIENTE" at bounding box center [453, 183] width 501 height 243
click at [628, 172] on input "1" at bounding box center [453, 183] width 455 height 22
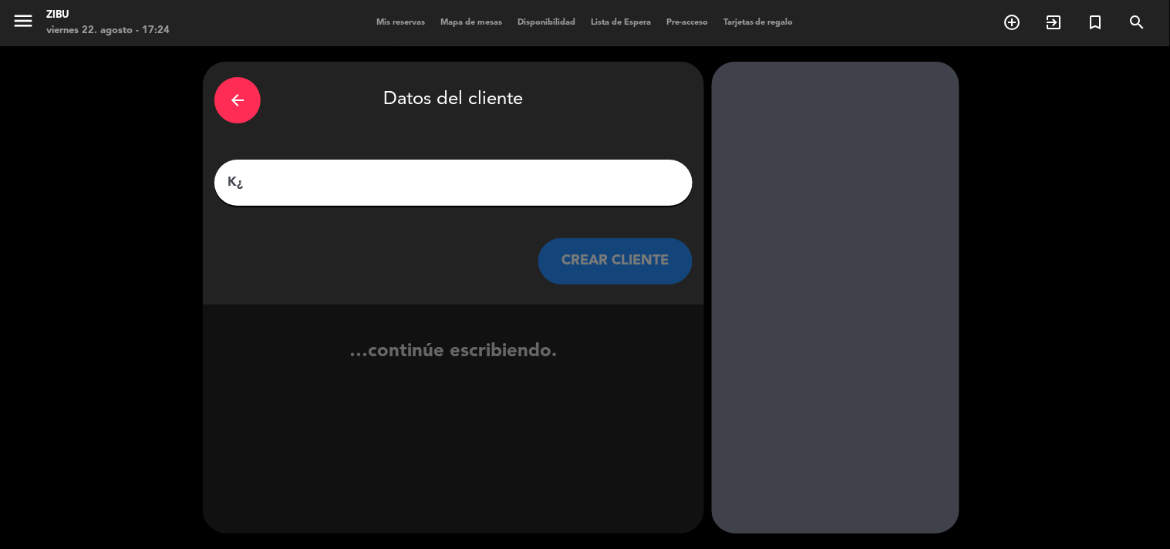
type input "K"
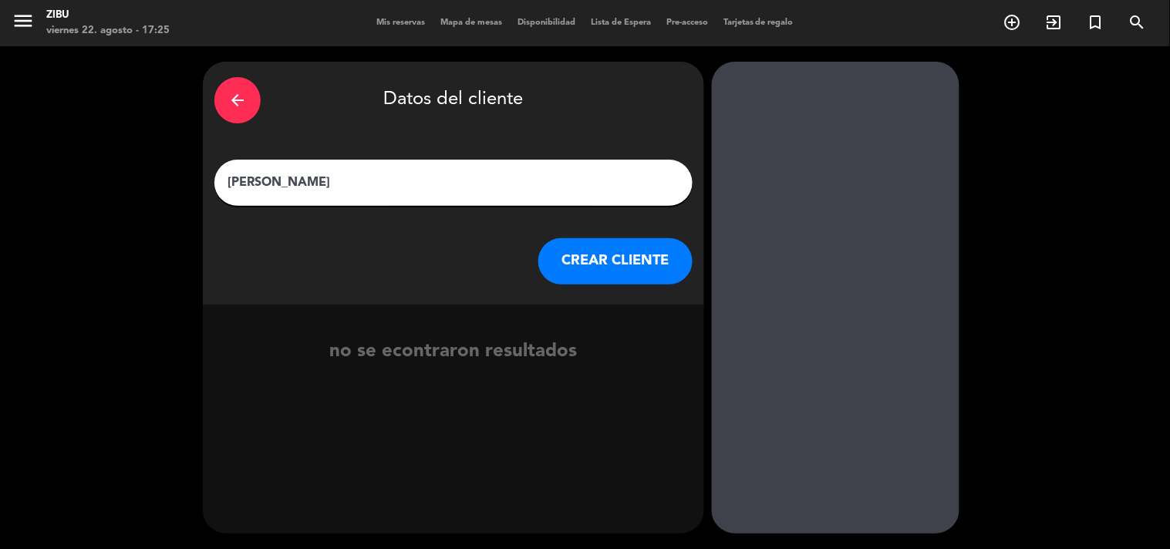
type input "[PERSON_NAME]"
click at [618, 275] on button "CREAR CLIENTE" at bounding box center [615, 261] width 154 height 46
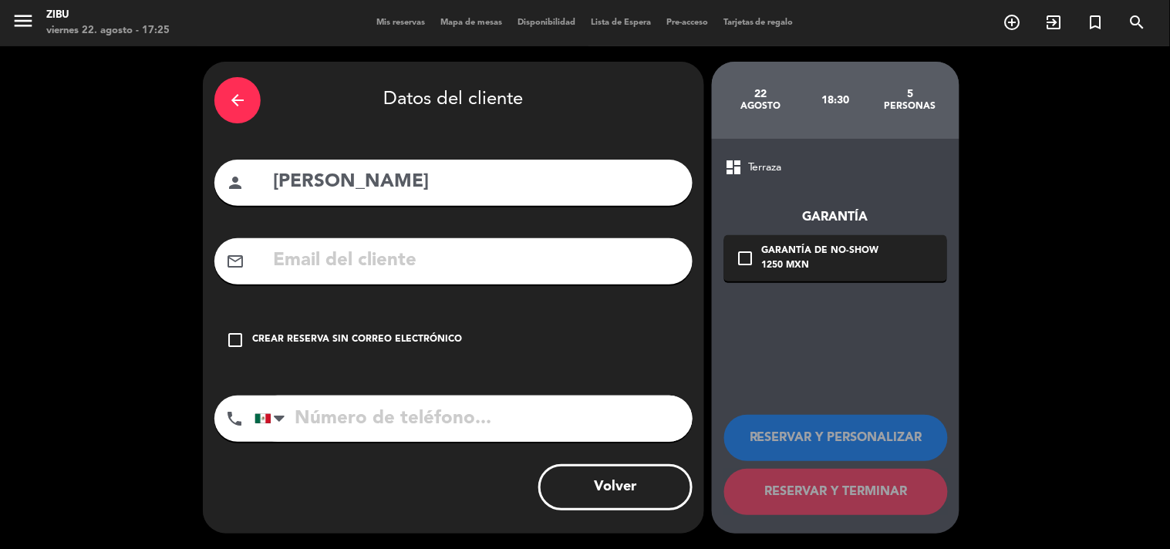
click at [404, 322] on div "check_box_outline_blank Crear reserva sin correo electrónico" at bounding box center [453, 340] width 478 height 46
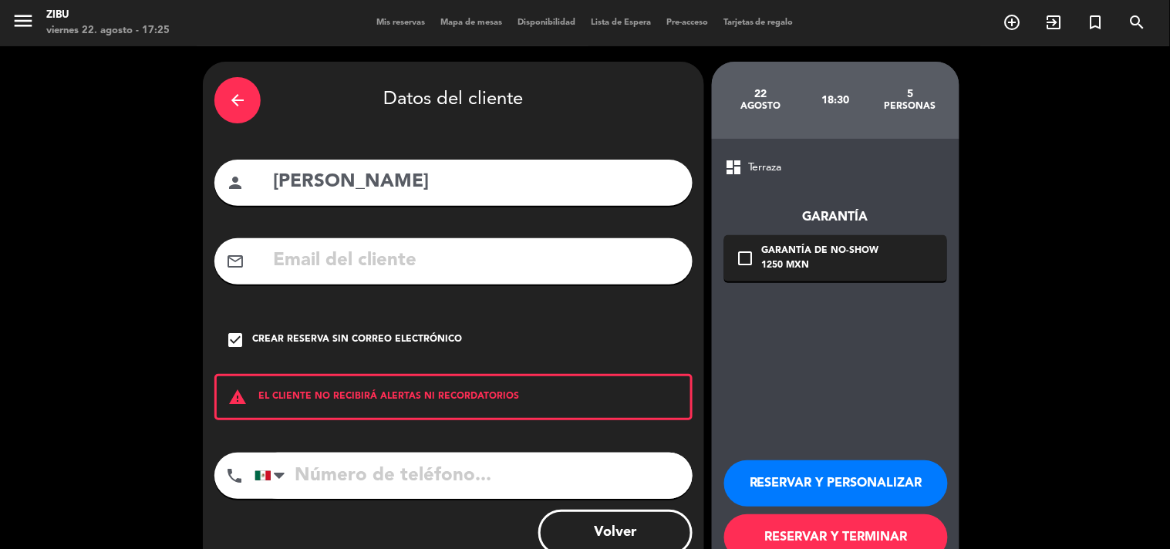
click at [313, 471] on input "tel" at bounding box center [473, 476] width 438 height 46
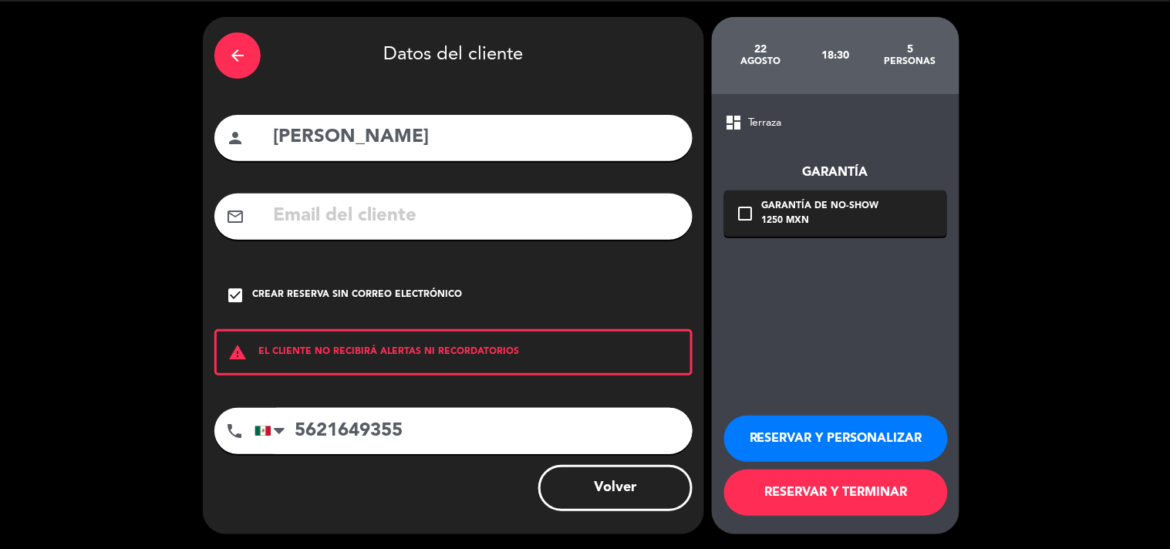
type input "5621649355"
click at [784, 449] on button "RESERVAR Y PERSONALIZAR" at bounding box center [836, 439] width 224 height 46
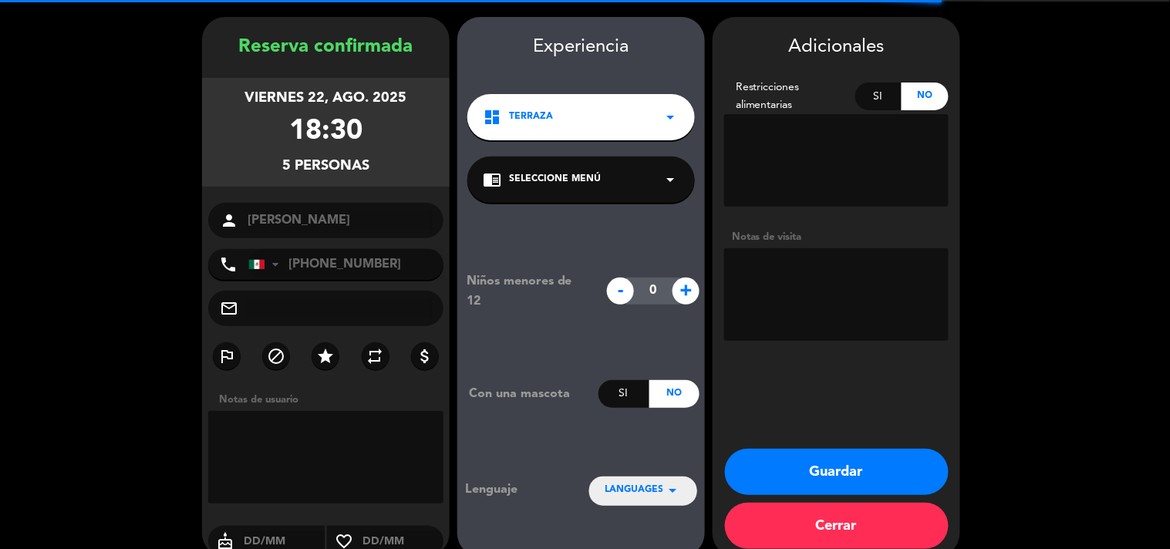
scroll to position [62, 0]
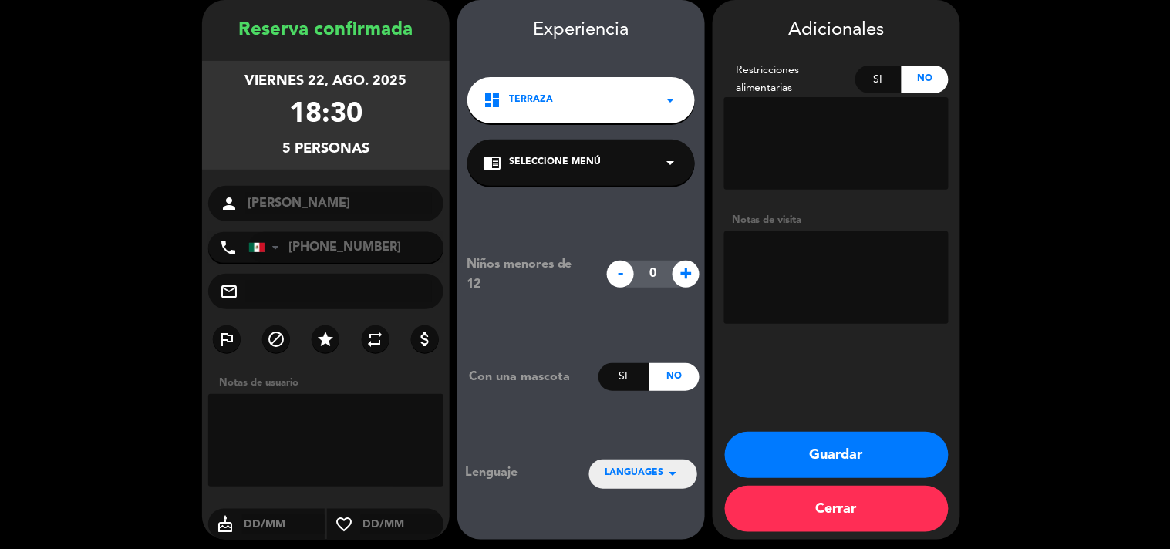
click at [746, 255] on textarea at bounding box center [836, 277] width 224 height 93
type textarea "Cumpleaños"
click at [844, 450] on button "Guardar" at bounding box center [837, 455] width 224 height 46
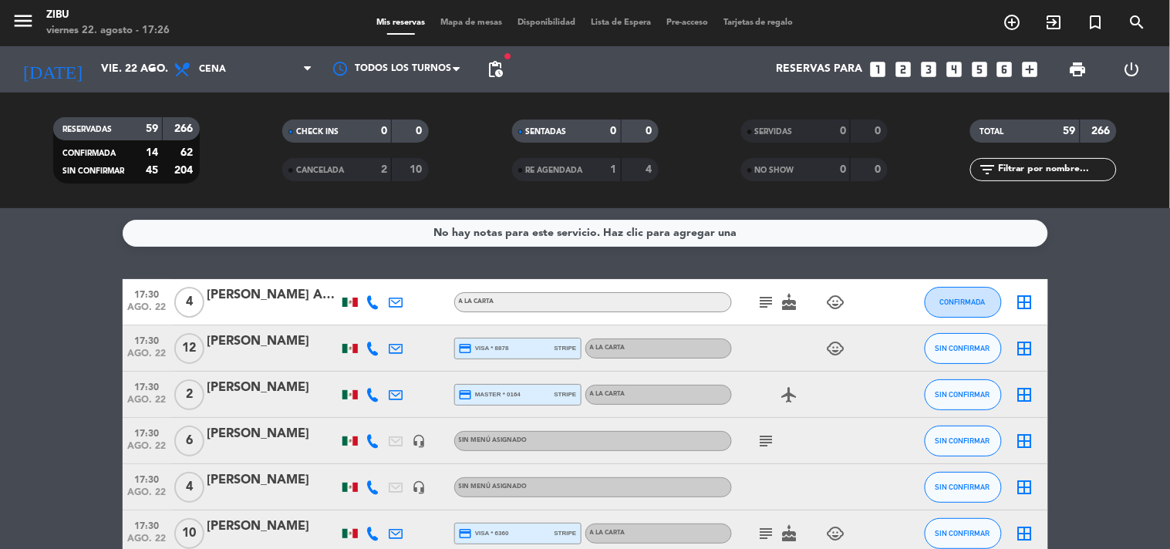
click at [911, 72] on icon "looks_two" at bounding box center [903, 69] width 20 height 20
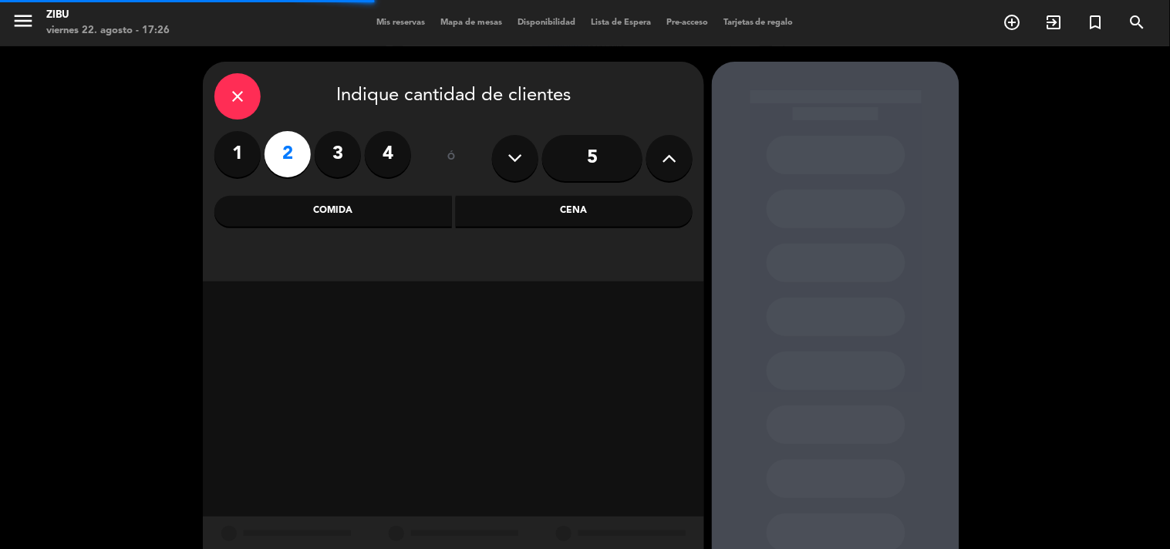
click at [599, 218] on div "Cena" at bounding box center [574, 211] width 237 height 31
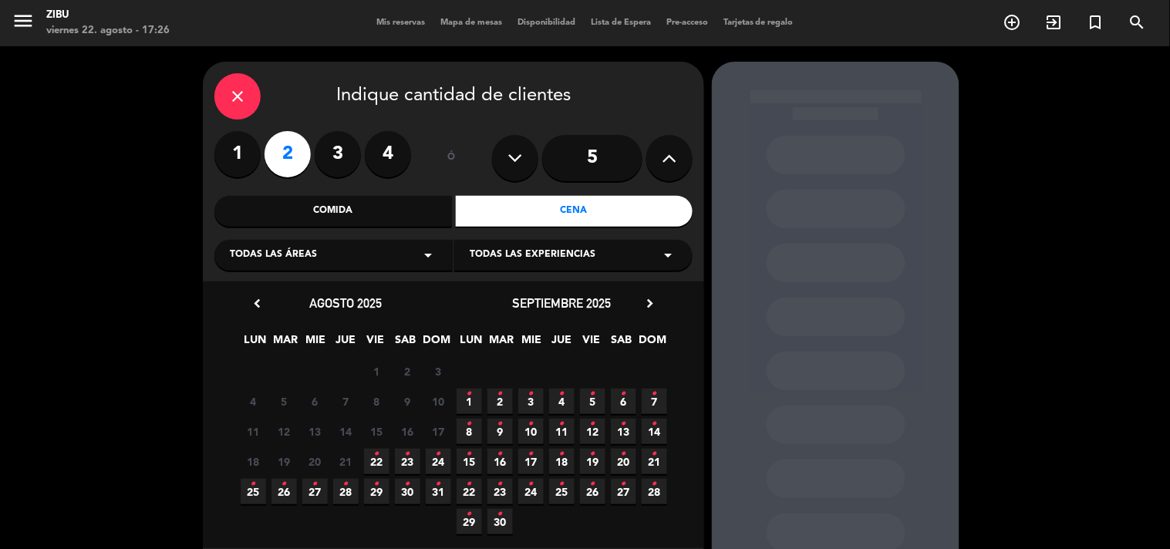
click at [373, 469] on span "22 •" at bounding box center [376, 461] width 25 height 25
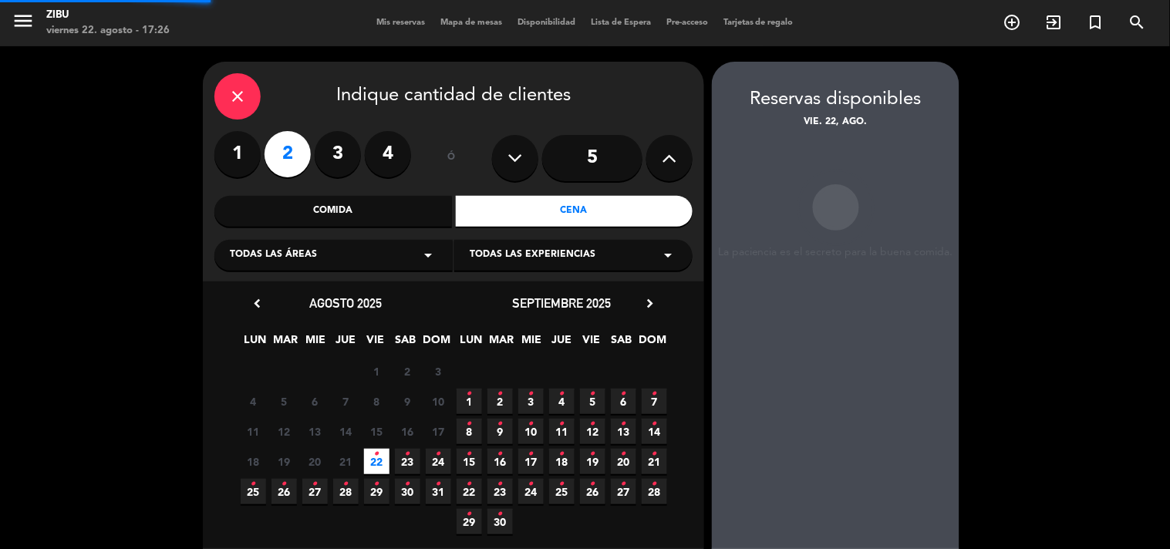
scroll to position [62, 0]
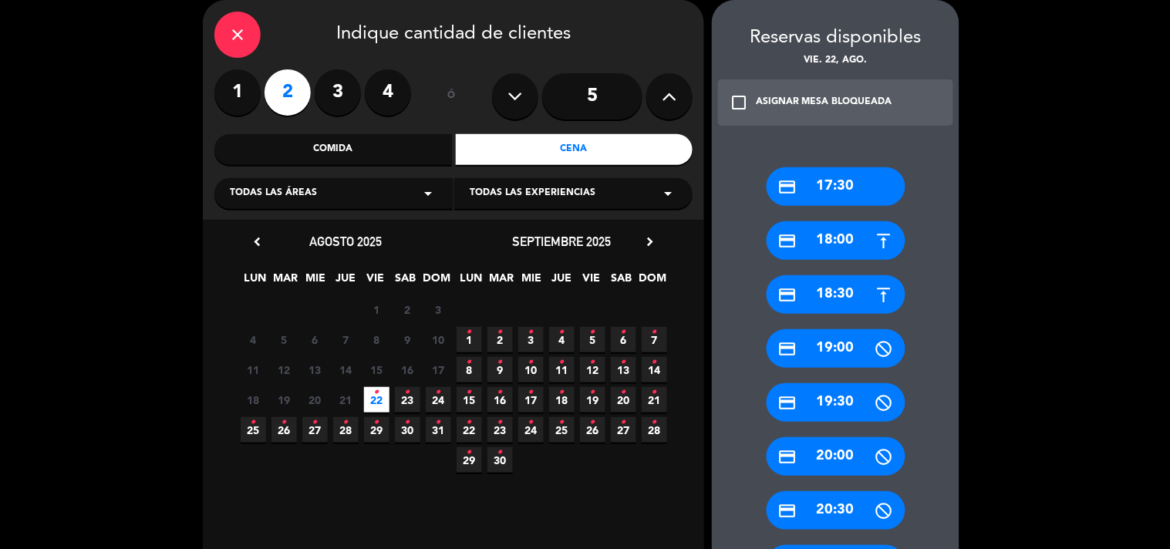
click at [858, 190] on div "credit_card 17:30" at bounding box center [835, 186] width 139 height 39
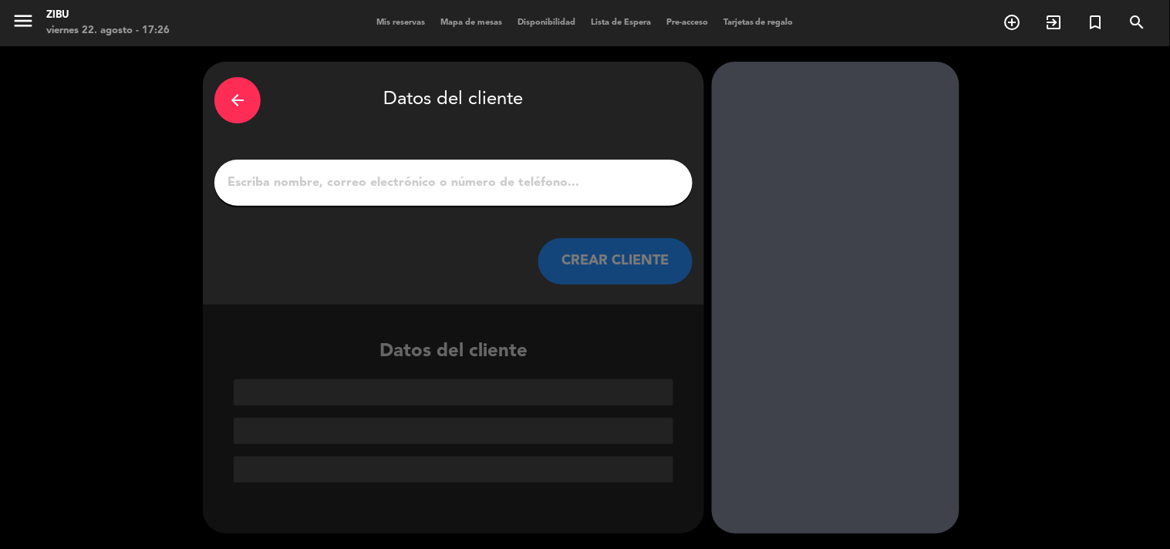
scroll to position [0, 0]
click at [479, 172] on input "1" at bounding box center [453, 183] width 455 height 22
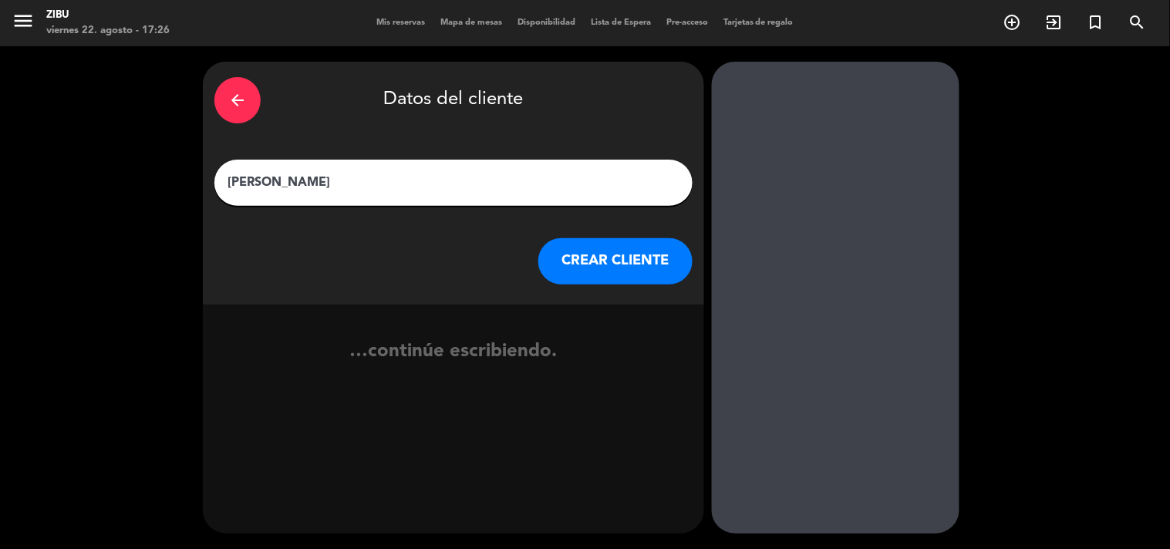
type input "[PERSON_NAME]"
click at [627, 255] on button "CREAR CLIENTE" at bounding box center [615, 261] width 154 height 46
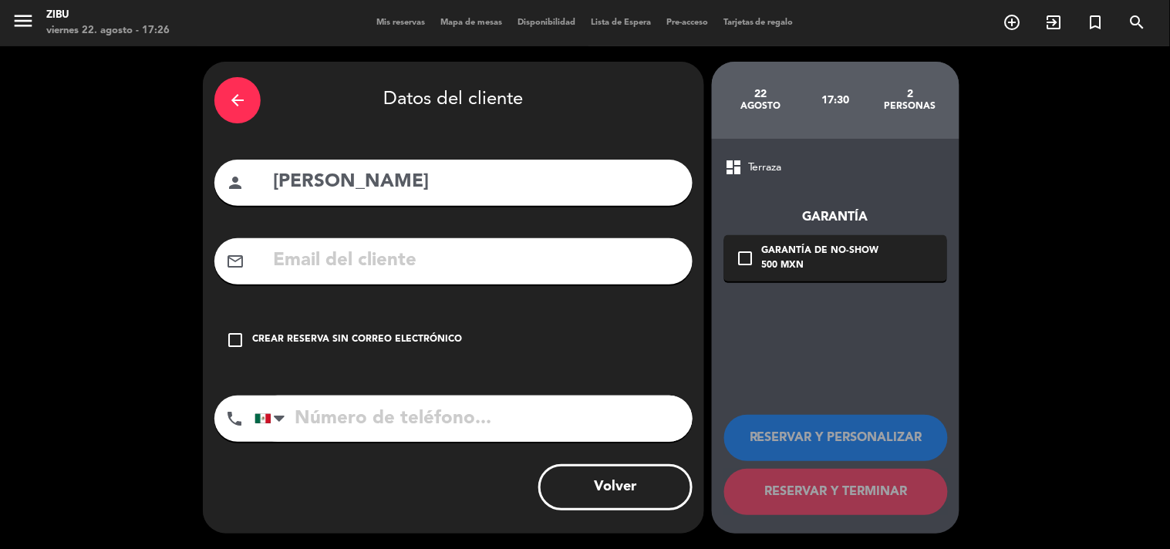
click at [376, 348] on div "check_box_outline_blank Crear reserva sin correo electrónico" at bounding box center [453, 340] width 478 height 46
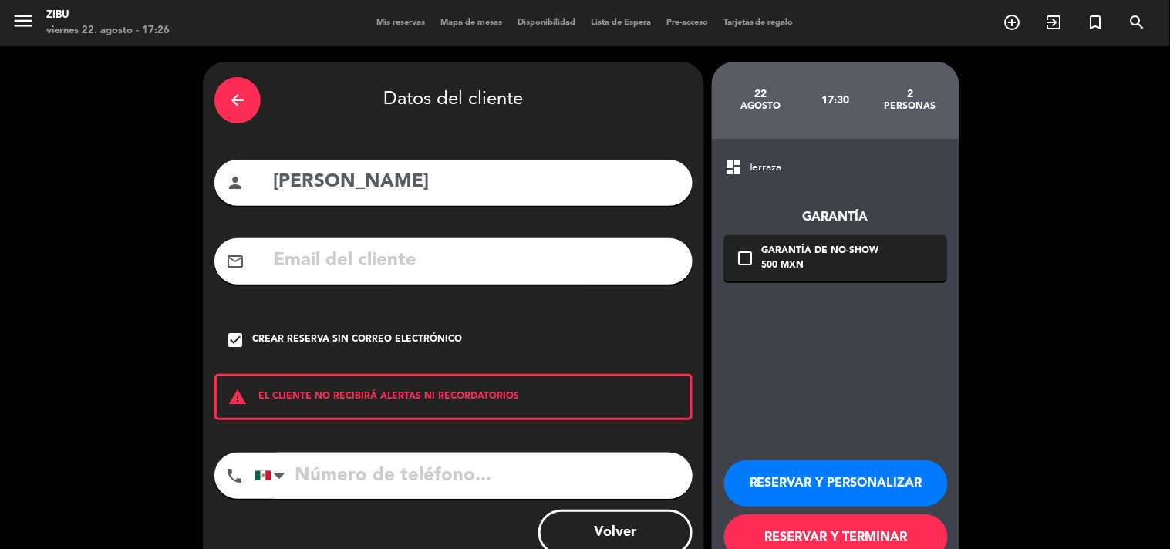
click at [342, 484] on input "tel" at bounding box center [473, 476] width 438 height 46
type input "5640060028"
click at [845, 540] on button "RESERVAR Y TERMINAR" at bounding box center [836, 537] width 224 height 46
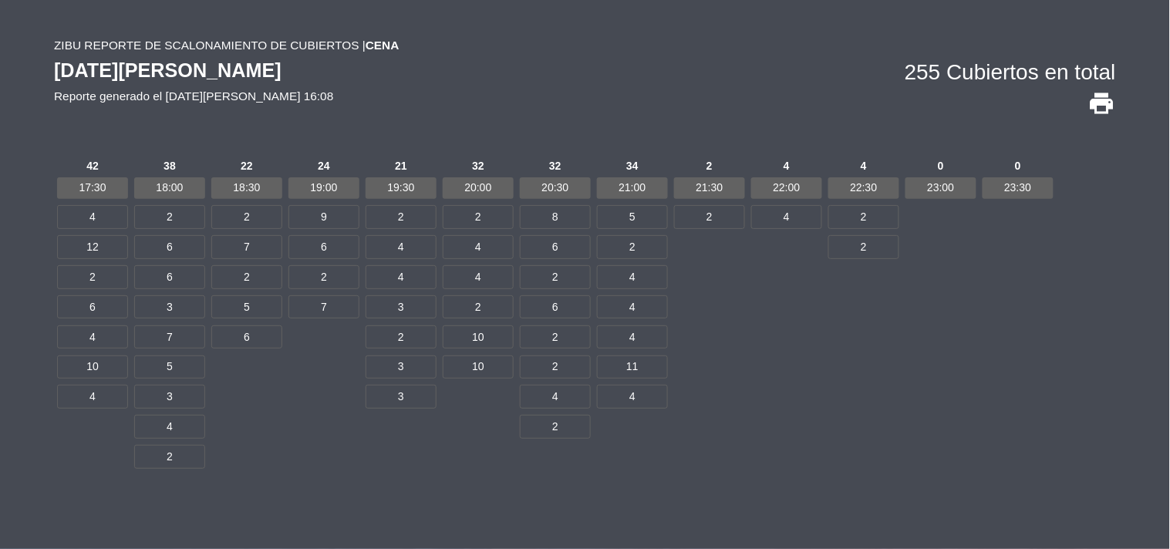
click at [362, 66] on div "Viernes, 22 de Agosto de 2025 Reporte generado el Viernes, 22 de Agosto de 2025…" at bounding box center [585, 89] width 1062 height 69
